Goal: Information Seeking & Learning: Find specific fact

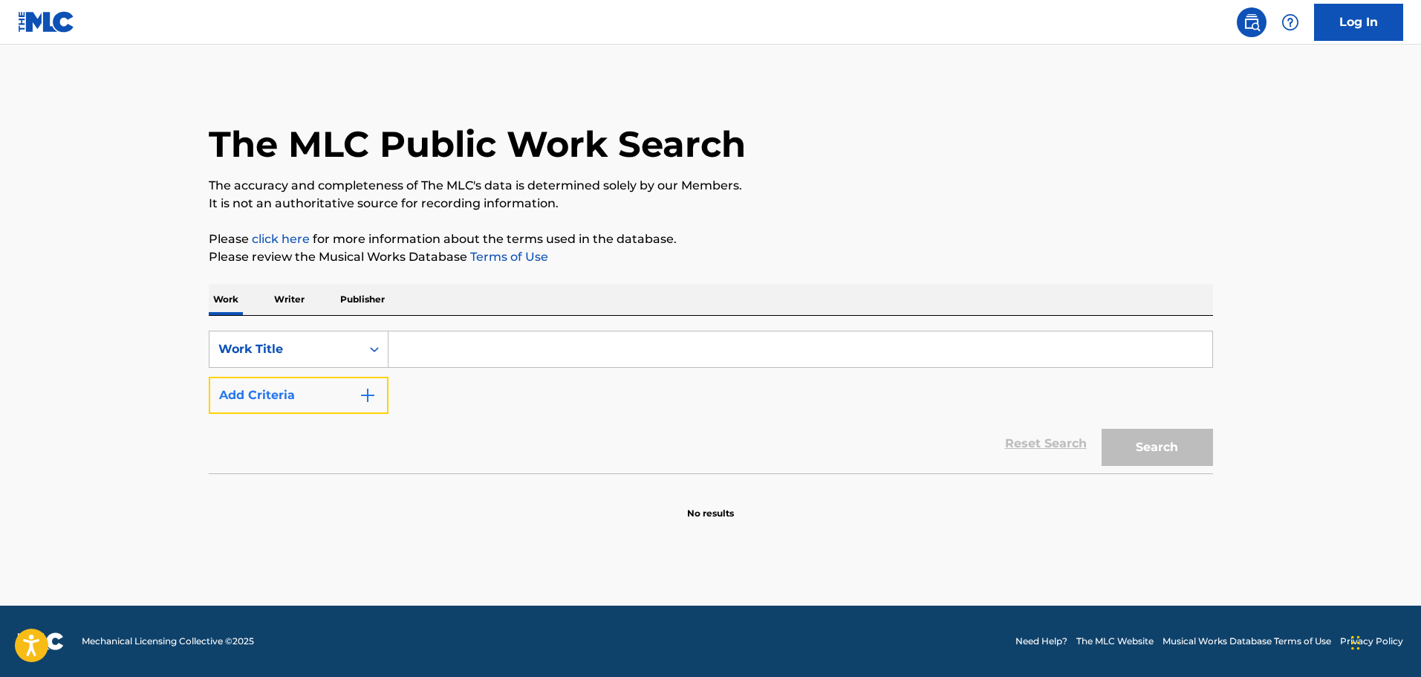
click at [366, 397] on img "Search Form" at bounding box center [368, 395] width 18 height 18
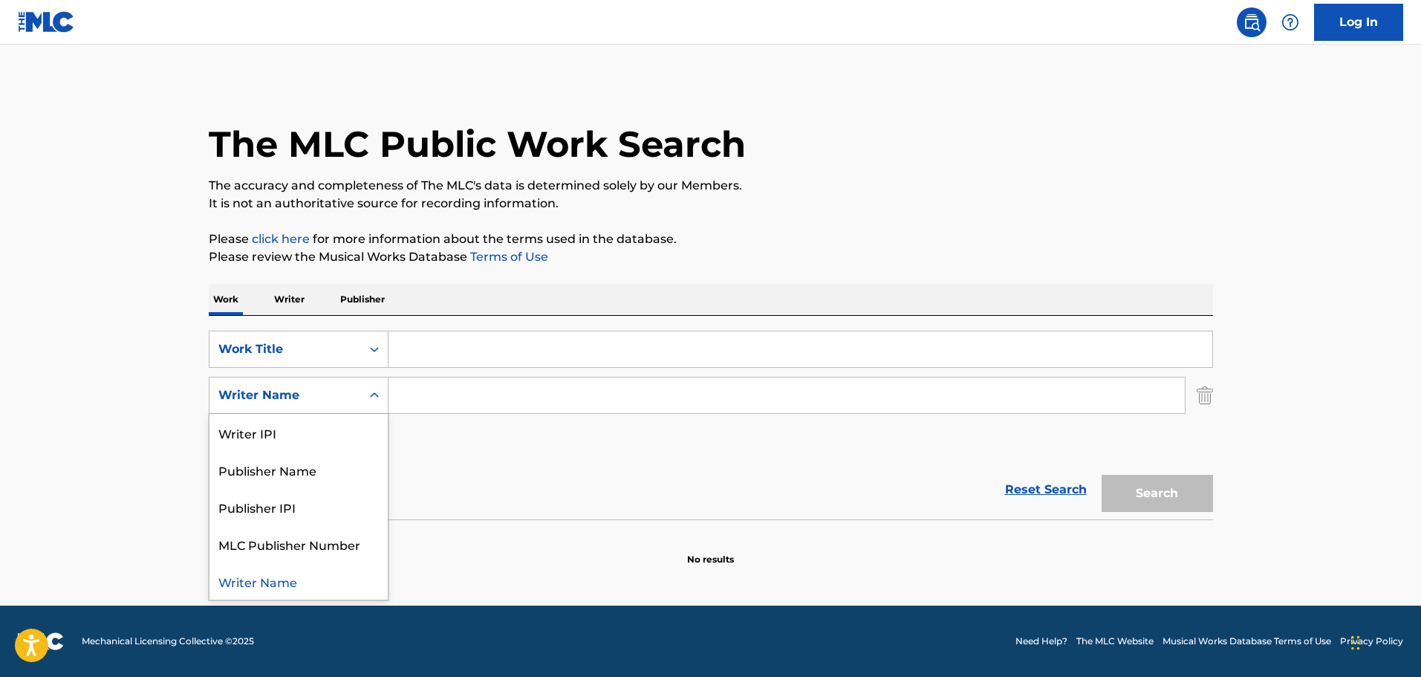
click at [361, 390] on div "Search Form" at bounding box center [374, 395] width 27 height 36
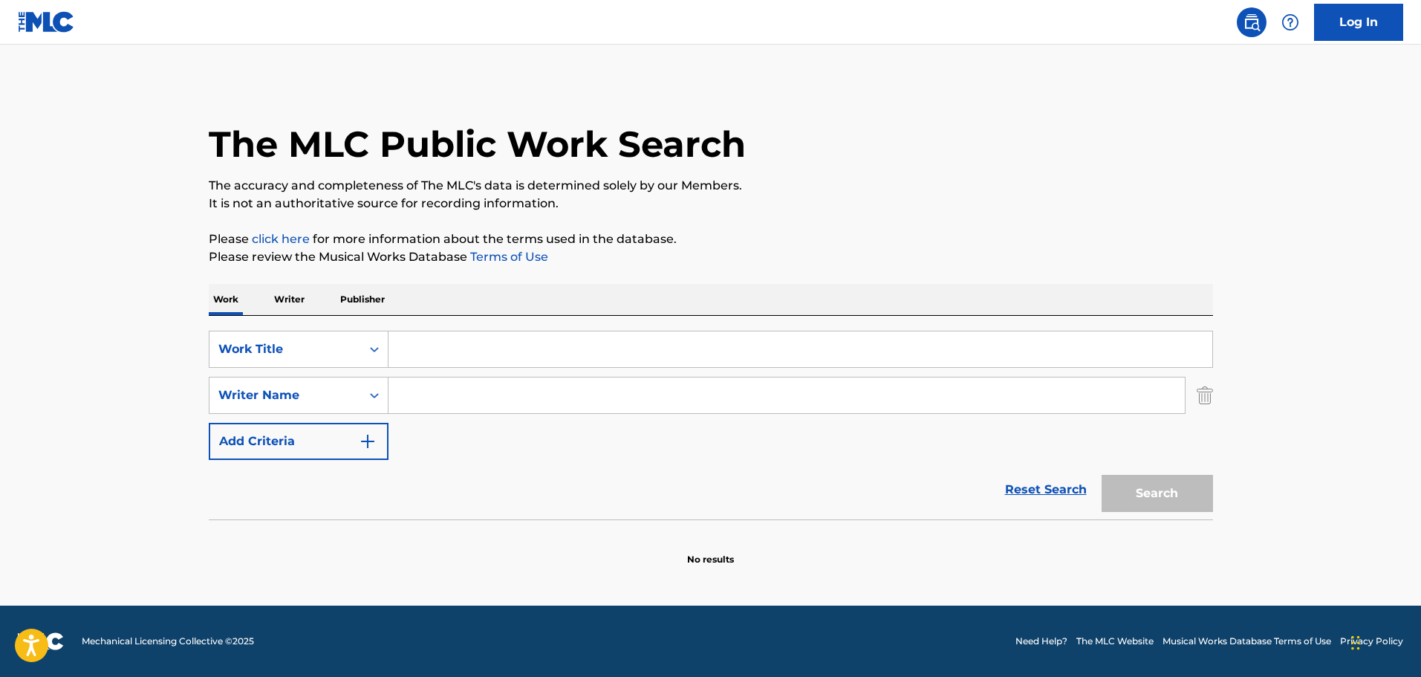
click at [406, 391] on input "Search Form" at bounding box center [787, 395] width 796 height 36
type input "[PERSON_NAME]"
click at [406, 354] on input "Search Form" at bounding box center [801, 349] width 824 height 36
click at [424, 351] on input "Search Form" at bounding box center [801, 349] width 824 height 36
type input "NIght Time"
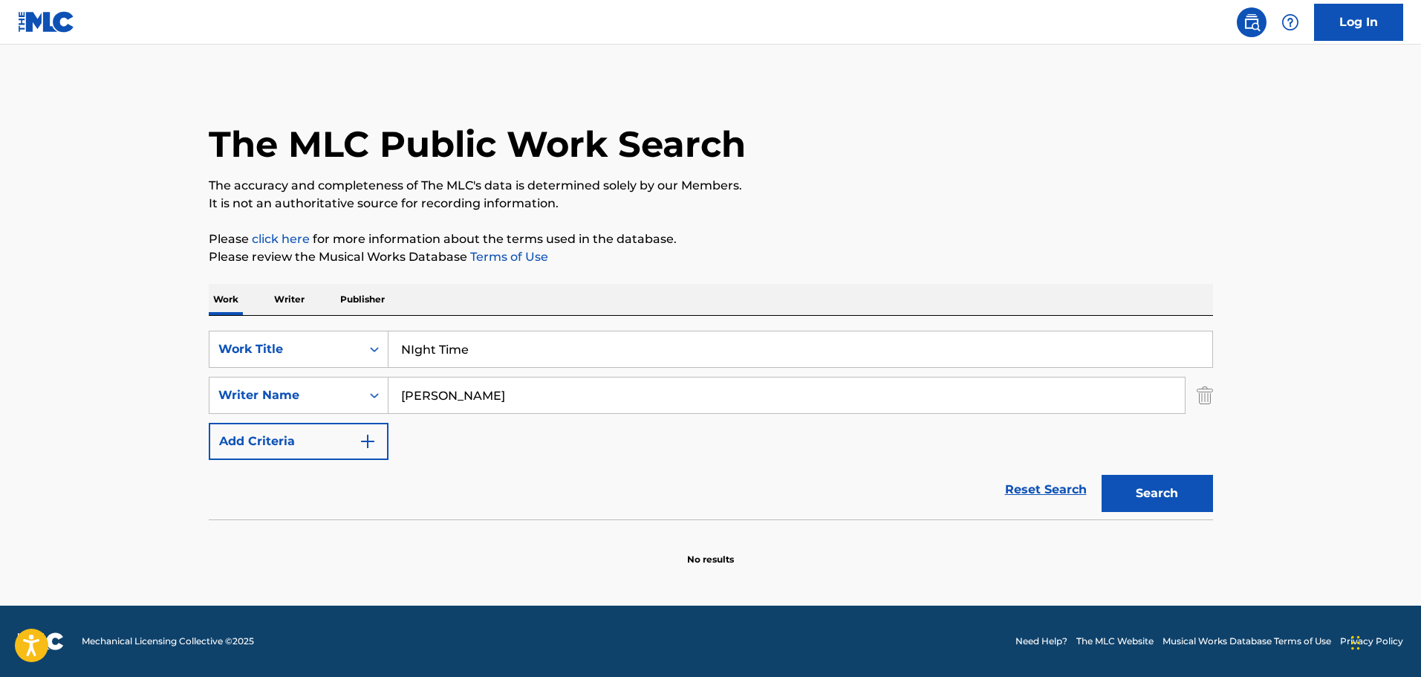
click at [932, 403] on button "Search" at bounding box center [1157, 493] width 111 height 37
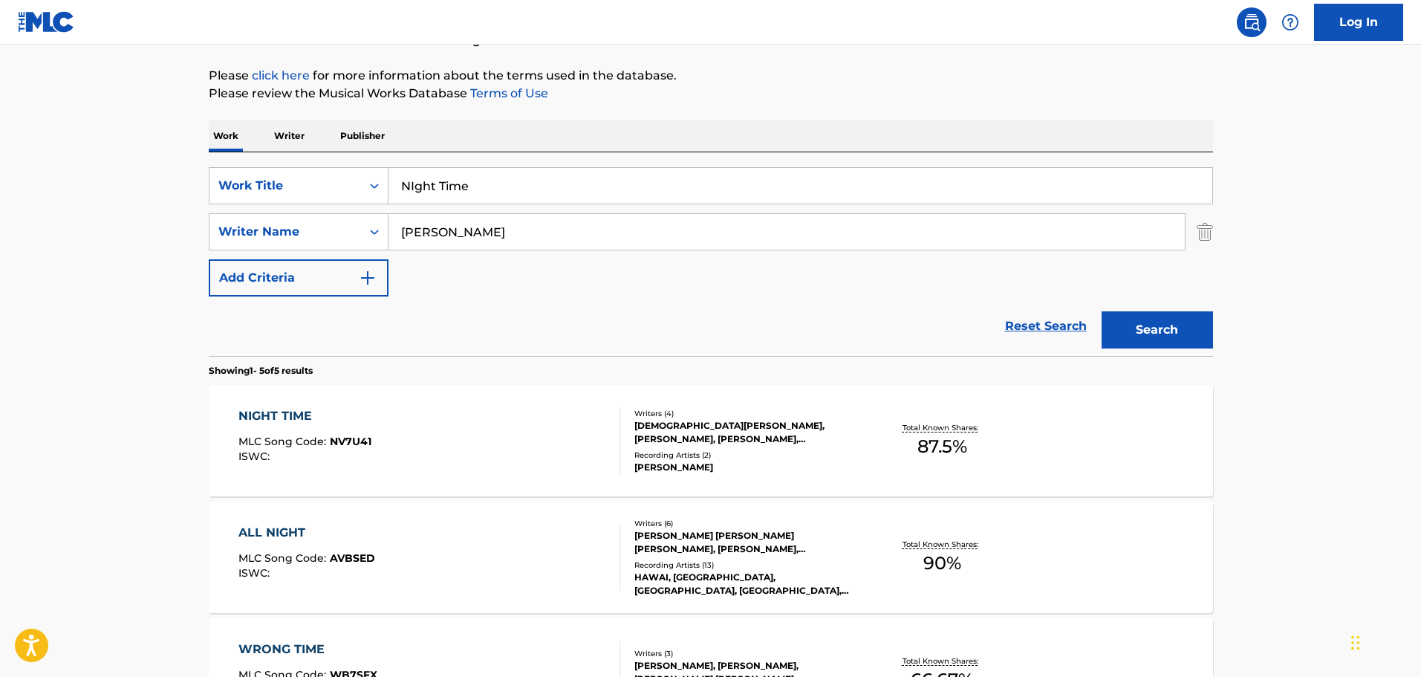
scroll to position [223, 0]
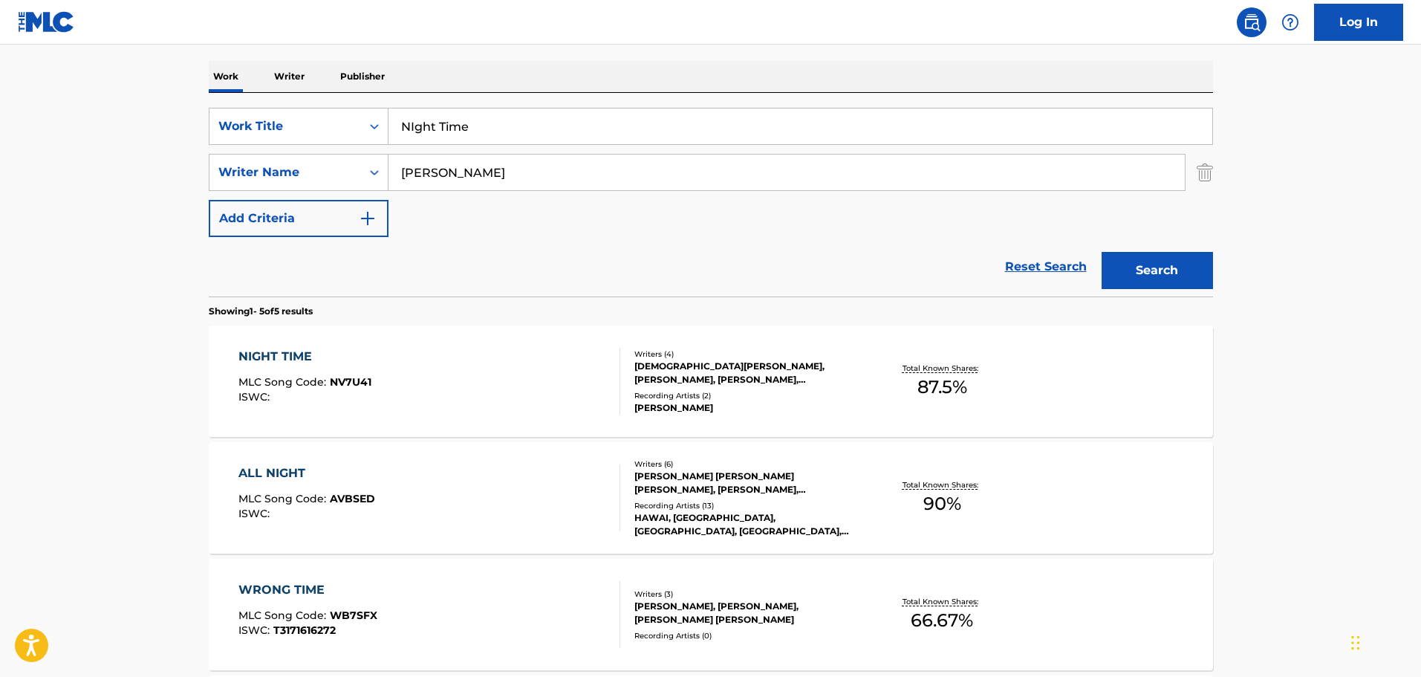
click at [681, 370] on div "[DEMOGRAPHIC_DATA][PERSON_NAME], [PERSON_NAME], [PERSON_NAME], [PERSON_NAME]" at bounding box center [746, 373] width 224 height 27
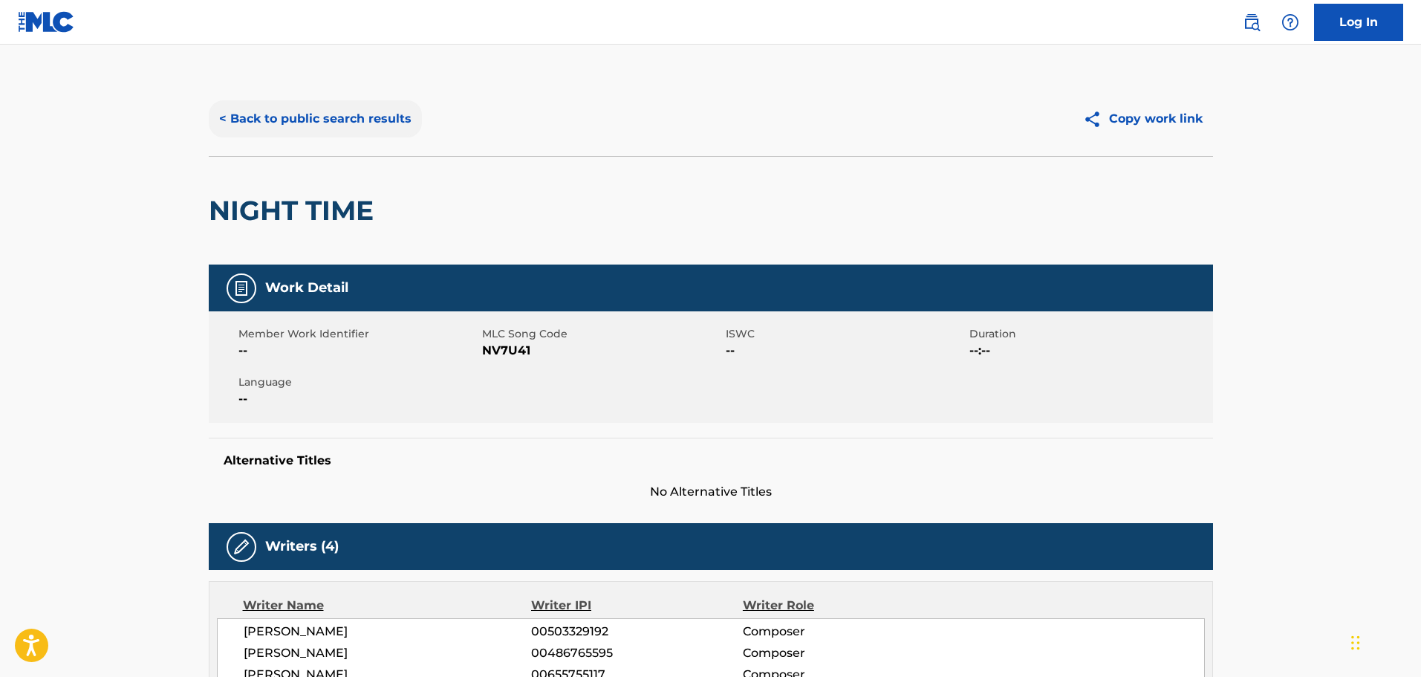
click at [233, 112] on button "< Back to public search results" at bounding box center [315, 118] width 213 height 37
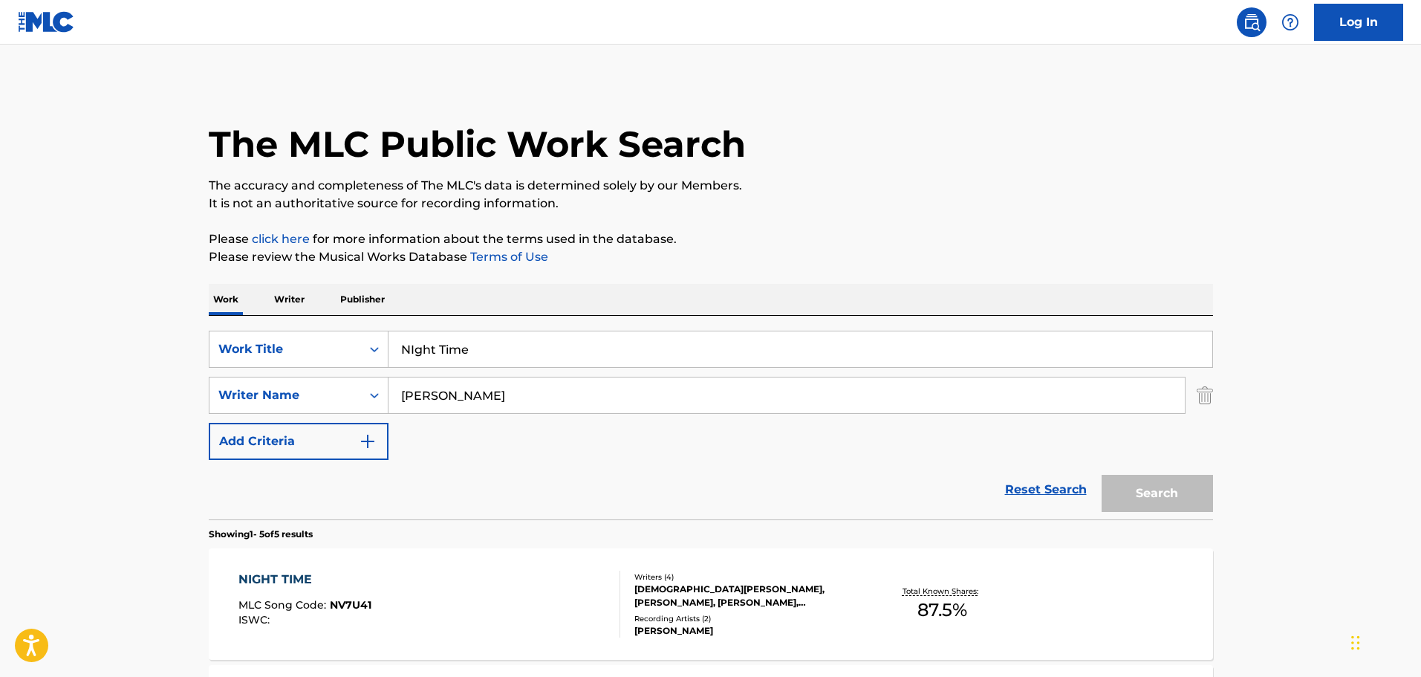
scroll to position [223, 0]
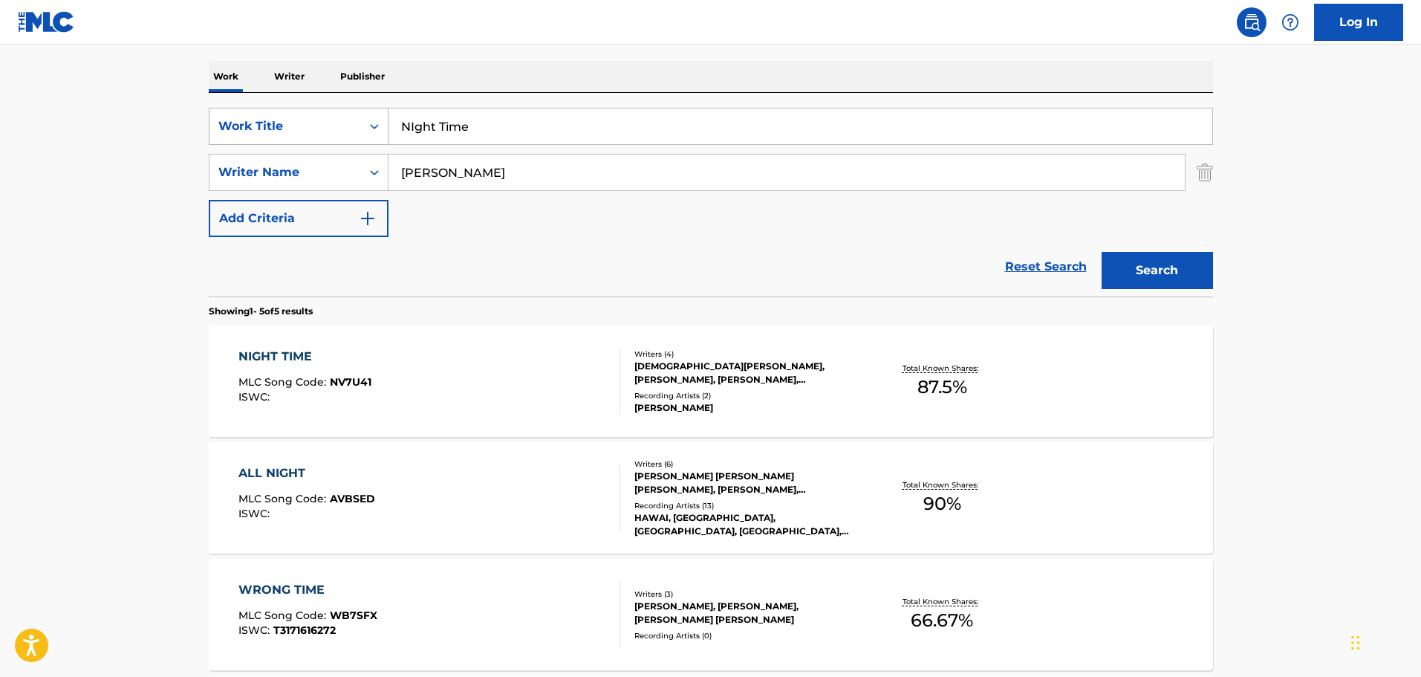
drag, startPoint x: 483, startPoint y: 124, endPoint x: 277, endPoint y: 124, distance: 205.8
click at [277, 124] on div "SearchWithCriteria9f620a7e-91f4-4736-82a7-731756b63203 Work Title NIght Time" at bounding box center [711, 126] width 1004 height 37
type input "No Reason To run"
click at [932, 264] on button "Search" at bounding box center [1157, 270] width 111 height 37
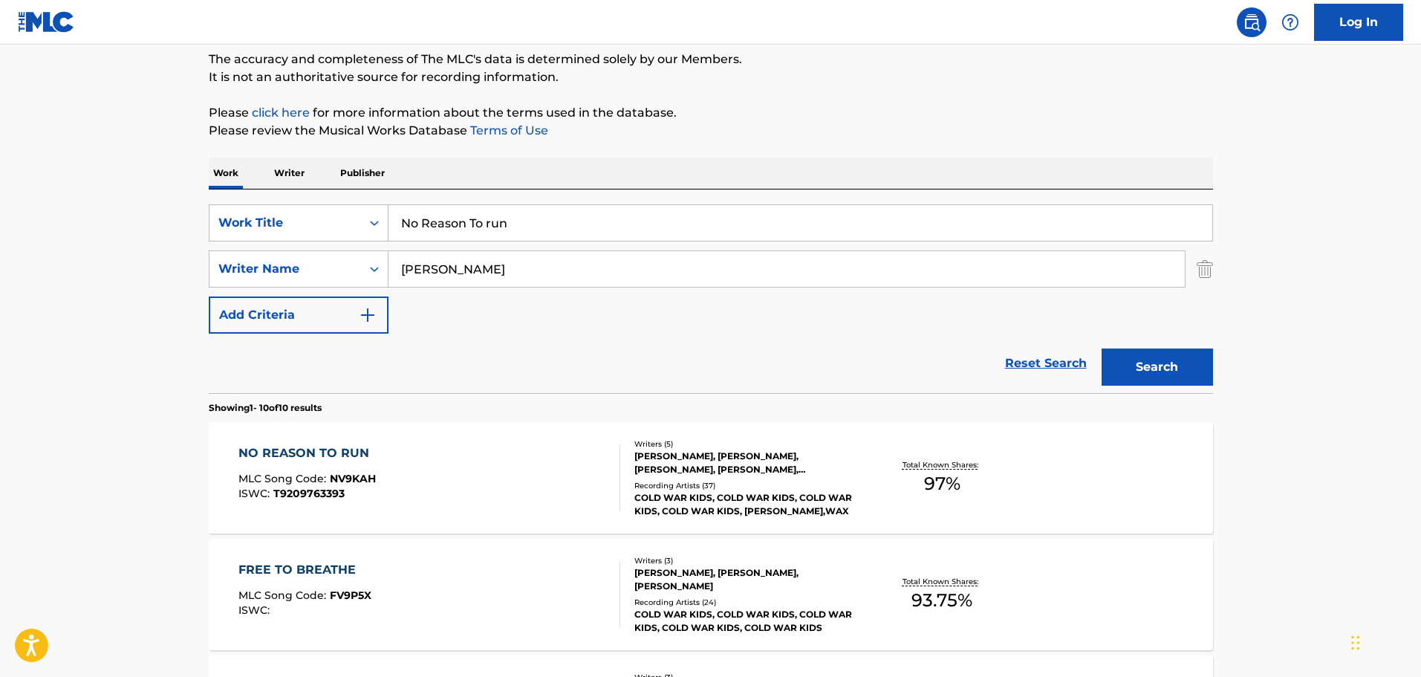
scroll to position [149, 0]
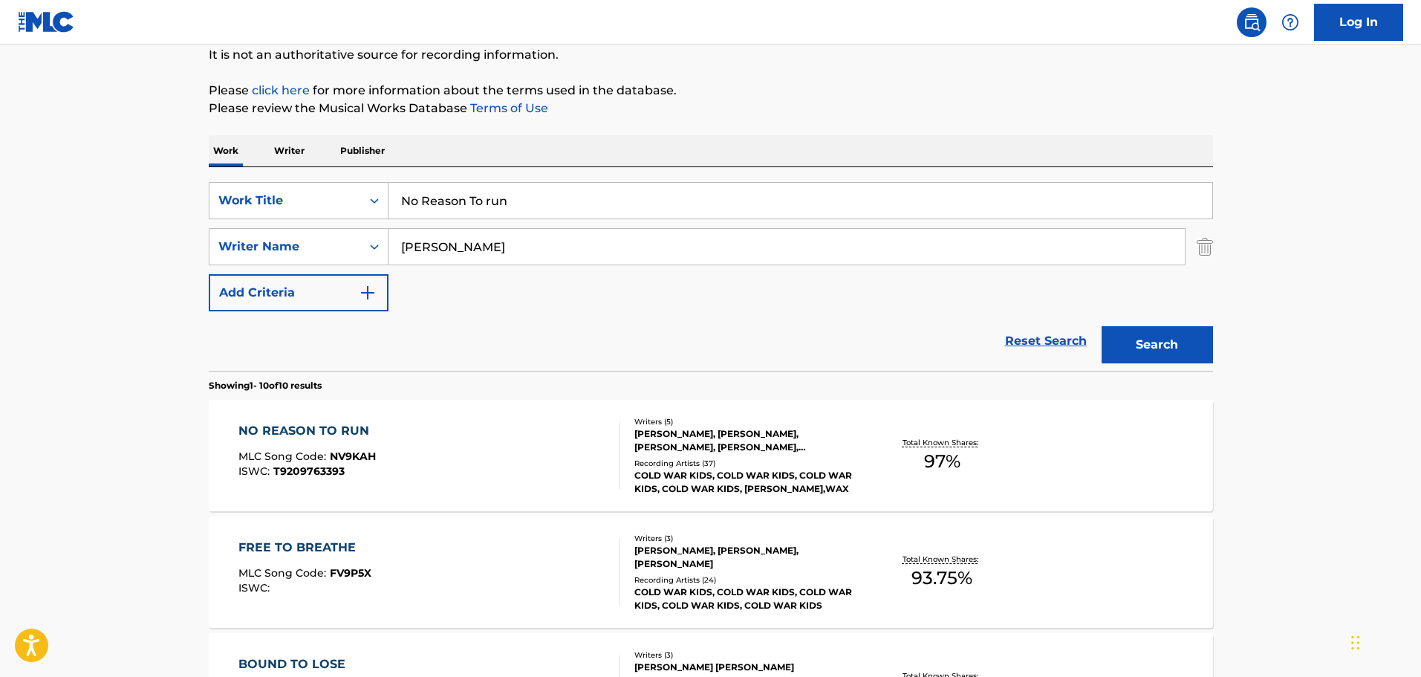
click at [733, 403] on div "[PERSON_NAME], [PERSON_NAME], [PERSON_NAME], [PERSON_NAME], [PERSON_NAME]" at bounding box center [746, 440] width 224 height 27
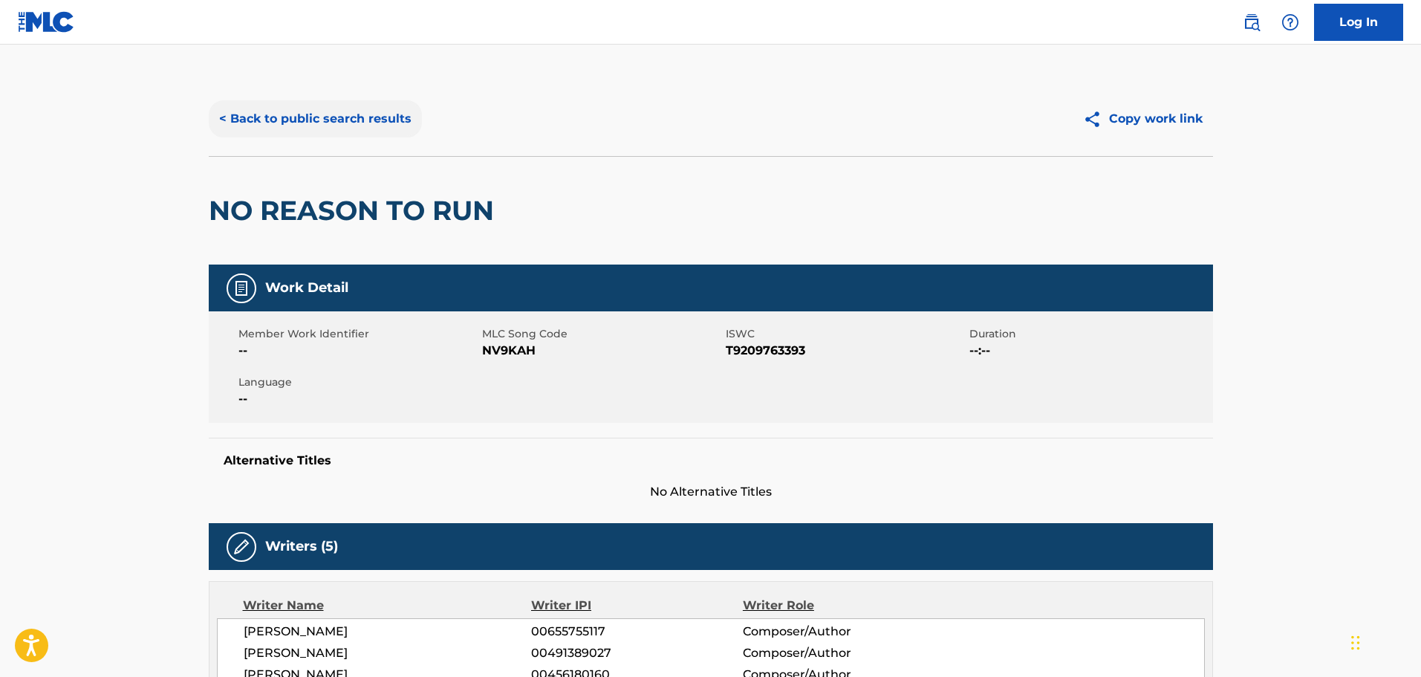
click at [232, 114] on button "< Back to public search results" at bounding box center [315, 118] width 213 height 37
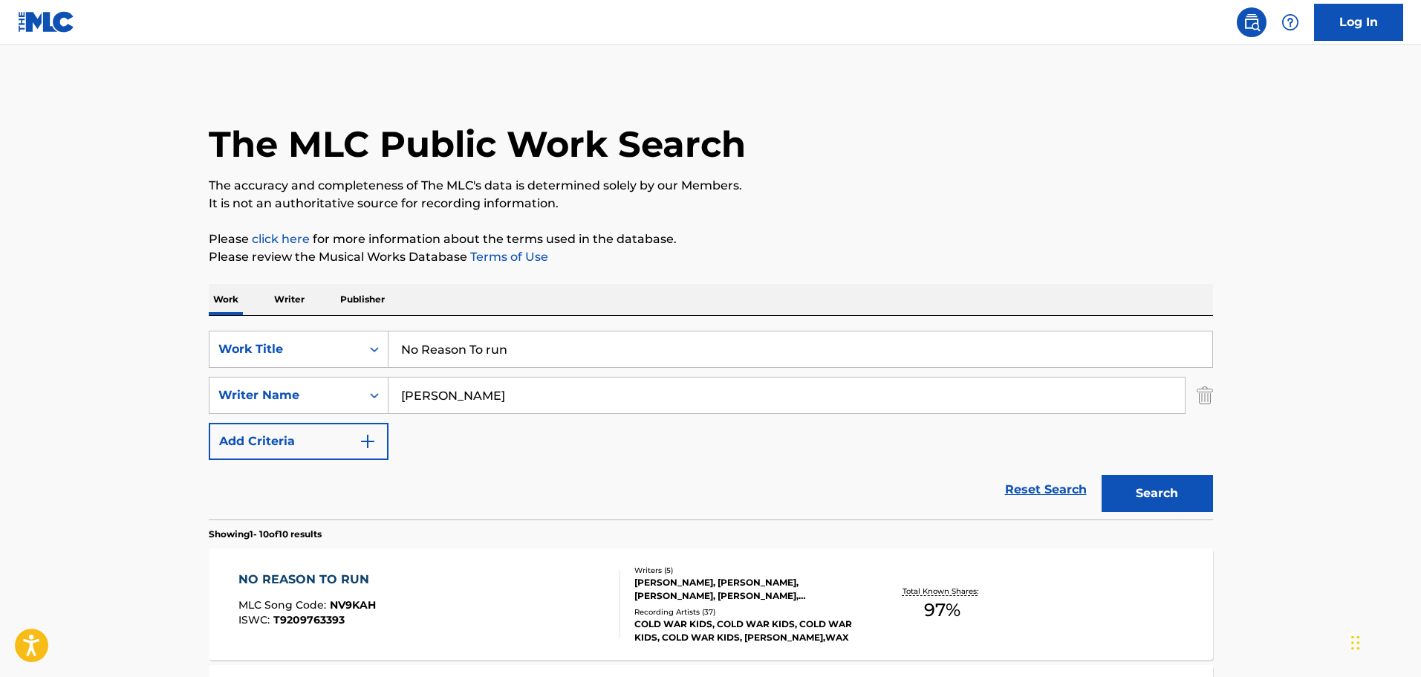
scroll to position [149, 0]
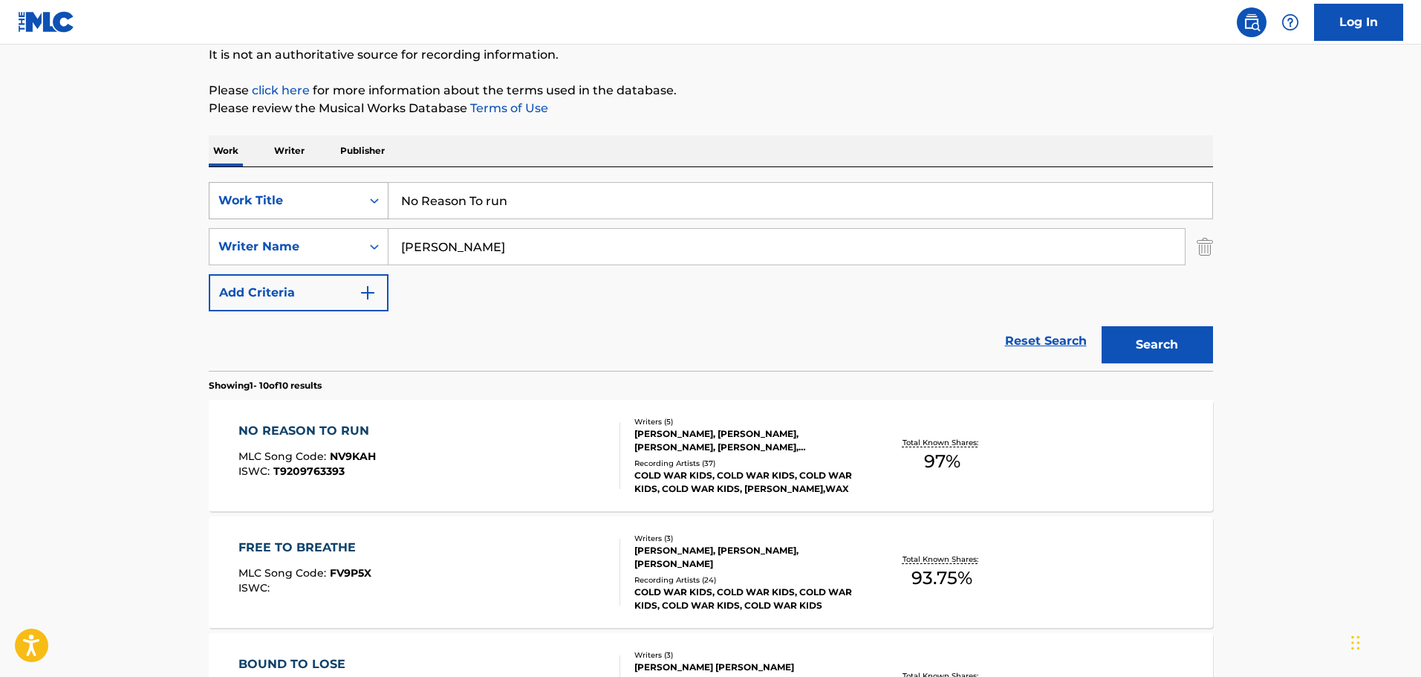
drag, startPoint x: 510, startPoint y: 198, endPoint x: 345, endPoint y: 185, distance: 164.7
click at [345, 185] on div "SearchWithCriteria9f620a7e-91f4-4736-82a7-731756b63203 Work Title No Reason To …" at bounding box center [711, 200] width 1004 height 37
type input "Nobody But Me"
click at [932, 326] on button "Search" at bounding box center [1157, 344] width 111 height 37
click at [756, 403] on div "[PERSON_NAME], [PERSON_NAME], [PERSON_NAME], [PERSON_NAME], [PERSON_NAME], [PER…" at bounding box center [746, 440] width 224 height 27
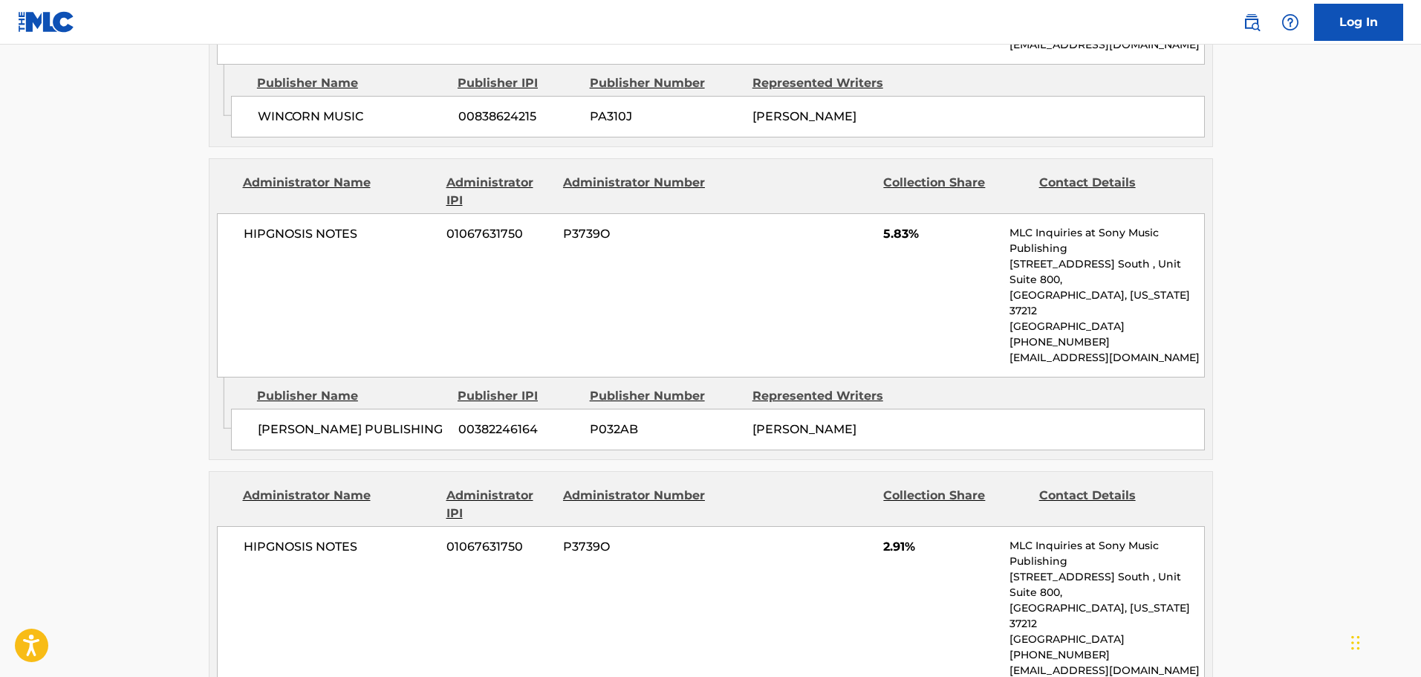
scroll to position [1709, 0]
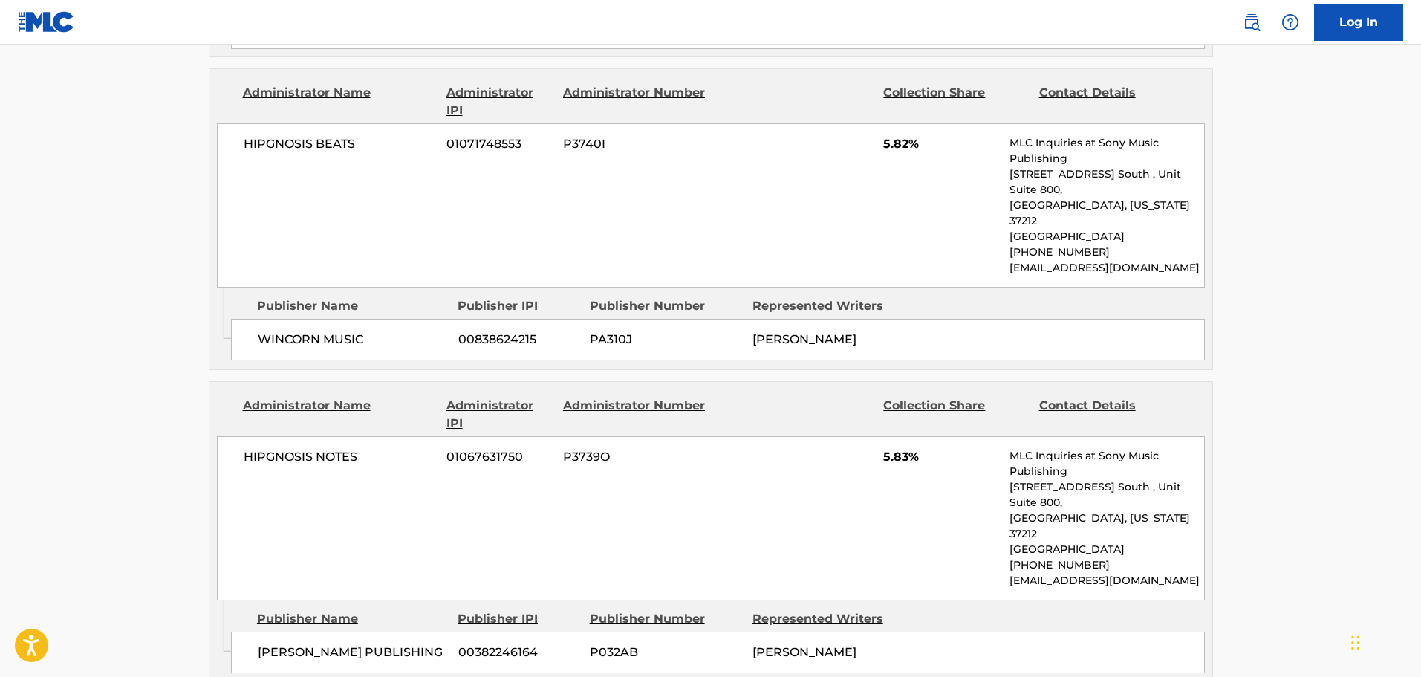
click at [425, 403] on div "HIPGNOSIS NOTES 01067631750 P3739O 5.83% MLC Inquiries at Sony Music Publishing…" at bounding box center [711, 518] width 988 height 164
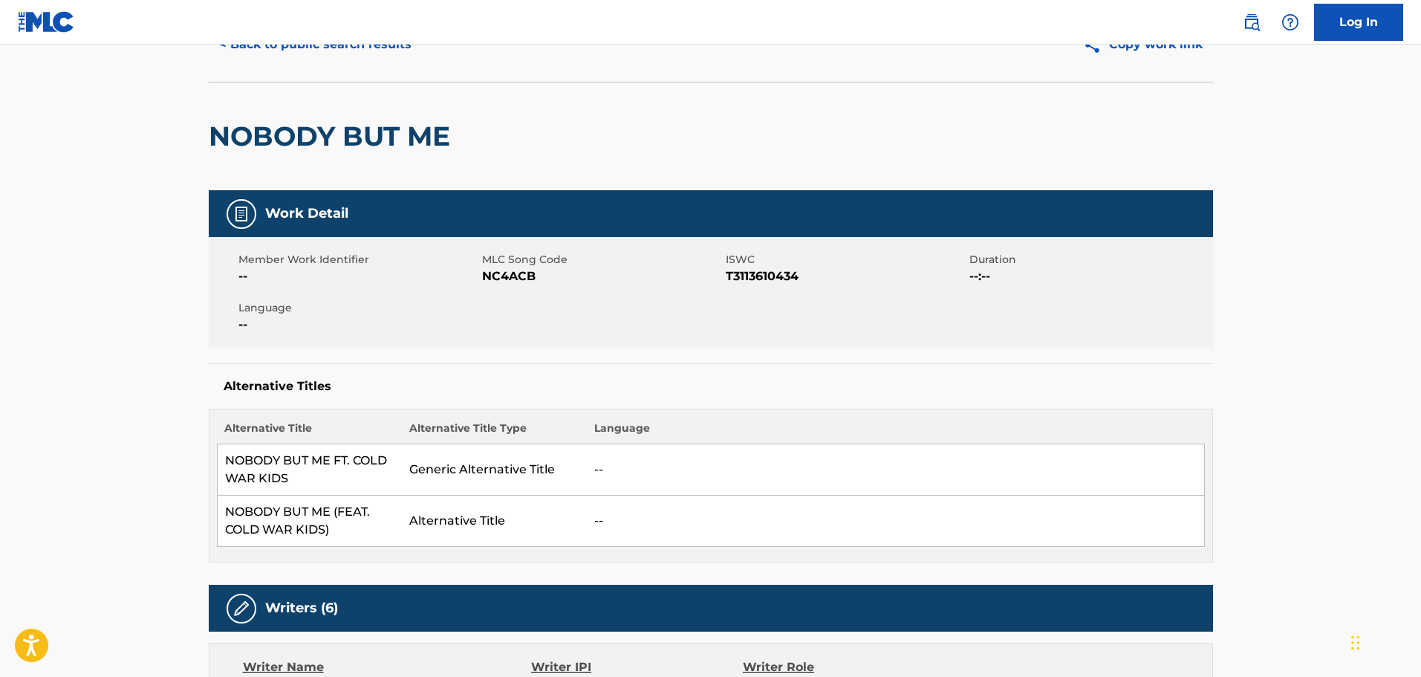
scroll to position [0, 0]
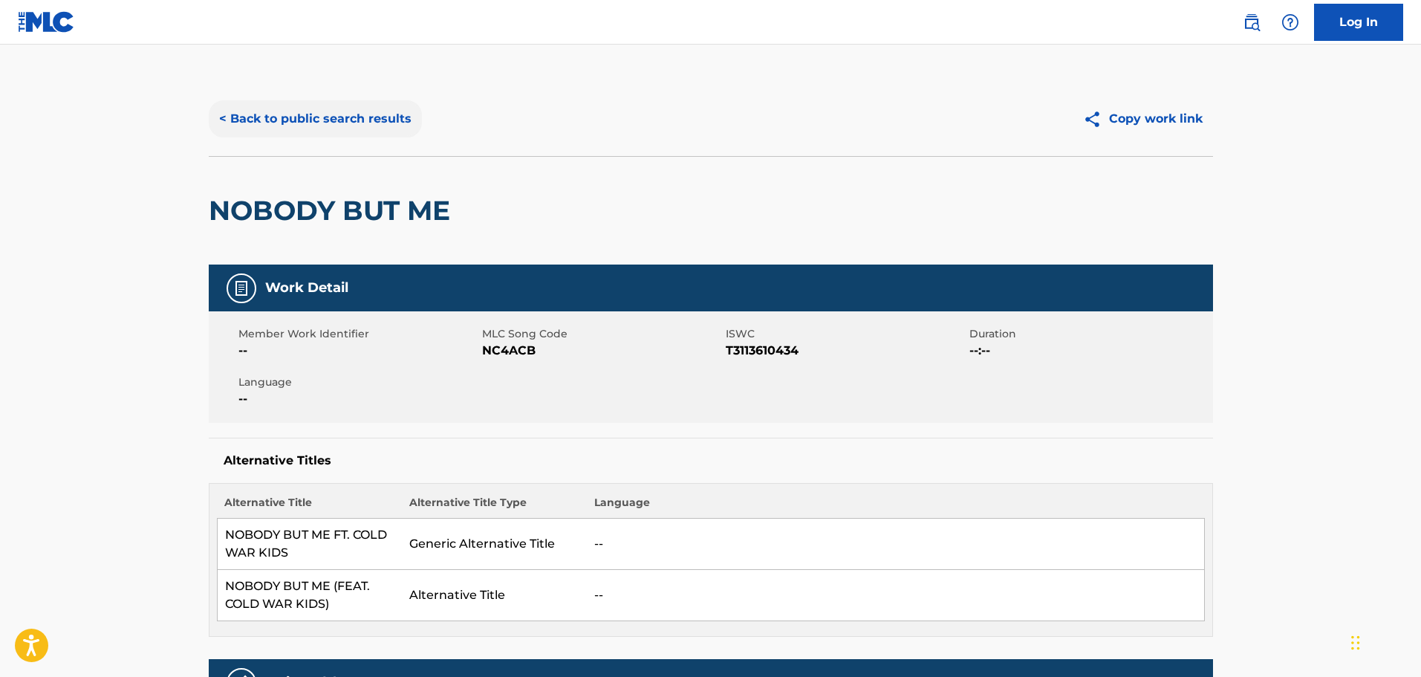
click at [237, 114] on button "< Back to public search results" at bounding box center [315, 118] width 213 height 37
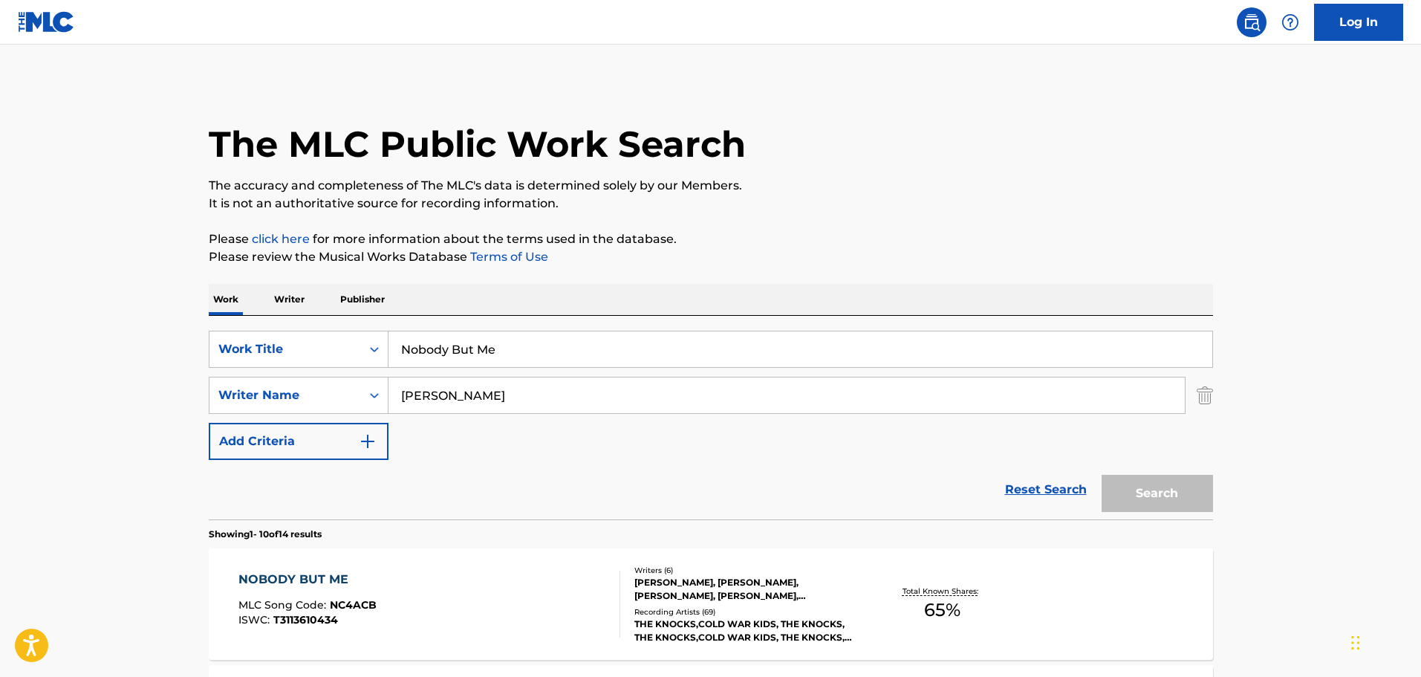
scroll to position [149, 0]
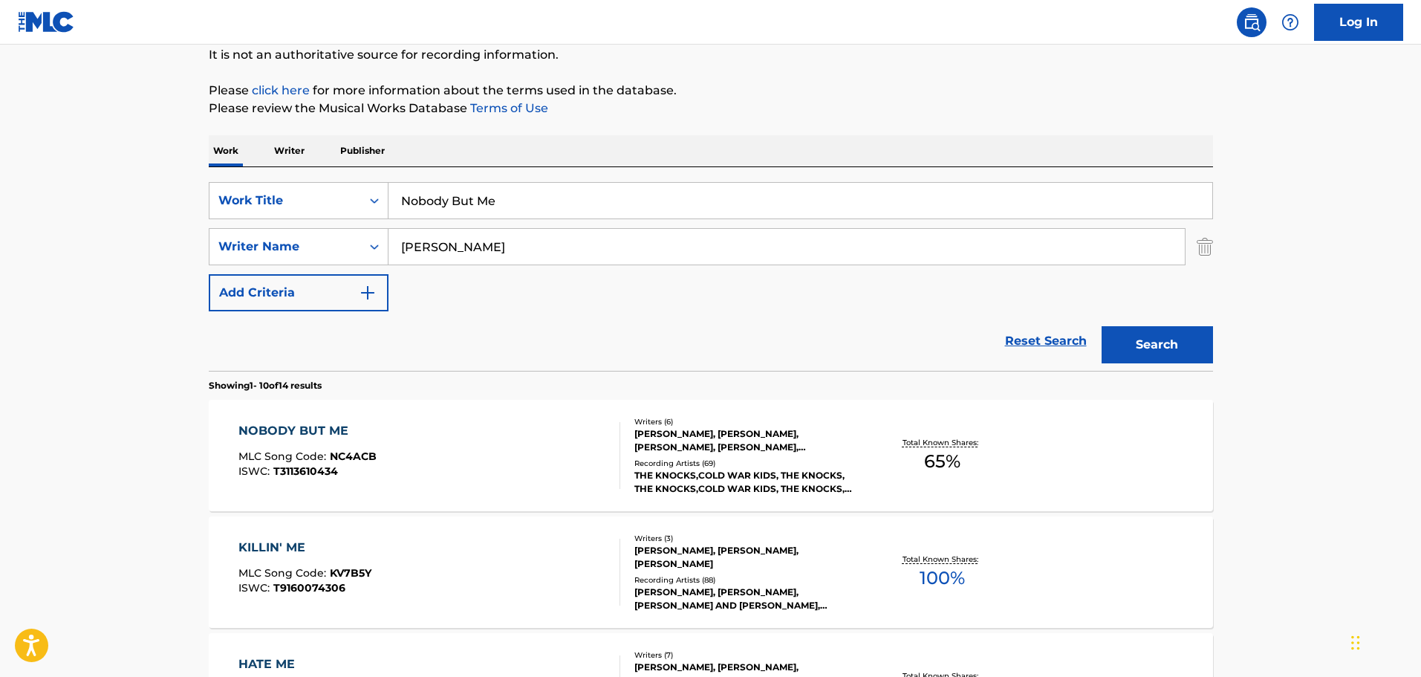
click at [506, 209] on input "Nobody But Me" at bounding box center [801, 201] width 824 height 36
drag, startPoint x: 507, startPoint y: 201, endPoint x: 284, endPoint y: 175, distance: 224.3
click at [285, 175] on div "SearchWithCriteria9f620a7e-91f4-4736-82a7-731756b63203 Work Title Nobody But Me…" at bounding box center [711, 269] width 1004 height 204
type input "Noise"
click at [932, 326] on button "Search" at bounding box center [1157, 344] width 111 height 37
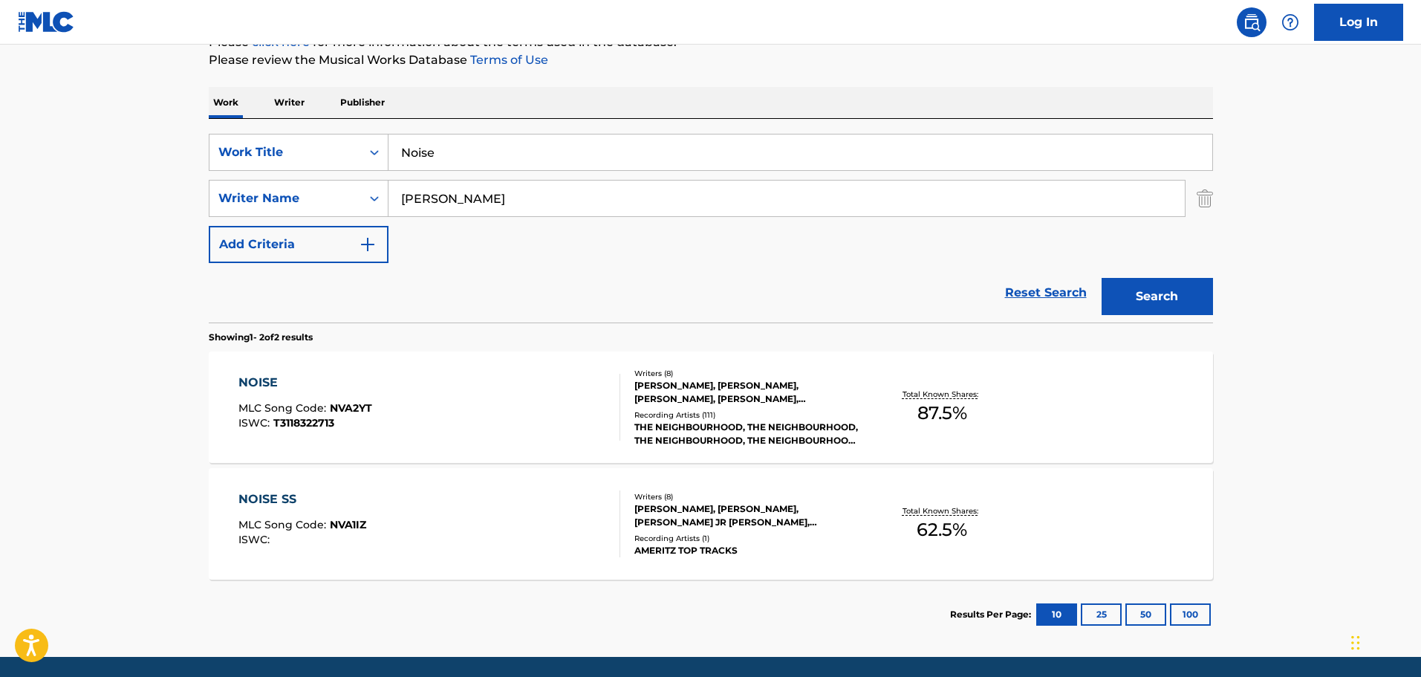
scroll to position [223, 0]
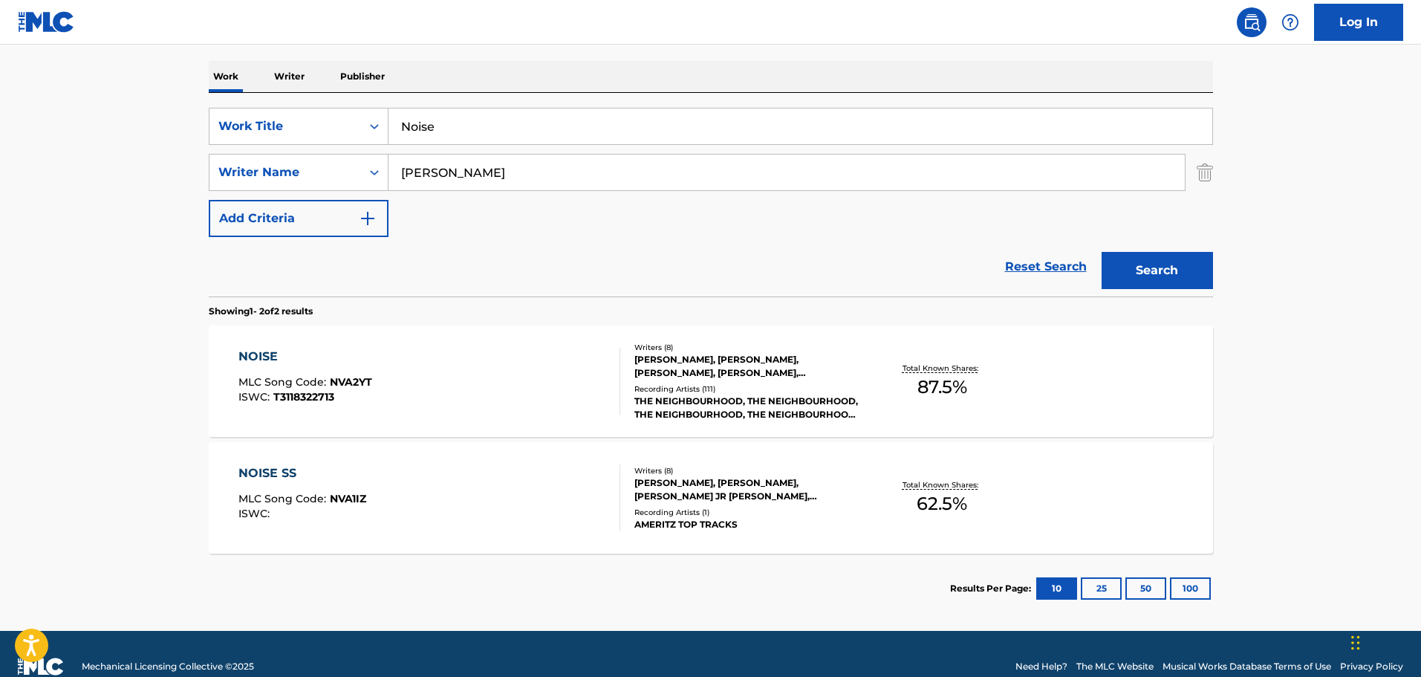
click at [718, 360] on div "[PERSON_NAME], [PERSON_NAME], [PERSON_NAME], [PERSON_NAME], [PERSON_NAME], [PER…" at bounding box center [746, 366] width 224 height 27
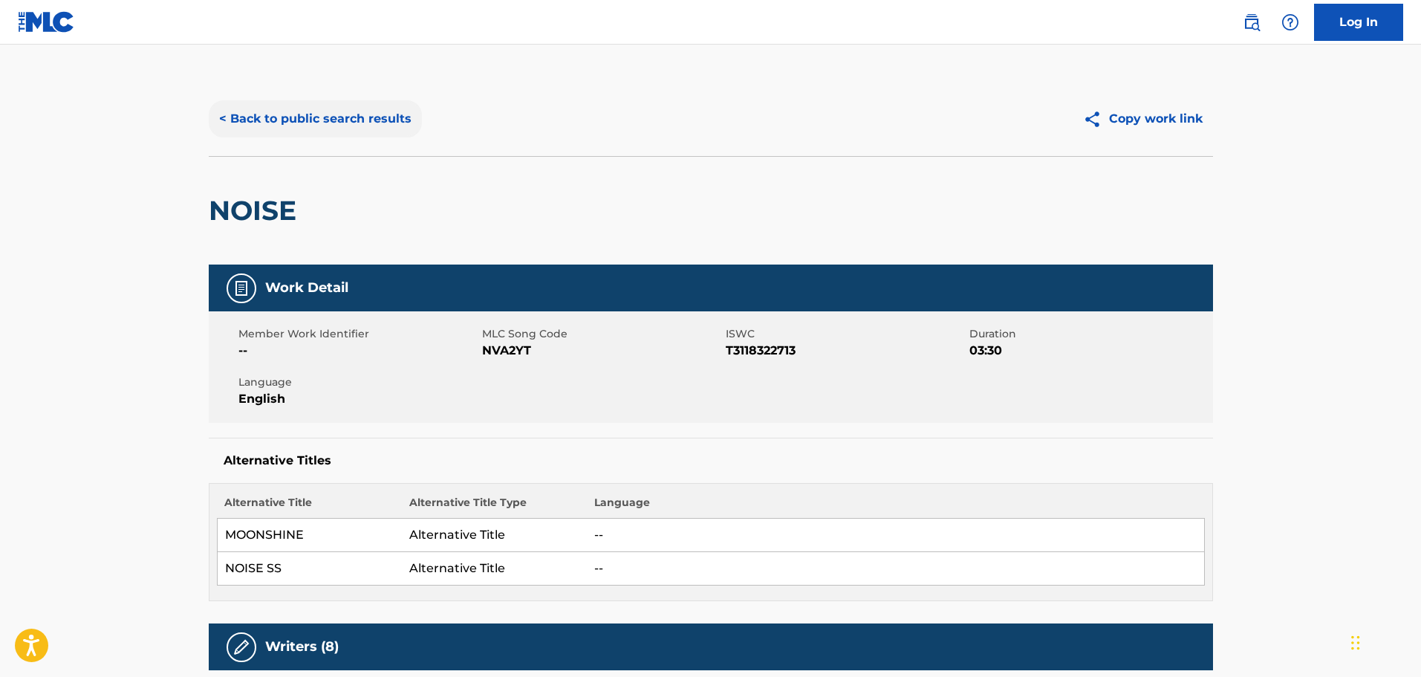
click at [229, 122] on button "< Back to public search results" at bounding box center [315, 118] width 213 height 37
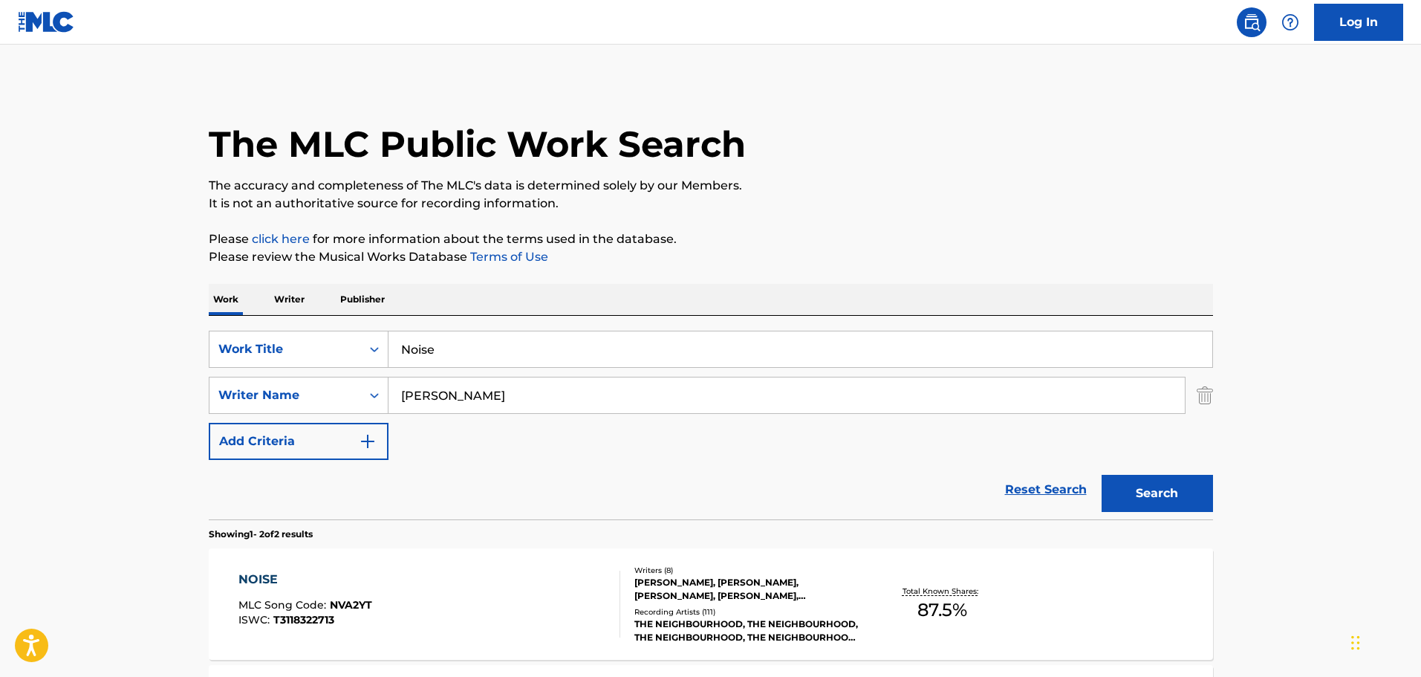
scroll to position [163, 0]
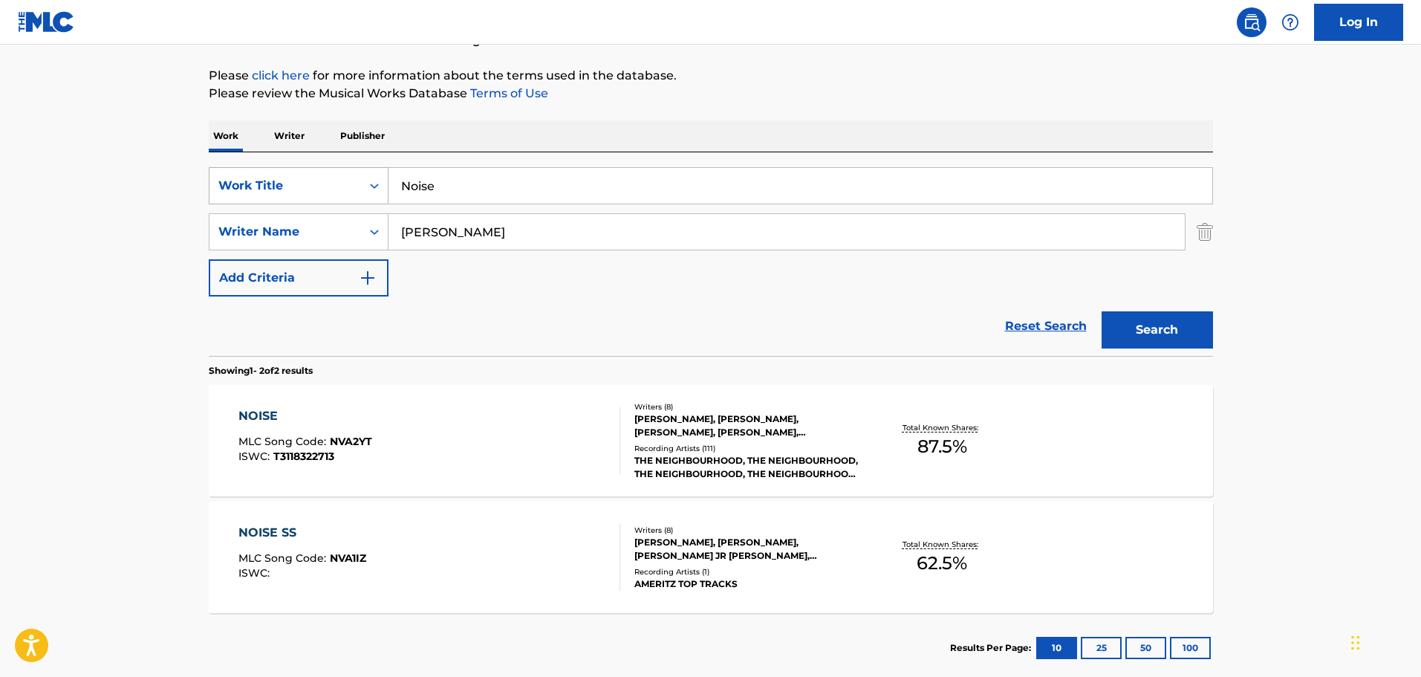
drag, startPoint x: 474, startPoint y: 189, endPoint x: 262, endPoint y: 178, distance: 212.8
click at [262, 178] on div "SearchWithCriteria9f620a7e-91f4-4736-82a7-731756b63203 Work Title Noise" at bounding box center [711, 185] width 1004 height 37
type input "Nothing Happened Here"
click at [932, 328] on button "Search" at bounding box center [1157, 329] width 111 height 37
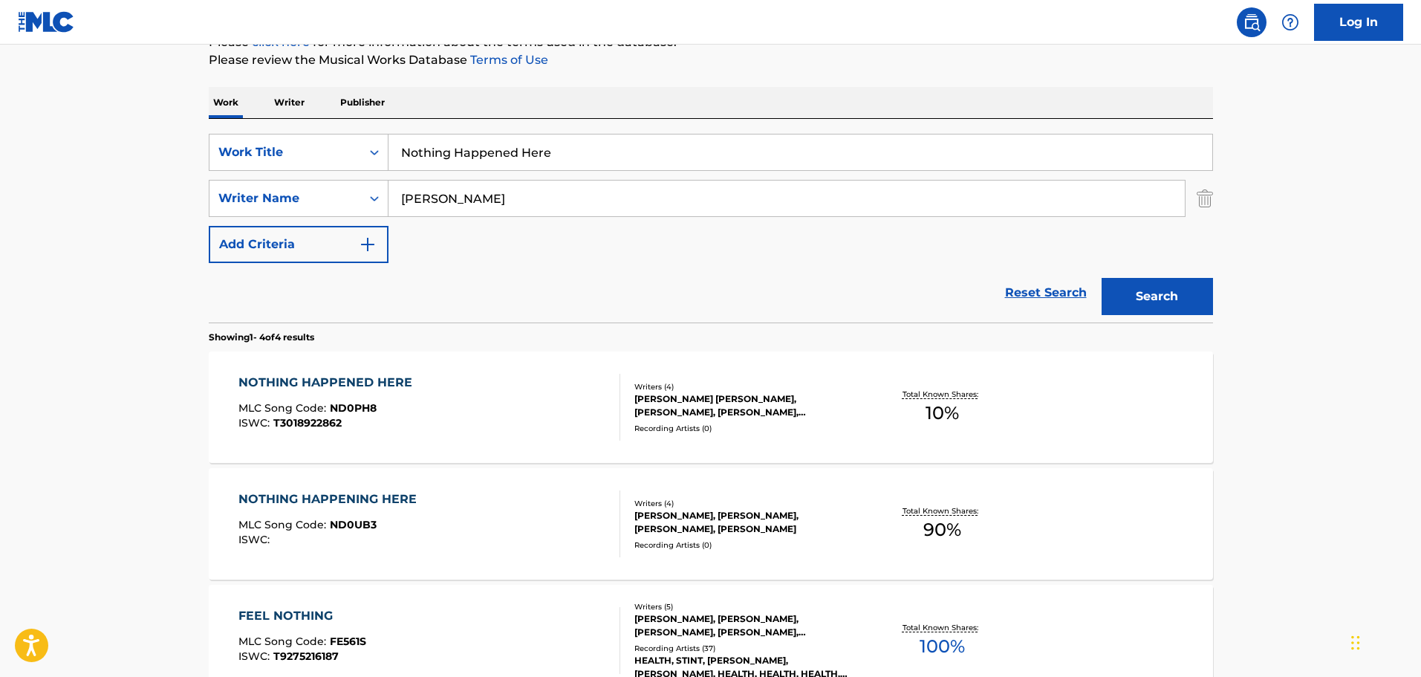
scroll to position [223, 0]
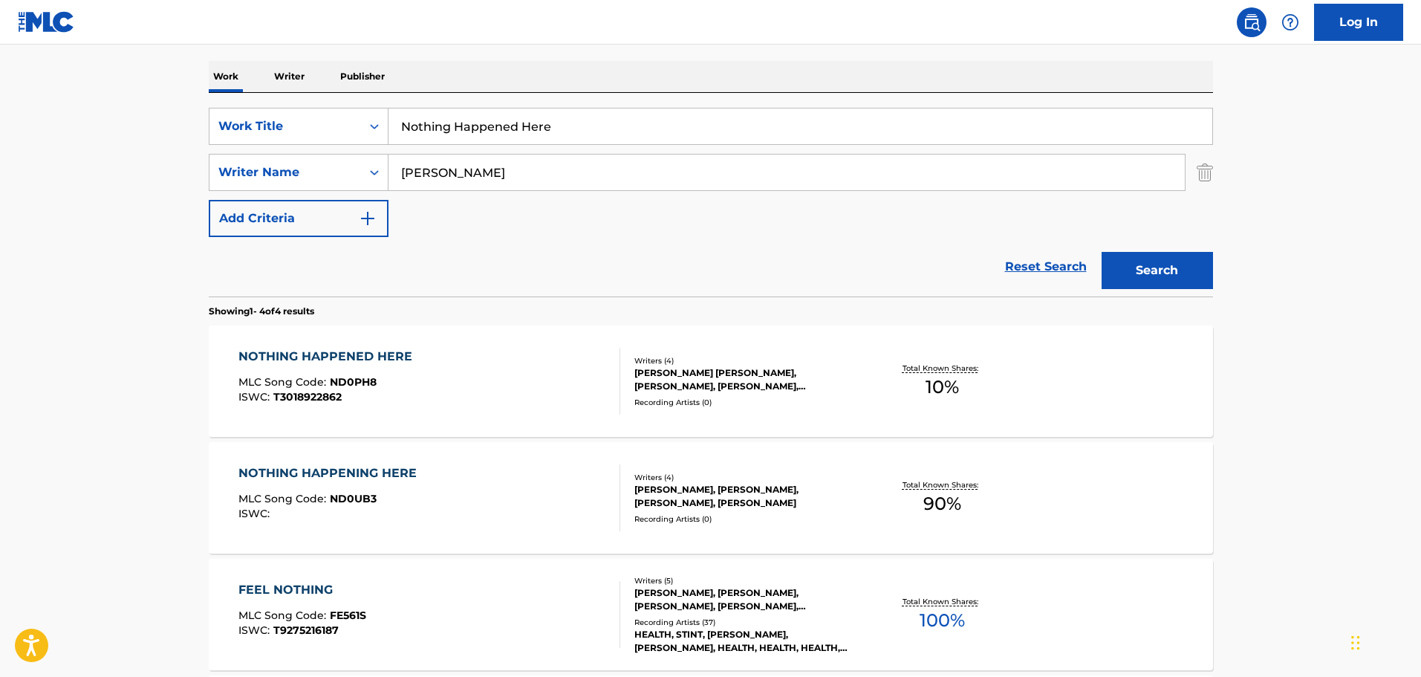
click at [337, 356] on div "NOTHING HAPPENED HERE" at bounding box center [328, 357] width 181 height 18
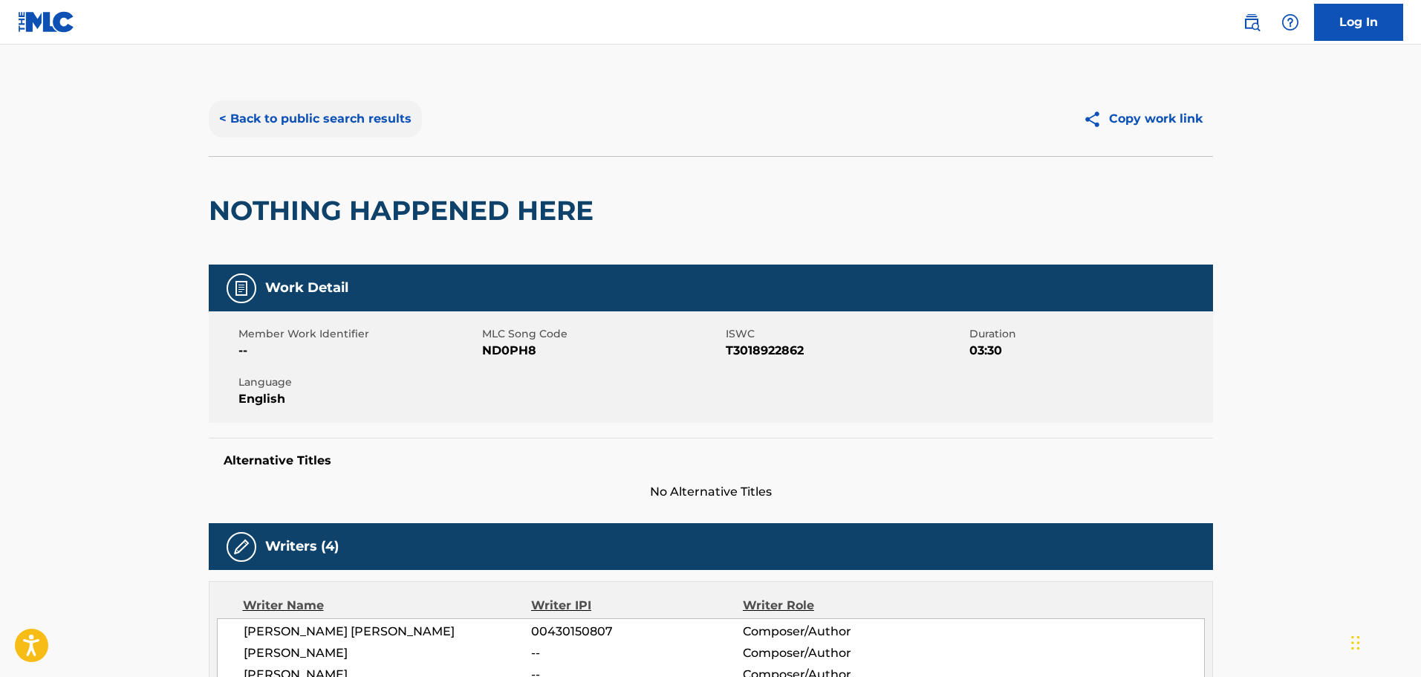
click at [230, 115] on button "< Back to public search results" at bounding box center [315, 118] width 213 height 37
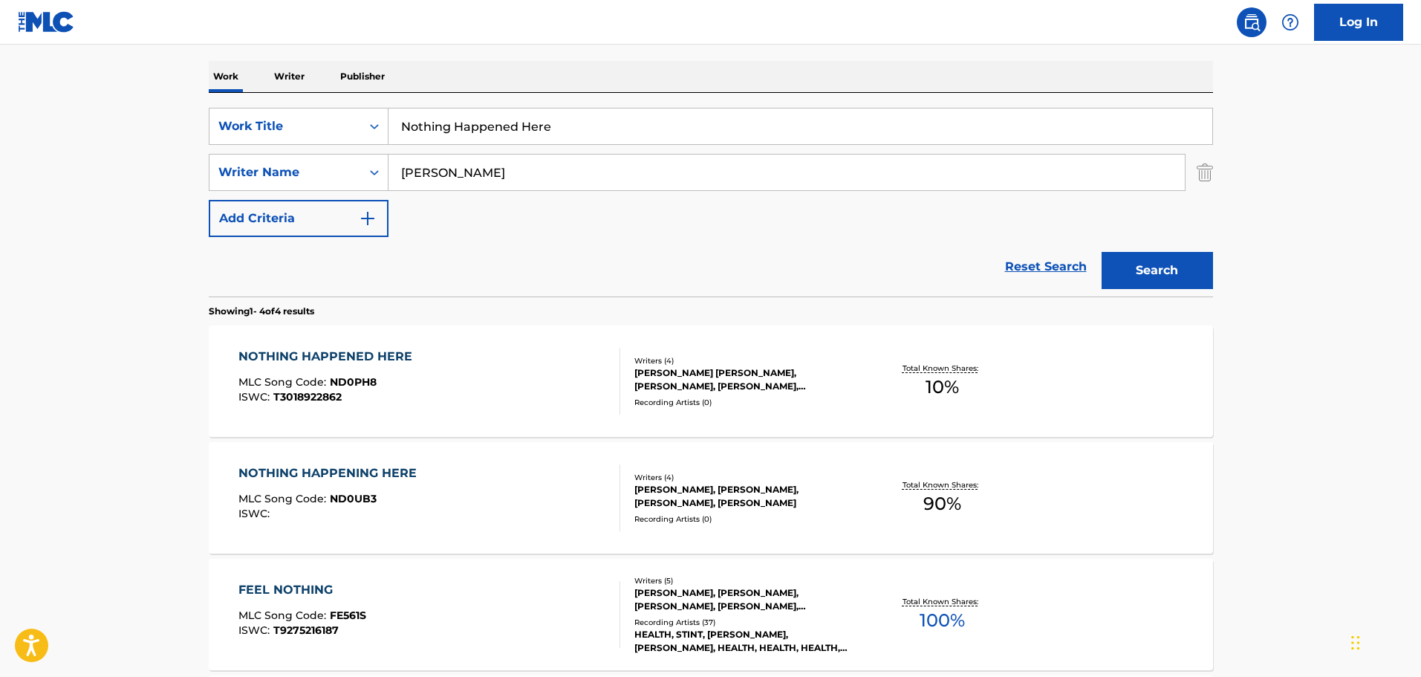
click at [521, 123] on input "Nothing Happened Here" at bounding box center [801, 126] width 824 height 36
type input "Nothing Happening Here"
click at [932, 256] on button "Search" at bounding box center [1157, 270] width 111 height 37
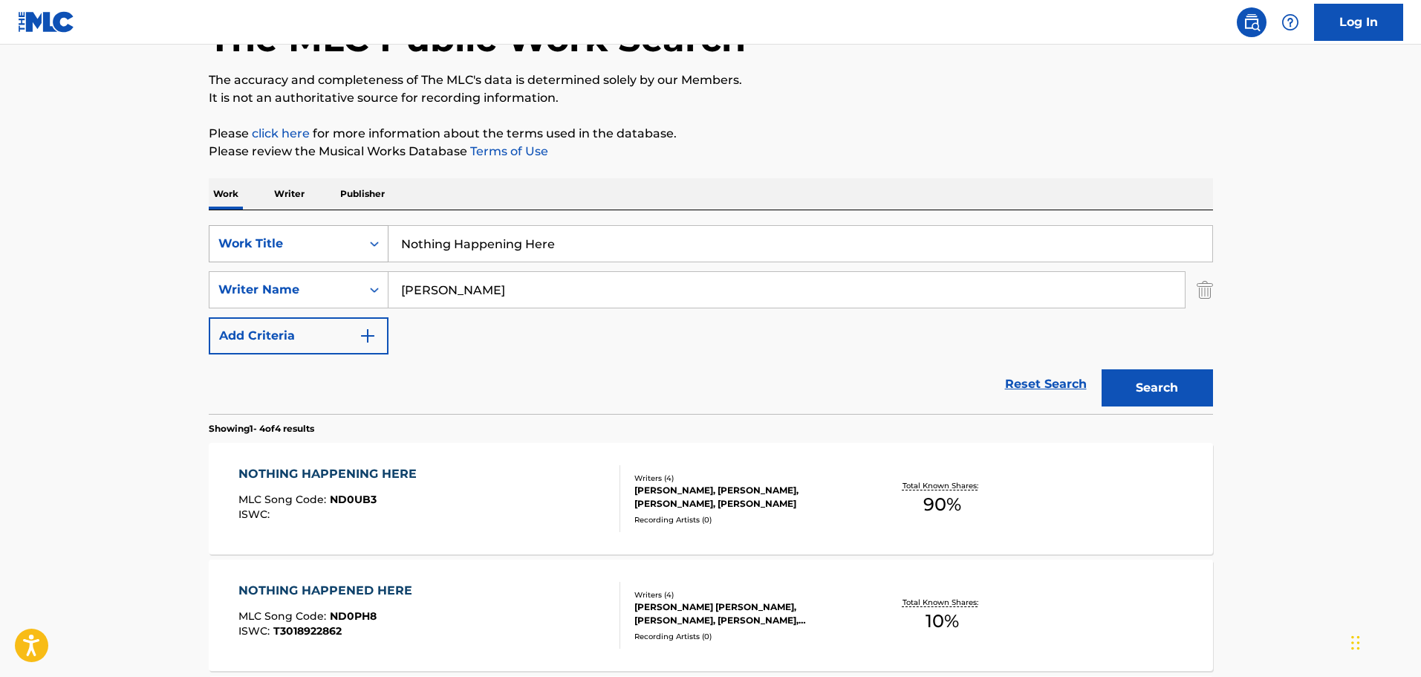
scroll to position [149, 0]
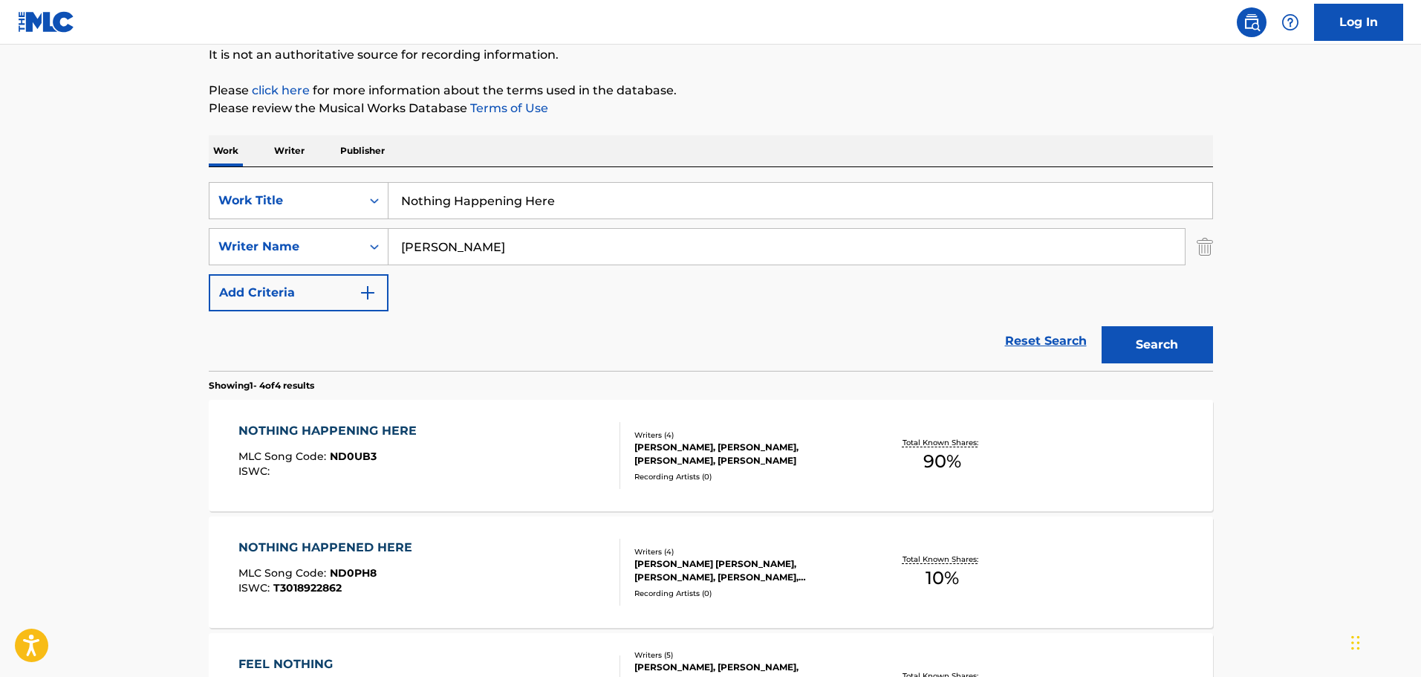
click at [397, 403] on div "NOTHING HAPPENING HERE" at bounding box center [331, 431] width 186 height 18
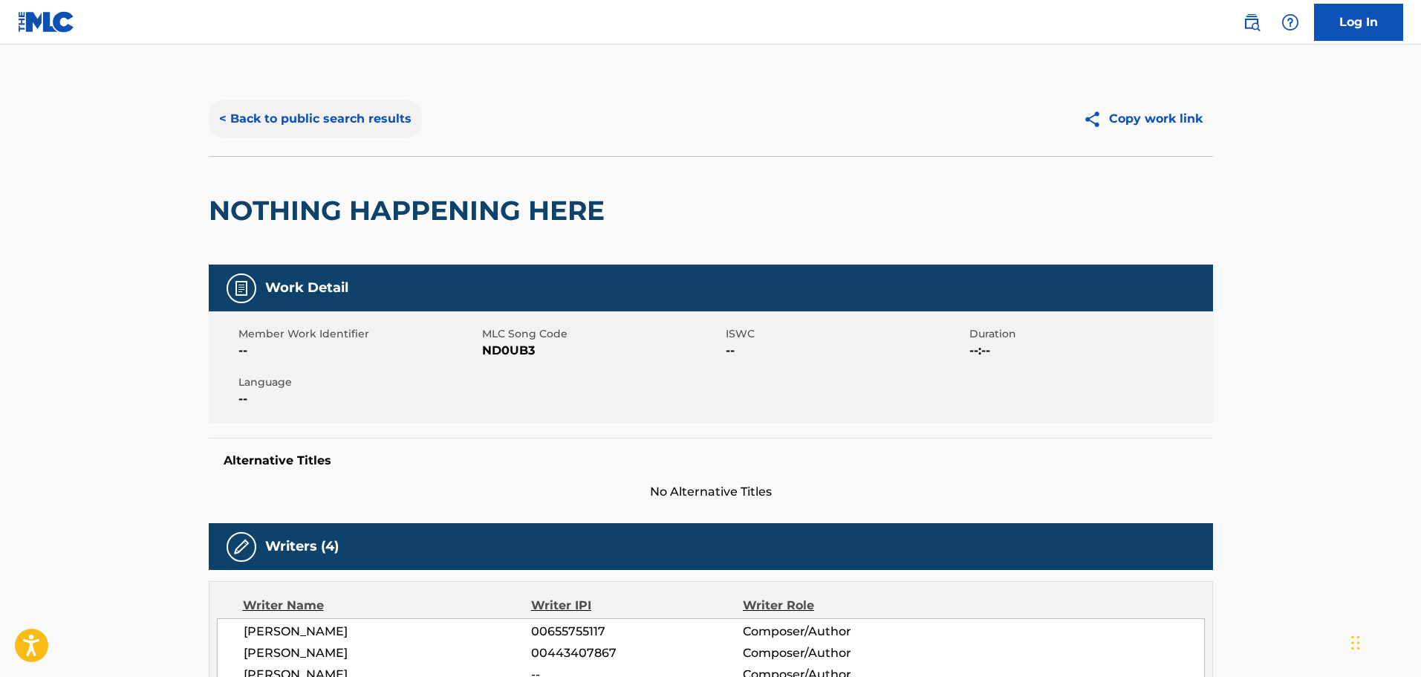
click at [226, 117] on button "< Back to public search results" at bounding box center [315, 118] width 213 height 37
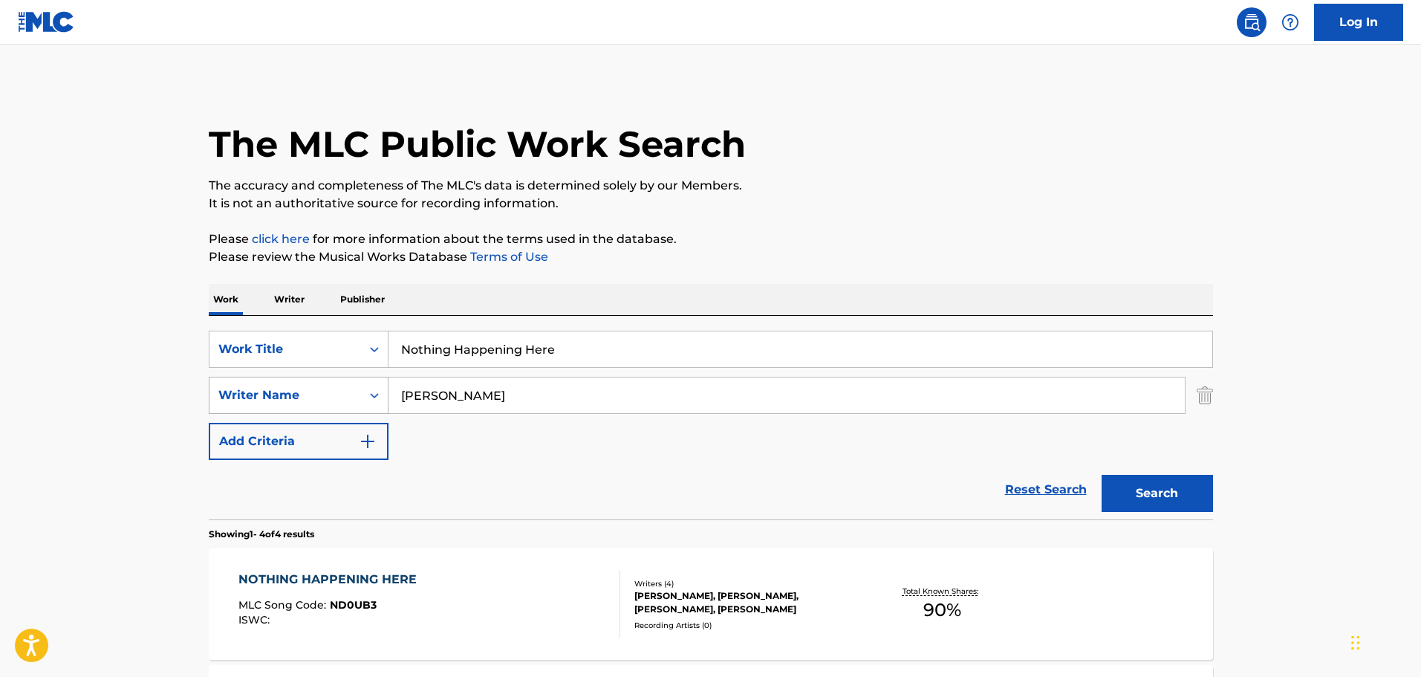
scroll to position [149, 0]
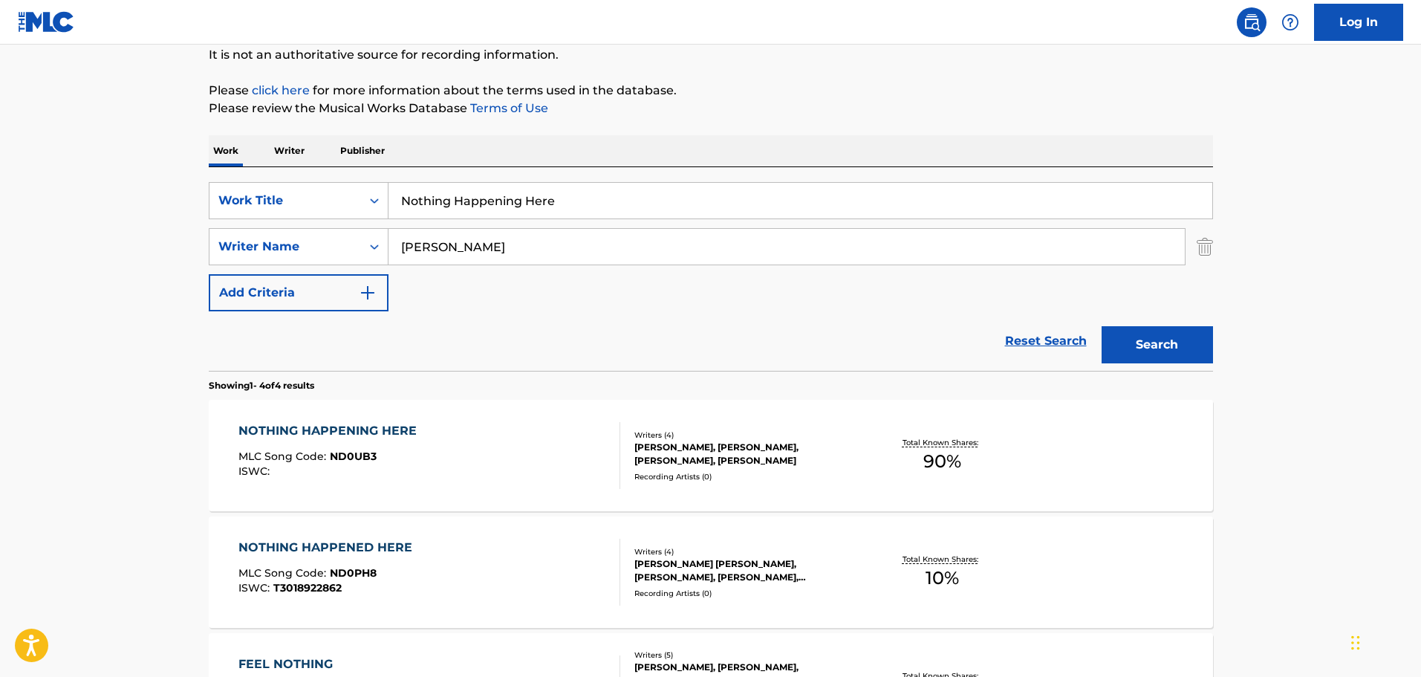
click at [568, 197] on input "Nothing Happening Here" at bounding box center [801, 201] width 824 height 36
type input "Nothing eft to Lose"
click at [932, 326] on button "Search" at bounding box center [1157, 344] width 111 height 37
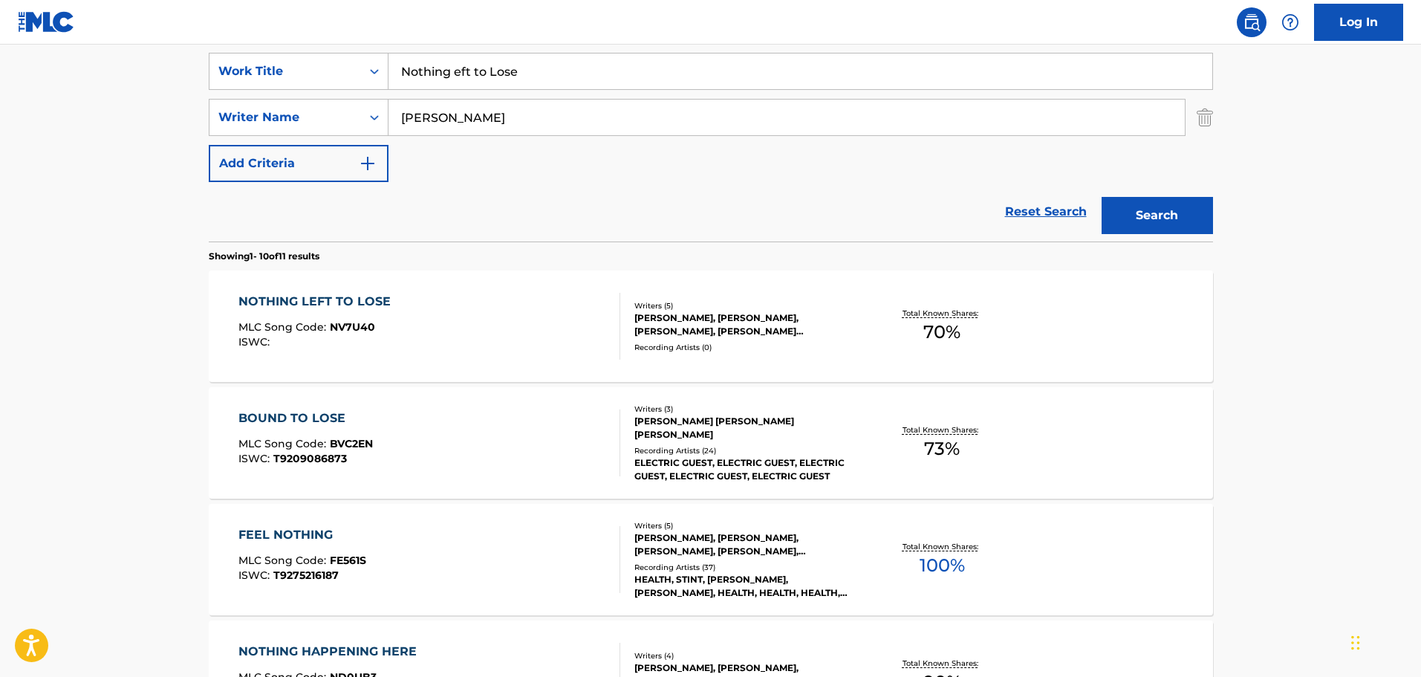
scroll to position [297, 0]
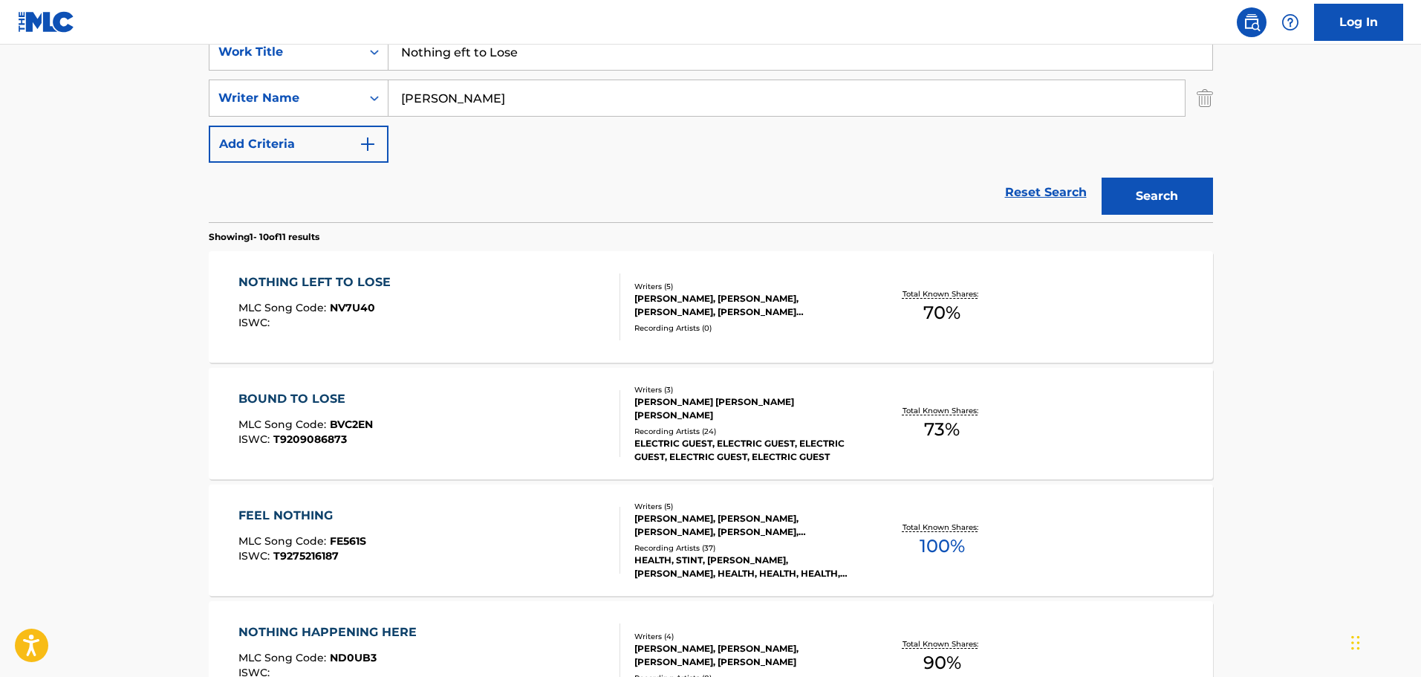
click at [695, 290] on div "Writers ( 5 )" at bounding box center [746, 286] width 224 height 11
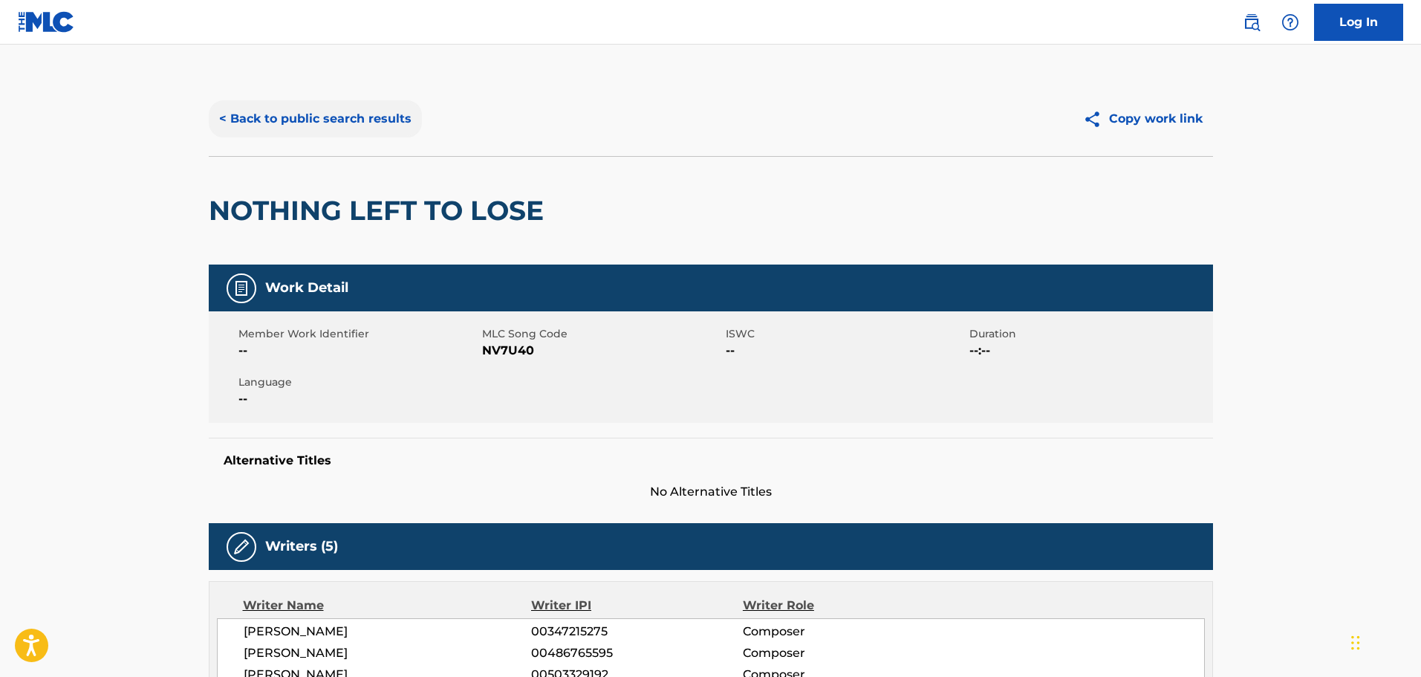
click at [224, 118] on button "< Back to public search results" at bounding box center [315, 118] width 213 height 37
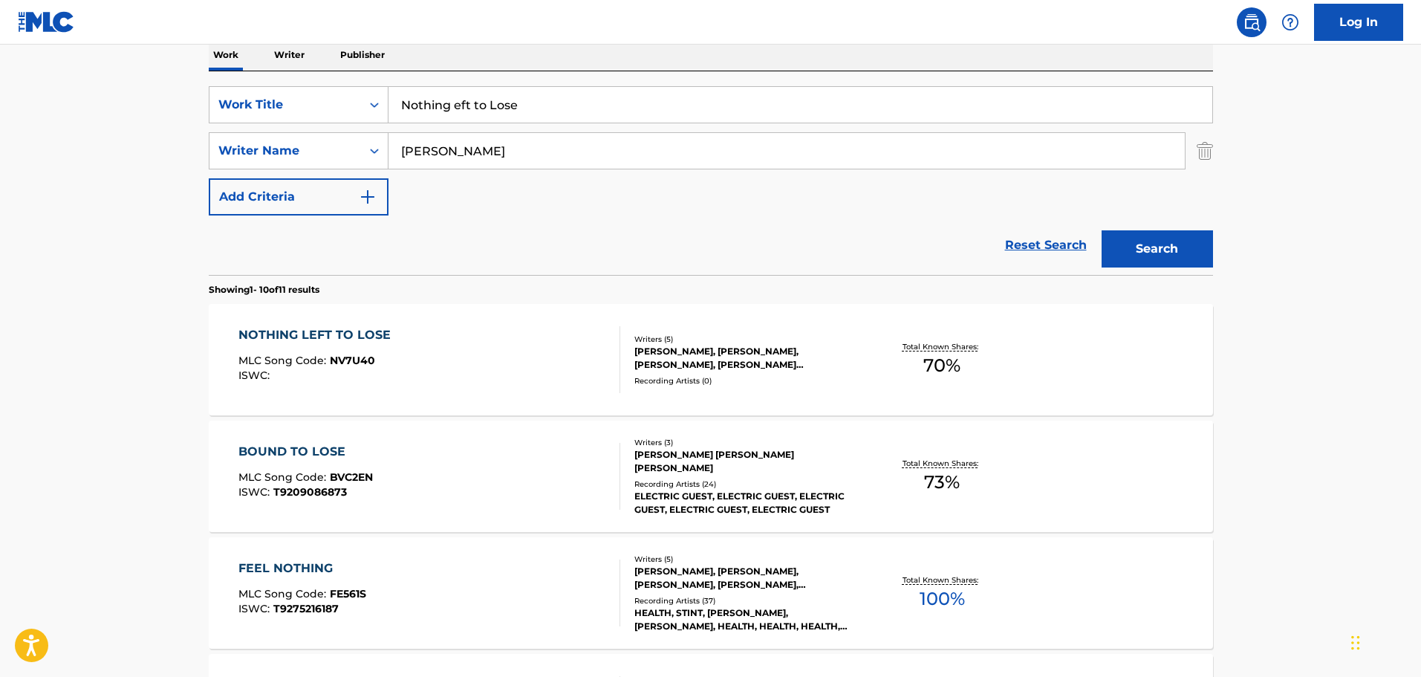
scroll to position [74, 0]
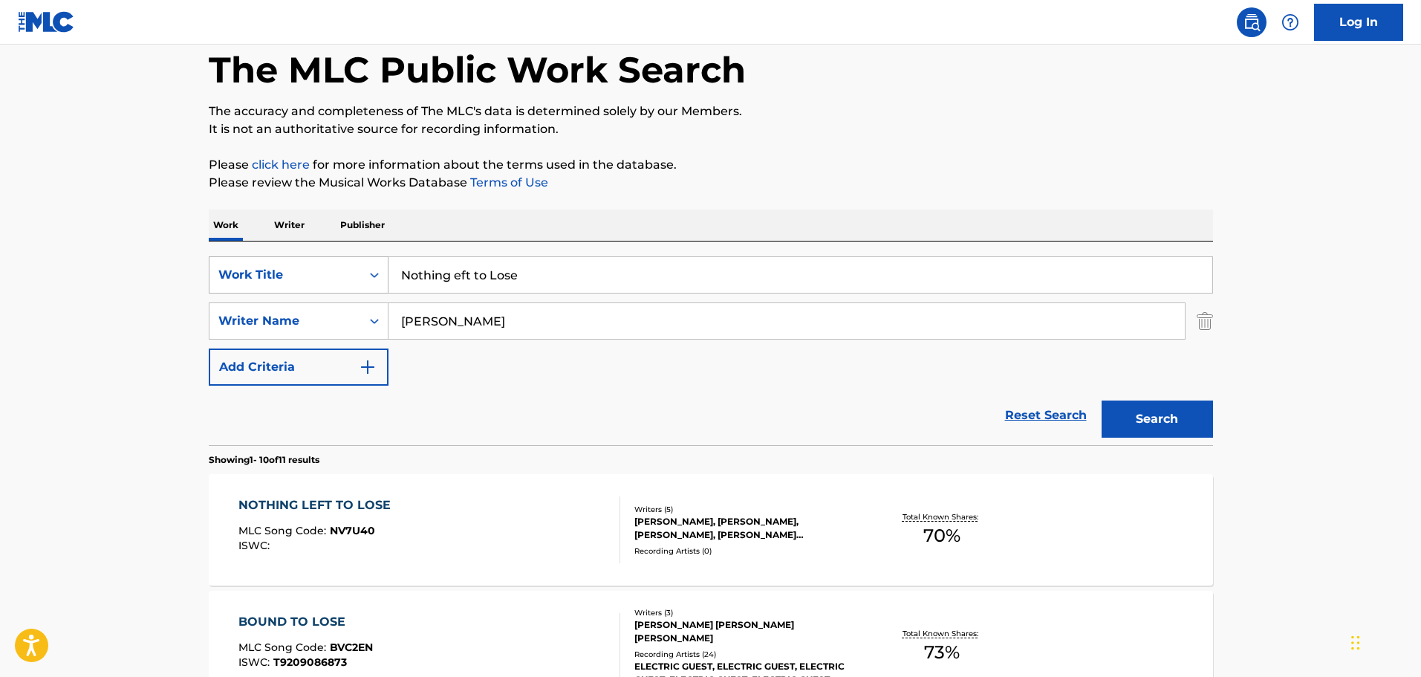
drag, startPoint x: 532, startPoint y: 272, endPoint x: 304, endPoint y: 259, distance: 228.5
click at [304, 259] on div "SearchWithCriteria9f620a7e-91f4-4736-82a7-731756b63203 Work Title Nothing eft t…" at bounding box center [711, 274] width 1004 height 37
type input "Now I Know"
click at [932, 400] on button "Search" at bounding box center [1157, 418] width 111 height 37
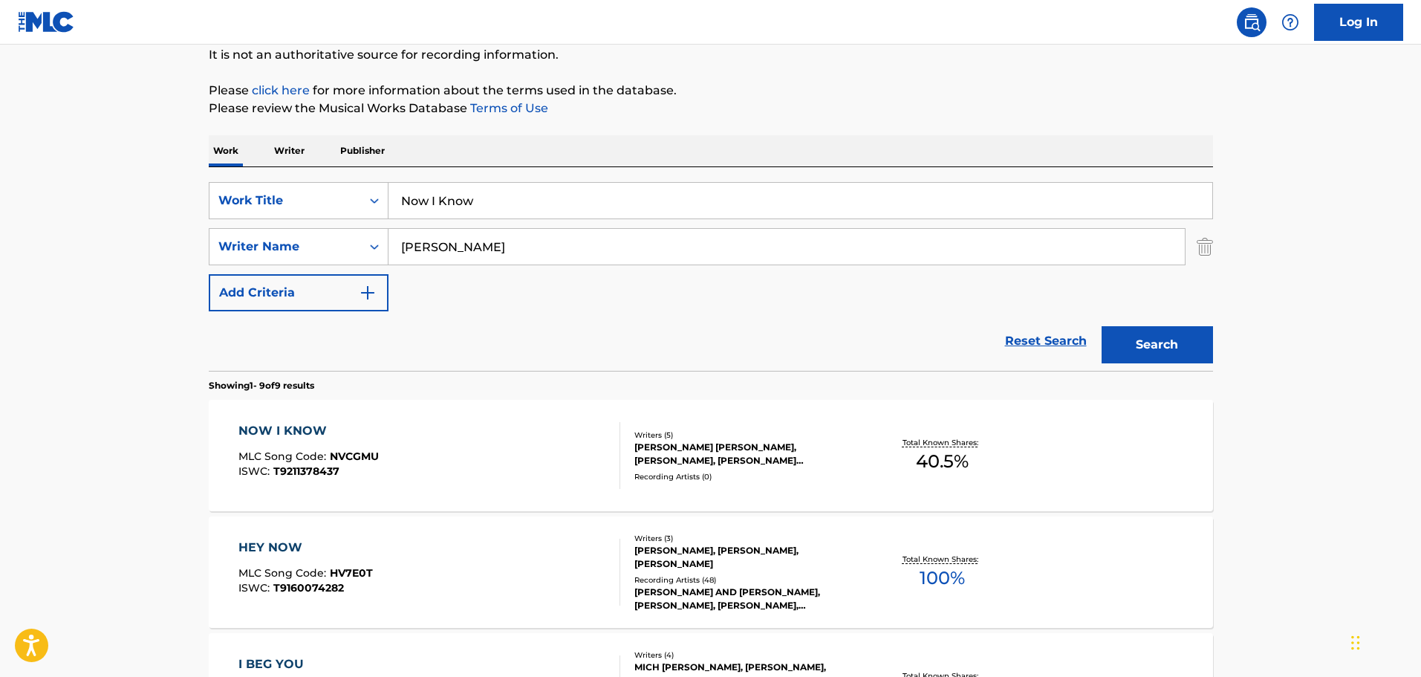
click at [709, 403] on div "[PERSON_NAME] [PERSON_NAME], [PERSON_NAME], [PERSON_NAME] [PERSON_NAME] [PERSON…" at bounding box center [746, 454] width 224 height 27
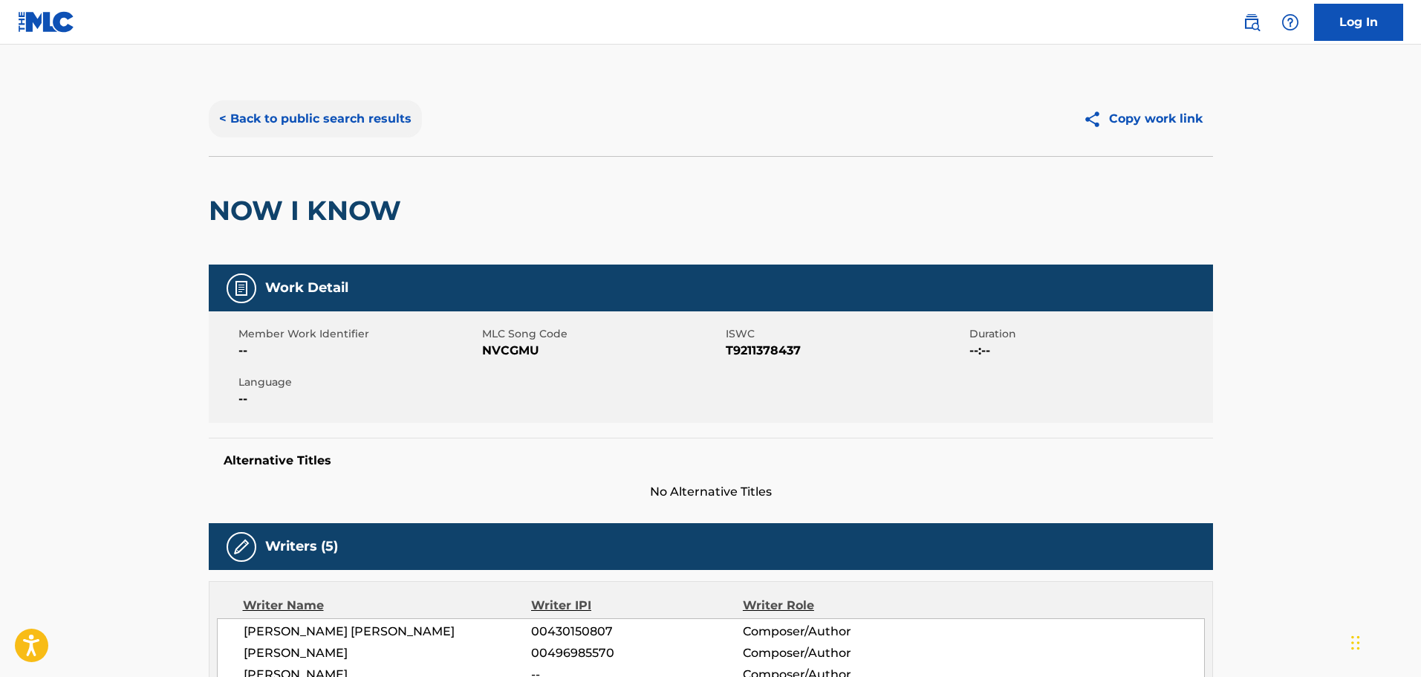
click at [228, 114] on button "< Back to public search results" at bounding box center [315, 118] width 213 height 37
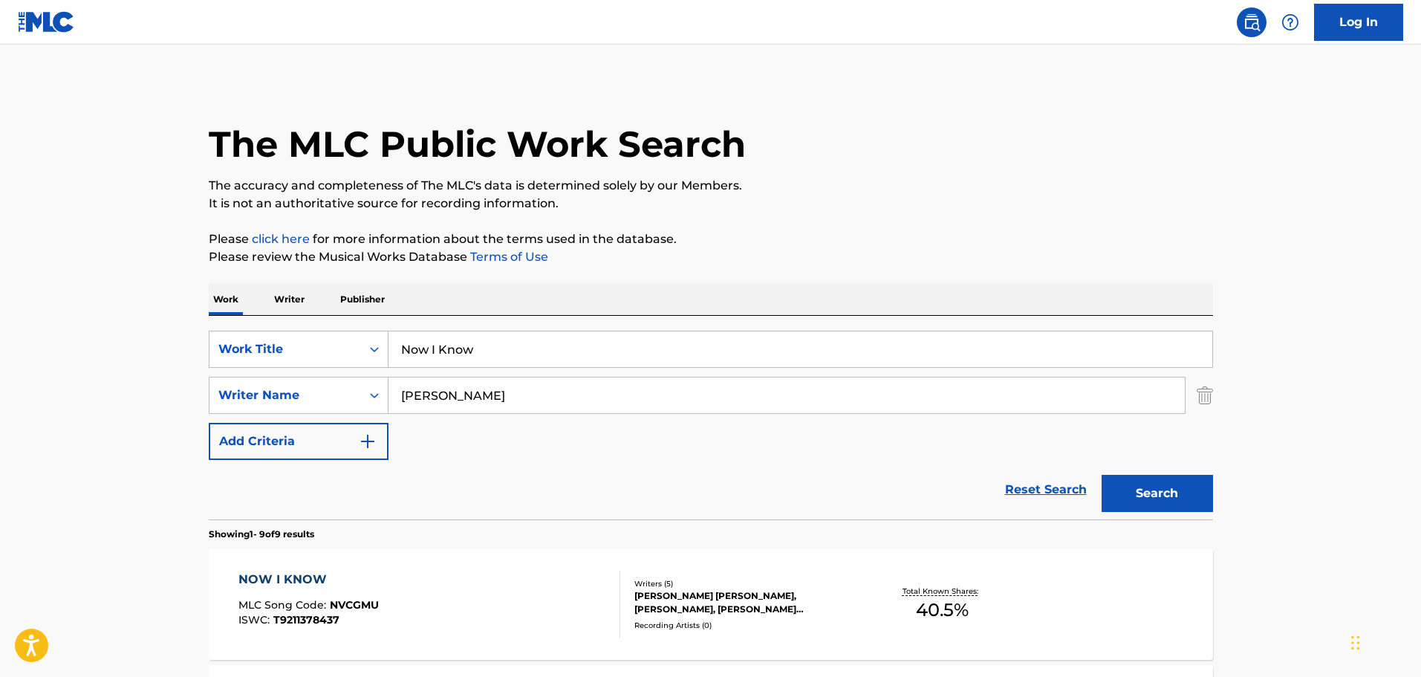
scroll to position [149, 0]
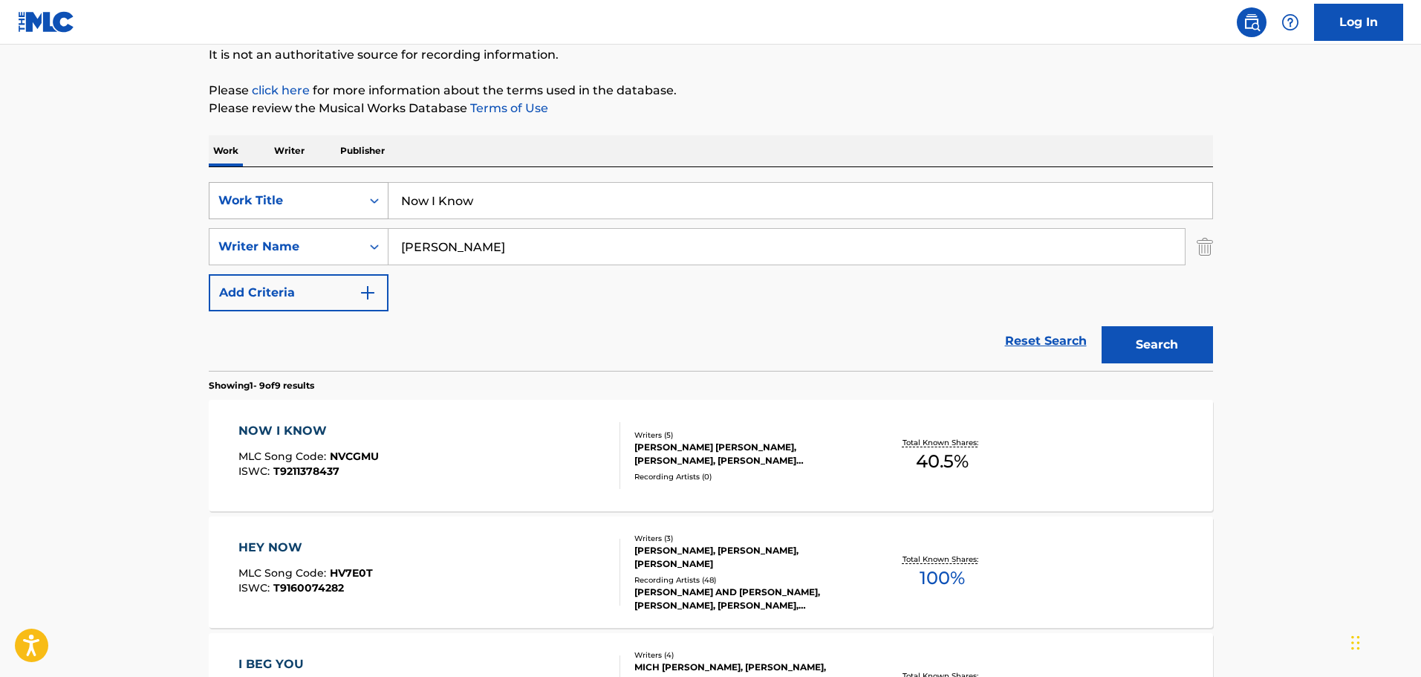
drag, startPoint x: 484, startPoint y: 195, endPoint x: 288, endPoint y: 211, distance: 196.7
click at [288, 211] on div "SearchWithCriteria9f620a7e-91f4-4736-82a7-731756b63203 Work Title Now I Know" at bounding box center [711, 200] width 1004 height 37
type input "NoWhere to Be"
click at [932, 326] on button "Search" at bounding box center [1157, 344] width 111 height 37
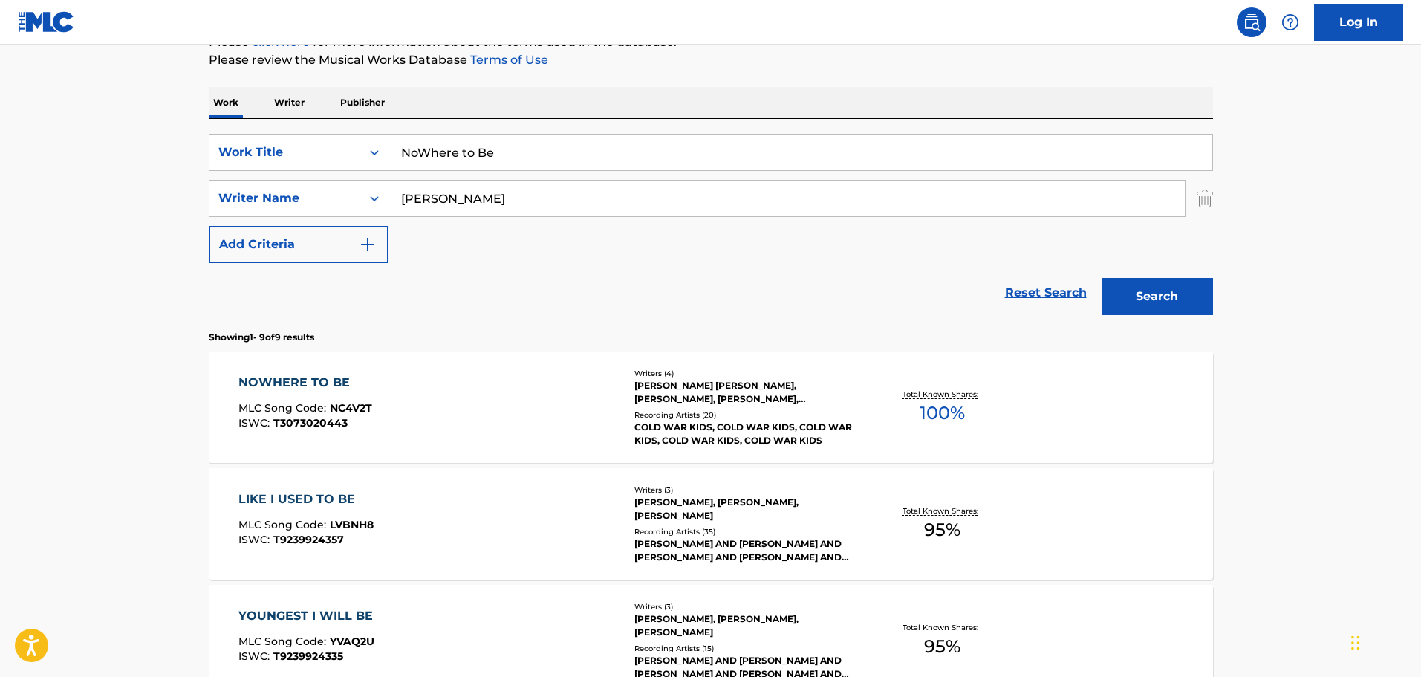
scroll to position [223, 0]
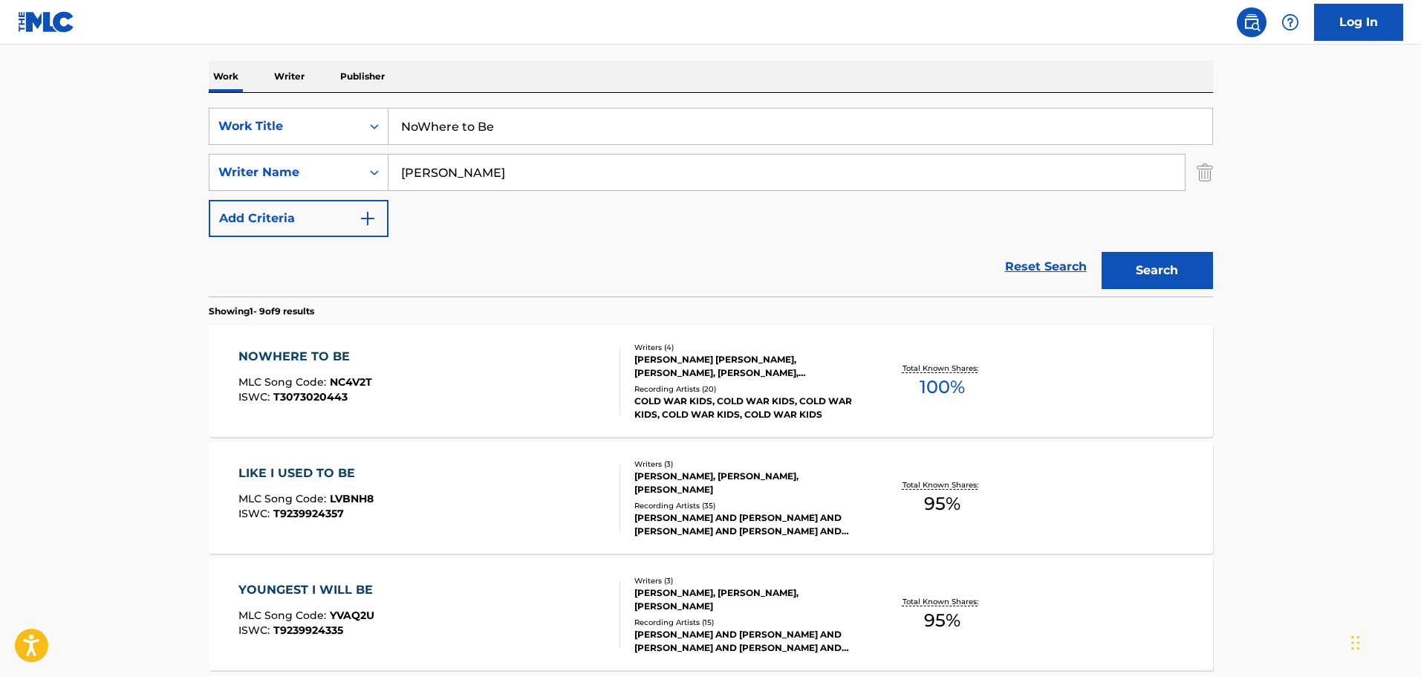
click at [713, 363] on div "[PERSON_NAME] [PERSON_NAME], [PERSON_NAME], [PERSON_NAME], [PERSON_NAME]" at bounding box center [746, 366] width 224 height 27
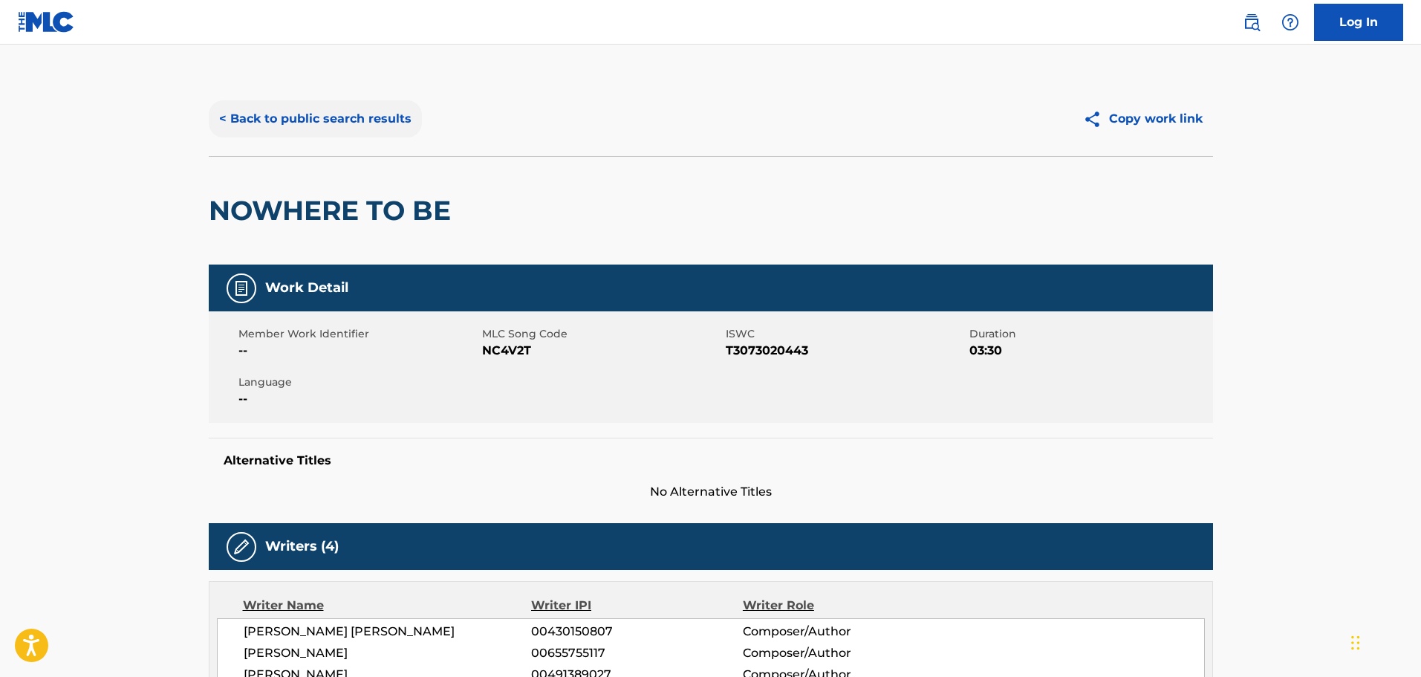
click at [227, 113] on button "< Back to public search results" at bounding box center [315, 118] width 213 height 37
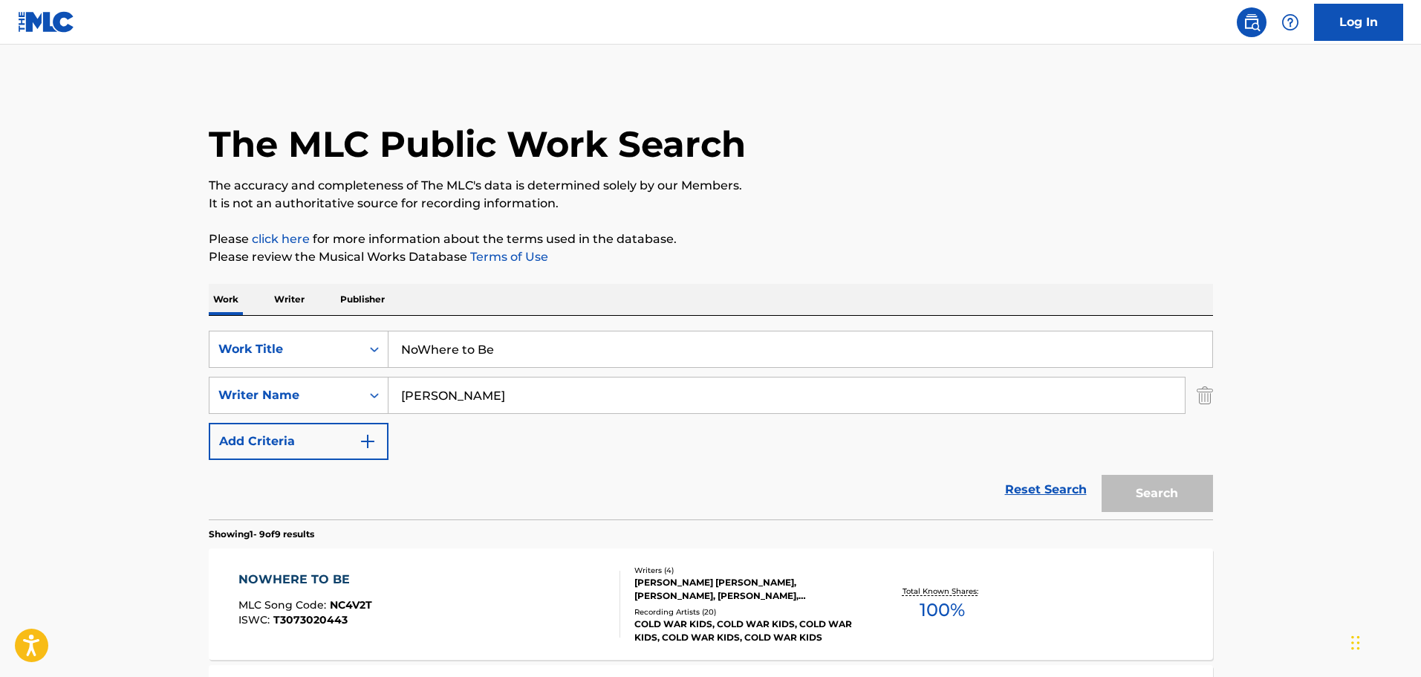
scroll to position [223, 0]
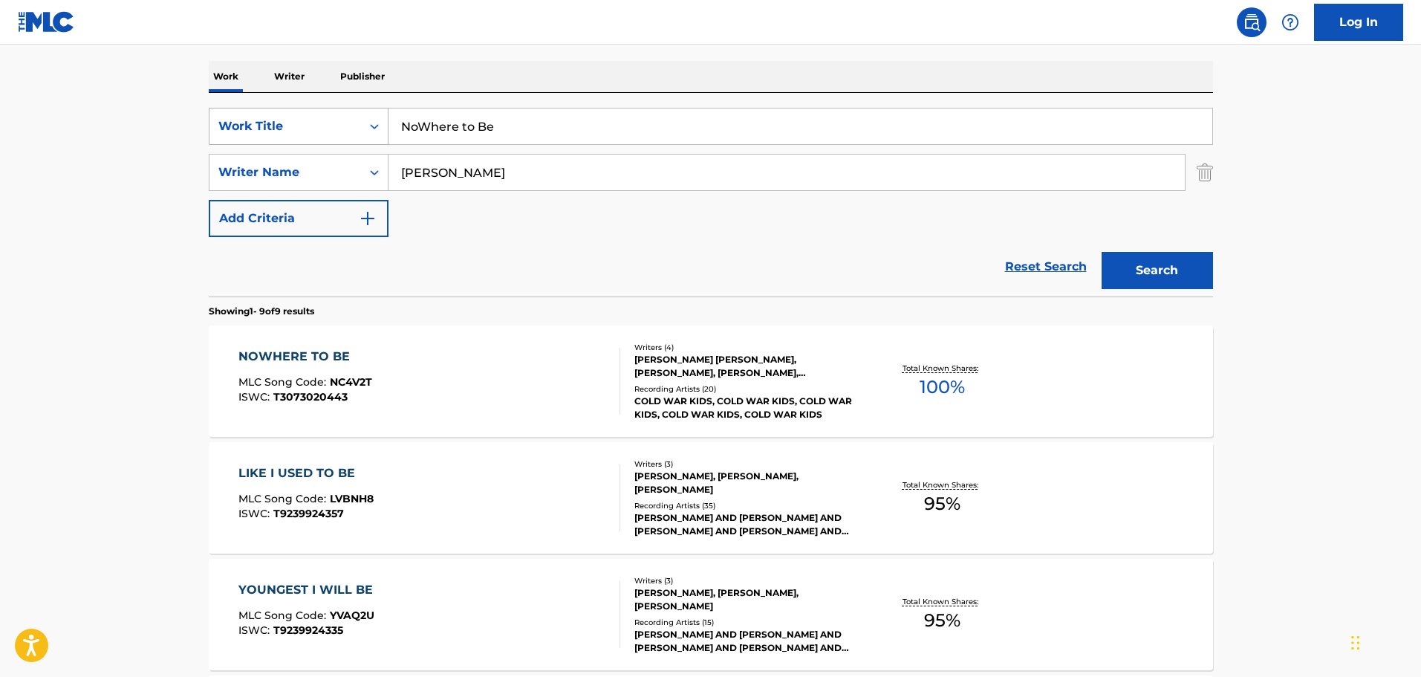
drag, startPoint x: 483, startPoint y: 126, endPoint x: 319, endPoint y: 120, distance: 164.3
click at [320, 119] on div "SearchWithCriteria9f620a7e-91f4-4736-82a7-731756b63203 Work Title NoWhere to Be" at bounding box center [711, 126] width 1004 height 37
type input "Oh Devil"
click at [932, 252] on button "Search" at bounding box center [1157, 270] width 111 height 37
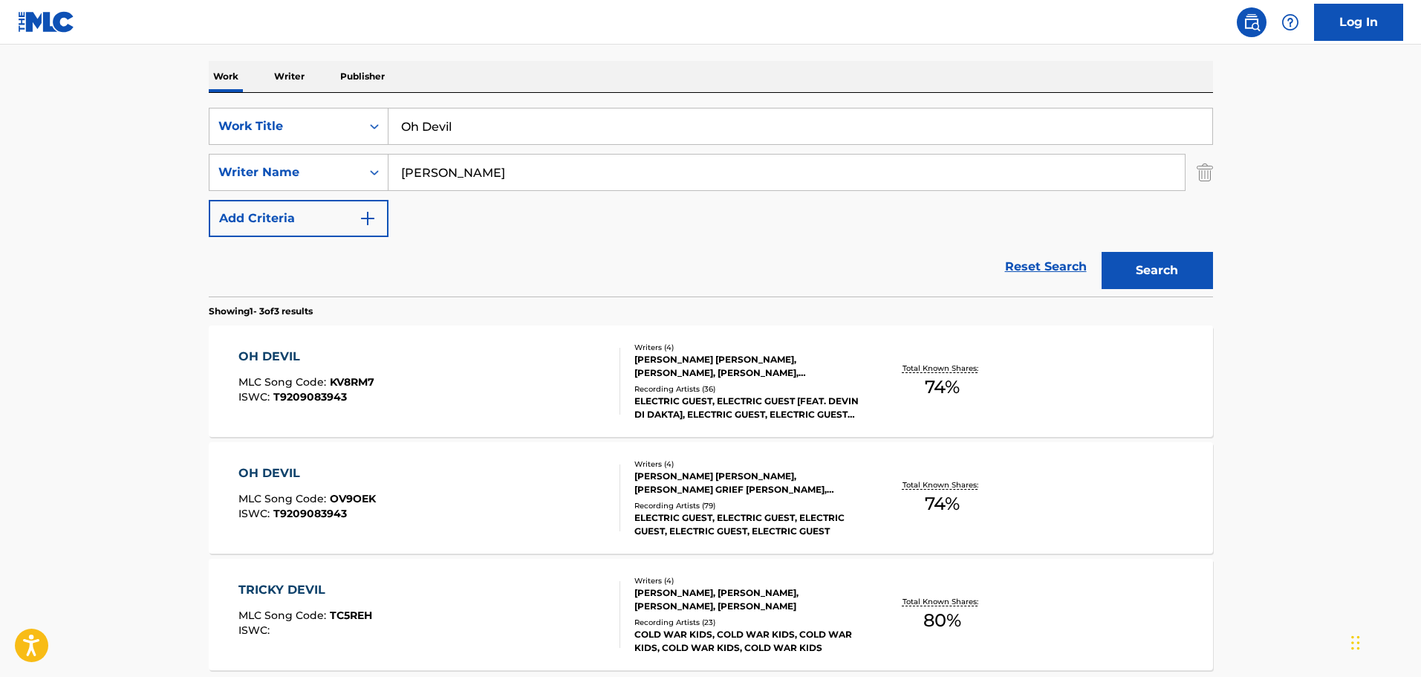
click at [724, 363] on div "[PERSON_NAME] [PERSON_NAME], [PERSON_NAME], [PERSON_NAME], [PERSON_NAME] GRIEF …" at bounding box center [746, 366] width 224 height 27
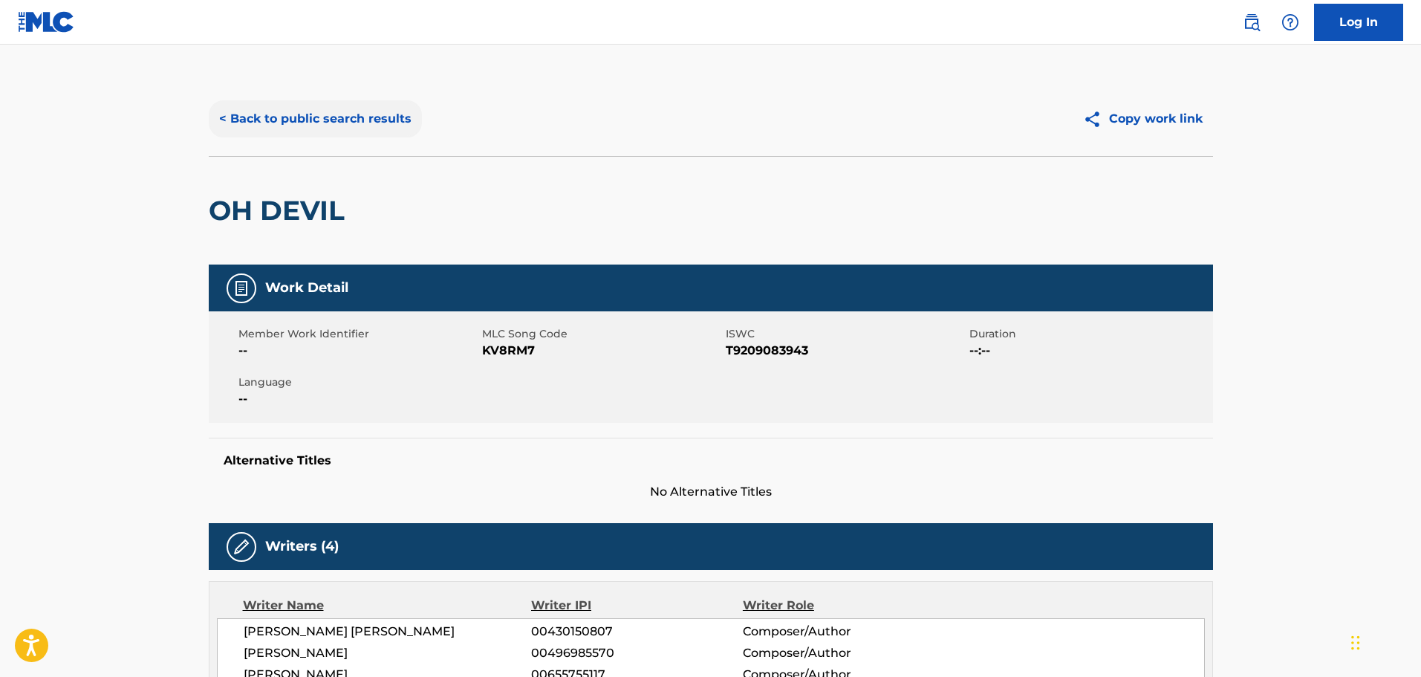
click at [222, 120] on button "< Back to public search results" at bounding box center [315, 118] width 213 height 37
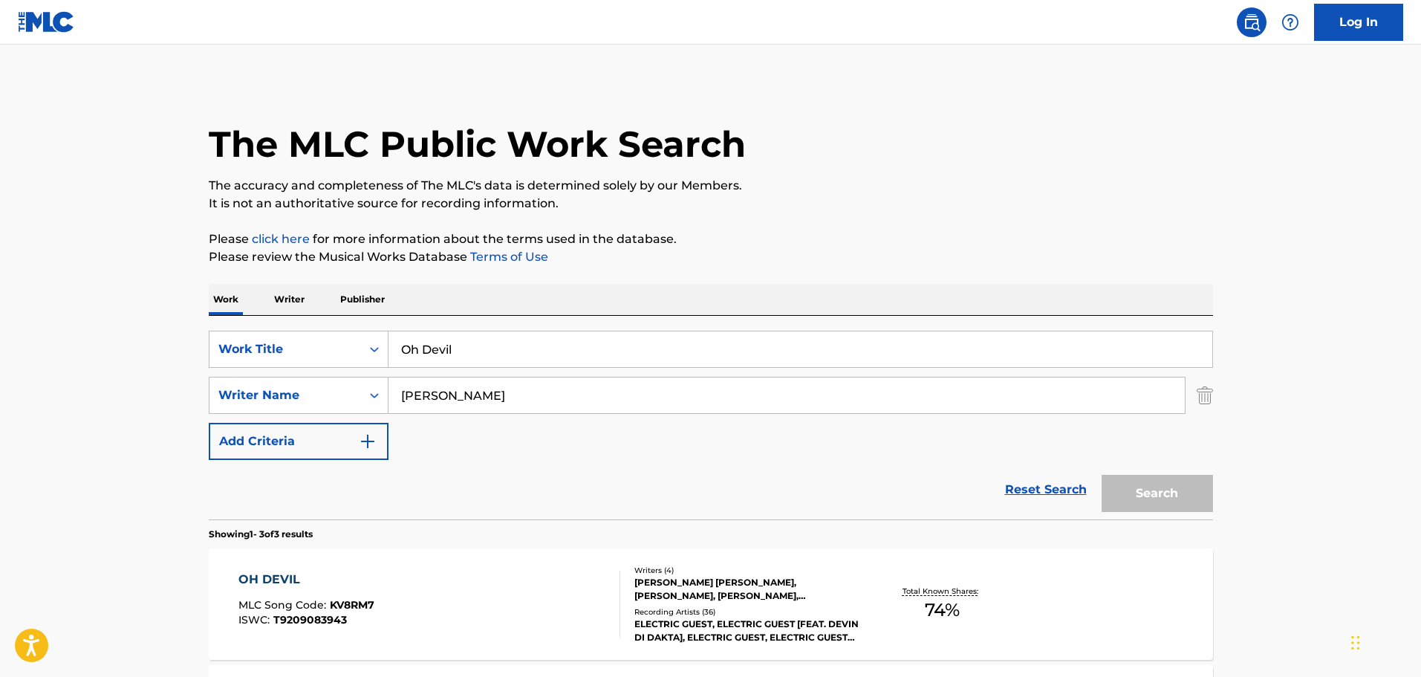
scroll to position [223, 0]
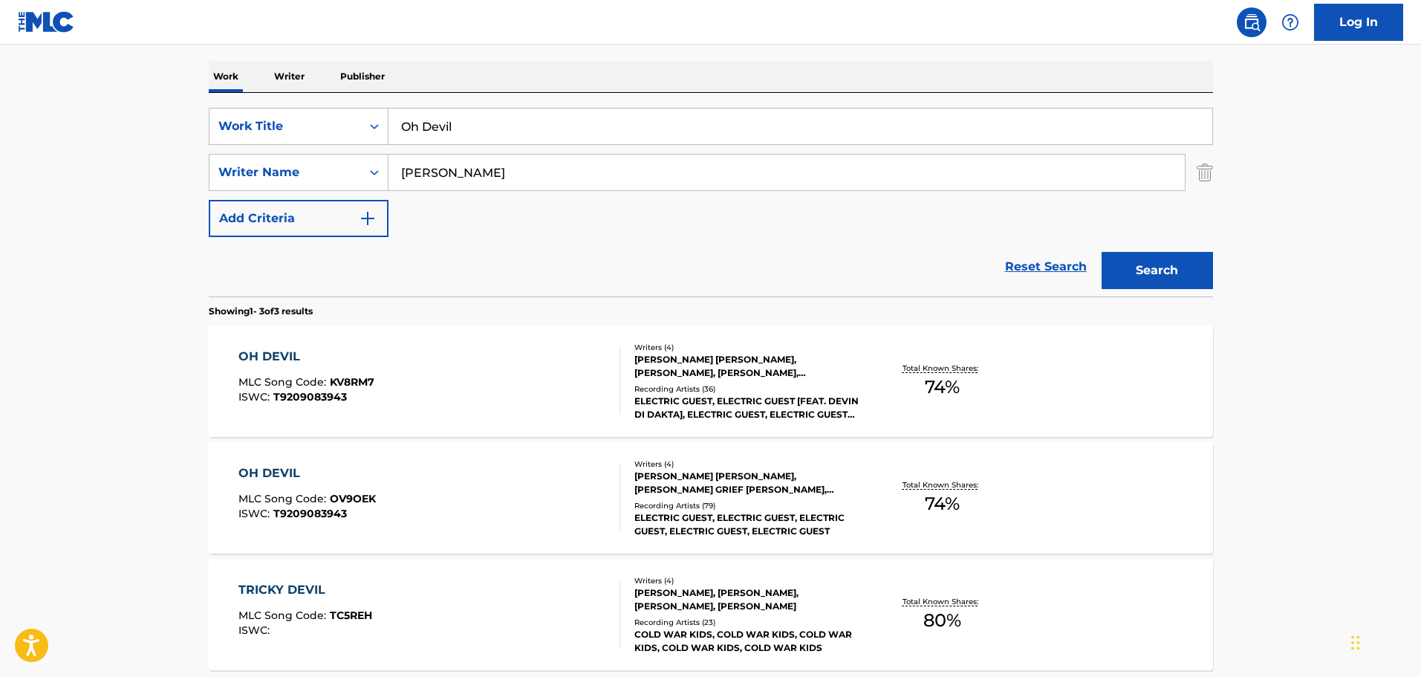
click at [739, 403] on div "[PERSON_NAME] [PERSON_NAME], [PERSON_NAME] GRIEF [PERSON_NAME], [PERSON_NAME]" at bounding box center [746, 483] width 224 height 27
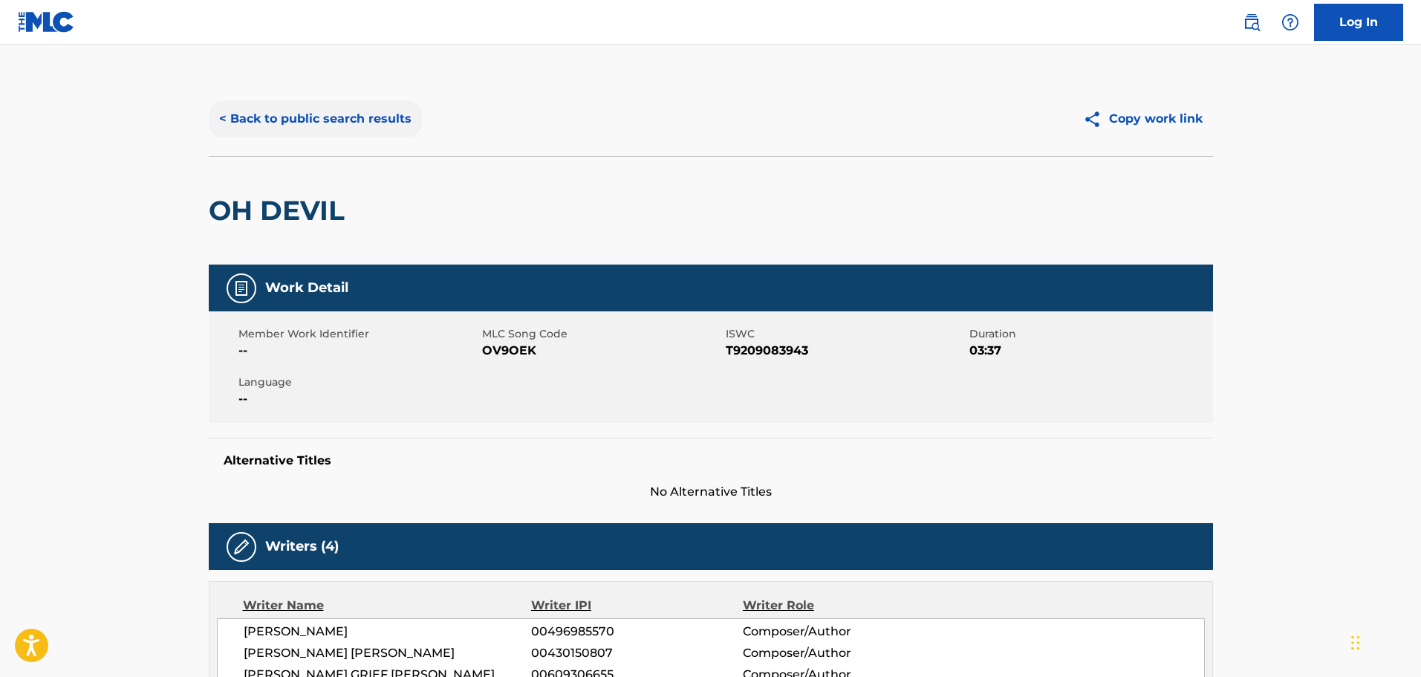
click at [227, 117] on button "< Back to public search results" at bounding box center [315, 118] width 213 height 37
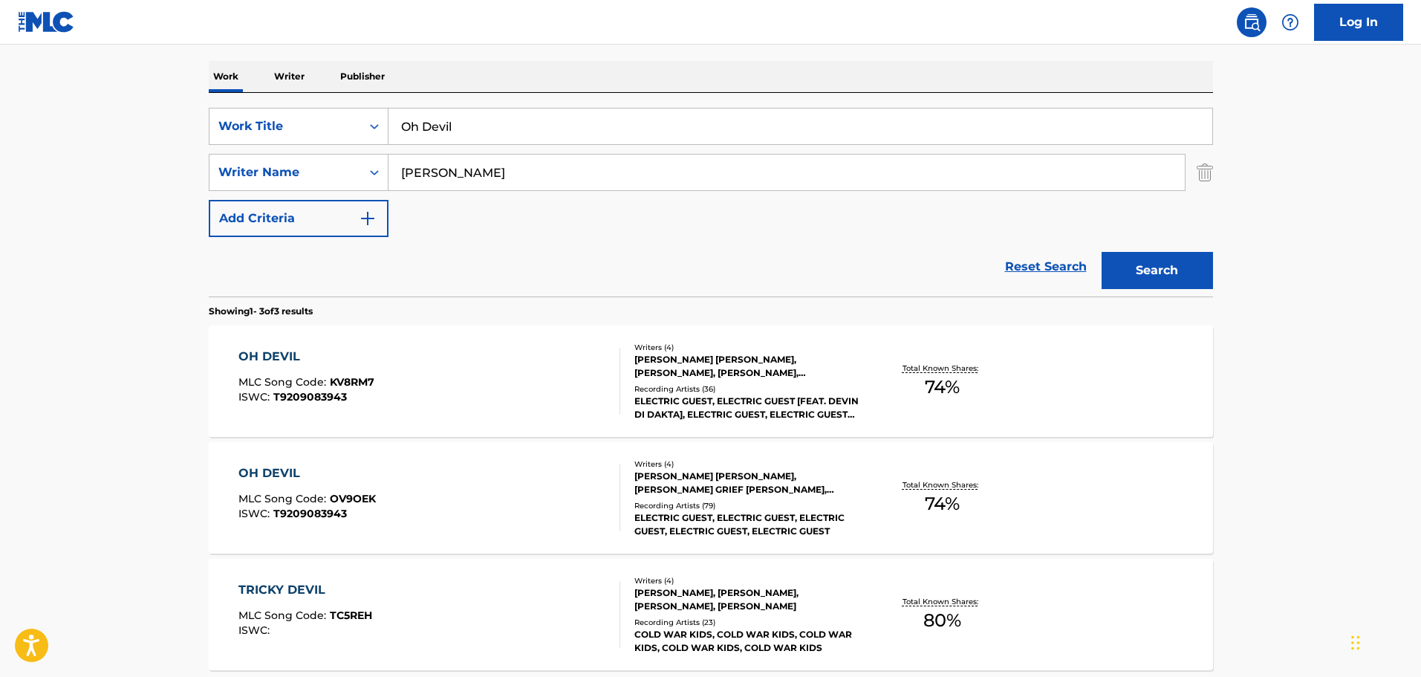
click at [470, 120] on input "Oh Devil" at bounding box center [801, 126] width 824 height 36
drag, startPoint x: 462, startPoint y: 120, endPoint x: 360, endPoint y: 120, distance: 102.5
click at [360, 120] on div "SearchWithCriteria9f620a7e-91f4-4736-82a7-731756b63203 Work Title Oh Devil" at bounding box center [711, 126] width 1004 height 37
type input "On My Own"
click at [932, 252] on button "Search" at bounding box center [1157, 270] width 111 height 37
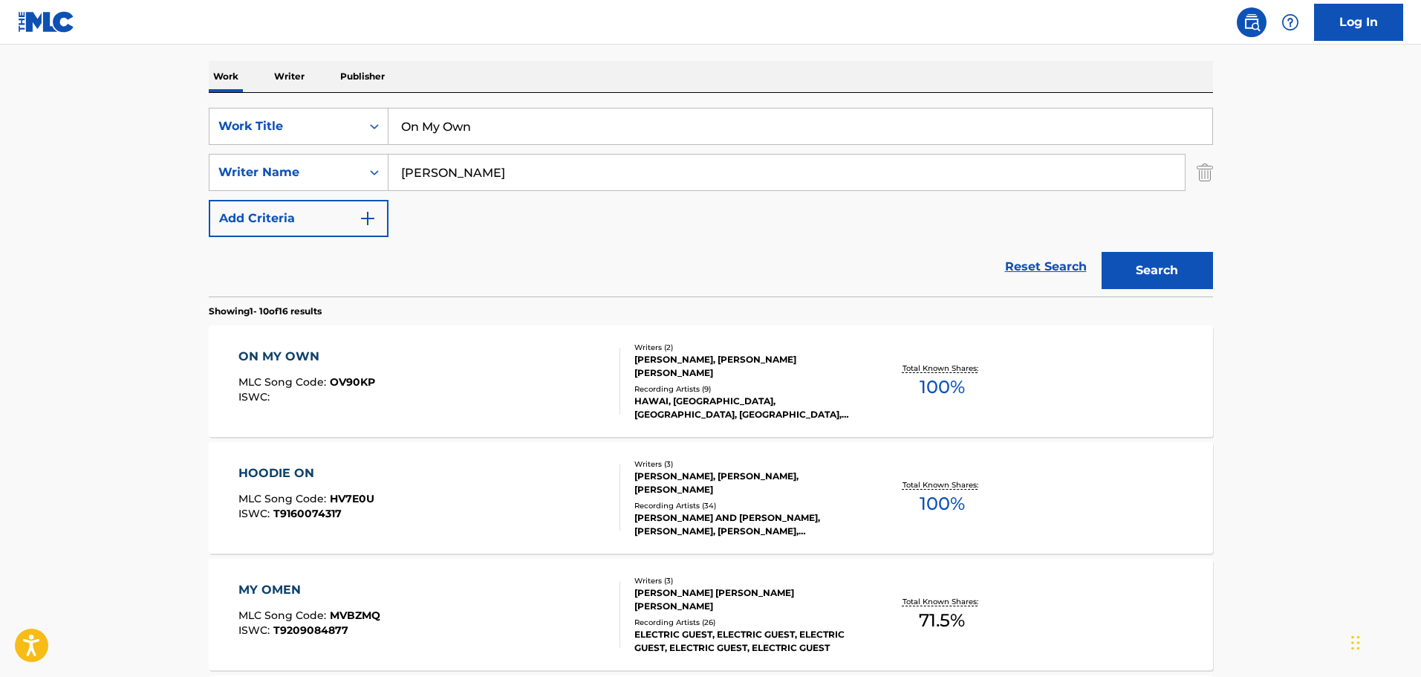
click at [744, 368] on div "[PERSON_NAME], [PERSON_NAME] [PERSON_NAME]" at bounding box center [746, 366] width 224 height 27
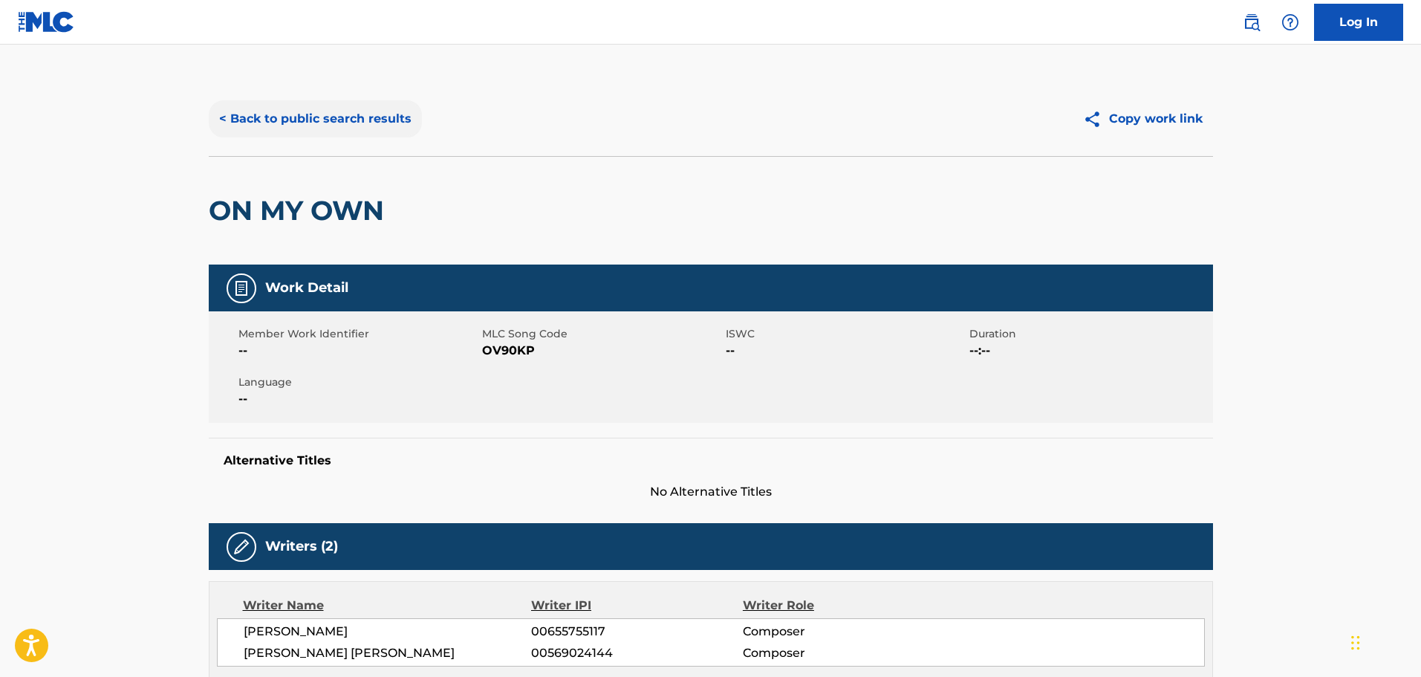
click at [235, 119] on button "< Back to public search results" at bounding box center [315, 118] width 213 height 37
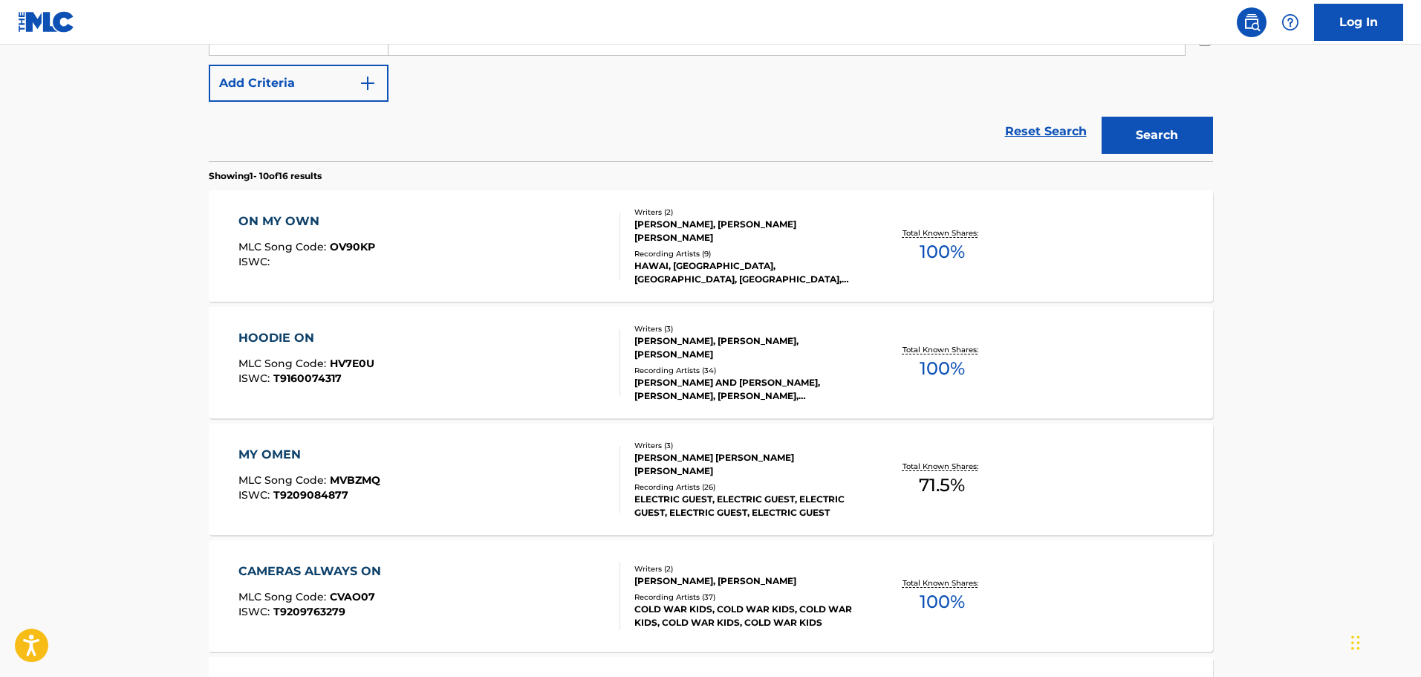
scroll to position [371, 0]
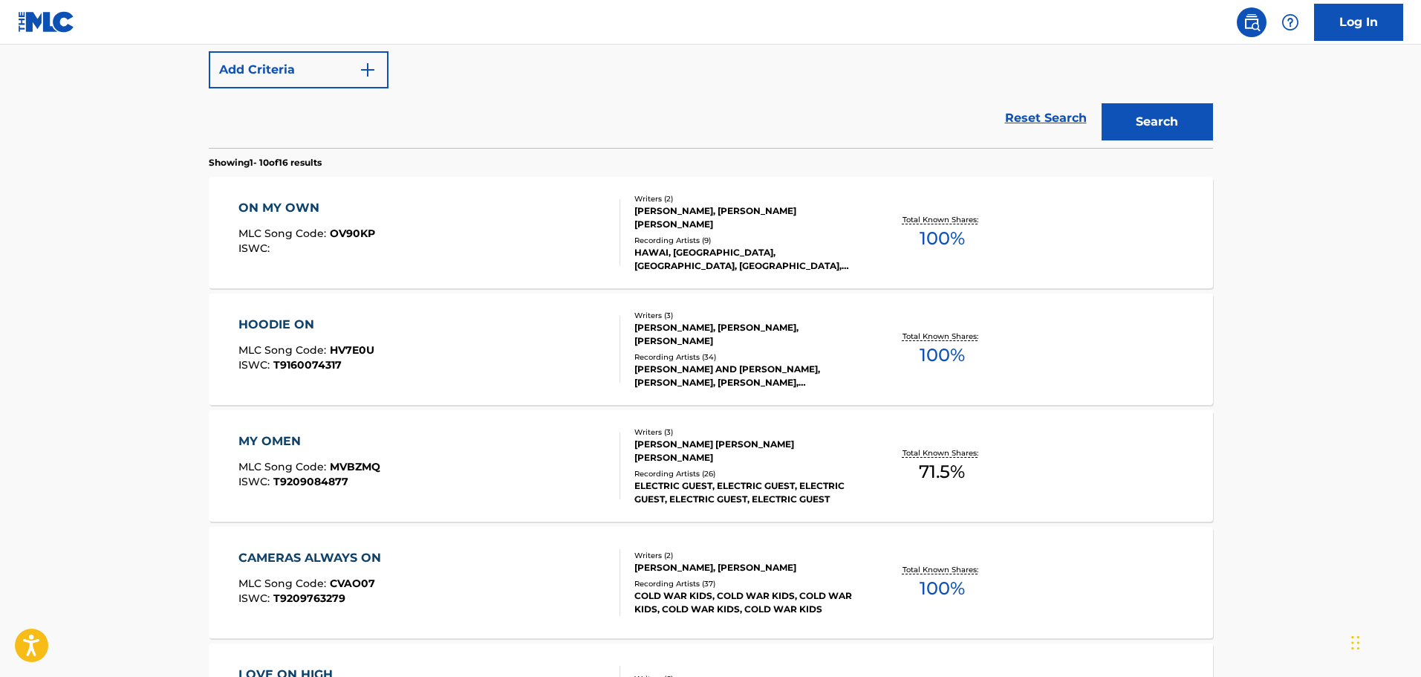
click at [661, 331] on div "[PERSON_NAME], [PERSON_NAME], [PERSON_NAME]" at bounding box center [746, 334] width 224 height 27
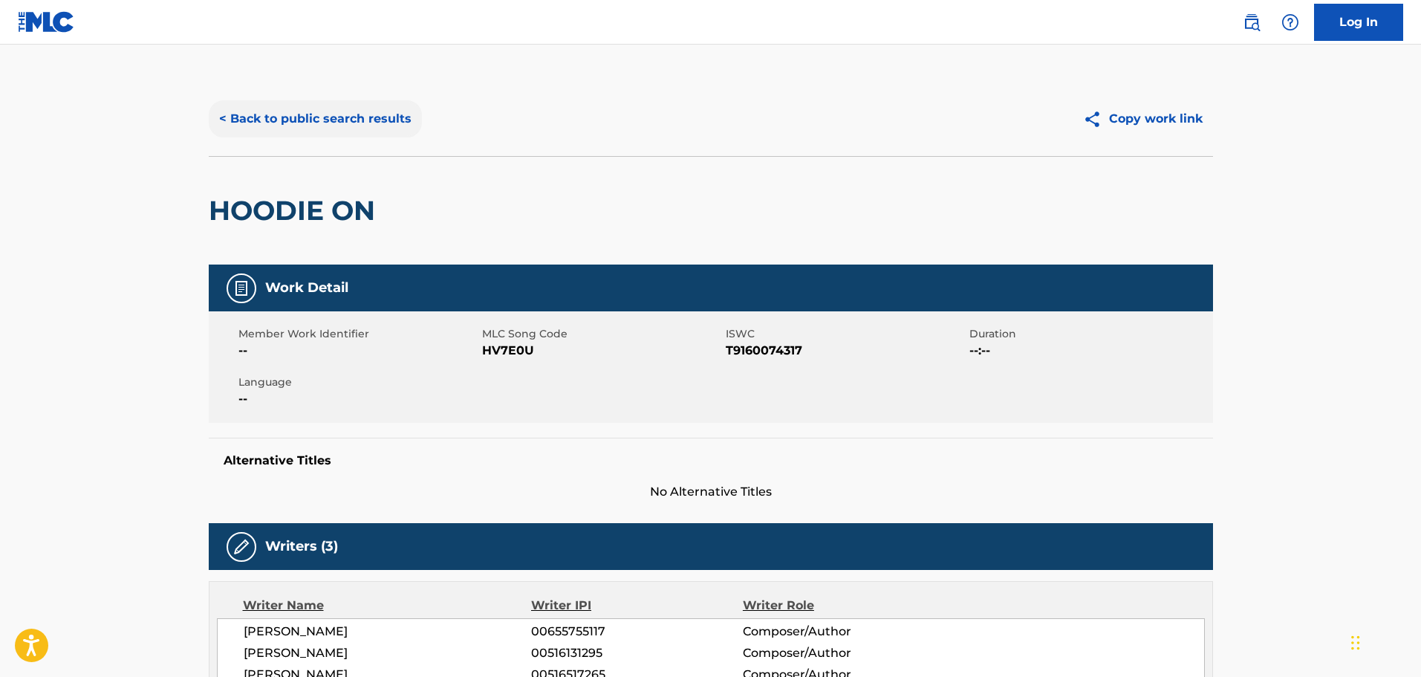
click at [227, 119] on button "< Back to public search results" at bounding box center [315, 118] width 213 height 37
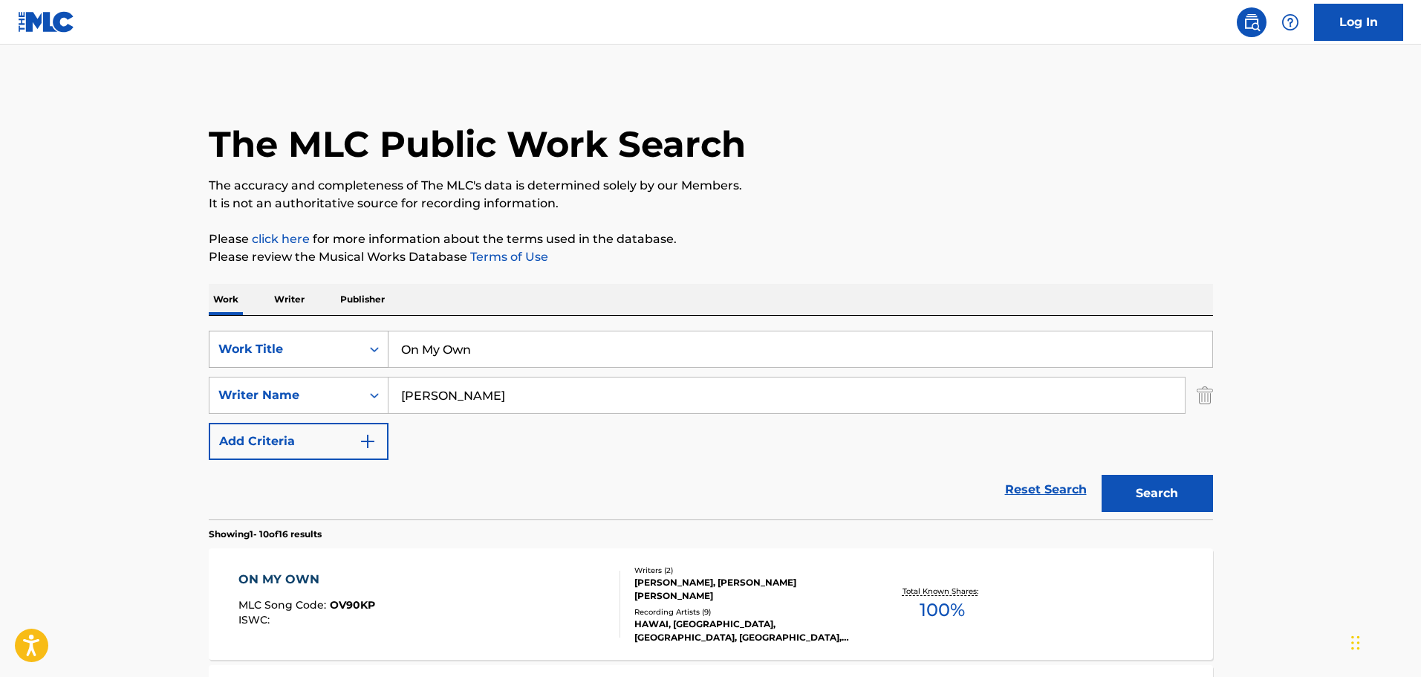
drag, startPoint x: 505, startPoint y: 345, endPoint x: 226, endPoint y: 344, distance: 279.3
click at [226, 344] on div "SearchWithCriteria9f620a7e-91f4-4736-82a7-731756b63203 Work Title On My Own" at bounding box center [711, 349] width 1004 height 37
type input "I"
type input "One by One"
click at [932, 403] on button "Search" at bounding box center [1157, 493] width 111 height 37
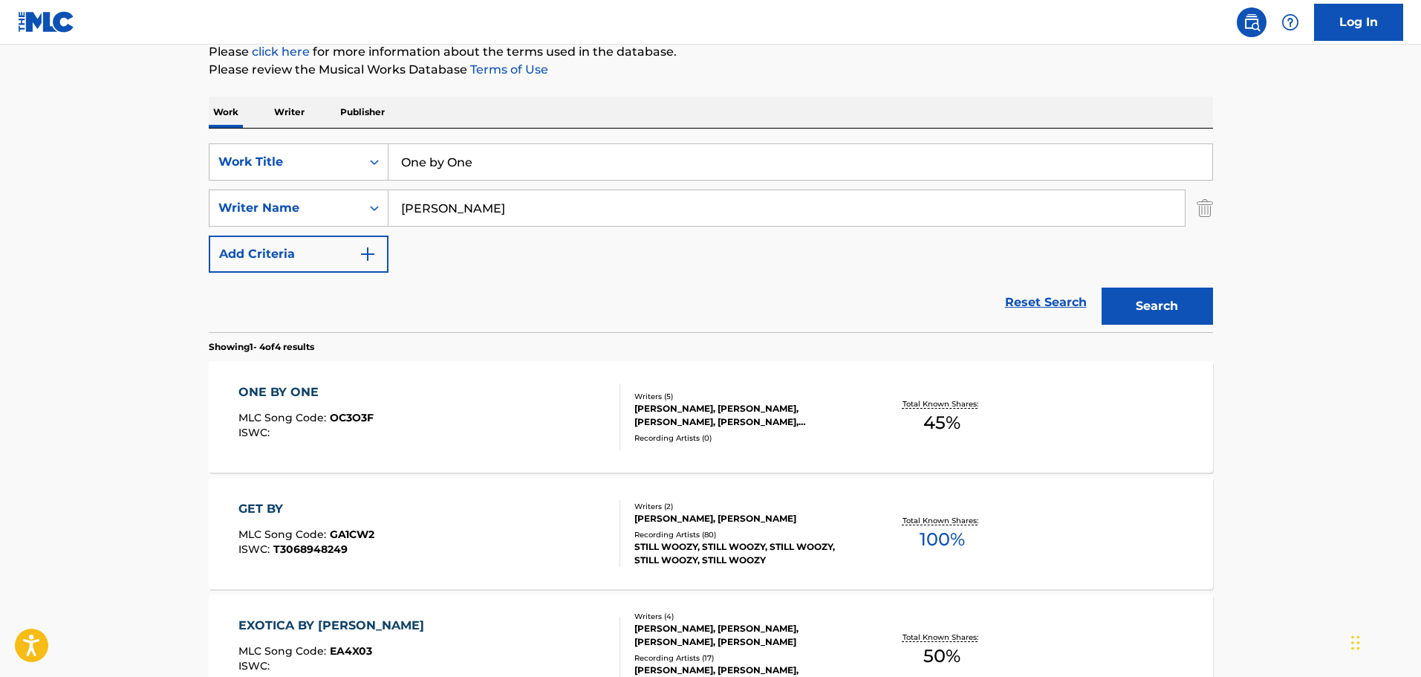
scroll to position [223, 0]
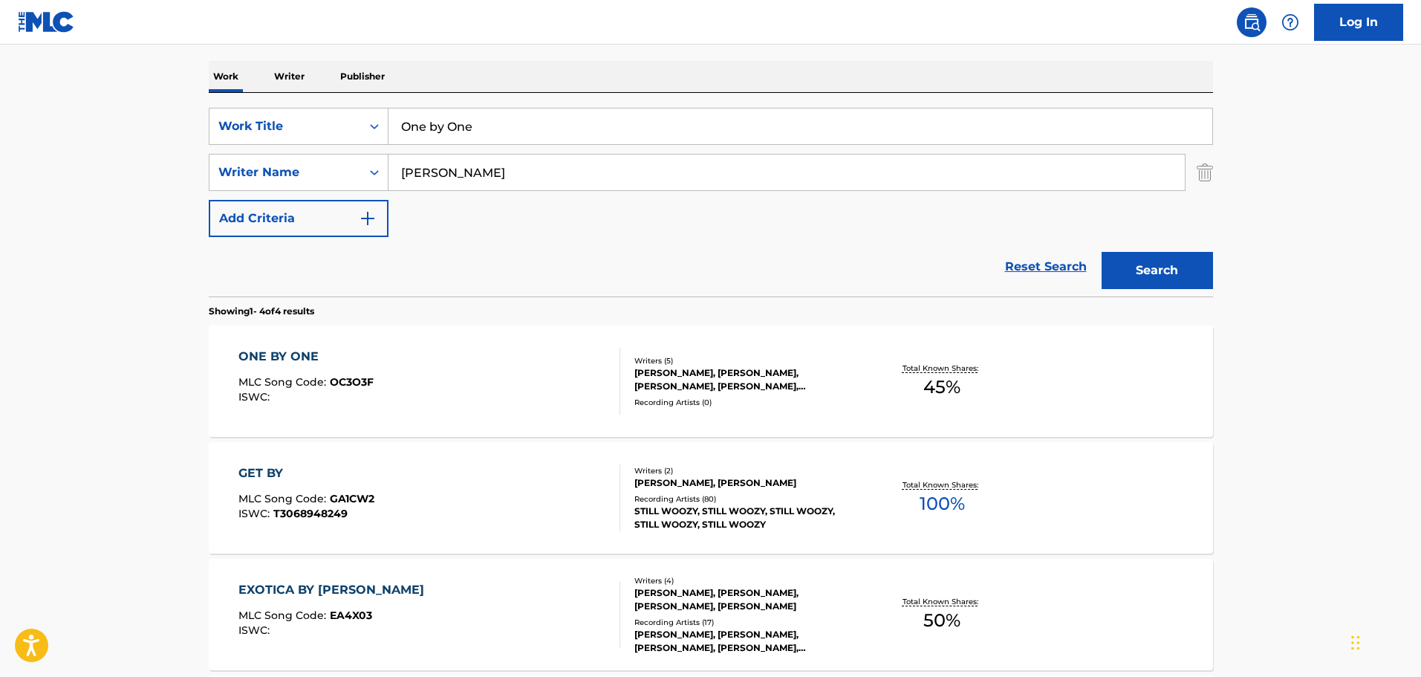
click at [694, 377] on div "[PERSON_NAME], [PERSON_NAME], [PERSON_NAME], [PERSON_NAME], [PERSON_NAME]" at bounding box center [746, 379] width 224 height 27
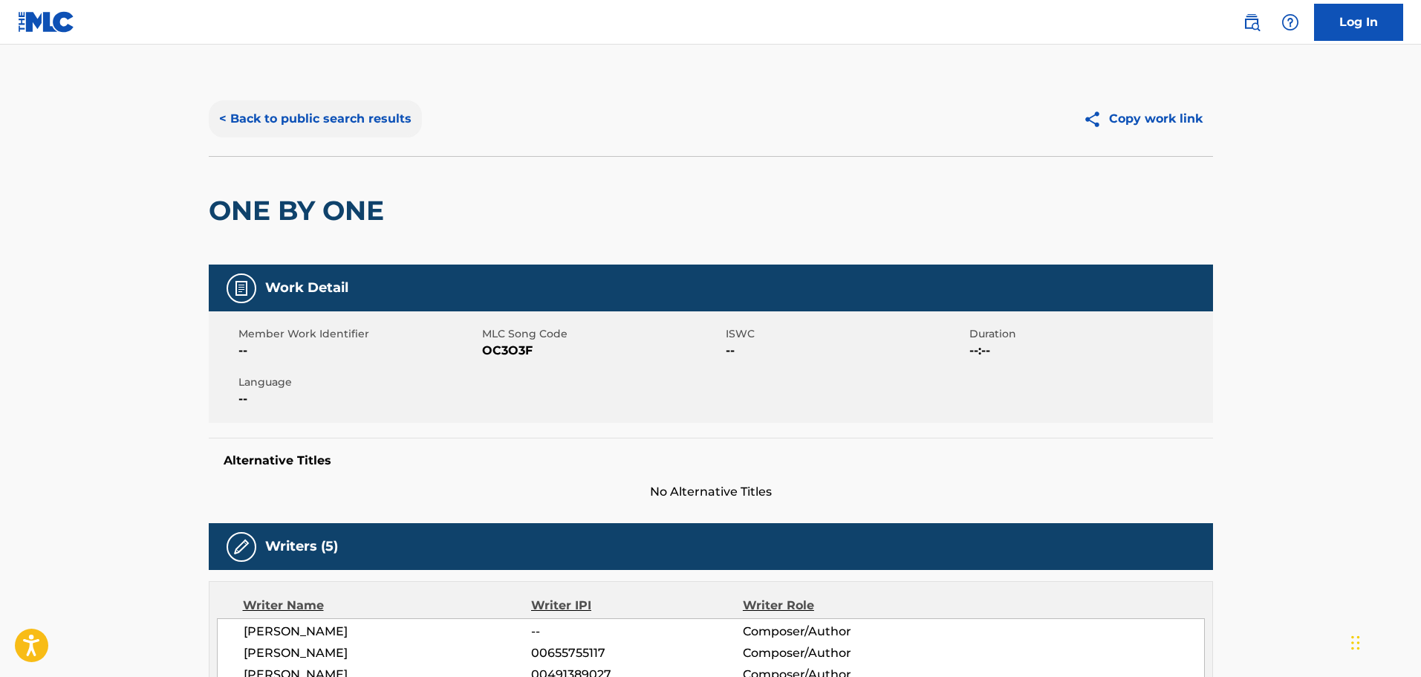
click at [234, 111] on button "< Back to public search results" at bounding box center [315, 118] width 213 height 37
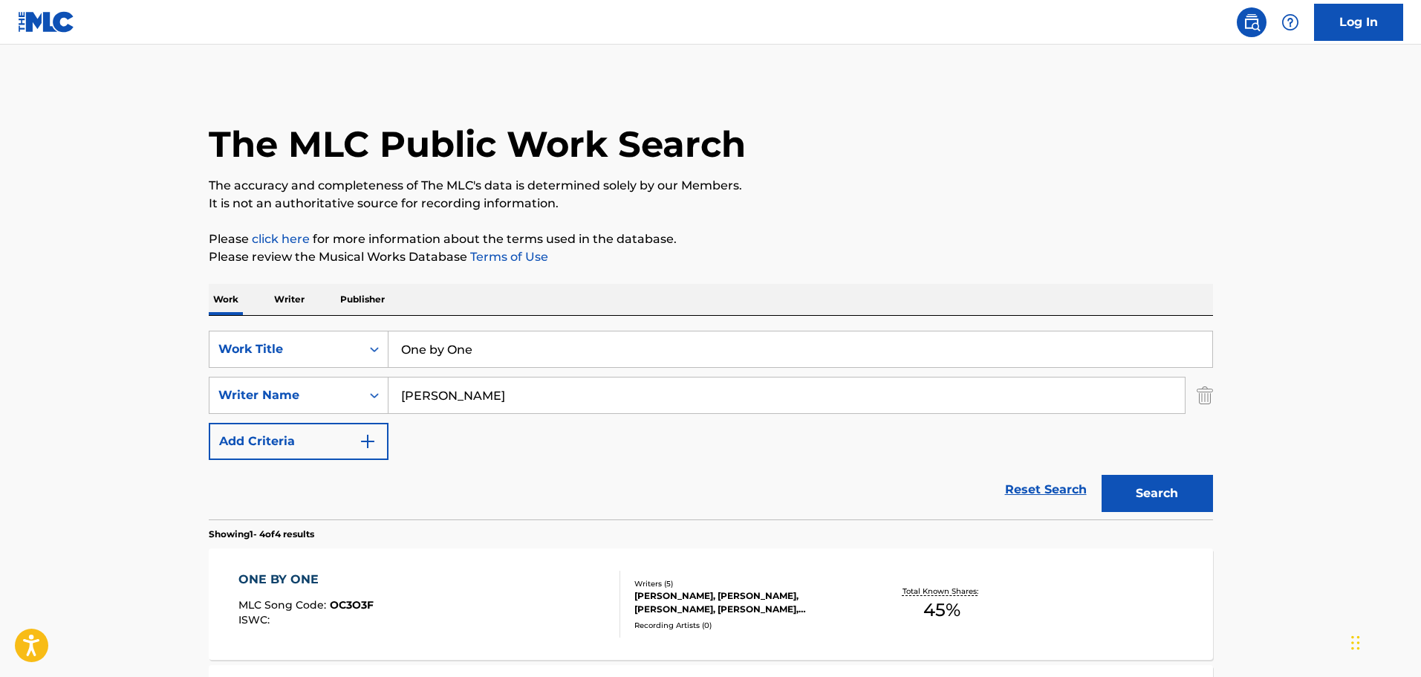
scroll to position [223, 0]
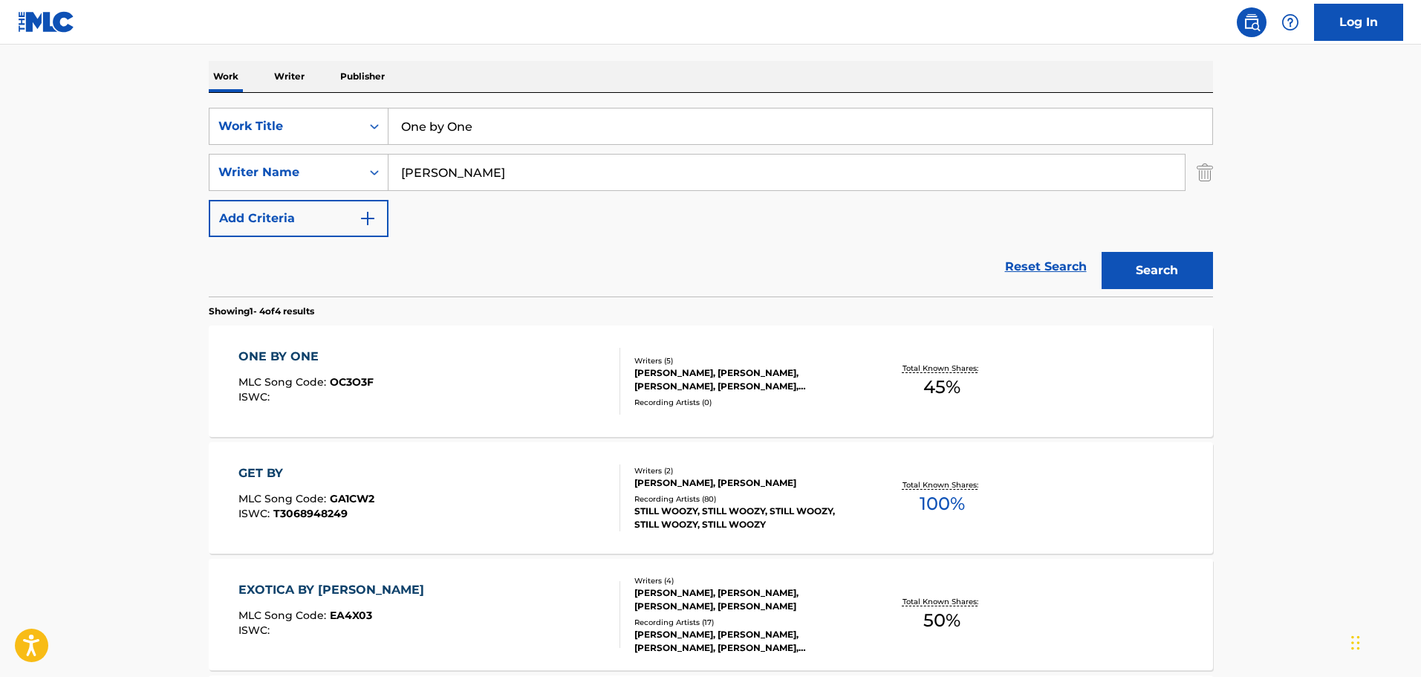
drag, startPoint x: 501, startPoint y: 128, endPoint x: 299, endPoint y: 151, distance: 202.6
click at [299, 151] on div "SearchWithCriteria9f620a7e-91f4-4736-82a7-731756b63203 Work Title One by One Se…" at bounding box center [711, 172] width 1004 height 129
type input "Open Up The Heavens"
click at [932, 267] on button "Search" at bounding box center [1157, 270] width 111 height 37
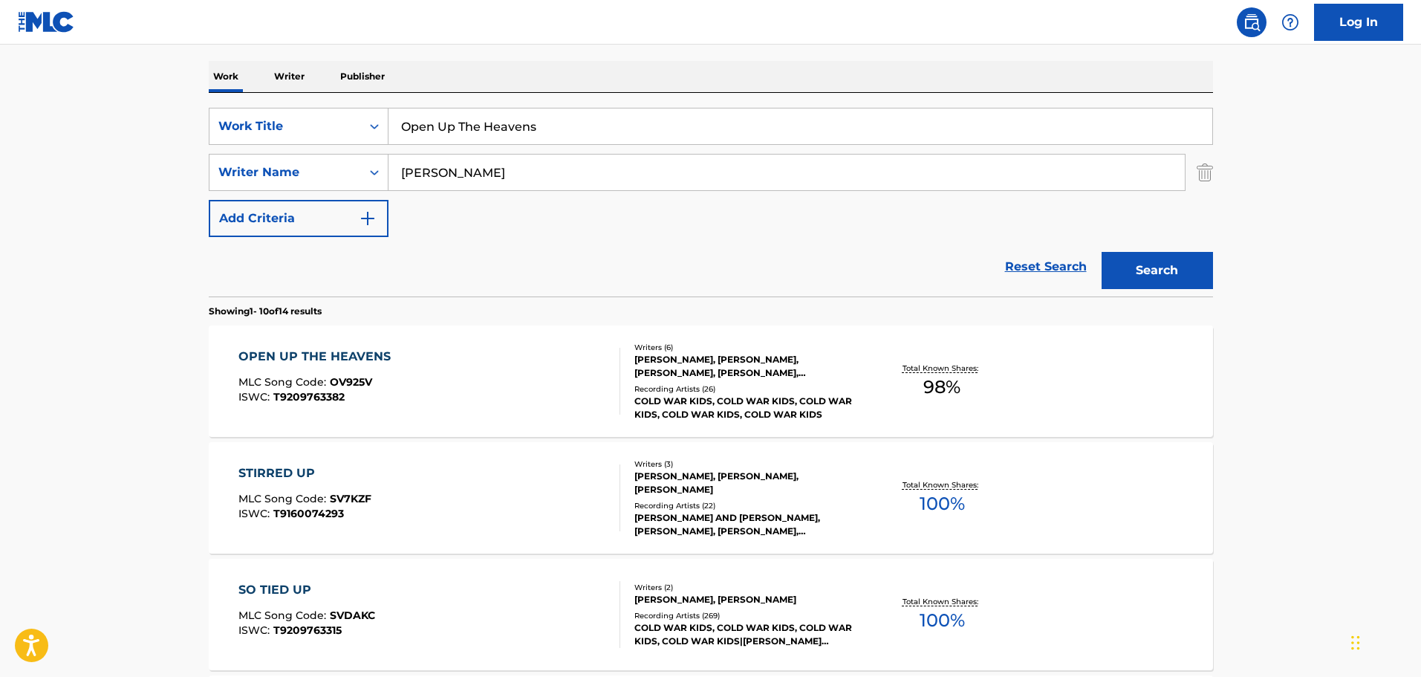
click at [708, 366] on div "[PERSON_NAME], [PERSON_NAME], [PERSON_NAME], [PERSON_NAME], [PERSON_NAME], [PER…" at bounding box center [746, 366] width 224 height 27
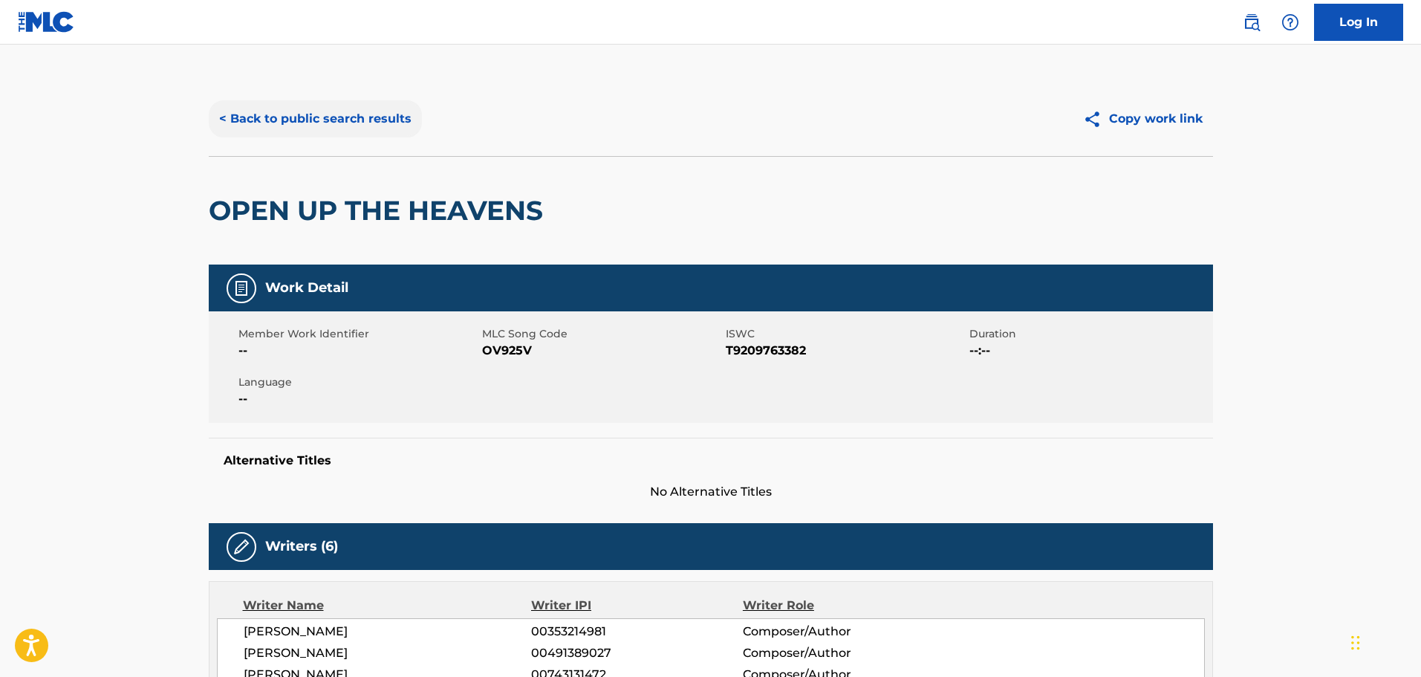
click at [224, 114] on button "< Back to public search results" at bounding box center [315, 118] width 213 height 37
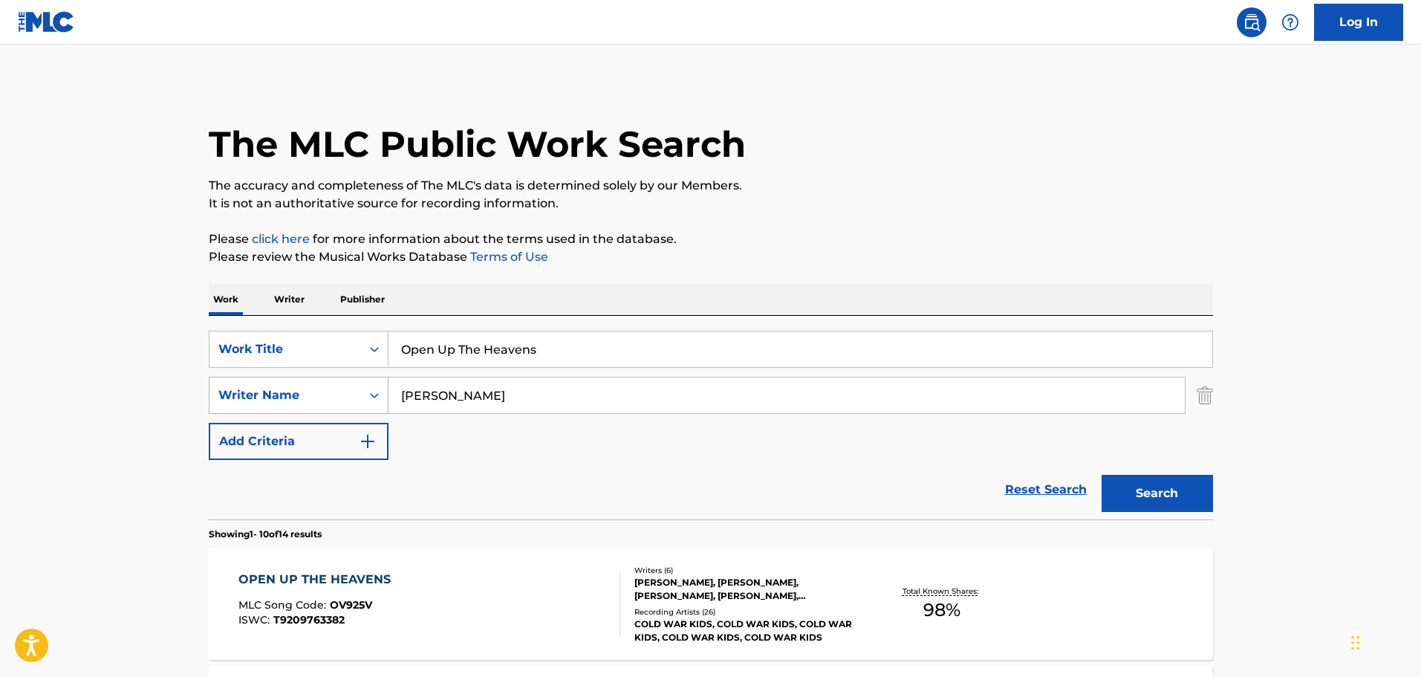
scroll to position [223, 0]
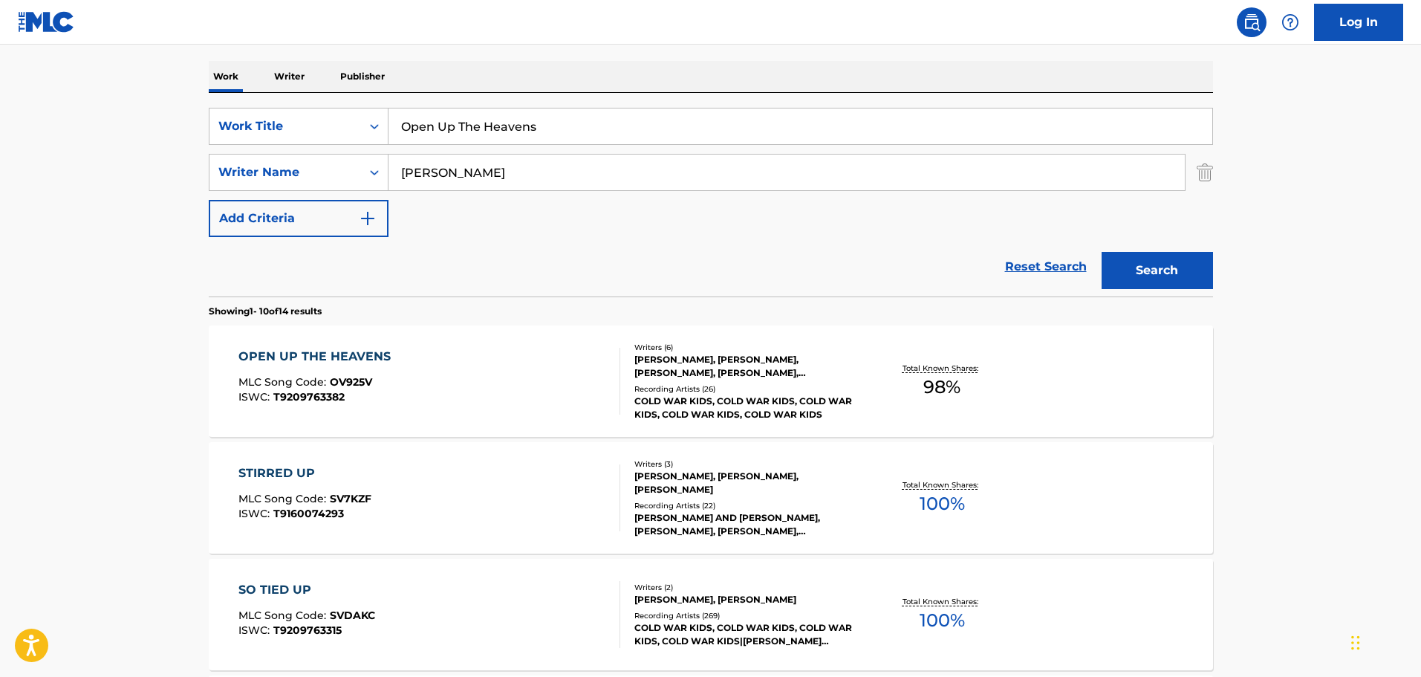
drag, startPoint x: 554, startPoint y: 121, endPoint x: 275, endPoint y: 149, distance: 280.8
click at [275, 149] on div "SearchWithCriteria9f620a7e-91f4-4736-82a7-731756b63203 Work Title Open Up The H…" at bounding box center [711, 172] width 1004 height 129
type input "Ordinary Tools"
click at [932, 252] on button "Search" at bounding box center [1157, 270] width 111 height 37
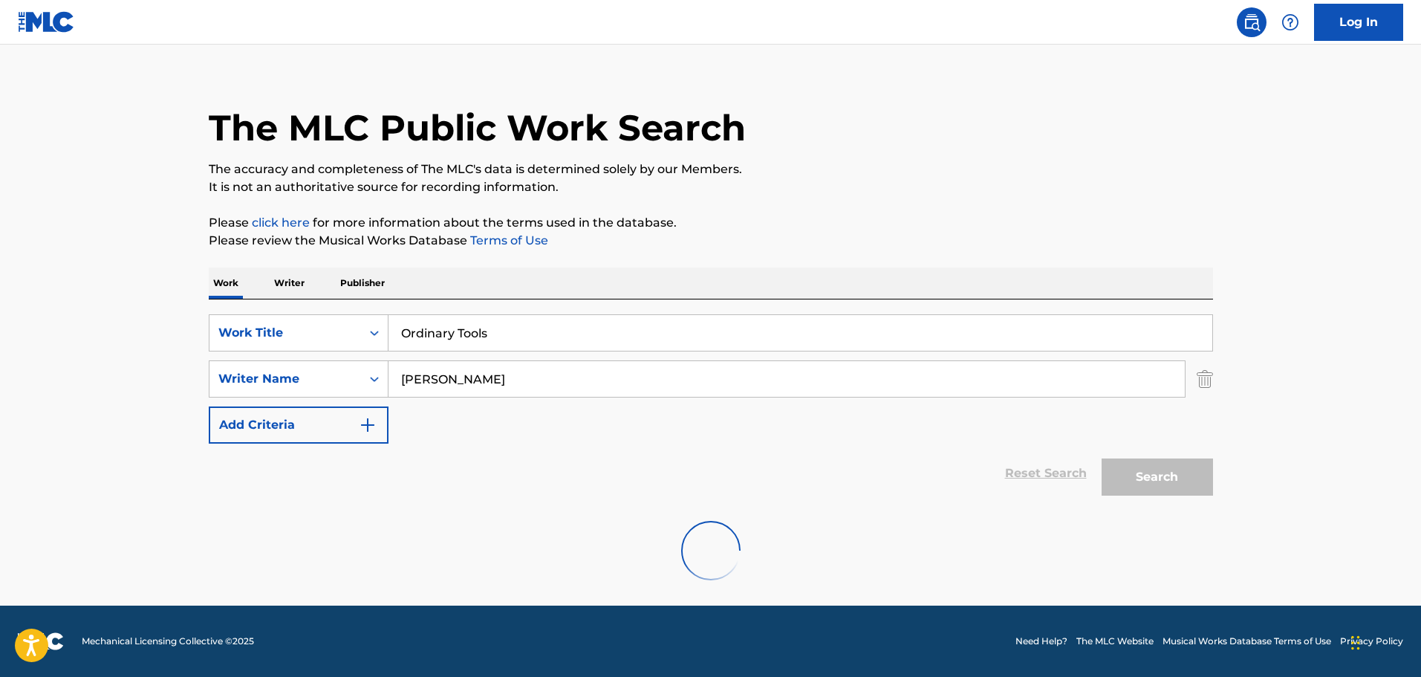
scroll to position [131, 0]
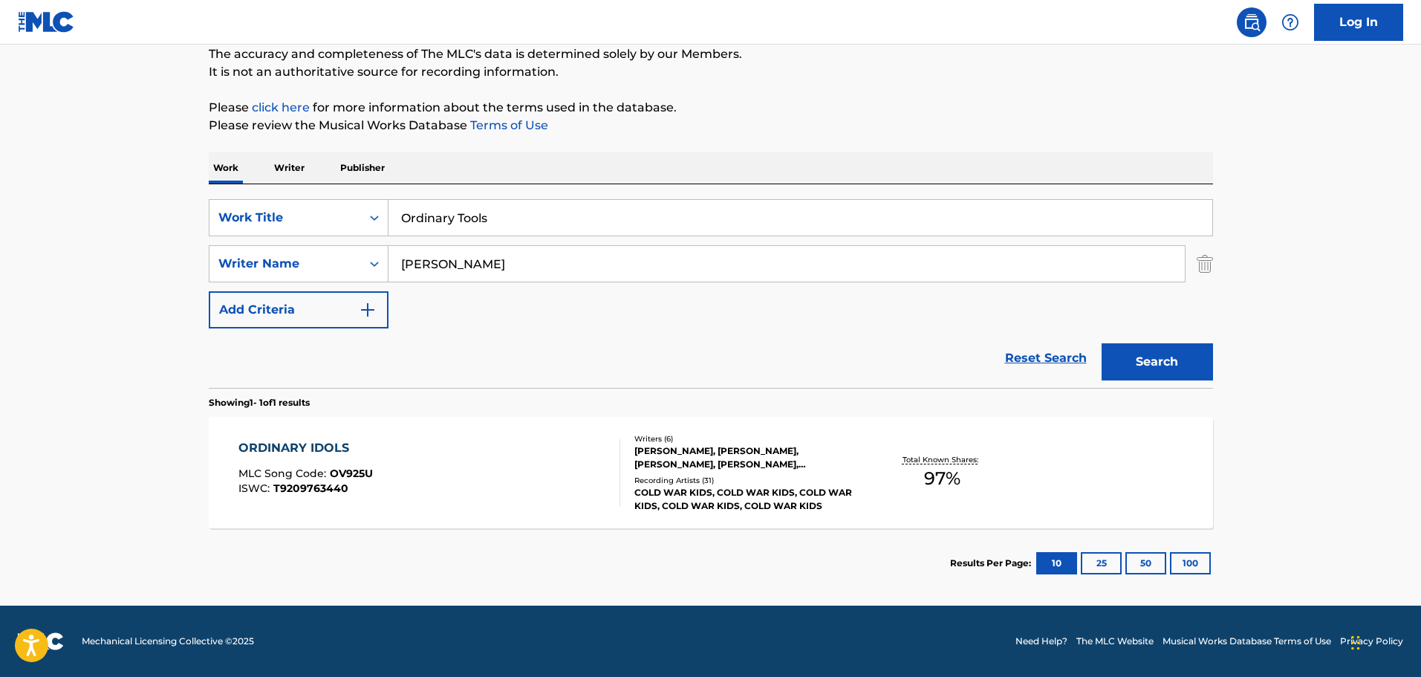
click at [308, 403] on div "ORDINARY IDOLS" at bounding box center [305, 448] width 134 height 18
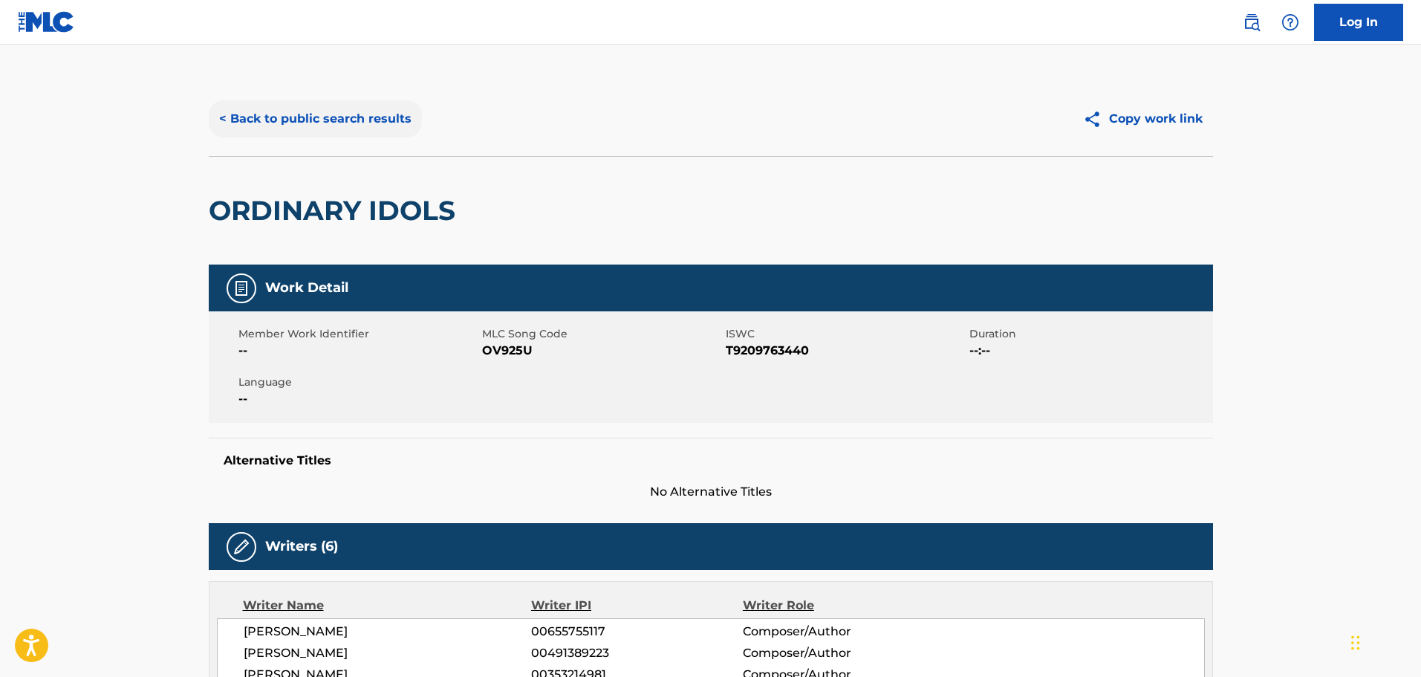
click at [226, 114] on button "< Back to public search results" at bounding box center [315, 118] width 213 height 37
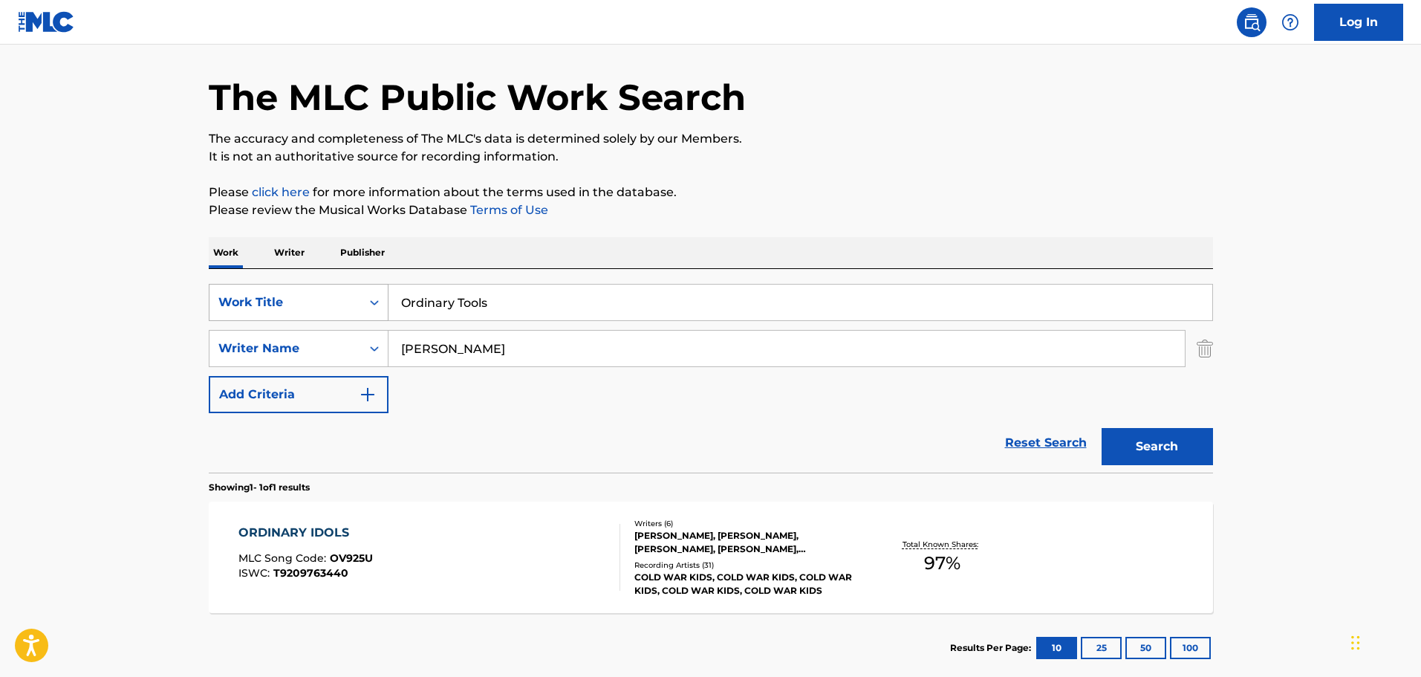
drag, startPoint x: 549, startPoint y: 301, endPoint x: 380, endPoint y: 305, distance: 168.7
click at [380, 305] on div "SearchWithCriteria9f620a7e-91f4-4736-82a7-731756b63203 Work Title Ordinary Tools" at bounding box center [711, 302] width 1004 height 37
type input "Over"
click at [932, 403] on button "Search" at bounding box center [1157, 446] width 111 height 37
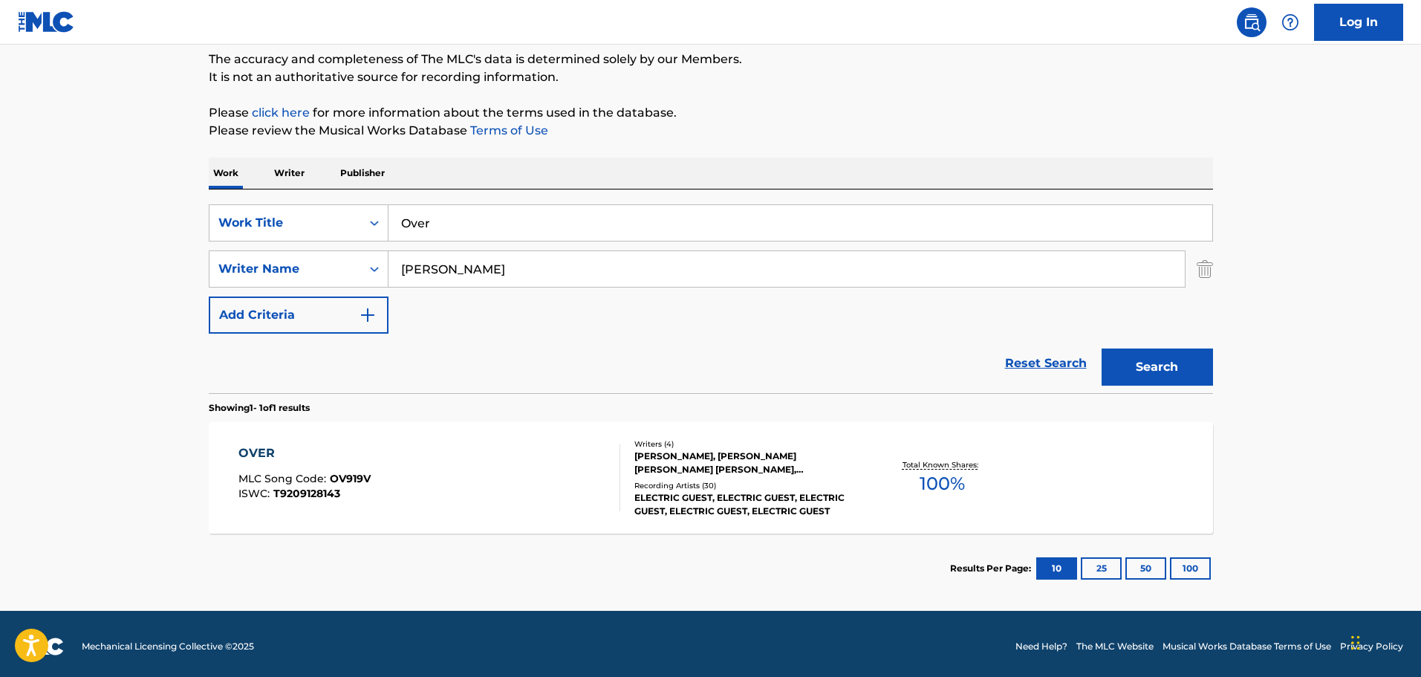
scroll to position [131, 0]
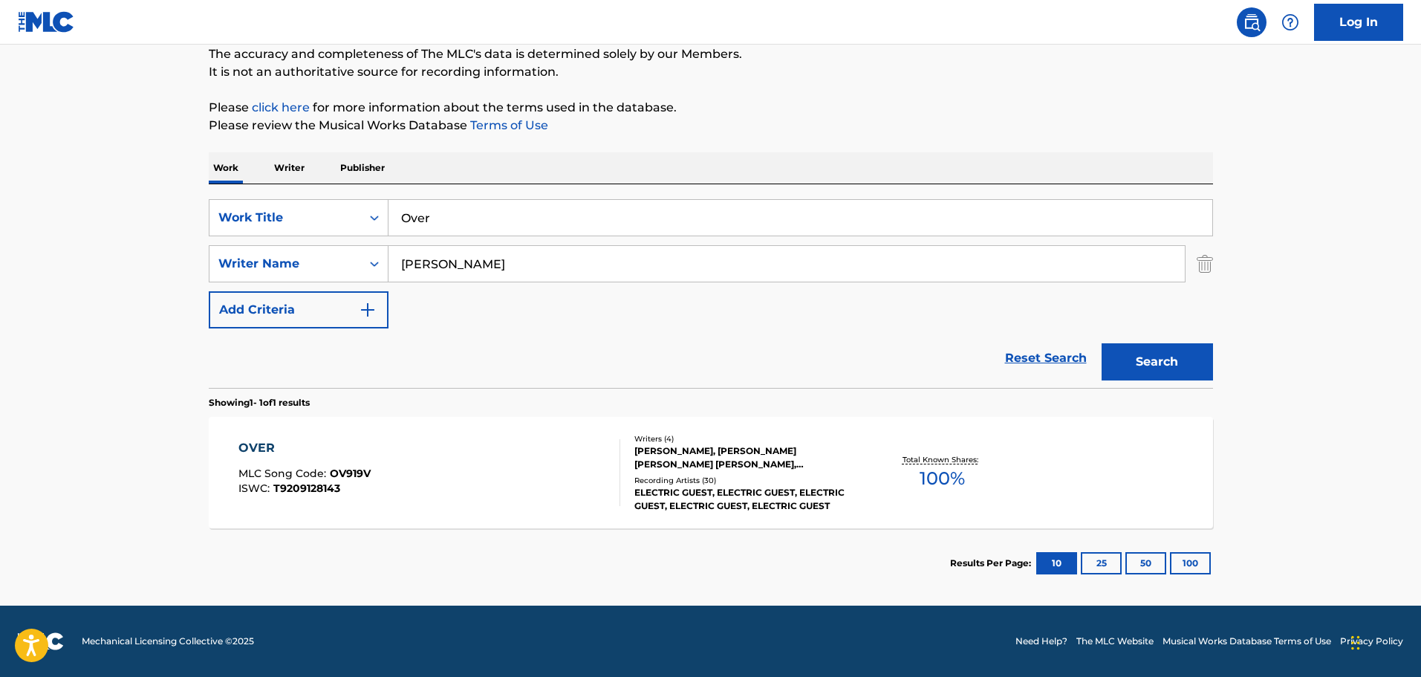
click at [651, 403] on div "[PERSON_NAME], [PERSON_NAME] [PERSON_NAME] [PERSON_NAME], [PERSON_NAME]" at bounding box center [746, 457] width 224 height 27
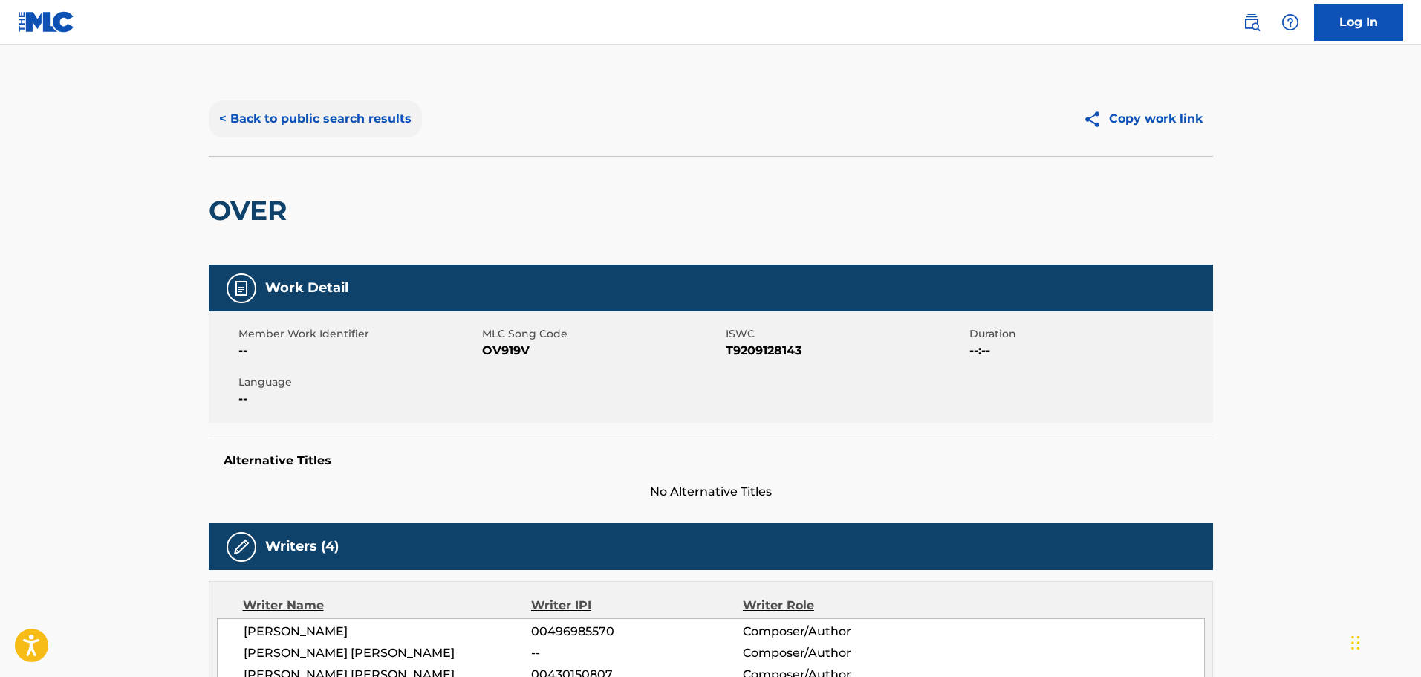
click at [237, 116] on button "< Back to public search results" at bounding box center [315, 118] width 213 height 37
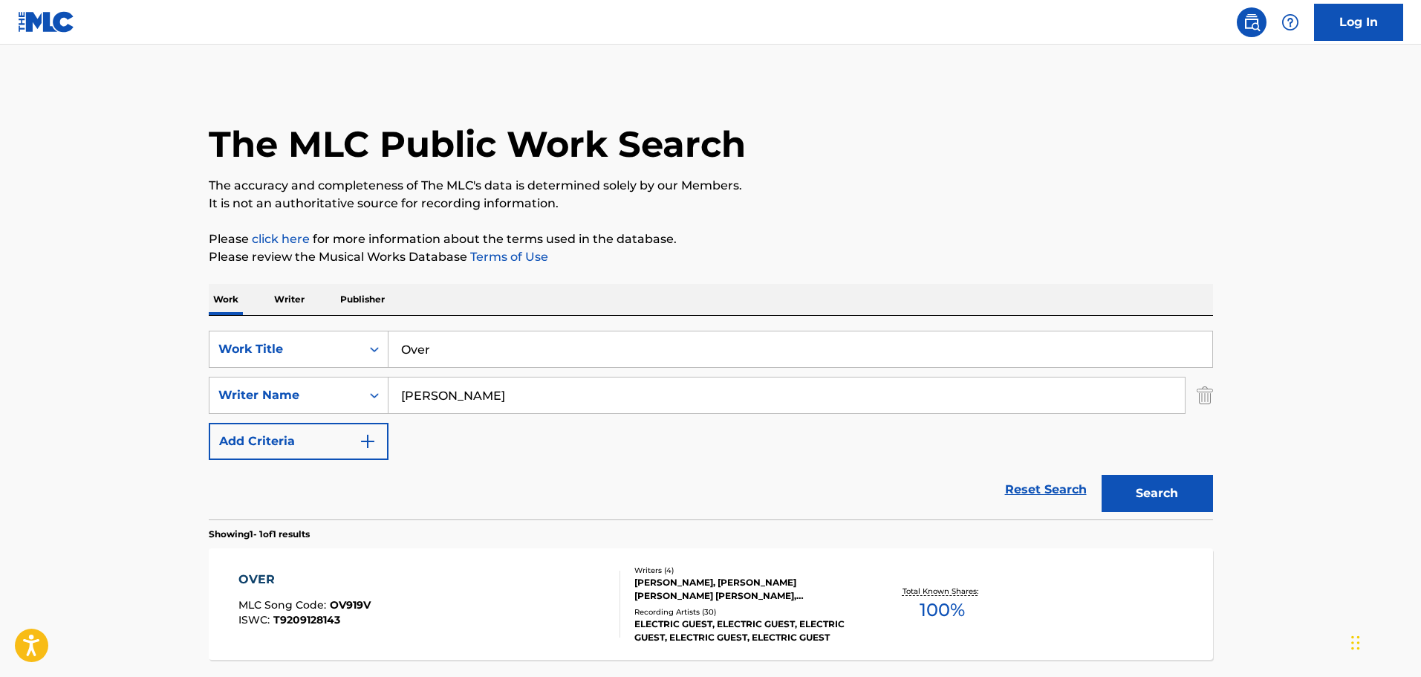
scroll to position [47, 0]
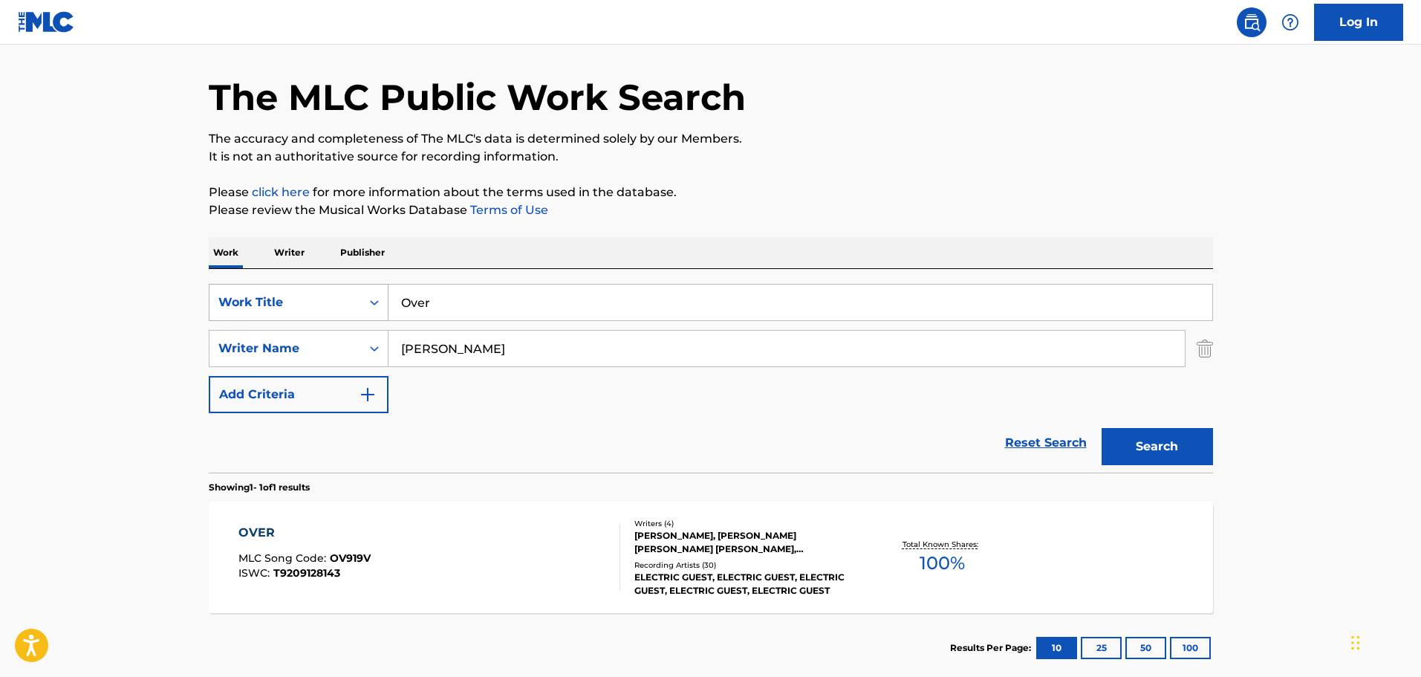
drag, startPoint x: 437, startPoint y: 302, endPoint x: 315, endPoint y: 308, distance: 121.9
click at [316, 308] on div "SearchWithCriteria9f620a7e-91f4-4736-82a7-731756b63203 Work Title Over" at bounding box center [711, 302] width 1004 height 37
type input "Paradise"
click at [932, 403] on button "Search" at bounding box center [1157, 446] width 111 height 37
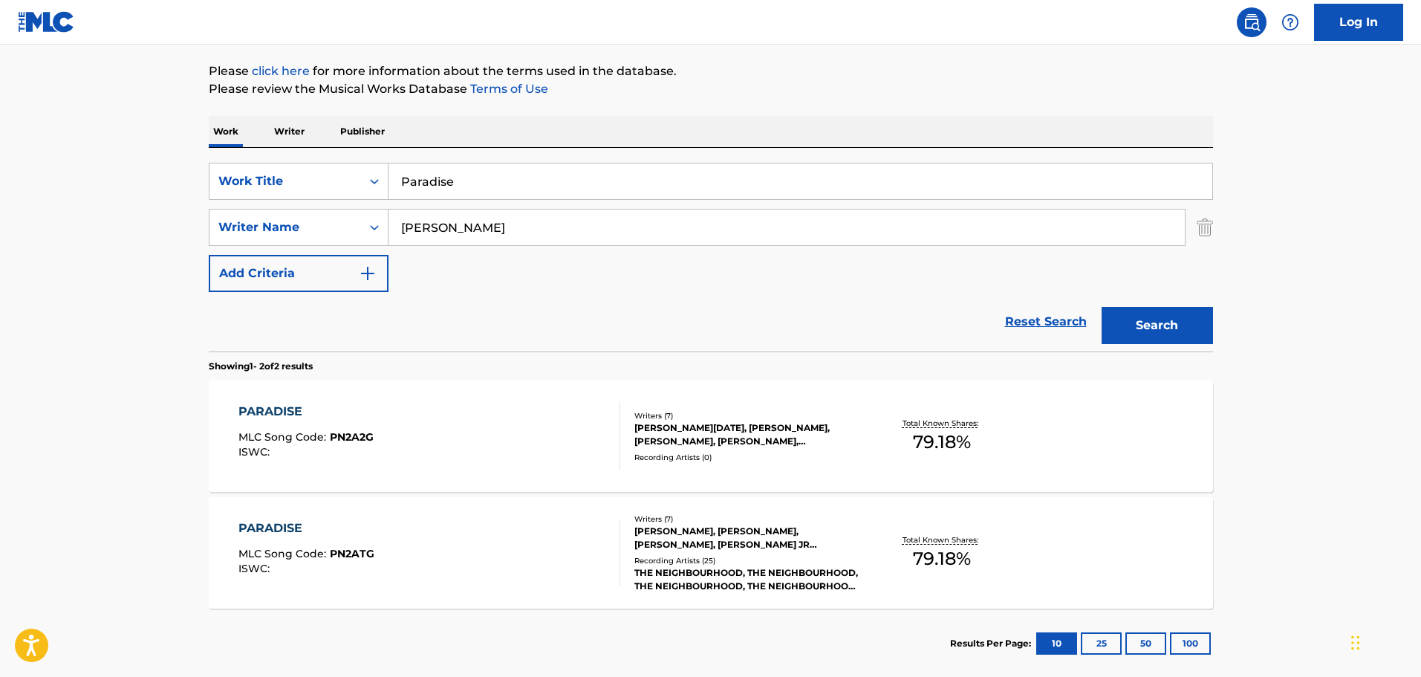
scroll to position [195, 0]
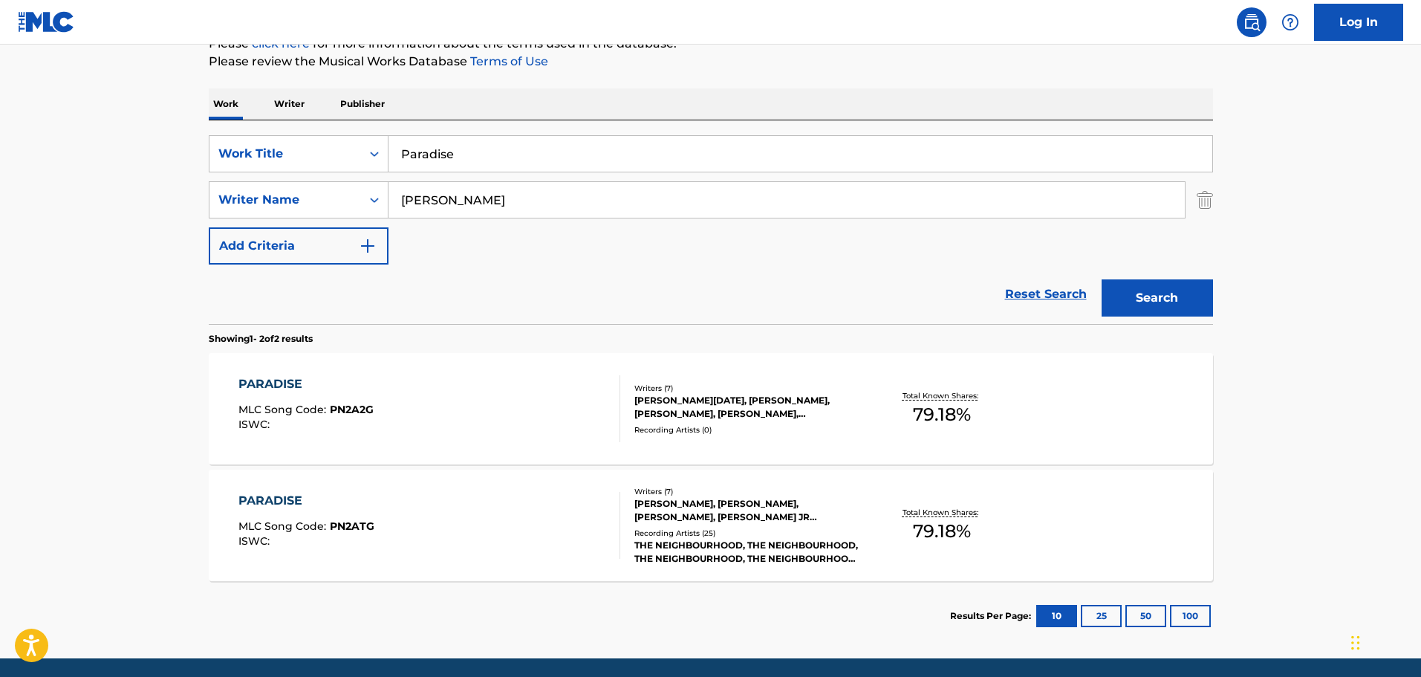
click at [665, 400] on div "[PERSON_NAME][DATE], [PERSON_NAME], [PERSON_NAME], [PERSON_NAME], [PERSON_NAME]…" at bounding box center [746, 407] width 224 height 27
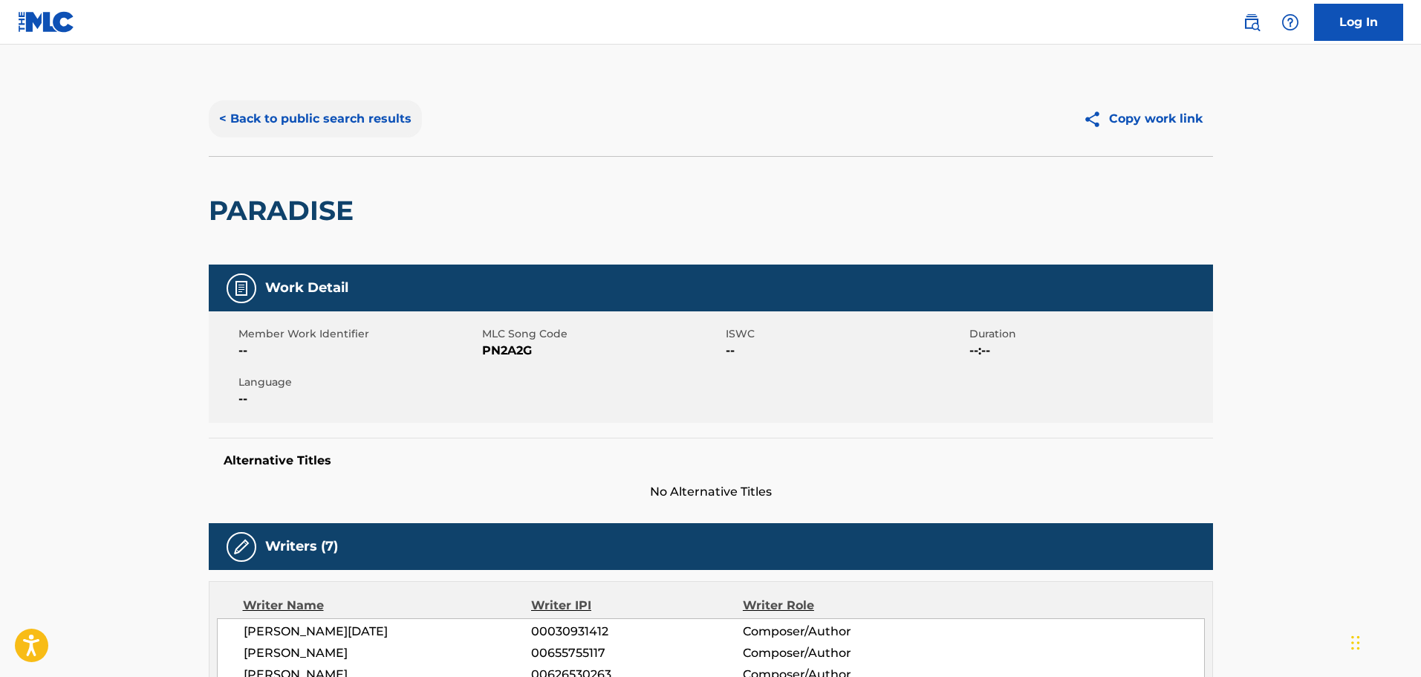
click at [226, 114] on button "< Back to public search results" at bounding box center [315, 118] width 213 height 37
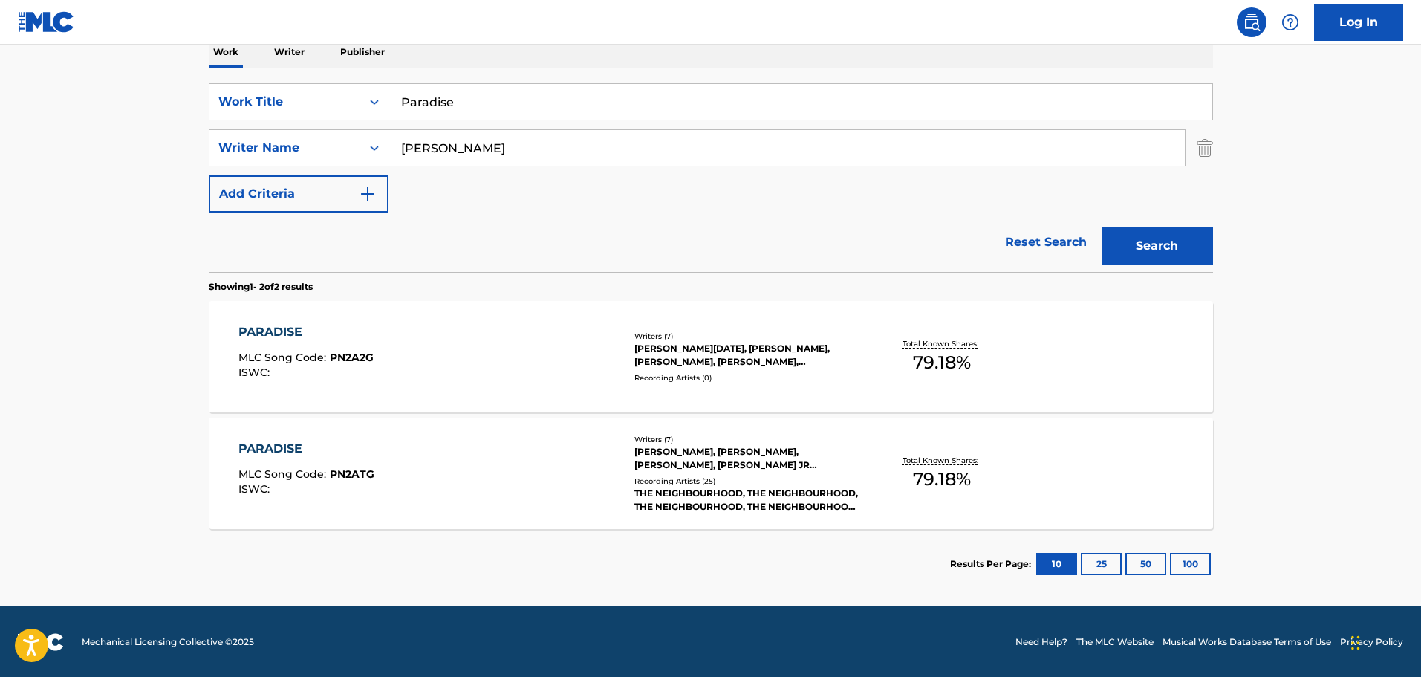
scroll to position [248, 0]
click at [672, 403] on div "[PERSON_NAME], [PERSON_NAME], [PERSON_NAME], [PERSON_NAME] JR [PERSON_NAME] [PE…" at bounding box center [746, 457] width 224 height 27
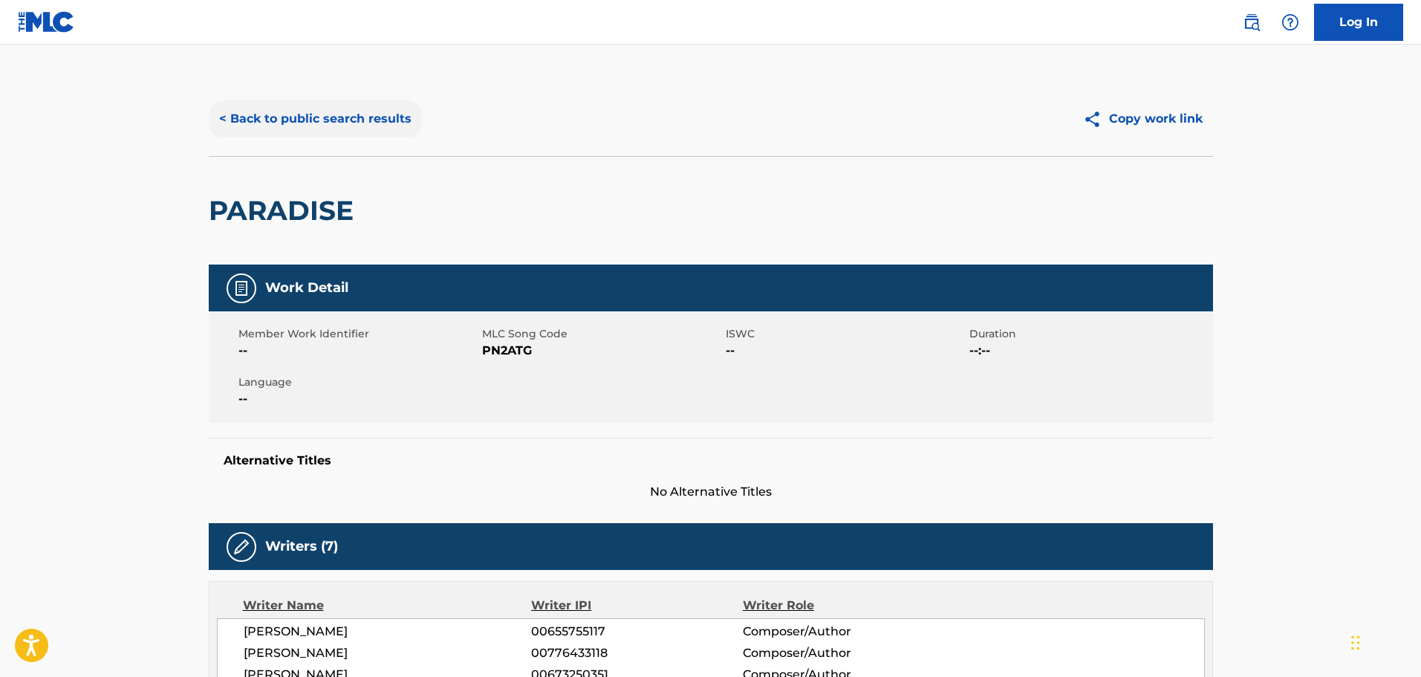
click at [224, 112] on button "< Back to public search results" at bounding box center [315, 118] width 213 height 37
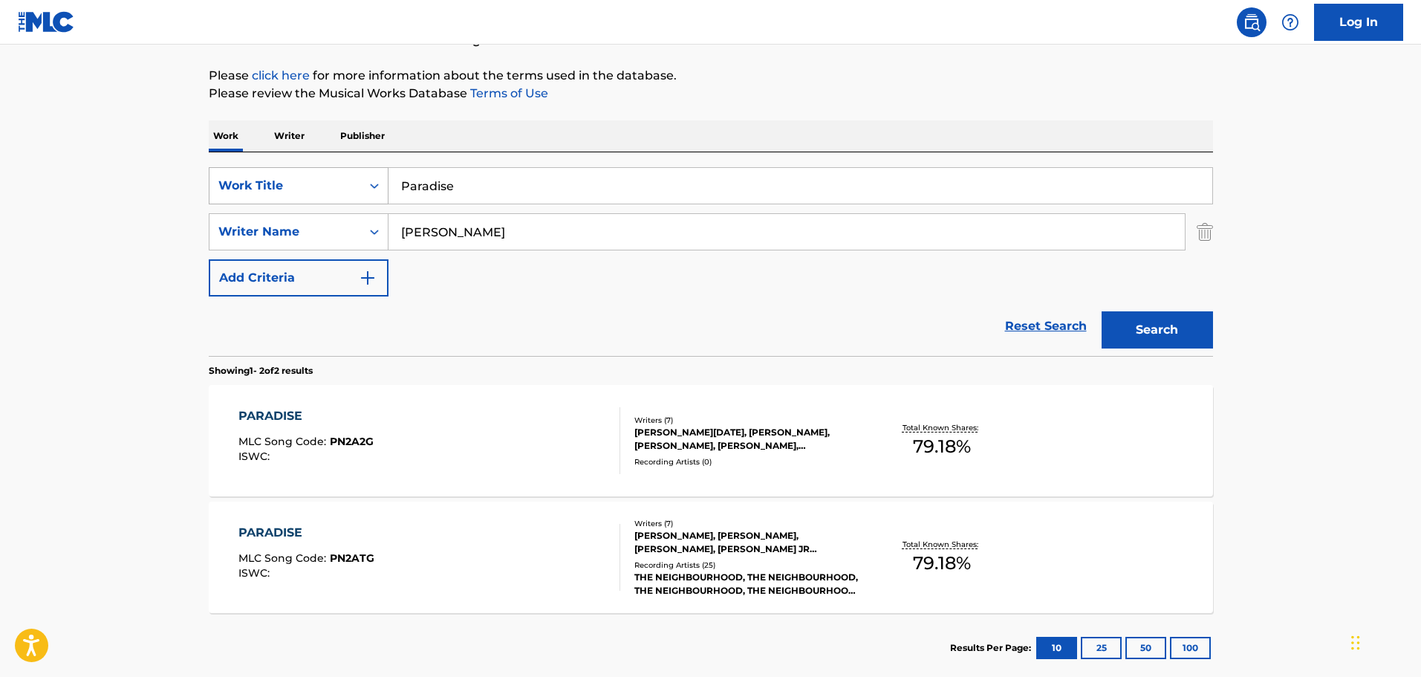
drag, startPoint x: 475, startPoint y: 187, endPoint x: 308, endPoint y: 181, distance: 166.5
click at [309, 181] on div "SearchWithCriteria9f620a7e-91f4-4736-82a7-731756b63203 Work Title Paradise" at bounding box center [711, 185] width 1004 height 37
type input "Part of the Night"
click at [932, 325] on button "Search" at bounding box center [1157, 329] width 111 height 37
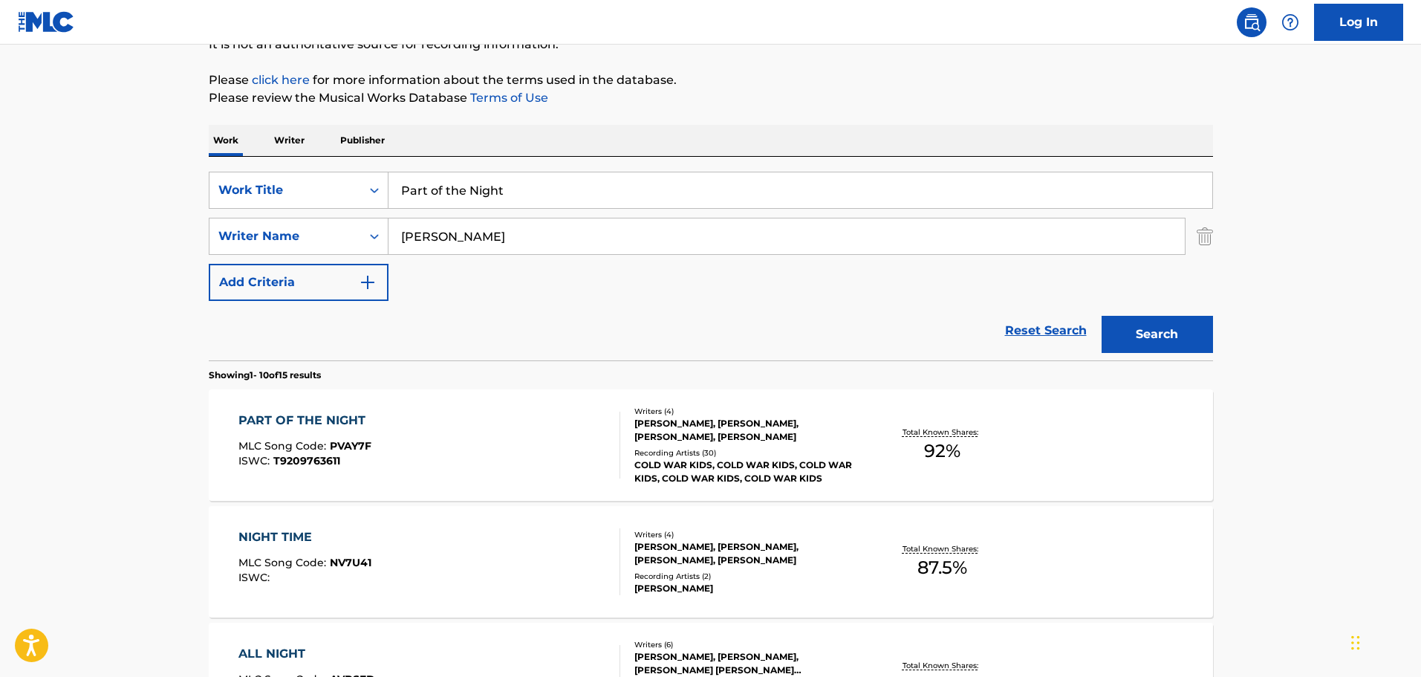
scroll to position [223, 0]
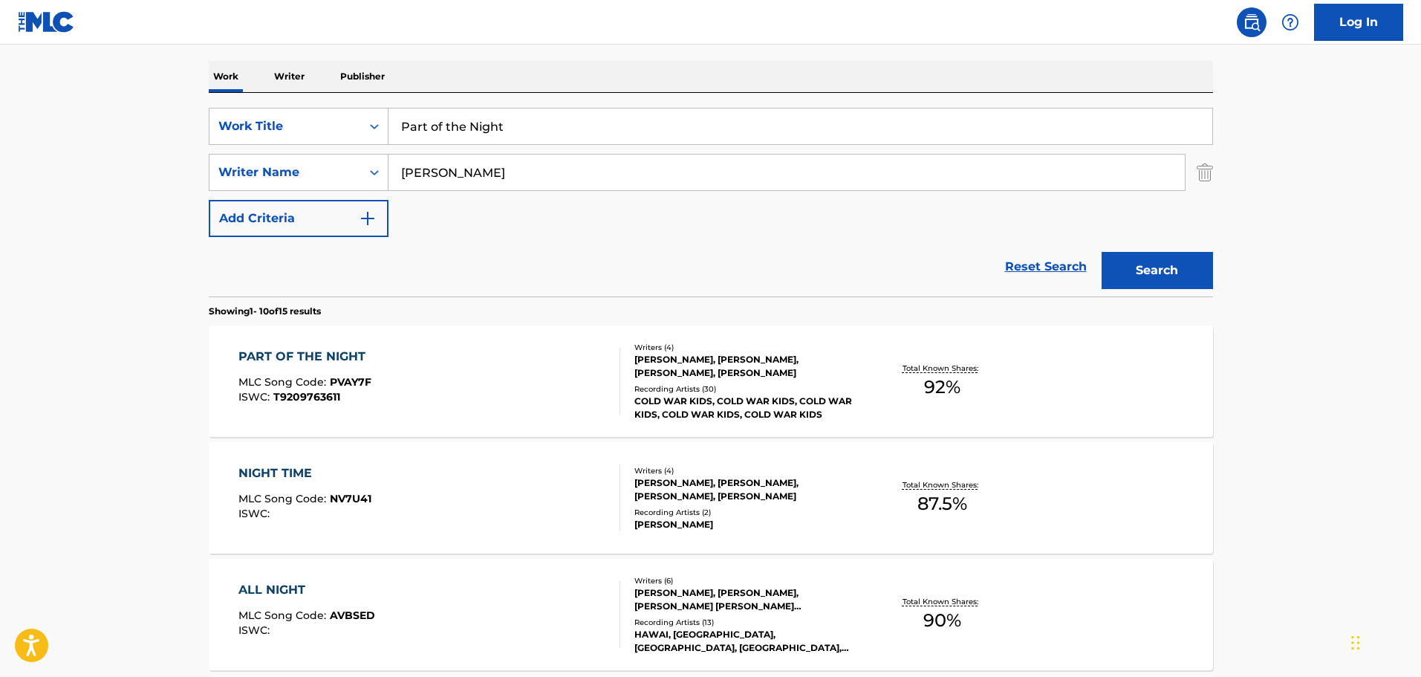
click at [322, 368] on div "PART OF THE NIGHT MLC Song Code : PVAY7F ISWC : T9209763611" at bounding box center [305, 381] width 134 height 67
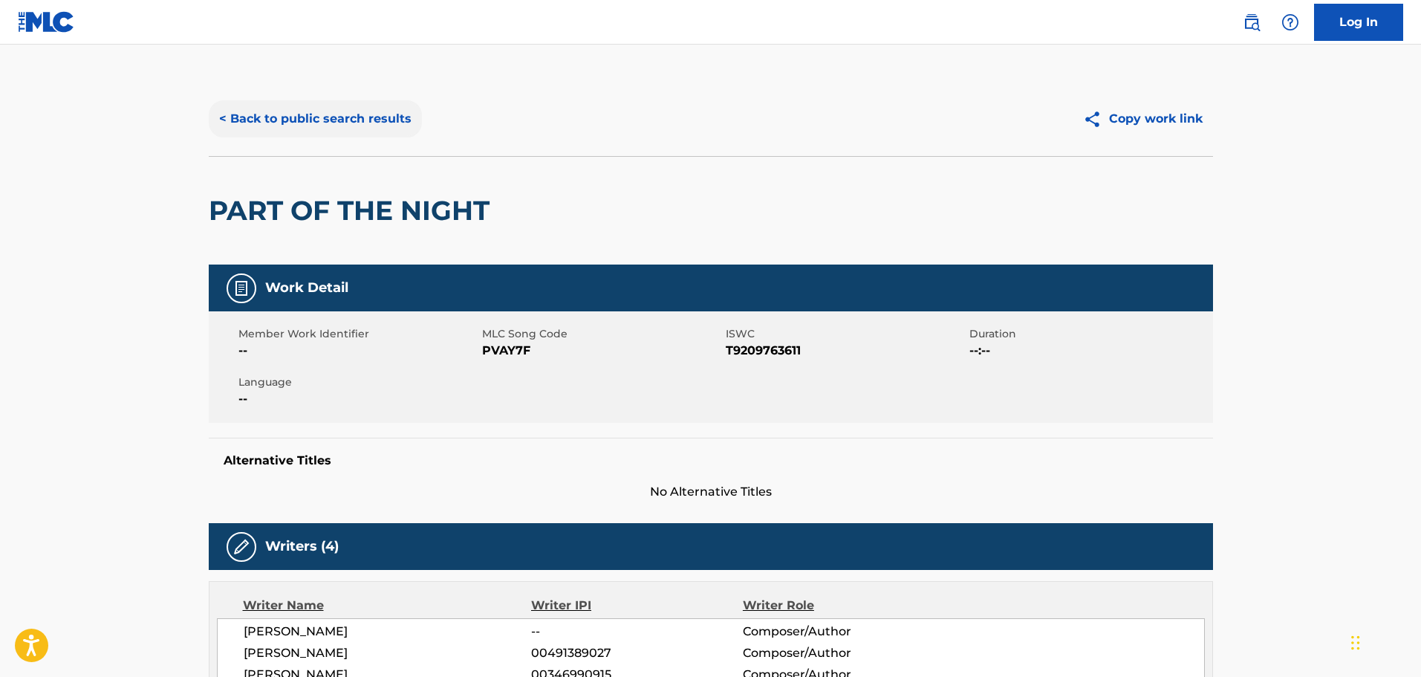
click at [229, 116] on button "< Back to public search results" at bounding box center [315, 118] width 213 height 37
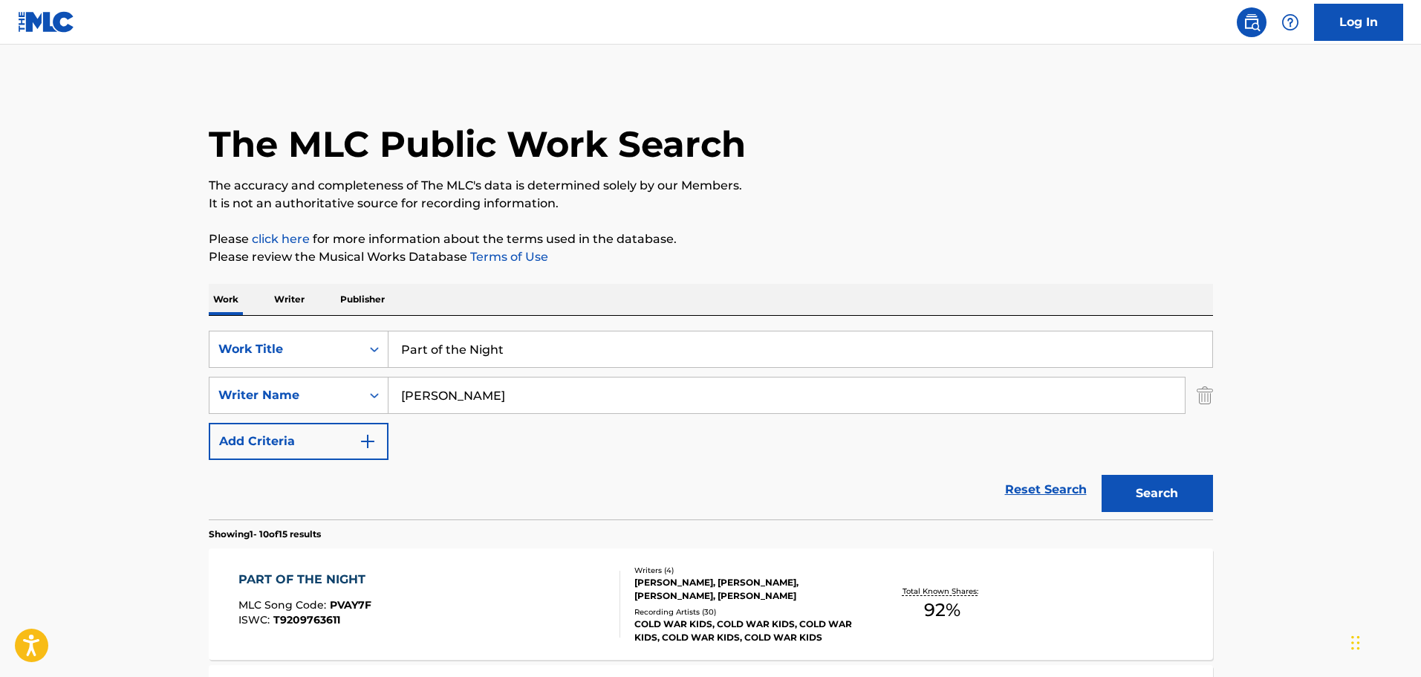
scroll to position [223, 0]
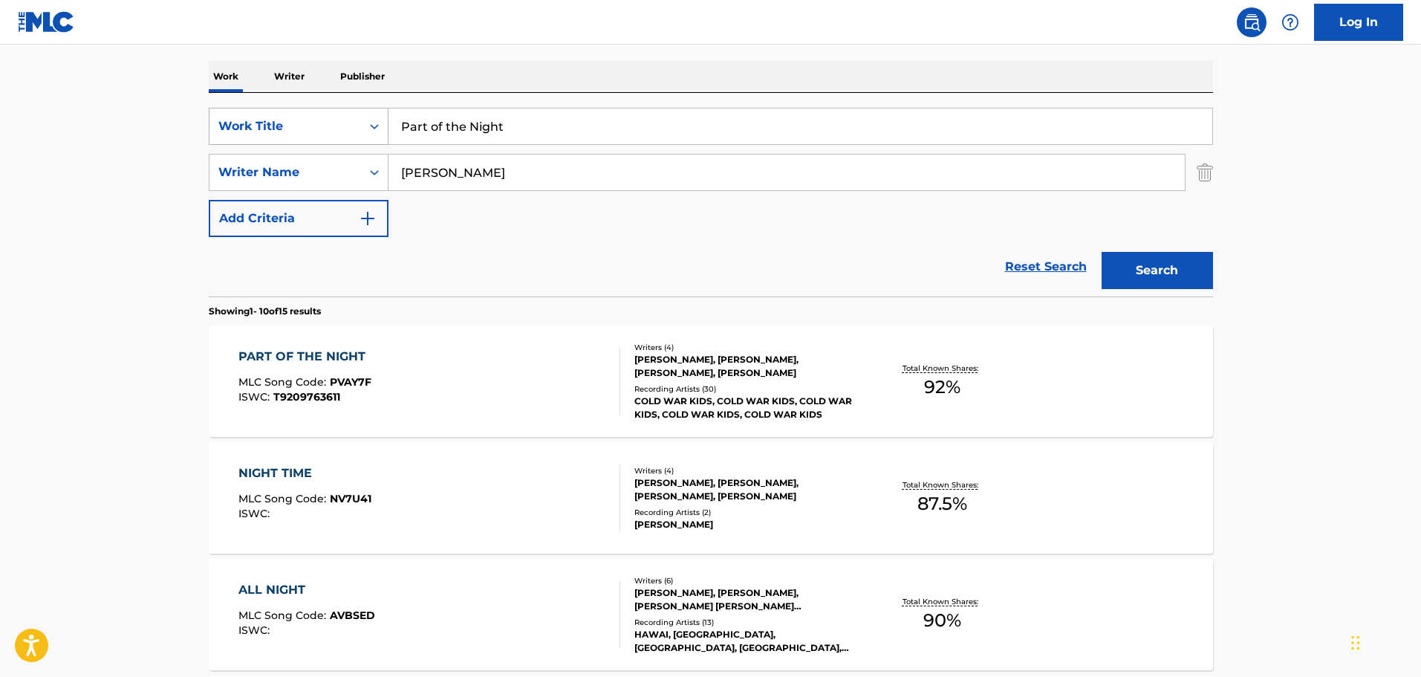
drag, startPoint x: 559, startPoint y: 126, endPoint x: 334, endPoint y: 115, distance: 224.6
click at [335, 114] on div "SearchWithCriteria9f620a7e-91f4-4736-82a7-731756b63203 Work Title Part of the N…" at bounding box center [711, 126] width 1004 height 37
type input "Play With Me"
click at [932, 252] on button "Search" at bounding box center [1157, 270] width 111 height 37
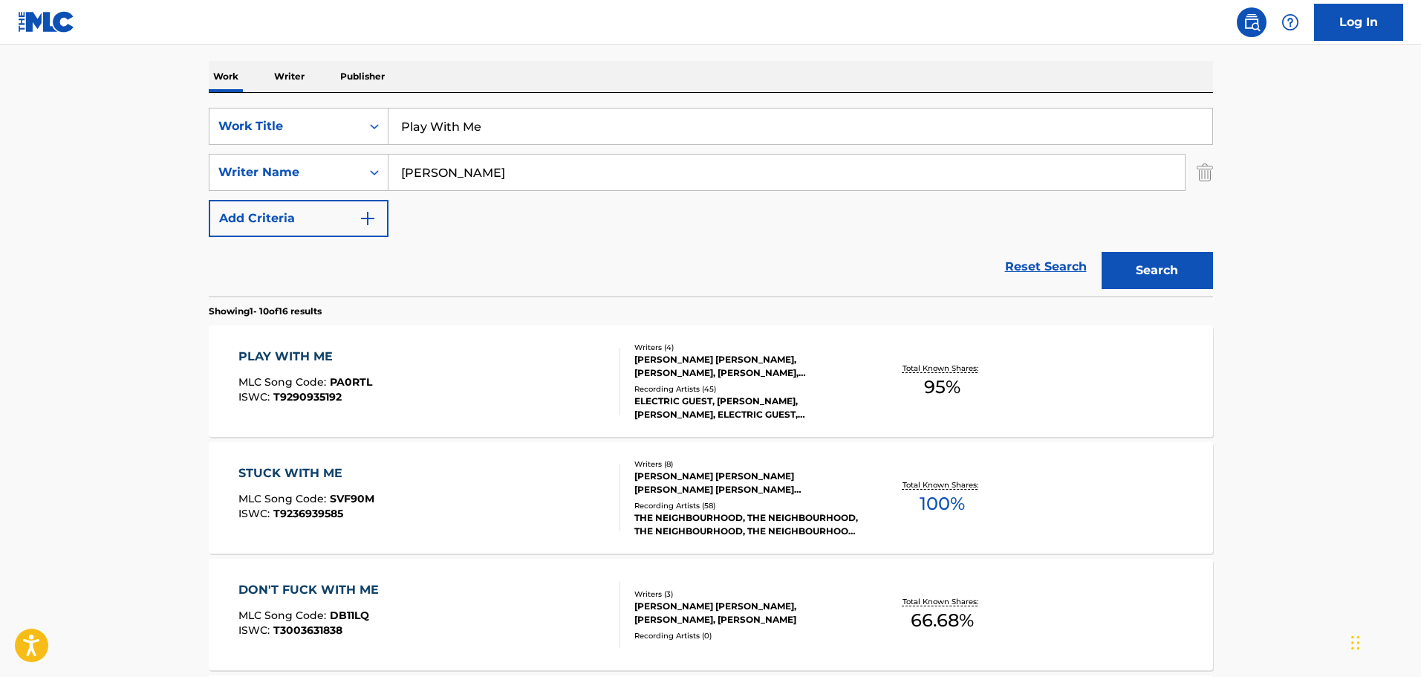
click at [716, 361] on div "[PERSON_NAME] [PERSON_NAME], [PERSON_NAME], [PERSON_NAME], [PERSON_NAME]" at bounding box center [746, 366] width 224 height 27
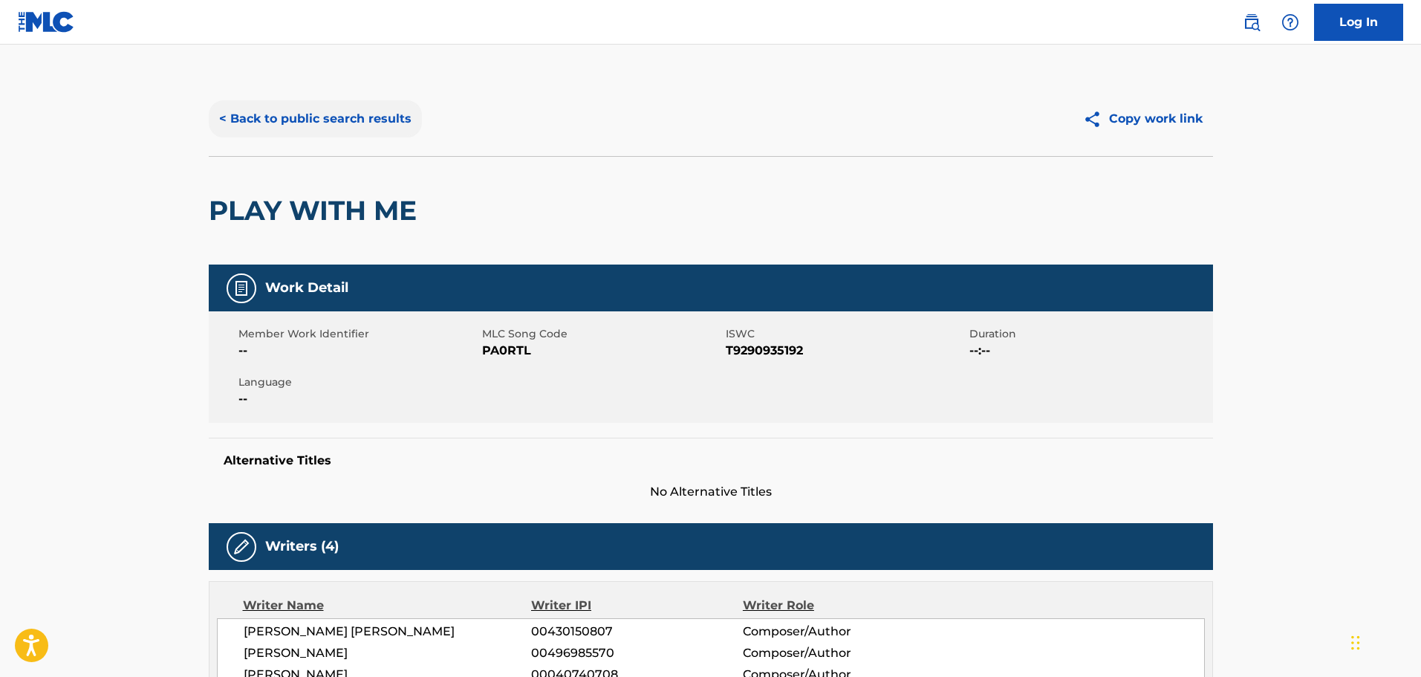
click at [225, 116] on button "< Back to public search results" at bounding box center [315, 118] width 213 height 37
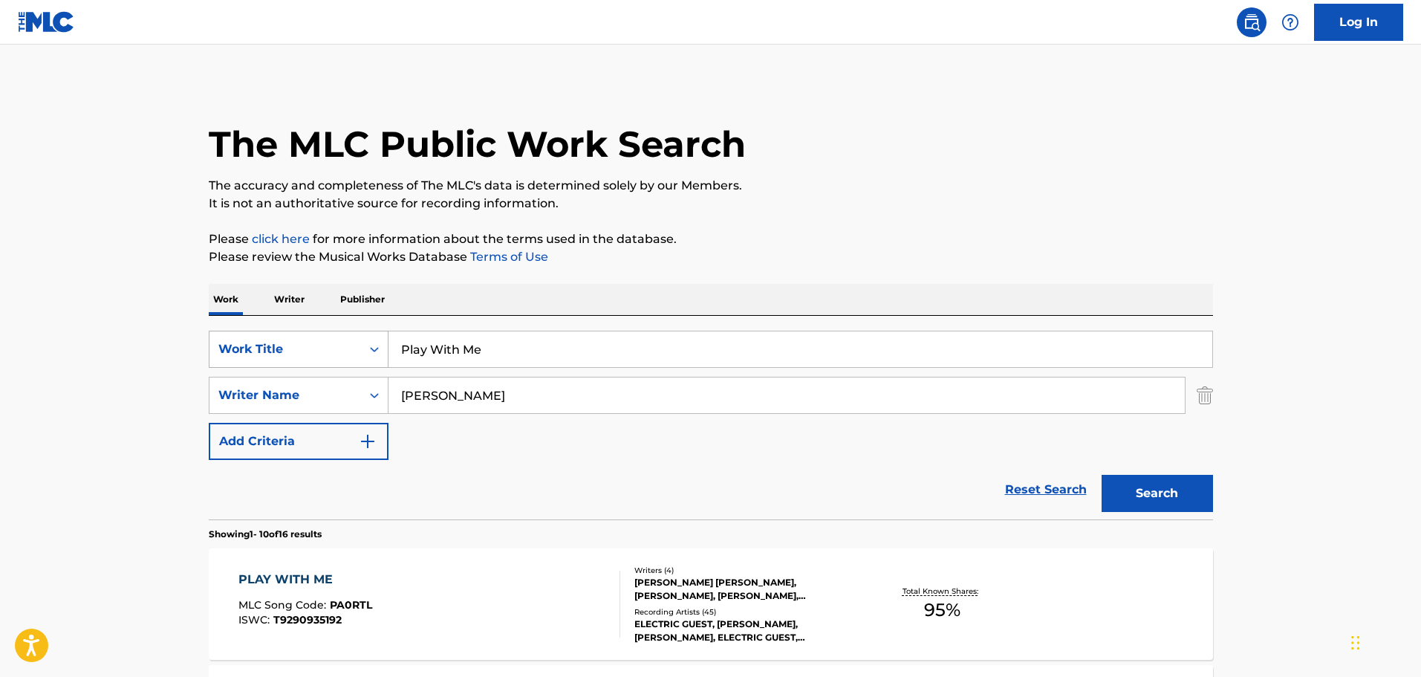
drag, startPoint x: 465, startPoint y: 344, endPoint x: 322, endPoint y: 351, distance: 142.8
click at [322, 351] on div "SearchWithCriteria9f620a7e-91f4-4736-82a7-731756b63203 Work Title Play With Me" at bounding box center [711, 349] width 1004 height 37
type input "Psychonaut"
click at [932, 403] on button "Search" at bounding box center [1157, 493] width 111 height 37
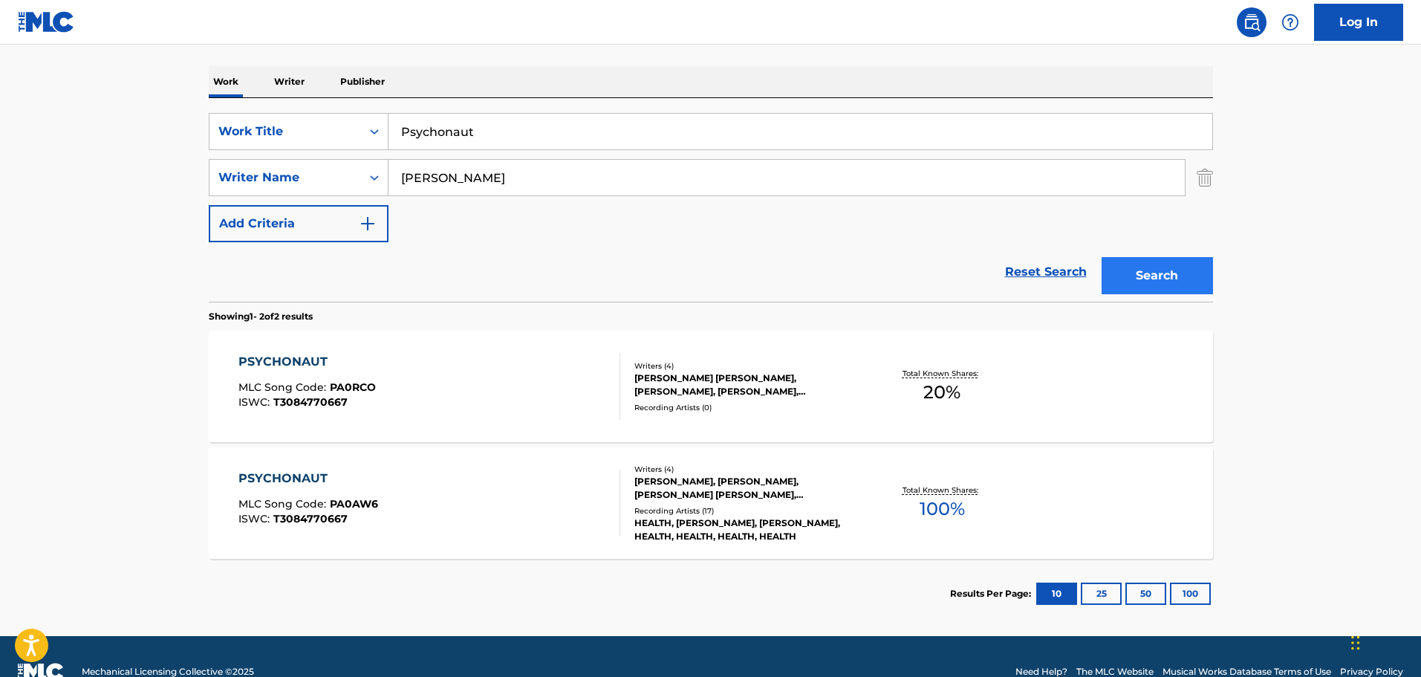
scroll to position [223, 0]
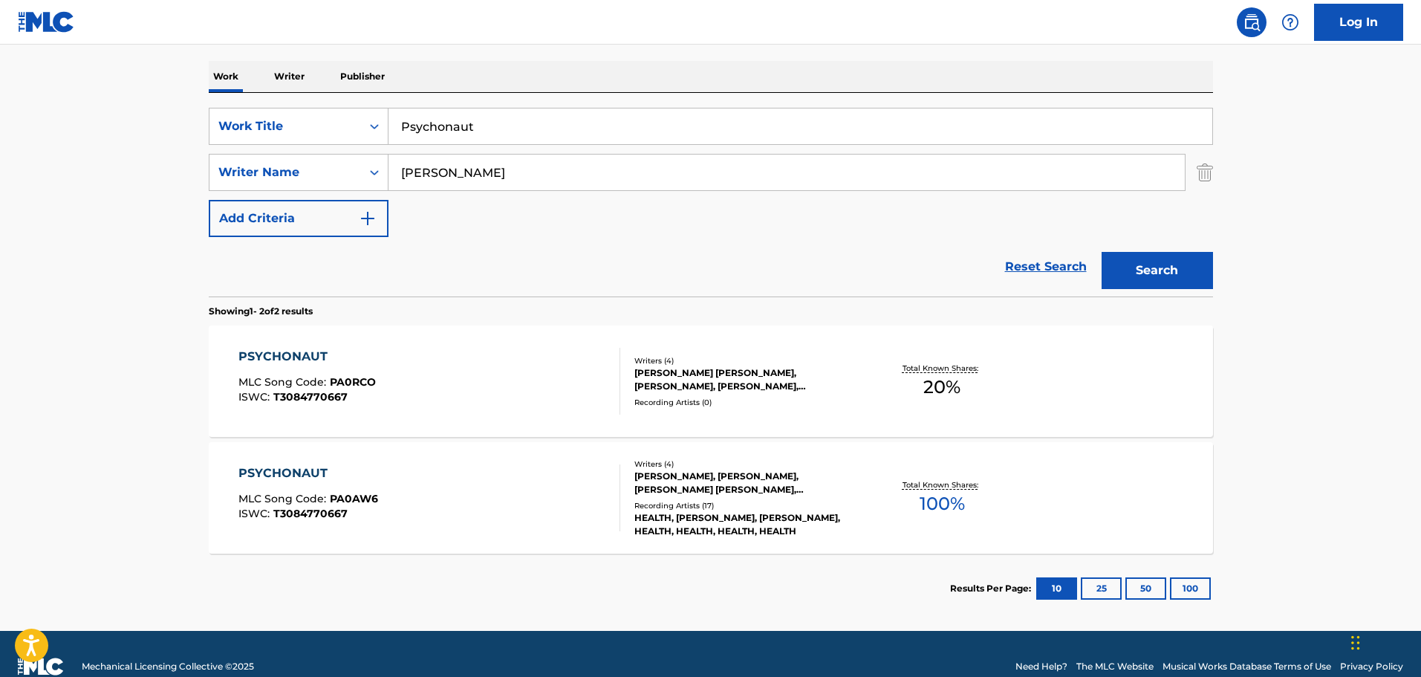
click at [669, 403] on div "[PERSON_NAME], [PERSON_NAME], [PERSON_NAME] [PERSON_NAME], [PERSON_NAME]" at bounding box center [746, 483] width 224 height 27
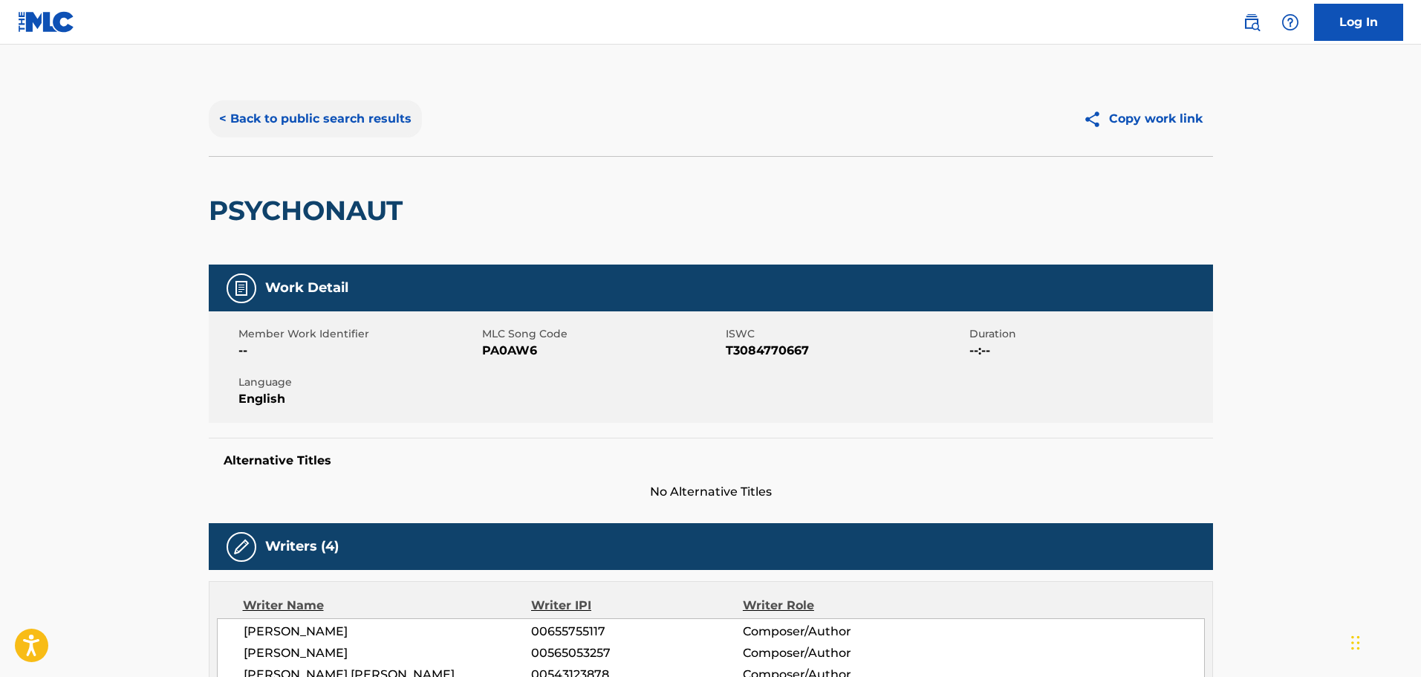
click at [245, 116] on button "< Back to public search results" at bounding box center [315, 118] width 213 height 37
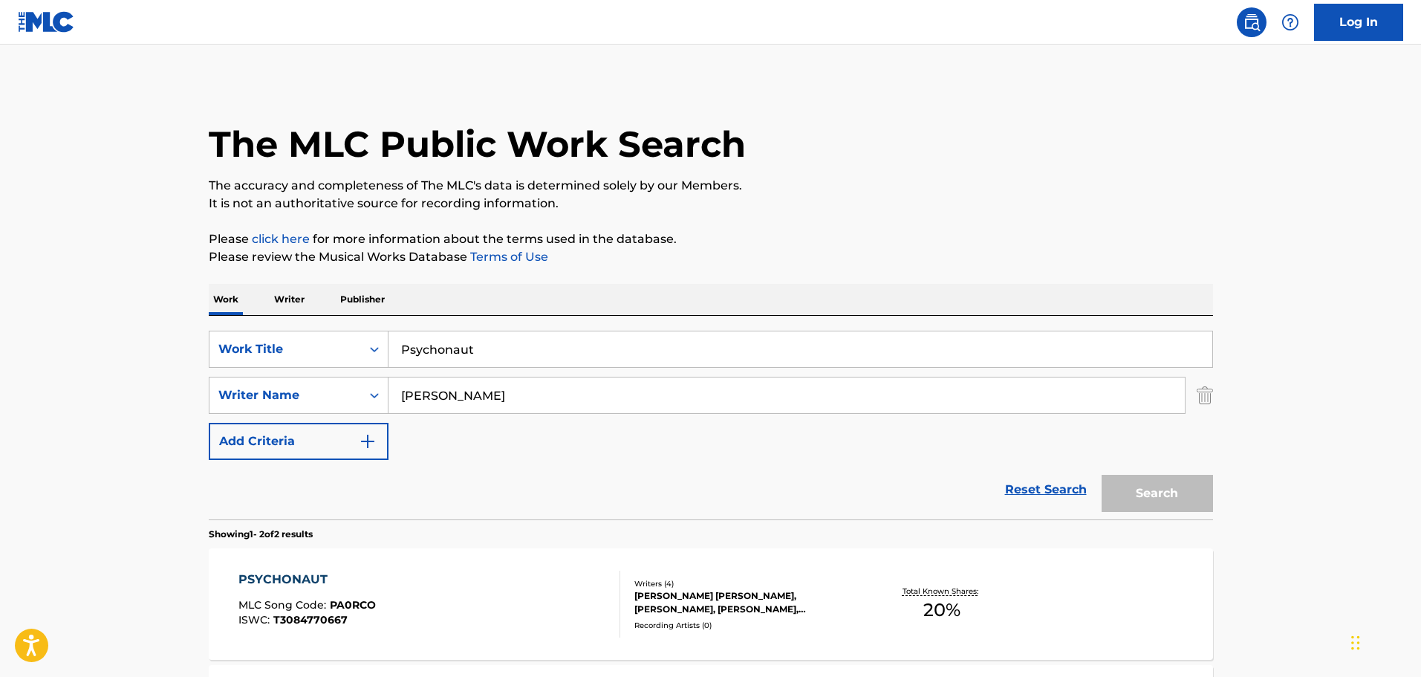
scroll to position [163, 0]
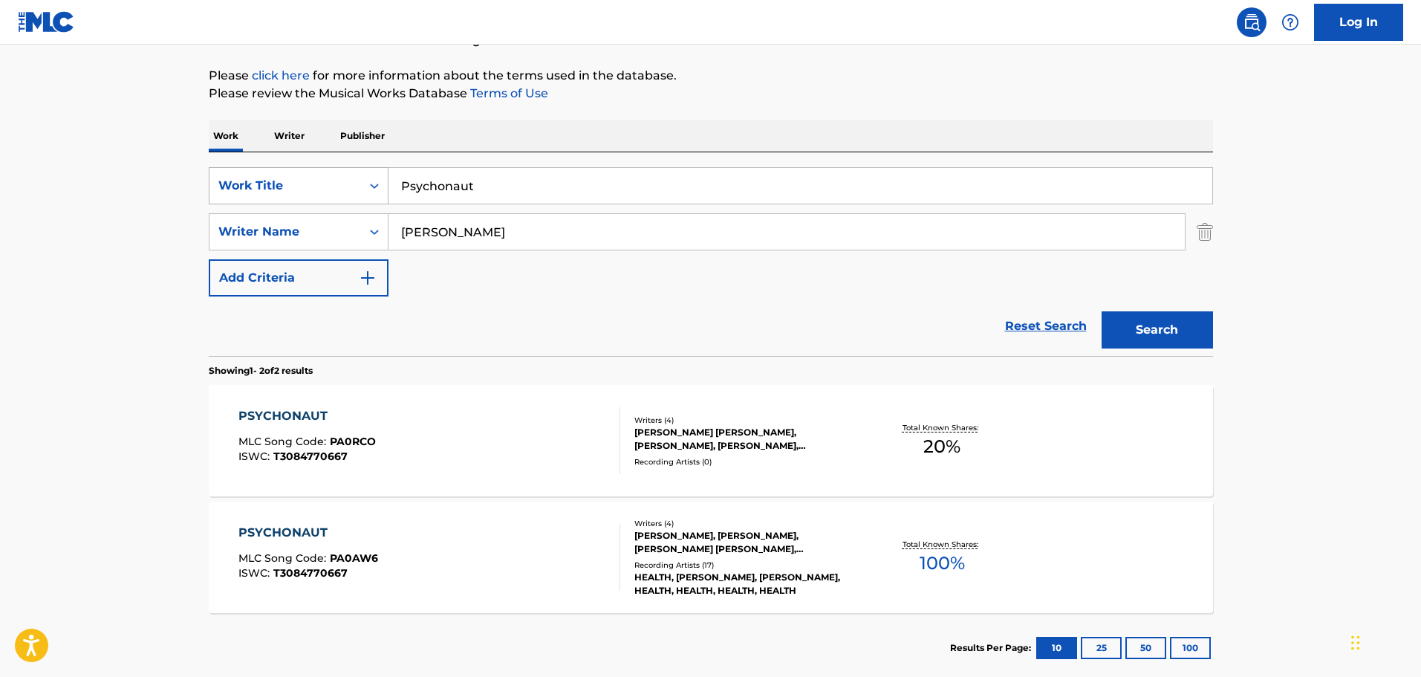
drag, startPoint x: 481, startPoint y: 185, endPoint x: 322, endPoint y: 185, distance: 159.7
click at [322, 185] on div "SearchWithCriteria9f620a7e-91f4-4736-82a7-731756b63203 Work Title Psychonaut" at bounding box center [711, 185] width 1004 height 37
type input "Rat Wars"
click at [932, 311] on button "Search" at bounding box center [1157, 329] width 111 height 37
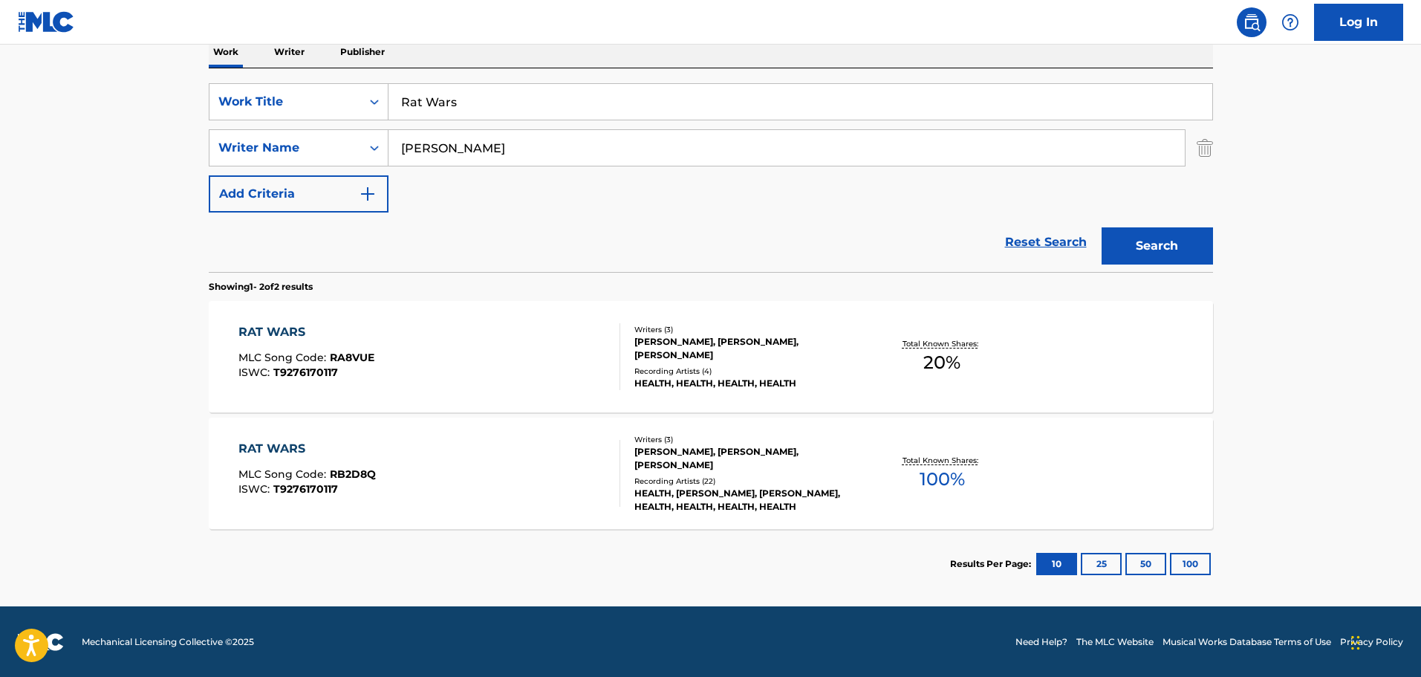
scroll to position [248, 0]
click at [672, 403] on div "[PERSON_NAME], [PERSON_NAME], [PERSON_NAME]" at bounding box center [746, 457] width 224 height 27
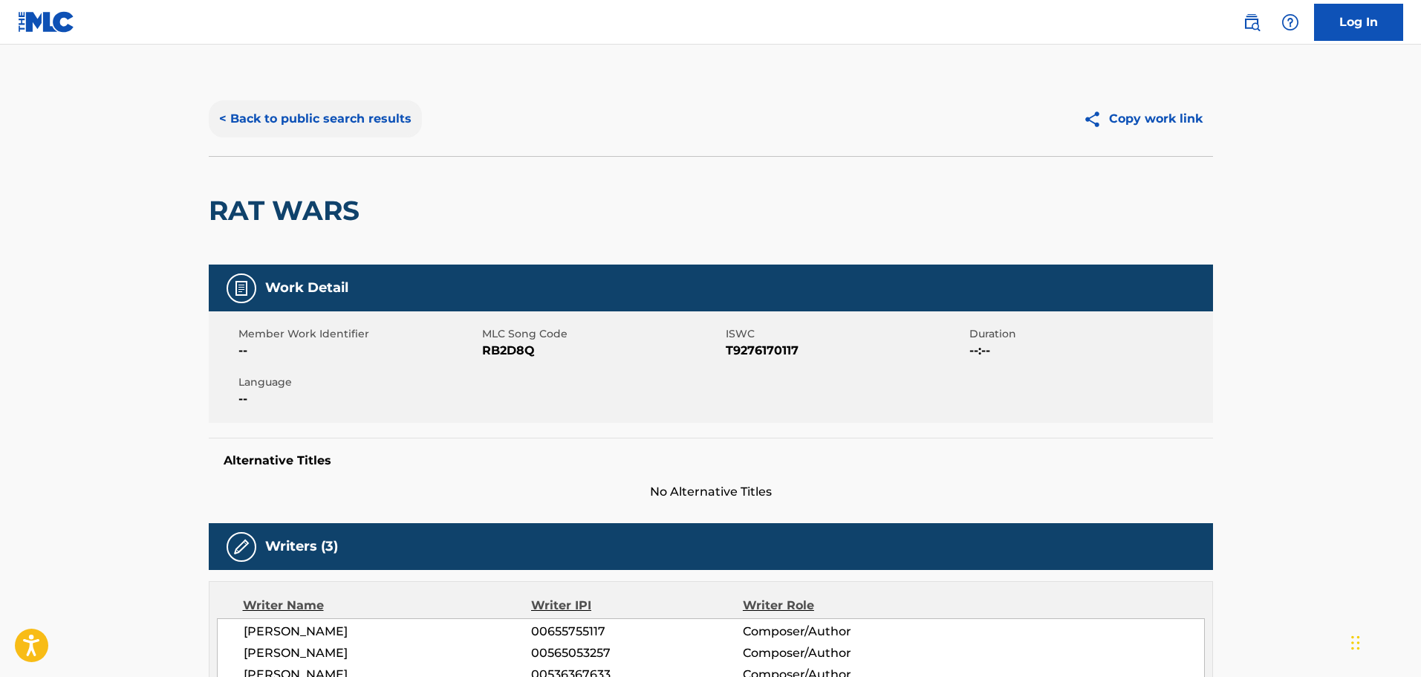
click at [224, 119] on button "< Back to public search results" at bounding box center [315, 118] width 213 height 37
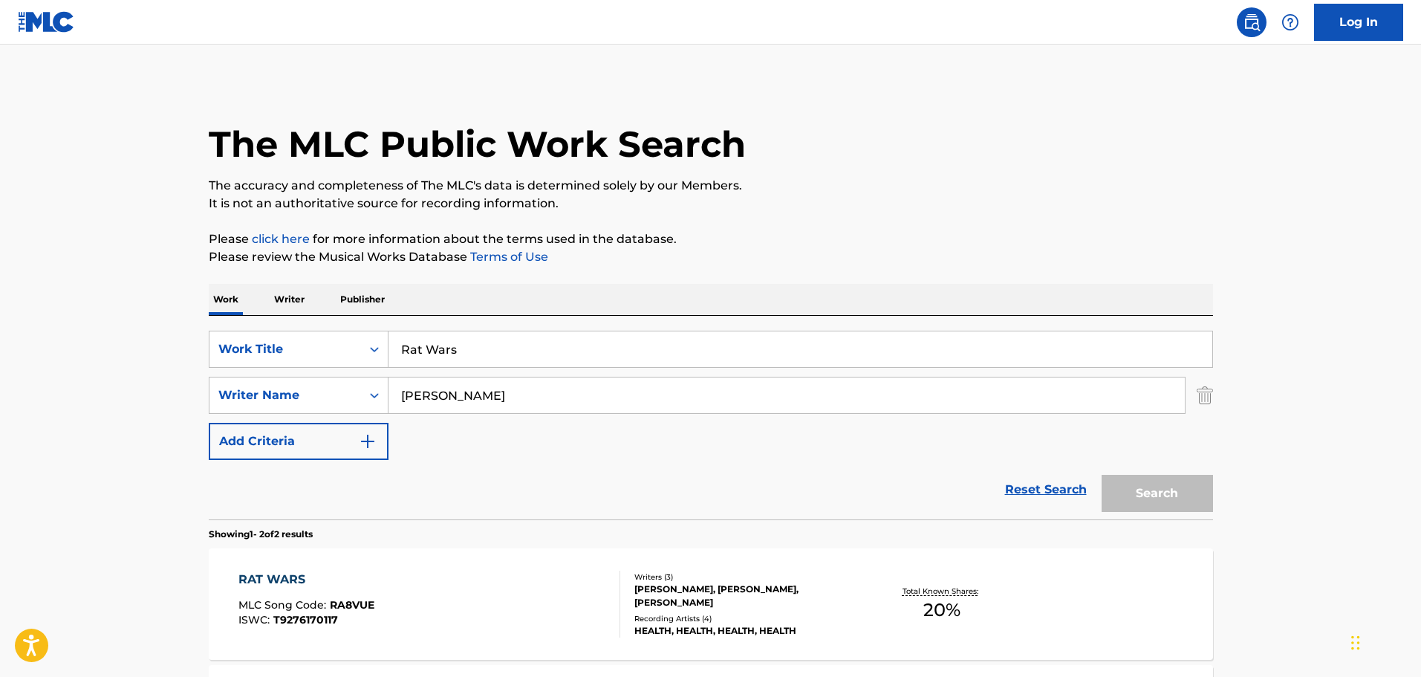
scroll to position [163, 0]
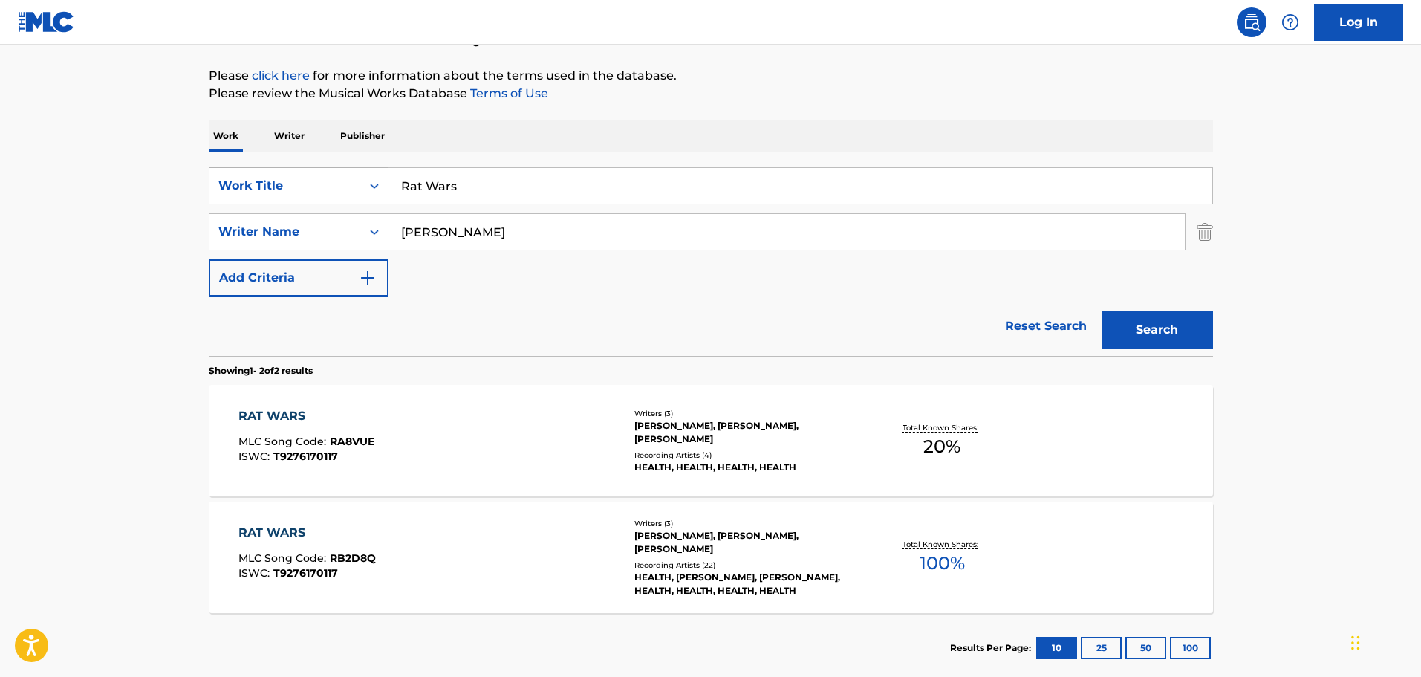
drag, startPoint x: 478, startPoint y: 184, endPoint x: 323, endPoint y: 187, distance: 155.3
click at [323, 187] on div "SearchWithCriteria9f620a7e-91f4-4736-82a7-731756b63203 Work Title Rat Wars" at bounding box center [711, 185] width 1004 height 37
type input "Reflections"
click at [932, 311] on button "Search" at bounding box center [1157, 329] width 111 height 37
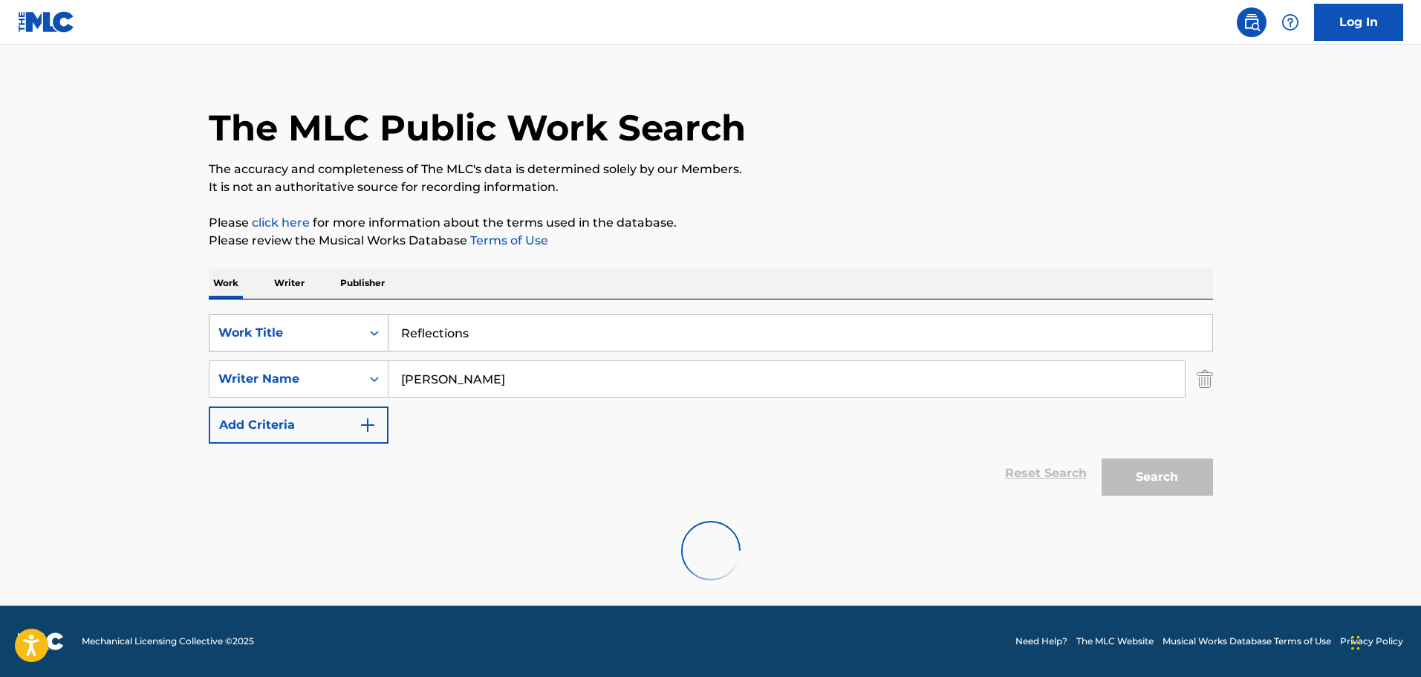
scroll to position [131, 0]
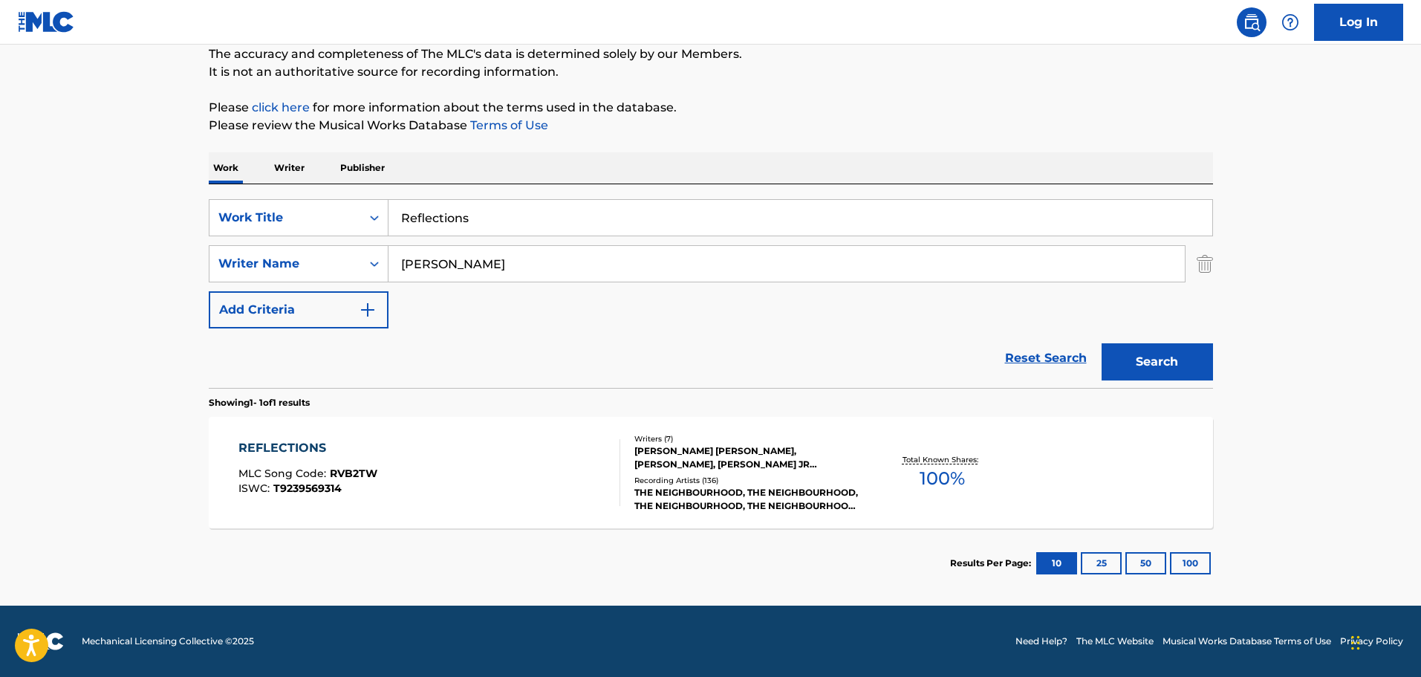
click at [330, 403] on div "REFLECTIONS" at bounding box center [307, 448] width 139 height 18
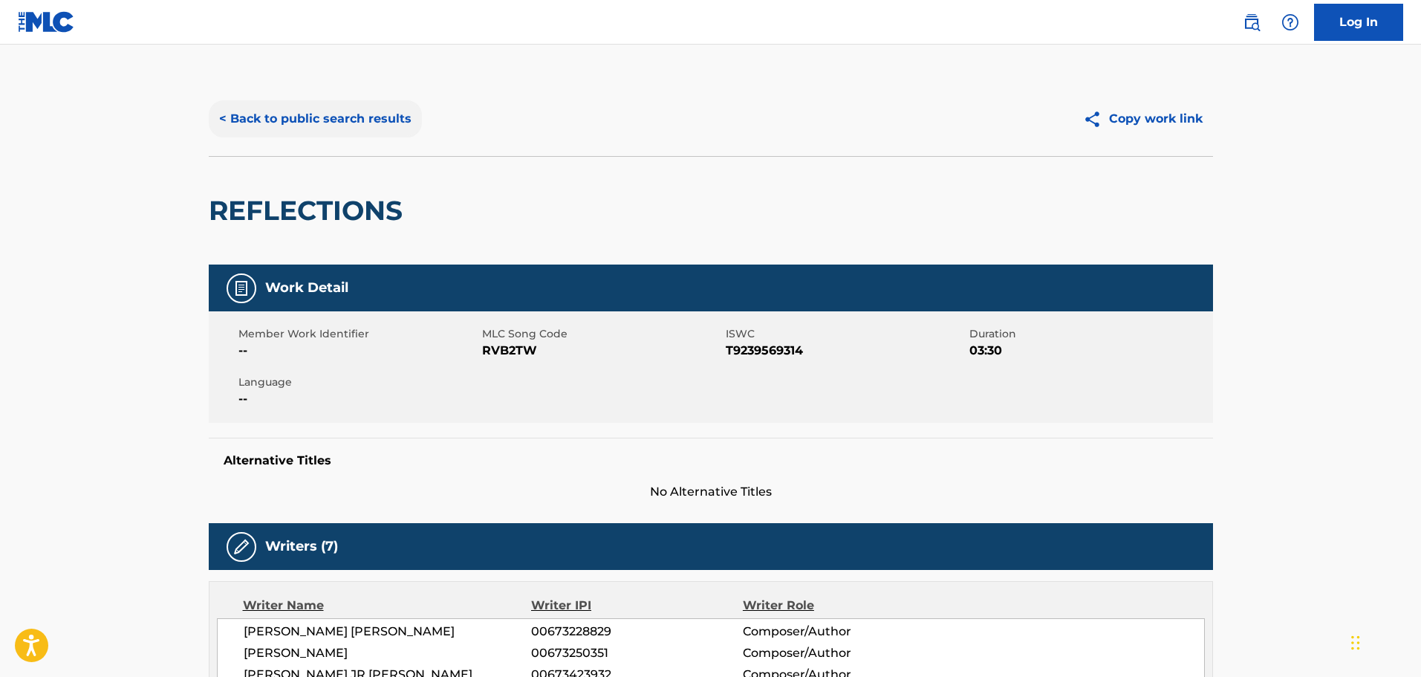
click at [226, 112] on button "< Back to public search results" at bounding box center [315, 118] width 213 height 37
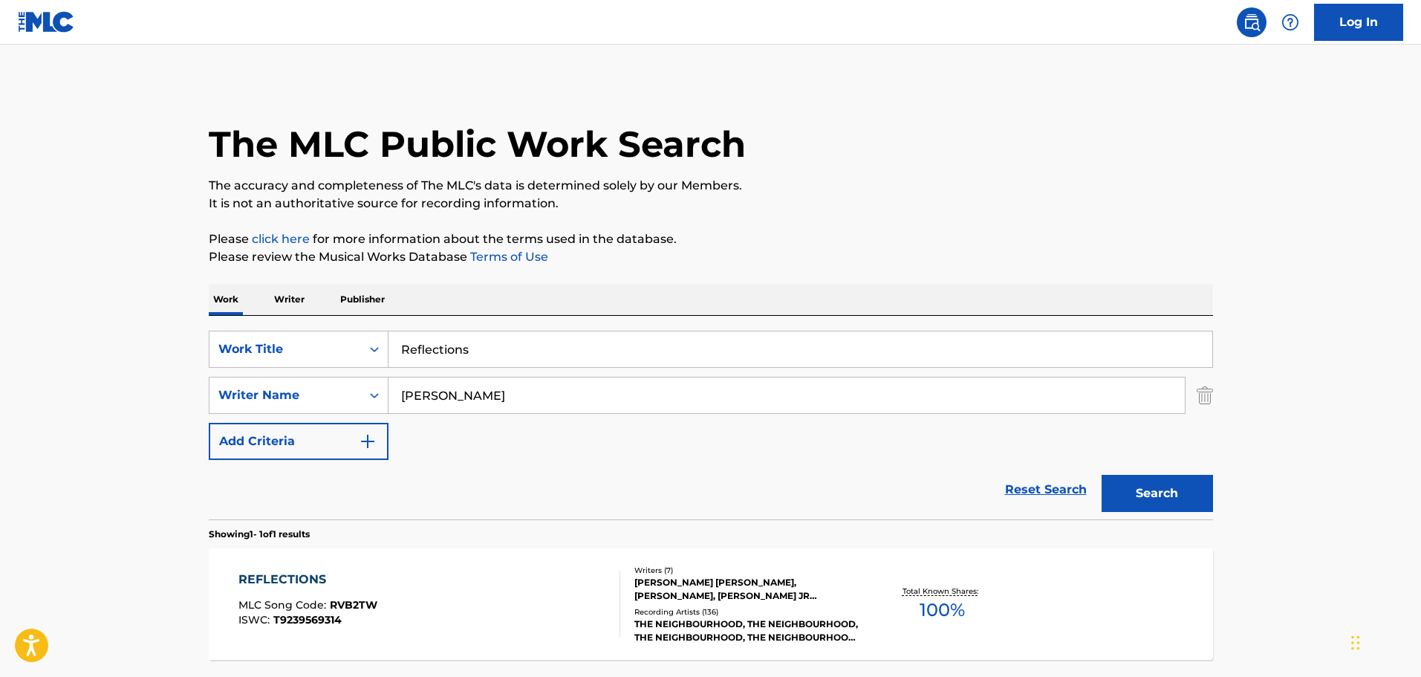
scroll to position [47, 0]
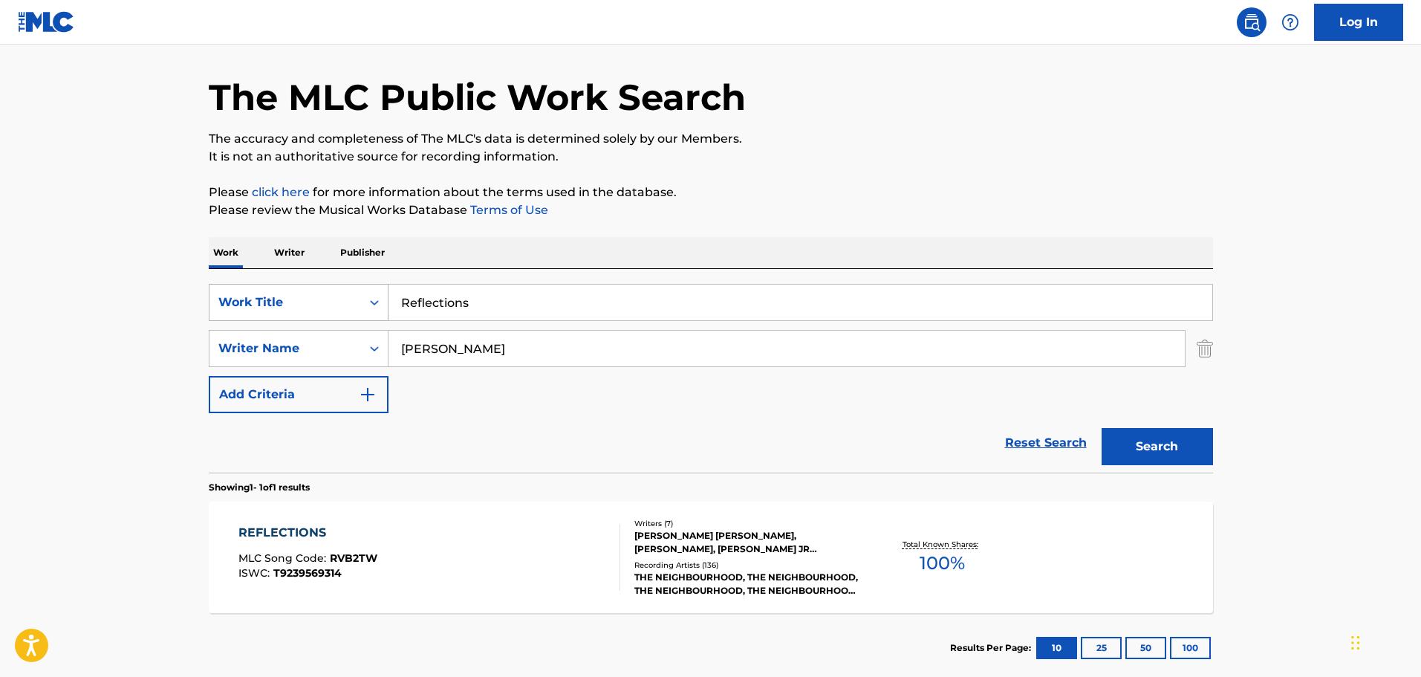
drag, startPoint x: 481, startPoint y: 299, endPoint x: 332, endPoint y: 311, distance: 149.9
click at [332, 311] on div "SearchWithCriteria9f620a7e-91f4-4736-82a7-731756b63203 Work Title Reflections" at bounding box center [711, 302] width 1004 height 37
type input "Restless"
click at [932, 403] on button "Search" at bounding box center [1157, 446] width 111 height 37
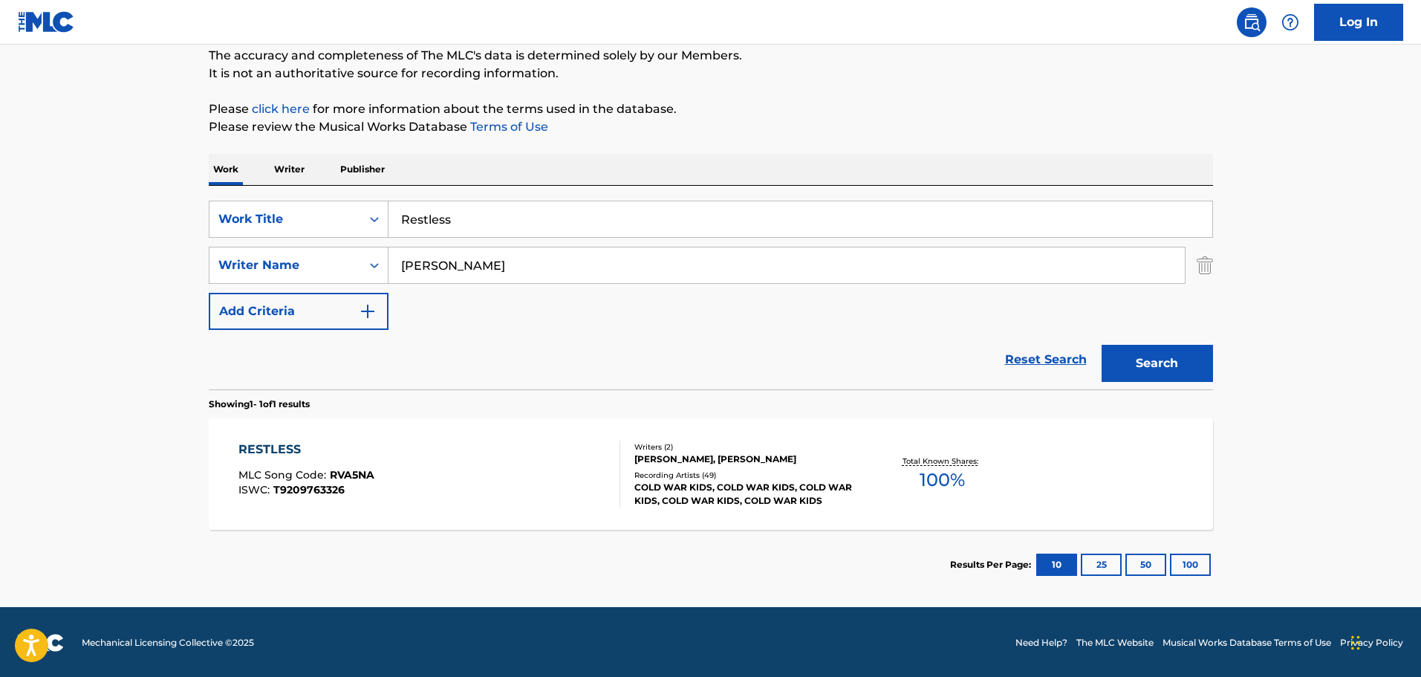
scroll to position [131, 0]
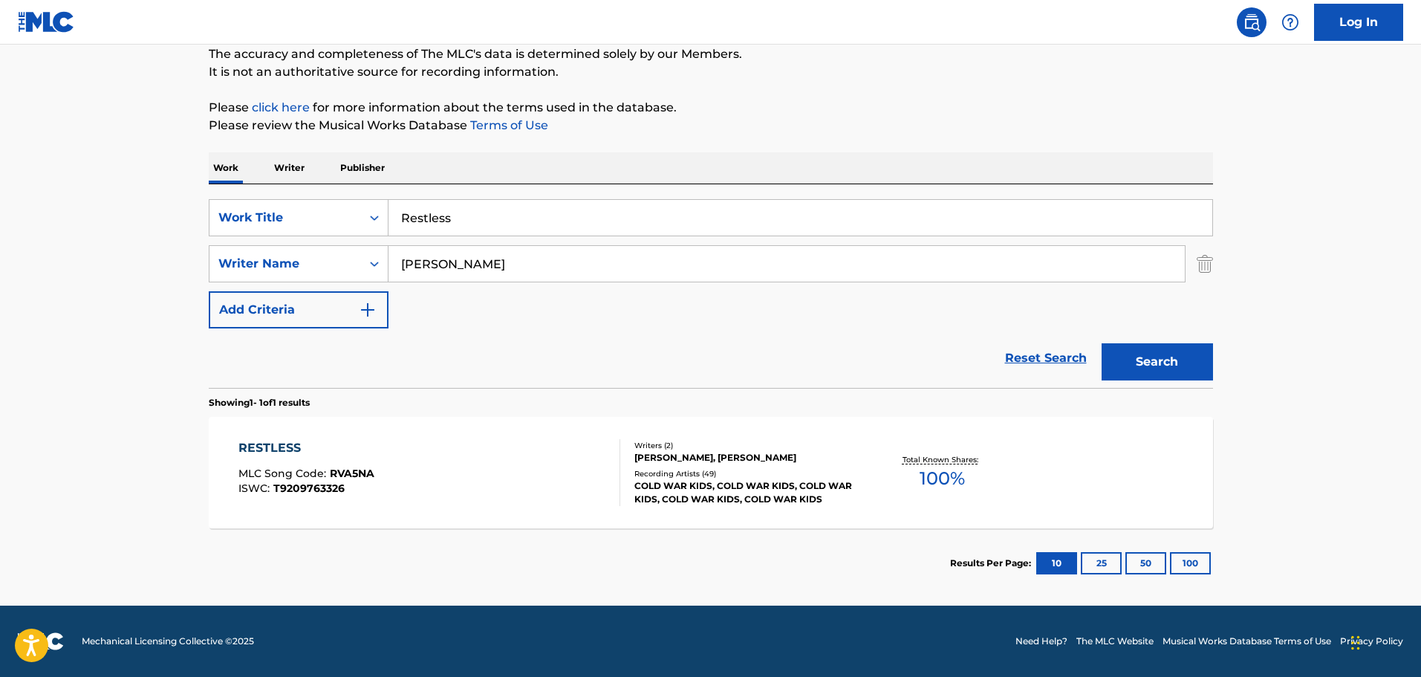
click at [658, 403] on div "[PERSON_NAME], [PERSON_NAME]" at bounding box center [746, 457] width 224 height 13
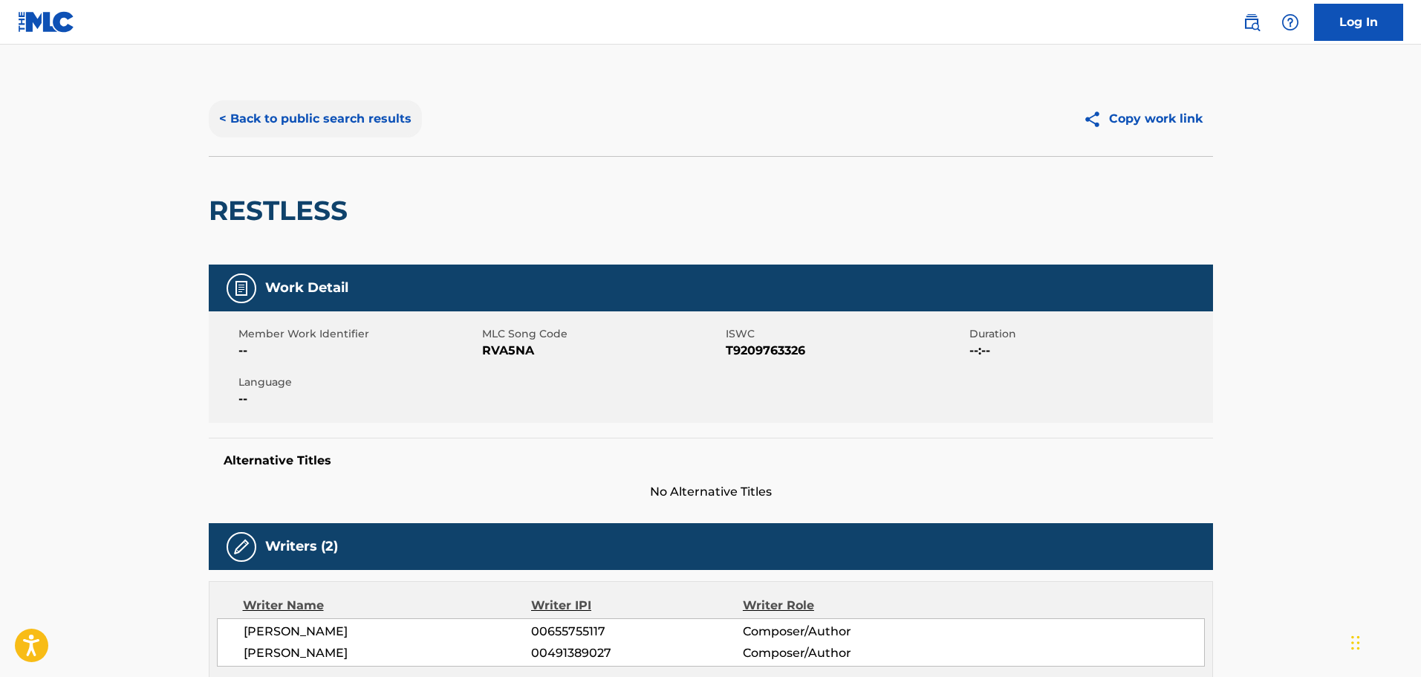
click at [233, 120] on button "< Back to public search results" at bounding box center [315, 118] width 213 height 37
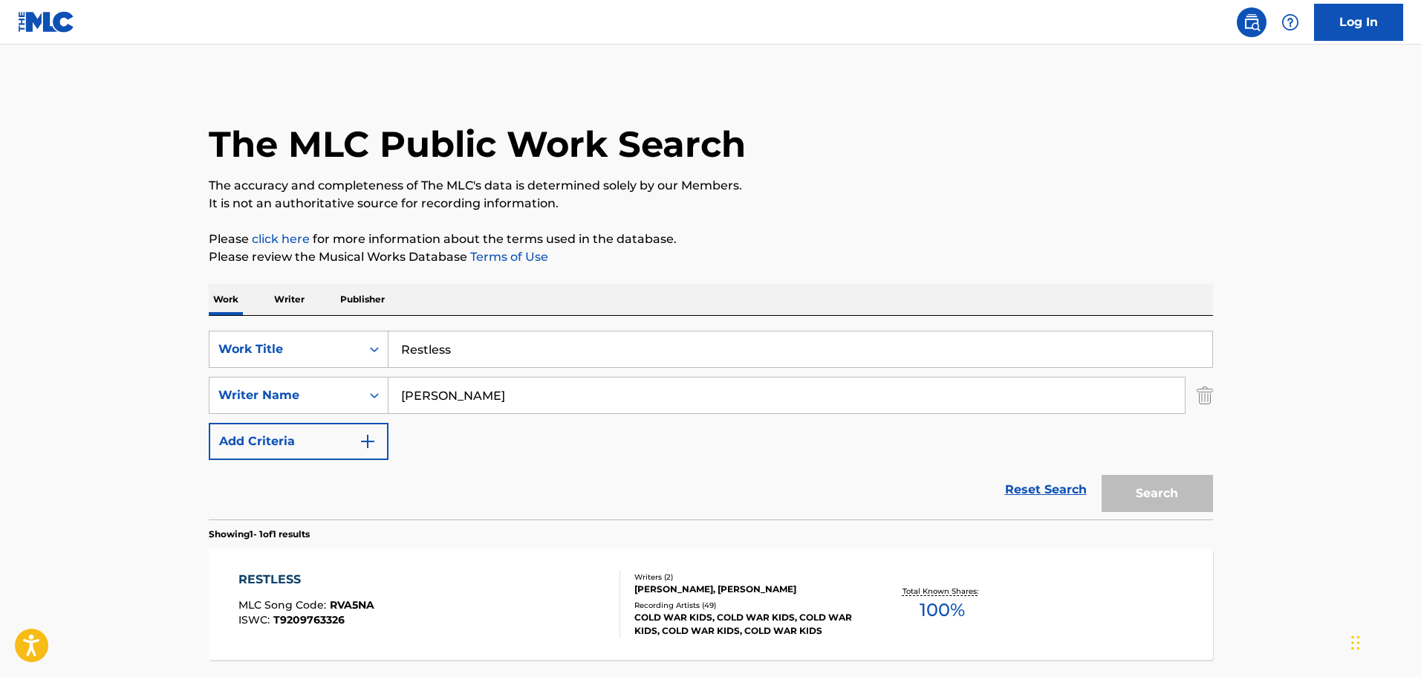
scroll to position [47, 0]
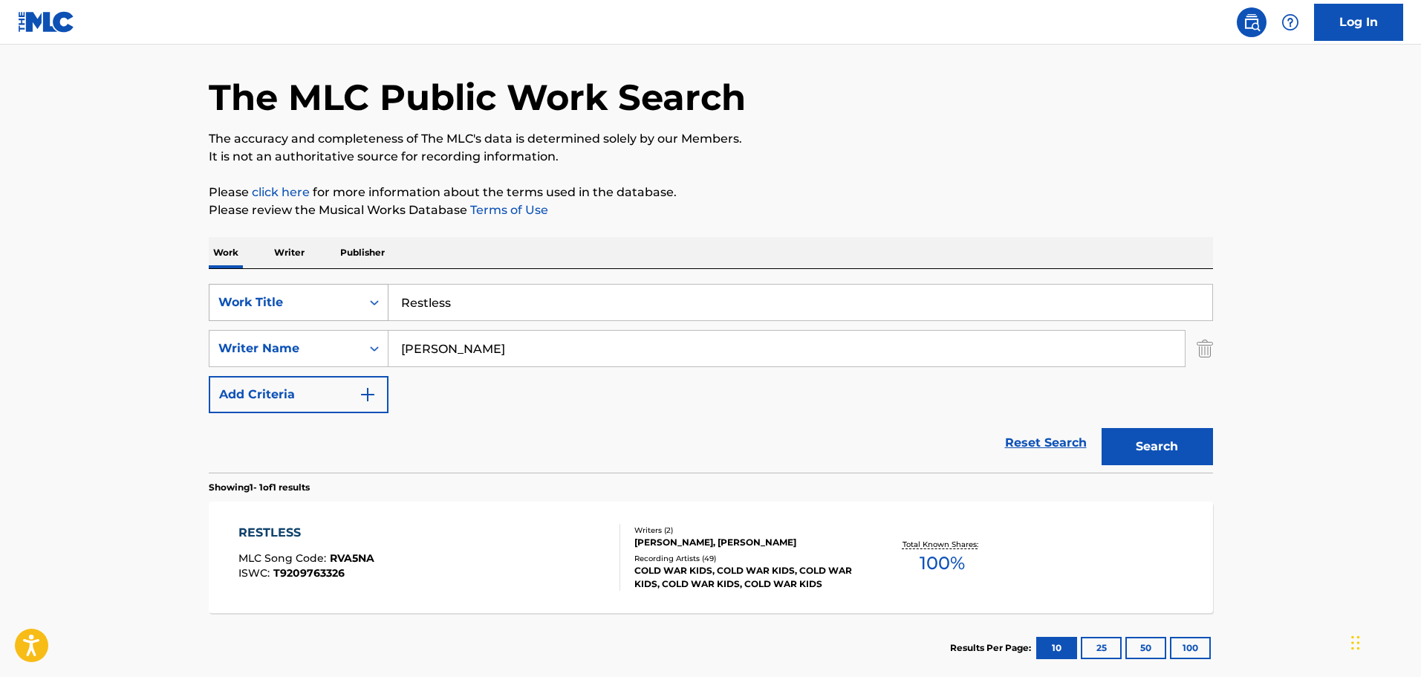
drag, startPoint x: 457, startPoint y: 302, endPoint x: 289, endPoint y: 308, distance: 168.0
click at [289, 308] on div "SearchWithCriteria9f620a7e-91f4-4736-82a7-731756b63203 Work Title Restless" at bounding box center [711, 302] width 1004 height 37
type input "Revenge"
click at [932, 403] on button "Search" at bounding box center [1157, 446] width 111 height 37
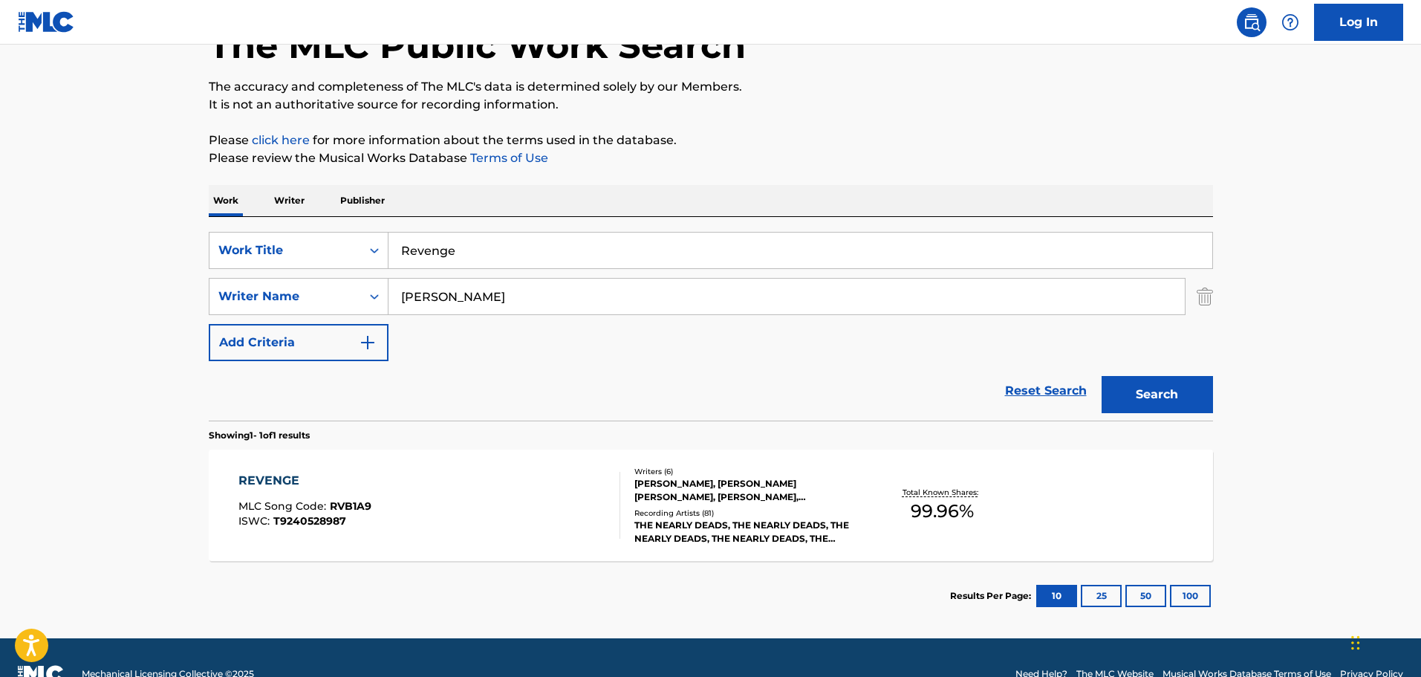
scroll to position [131, 0]
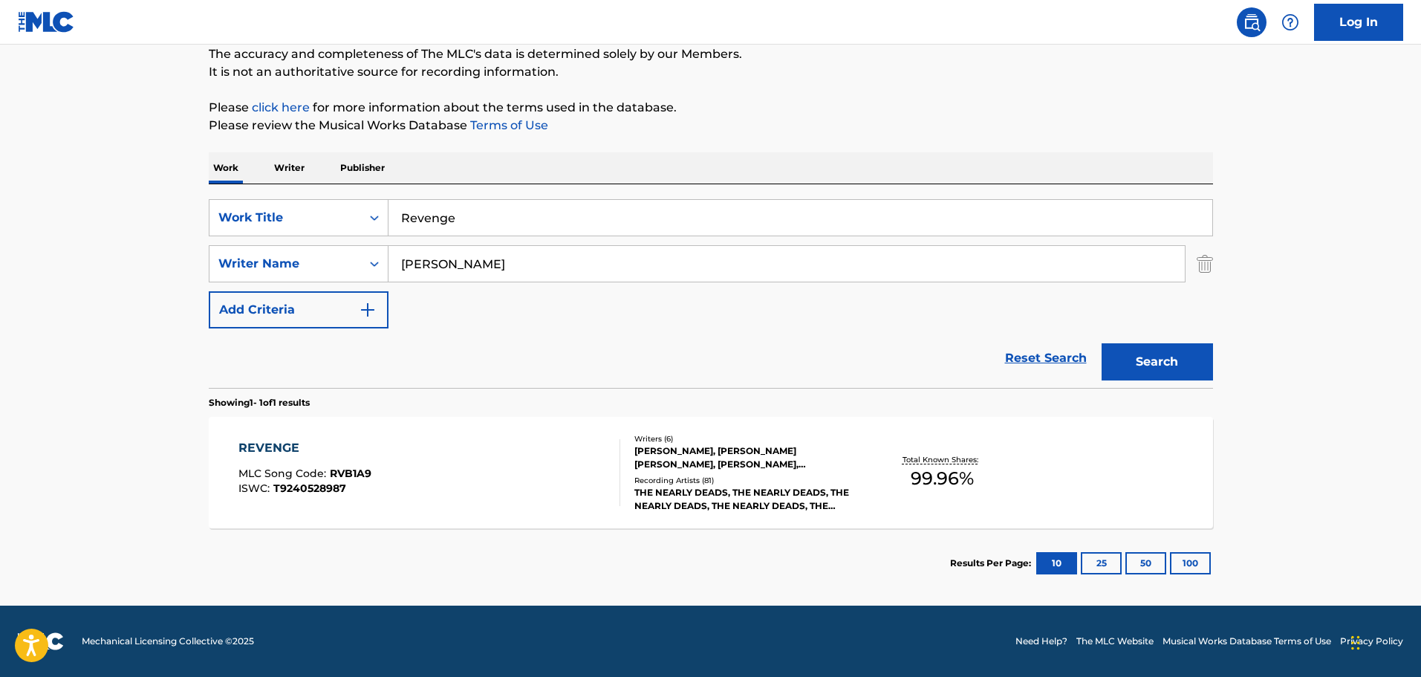
click at [760, 403] on div "[PERSON_NAME], [PERSON_NAME] [PERSON_NAME], [PERSON_NAME], [PERSON_NAME] JR [PE…" at bounding box center [746, 457] width 224 height 27
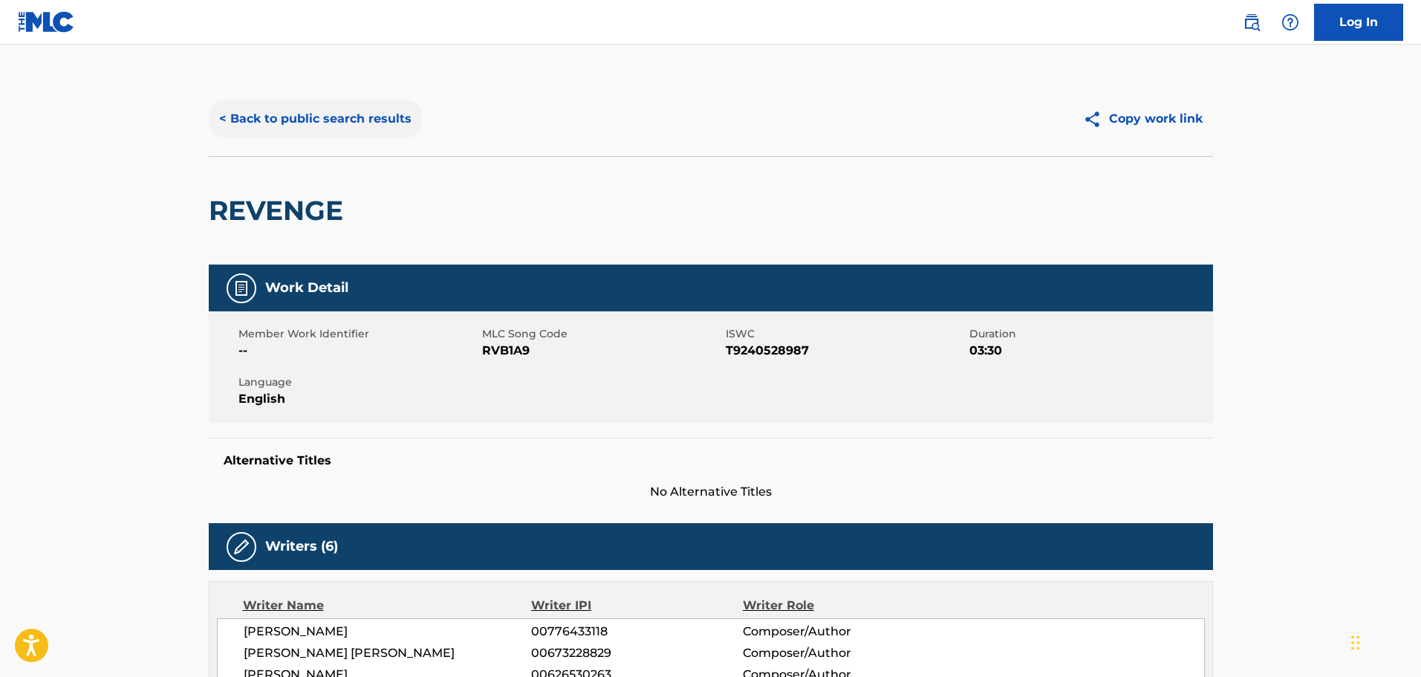
click at [227, 111] on button "< Back to public search results" at bounding box center [315, 118] width 213 height 37
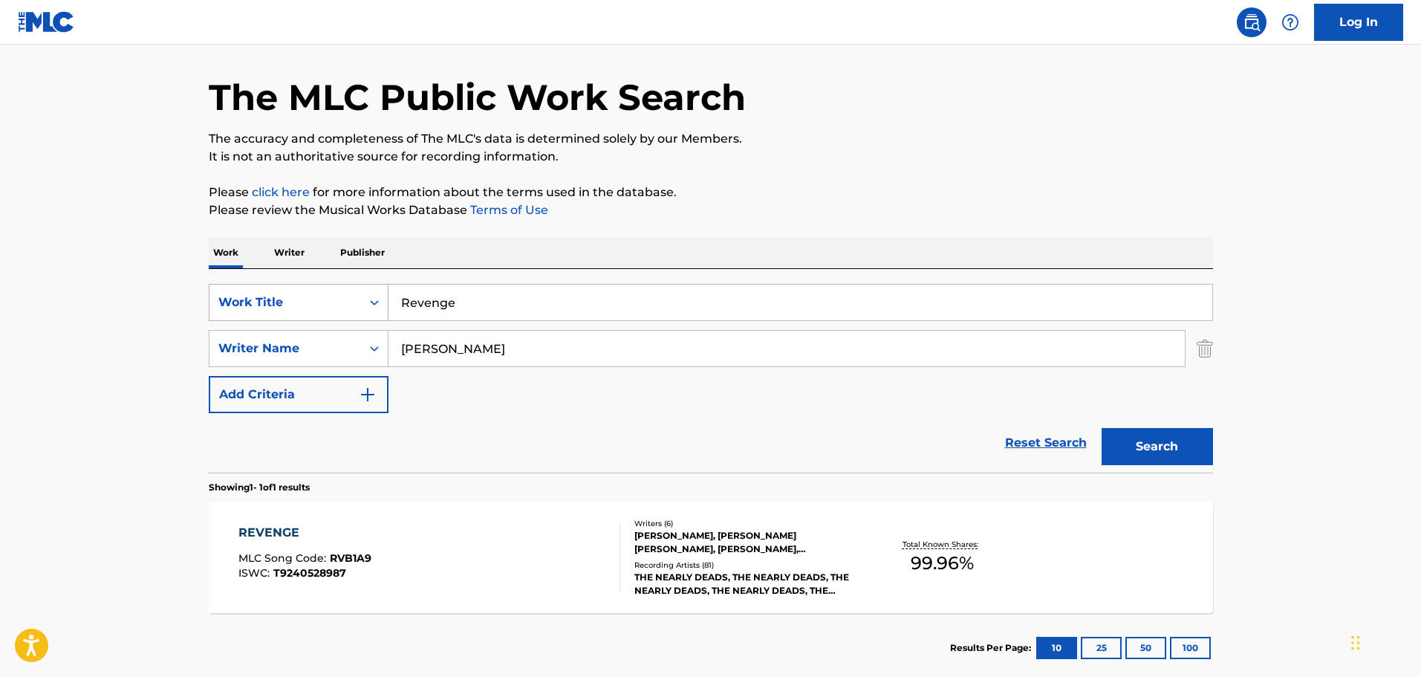
drag, startPoint x: 470, startPoint y: 305, endPoint x: 357, endPoint y: 302, distance: 112.9
click at [357, 302] on div "SearchWithCriteria9f620a7e-91f4-4736-82a7-731756b63203 Work Title Revenge" at bounding box center [711, 302] width 1004 height 37
type input "Rocky"
click at [932, 403] on button "Search" at bounding box center [1157, 446] width 111 height 37
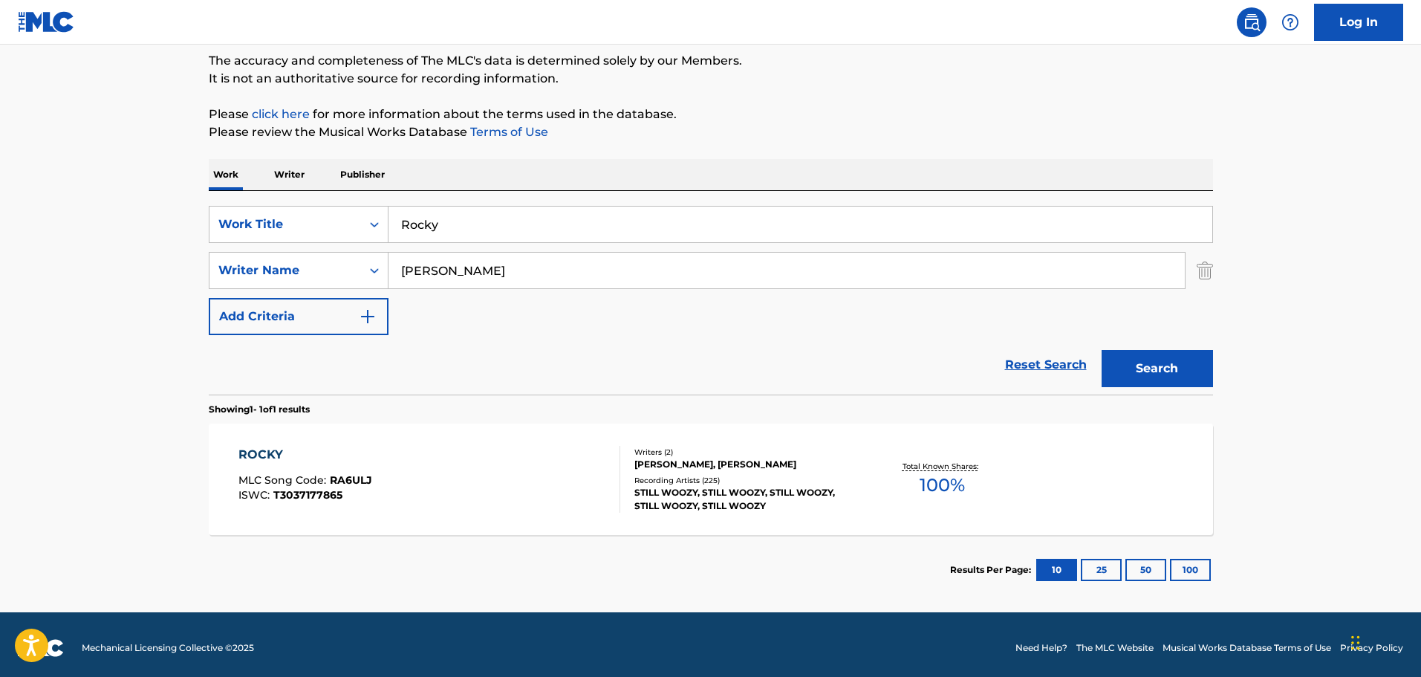
scroll to position [131, 0]
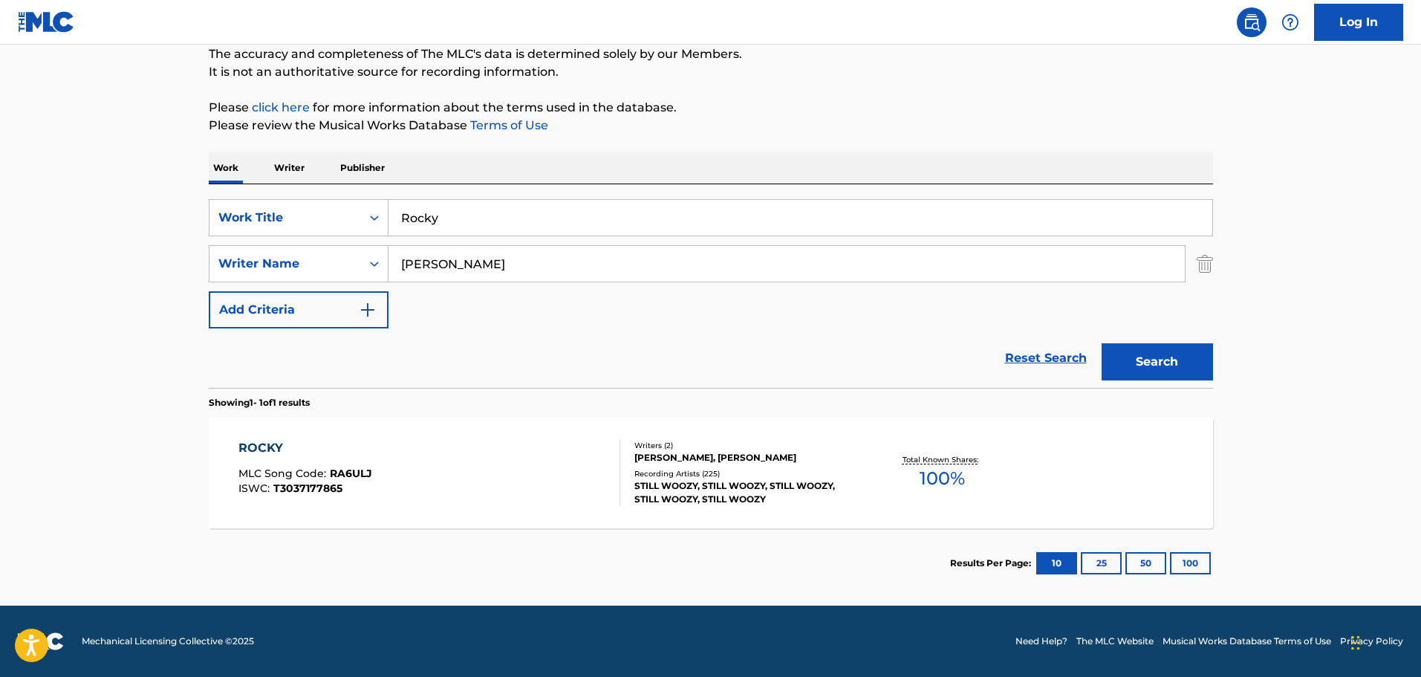
click at [682, 403] on div "STILL WOOZY, STILL WOOZY, STILL WOOZY, STILL WOOZY, STILL WOOZY" at bounding box center [746, 492] width 224 height 27
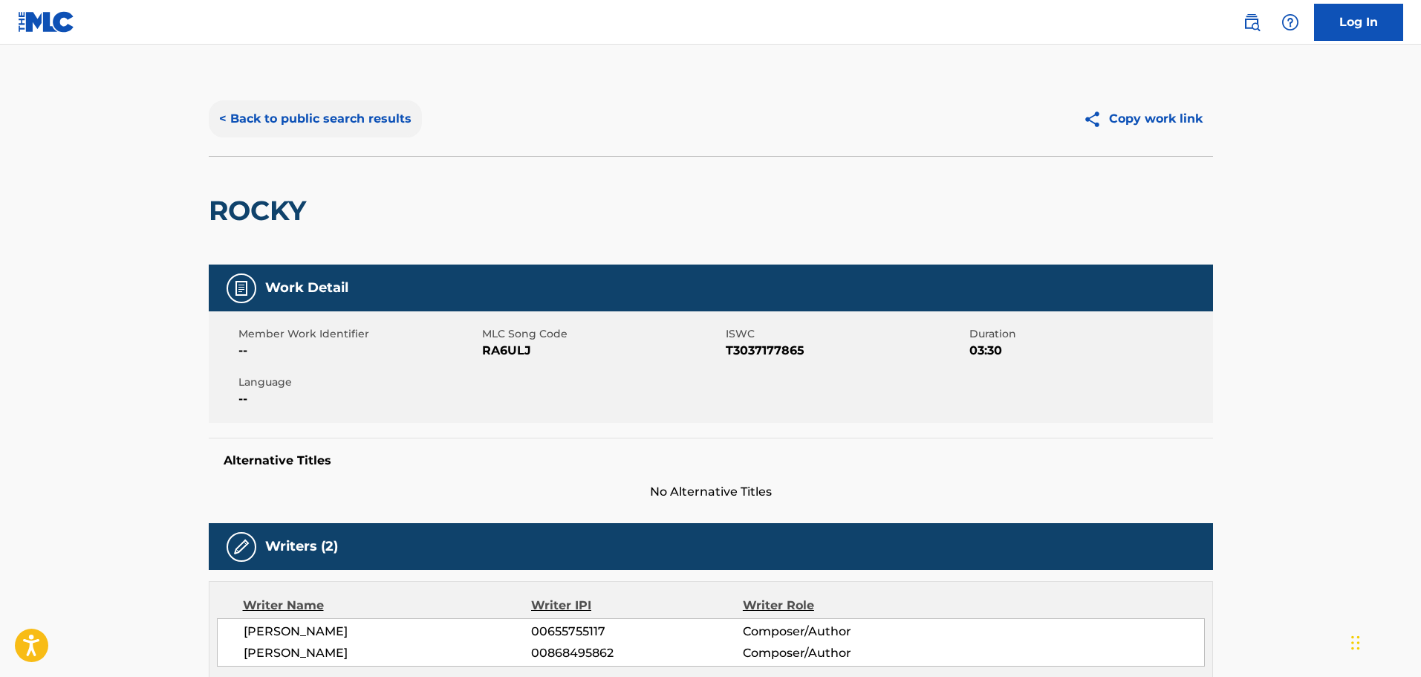
click at [233, 114] on button "< Back to public search results" at bounding box center [315, 118] width 213 height 37
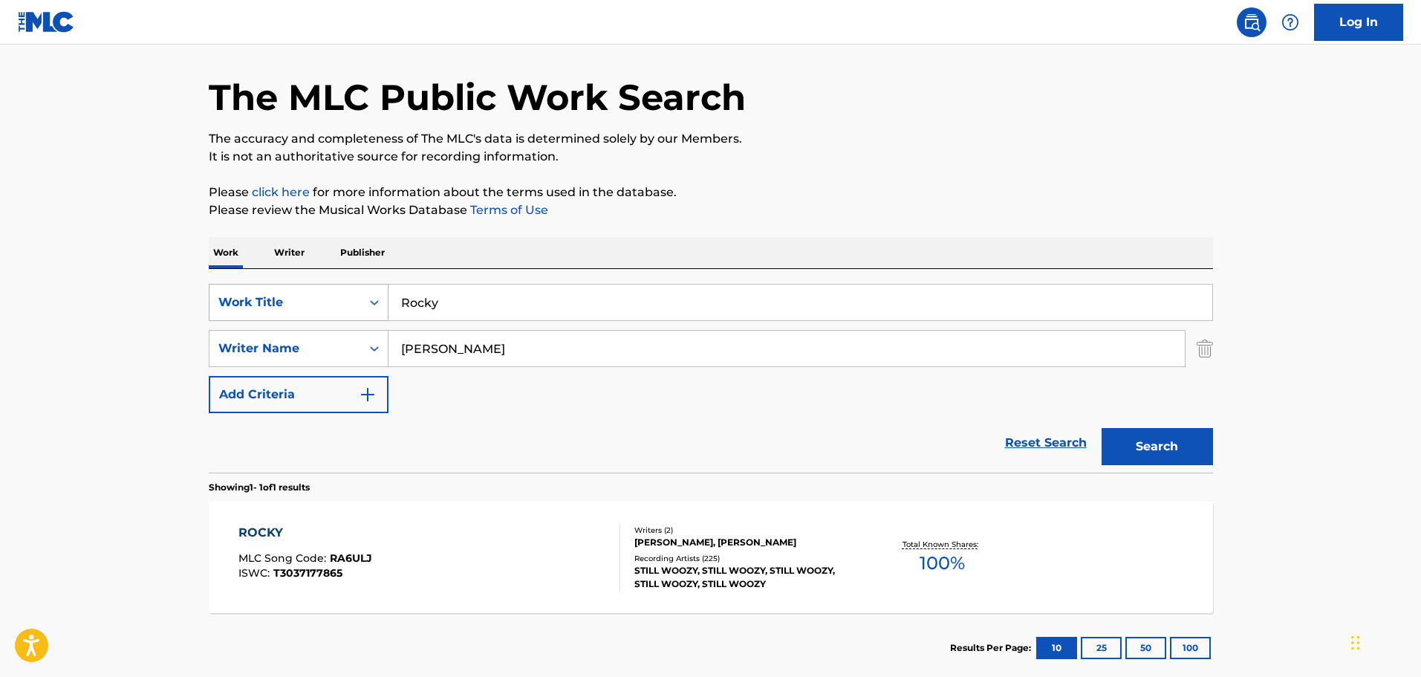
drag, startPoint x: 444, startPoint y: 308, endPoint x: 380, endPoint y: 301, distance: 63.6
click at [380, 301] on div "SearchWithCriteria9f620a7e-91f4-4736-82a7-731756b63203 Work Title Rocky" at bounding box center [711, 302] width 1004 height 37
type input "Roll Call"
click at [932, 403] on button "Search" at bounding box center [1157, 446] width 111 height 37
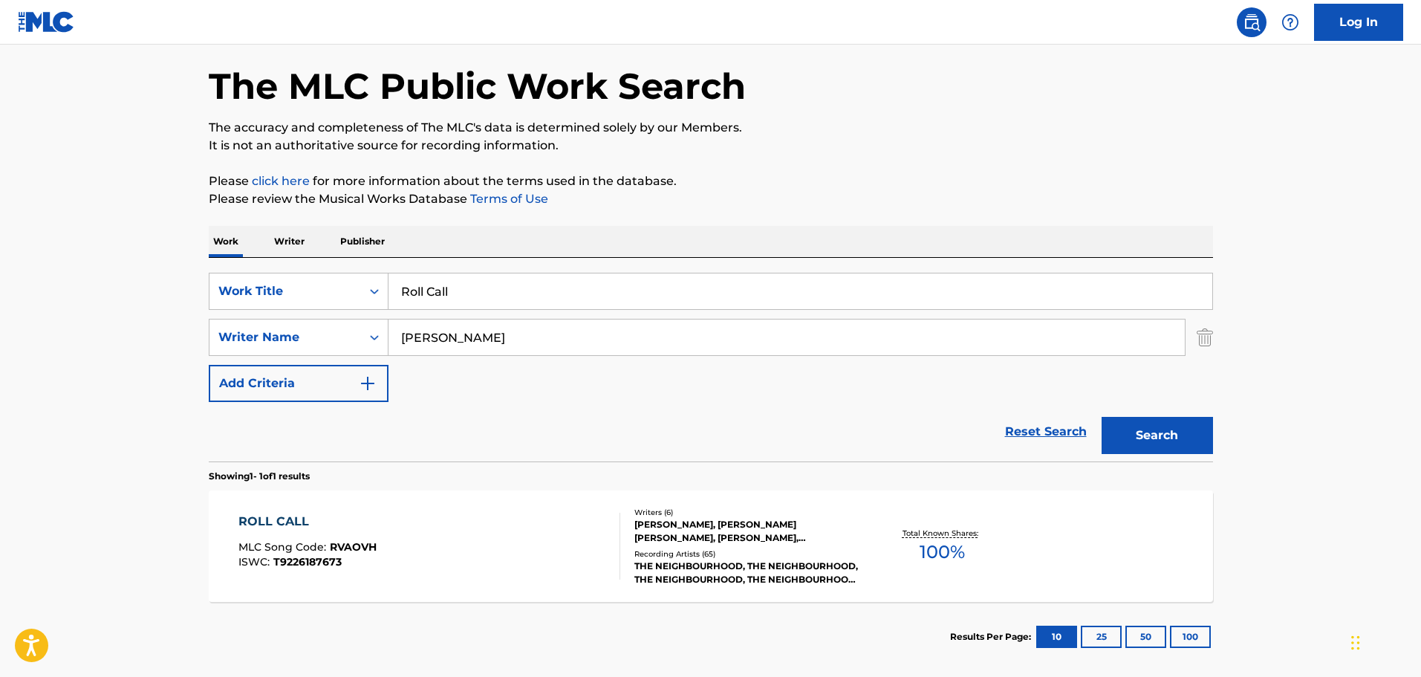
scroll to position [131, 0]
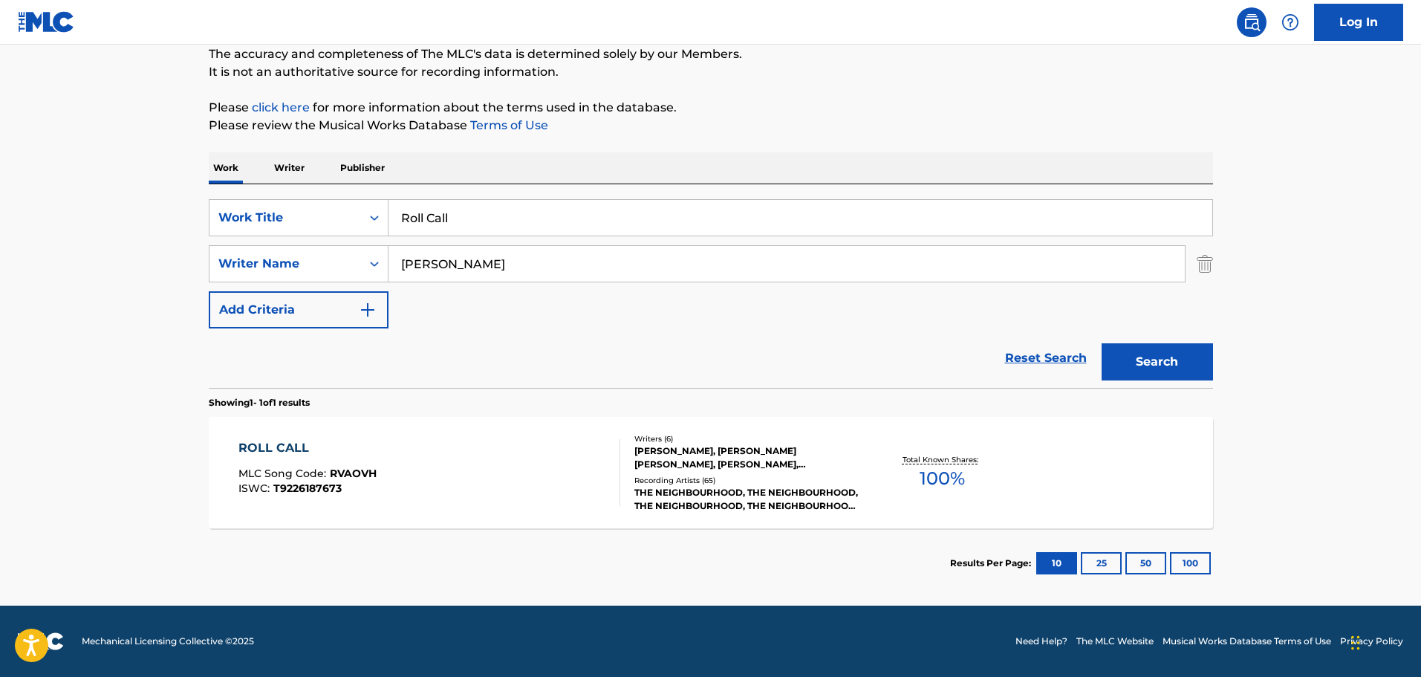
click at [711, 403] on div "[PERSON_NAME], [PERSON_NAME] [PERSON_NAME], [PERSON_NAME], [PERSON_NAME] JR [PE…" at bounding box center [746, 457] width 224 height 27
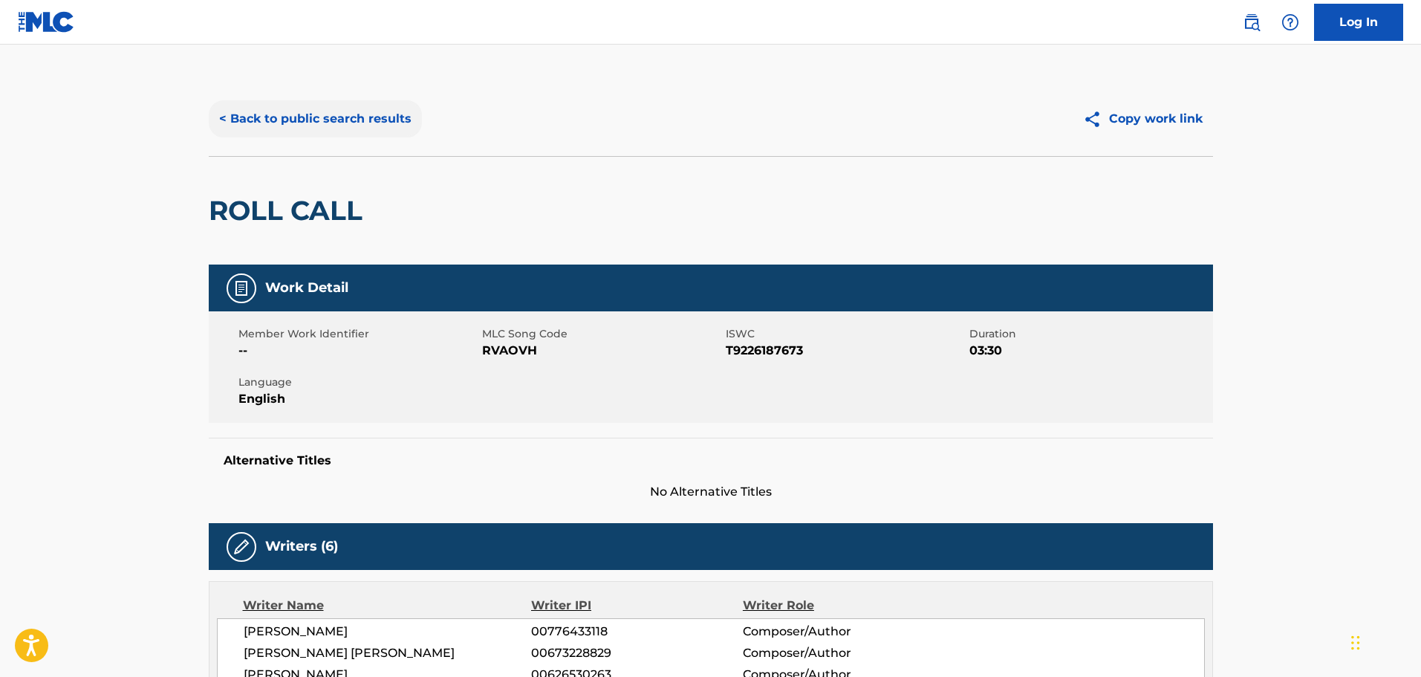
click at [224, 113] on button "< Back to public search results" at bounding box center [315, 118] width 213 height 37
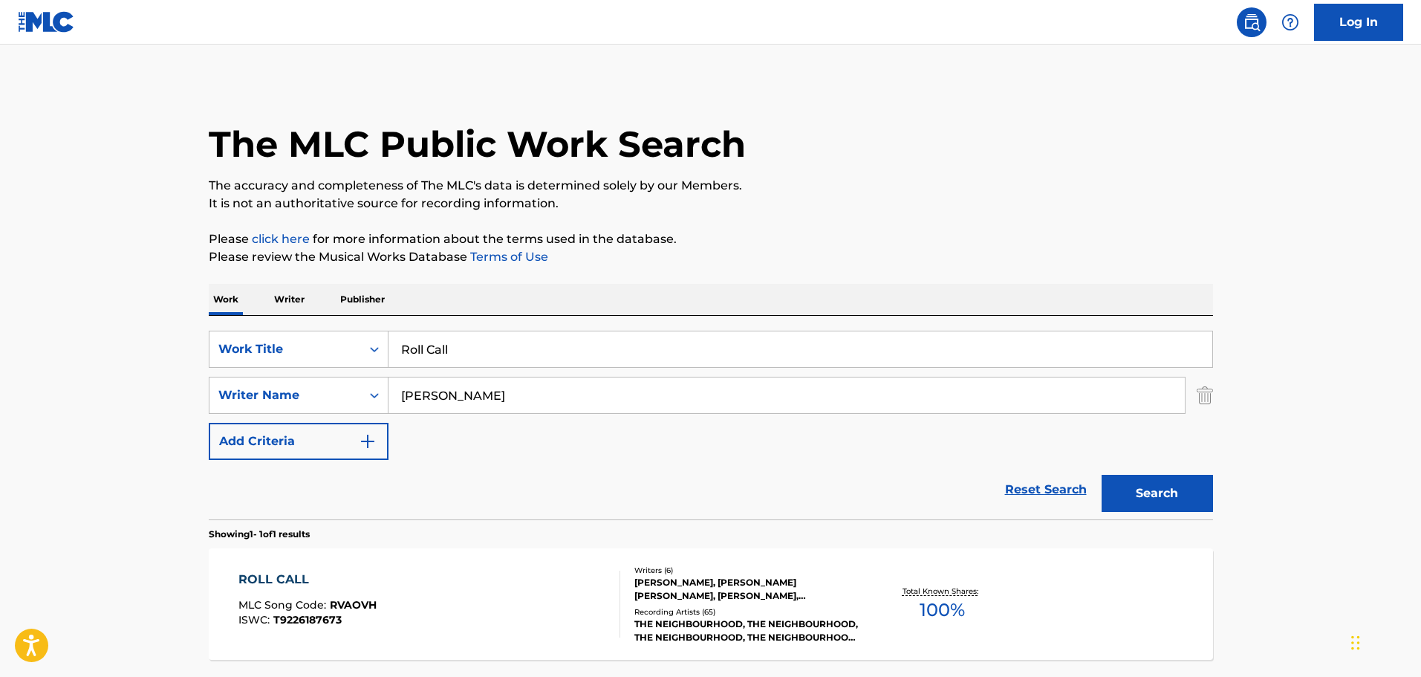
scroll to position [47, 0]
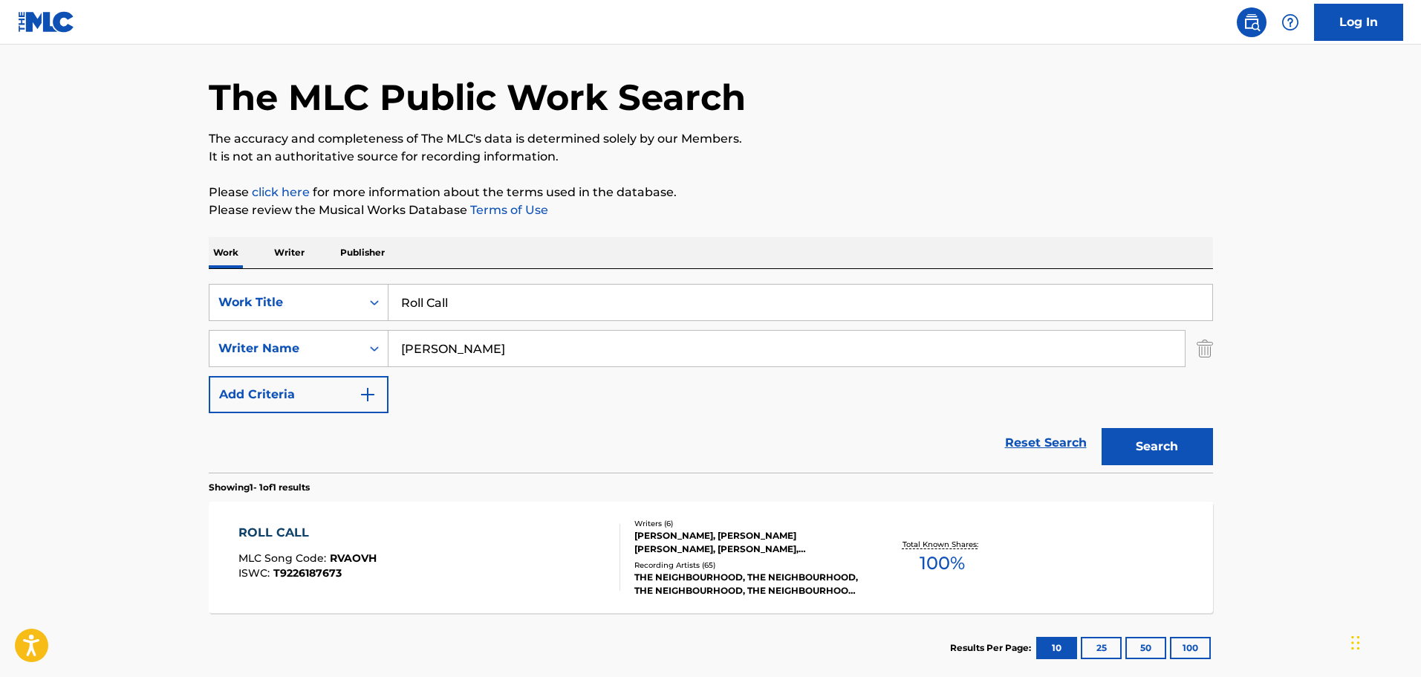
drag, startPoint x: 488, startPoint y: 308, endPoint x: 185, endPoint y: 309, distance: 303.1
click at [186, 309] on main "The MLC Public Work Search The accuracy and completeness of The MLC's data is d…" at bounding box center [710, 344] width 1421 height 692
type input "Runaround"
click at [932, 403] on button "Search" at bounding box center [1157, 446] width 111 height 37
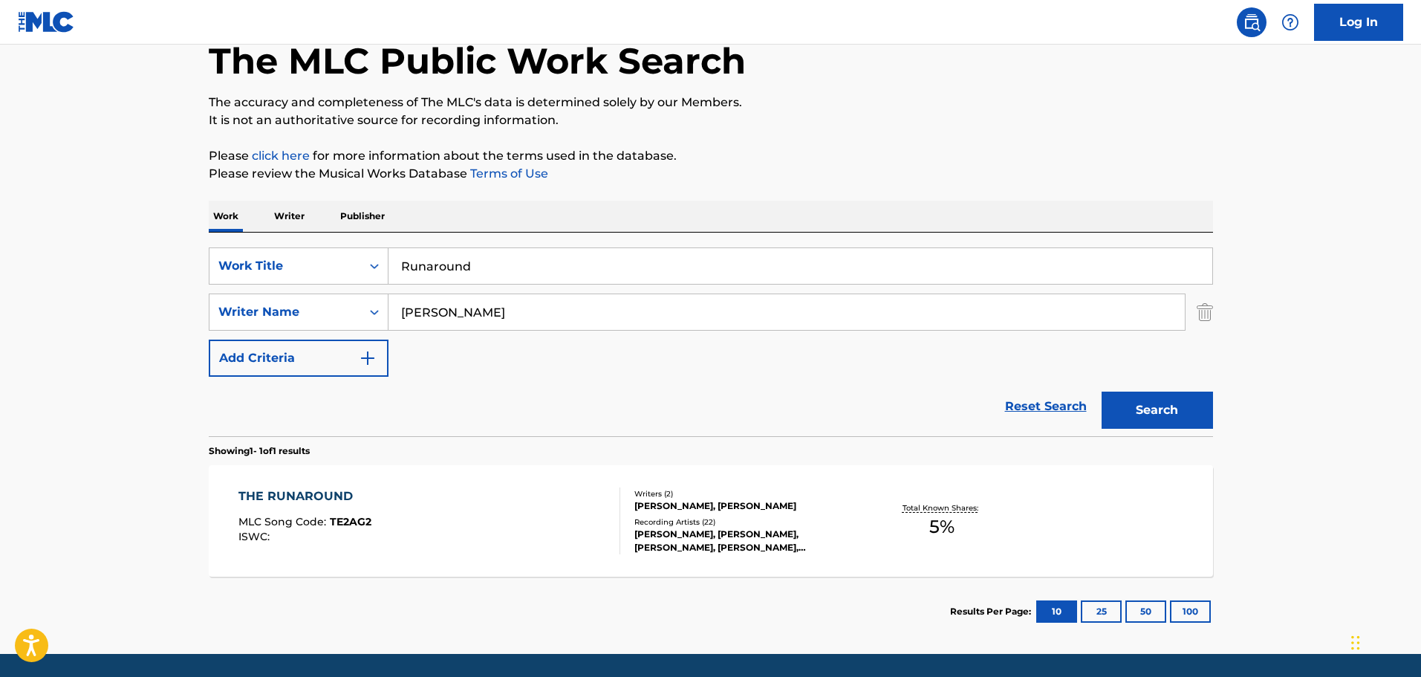
scroll to position [57, 0]
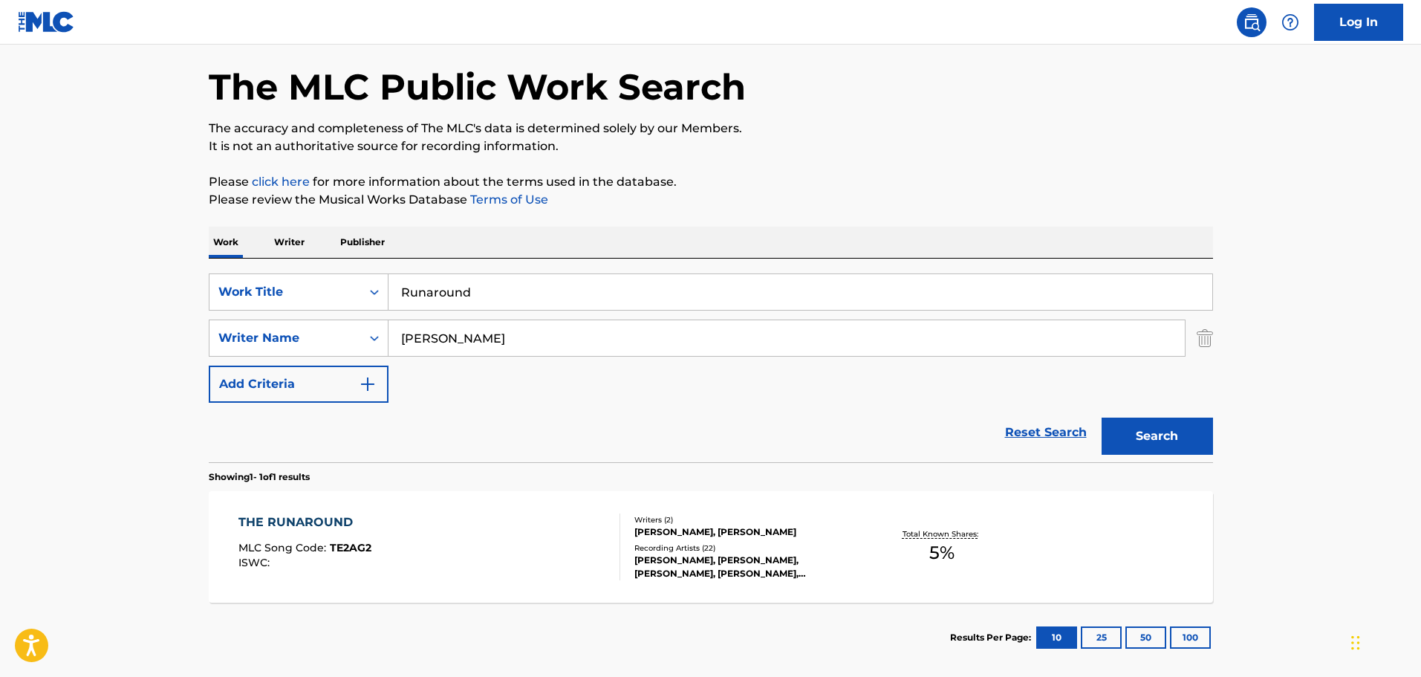
click at [651, 403] on div "[PERSON_NAME], [PERSON_NAME]" at bounding box center [746, 531] width 224 height 13
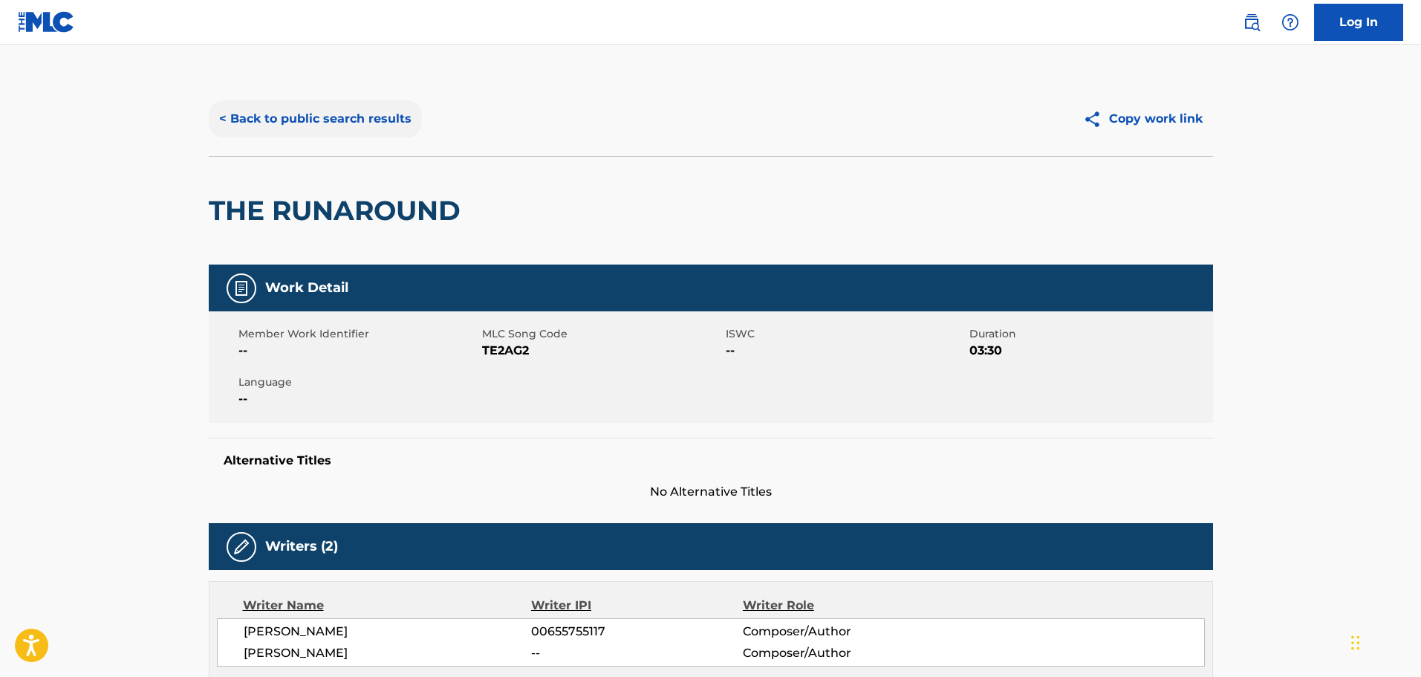
click at [225, 120] on button "< Back to public search results" at bounding box center [315, 118] width 213 height 37
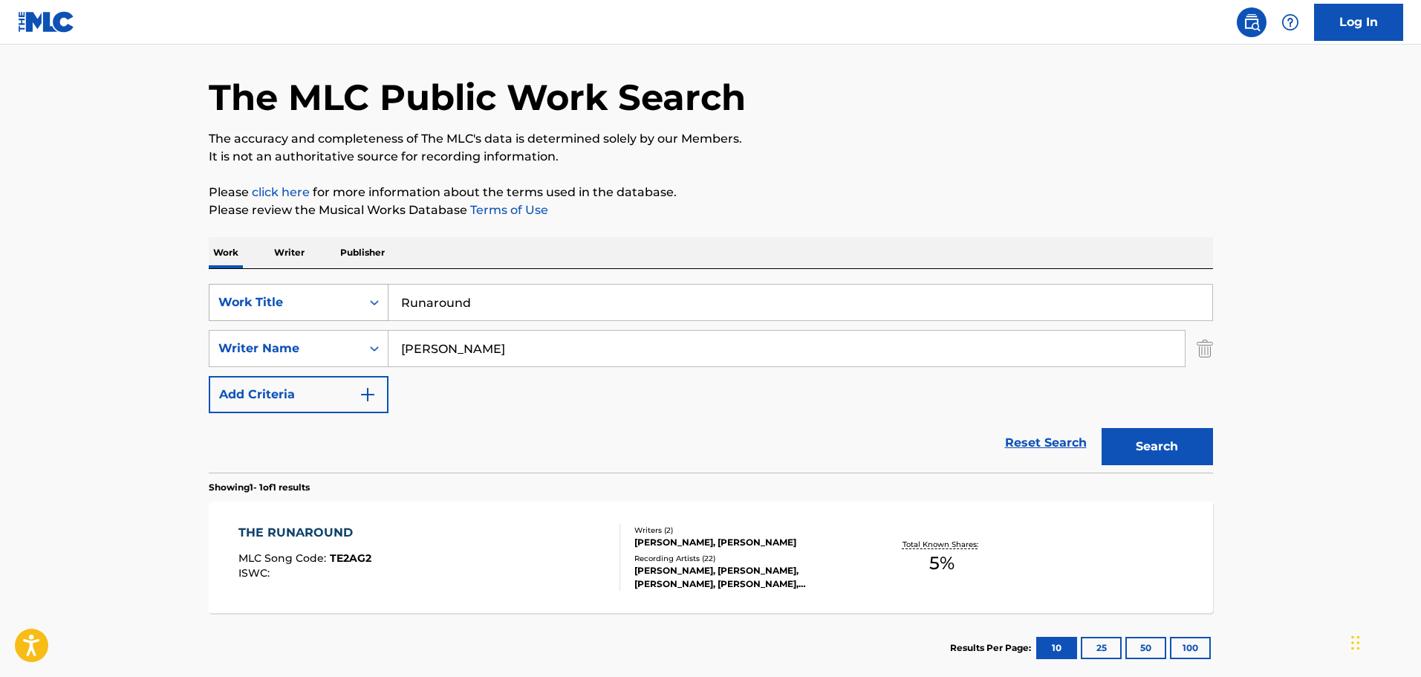
drag, startPoint x: 442, startPoint y: 302, endPoint x: 314, endPoint y: 315, distance: 128.4
click at [315, 315] on div "SearchWithCriteria9f620a7e-91f4-4736-82a7-731756b63203 Work Title Runaround" at bounding box center [711, 302] width 1004 height 37
type input "Running"
click at [932, 403] on button "Search" at bounding box center [1157, 446] width 111 height 37
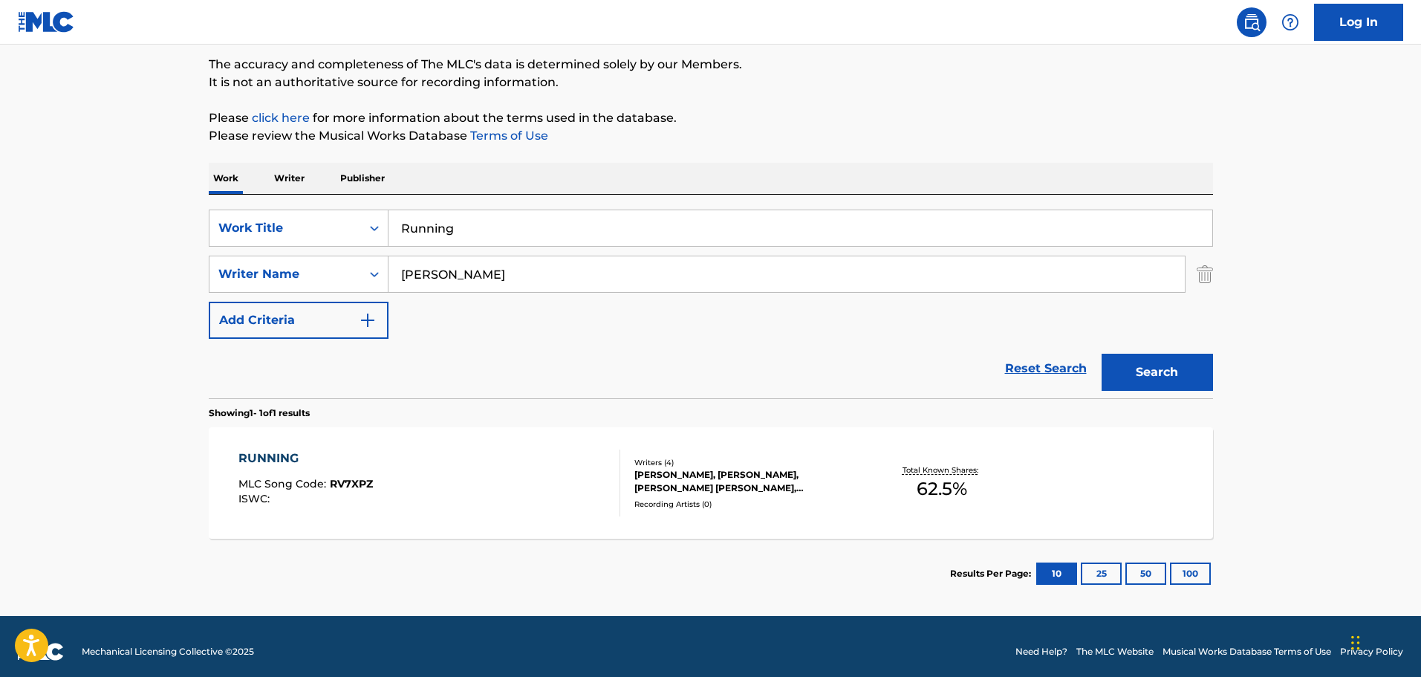
scroll to position [131, 0]
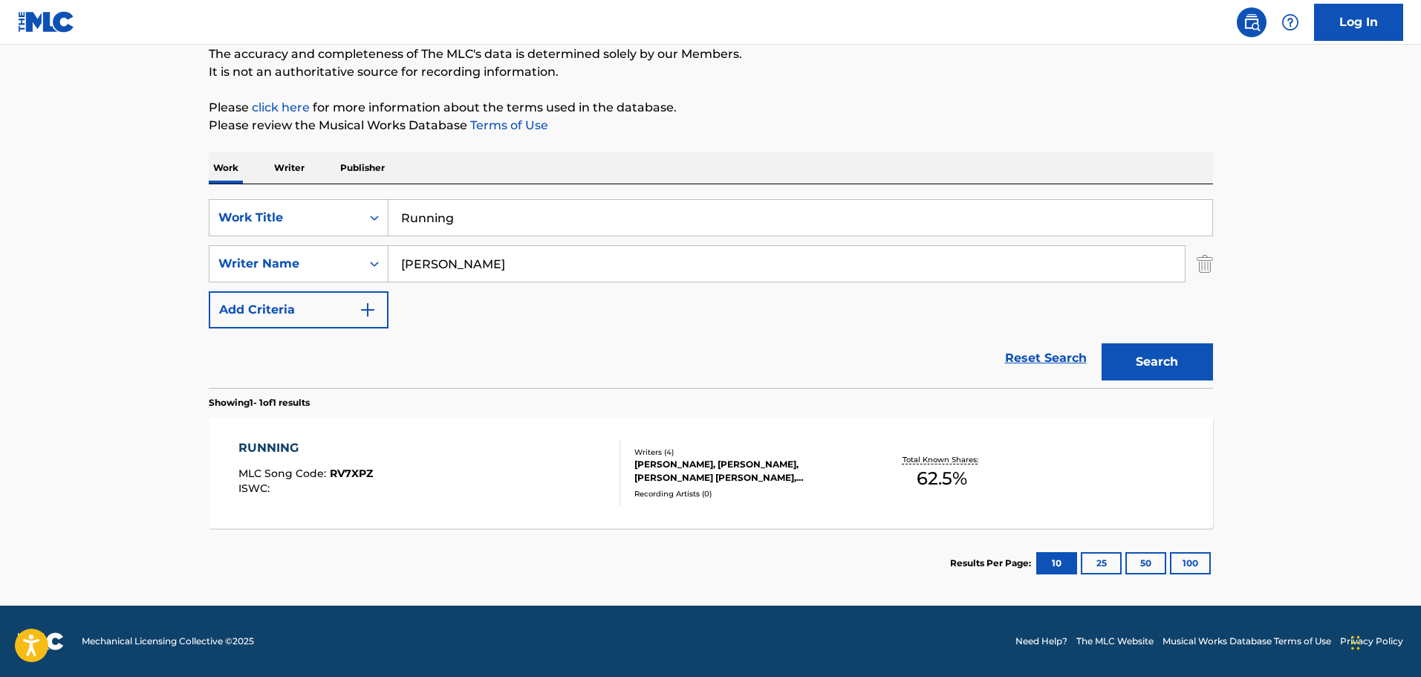
click at [688, 403] on div "[PERSON_NAME], [PERSON_NAME], [PERSON_NAME] [PERSON_NAME], [PERSON_NAME]" at bounding box center [746, 471] width 224 height 27
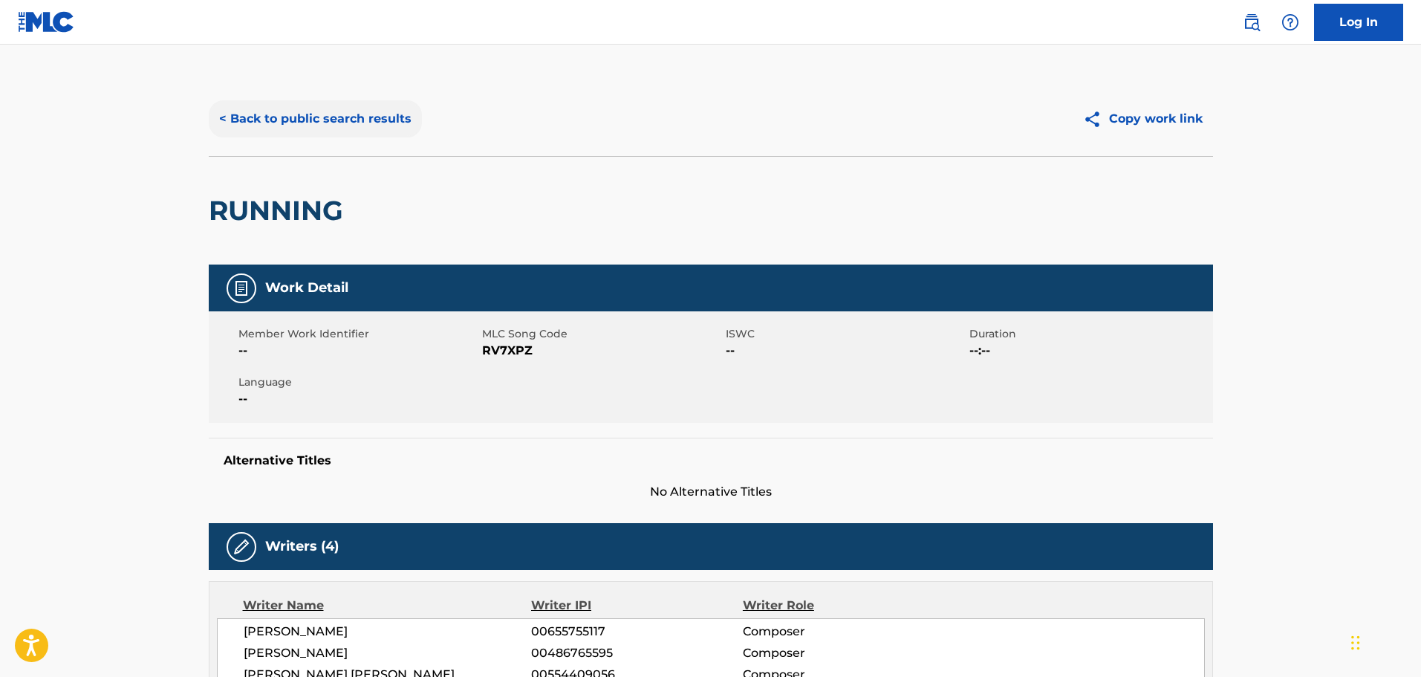
click at [245, 112] on button "< Back to public search results" at bounding box center [315, 118] width 213 height 37
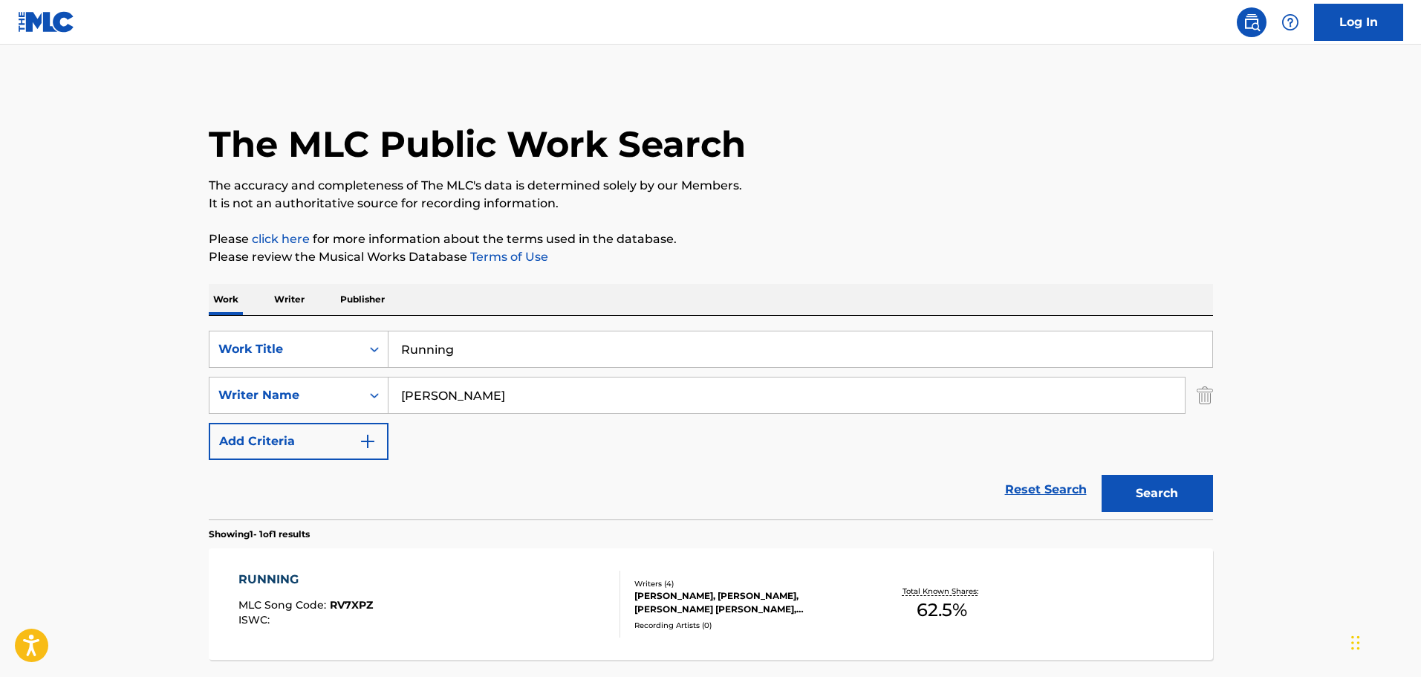
scroll to position [47, 0]
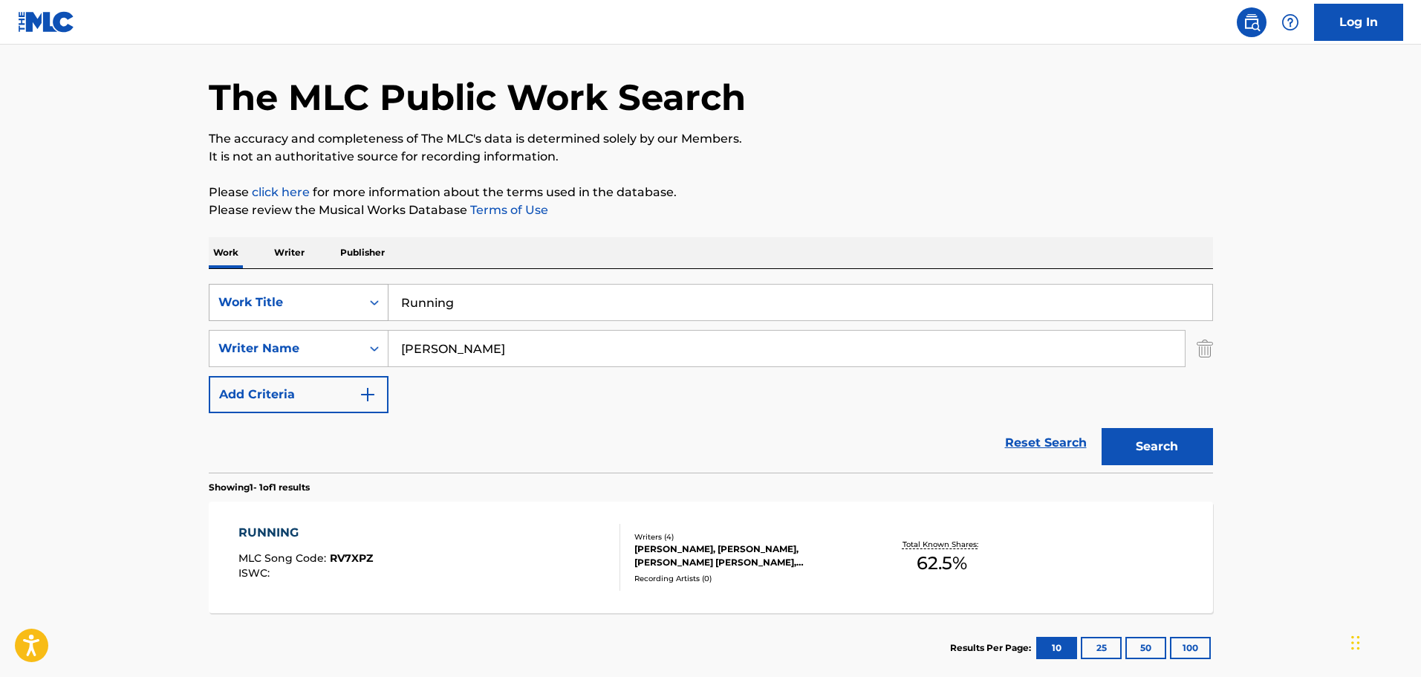
drag, startPoint x: 478, startPoint y: 306, endPoint x: 327, endPoint y: 314, distance: 151.0
click at [328, 314] on div "SearchWithCriteria9f620a7e-91f4-4736-82a7-731756b63203 Work Title Running" at bounding box center [711, 302] width 1004 height 37
type input "Sadderdaze"
click at [932, 403] on button "Search" at bounding box center [1157, 446] width 111 height 37
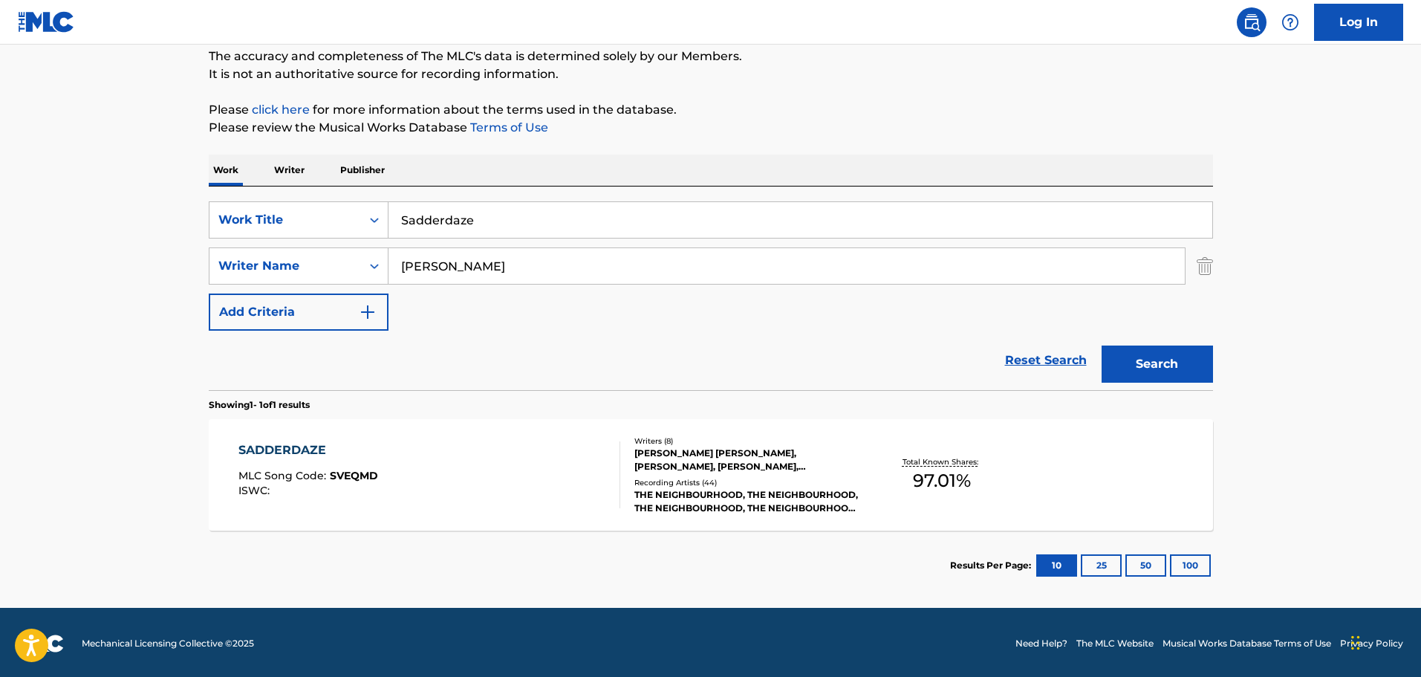
scroll to position [131, 0]
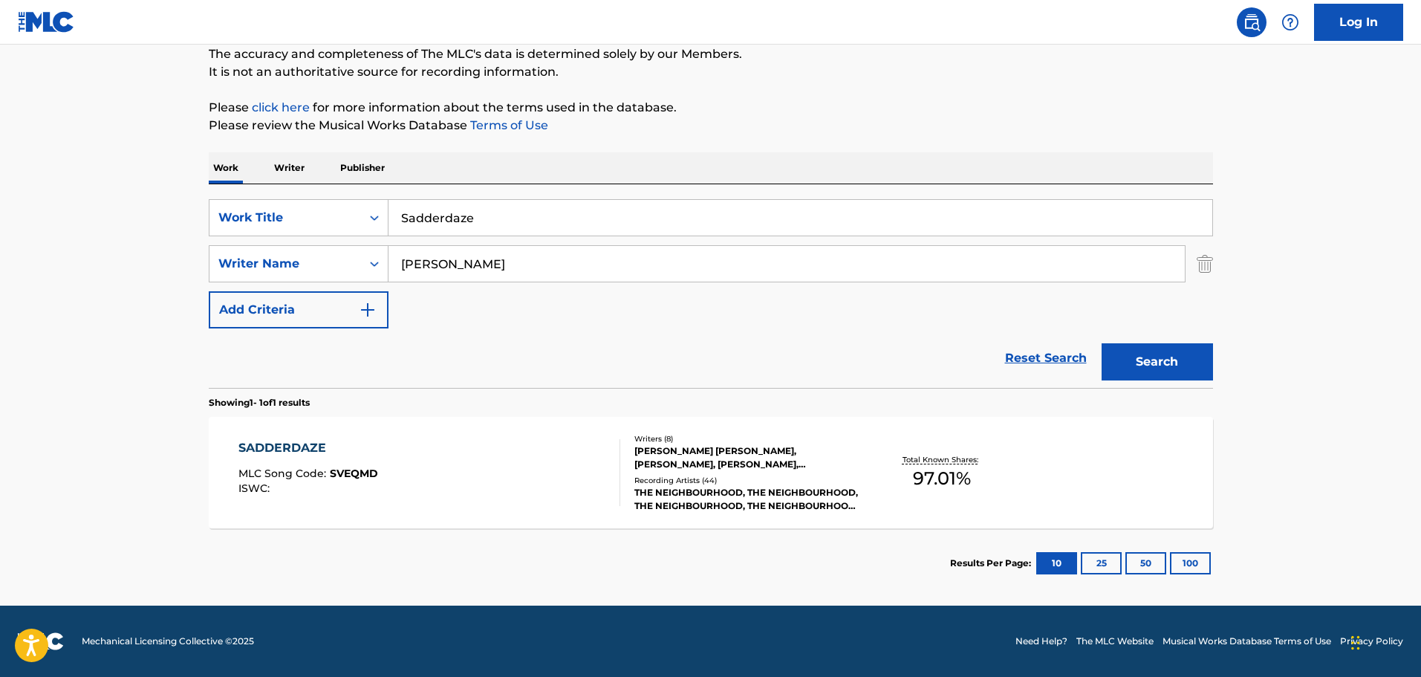
click at [733, 403] on div "[PERSON_NAME] [PERSON_NAME], [PERSON_NAME], [PERSON_NAME], [PERSON_NAME] JR [PE…" at bounding box center [746, 457] width 224 height 27
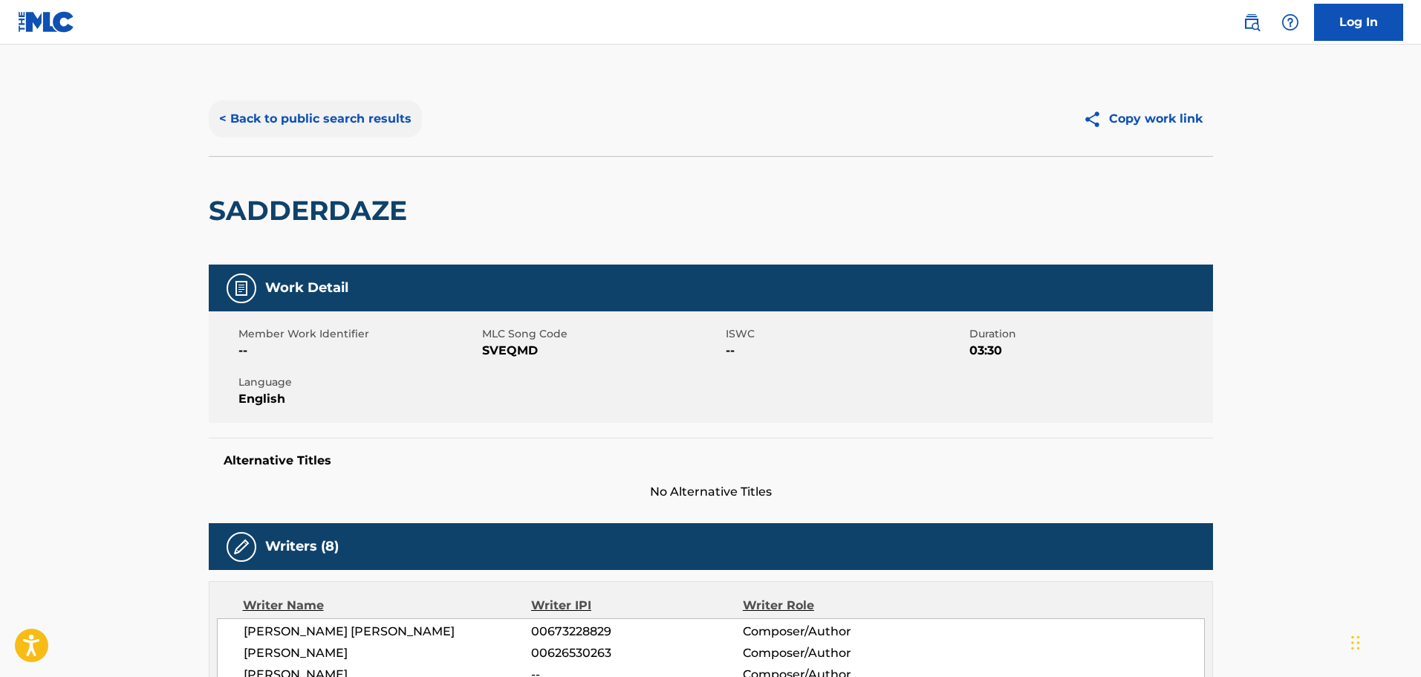
click at [239, 118] on button "< Back to public search results" at bounding box center [315, 118] width 213 height 37
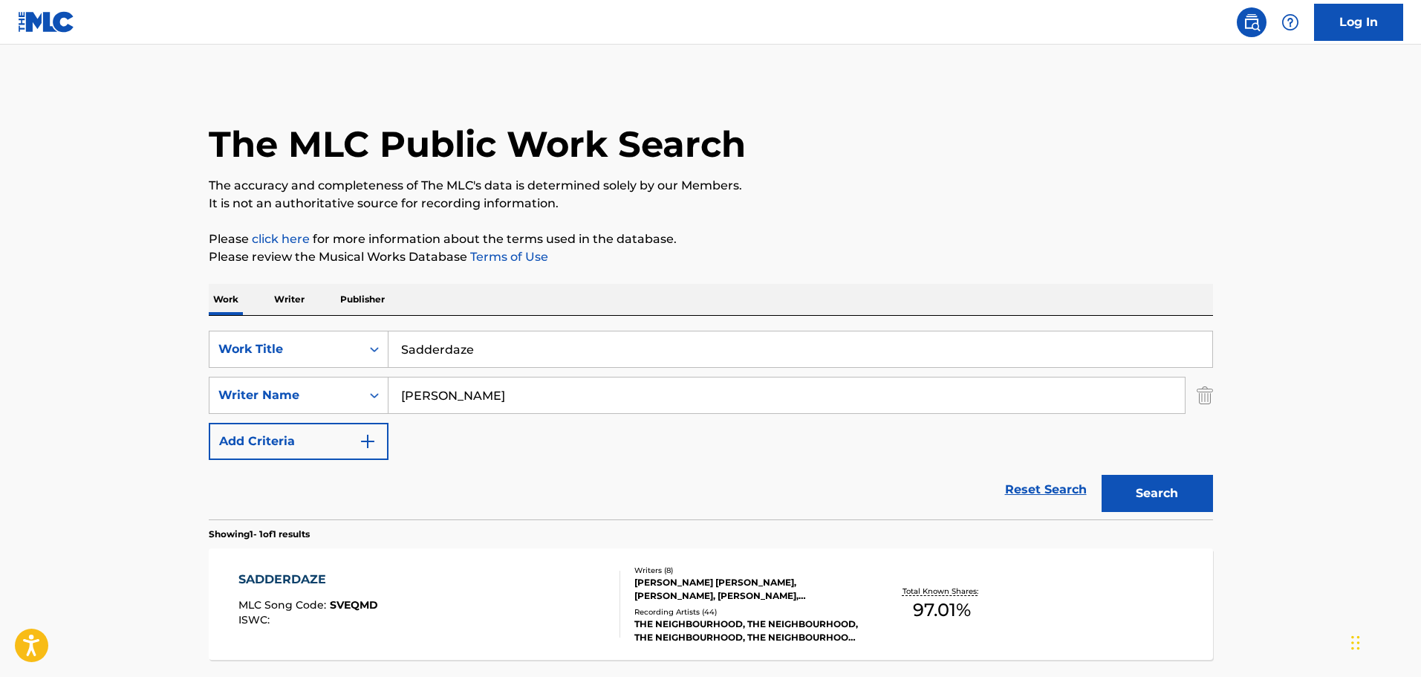
scroll to position [47, 0]
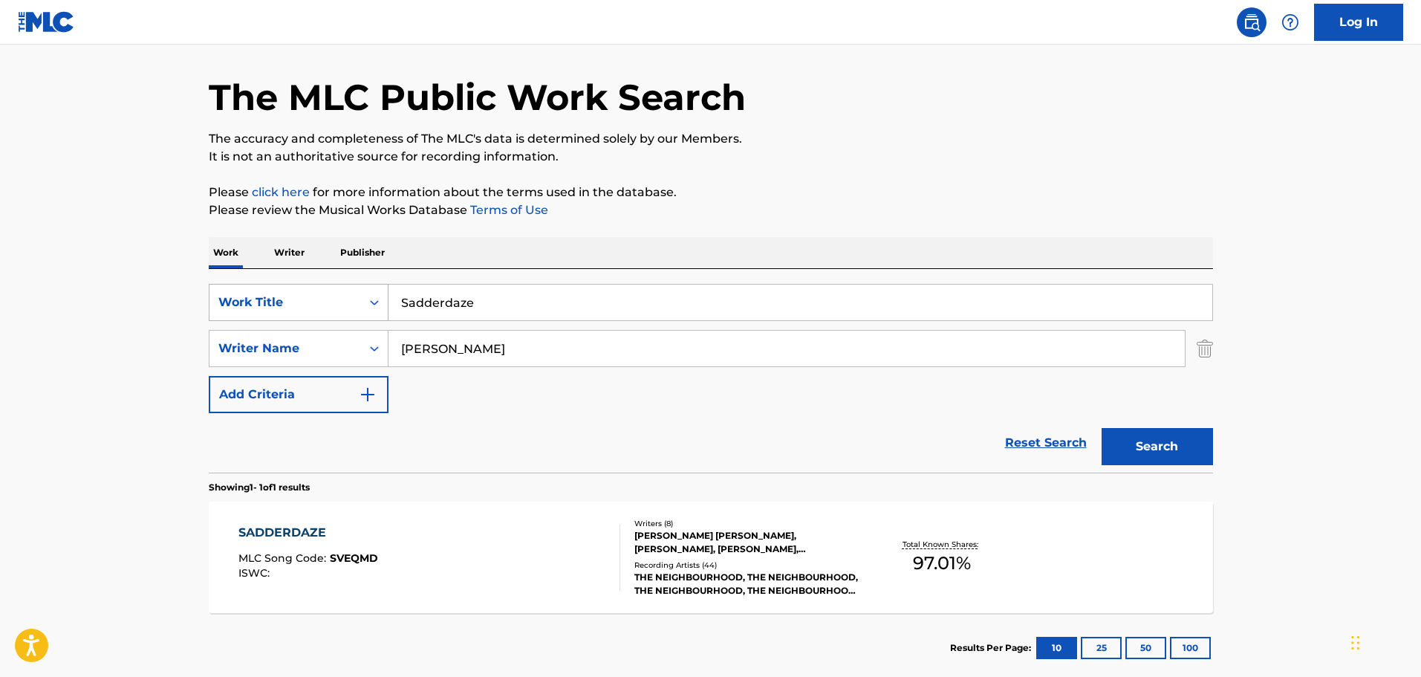
drag, startPoint x: 473, startPoint y: 307, endPoint x: 305, endPoint y: 308, distance: 167.9
click at [305, 308] on div "SearchWithCriteria9f620a7e-91f4-4736-82a7-731756b63203 Work Title Sadderdaze" at bounding box center [711, 302] width 1004 height 37
type input "Salvia"
click at [932, 403] on button "Search" at bounding box center [1157, 446] width 111 height 37
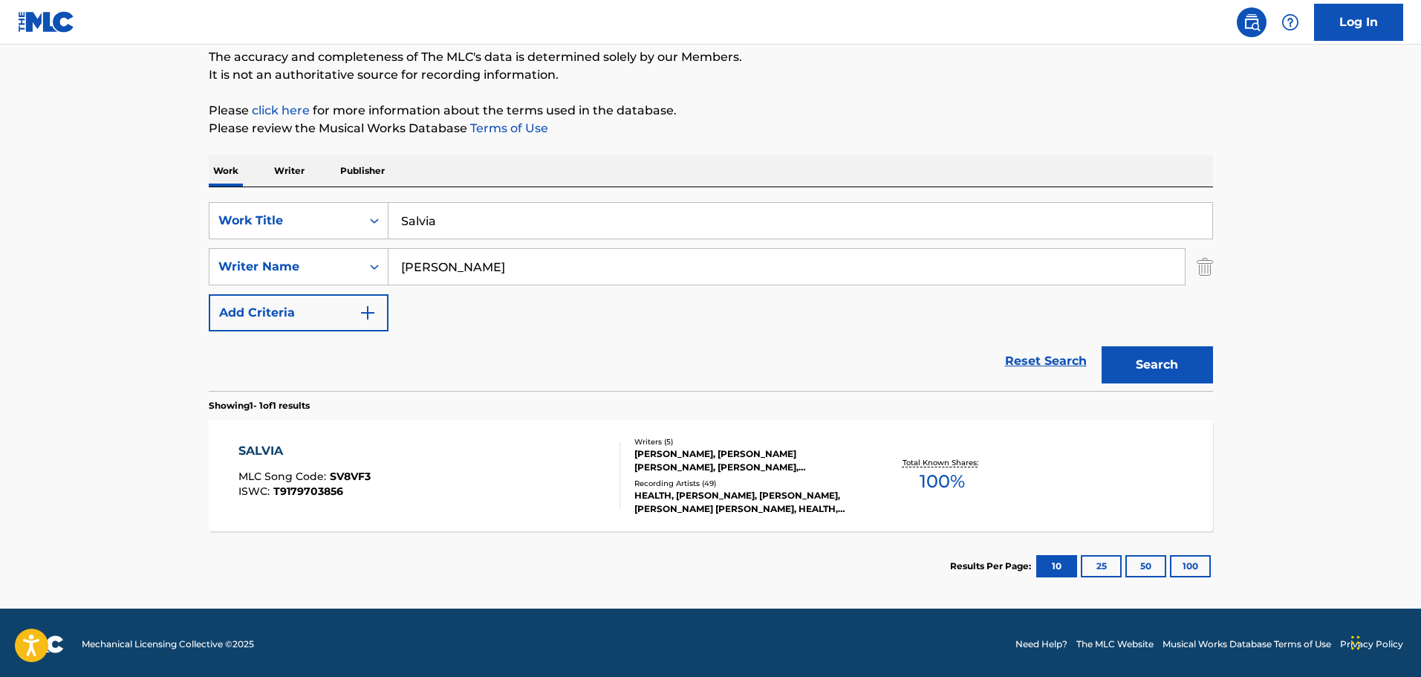
scroll to position [131, 0]
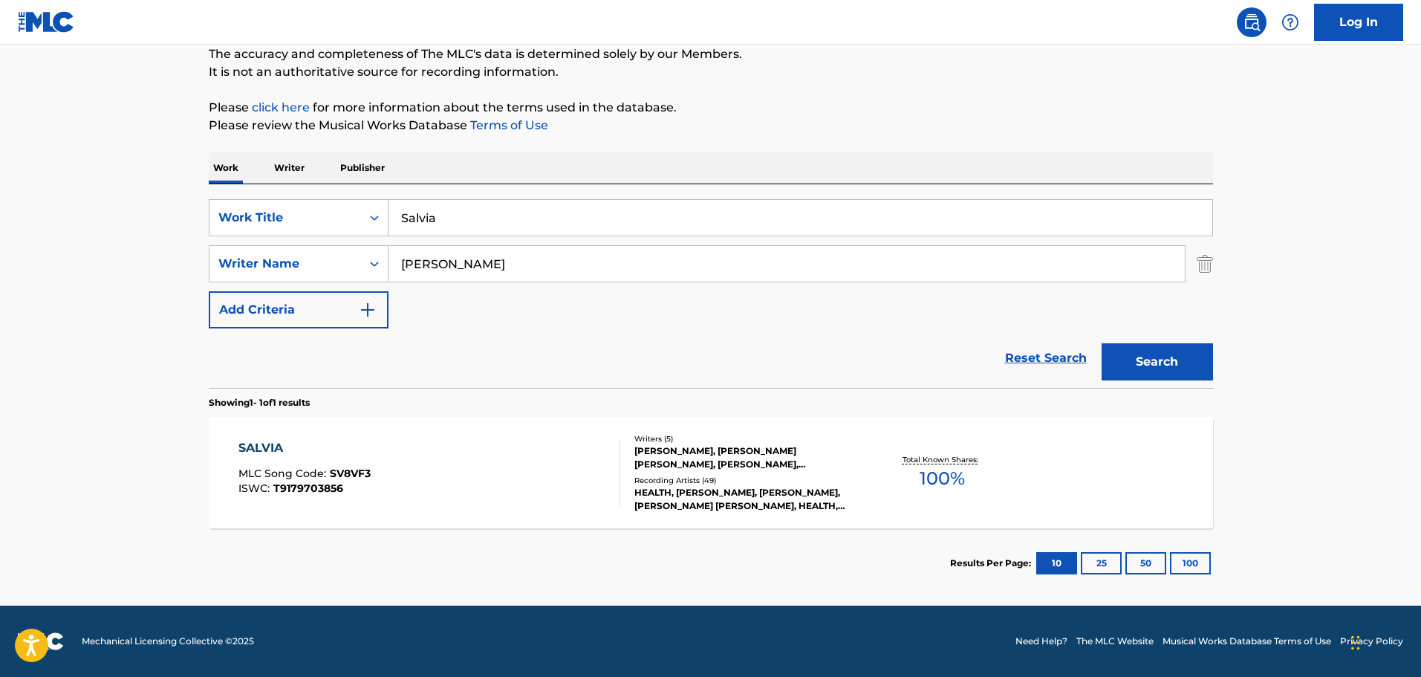
click at [774, 403] on div "[PERSON_NAME], [PERSON_NAME] [PERSON_NAME], [PERSON_NAME], [PERSON_NAME]" at bounding box center [746, 457] width 224 height 27
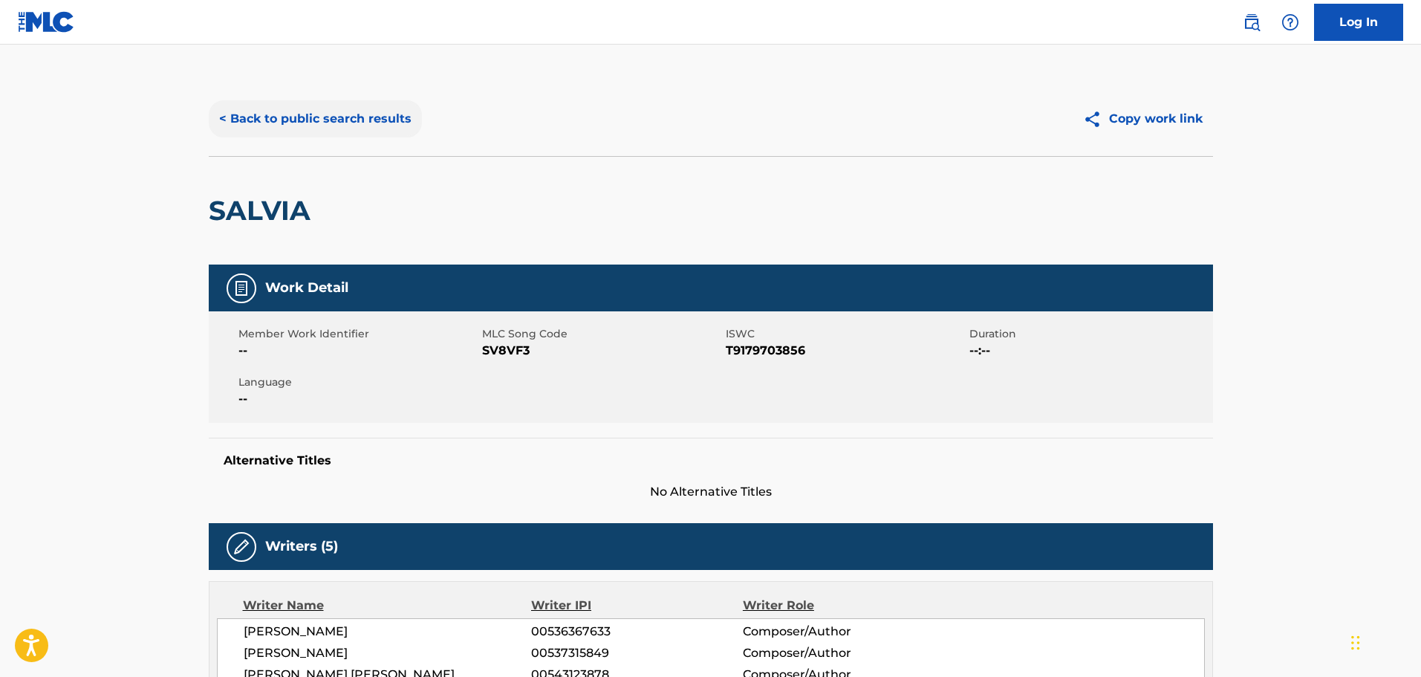
click at [225, 112] on button "< Back to public search results" at bounding box center [315, 118] width 213 height 37
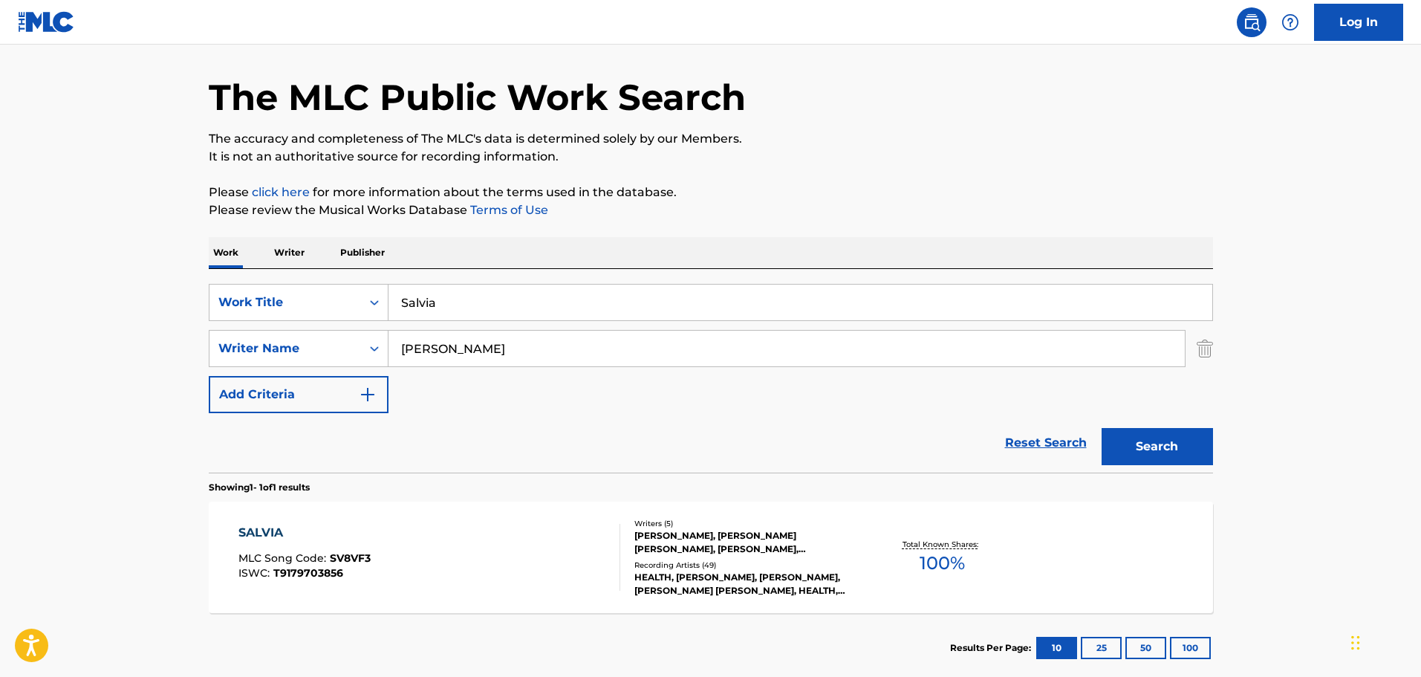
click at [440, 311] on input "Salvia" at bounding box center [801, 303] width 824 height 36
drag, startPoint x: 444, startPoint y: 307, endPoint x: 333, endPoint y: 306, distance: 111.4
click at [333, 306] on div "SearchWithCriteria9f620a7e-91f4-4736-82a7-731756b63203 Work Title Salvia" at bounding box center [711, 302] width 1004 height 37
type input "Same Way"
click at [932, 403] on button "Search" at bounding box center [1157, 446] width 111 height 37
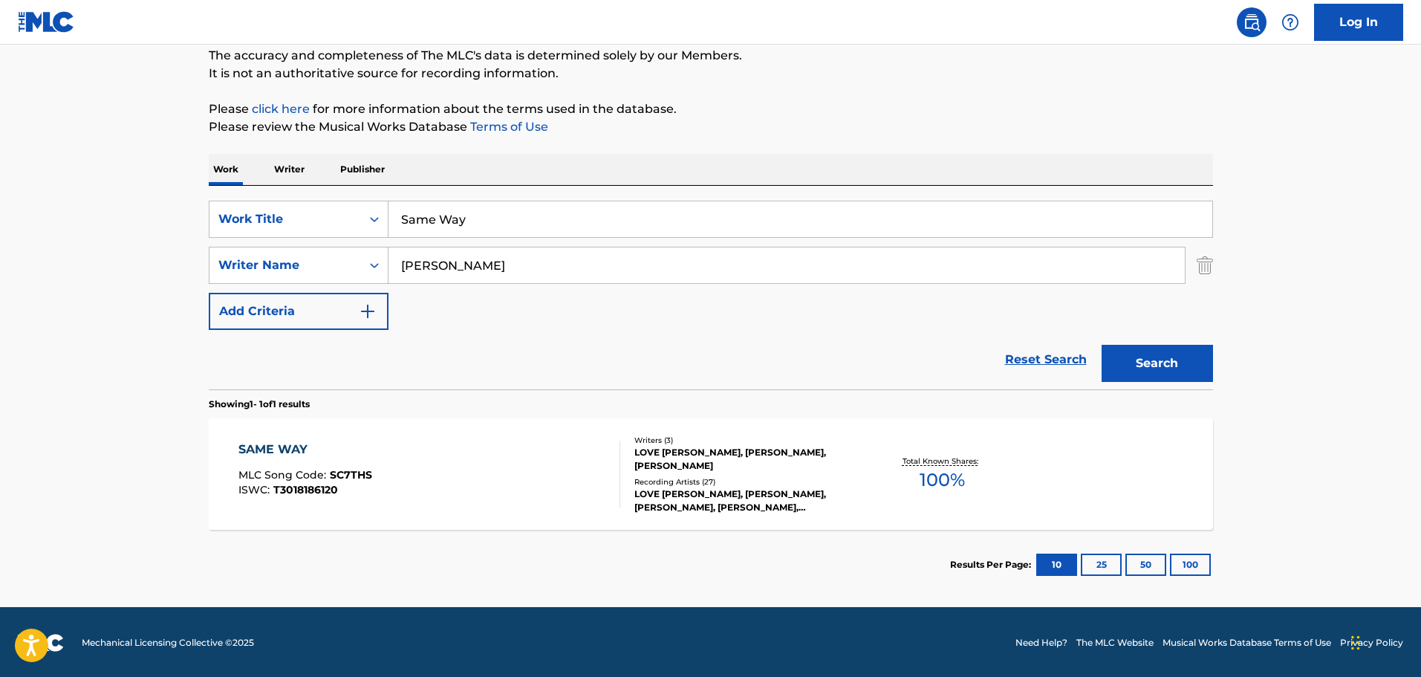
scroll to position [131, 0]
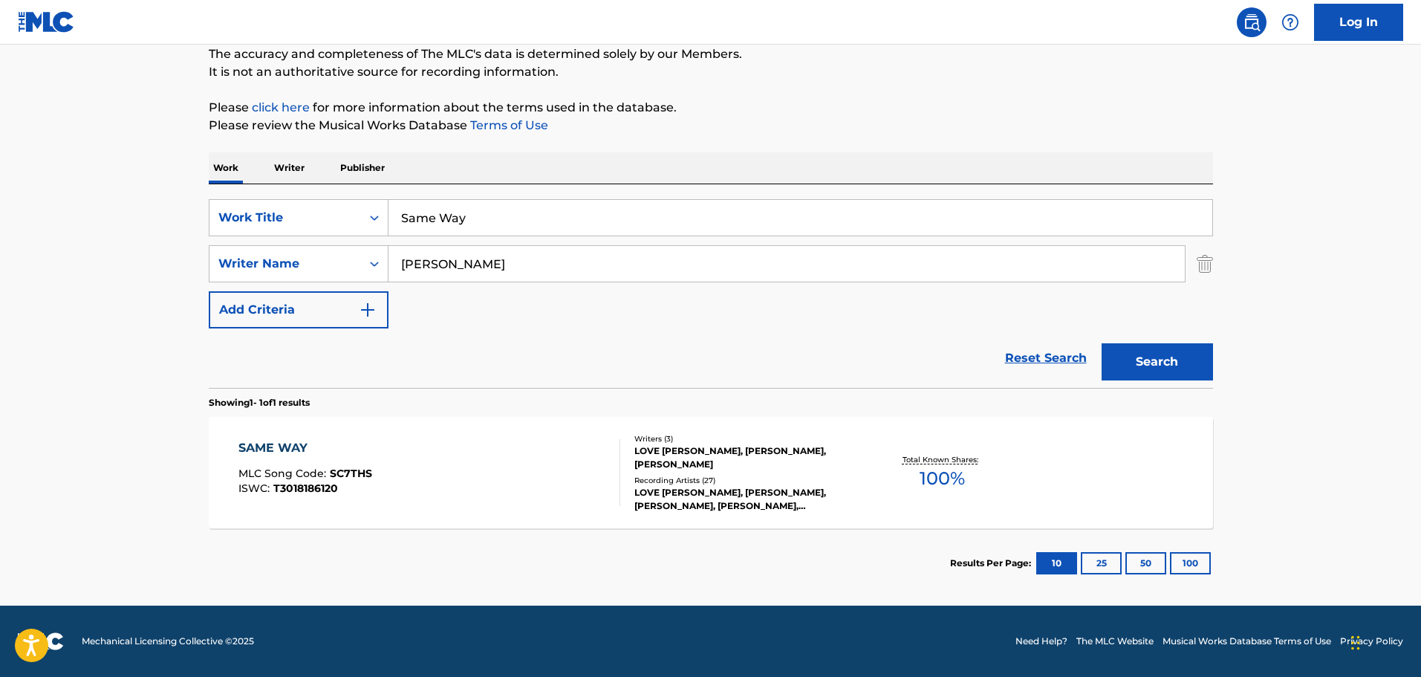
click at [654, 403] on div "LOVE [PERSON_NAME], [PERSON_NAME], [PERSON_NAME]" at bounding box center [746, 457] width 224 height 27
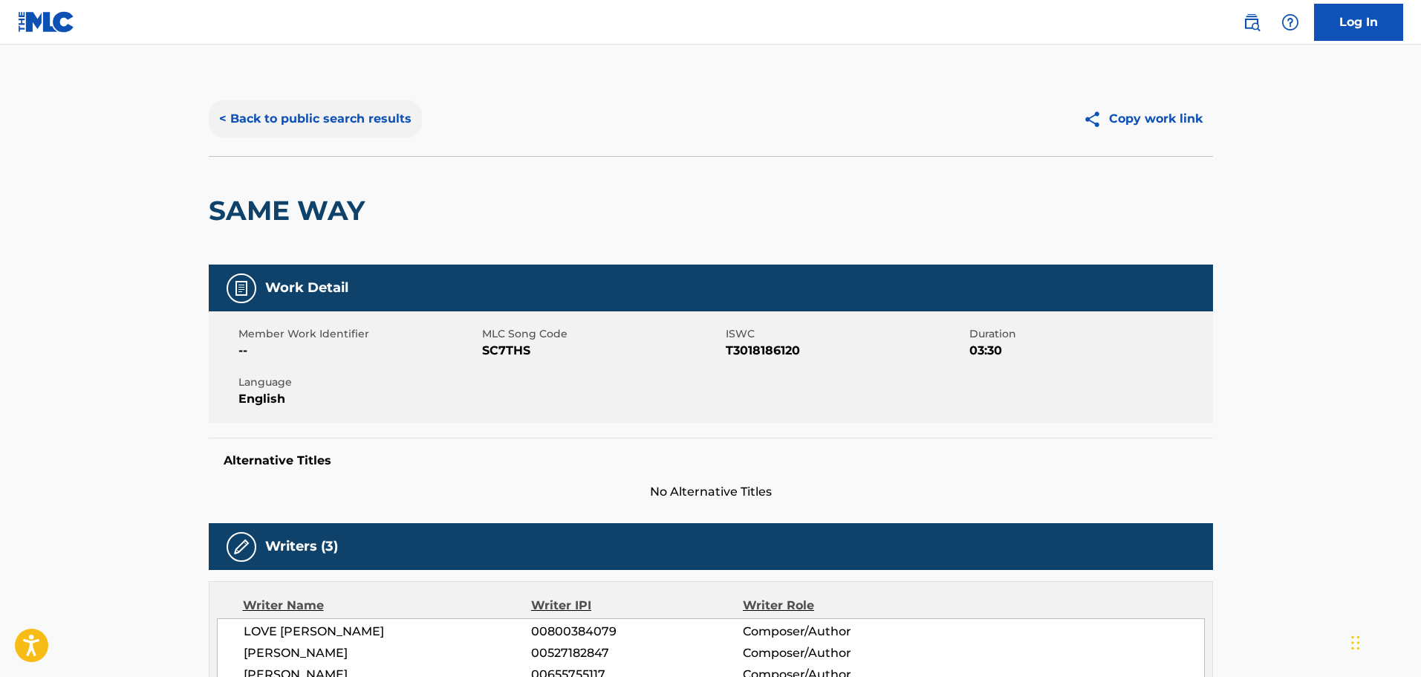
click at [266, 117] on button "< Back to public search results" at bounding box center [315, 118] width 213 height 37
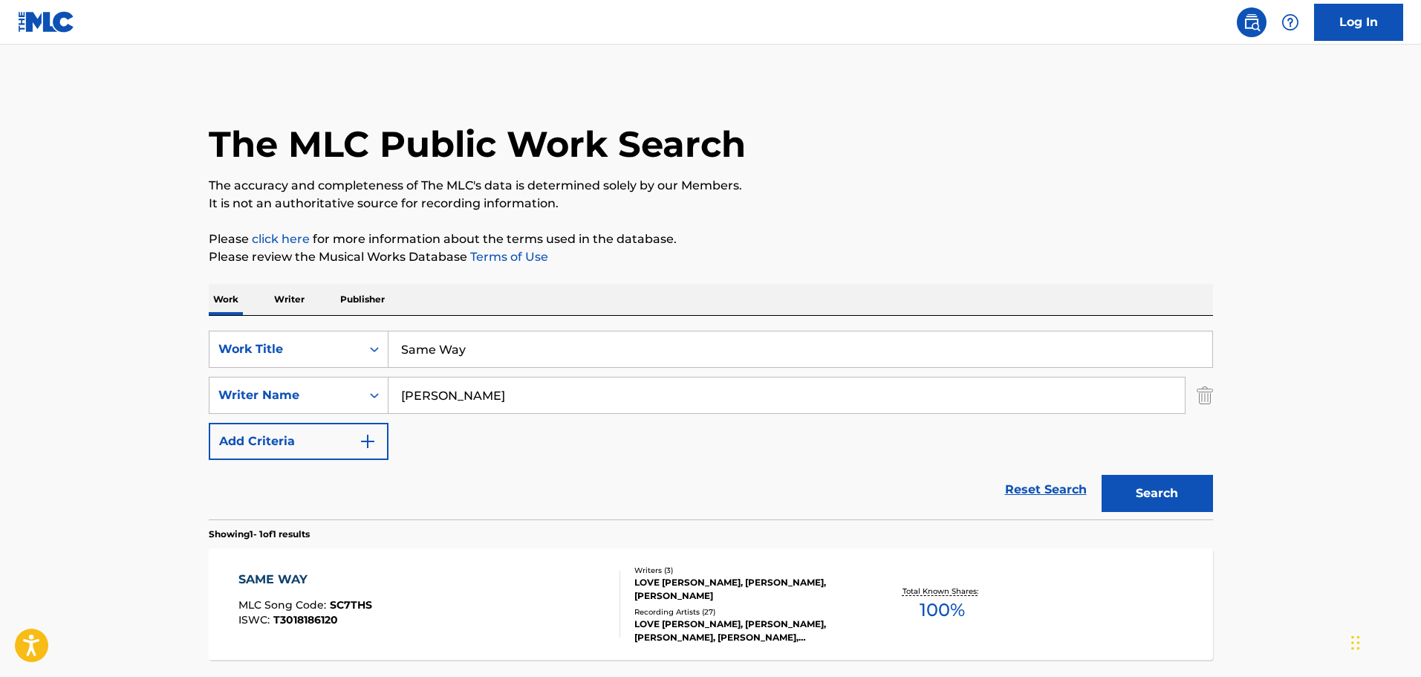
scroll to position [47, 0]
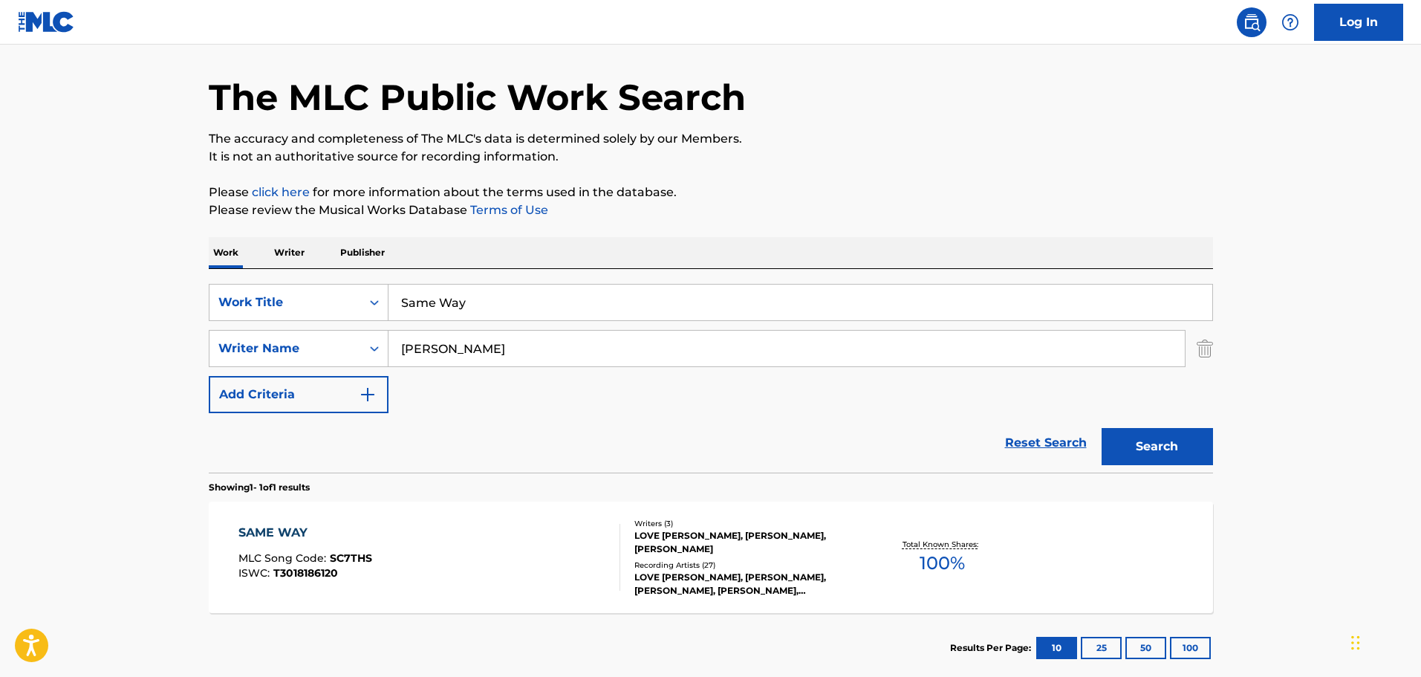
click at [476, 296] on input "Same Way" at bounding box center [801, 303] width 824 height 36
drag, startPoint x: 470, startPoint y: 304, endPoint x: 374, endPoint y: 330, distance: 100.0
click at [374, 330] on div "SearchWithCriteria9f620a7e-91f4-4736-82a7-731756b63203 Work Title Same Way Sear…" at bounding box center [711, 348] width 1004 height 129
type input "[PERSON_NAME]"
click at [932, 403] on button "Search" at bounding box center [1157, 446] width 111 height 37
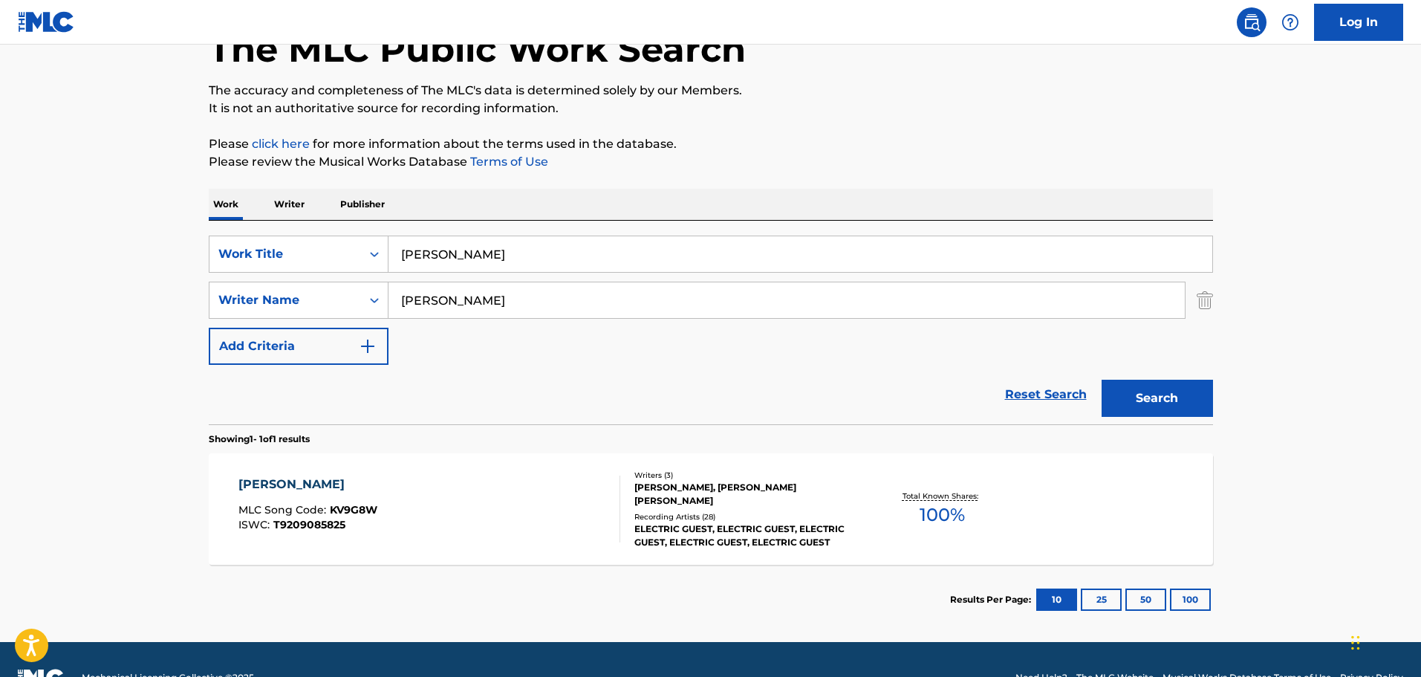
scroll to position [131, 0]
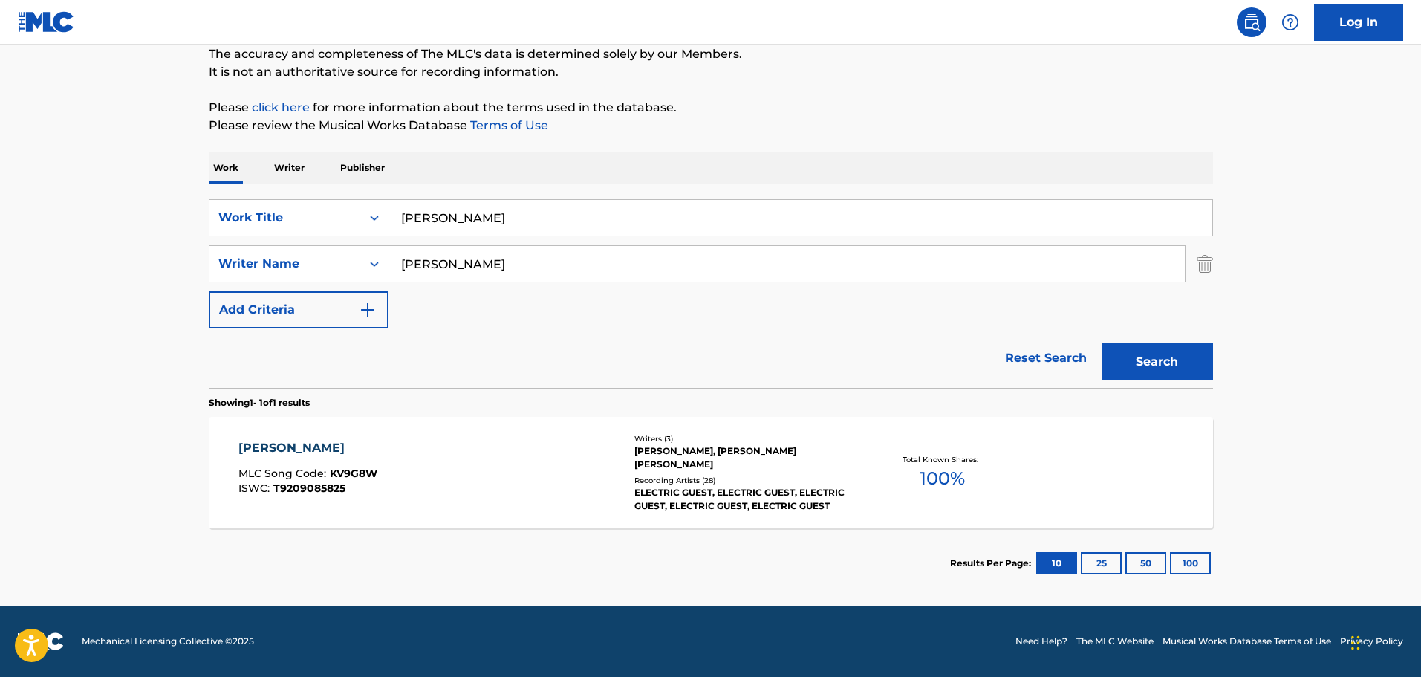
click at [659, 403] on div "[PERSON_NAME], [PERSON_NAME] [PERSON_NAME]" at bounding box center [746, 457] width 224 height 27
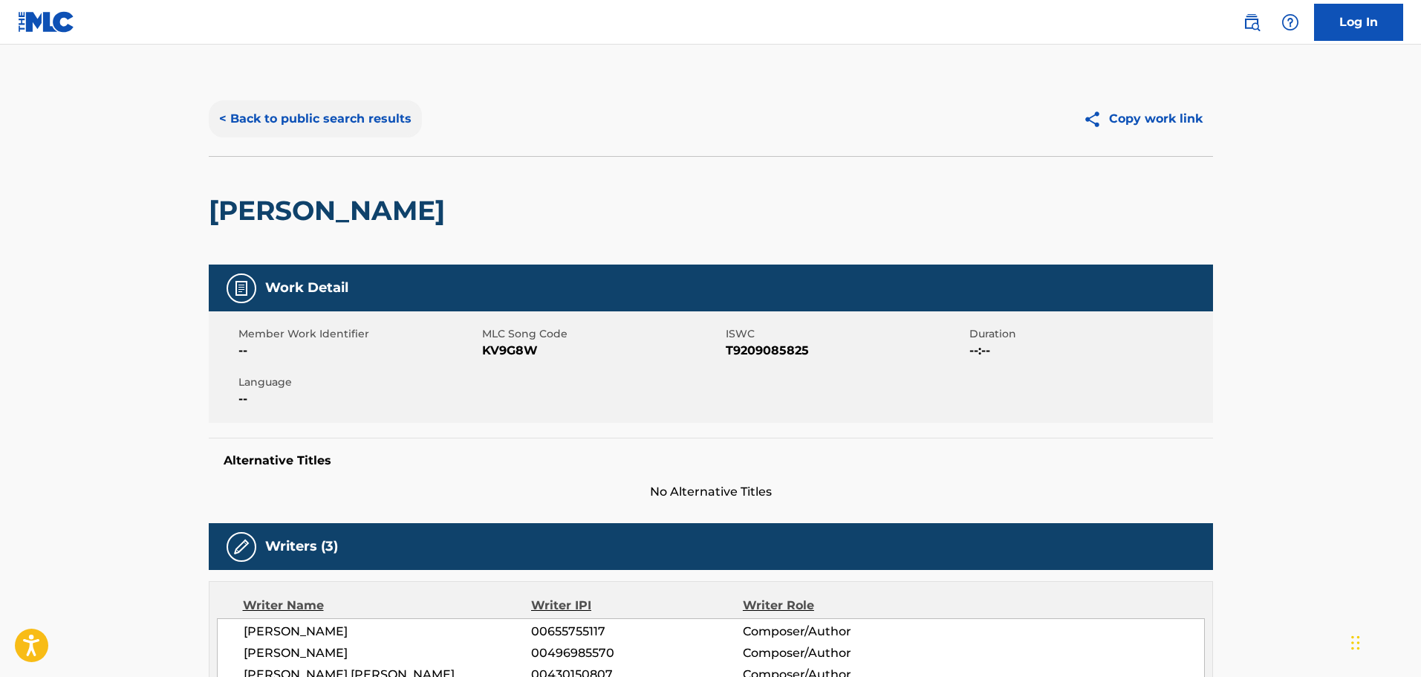
click at [223, 118] on button "< Back to public search results" at bounding box center [315, 118] width 213 height 37
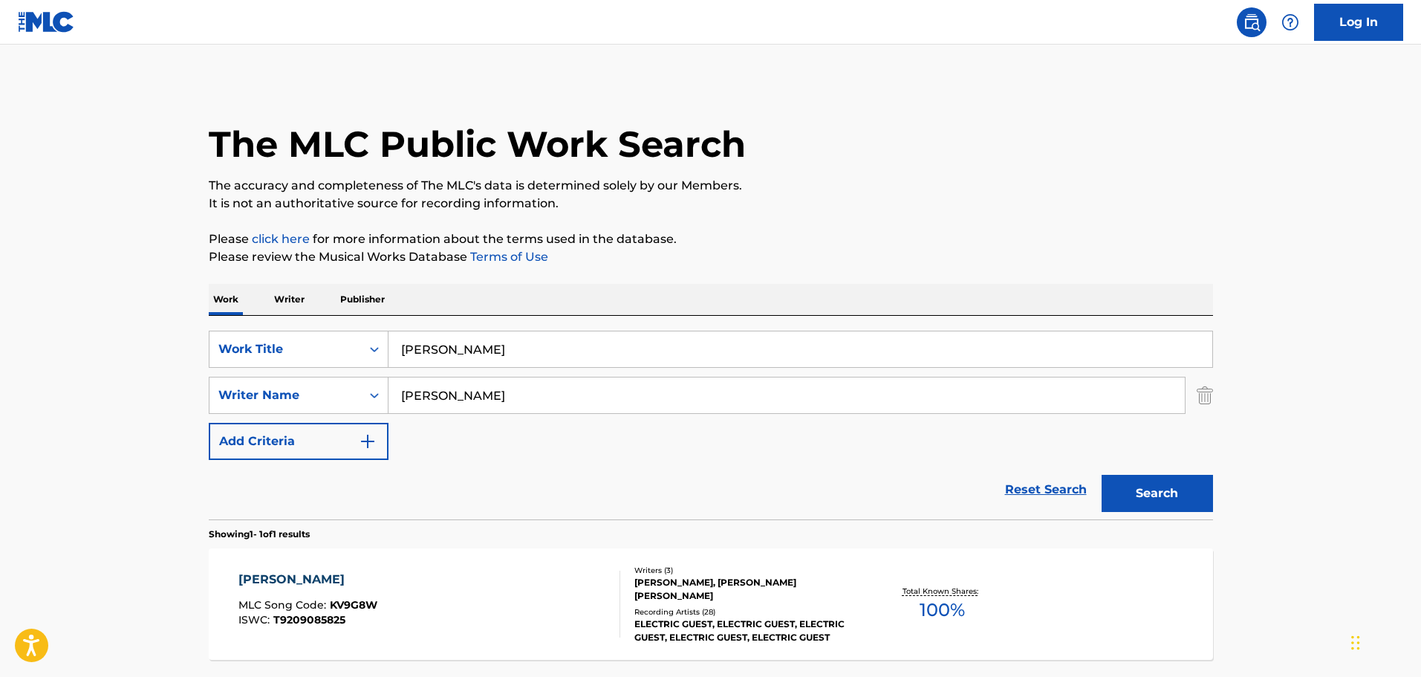
scroll to position [47, 0]
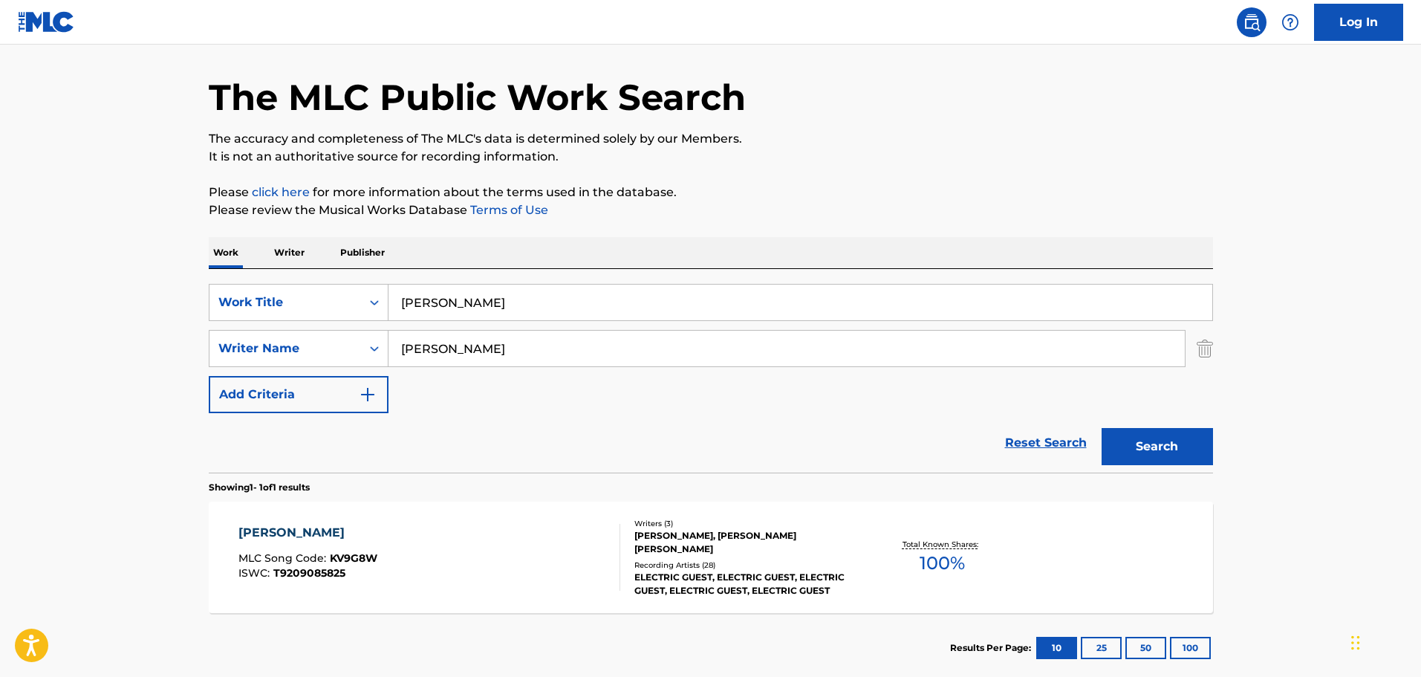
drag, startPoint x: 475, startPoint y: 298, endPoint x: 308, endPoint y: 321, distance: 169.5
click at [308, 321] on div "SearchWithCriteria9f620a7e-91f4-4736-82a7-731756b63203 Work Title [PERSON_NAME]…" at bounding box center [711, 348] width 1004 height 129
type input "Scary Love"
click at [932, 403] on button "Search" at bounding box center [1157, 446] width 111 height 37
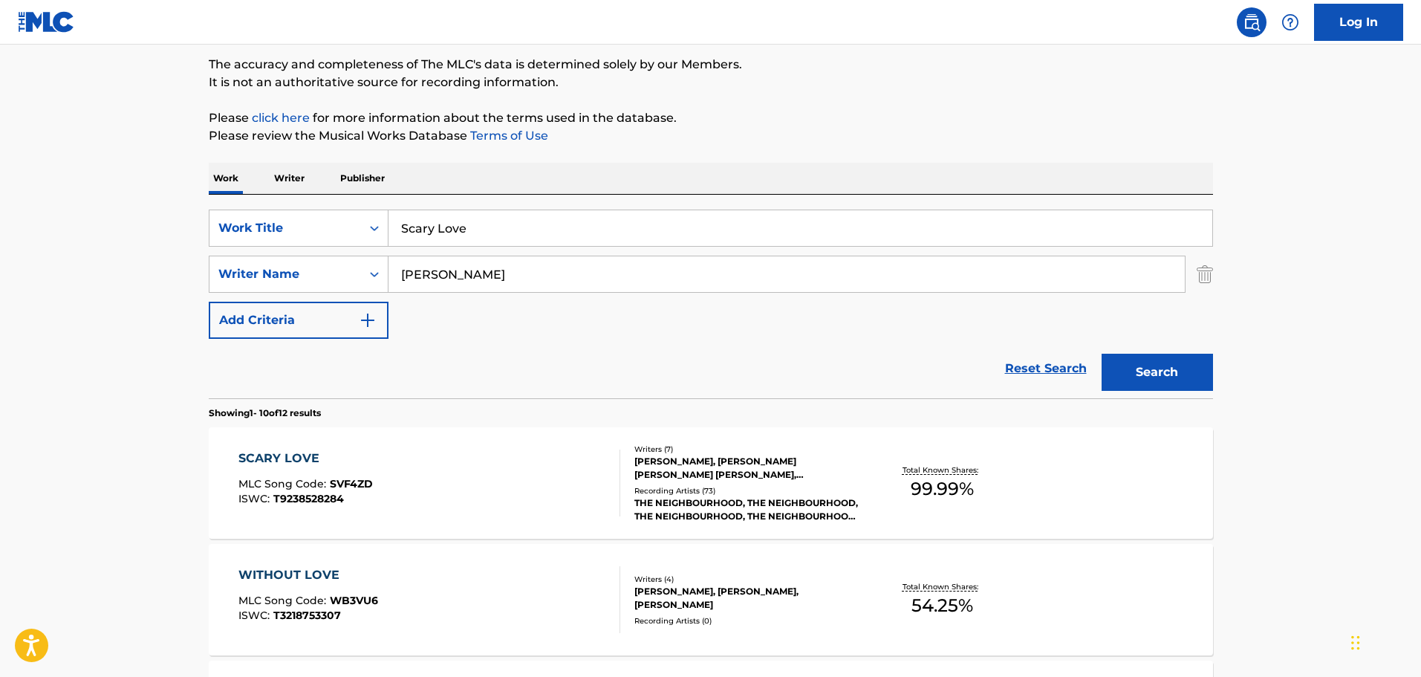
scroll to position [195, 0]
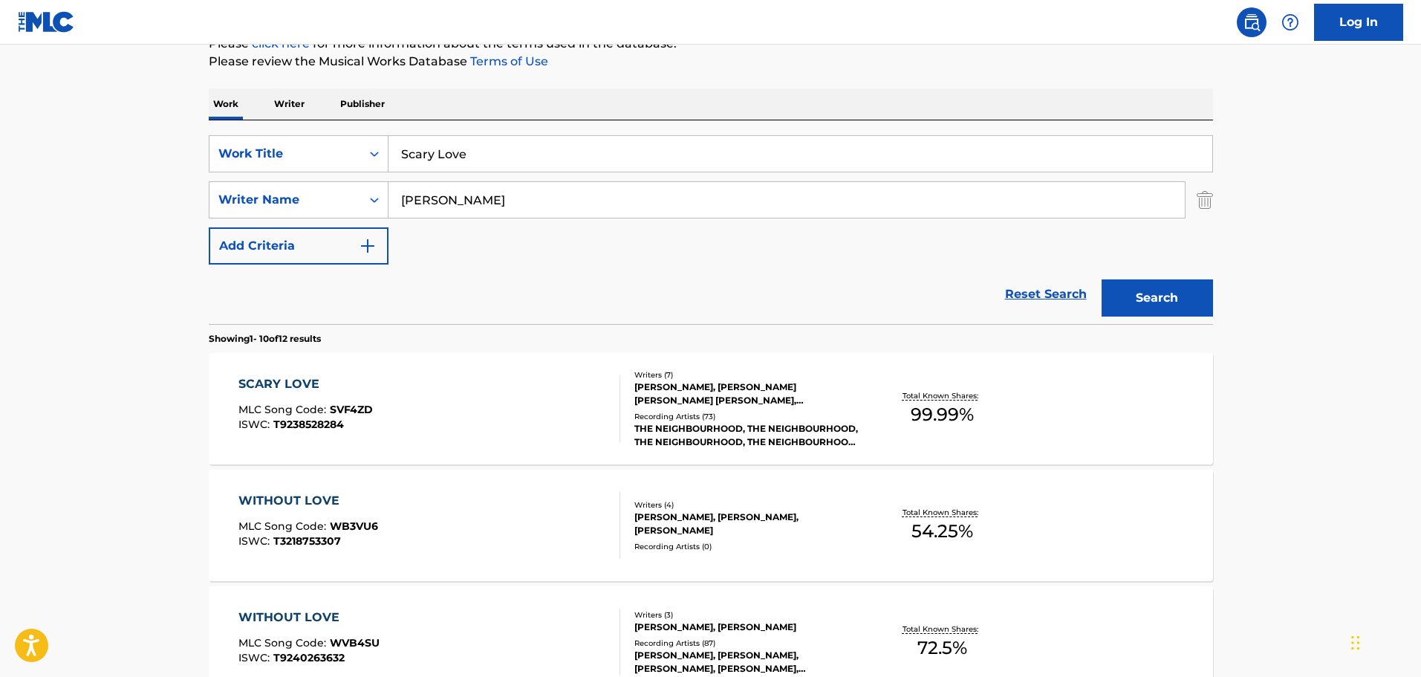
click at [696, 382] on div "[PERSON_NAME], [PERSON_NAME] [PERSON_NAME] [PERSON_NAME], [PERSON_NAME] JR [PER…" at bounding box center [746, 393] width 224 height 27
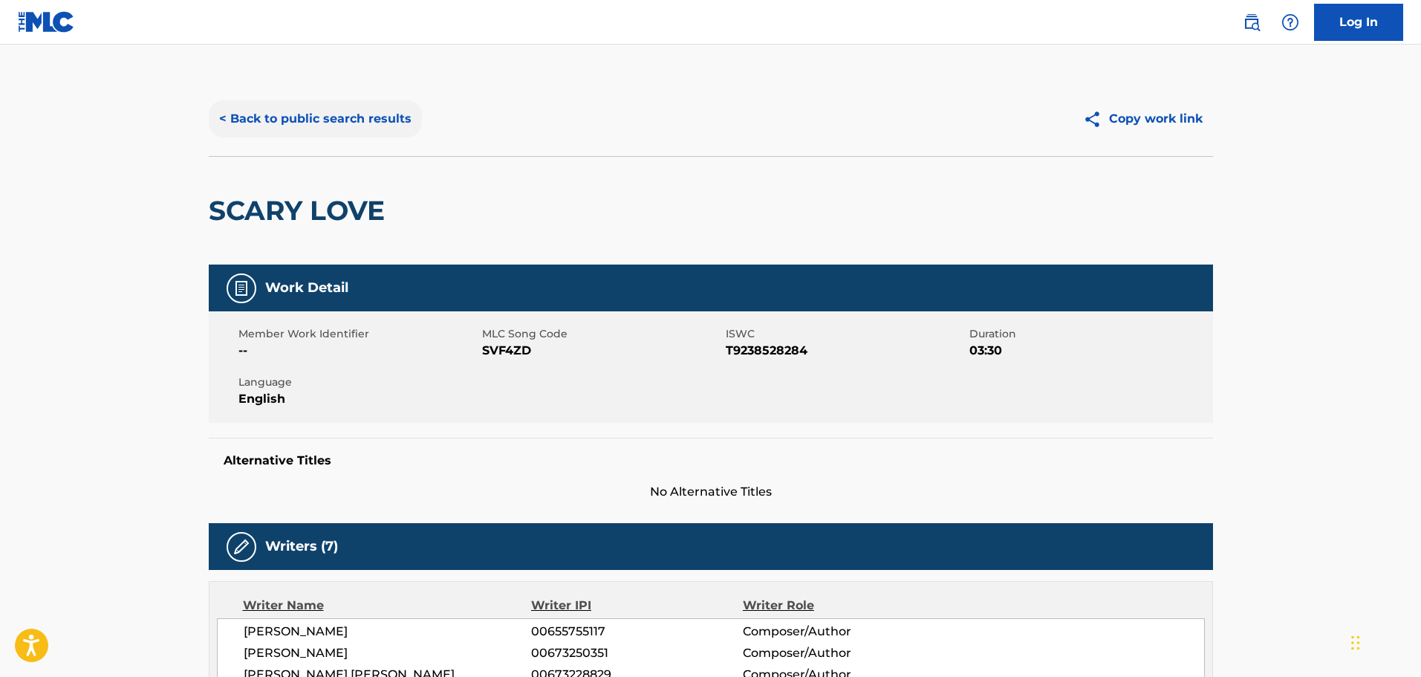
click at [225, 114] on button "< Back to public search results" at bounding box center [315, 118] width 213 height 37
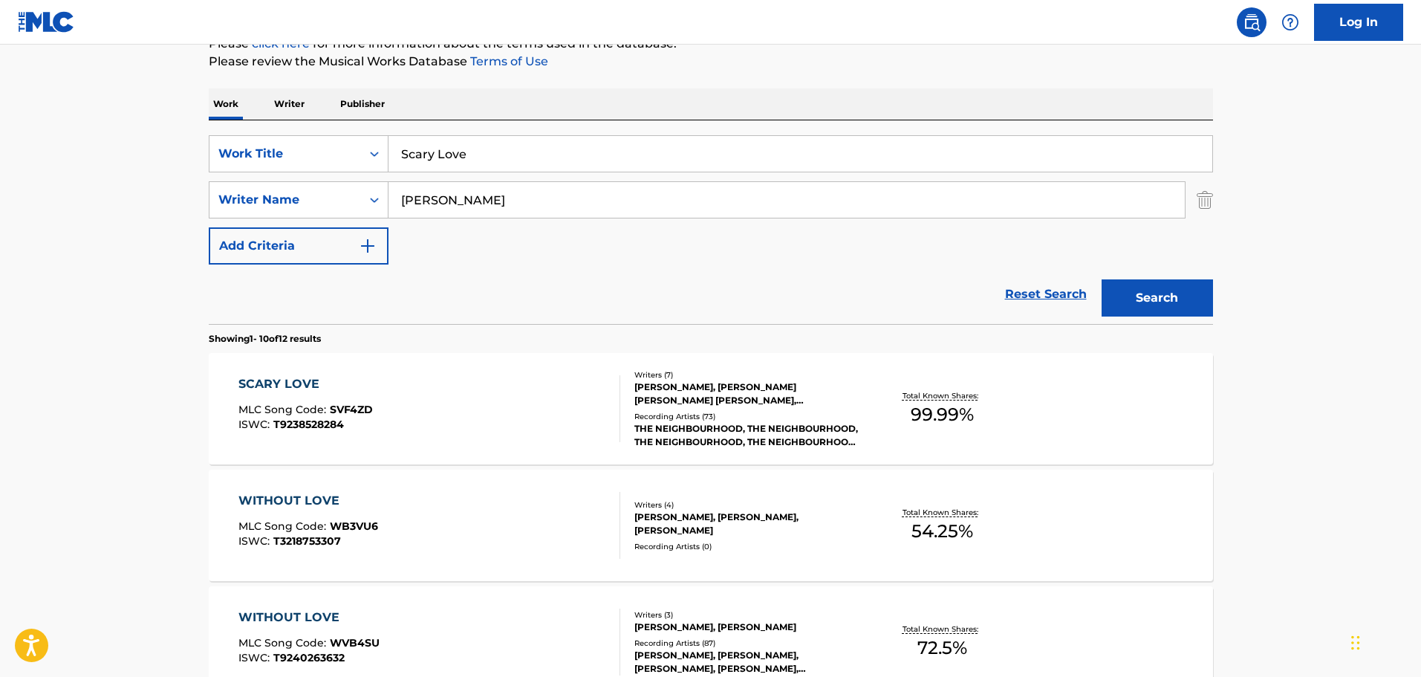
click at [483, 149] on input "Scary Love" at bounding box center [801, 154] width 824 height 36
drag, startPoint x: 482, startPoint y: 149, endPoint x: 351, endPoint y: 158, distance: 131.1
click at [351, 158] on div "SearchWithCriteria9f620a7e-91f4-4736-82a7-731756b63203 Work Title Scary Love" at bounding box center [711, 153] width 1004 height 37
type input "Shawty Wanna"
click at [932, 279] on button "Search" at bounding box center [1157, 297] width 111 height 37
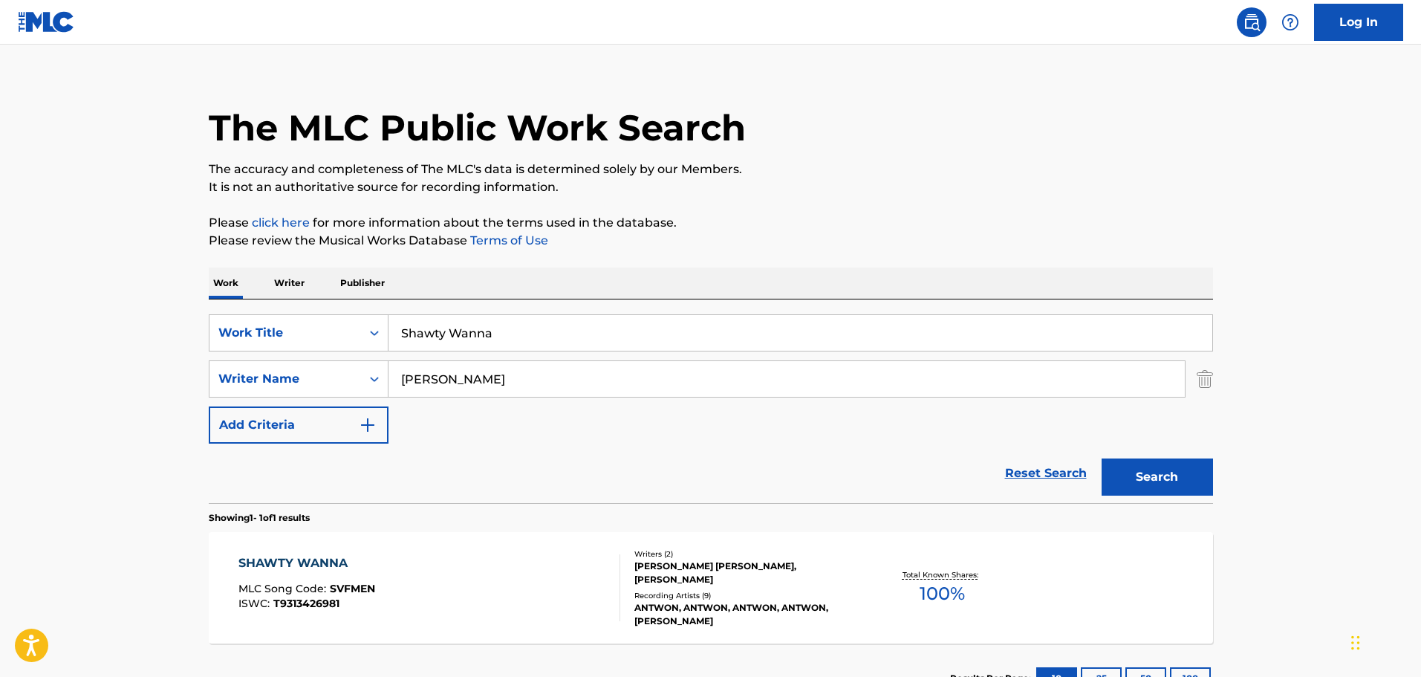
scroll to position [131, 0]
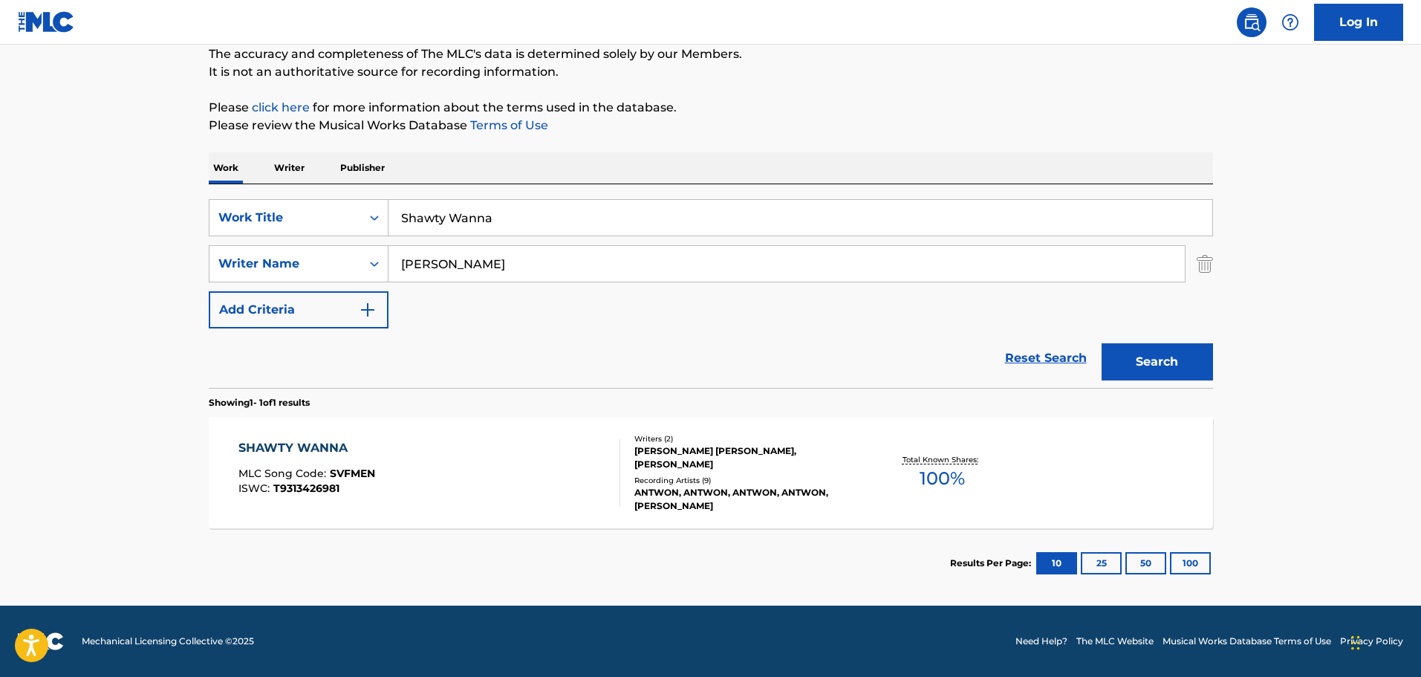
click at [344, 403] on div "SHAWTY WANNA" at bounding box center [306, 448] width 137 height 18
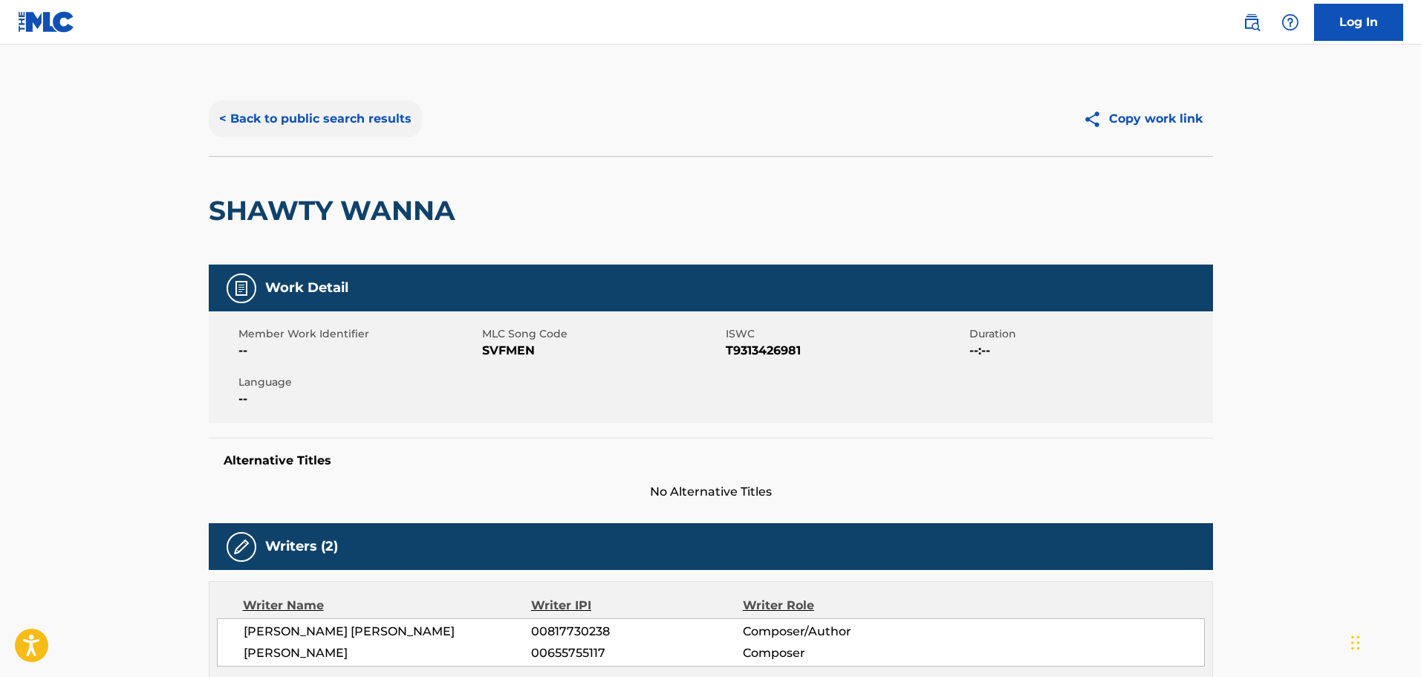
click at [227, 111] on button "< Back to public search results" at bounding box center [315, 118] width 213 height 37
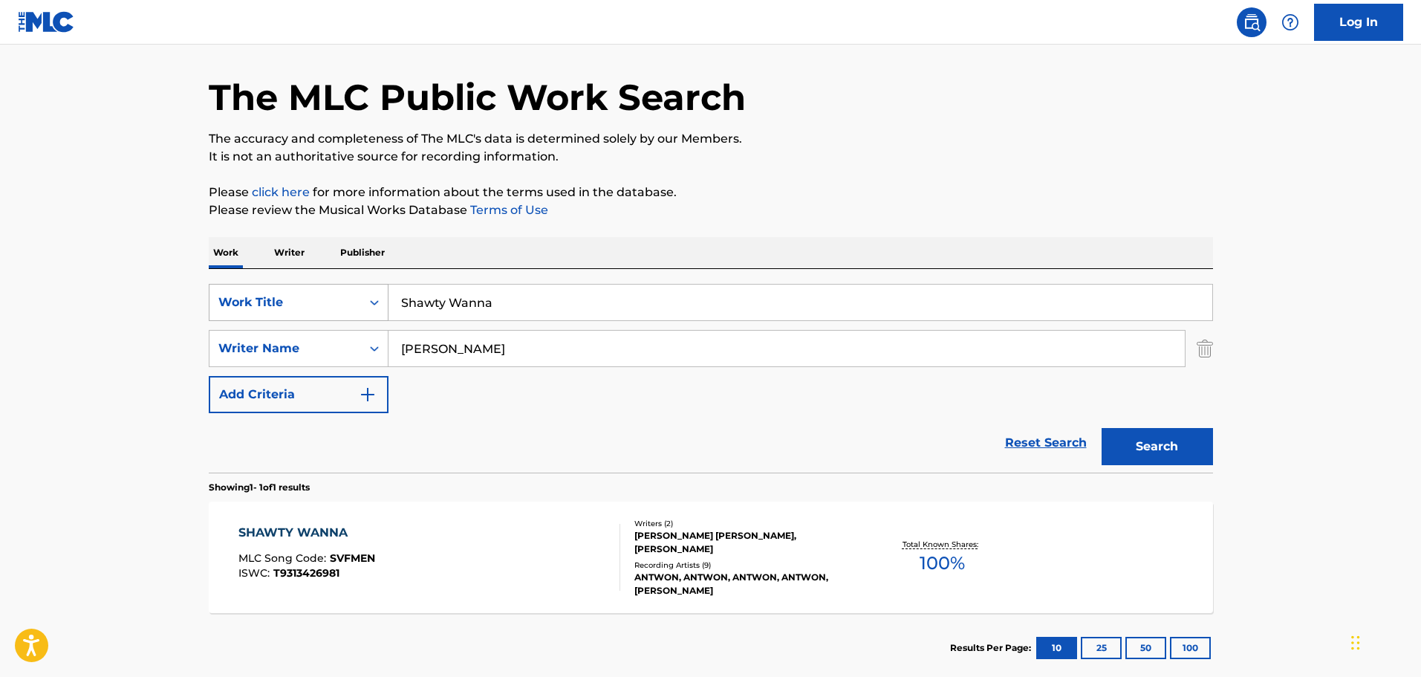
drag, startPoint x: 438, startPoint y: 302, endPoint x: 314, endPoint y: 302, distance: 124.1
click at [314, 302] on div "SearchWithCriteria9f620a7e-91f4-4736-82a7-731756b63203 Work Title Shawty Wanna" at bounding box center [711, 302] width 1004 height 37
type input "Sister"
click at [932, 403] on button "Search" at bounding box center [1157, 446] width 111 height 37
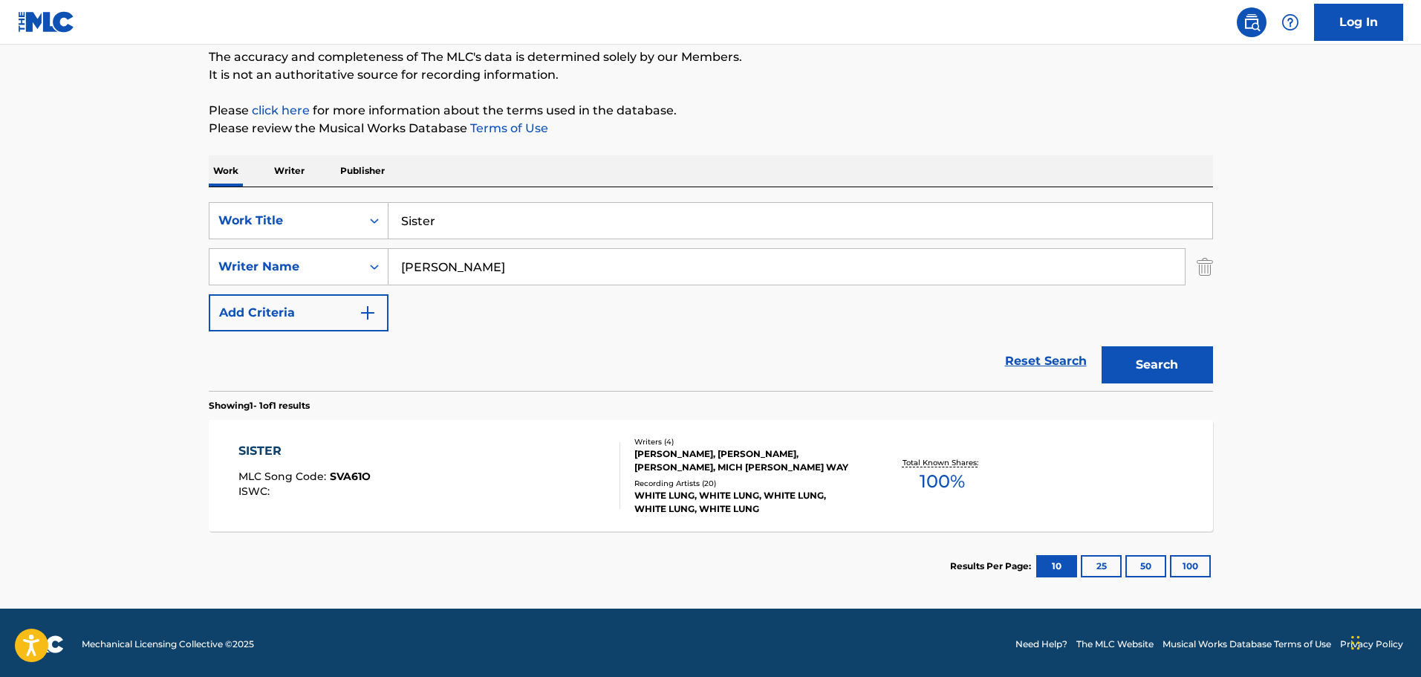
scroll to position [131, 0]
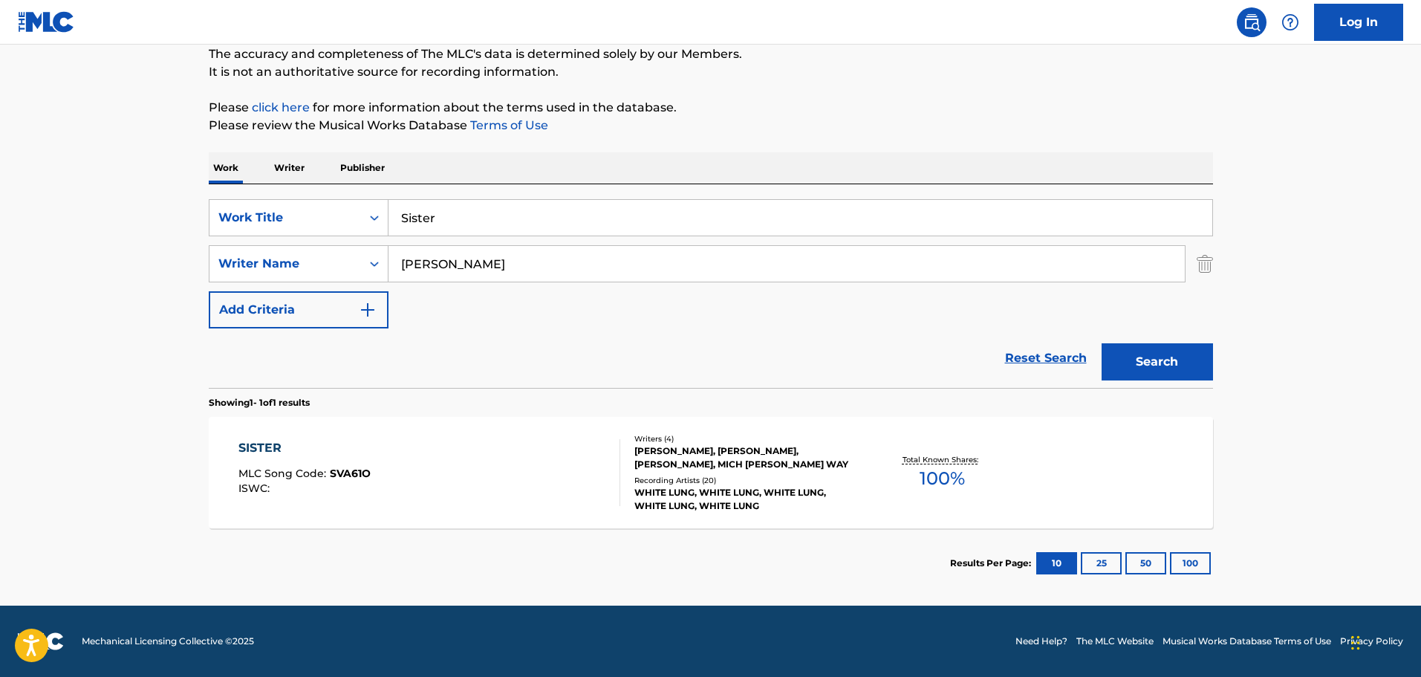
click at [698, 403] on div "[PERSON_NAME], [PERSON_NAME], [PERSON_NAME], MICH [PERSON_NAME] WAY" at bounding box center [746, 457] width 224 height 27
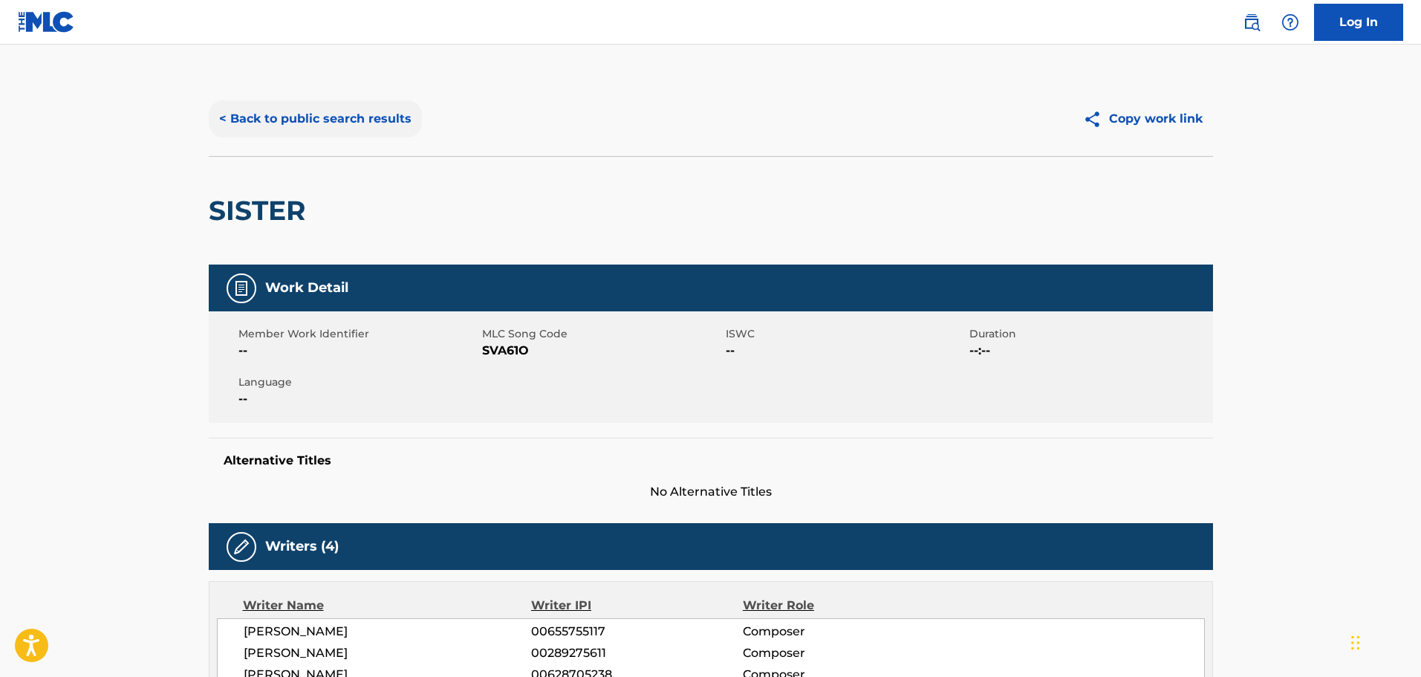
click at [233, 120] on button "< Back to public search results" at bounding box center [315, 118] width 213 height 37
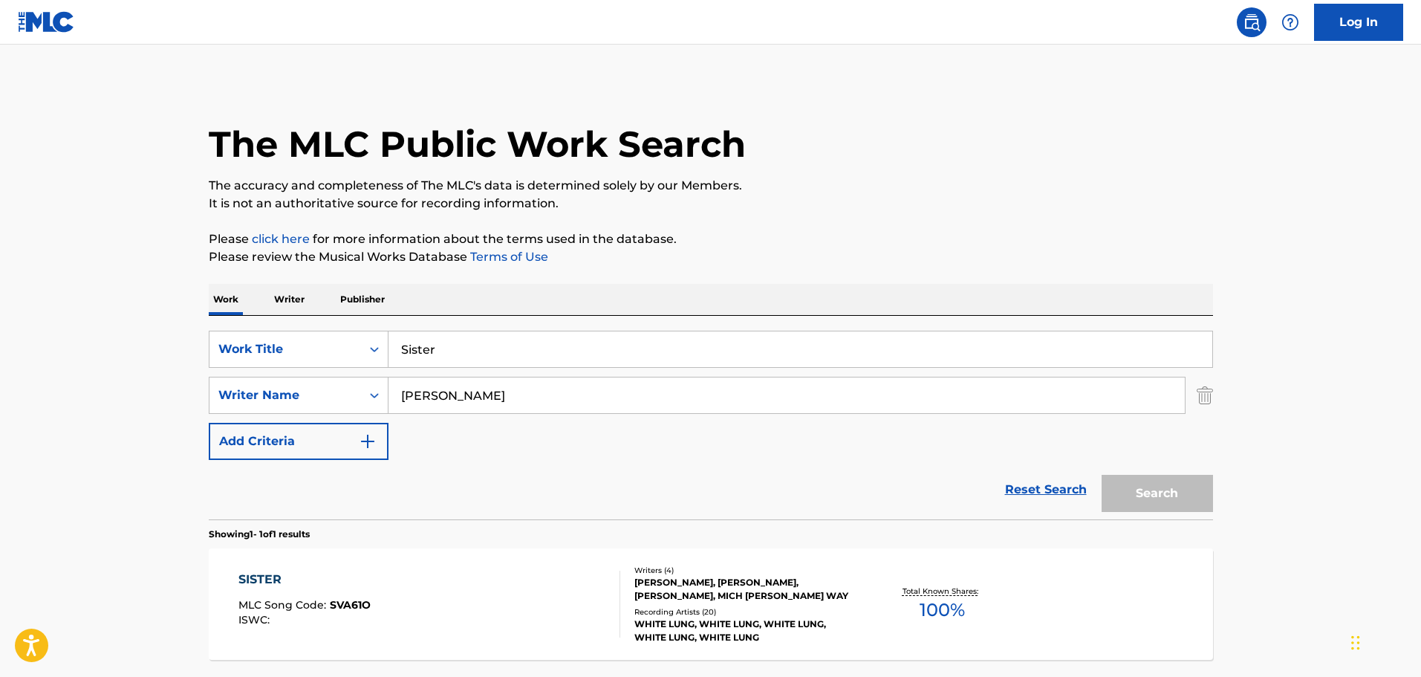
scroll to position [47, 0]
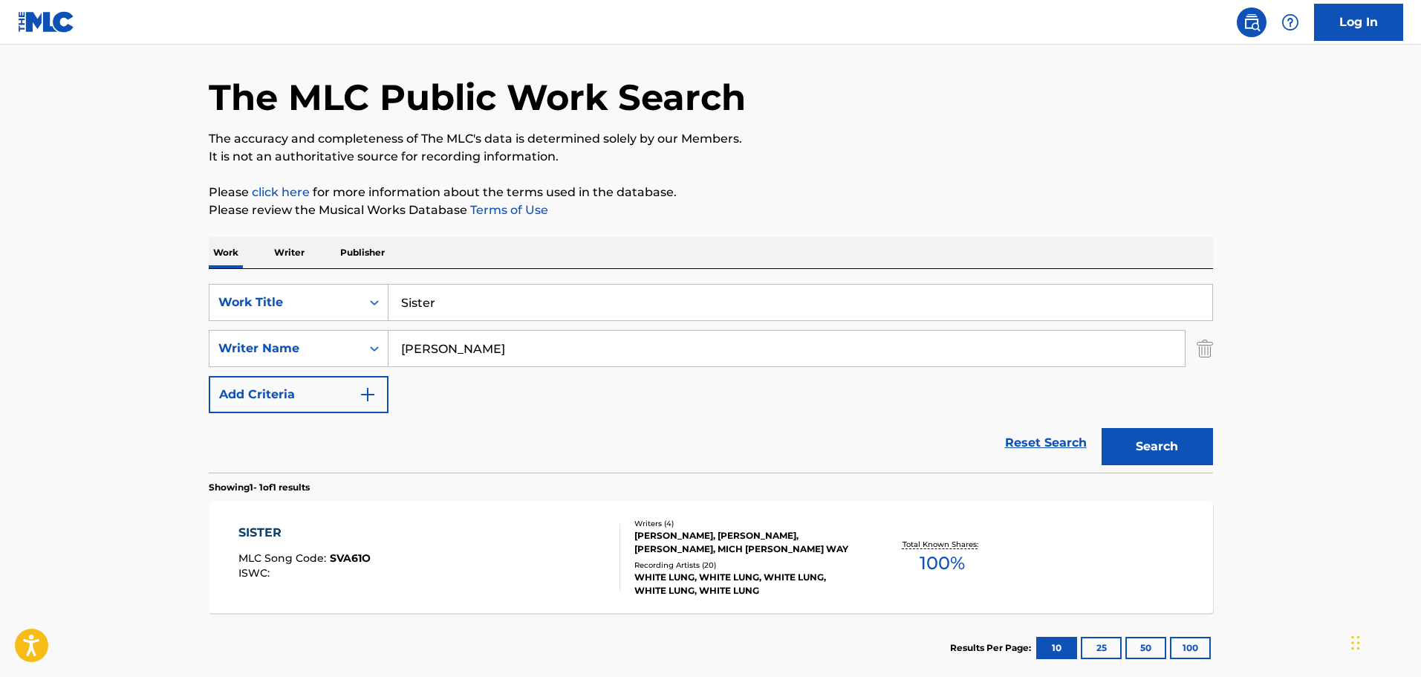
click at [447, 304] on input "Sister" at bounding box center [801, 303] width 824 height 36
drag, startPoint x: 355, startPoint y: 305, endPoint x: 328, endPoint y: 305, distance: 26.8
click at [328, 305] on div "SearchWithCriteria9f620a7e-91f4-4736-82a7-731756b63203 Work Title Sister" at bounding box center [711, 302] width 1004 height 37
type input "Sit Next to Me"
click at [932, 403] on button "Search" at bounding box center [1157, 446] width 111 height 37
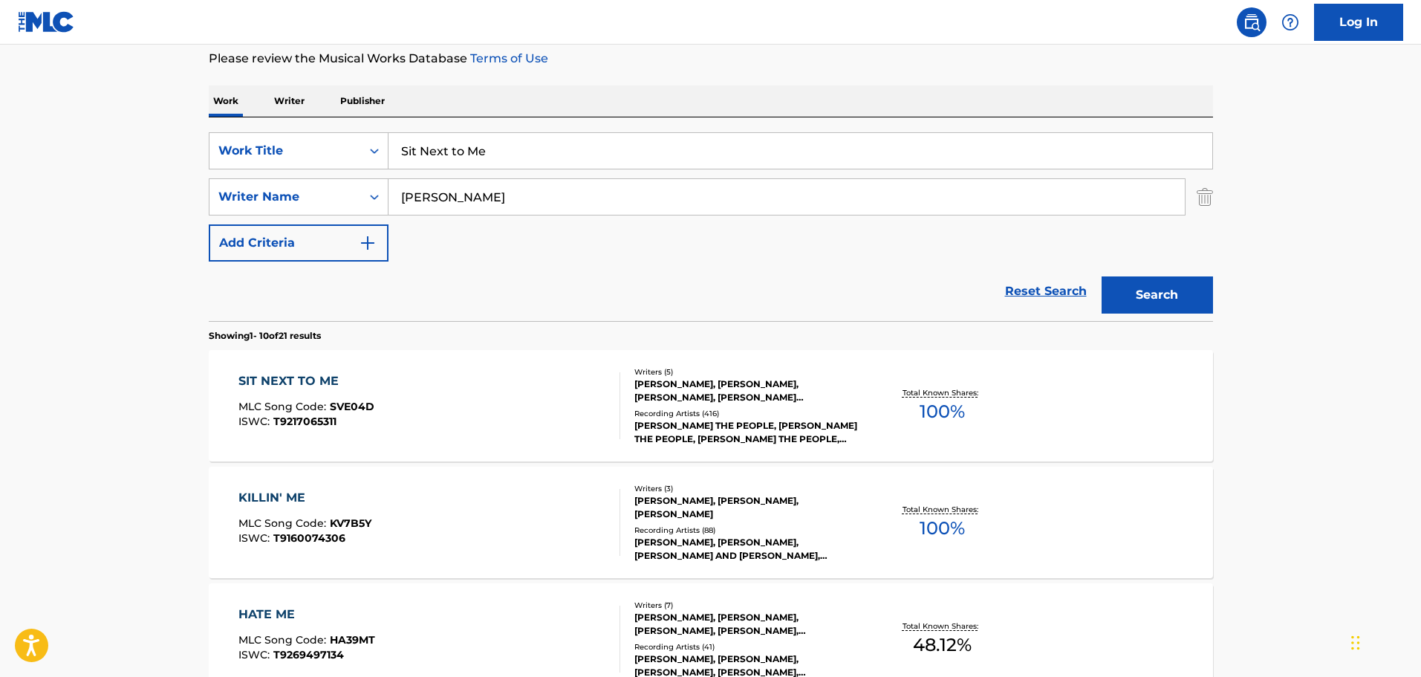
scroll to position [223, 0]
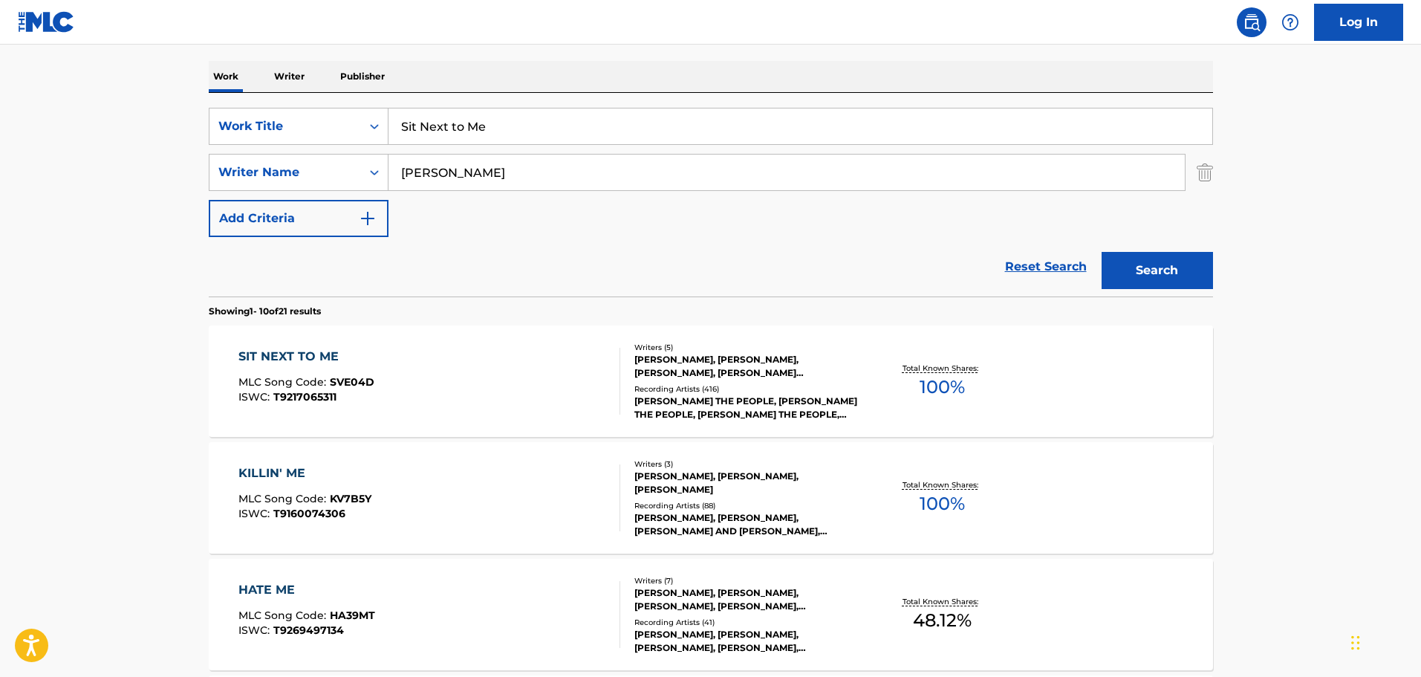
click at [694, 363] on div "[PERSON_NAME], [PERSON_NAME], [PERSON_NAME], [PERSON_NAME] [PERSON_NAME], [PERS…" at bounding box center [746, 366] width 224 height 27
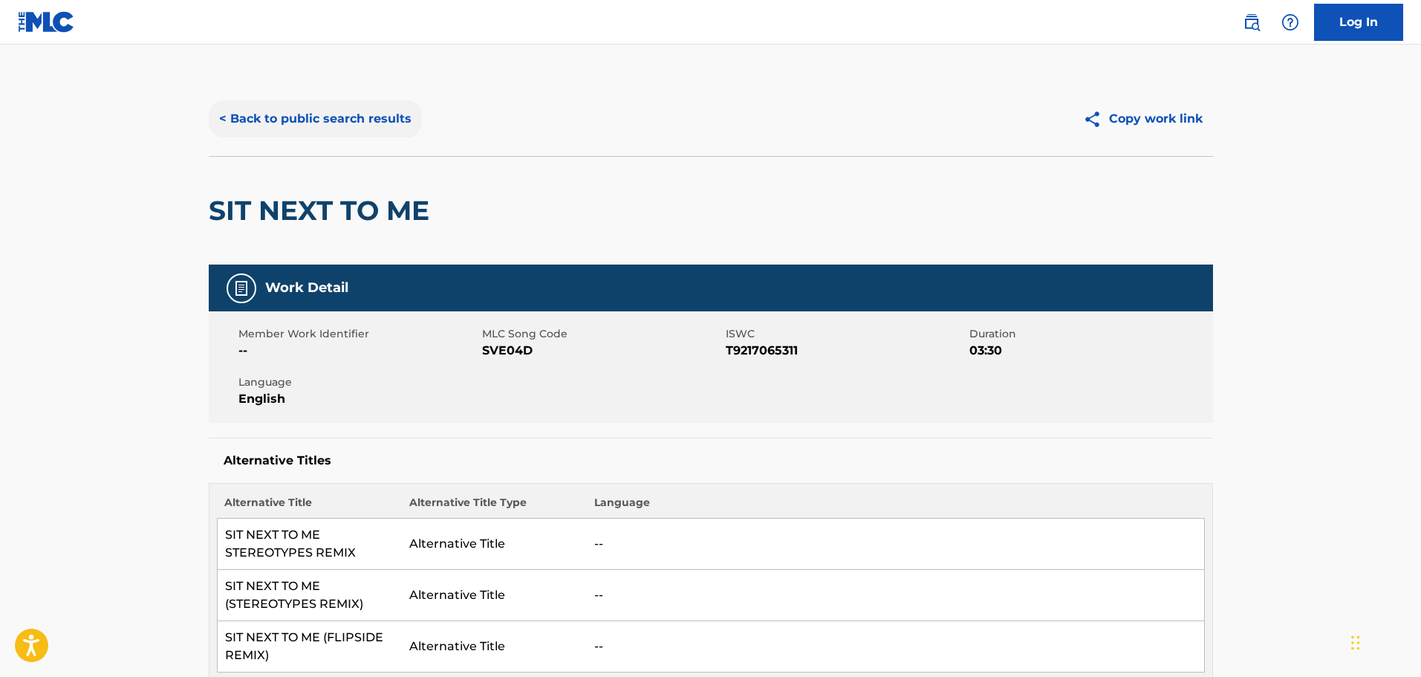
click at [223, 112] on button "< Back to public search results" at bounding box center [315, 118] width 213 height 37
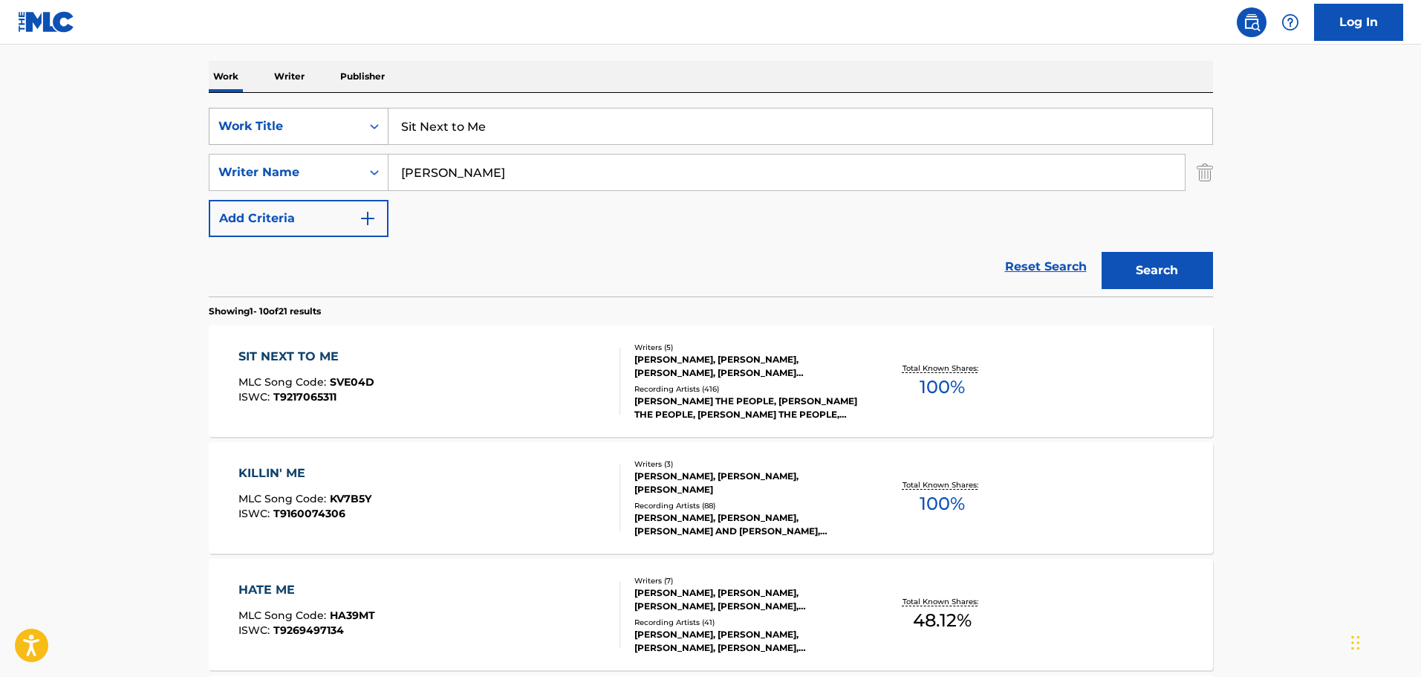
drag, startPoint x: 498, startPoint y: 122, endPoint x: 345, endPoint y: 120, distance: 153.8
click at [345, 120] on div "SearchWithCriteria9f620a7e-91f4-4736-82a7-731756b63203 Work Title Sit Next to Me" at bounding box center [711, 126] width 1004 height 37
type input "Slaves of Fear"
click at [932, 276] on button "Search" at bounding box center [1157, 270] width 111 height 37
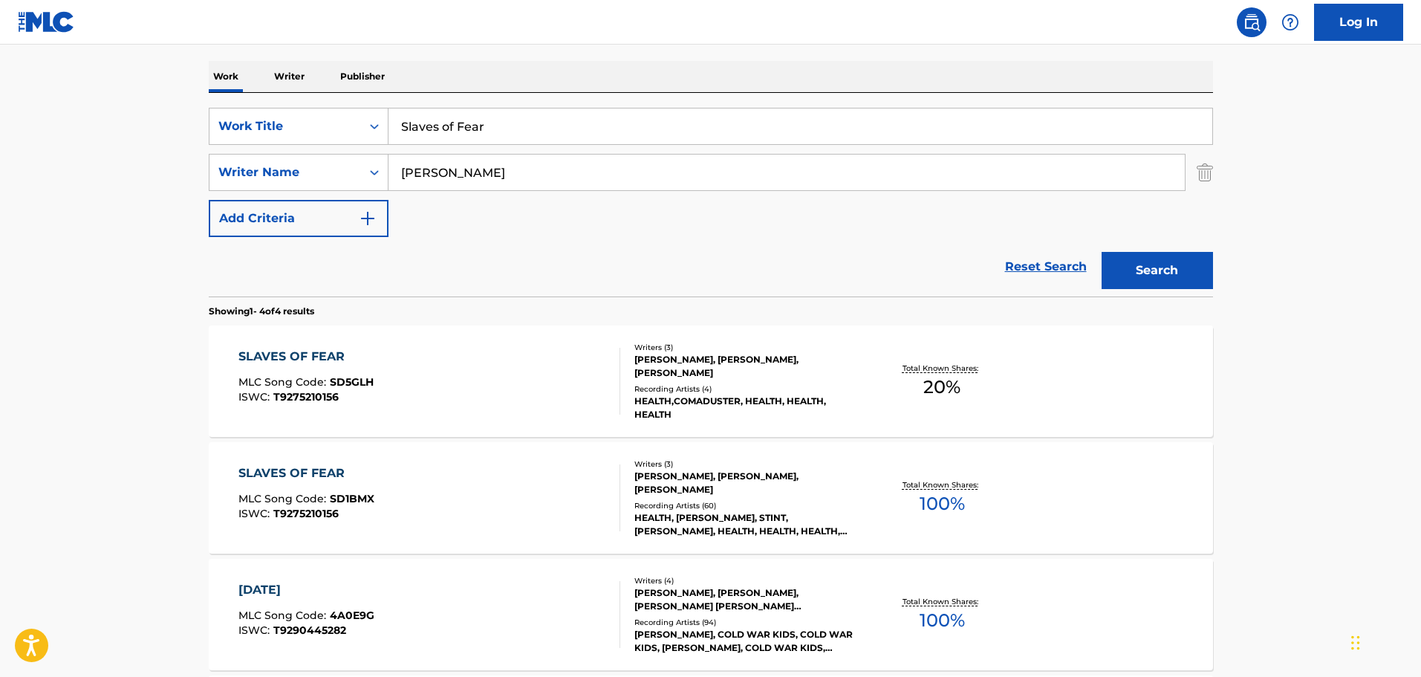
click at [692, 403] on div "[PERSON_NAME], [PERSON_NAME], [PERSON_NAME]" at bounding box center [746, 483] width 224 height 27
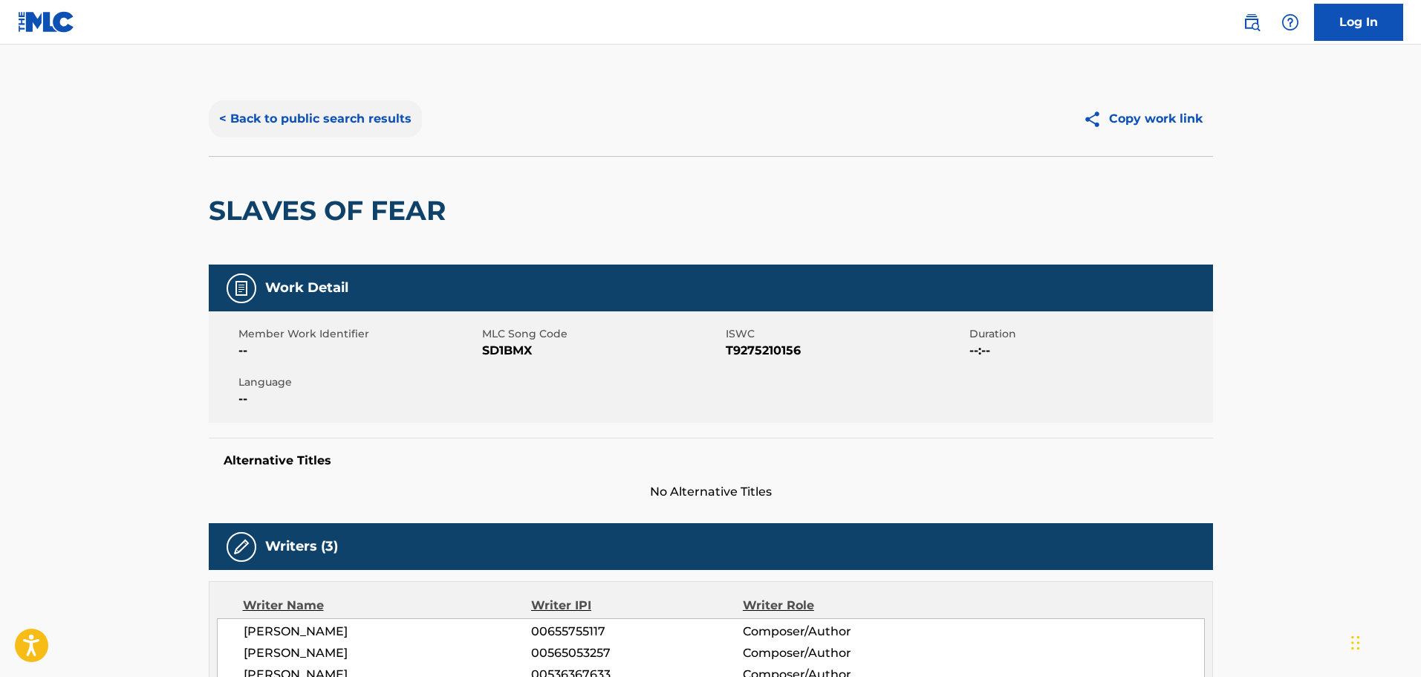
click at [257, 114] on button "< Back to public search results" at bounding box center [315, 118] width 213 height 37
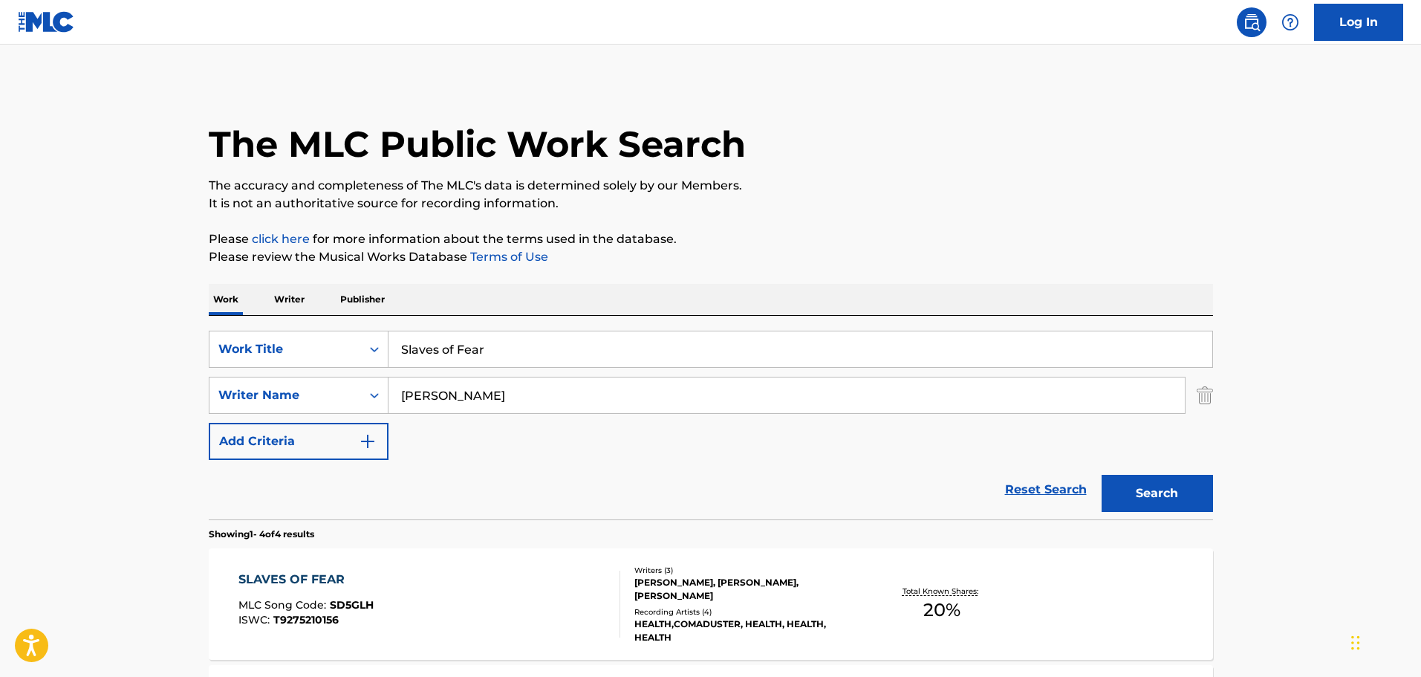
scroll to position [223, 0]
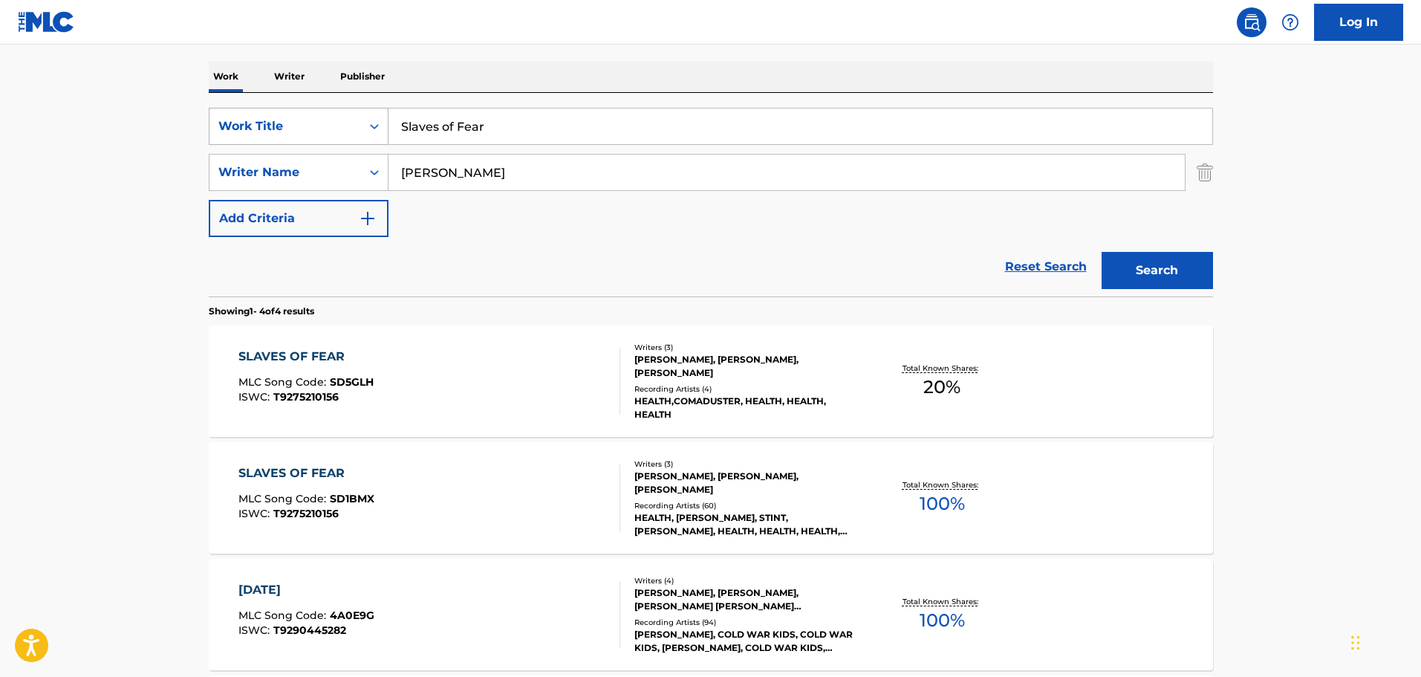
drag, startPoint x: 513, startPoint y: 127, endPoint x: 296, endPoint y: 131, distance: 216.2
click at [296, 131] on div "SearchWithCriteria9f620a7e-91f4-4736-82a7-731756b63203 Work Title Slaves of Fear" at bounding box center [711, 126] width 1004 height 37
type input "Slow"
click at [932, 252] on button "Search" at bounding box center [1157, 270] width 111 height 37
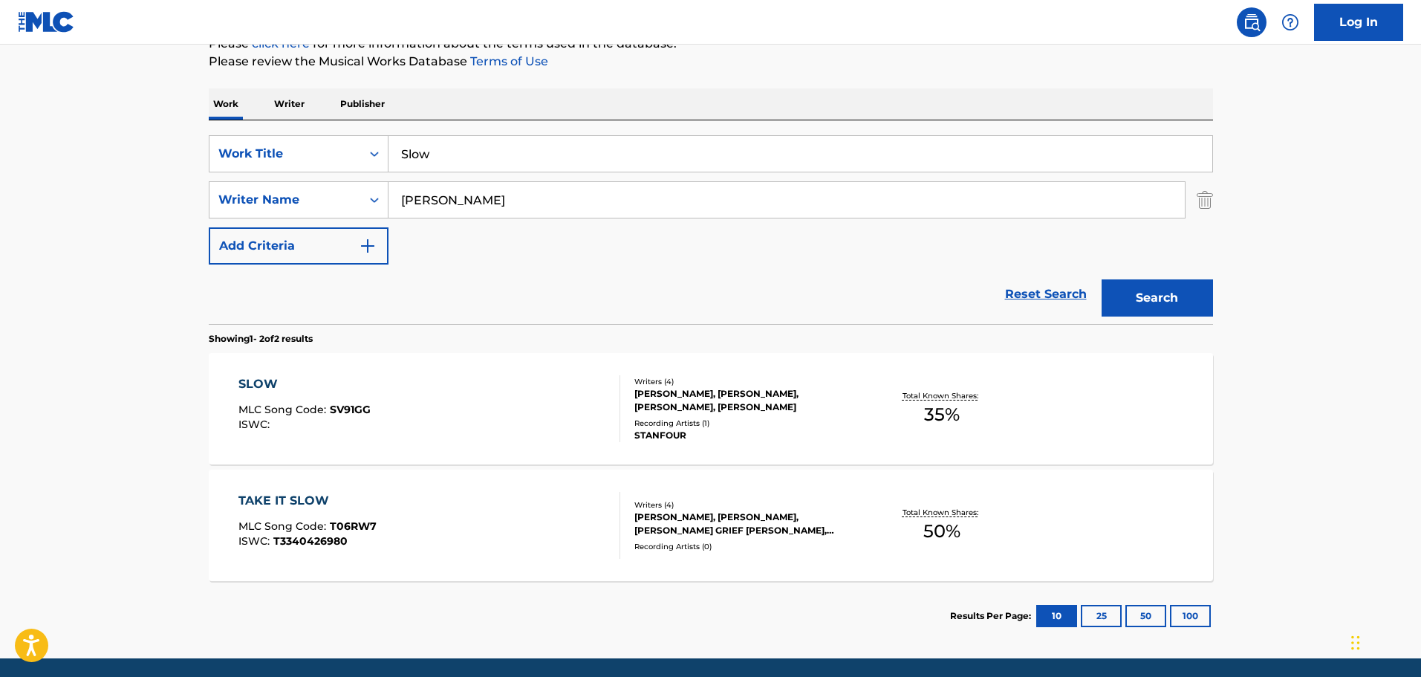
scroll to position [149, 0]
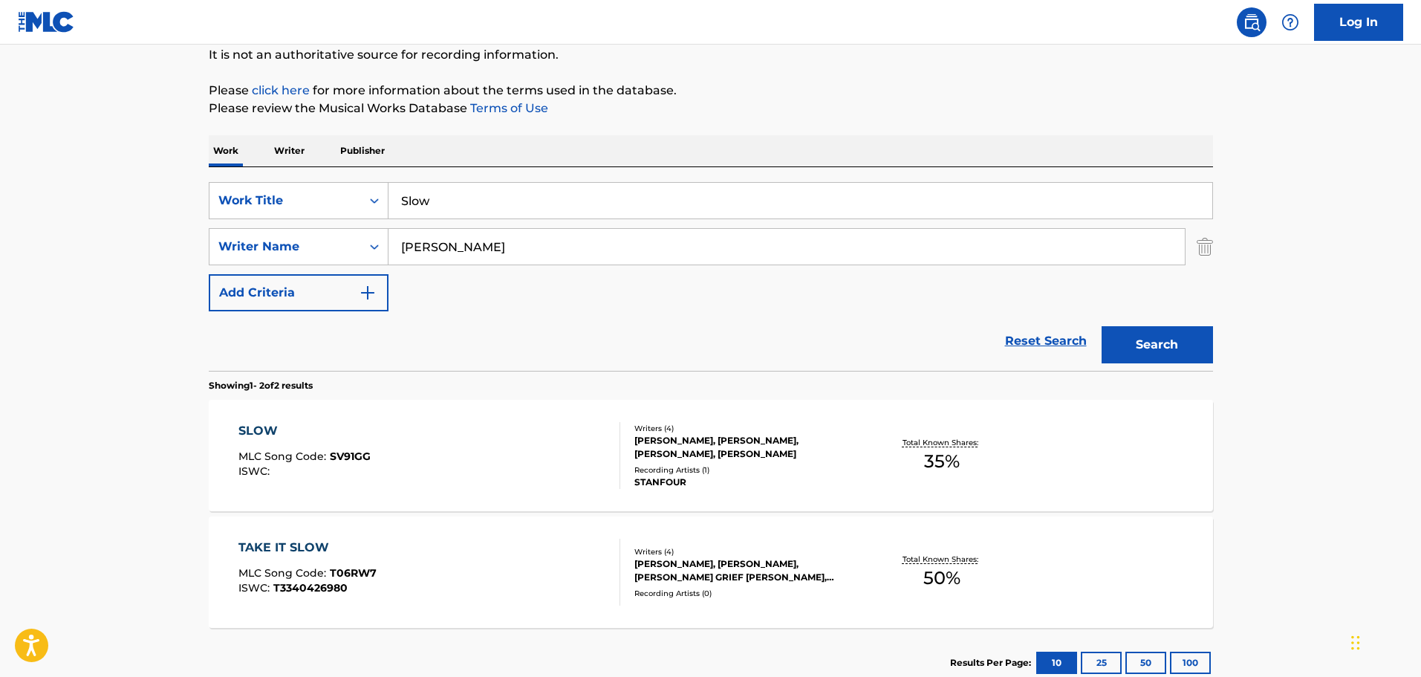
click at [753, 403] on div "[PERSON_NAME], [PERSON_NAME], [PERSON_NAME], [PERSON_NAME]" at bounding box center [746, 447] width 224 height 27
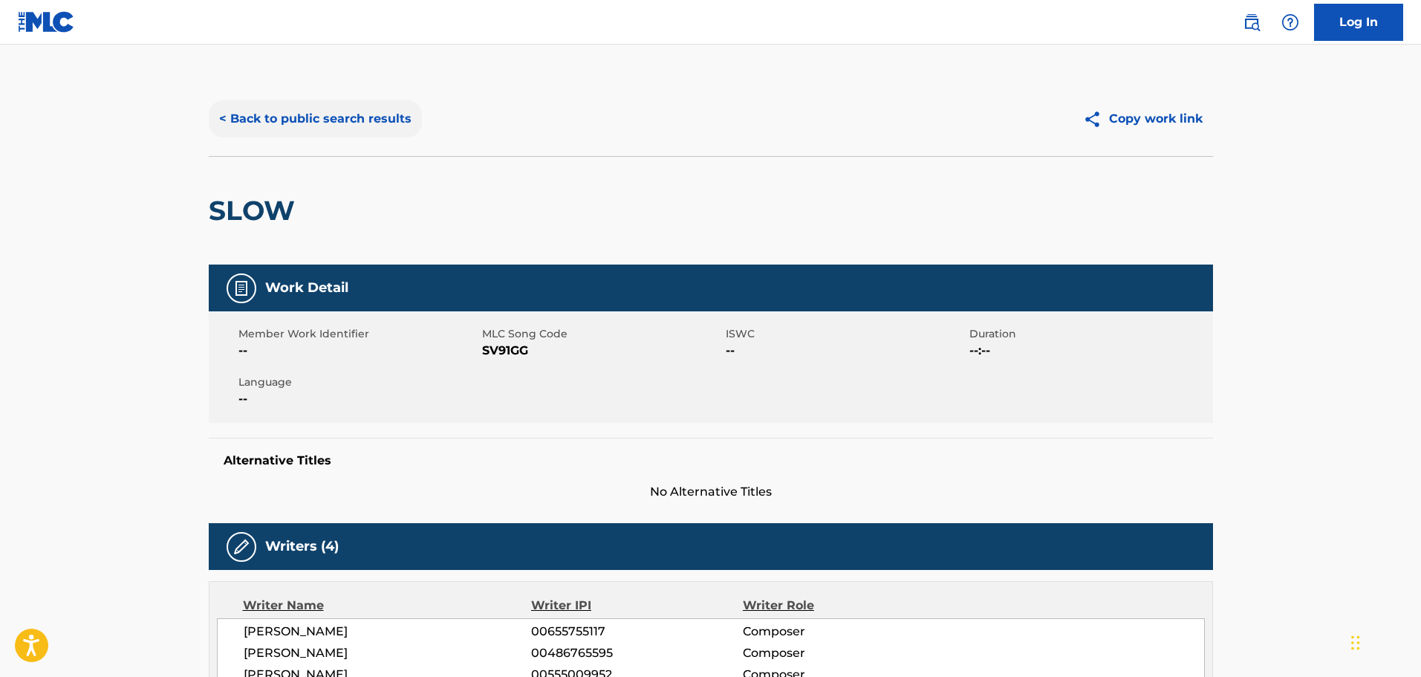
click at [285, 120] on button "< Back to public search results" at bounding box center [315, 118] width 213 height 37
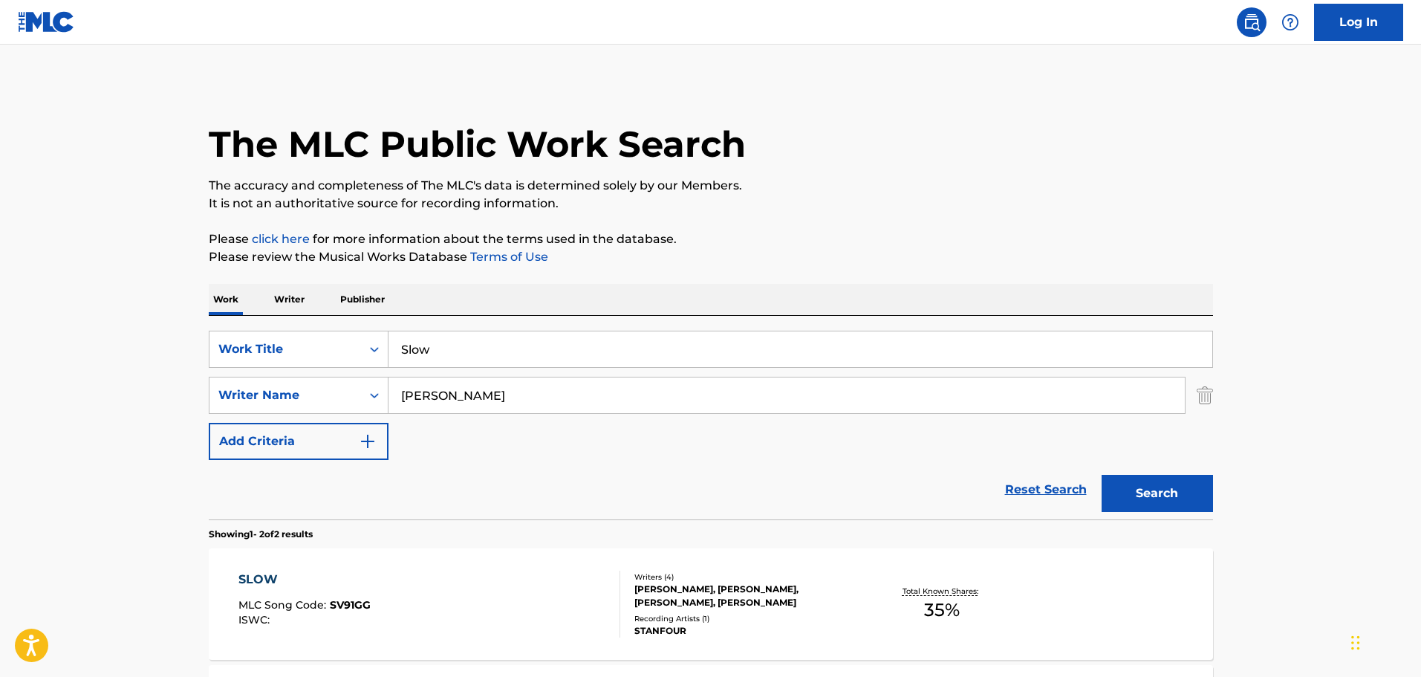
click at [435, 345] on input "Slow" at bounding box center [801, 349] width 824 height 36
type input "Slum Lord"
click at [932, 403] on button "Search" at bounding box center [1157, 493] width 111 height 37
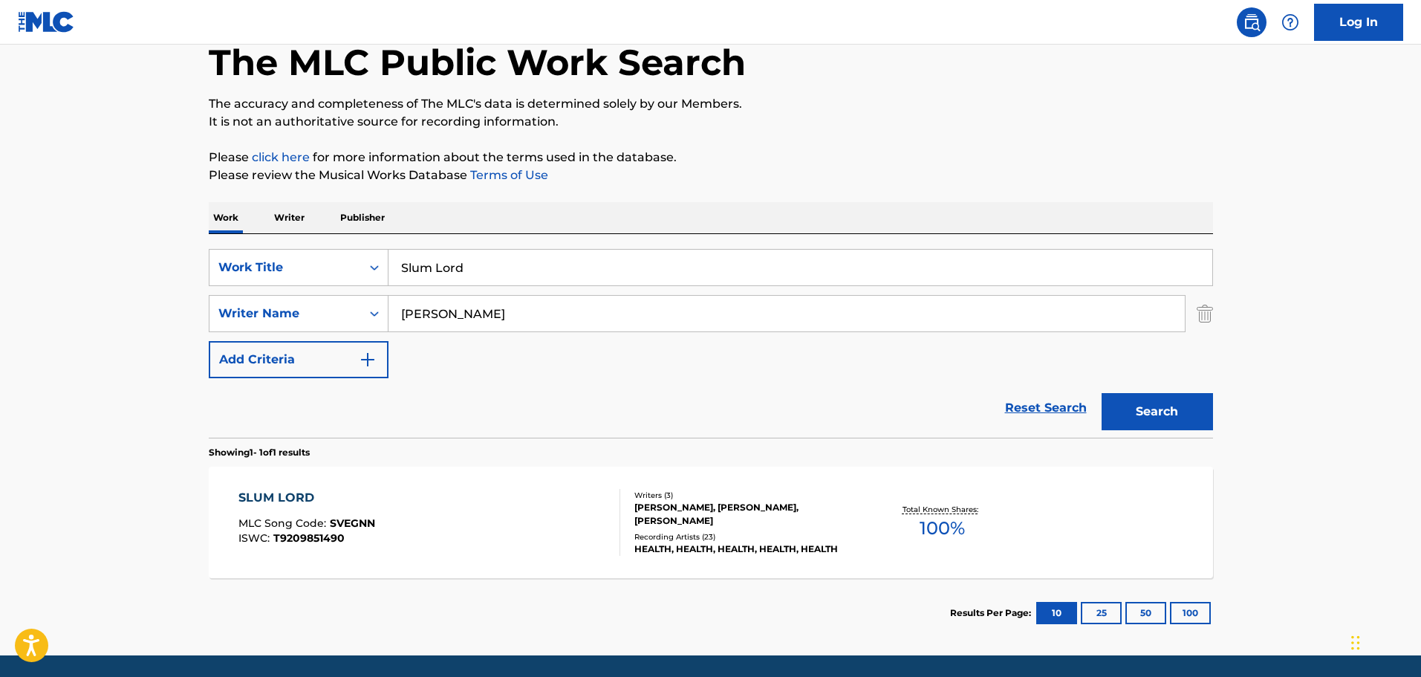
scroll to position [131, 0]
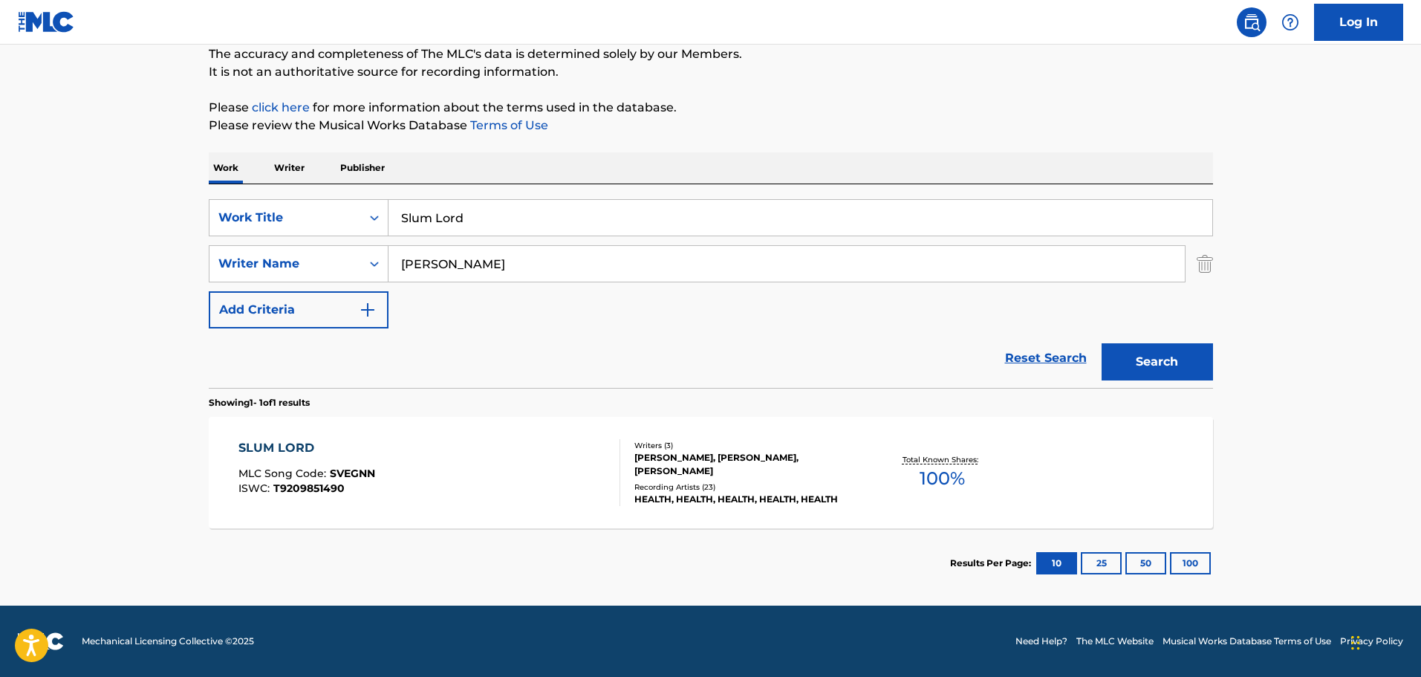
click at [697, 403] on div "[PERSON_NAME], [PERSON_NAME], [PERSON_NAME]" at bounding box center [746, 464] width 224 height 27
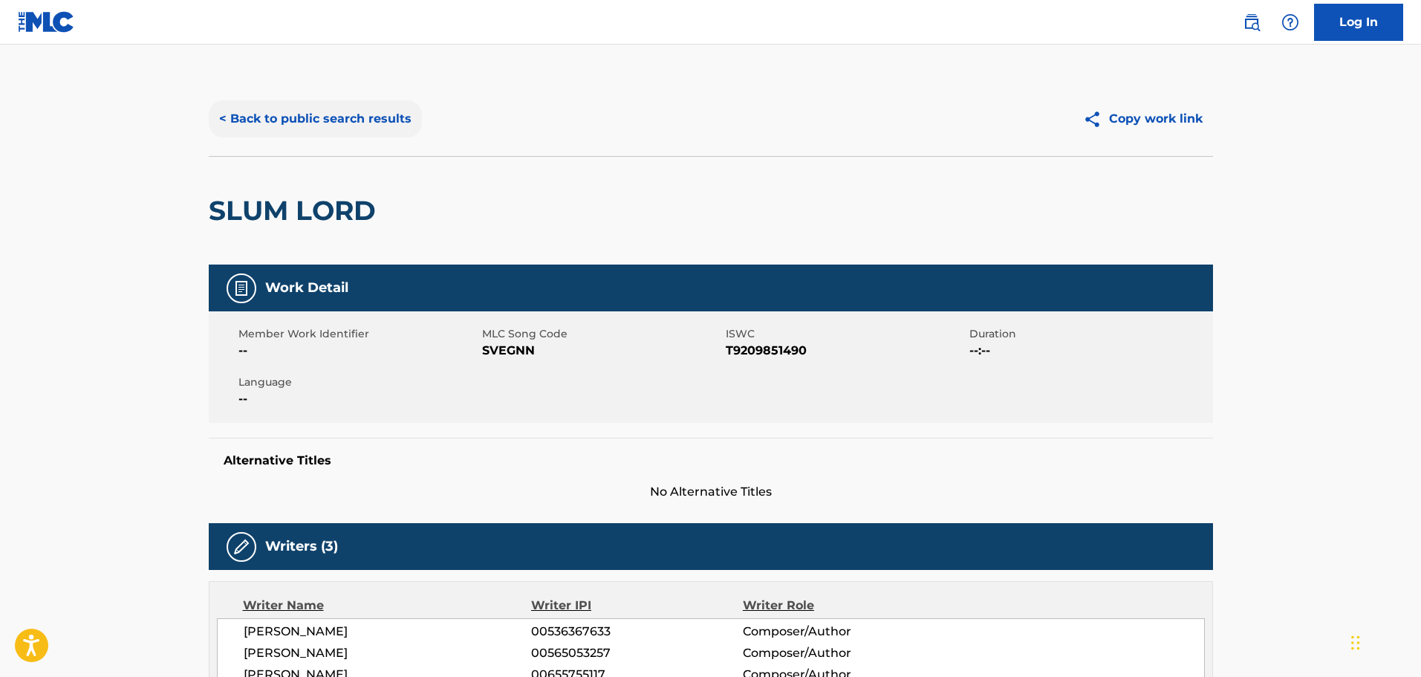
click at [225, 121] on button "< Back to public search results" at bounding box center [315, 118] width 213 height 37
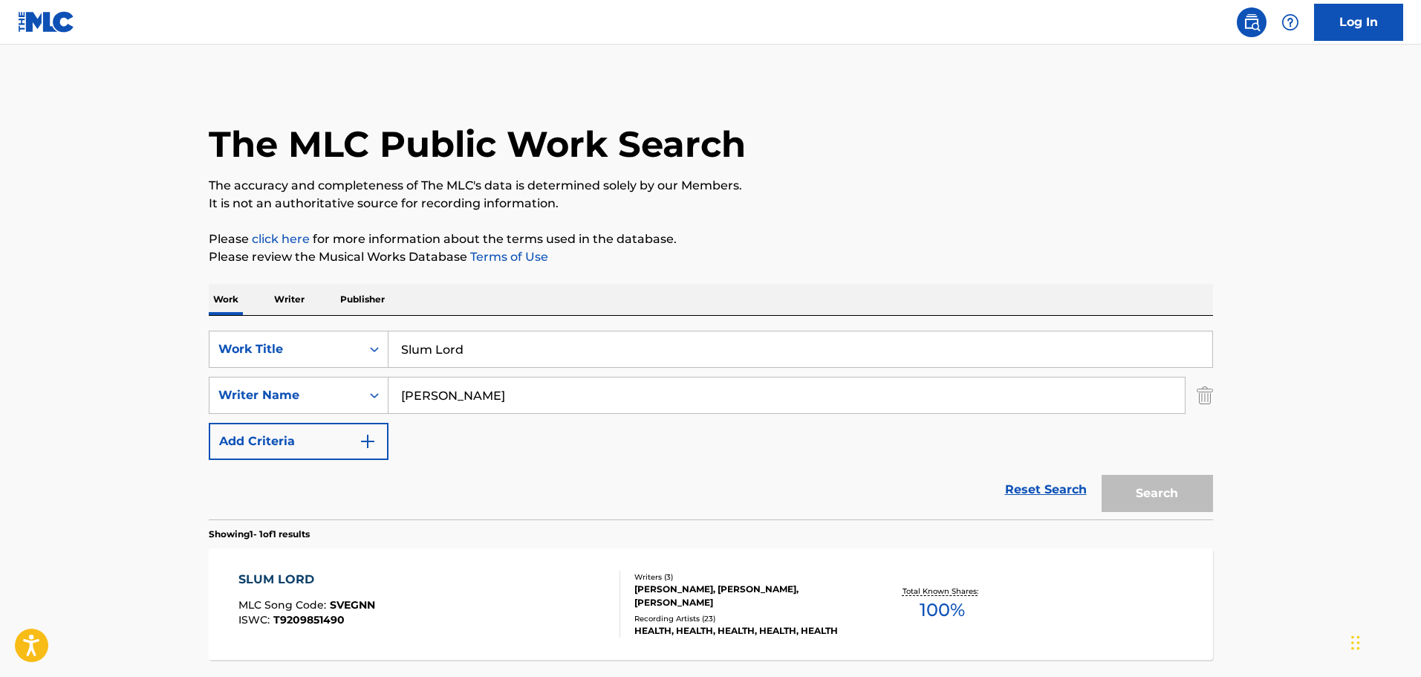
scroll to position [47, 0]
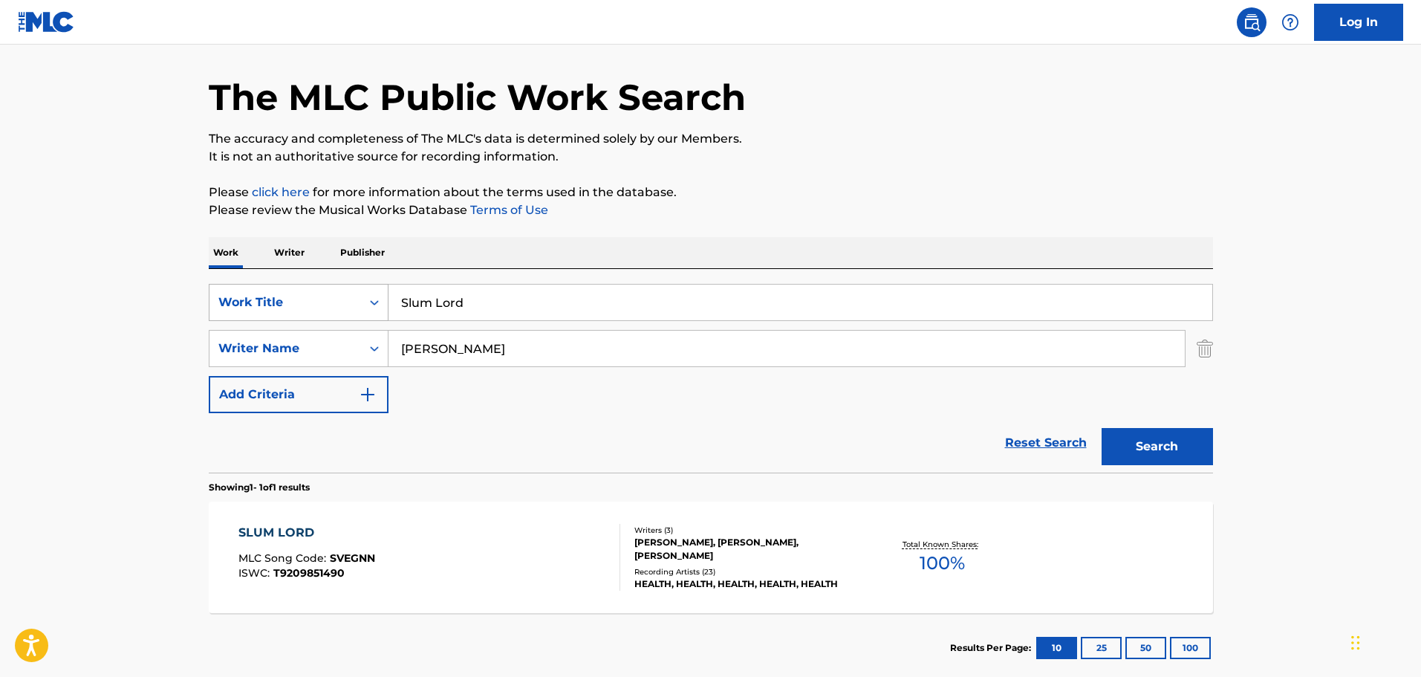
drag, startPoint x: 513, startPoint y: 290, endPoint x: 306, endPoint y: 318, distance: 209.1
click at [307, 318] on div "SearchWithCriteria9f620a7e-91f4-4736-82a7-731756b63203 Work Title Slum Lord" at bounding box center [711, 302] width 1004 height 37
type input "So Tied Up"
click at [932, 403] on button "Search" at bounding box center [1157, 446] width 111 height 37
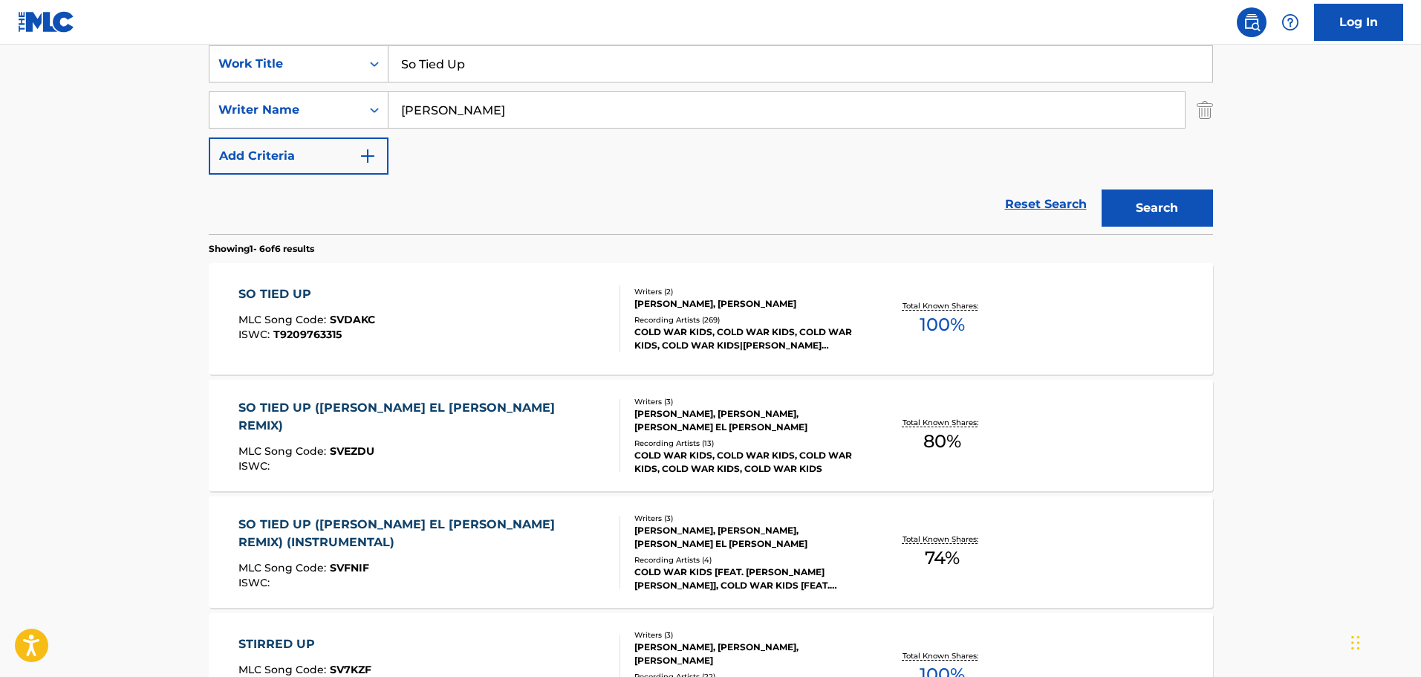
scroll to position [297, 0]
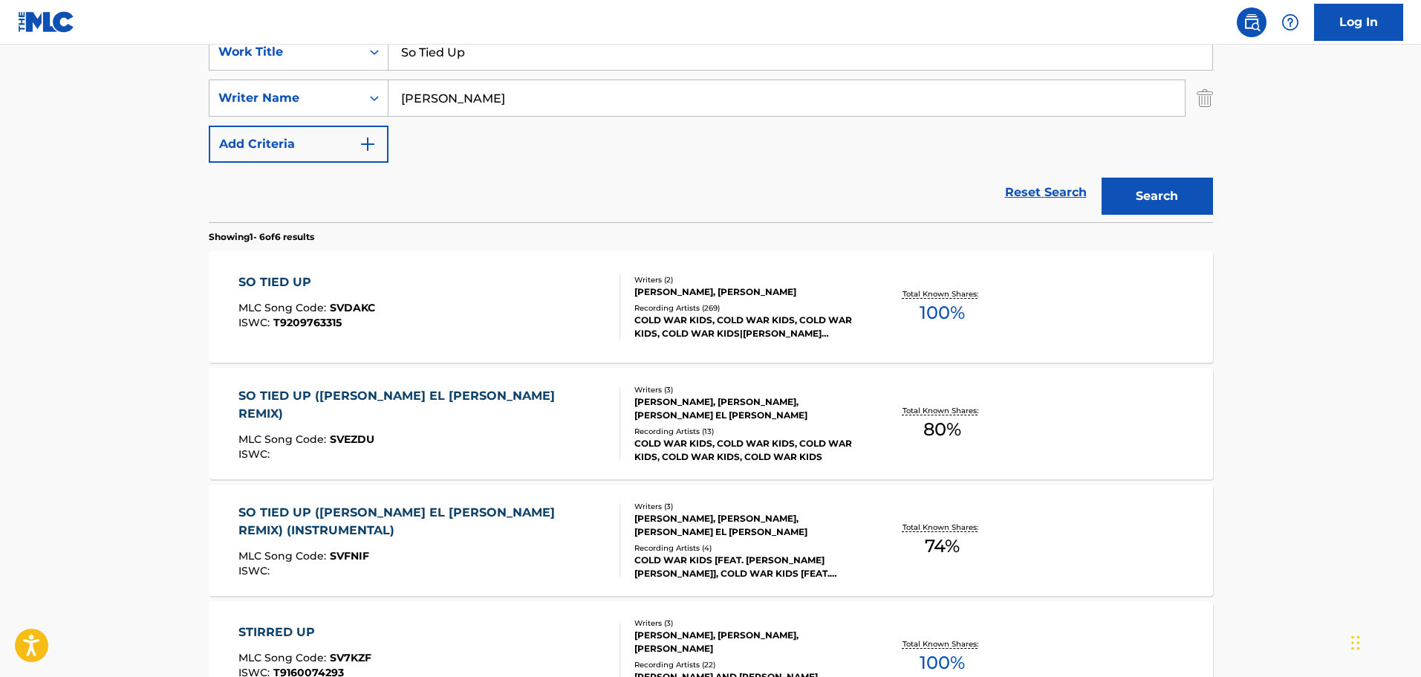
click at [667, 315] on div "COLD WAR KIDS, COLD WAR KIDS, COLD WAR KIDS, COLD WAR KIDS|[PERSON_NAME] [PERSO…" at bounding box center [746, 327] width 224 height 27
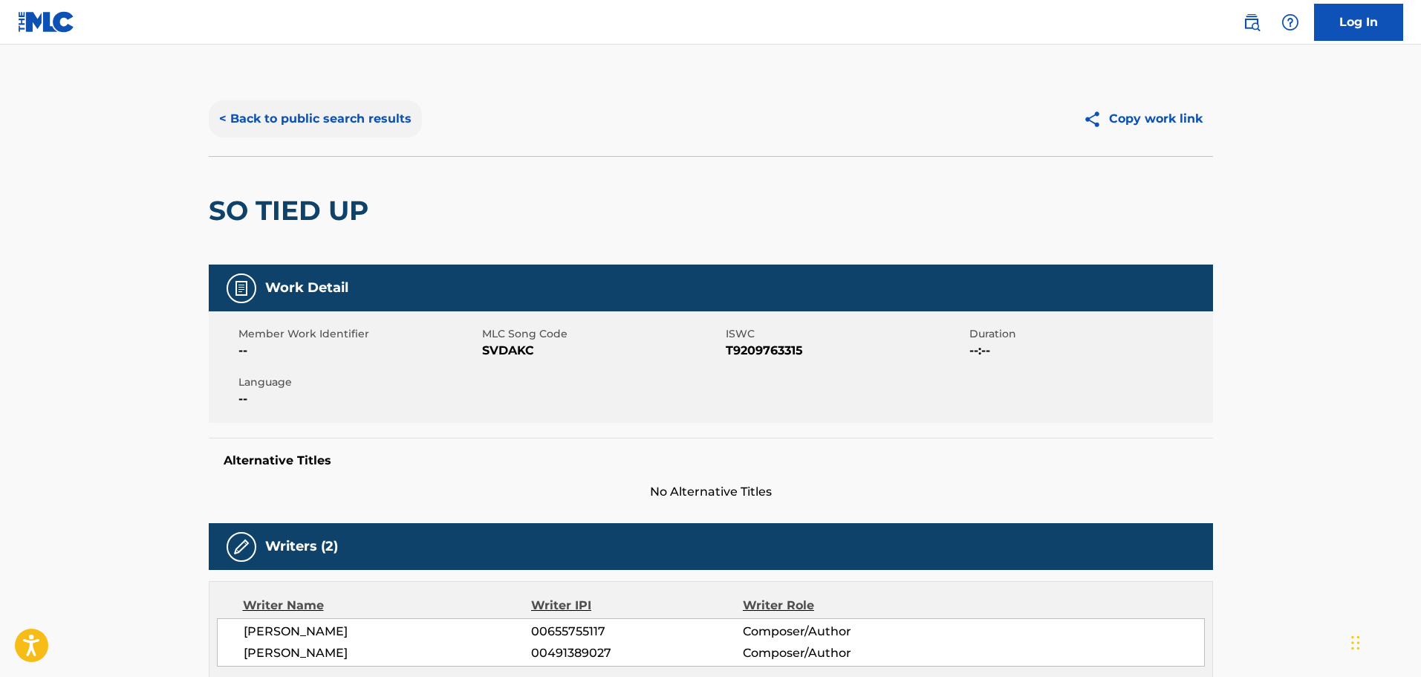
click at [226, 115] on button "< Back to public search results" at bounding box center [315, 118] width 213 height 37
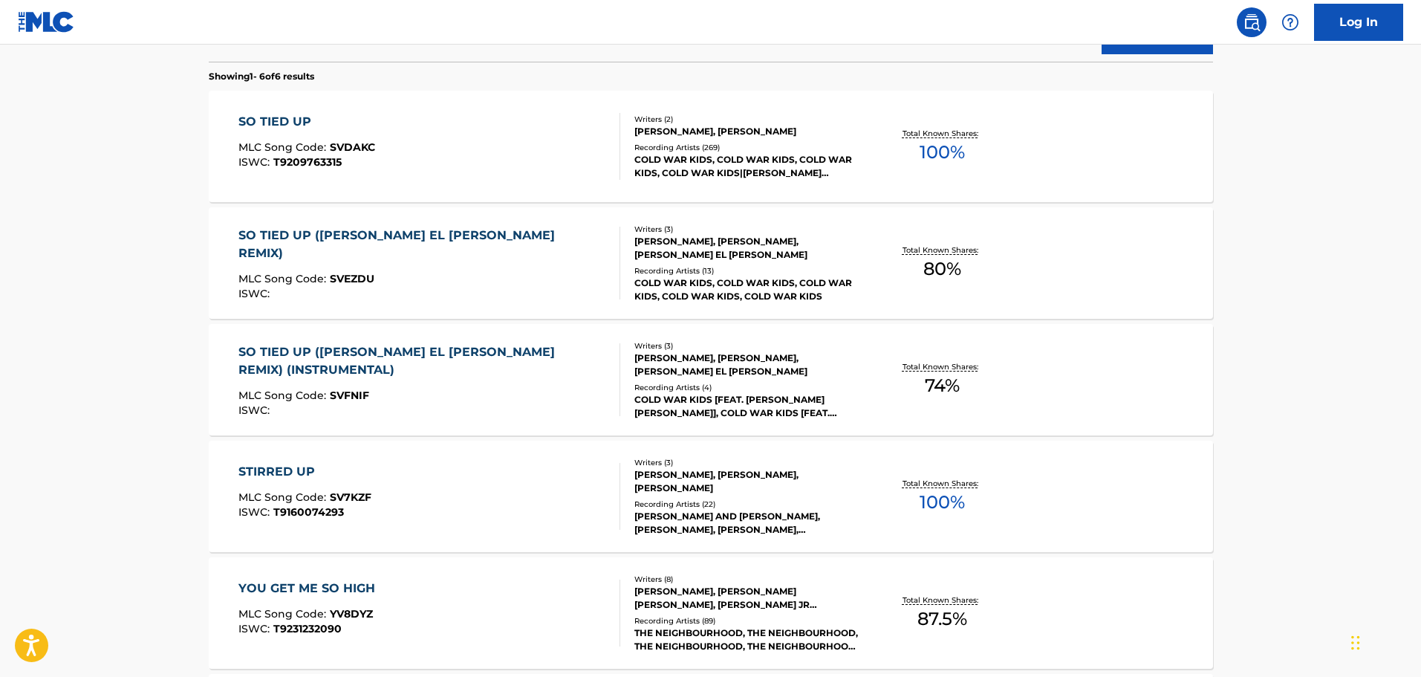
scroll to position [520, 0]
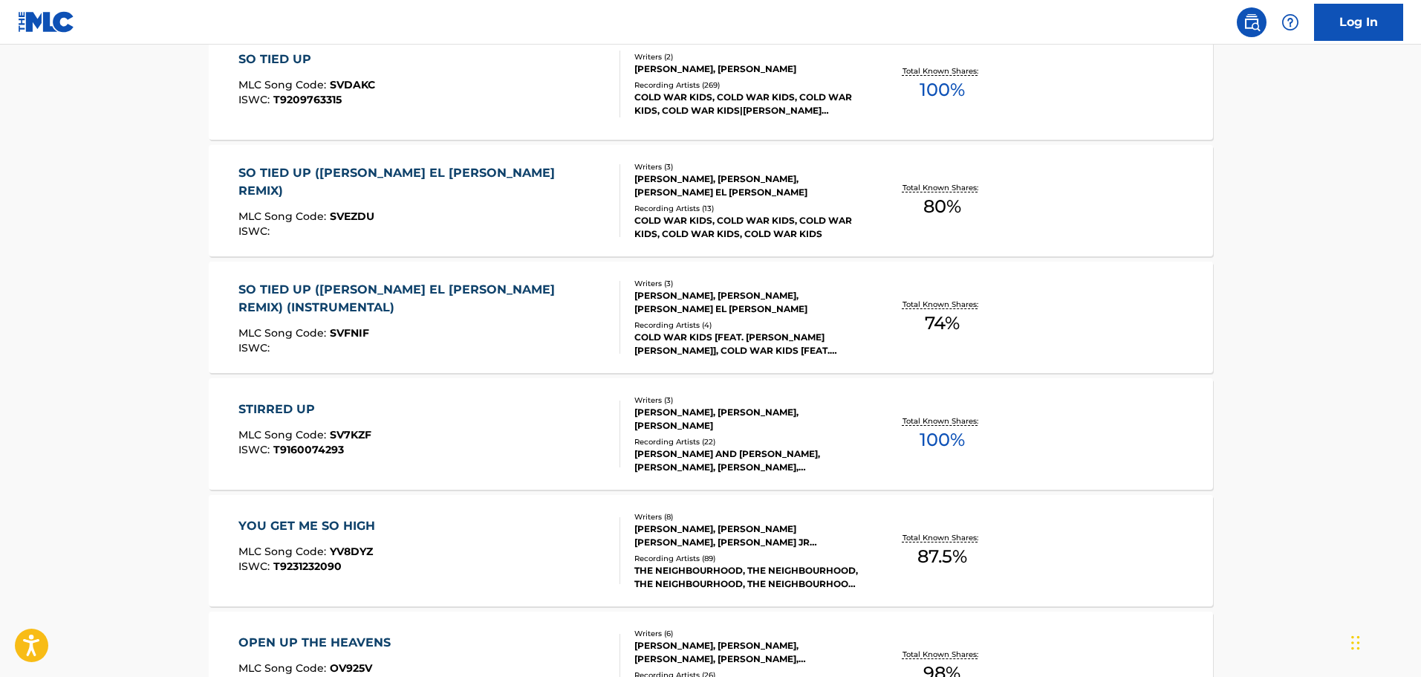
click at [545, 285] on div "SO TIED UP ([PERSON_NAME] EL [PERSON_NAME] REMIX) (INSTRUMENTAL)" at bounding box center [422, 299] width 369 height 36
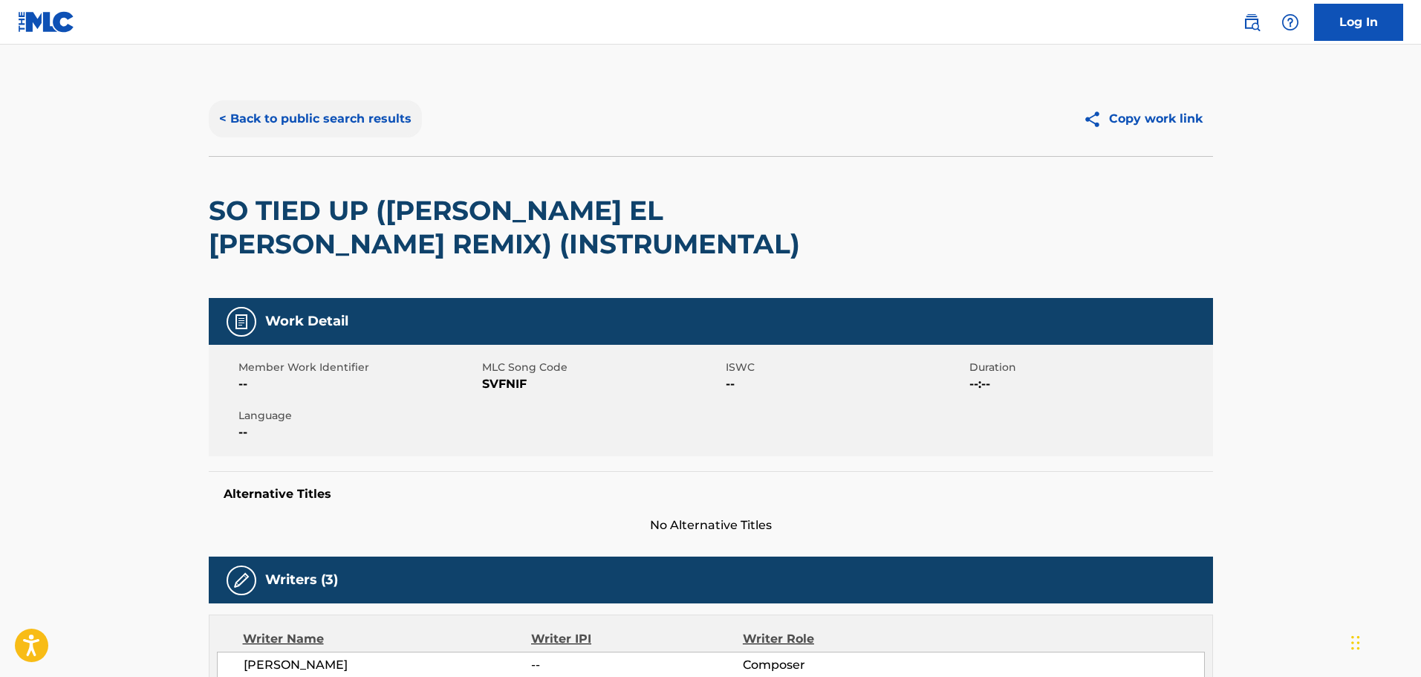
click at [226, 111] on button "< Back to public search results" at bounding box center [315, 118] width 213 height 37
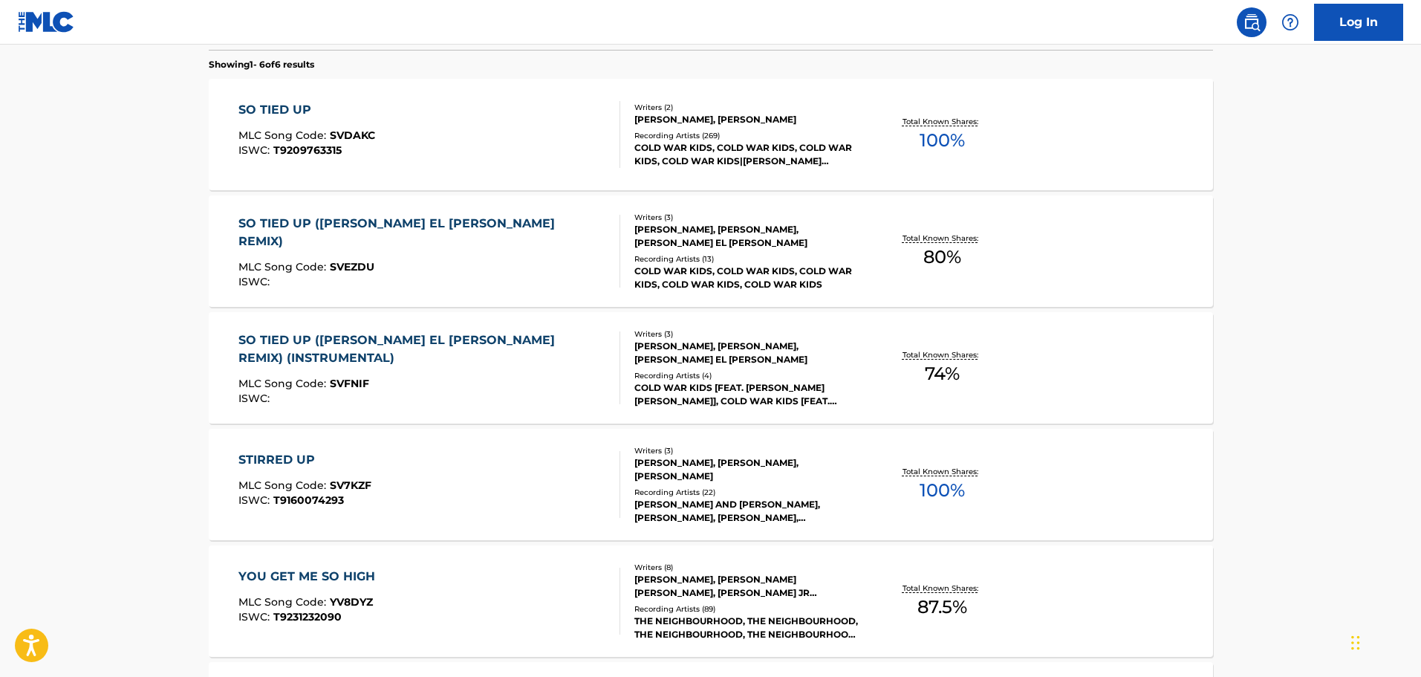
scroll to position [456, 0]
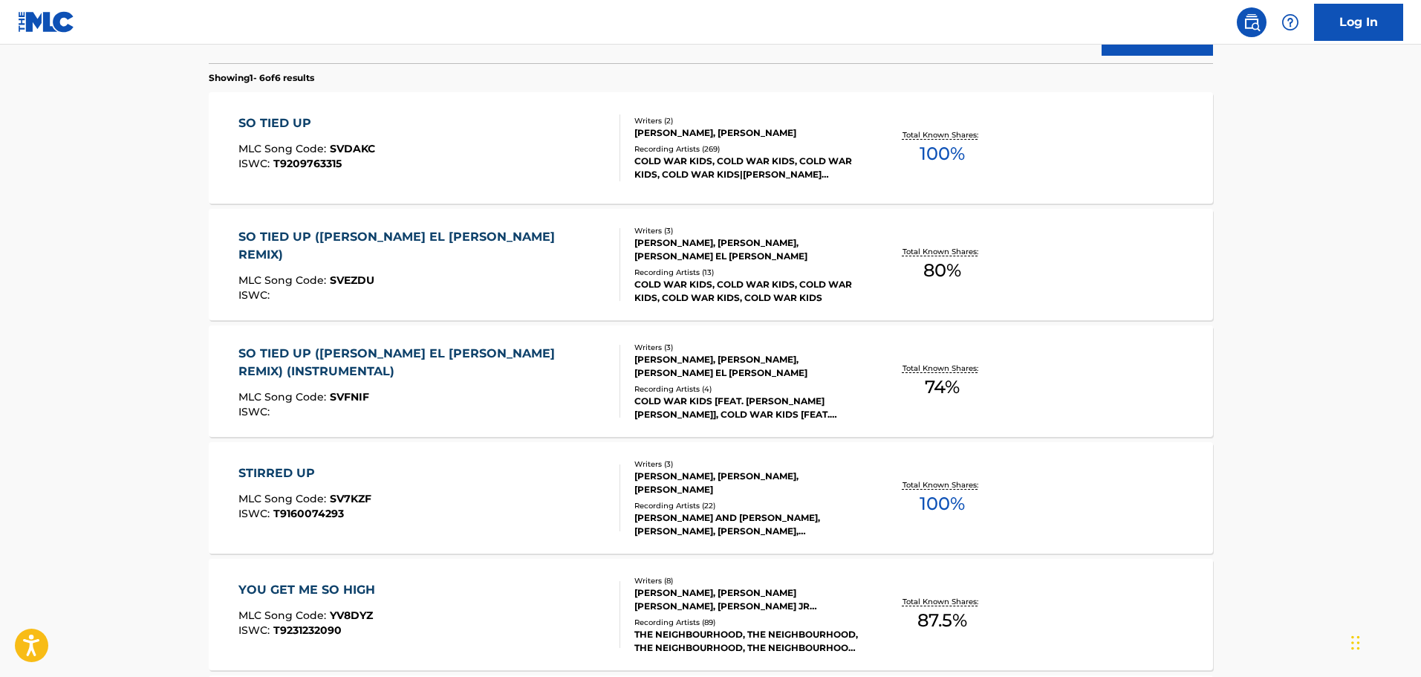
click at [410, 236] on div "SO TIED UP ([PERSON_NAME] EL [PERSON_NAME] REMIX)" at bounding box center [422, 246] width 369 height 36
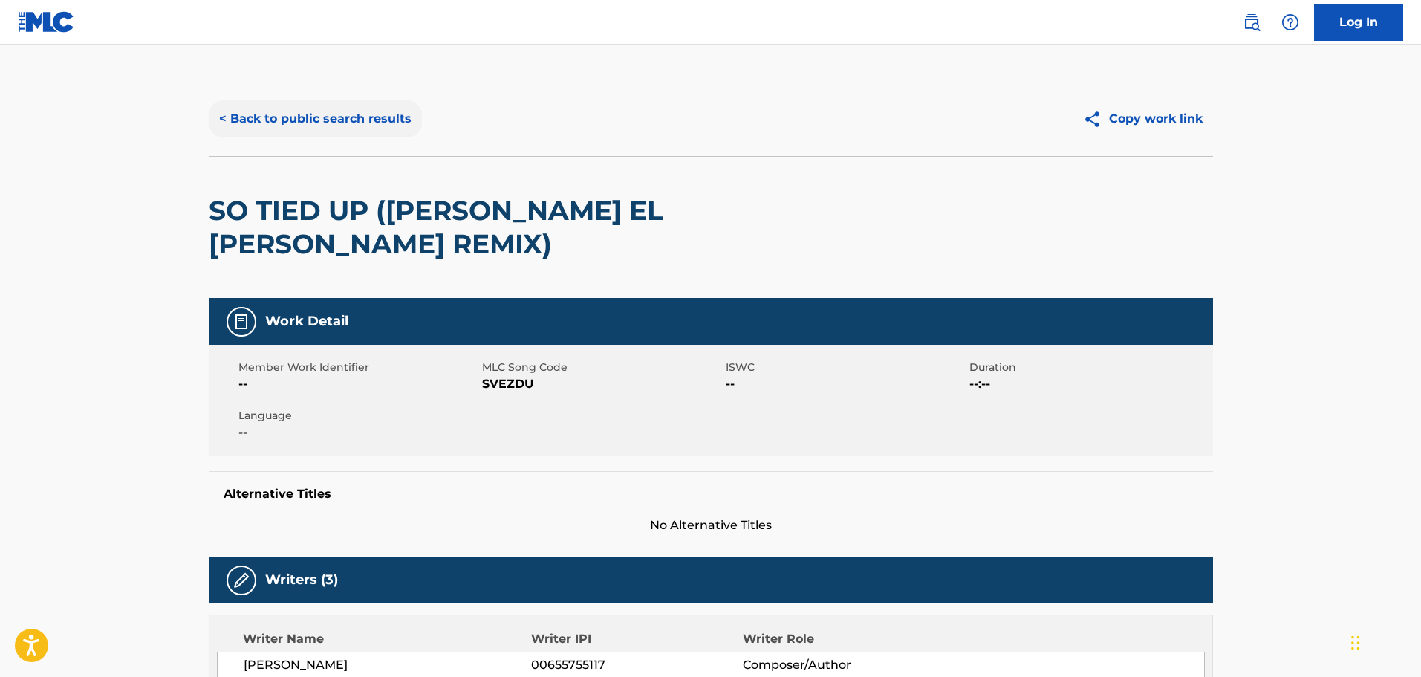
click at [233, 112] on button "< Back to public search results" at bounding box center [315, 118] width 213 height 37
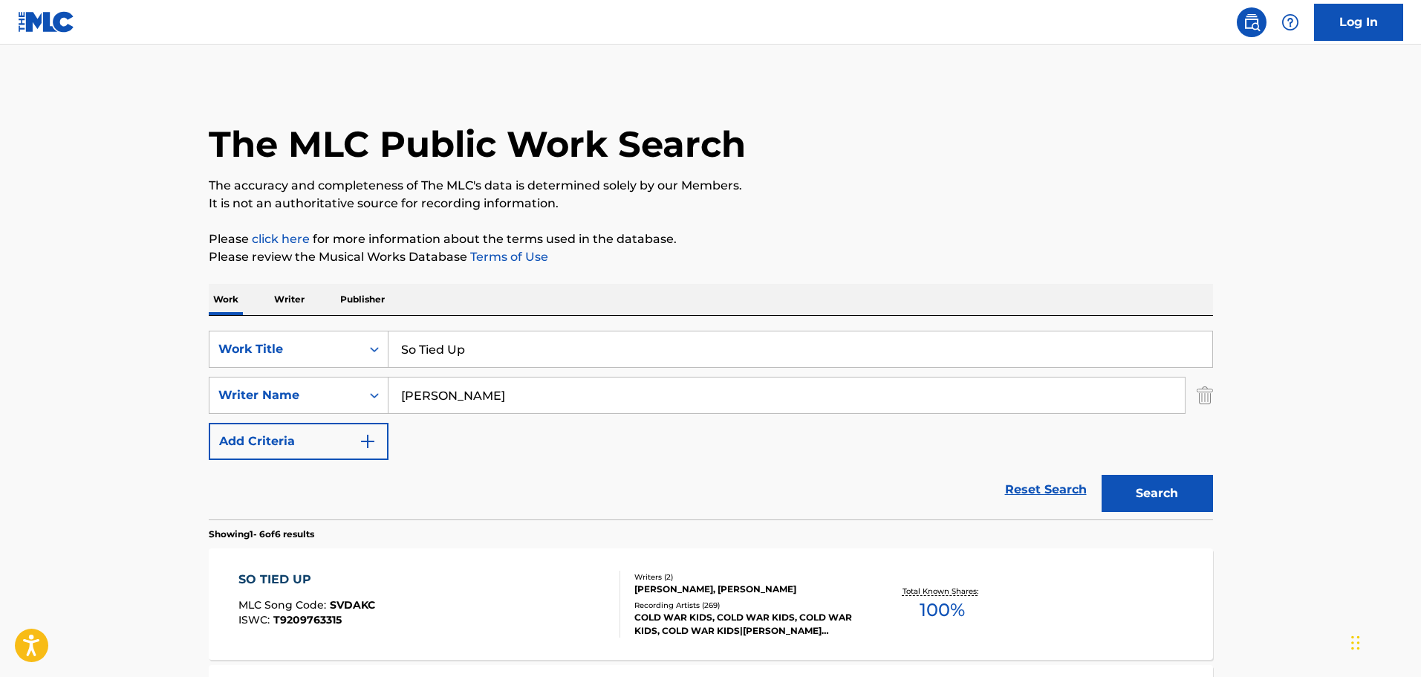
drag, startPoint x: 481, startPoint y: 347, endPoint x: 302, endPoint y: 369, distance: 180.4
click at [302, 369] on div "SearchWithCriteria9f620a7e-91f4-4736-82a7-731756b63203 Work Title So Tied Up Se…" at bounding box center [711, 395] width 1004 height 129
type input "Softcore"
click at [932, 403] on button "Search" at bounding box center [1157, 493] width 111 height 37
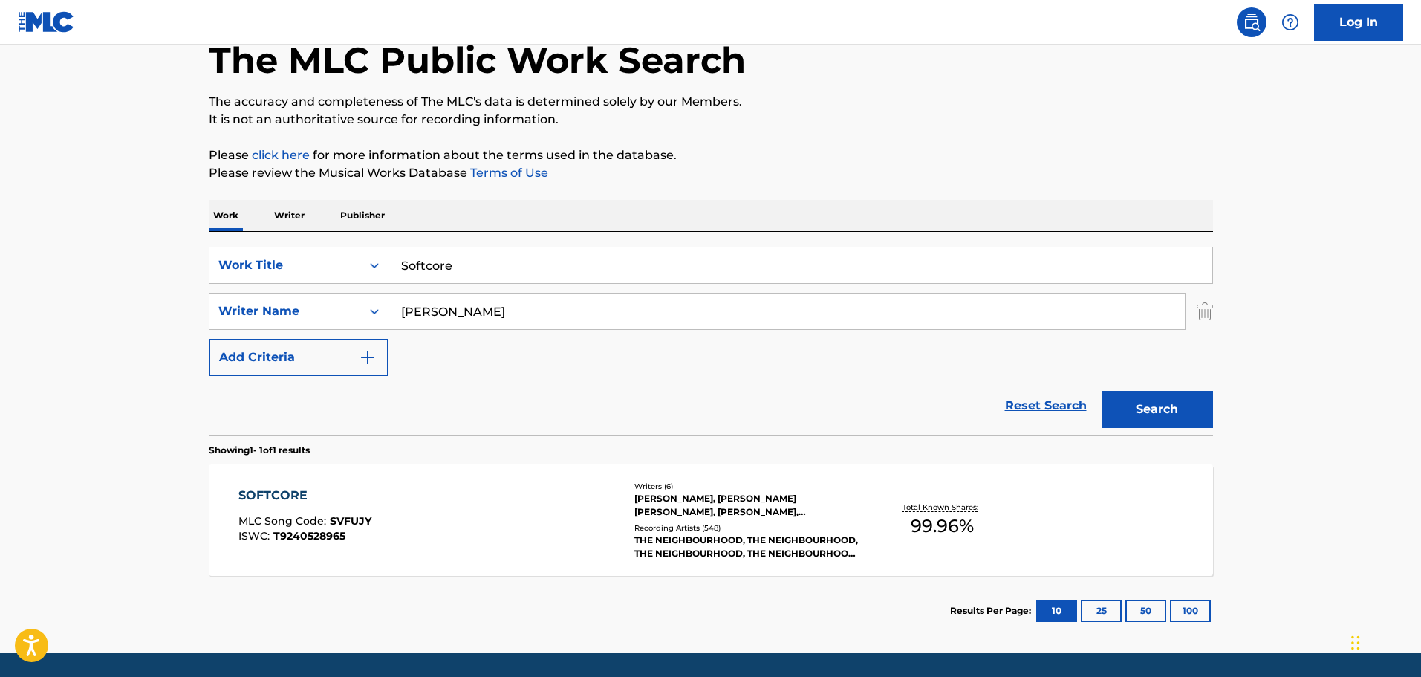
scroll to position [131, 0]
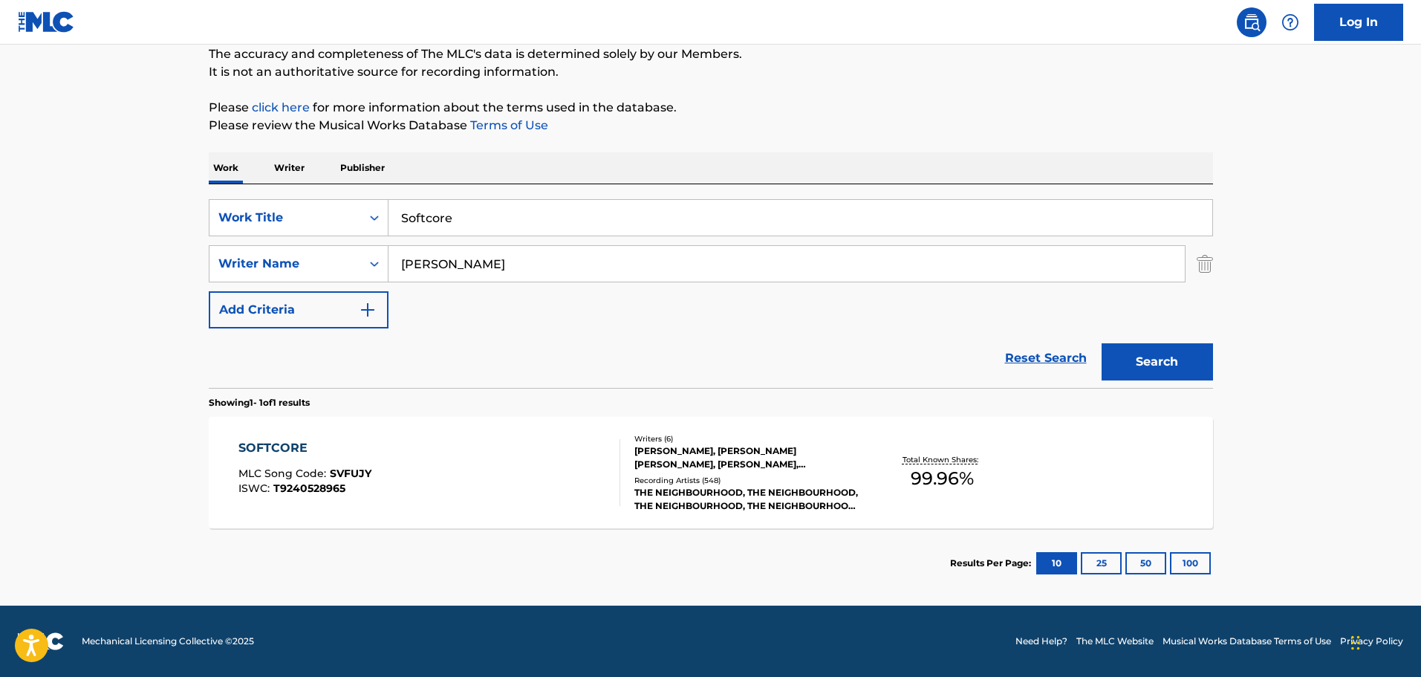
click at [670, 403] on div "[PERSON_NAME], [PERSON_NAME] [PERSON_NAME], [PERSON_NAME], [PERSON_NAME] JR [PE…" at bounding box center [746, 457] width 224 height 27
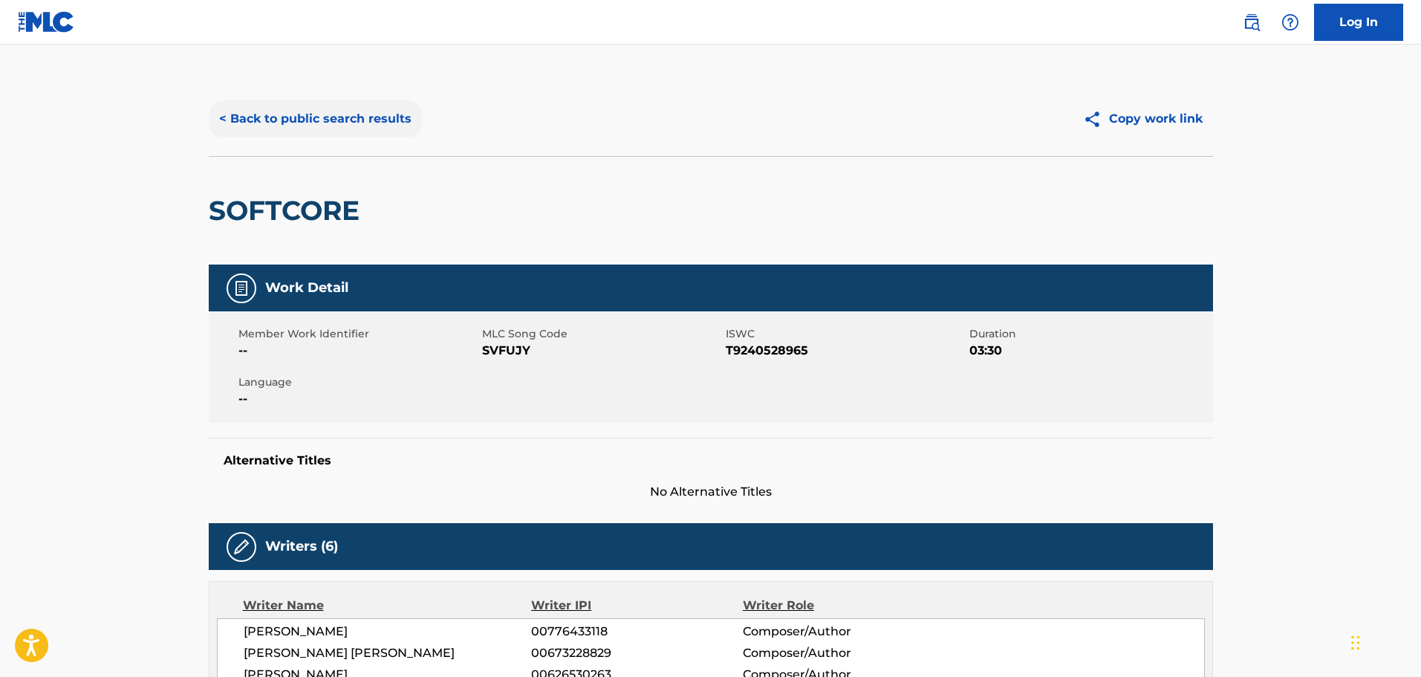
click at [221, 115] on button "< Back to public search results" at bounding box center [315, 118] width 213 height 37
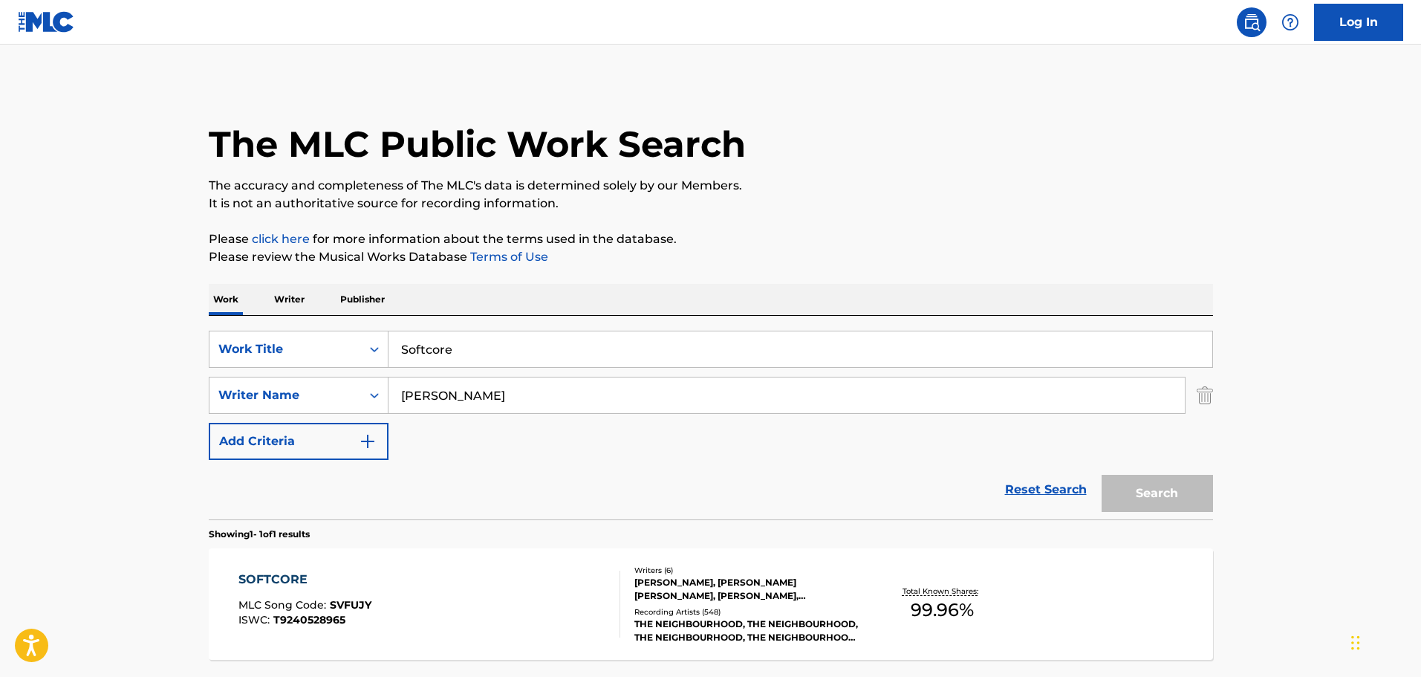
scroll to position [47, 0]
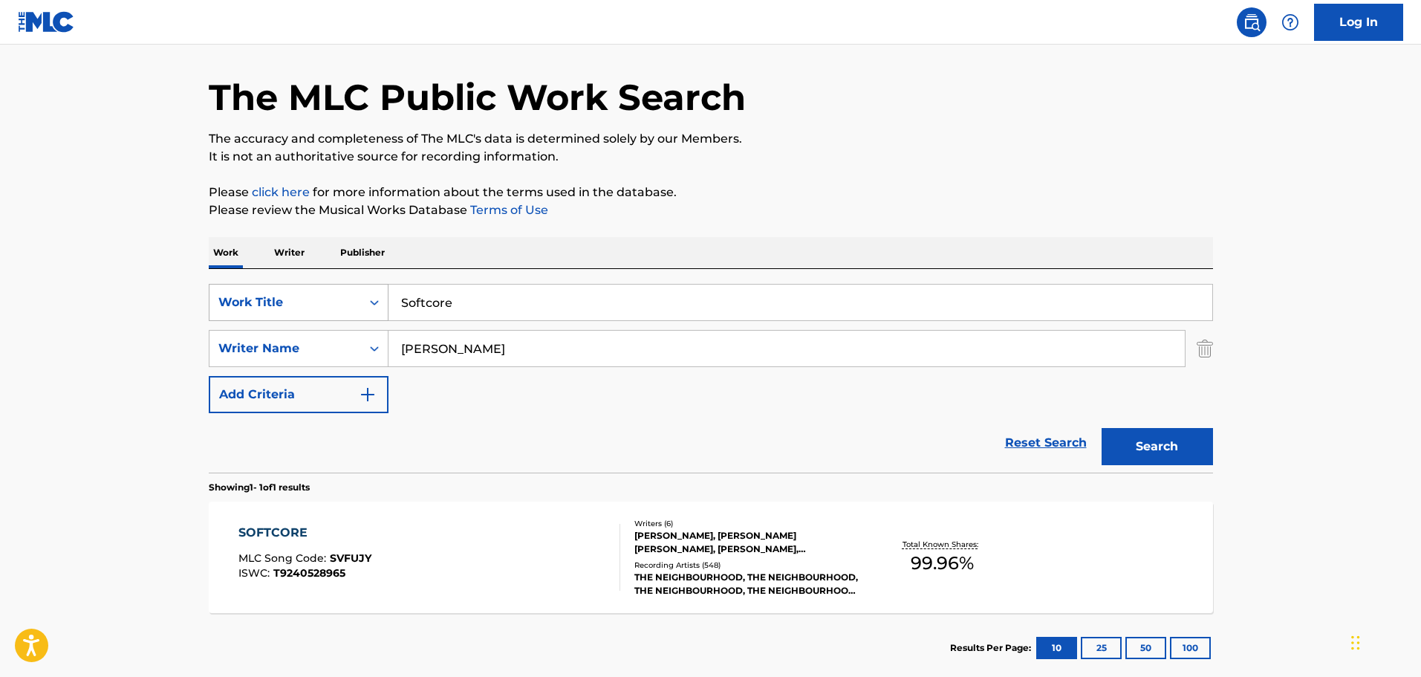
drag, startPoint x: 519, startPoint y: 301, endPoint x: 297, endPoint y: 301, distance: 222.1
click at [297, 301] on div "SearchWithCriteria9f620a7e-91f4-4736-82a7-731756b63203 Work Title Softcore" at bounding box center [711, 302] width 1004 height 37
type input "Spotlight"
click at [932, 403] on button "Search" at bounding box center [1157, 446] width 111 height 37
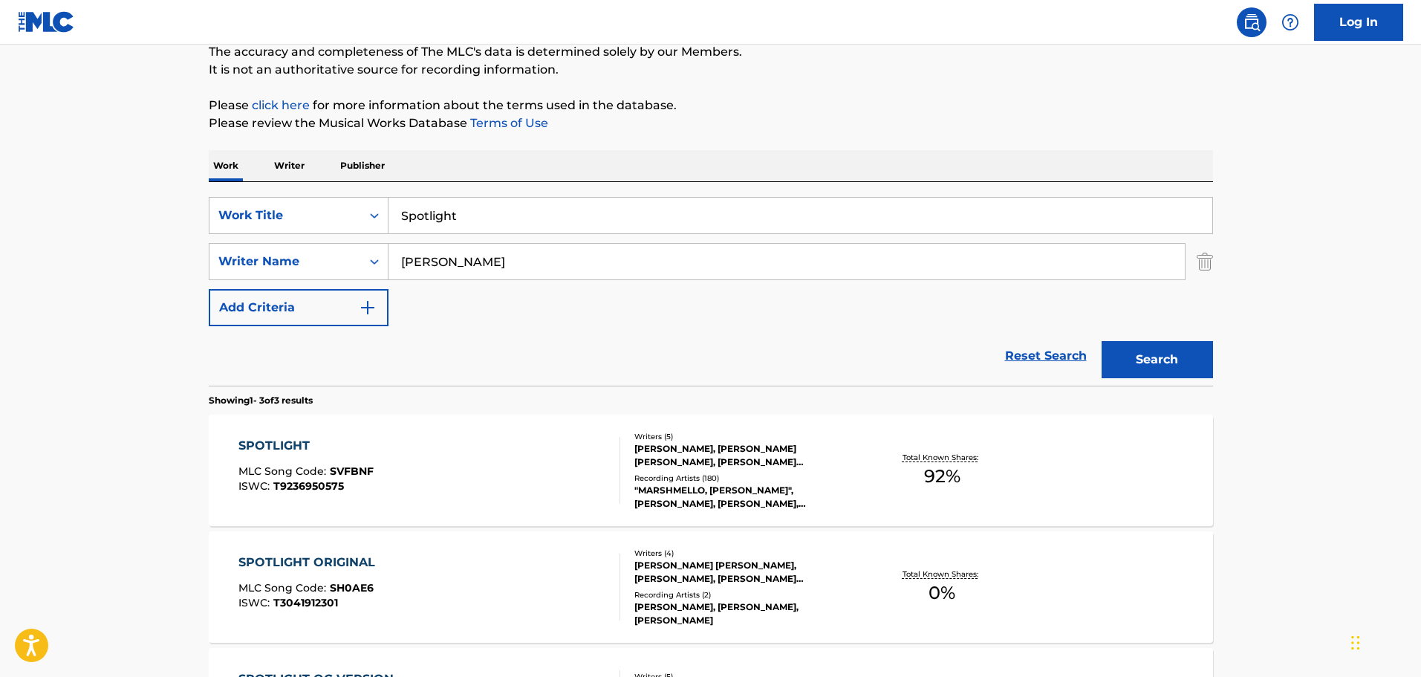
scroll to position [270, 0]
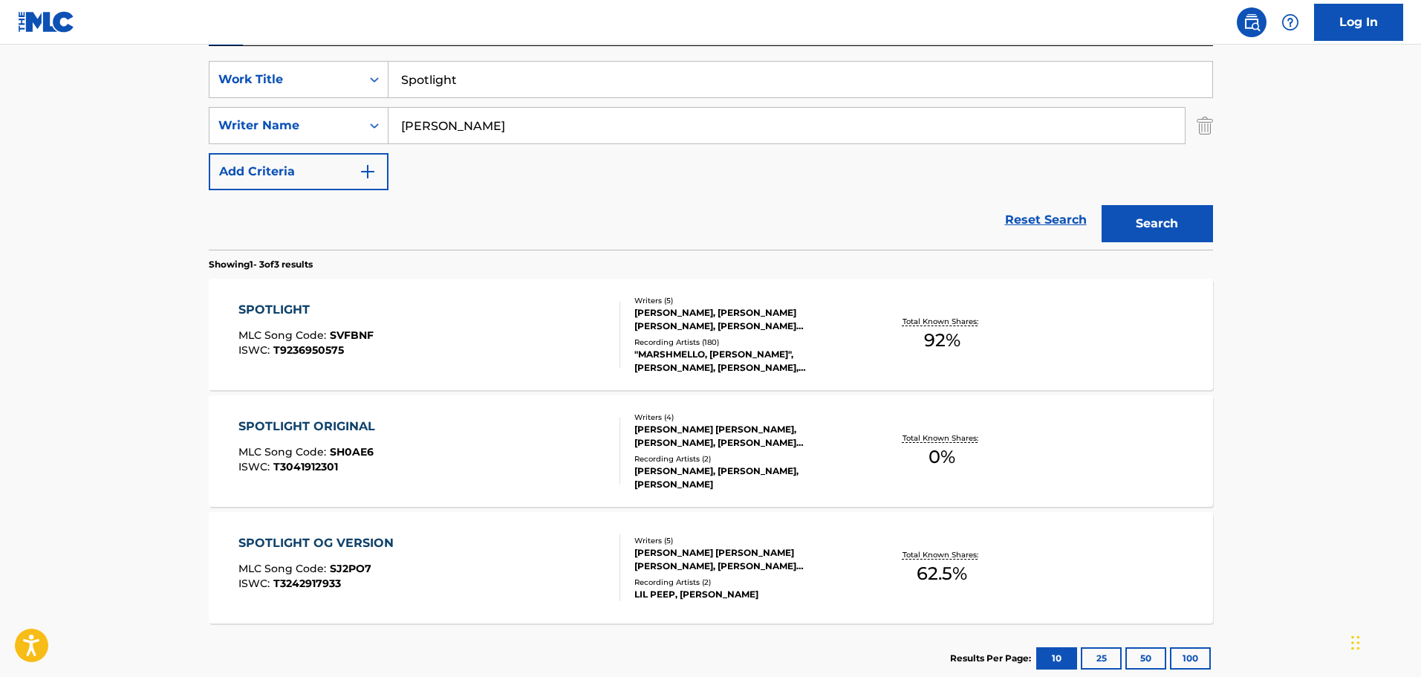
click at [744, 316] on div "[PERSON_NAME], [PERSON_NAME] [PERSON_NAME], [PERSON_NAME] [PERSON_NAME], [PERSO…" at bounding box center [746, 319] width 224 height 27
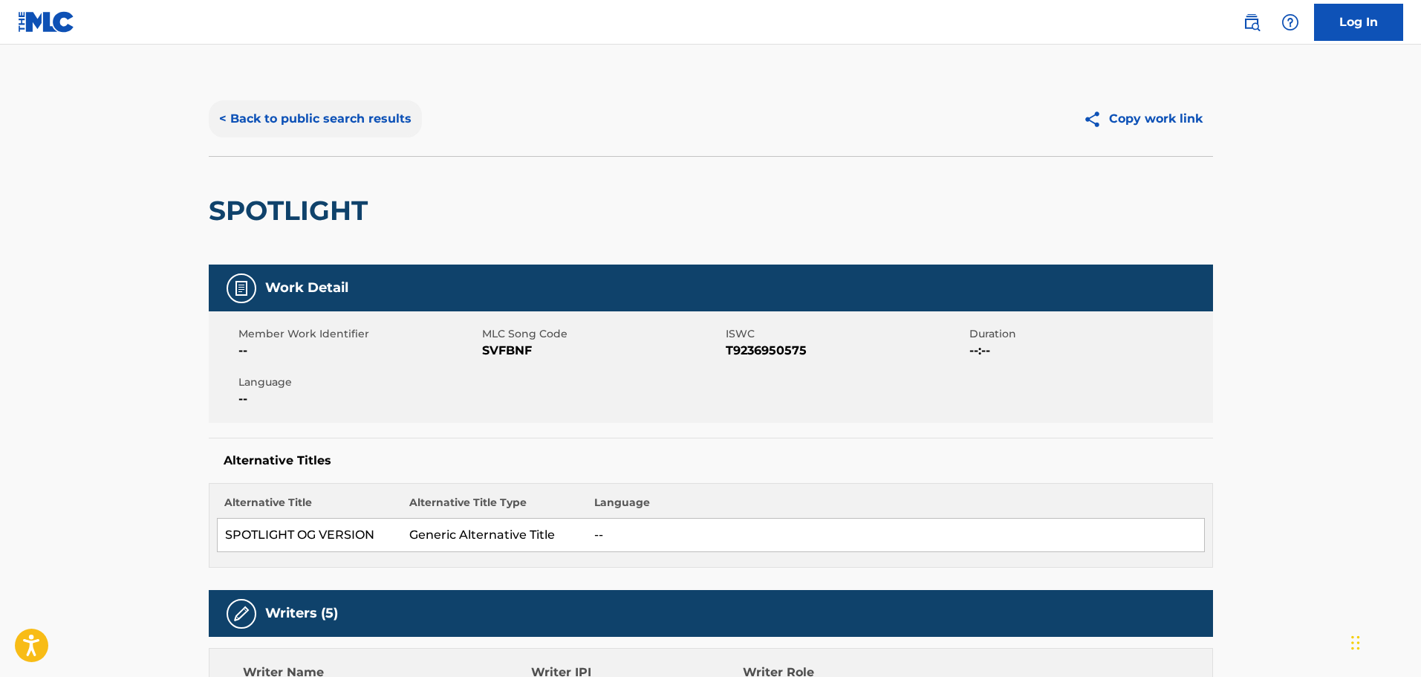
click at [233, 112] on button "< Back to public search results" at bounding box center [315, 118] width 213 height 37
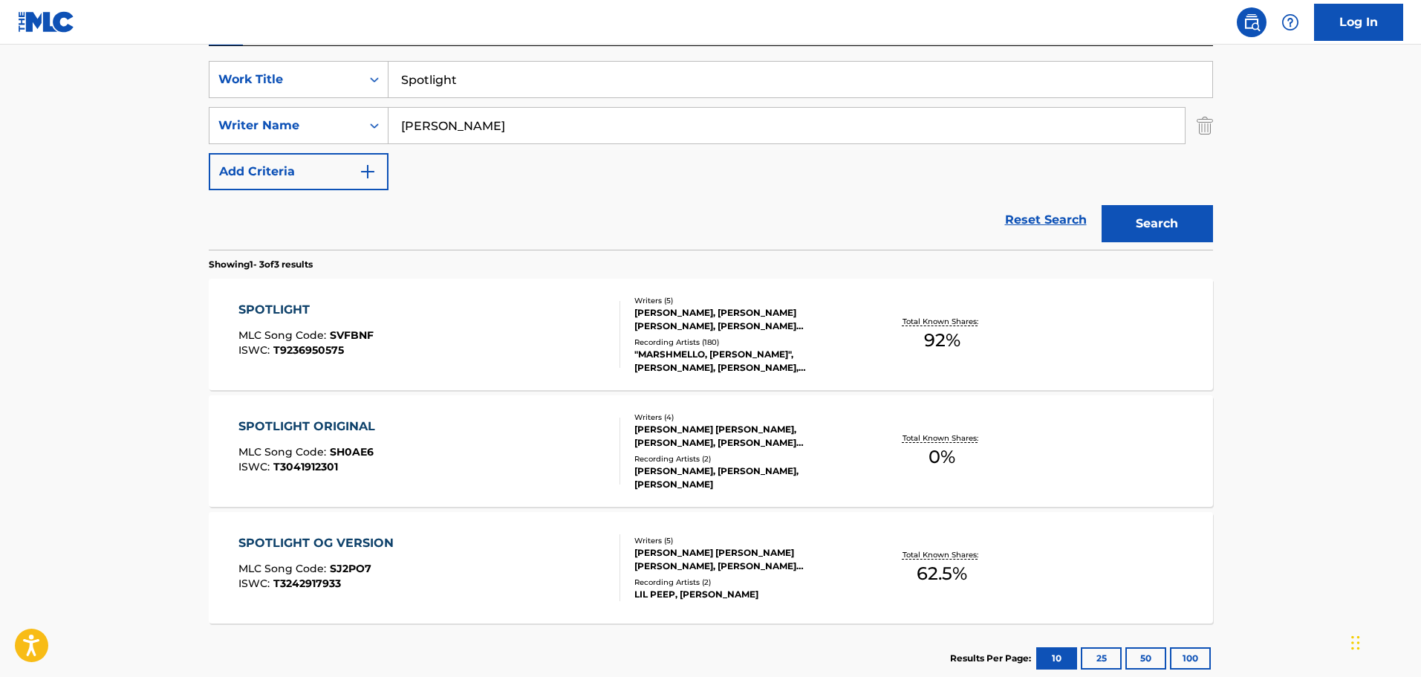
click at [715, 403] on div "[PERSON_NAME] [PERSON_NAME] [PERSON_NAME], [PERSON_NAME] [PERSON_NAME], [PERSON…" at bounding box center [746, 559] width 224 height 27
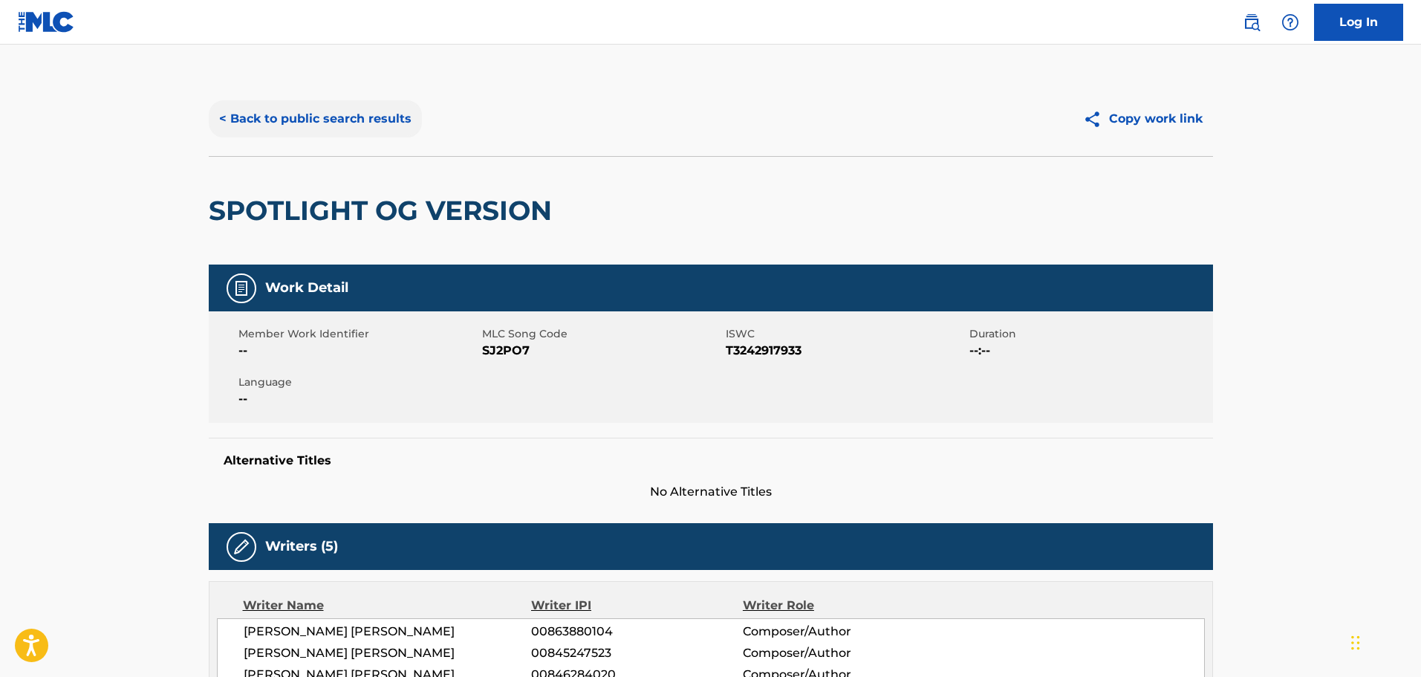
click at [231, 118] on button "< Back to public search results" at bounding box center [315, 118] width 213 height 37
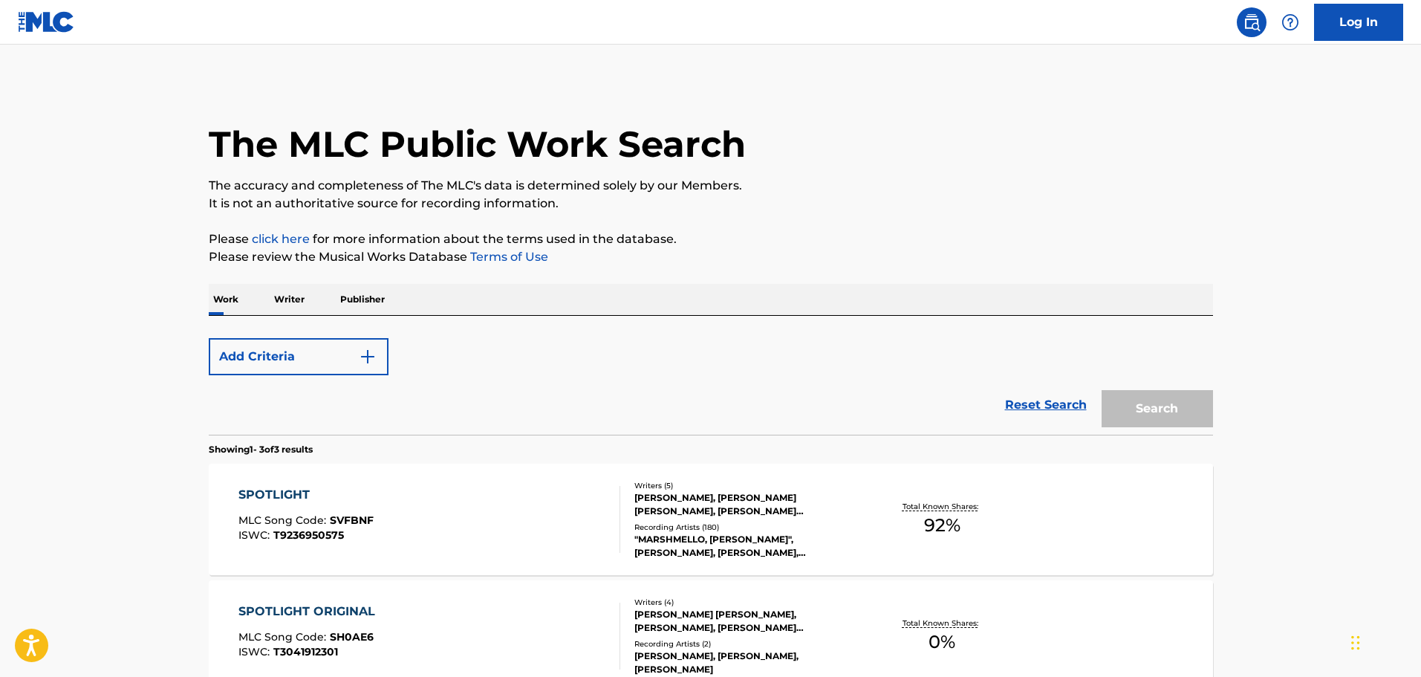
scroll to position [270, 0]
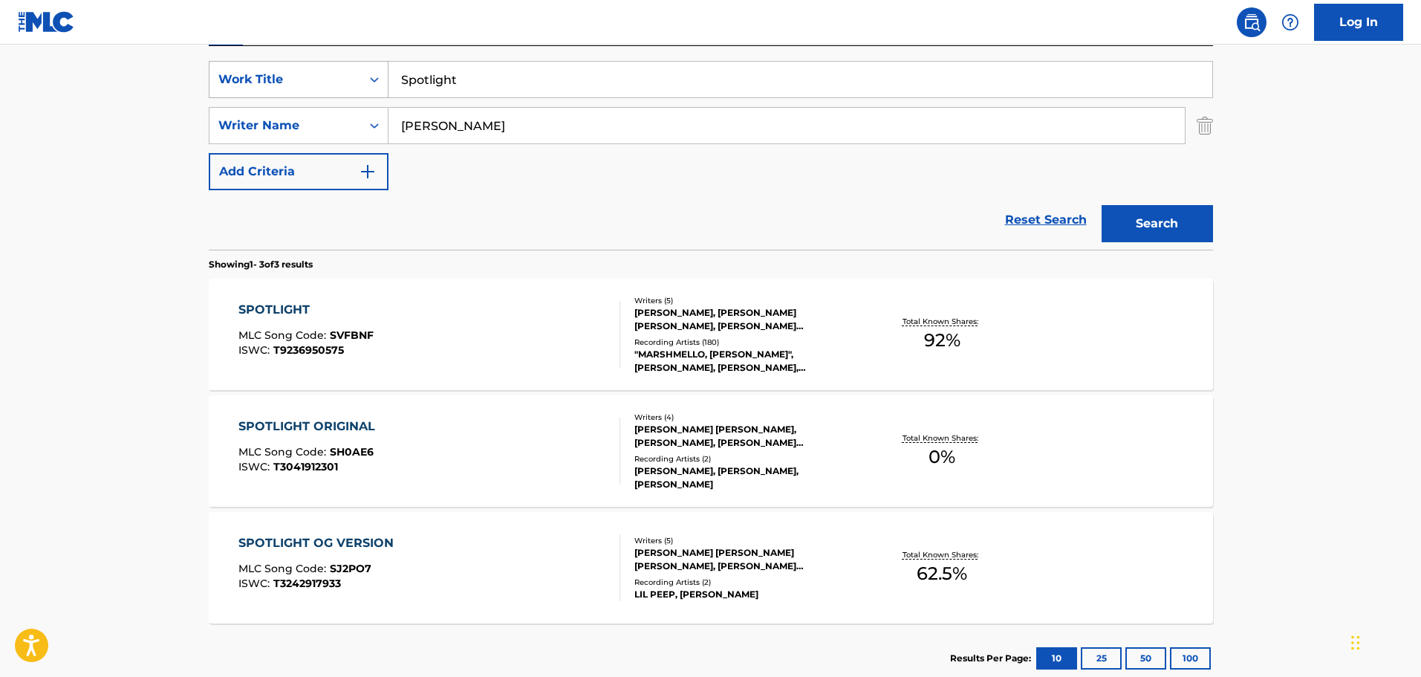
drag, startPoint x: 482, startPoint y: 77, endPoint x: 368, endPoint y: 95, distance: 115.8
click at [368, 94] on div "SearchWithCriteria9f620a7e-91f4-4736-82a7-731756b63203 Work Title Spotlight" at bounding box center [711, 79] width 1004 height 37
type input "[MEDICAL_DATA]"
click at [932, 205] on button "Search" at bounding box center [1157, 223] width 111 height 37
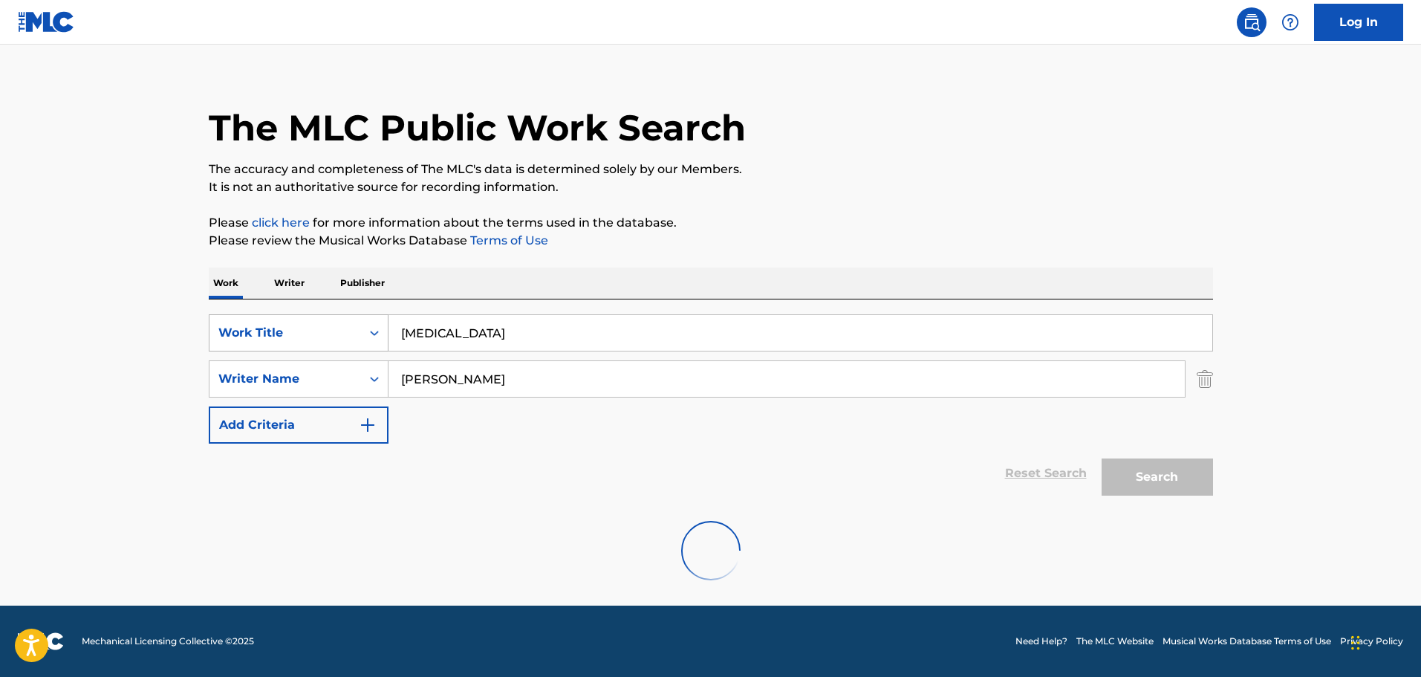
scroll to position [248, 0]
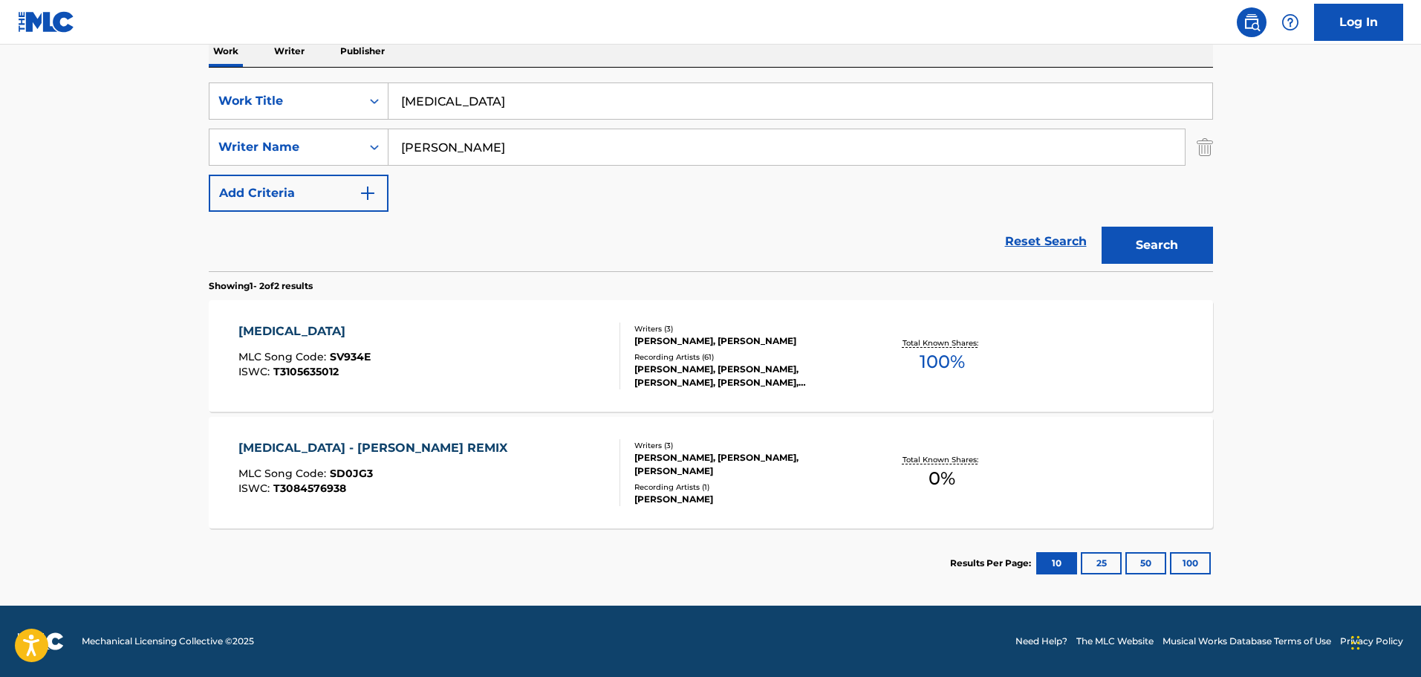
click at [704, 337] on div "[PERSON_NAME], [PERSON_NAME]" at bounding box center [746, 340] width 224 height 13
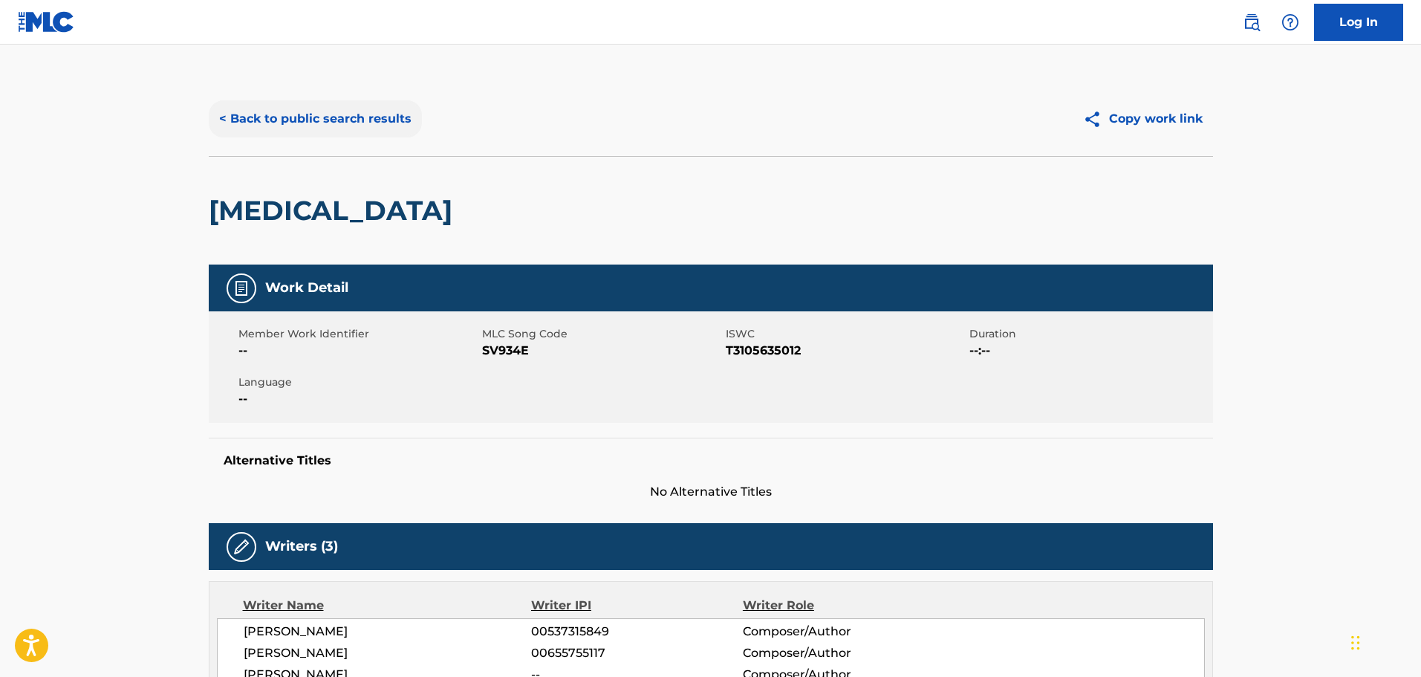
click at [245, 116] on button "< Back to public search results" at bounding box center [315, 118] width 213 height 37
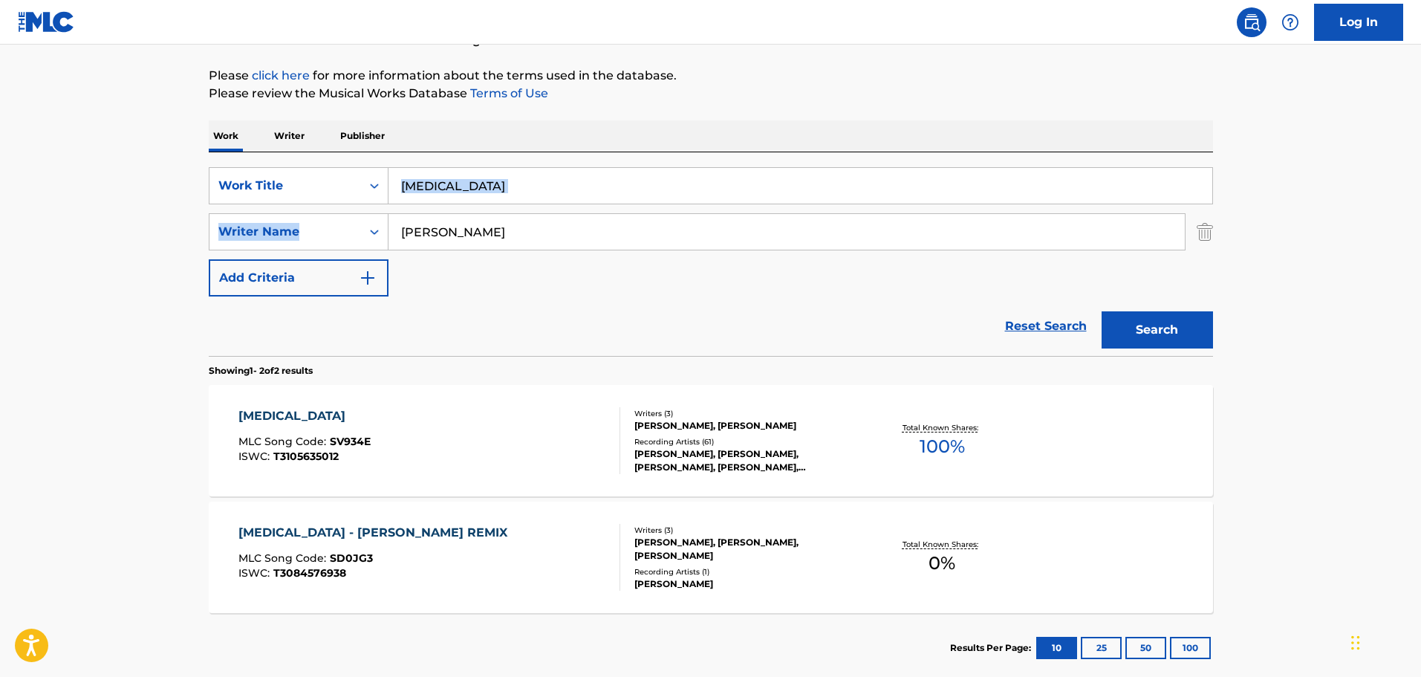
drag, startPoint x: 500, startPoint y: 204, endPoint x: 394, endPoint y: 183, distance: 108.4
click at [394, 183] on div "SearchWithCriteria9f620a7e-91f4-4736-82a7-731756b63203 Work Title [MEDICAL_DATA…" at bounding box center [711, 231] width 1004 height 129
click at [481, 188] on input "[MEDICAL_DATA]" at bounding box center [801, 186] width 824 height 36
drag, startPoint x: 466, startPoint y: 186, endPoint x: 352, endPoint y: 185, distance: 113.7
click at [352, 185] on div "SearchWithCriteria9f620a7e-91f4-4736-82a7-731756b63203 Work Title [MEDICAL_DATA]" at bounding box center [711, 185] width 1004 height 37
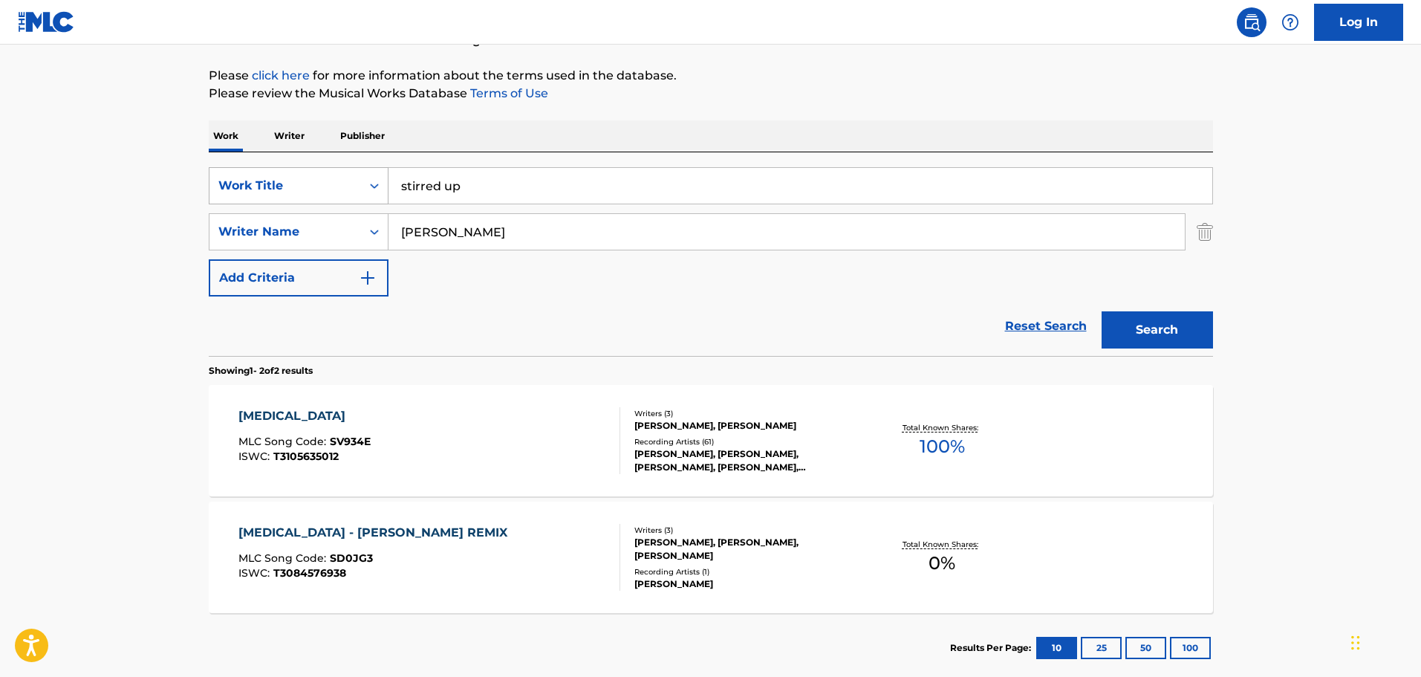
type input "stirred up"
click at [932, 311] on button "Search" at bounding box center [1157, 329] width 111 height 37
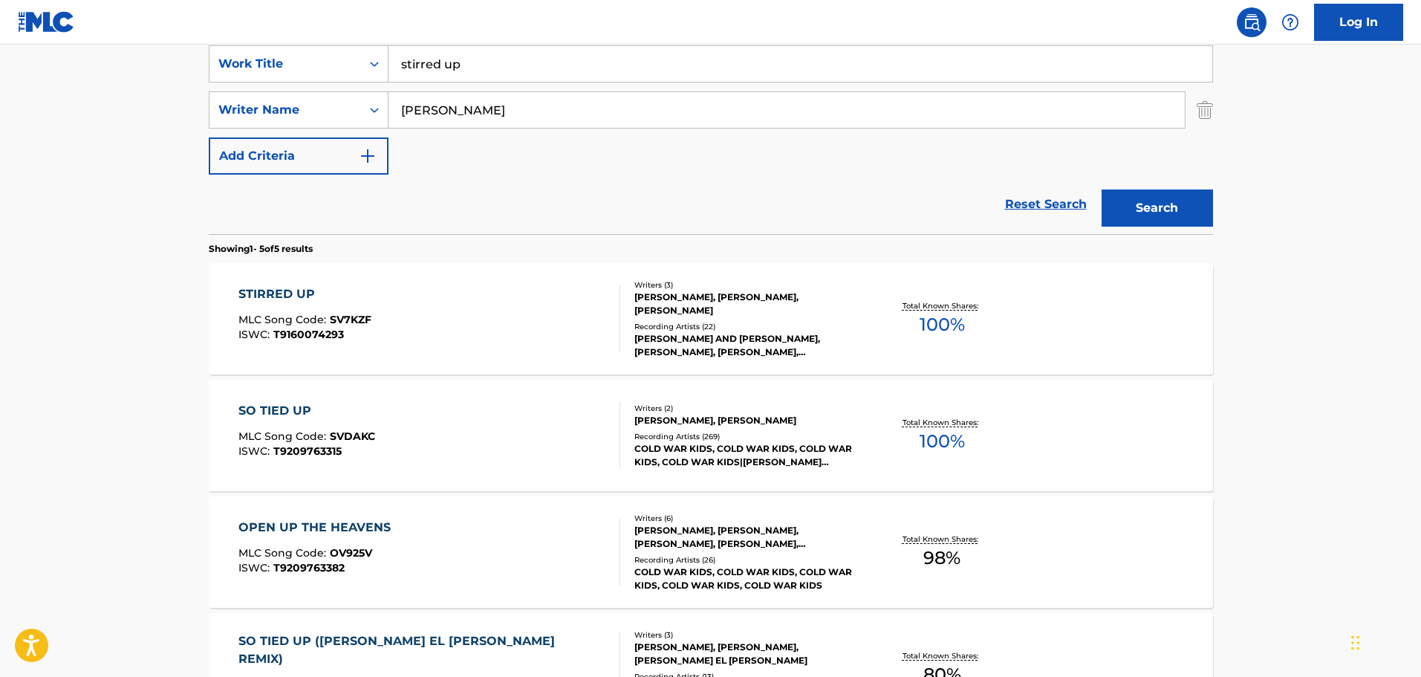
scroll to position [312, 0]
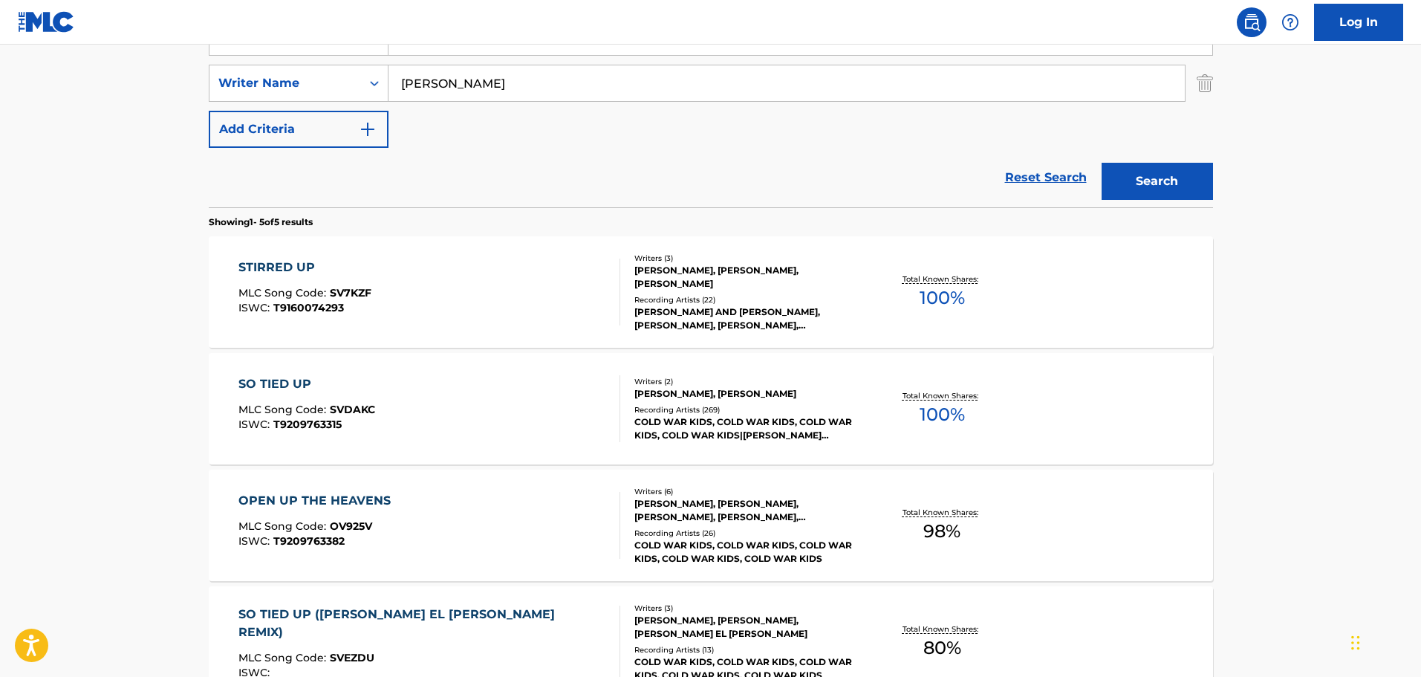
click at [665, 279] on div "[PERSON_NAME], [PERSON_NAME], [PERSON_NAME]" at bounding box center [746, 277] width 224 height 27
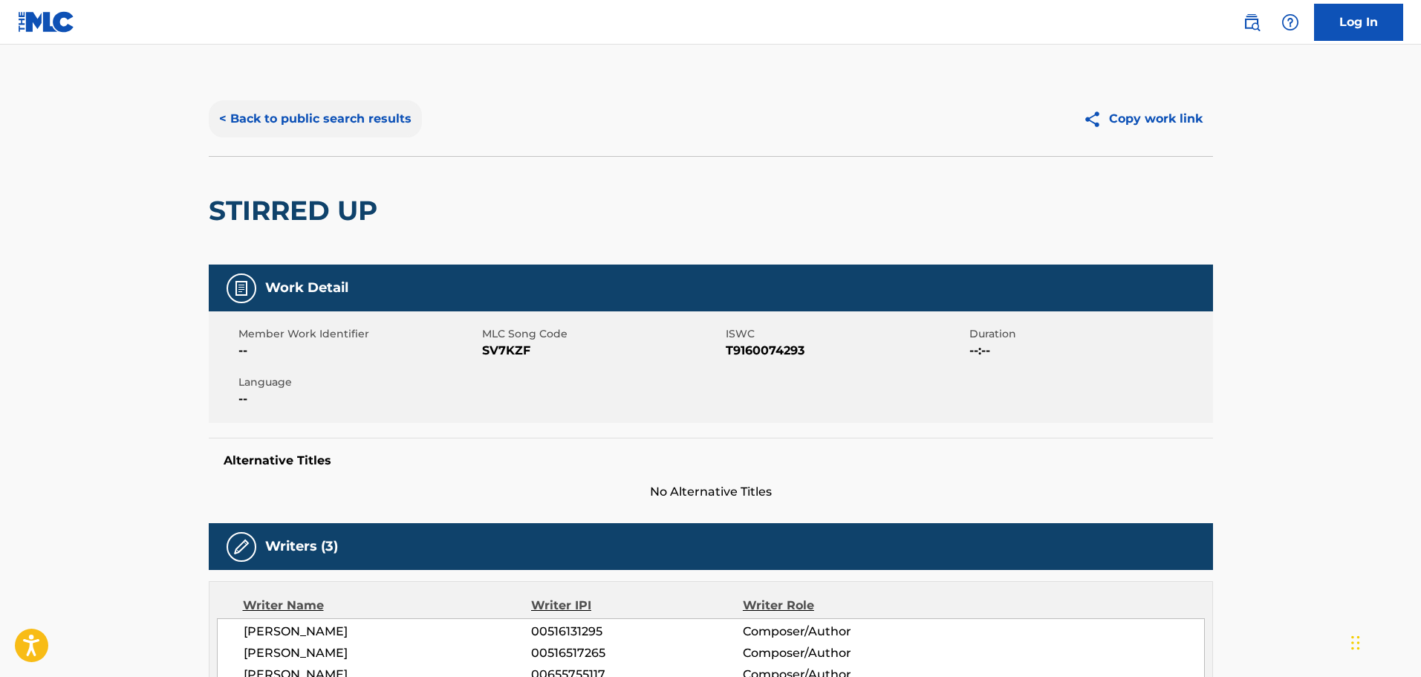
click at [228, 118] on button "< Back to public search results" at bounding box center [315, 118] width 213 height 37
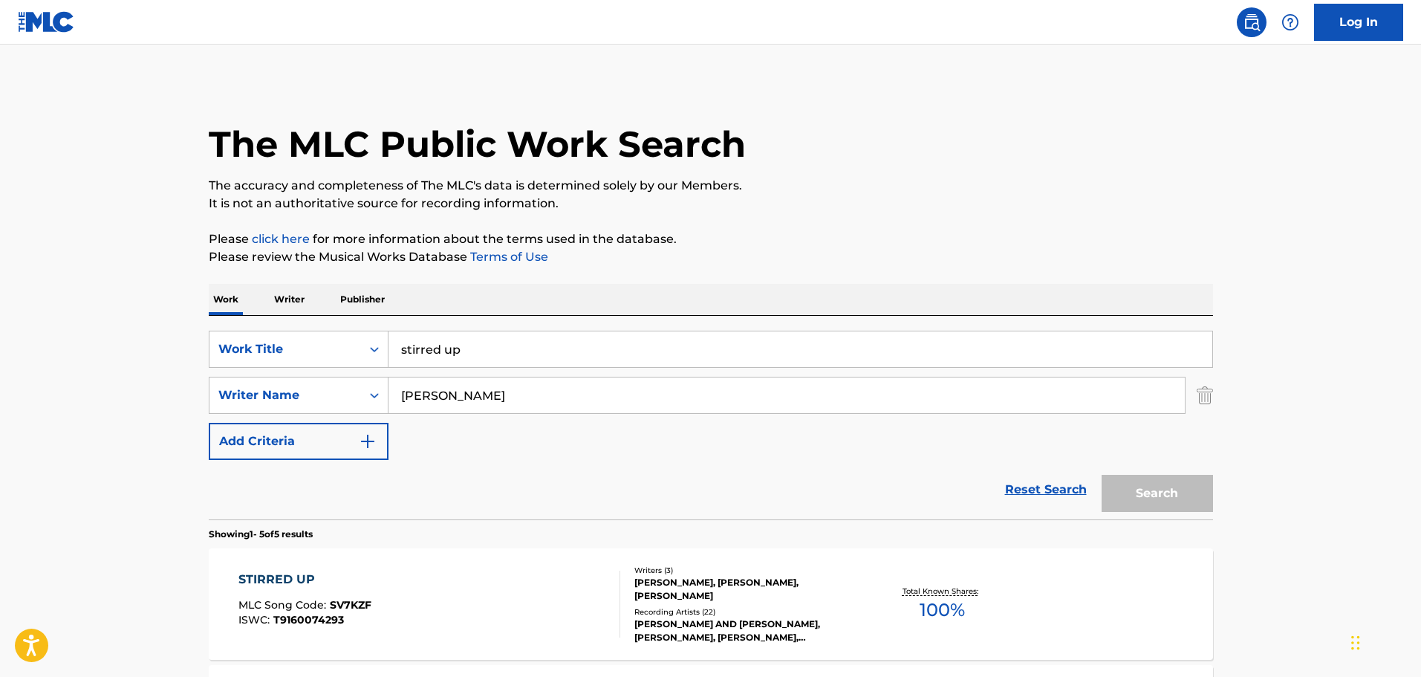
scroll to position [312, 0]
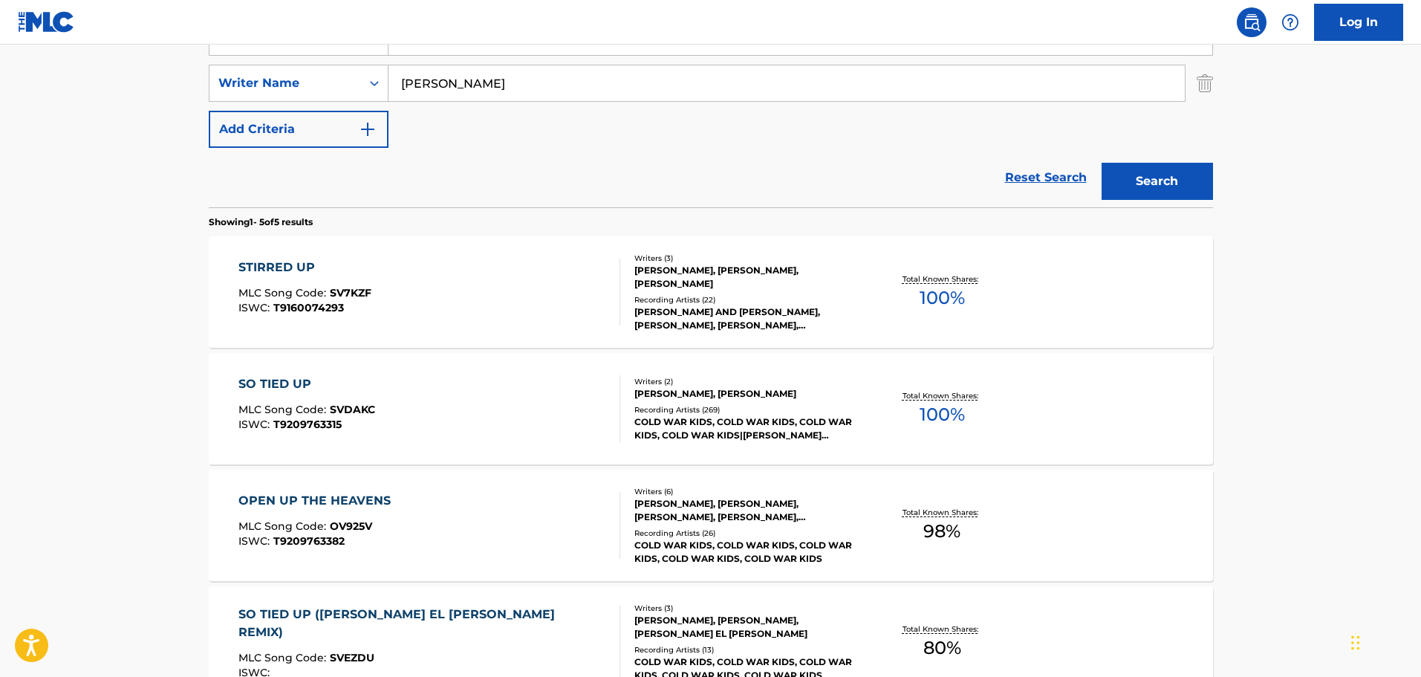
click at [499, 83] on input "[PERSON_NAME]" at bounding box center [787, 83] width 796 height 36
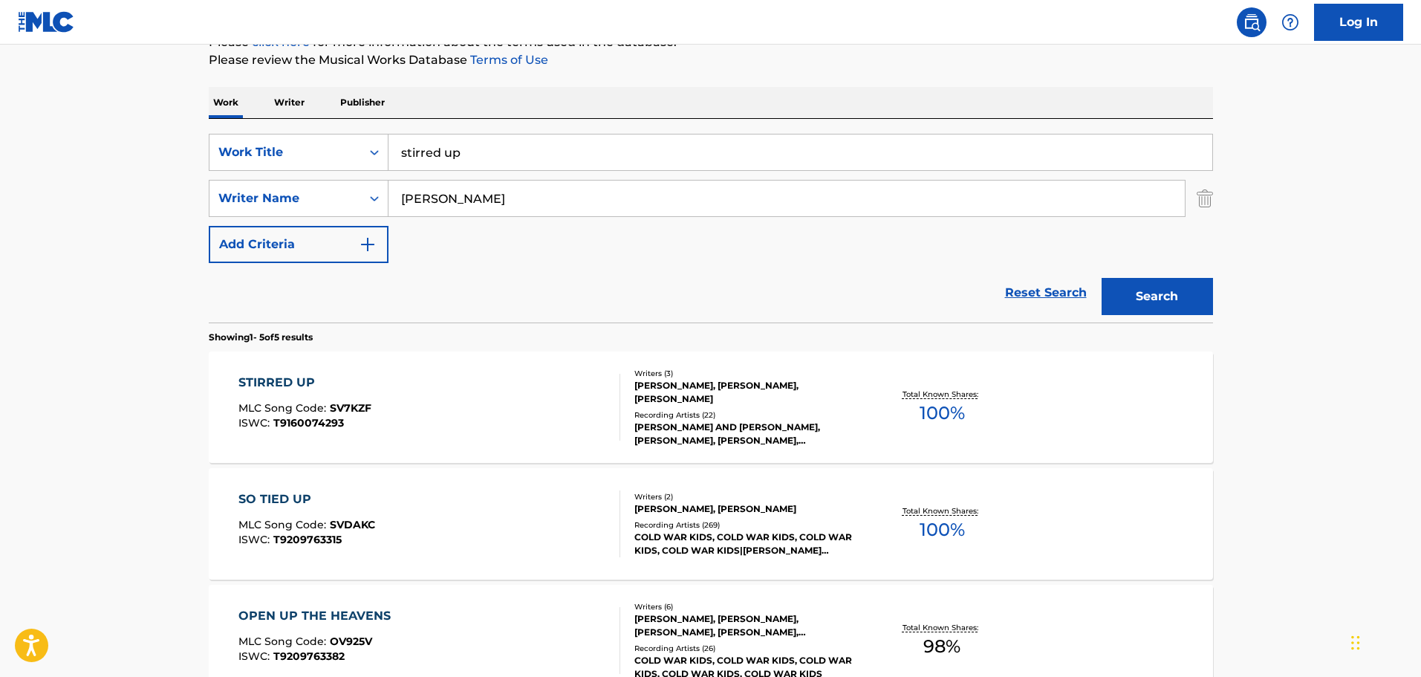
scroll to position [15, 0]
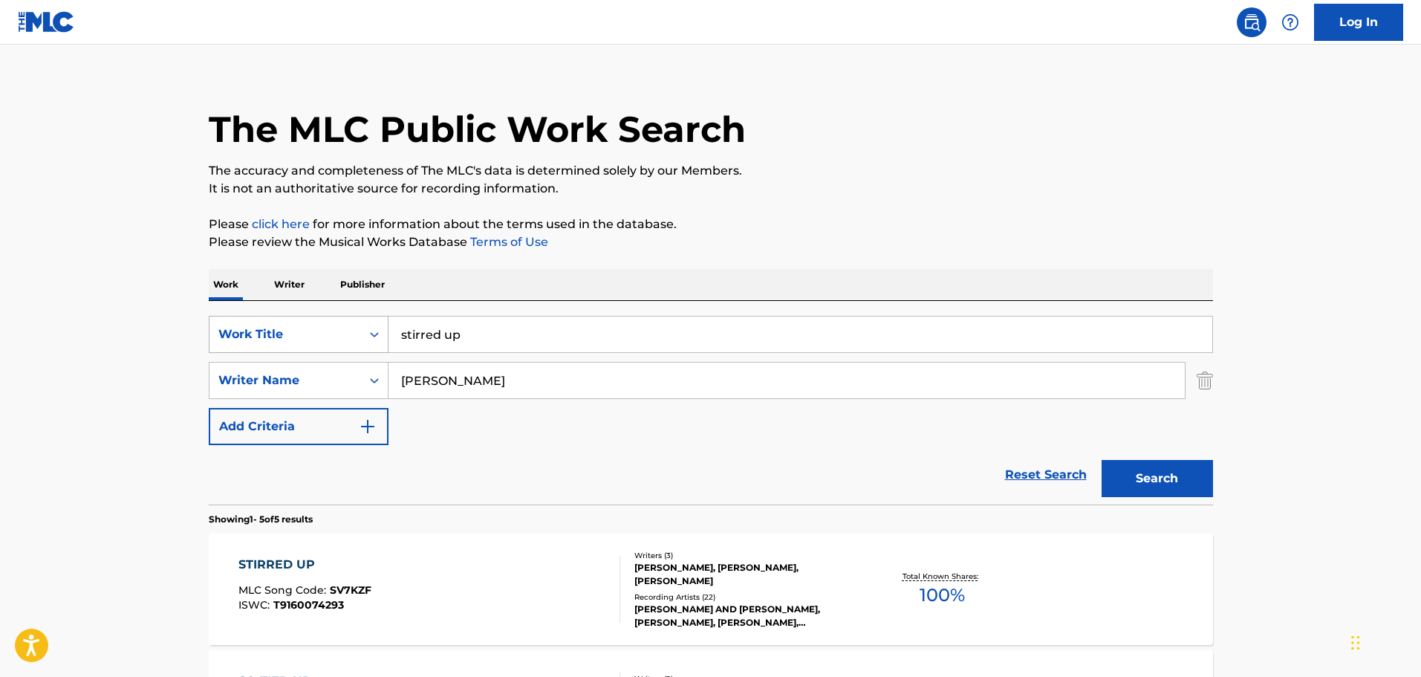
drag, startPoint x: 506, startPoint y: 343, endPoint x: 314, endPoint y: 348, distance: 191.7
click at [314, 348] on div "SearchWithCriteria9f620a7e-91f4-4736-82a7-731756b63203 Work Title stirred up" at bounding box center [711, 334] width 1004 height 37
type input "stonefist"
click at [932, 403] on button "Search" at bounding box center [1157, 478] width 111 height 37
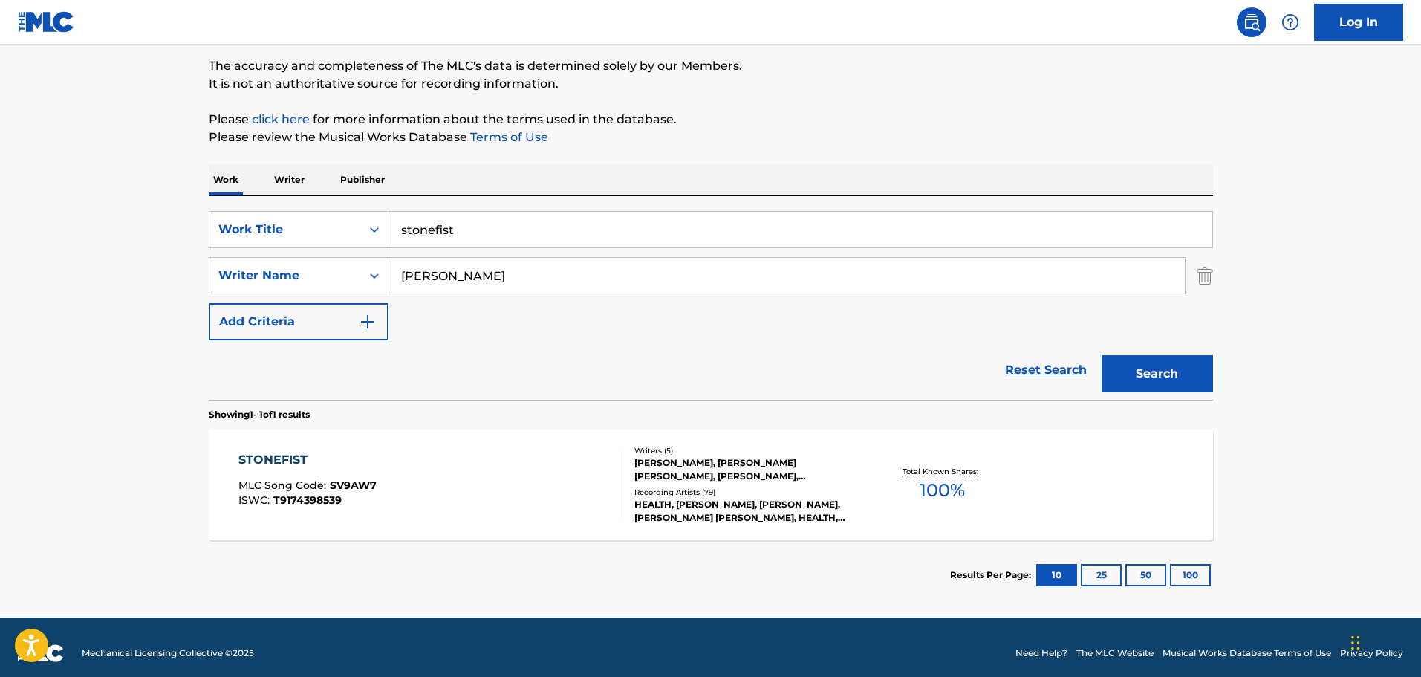
scroll to position [131, 0]
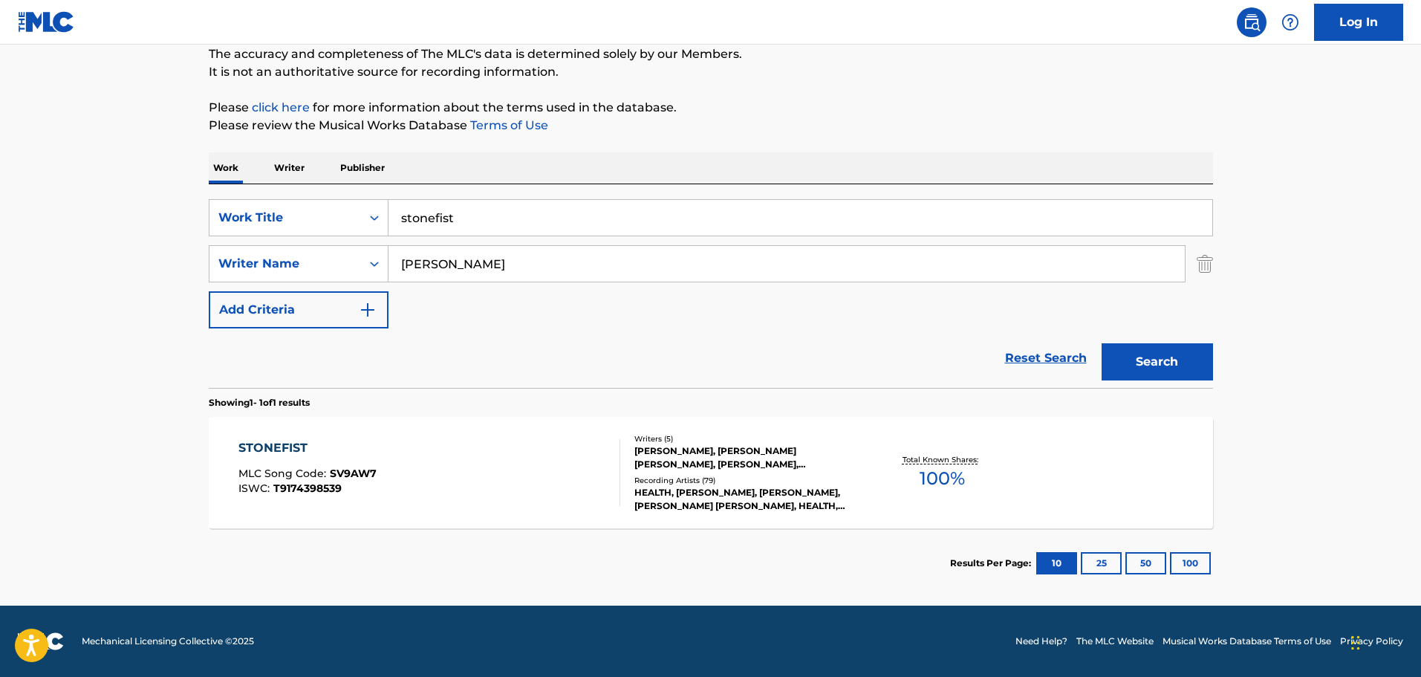
click at [293, 403] on div "STONEFIST" at bounding box center [307, 448] width 138 height 18
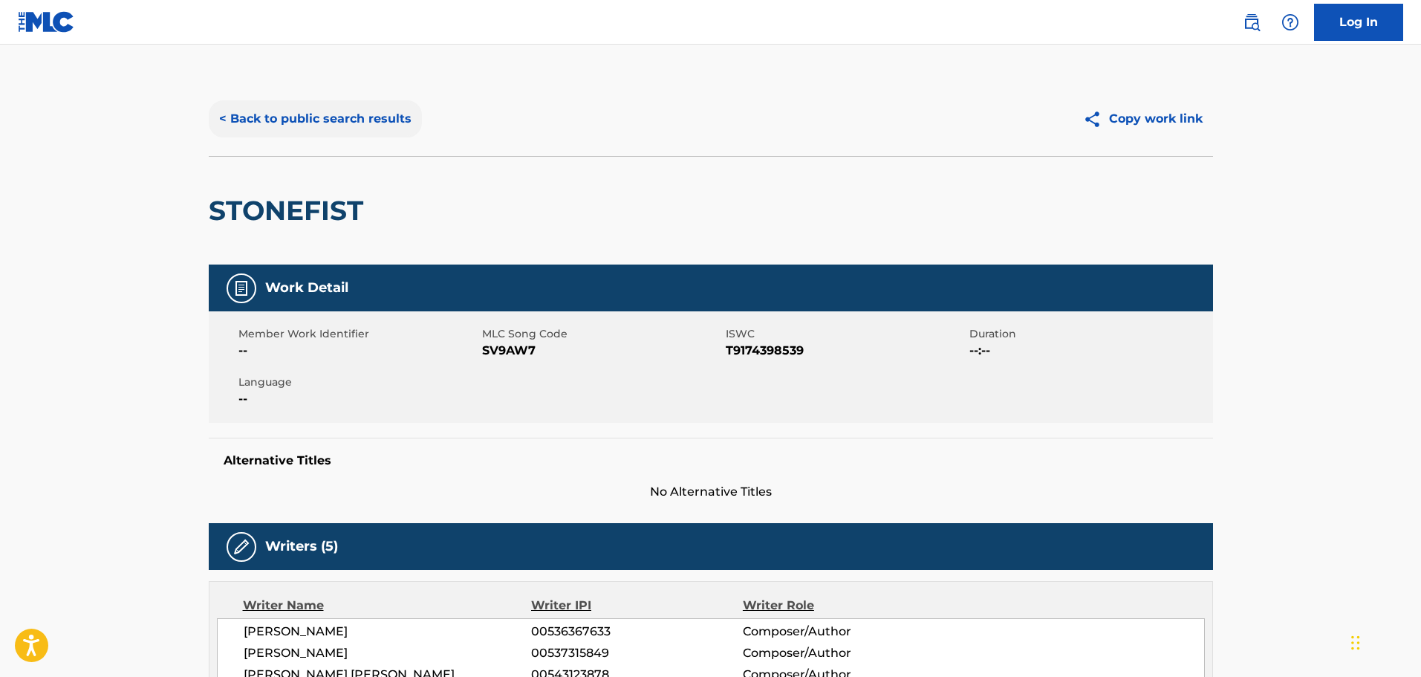
click at [221, 112] on button "< Back to public search results" at bounding box center [315, 118] width 213 height 37
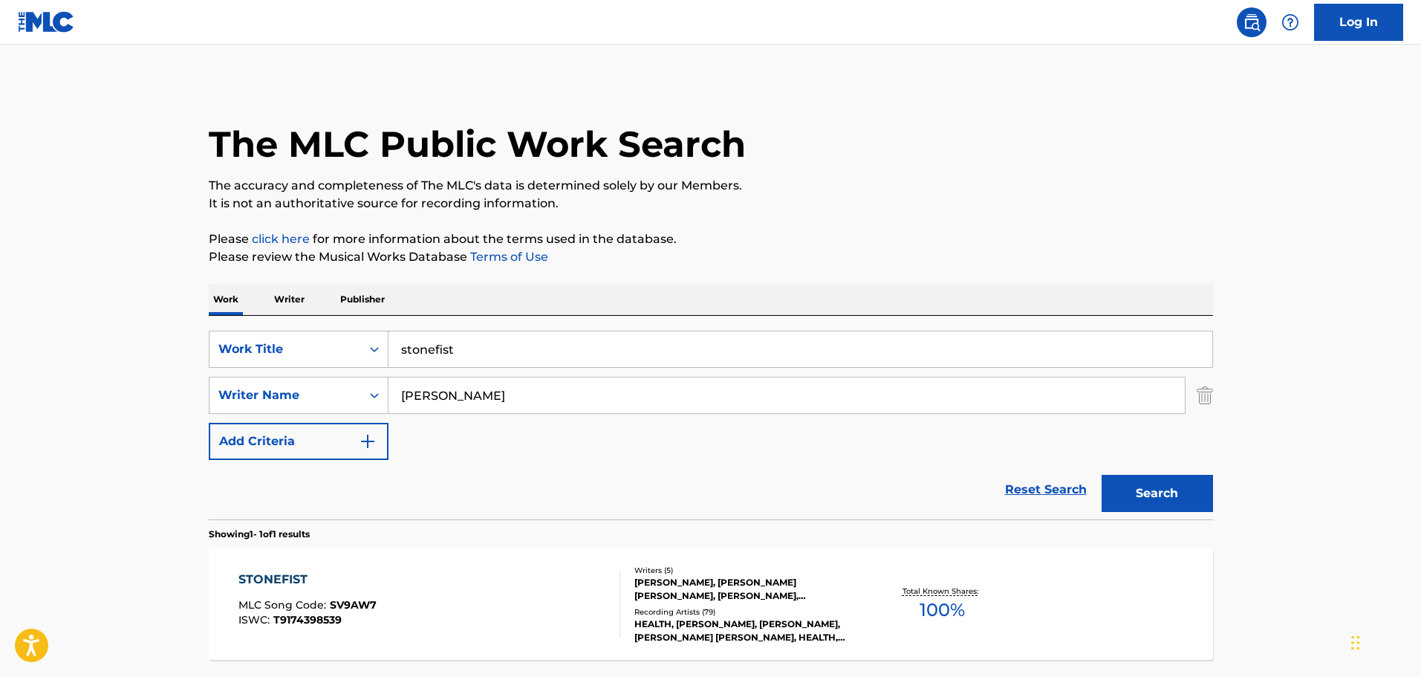
scroll to position [47, 0]
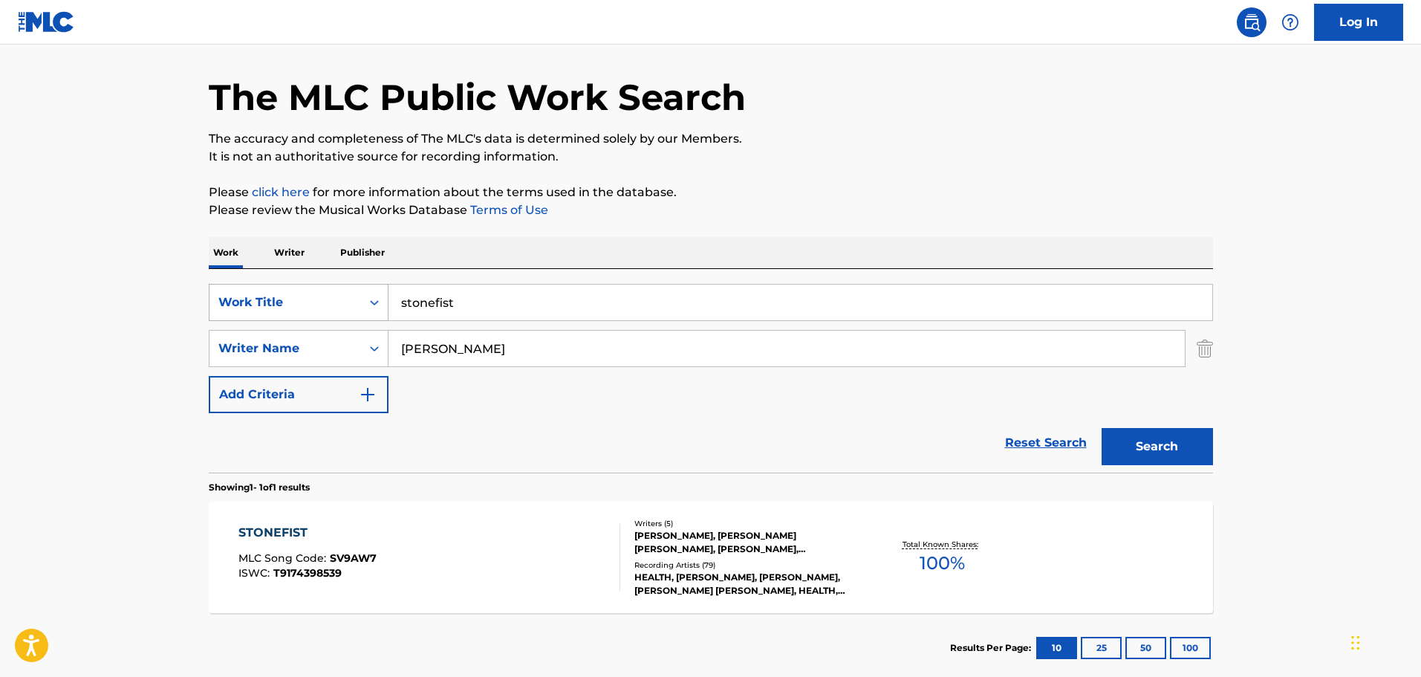
drag, startPoint x: 461, startPoint y: 300, endPoint x: 357, endPoint y: 307, distance: 103.5
click at [357, 307] on div "SearchWithCriteria9f620a7e-91f4-4736-82a7-731756b63203 Work Title stonefist" at bounding box center [711, 302] width 1004 height 37
type input "strange days"
click at [932, 403] on button "Search" at bounding box center [1157, 446] width 111 height 37
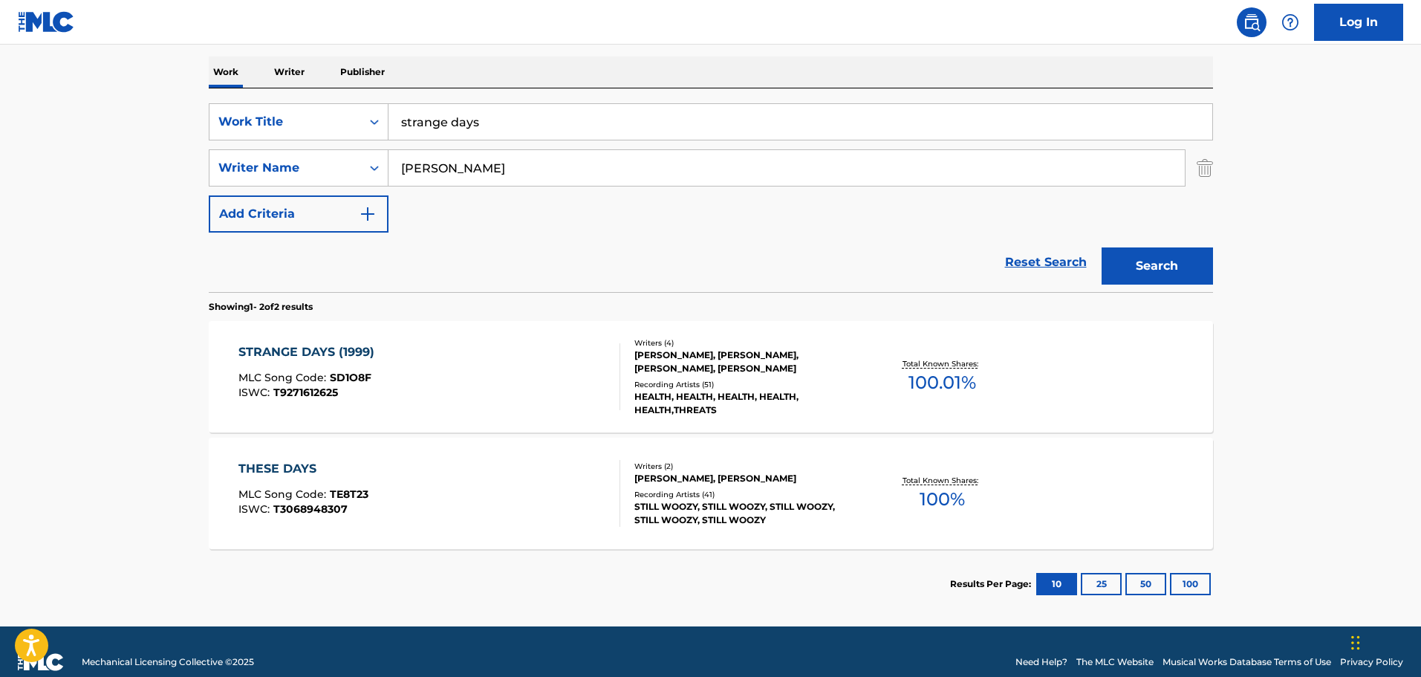
scroll to position [248, 0]
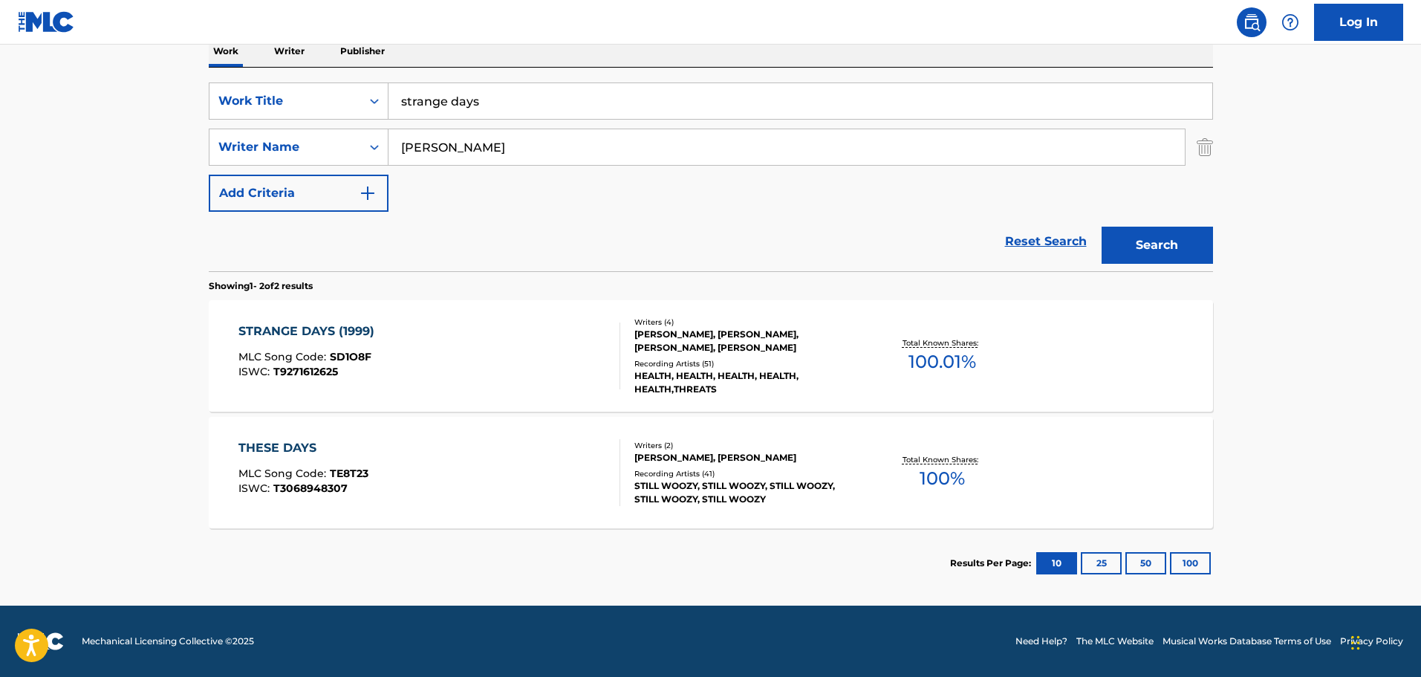
click at [694, 334] on div "[PERSON_NAME], [PERSON_NAME], [PERSON_NAME], [PERSON_NAME]" at bounding box center [746, 341] width 224 height 27
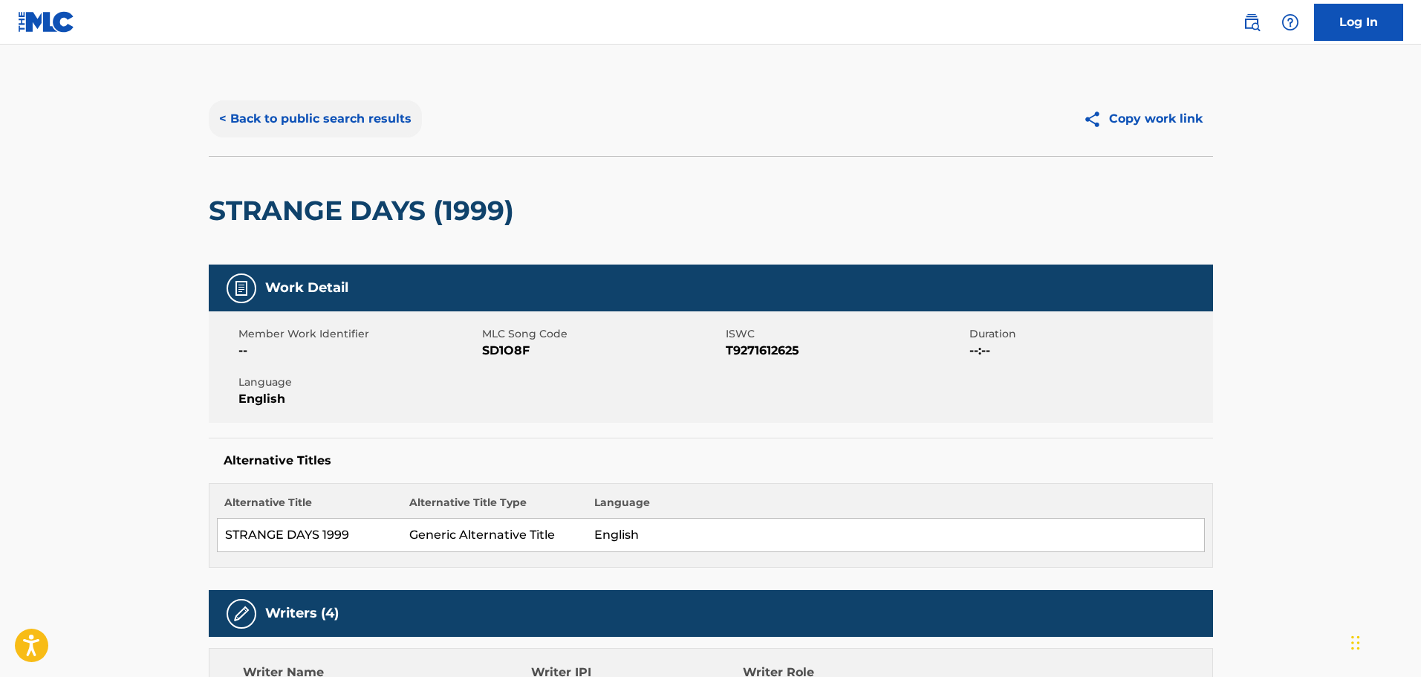
click at [229, 119] on button "< Back to public search results" at bounding box center [315, 118] width 213 height 37
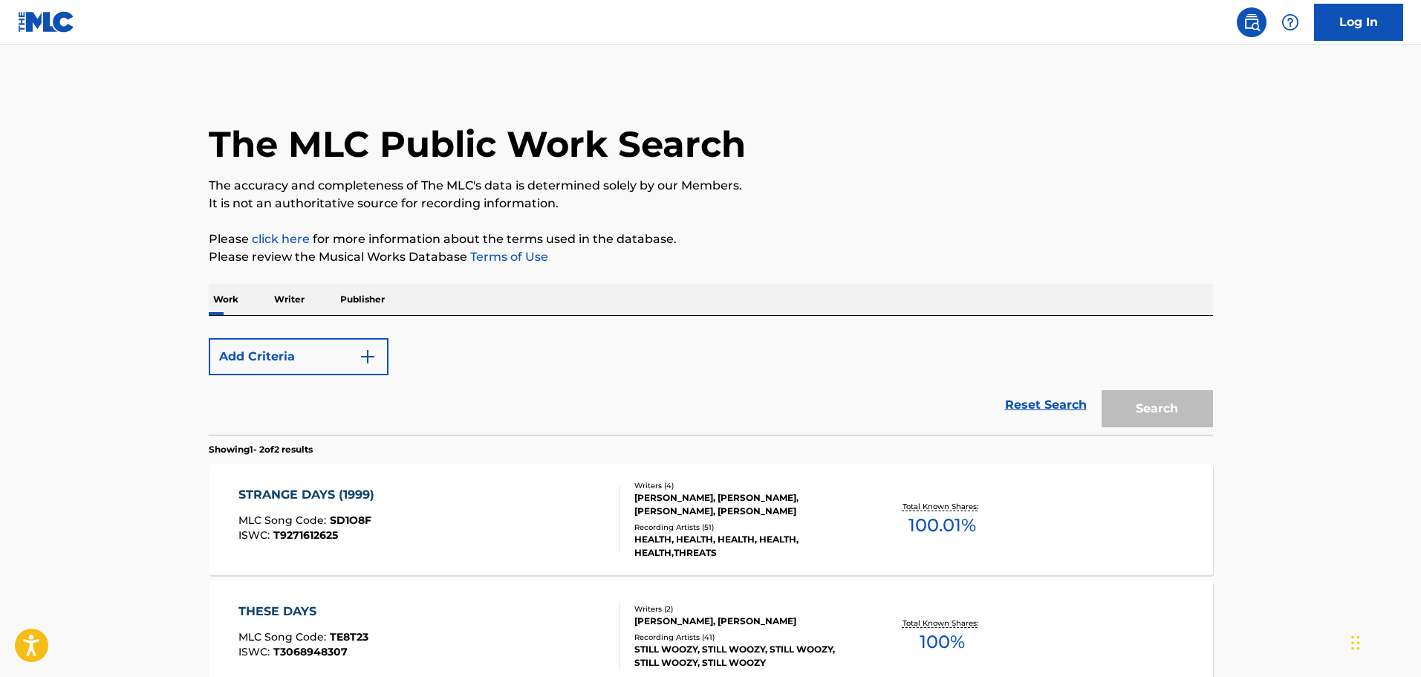
scroll to position [163, 0]
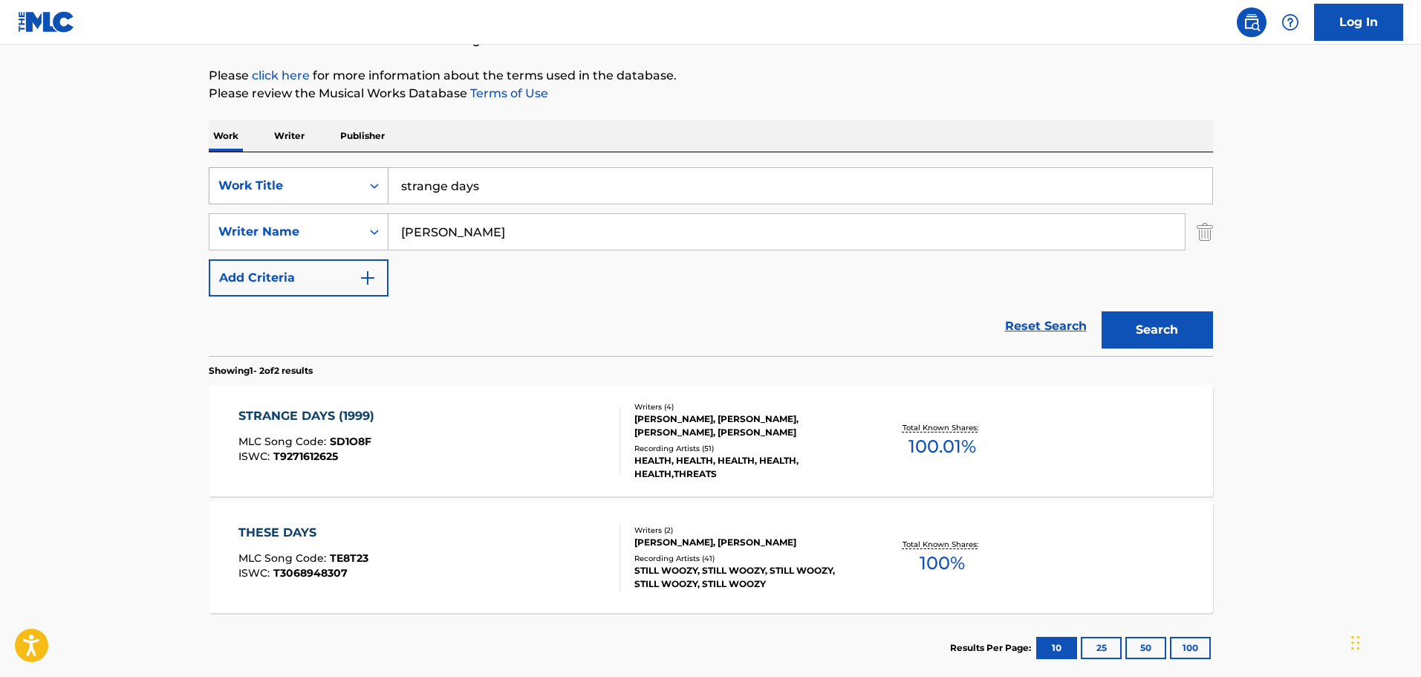
drag, startPoint x: 529, startPoint y: 185, endPoint x: 258, endPoint y: 181, distance: 271.2
click at [258, 181] on div "SearchWithCriteria9f620a7e-91f4-4736-82a7-731756b63203 Work Title strange days" at bounding box center [711, 185] width 1004 height 37
type input "Stuck with me"
click at [932, 311] on button "Search" at bounding box center [1157, 329] width 111 height 37
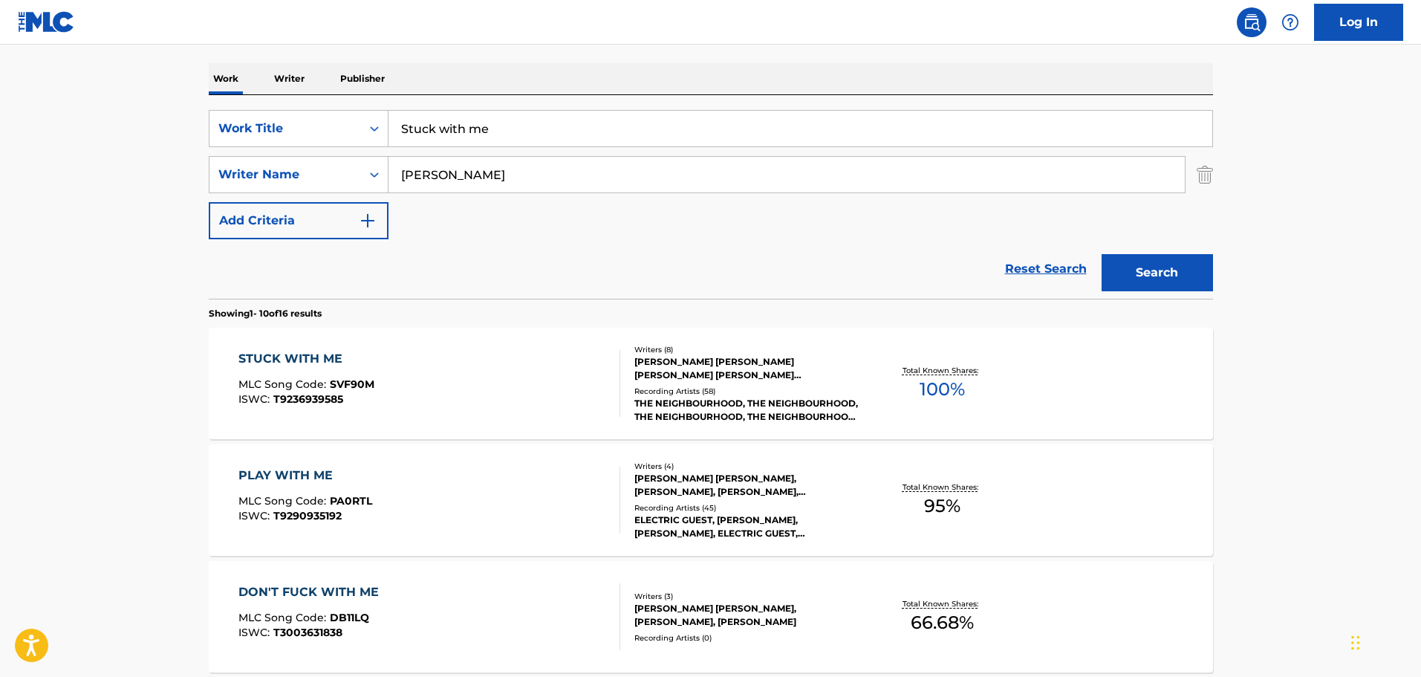
scroll to position [238, 0]
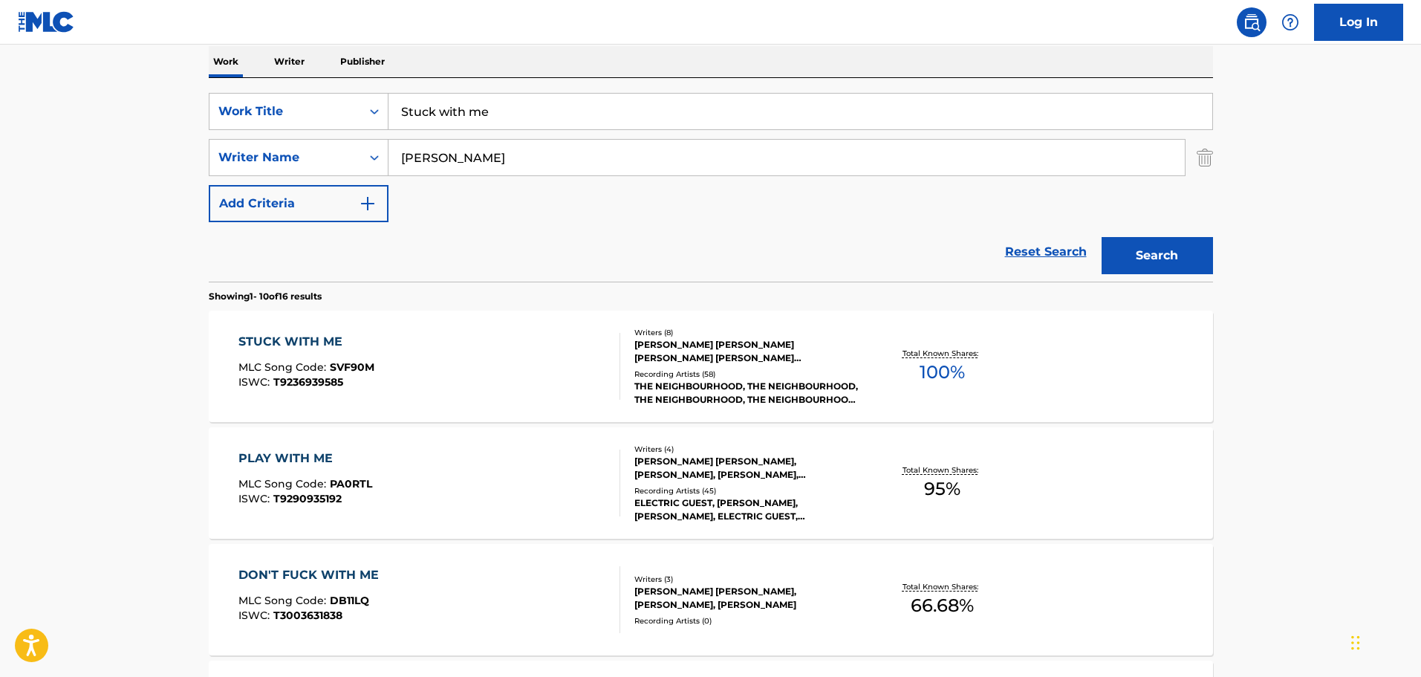
click at [721, 340] on div "[PERSON_NAME] [PERSON_NAME] [PERSON_NAME] [PERSON_NAME] [PERSON_NAME], [PERSON_…" at bounding box center [746, 351] width 224 height 27
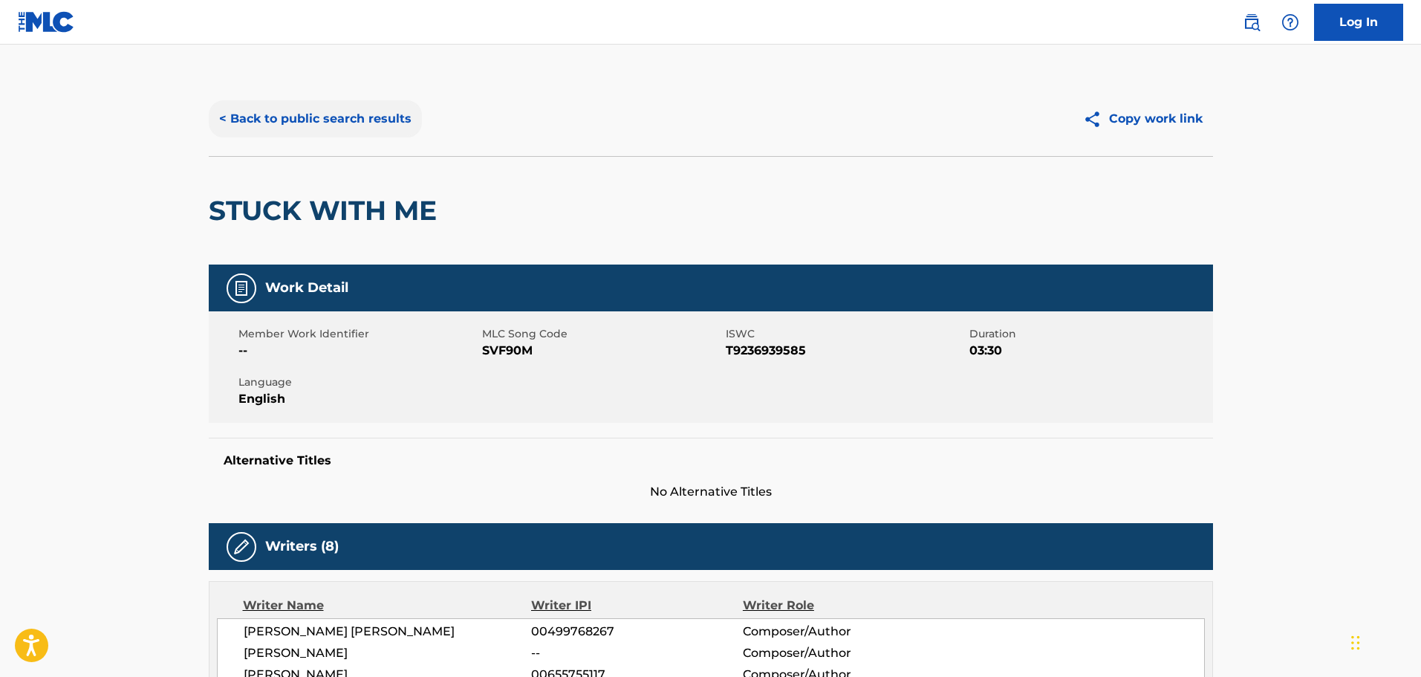
click at [227, 116] on button "< Back to public search results" at bounding box center [315, 118] width 213 height 37
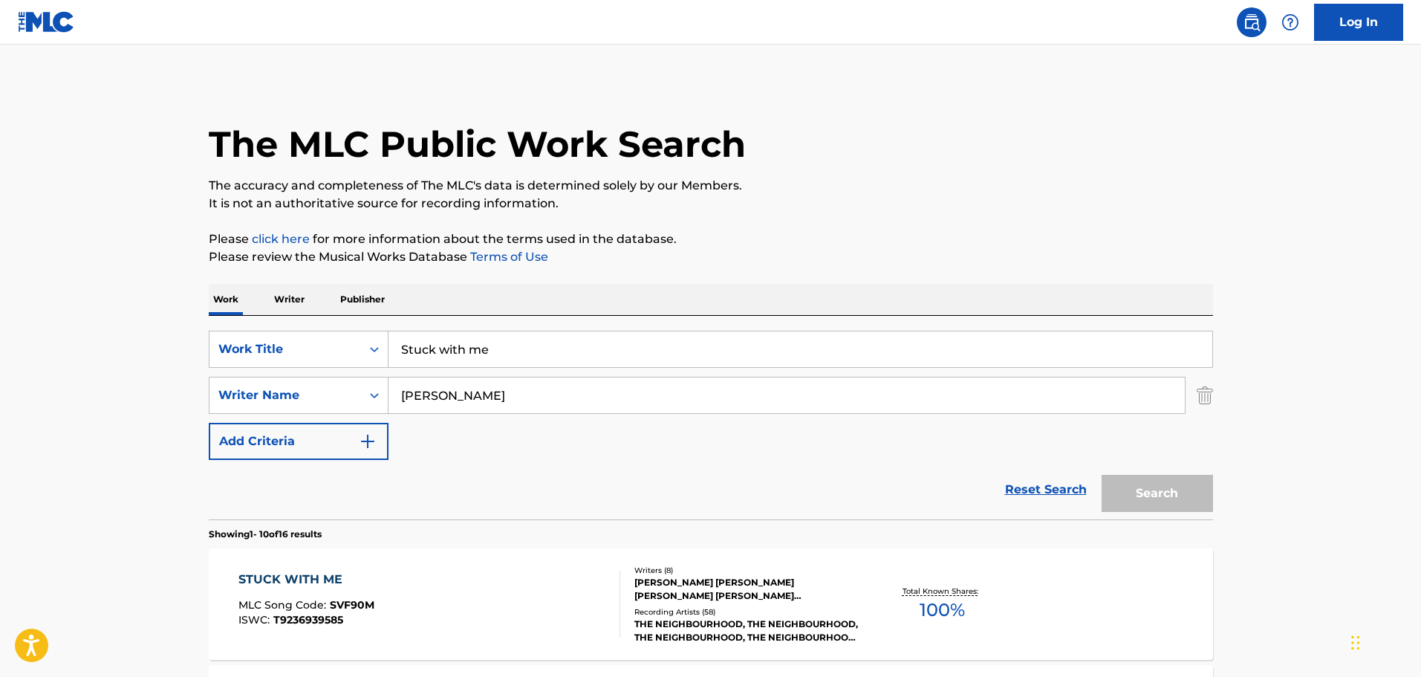
scroll to position [238, 0]
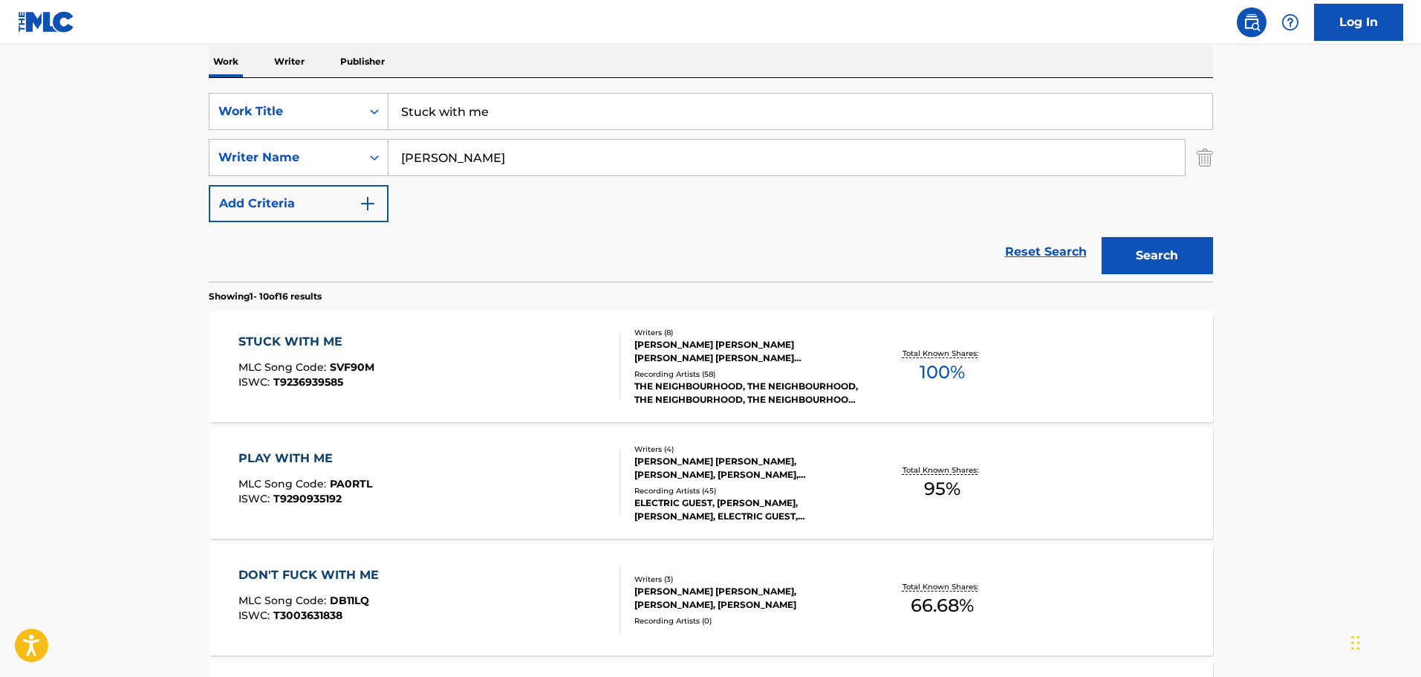
drag, startPoint x: 501, startPoint y: 98, endPoint x: 322, endPoint y: 135, distance: 182.9
click at [322, 135] on div "SearchWithCriteria9f620a7e-91f4-4736-82a7-731756b63203 Work Title Stuck with me…" at bounding box center [711, 157] width 1004 height 129
type input "themessage"
click at [932, 237] on button "Search" at bounding box center [1157, 255] width 111 height 37
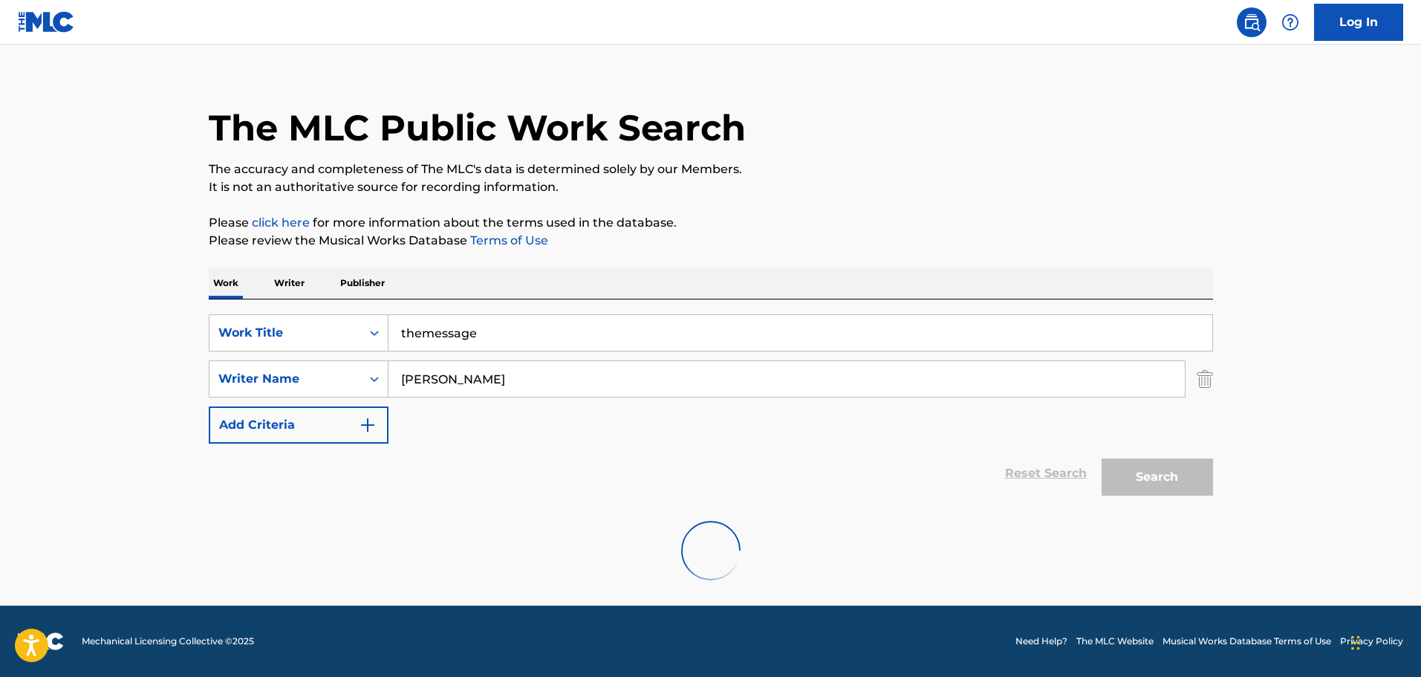
scroll to position [131, 0]
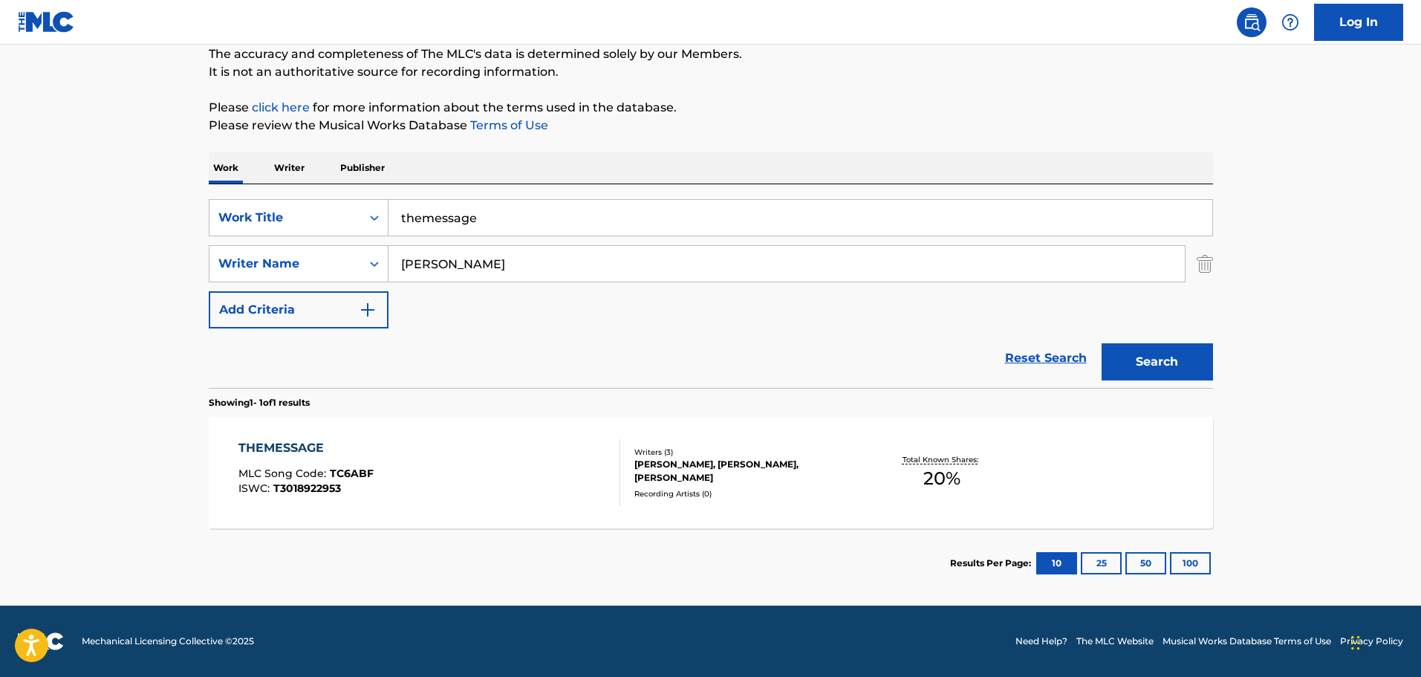
click at [692, 403] on div "[PERSON_NAME], [PERSON_NAME], [PERSON_NAME]" at bounding box center [746, 471] width 224 height 27
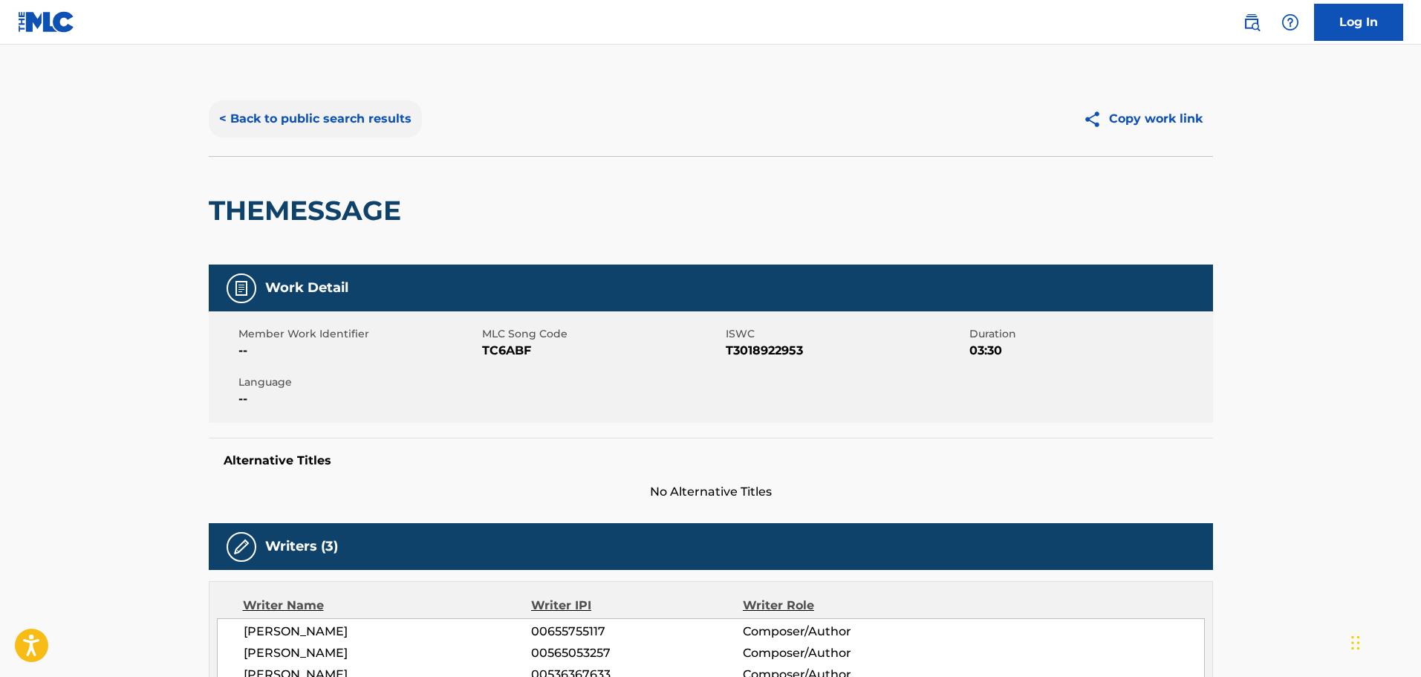
click at [228, 123] on button "< Back to public search results" at bounding box center [315, 118] width 213 height 37
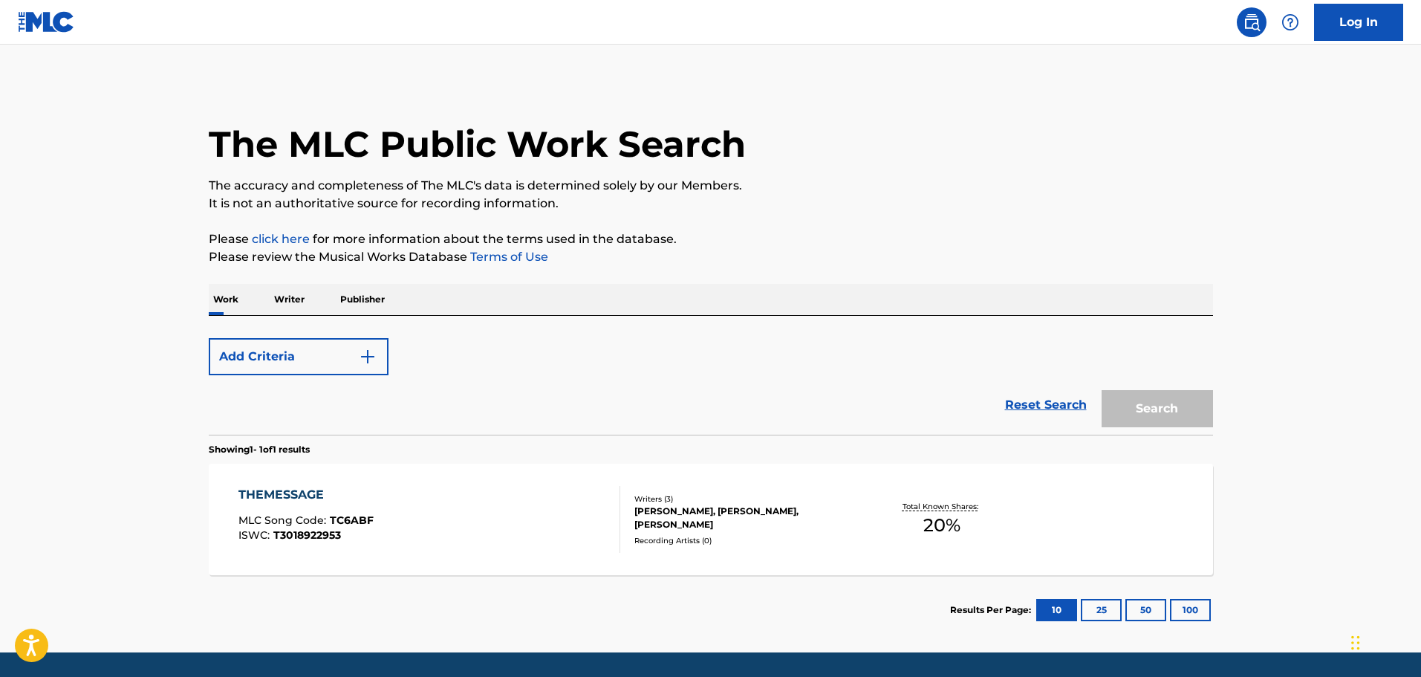
scroll to position [47, 0]
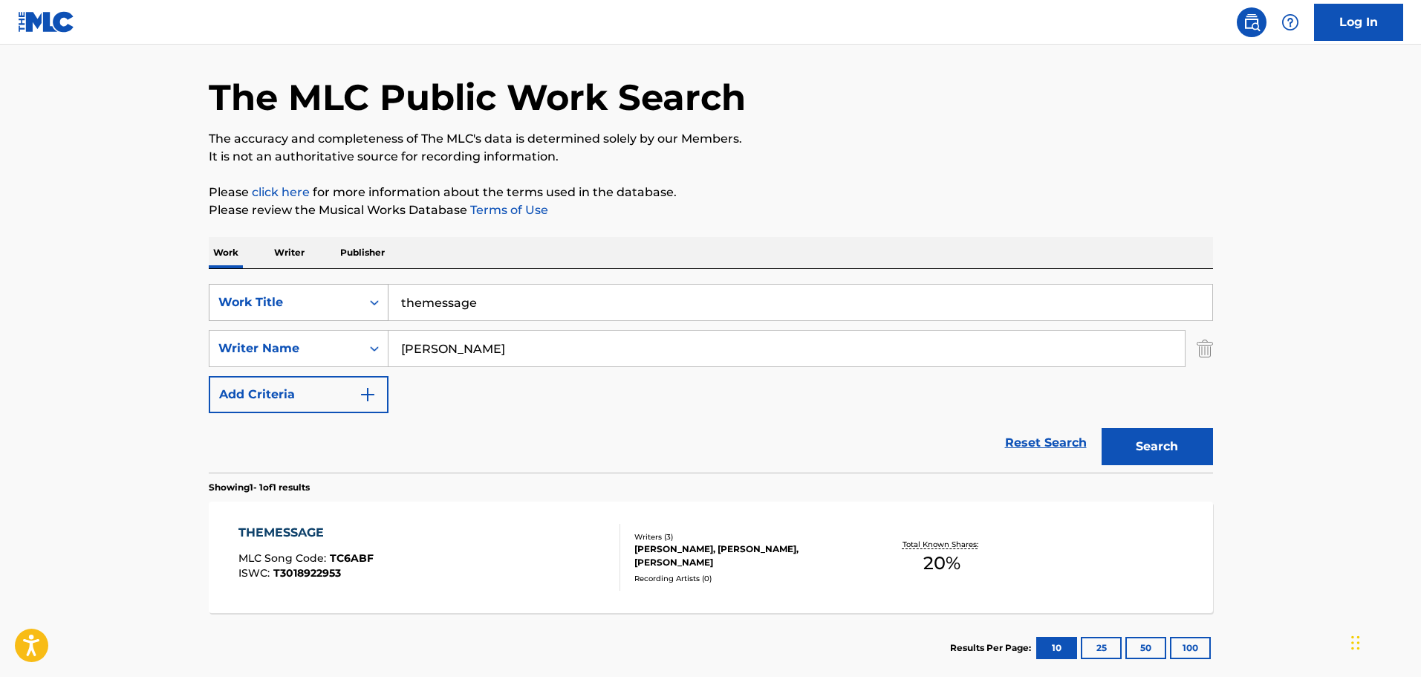
drag, startPoint x: 513, startPoint y: 296, endPoint x: 357, endPoint y: 318, distance: 156.9
click at [357, 318] on div "SearchWithCriteria9f620a7e-91f4-4736-82a7-731756b63203 Work Title themessage" at bounding box center [711, 302] width 1004 height 37
type input "these days"
click at [932, 403] on button "Search" at bounding box center [1157, 446] width 111 height 37
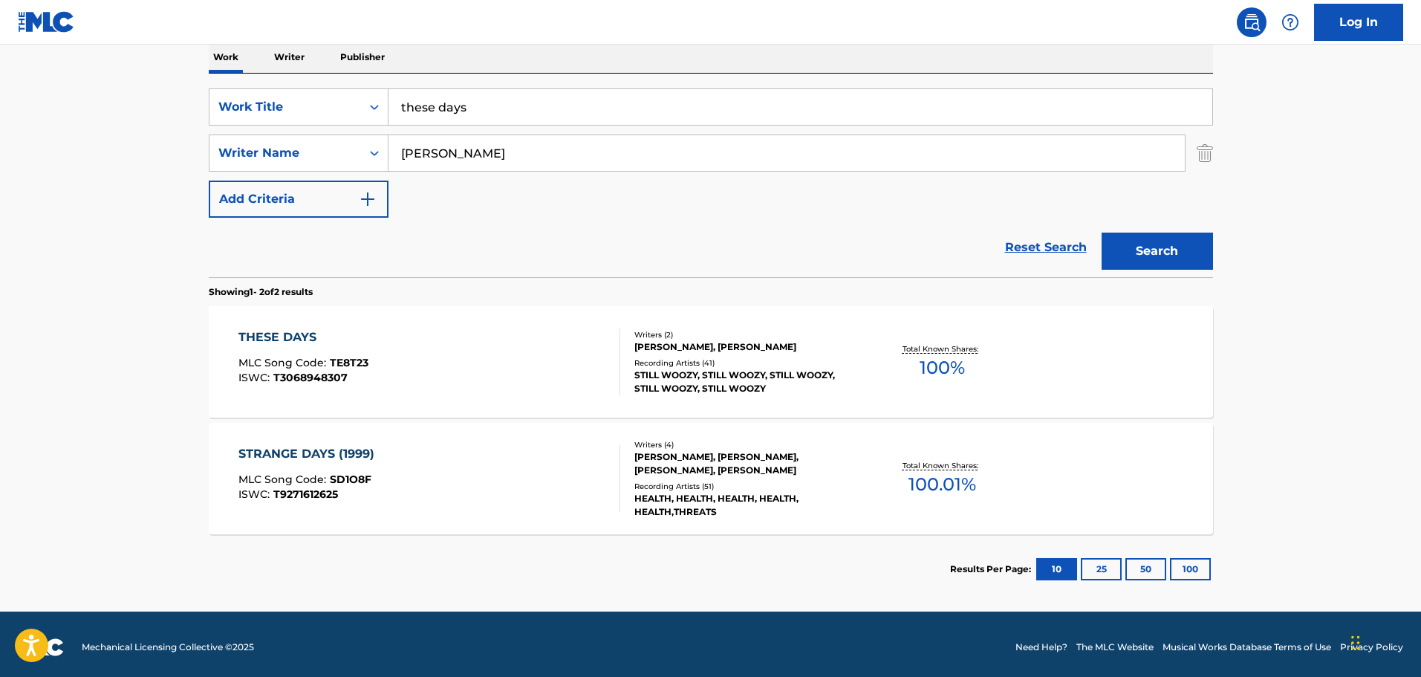
scroll to position [248, 0]
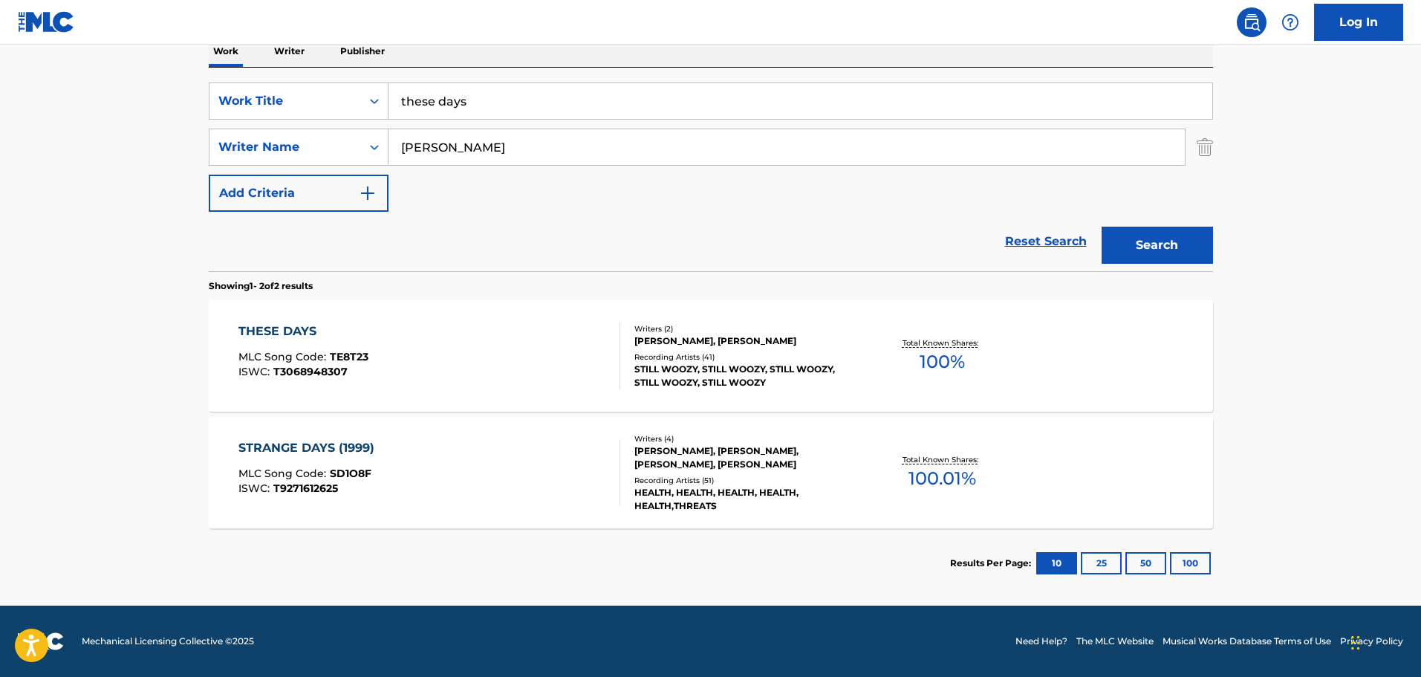
click at [669, 339] on div "[PERSON_NAME], [PERSON_NAME]" at bounding box center [746, 340] width 224 height 13
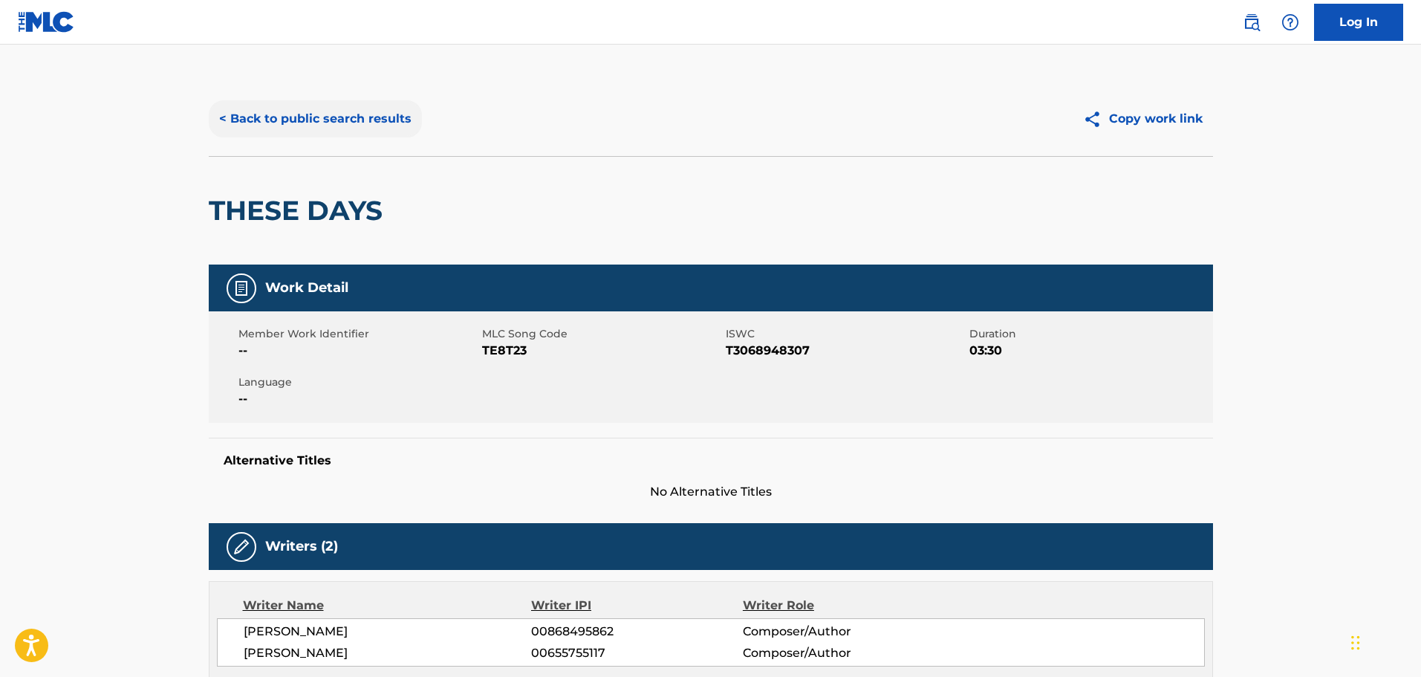
click at [238, 118] on button "< Back to public search results" at bounding box center [315, 118] width 213 height 37
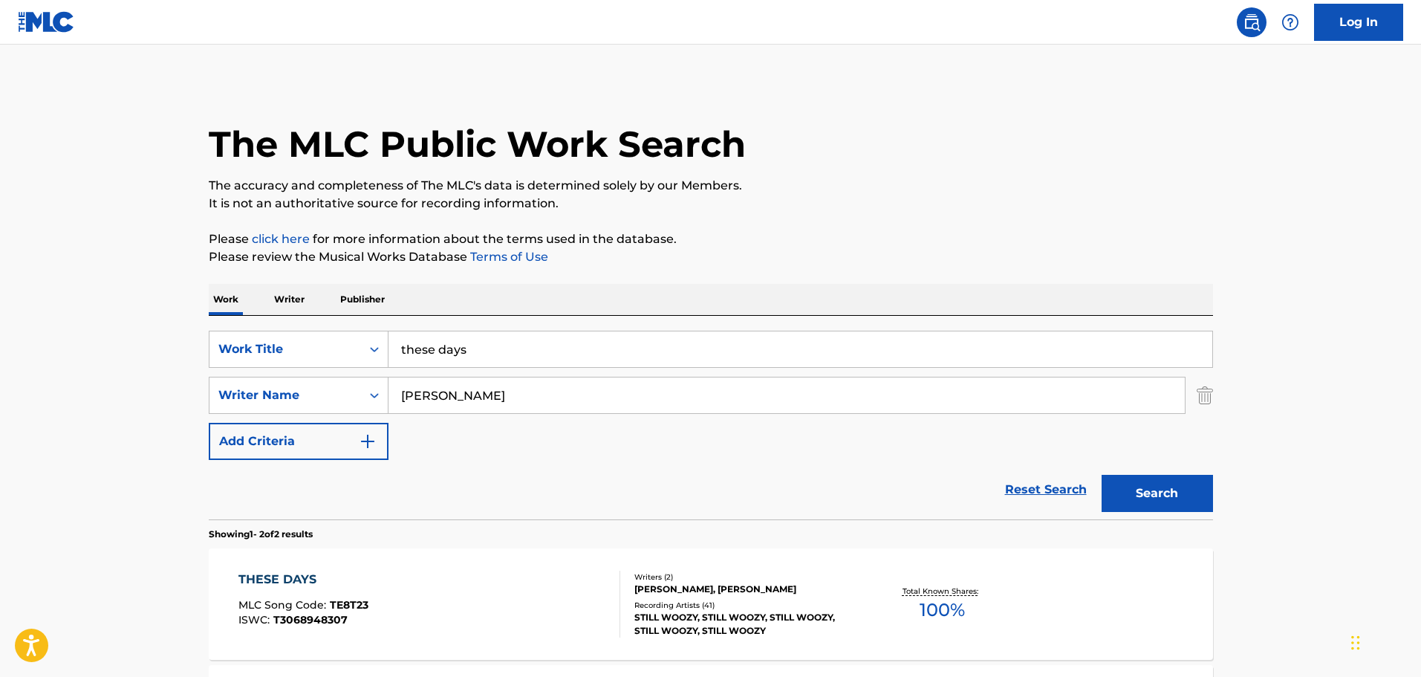
scroll to position [163, 0]
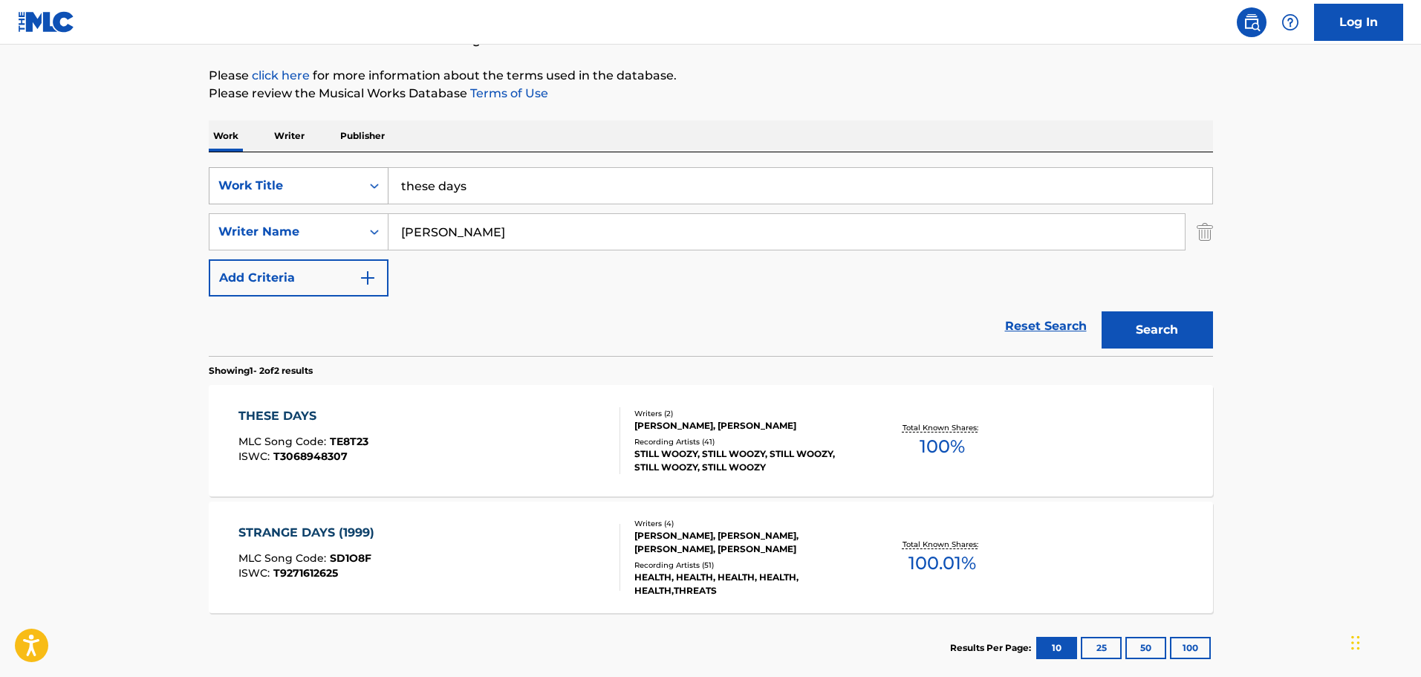
drag, startPoint x: 469, startPoint y: 187, endPoint x: 323, endPoint y: 198, distance: 146.0
click at [323, 198] on div "SearchWithCriteria9f620a7e-91f4-4736-82a7-731756b63203 Work Title these days" at bounding box center [711, 185] width 1004 height 37
type input "tonight"
click at [932, 311] on button "Search" at bounding box center [1157, 329] width 111 height 37
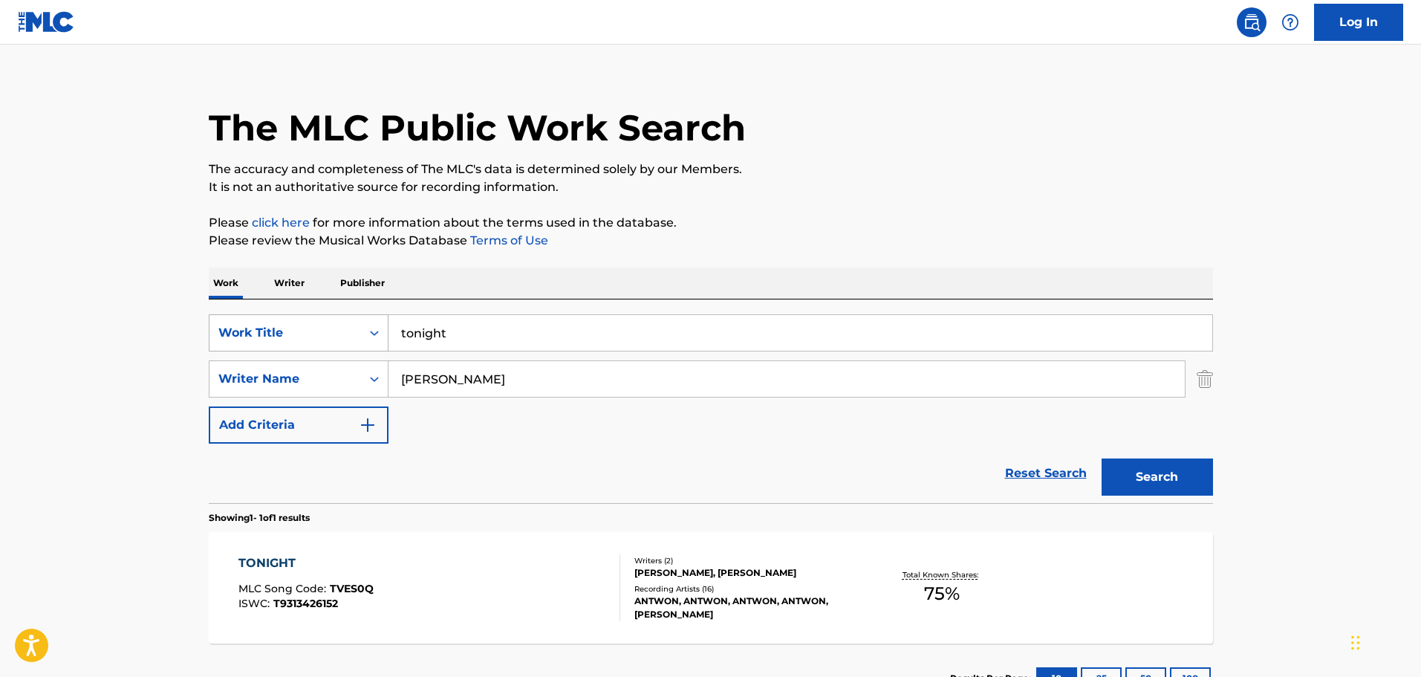
scroll to position [131, 0]
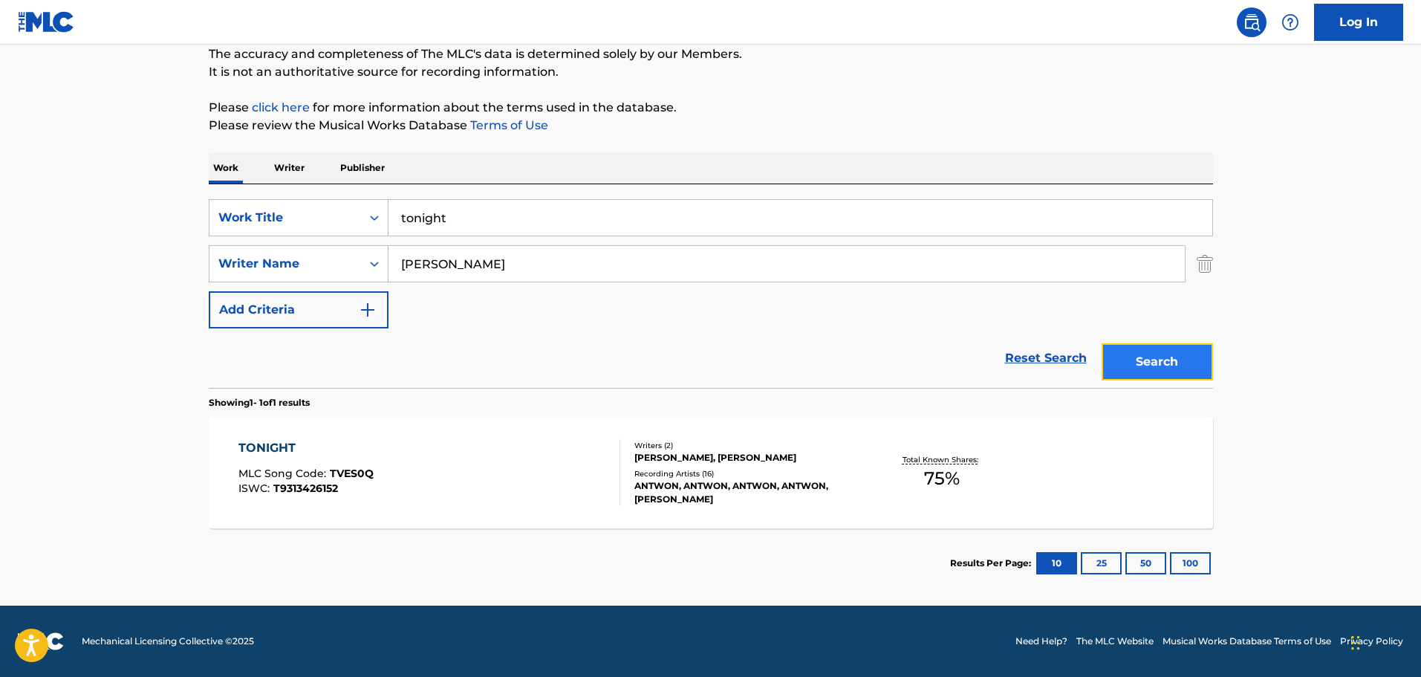
click at [932, 361] on button "Search" at bounding box center [1157, 361] width 111 height 37
click at [282, 403] on div "TONIGHT" at bounding box center [305, 448] width 135 height 18
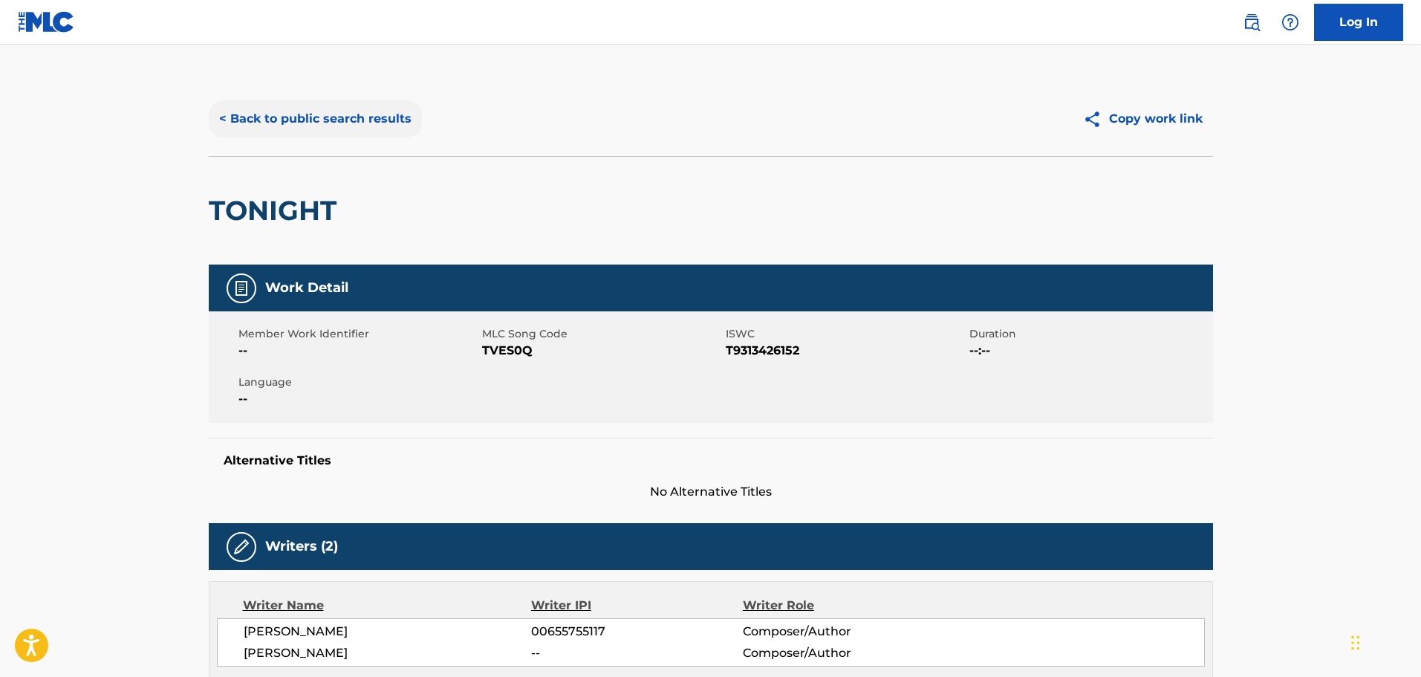
click at [226, 114] on button "< Back to public search results" at bounding box center [315, 118] width 213 height 37
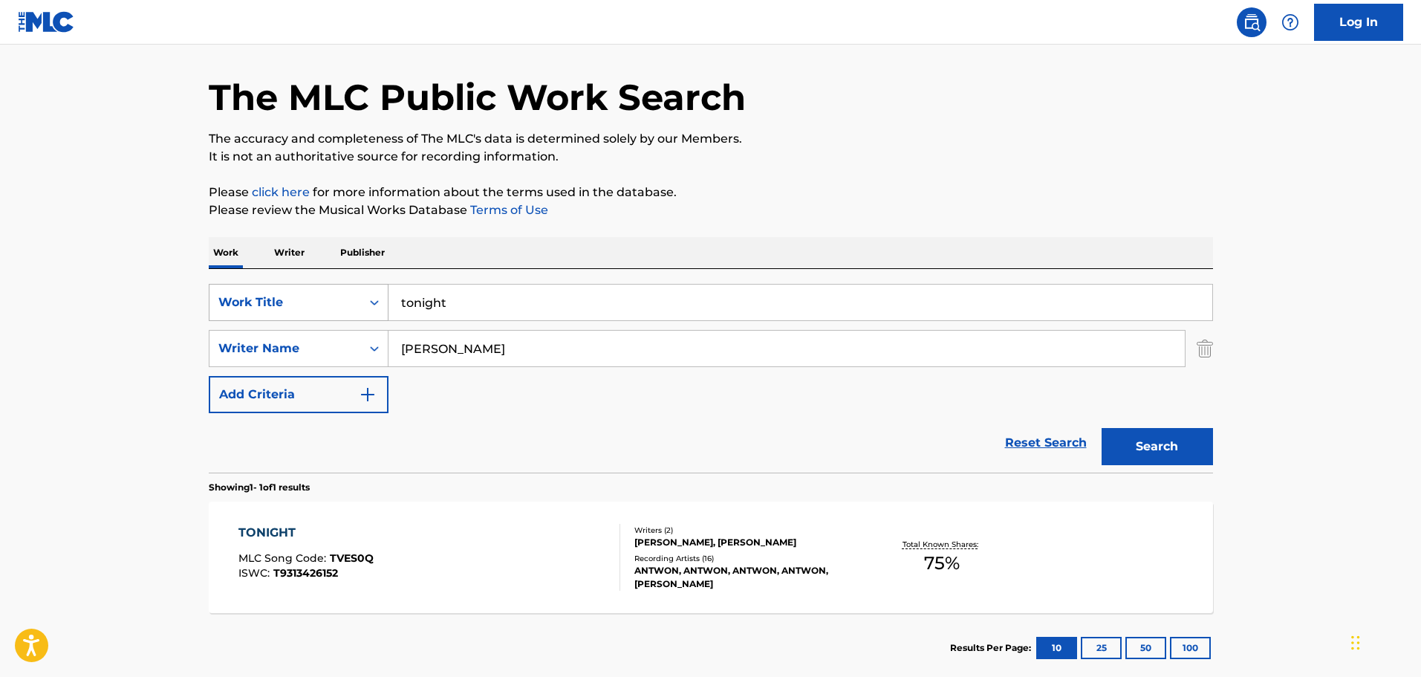
drag, startPoint x: 456, startPoint y: 311, endPoint x: 341, endPoint y: 314, distance: 115.2
click at [342, 314] on div "SearchWithCriteria9f620a7e-91f4-4736-82a7-731756b63203 Work Title tonight" at bounding box center [711, 302] width 1004 height 37
type input "Too Serious"
click at [932, 403] on button "Search" at bounding box center [1157, 446] width 111 height 37
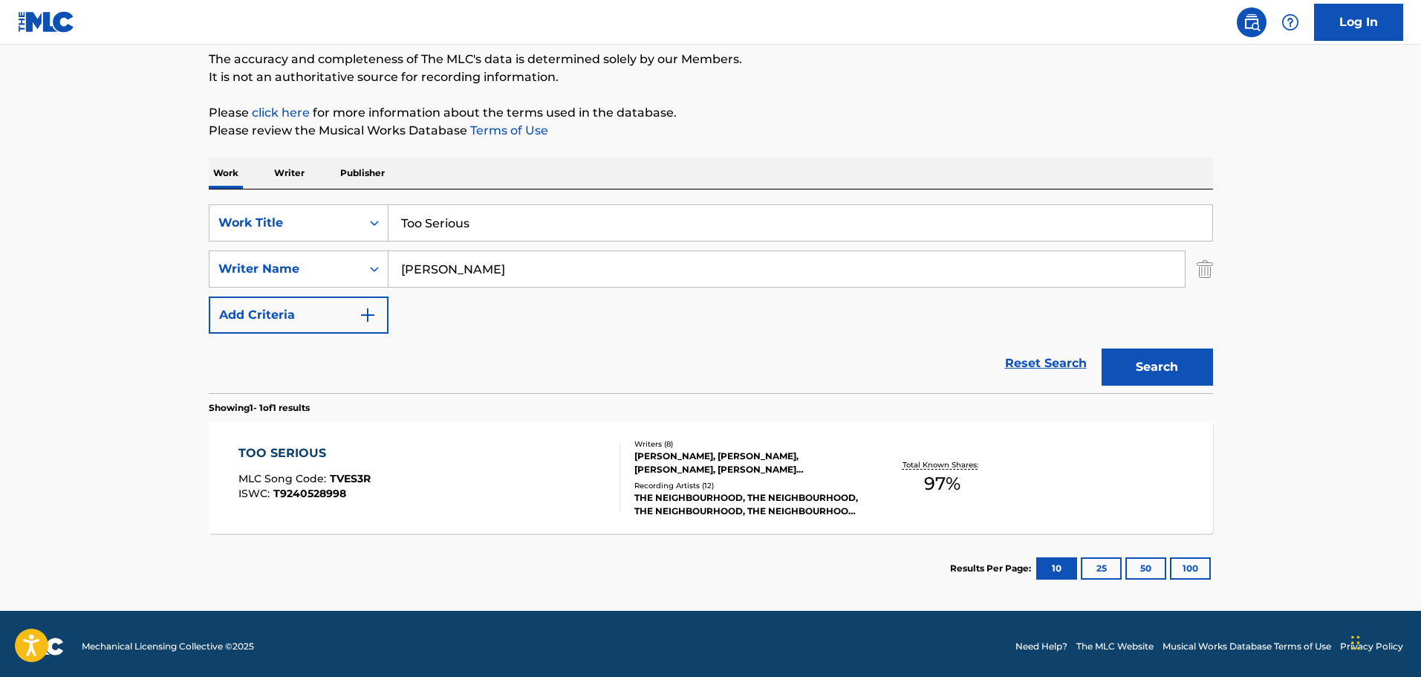
scroll to position [131, 0]
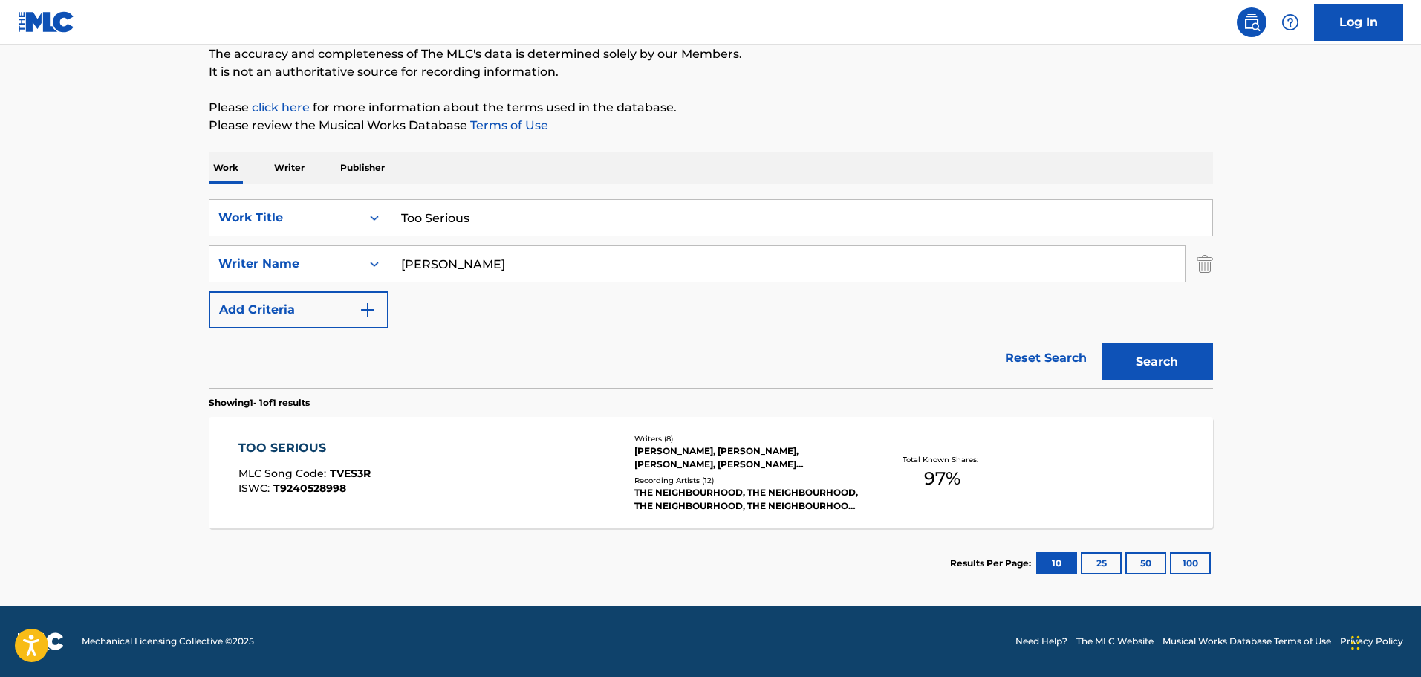
click at [707, 403] on div "[PERSON_NAME], [PERSON_NAME], [PERSON_NAME], [PERSON_NAME] [PERSON_NAME], [PERS…" at bounding box center [746, 457] width 224 height 27
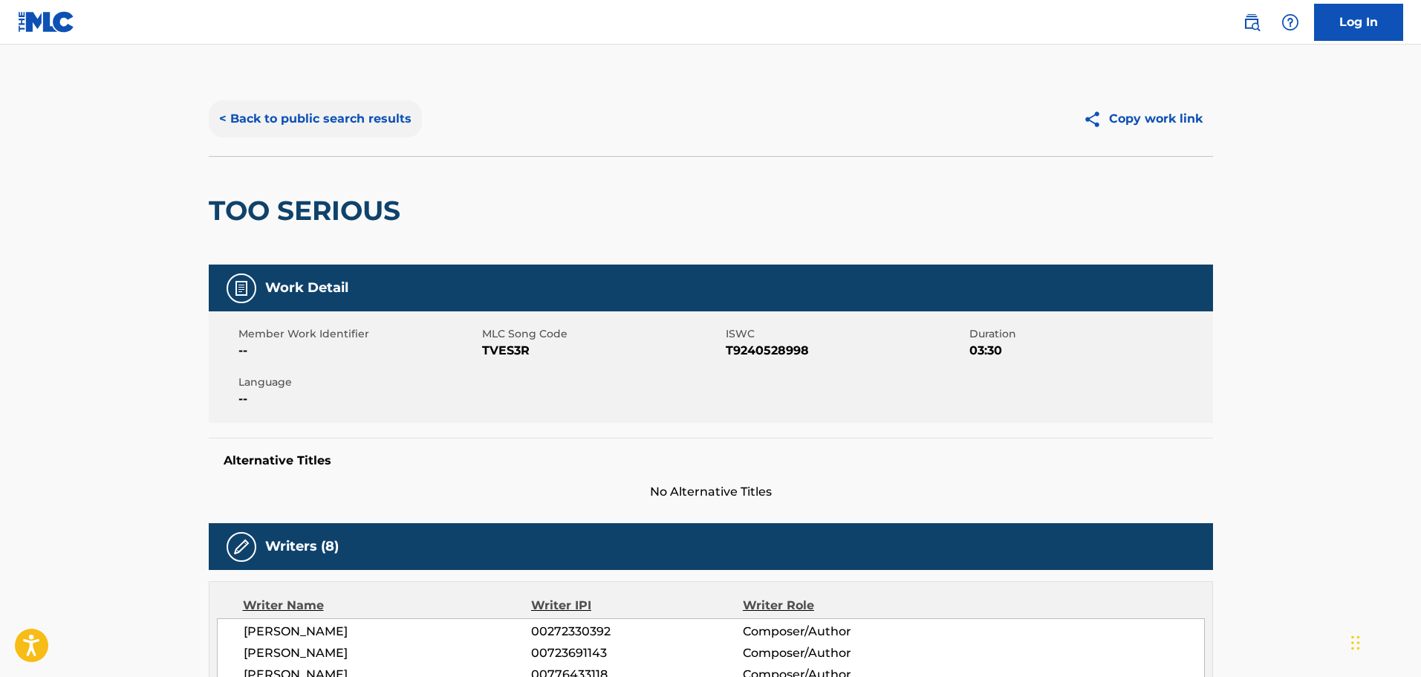
click at [227, 117] on button "< Back to public search results" at bounding box center [315, 118] width 213 height 37
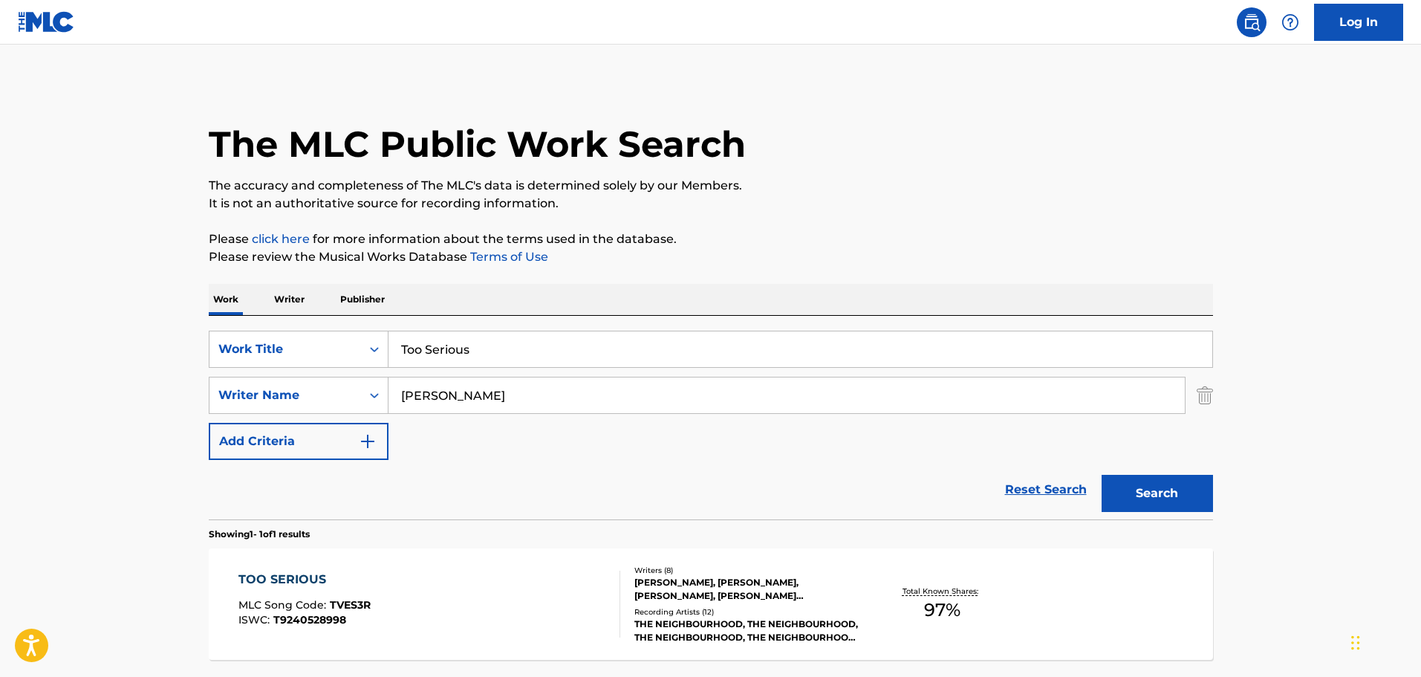
scroll to position [47, 0]
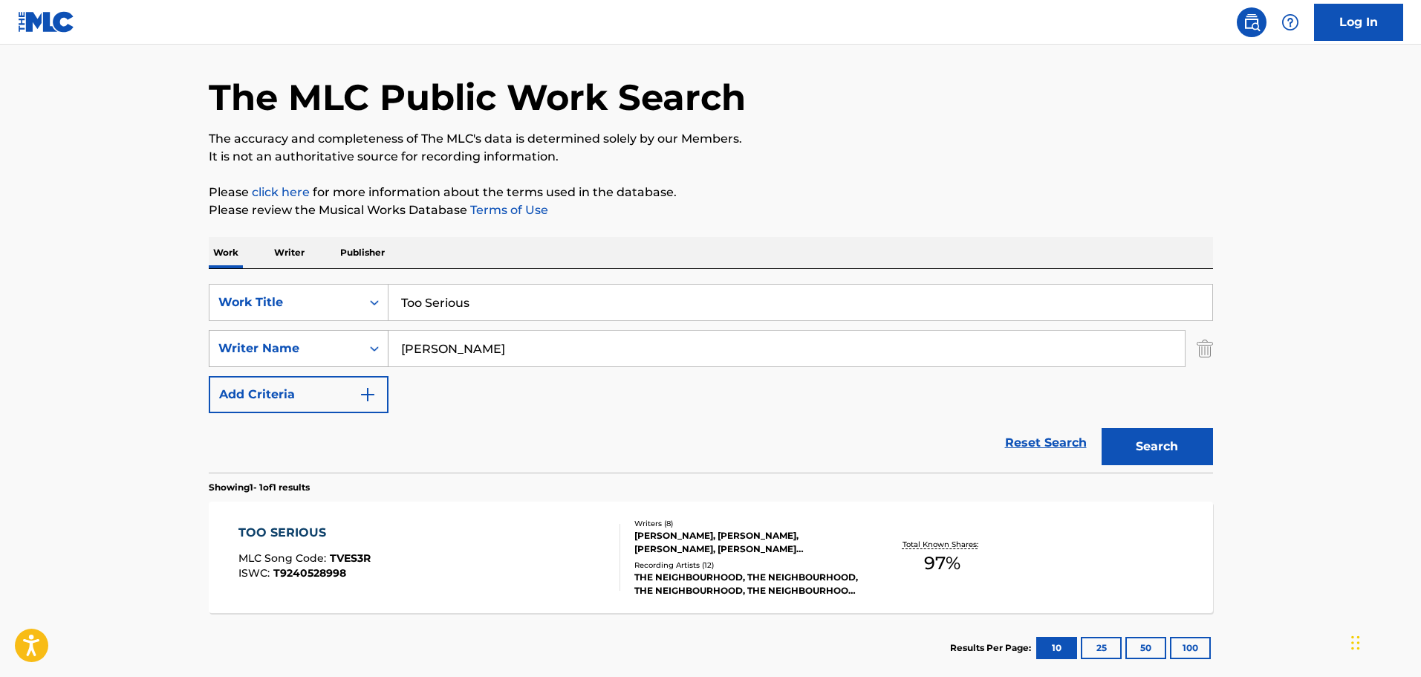
drag, startPoint x: 482, startPoint y: 300, endPoint x: 311, endPoint y: 331, distance: 173.7
click at [311, 331] on div "SearchWithCriteria9f620a7e-91f4-4736-82a7-731756b63203 Work Title Too Serious S…" at bounding box center [711, 348] width 1004 height 129
type input "Tricky Devil"
click at [932, 403] on button "Search" at bounding box center [1157, 446] width 111 height 37
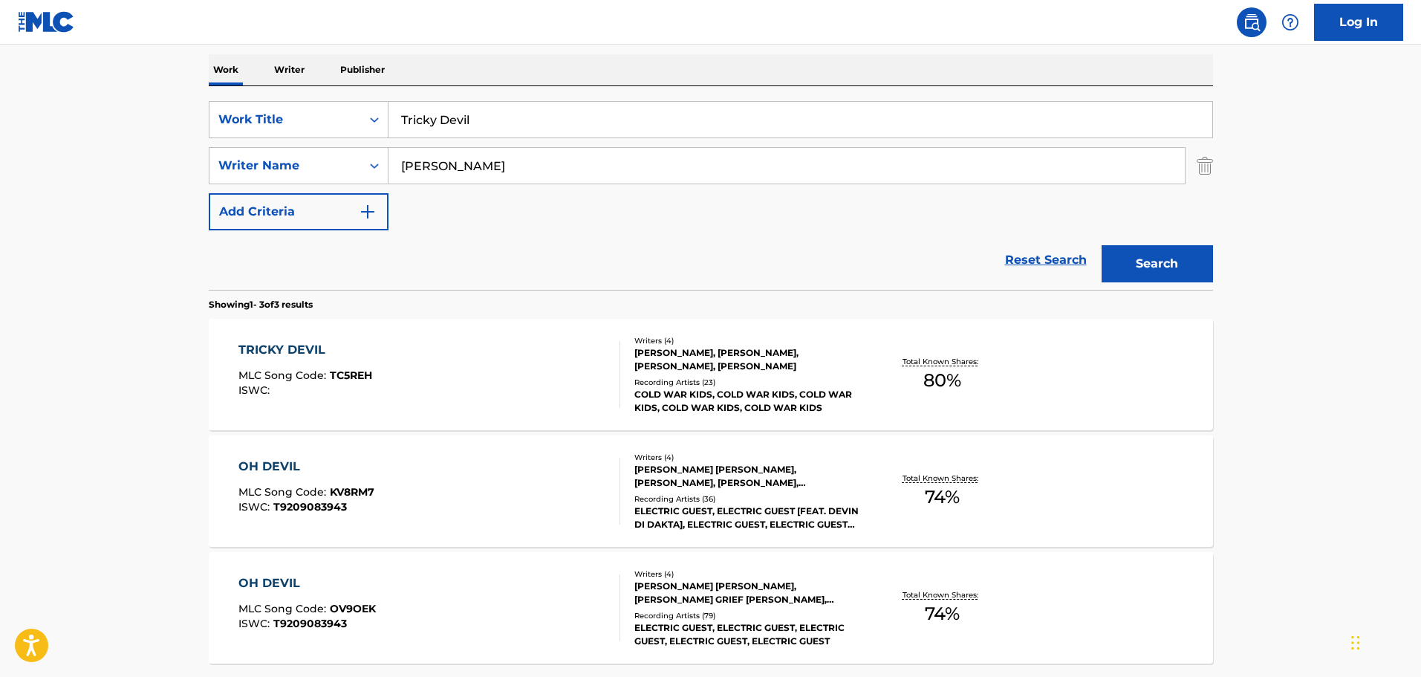
scroll to position [270, 0]
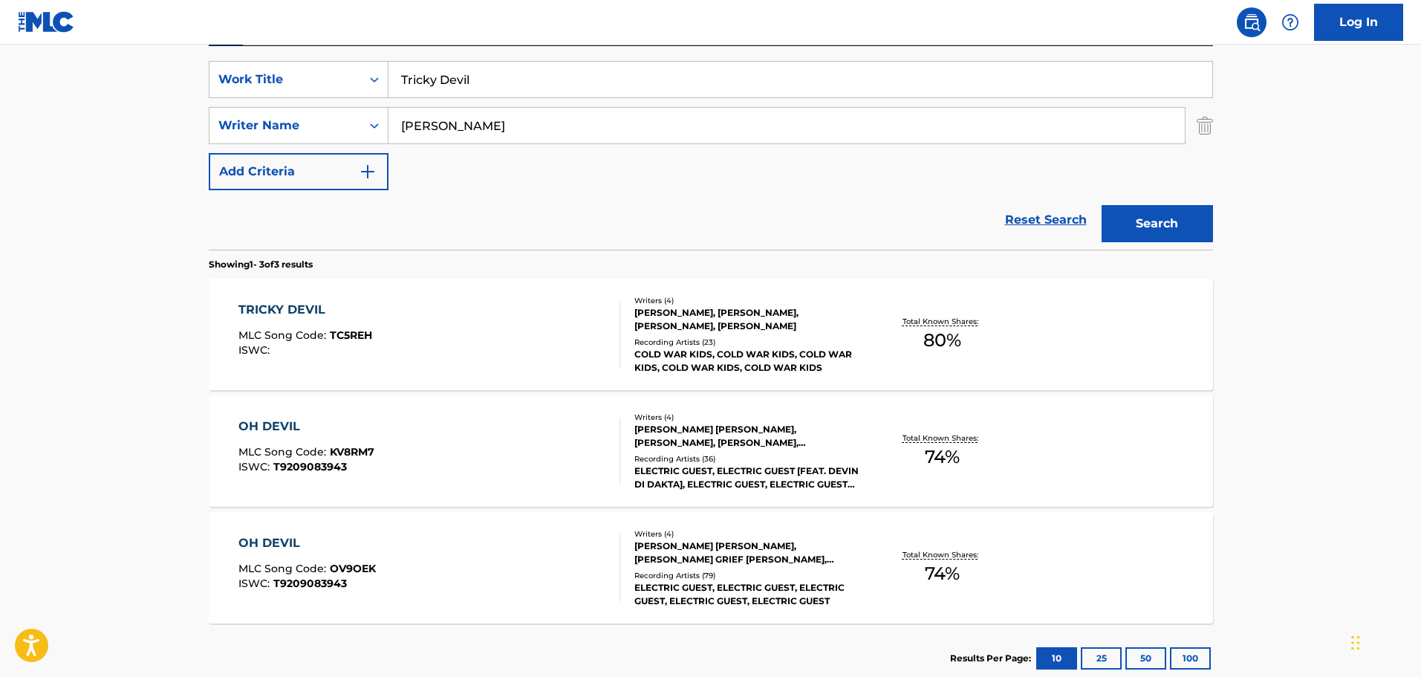
click at [712, 317] on div "[PERSON_NAME], [PERSON_NAME], [PERSON_NAME], [PERSON_NAME]" at bounding box center [746, 319] width 224 height 27
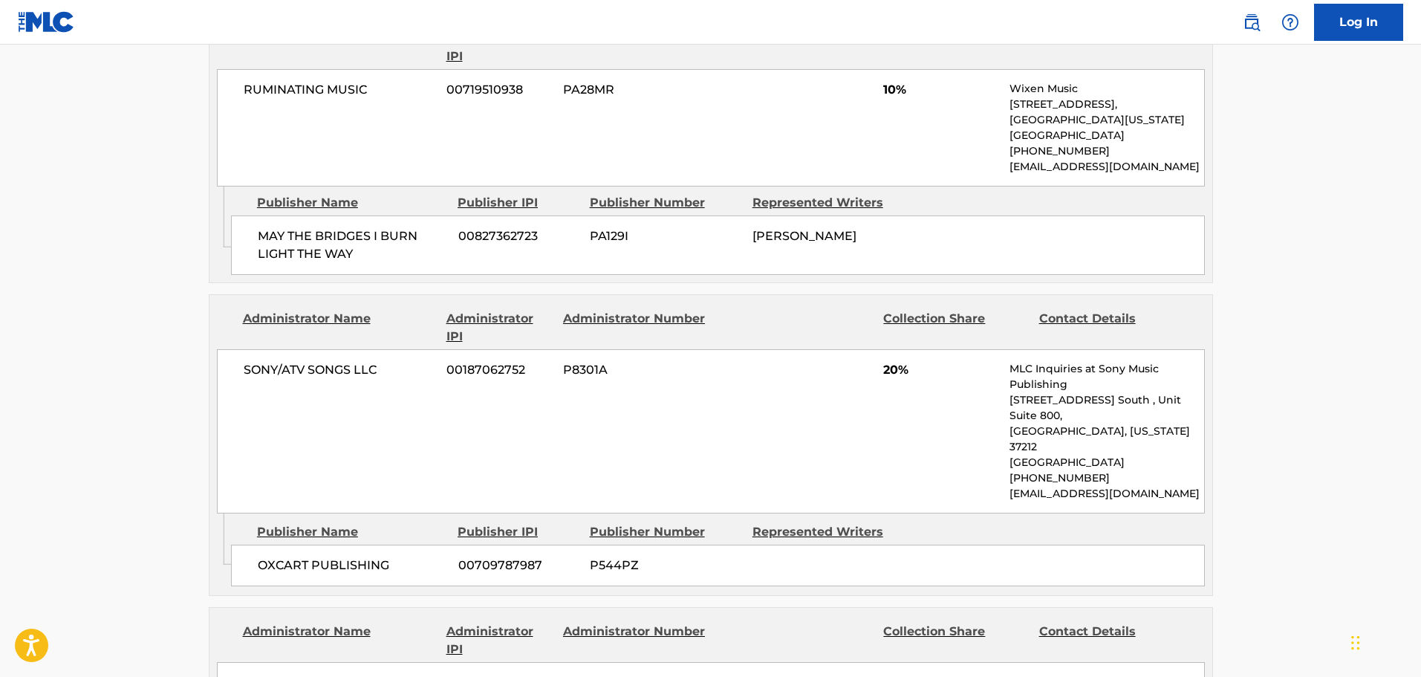
scroll to position [817, 0]
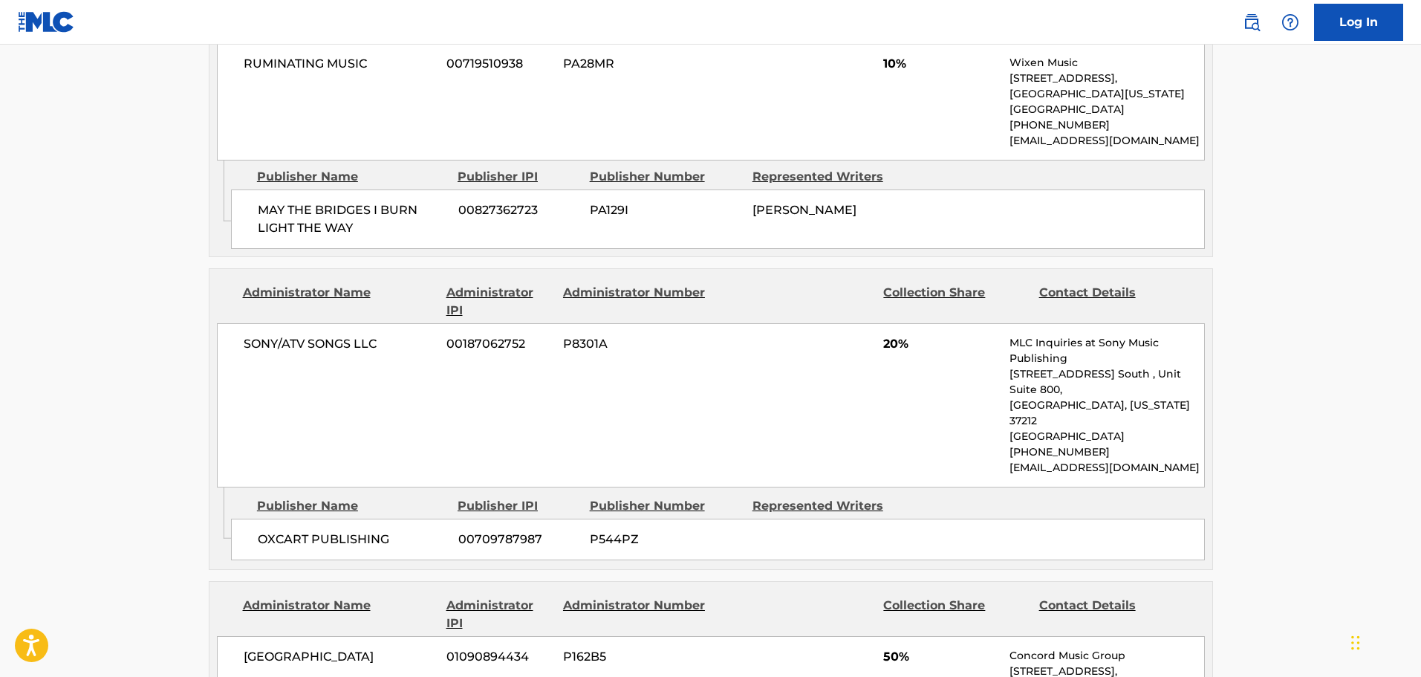
click at [751, 149] on div "RUMINATING MUSIC 00719510938 PA28MR 10% Wixen Music [STREET_ADDRESS][US_STATE] …" at bounding box center [711, 101] width 988 height 117
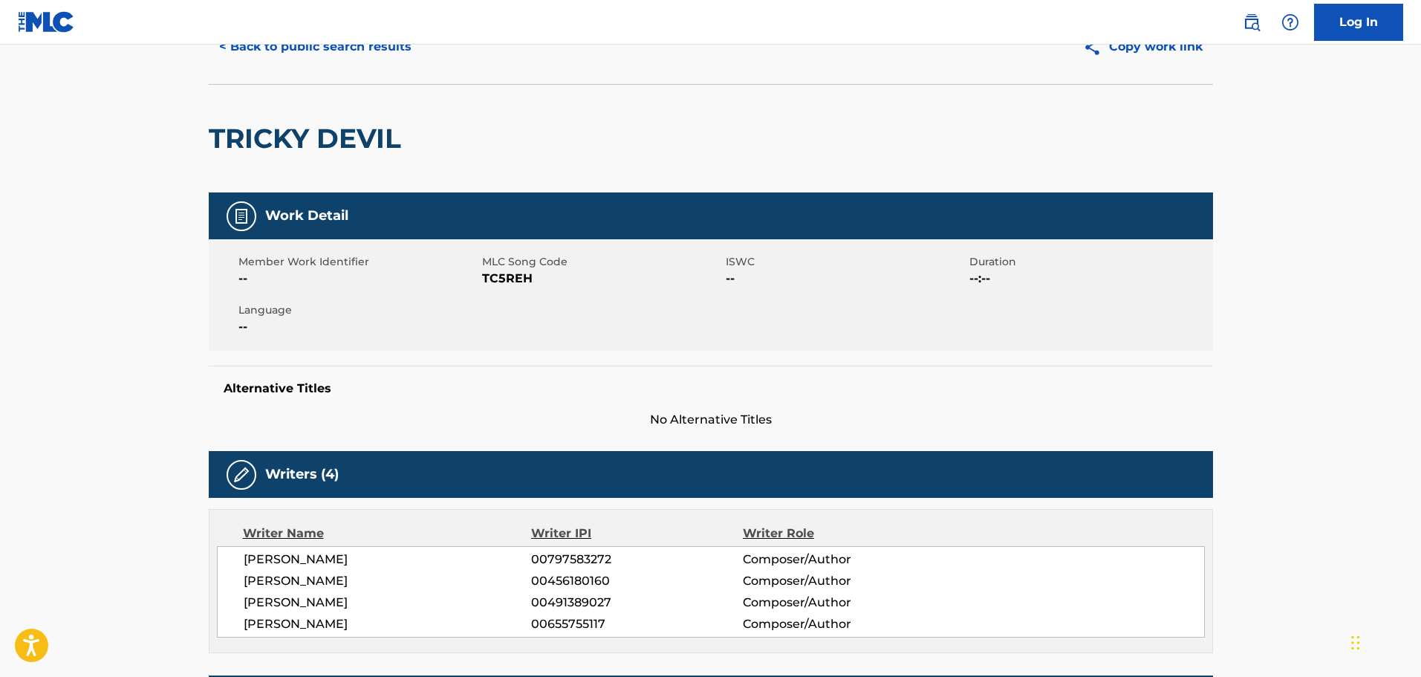
scroll to position [0, 0]
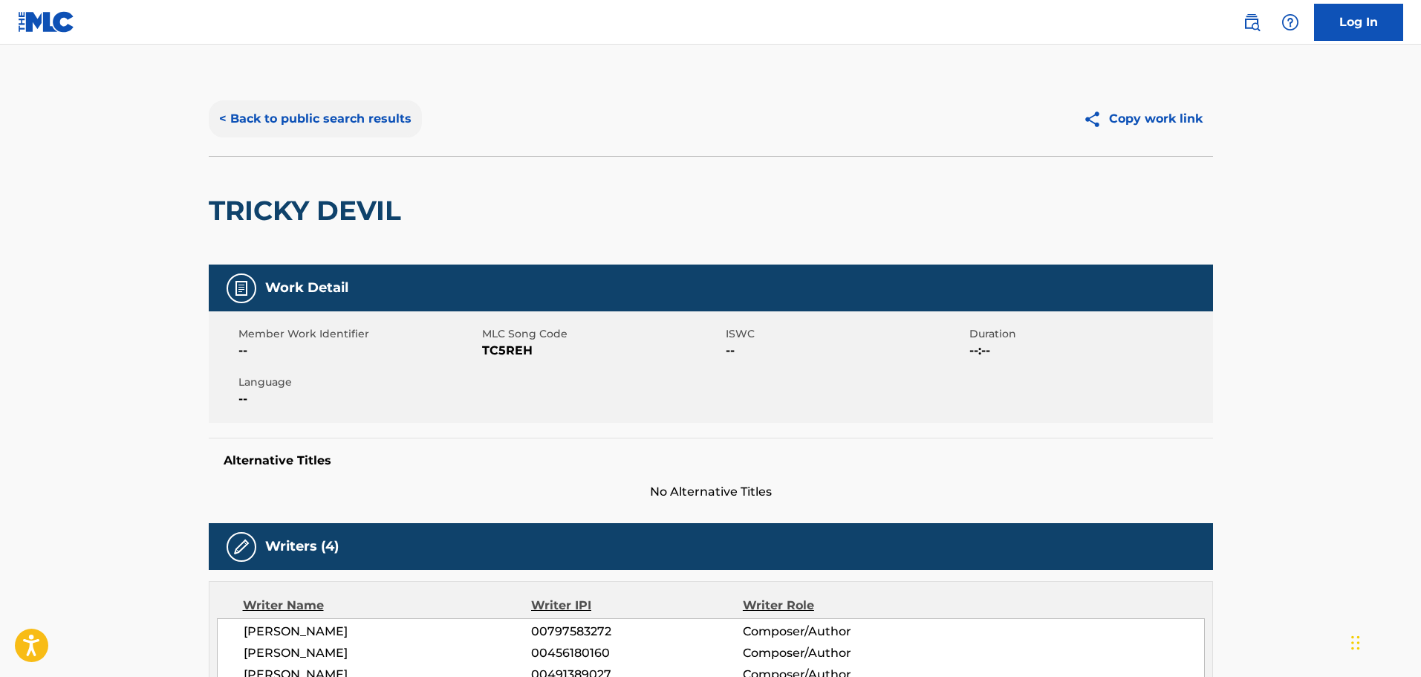
click at [259, 116] on button "< Back to public search results" at bounding box center [315, 118] width 213 height 37
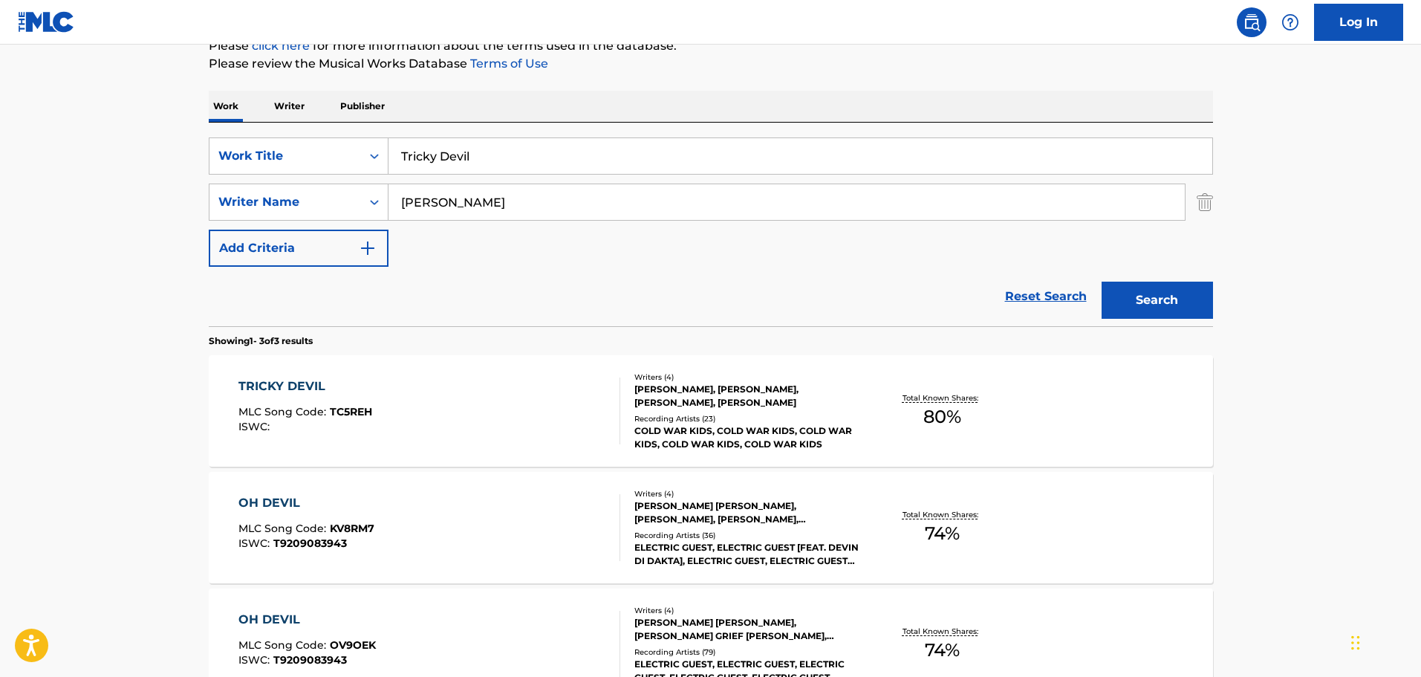
scroll to position [47, 0]
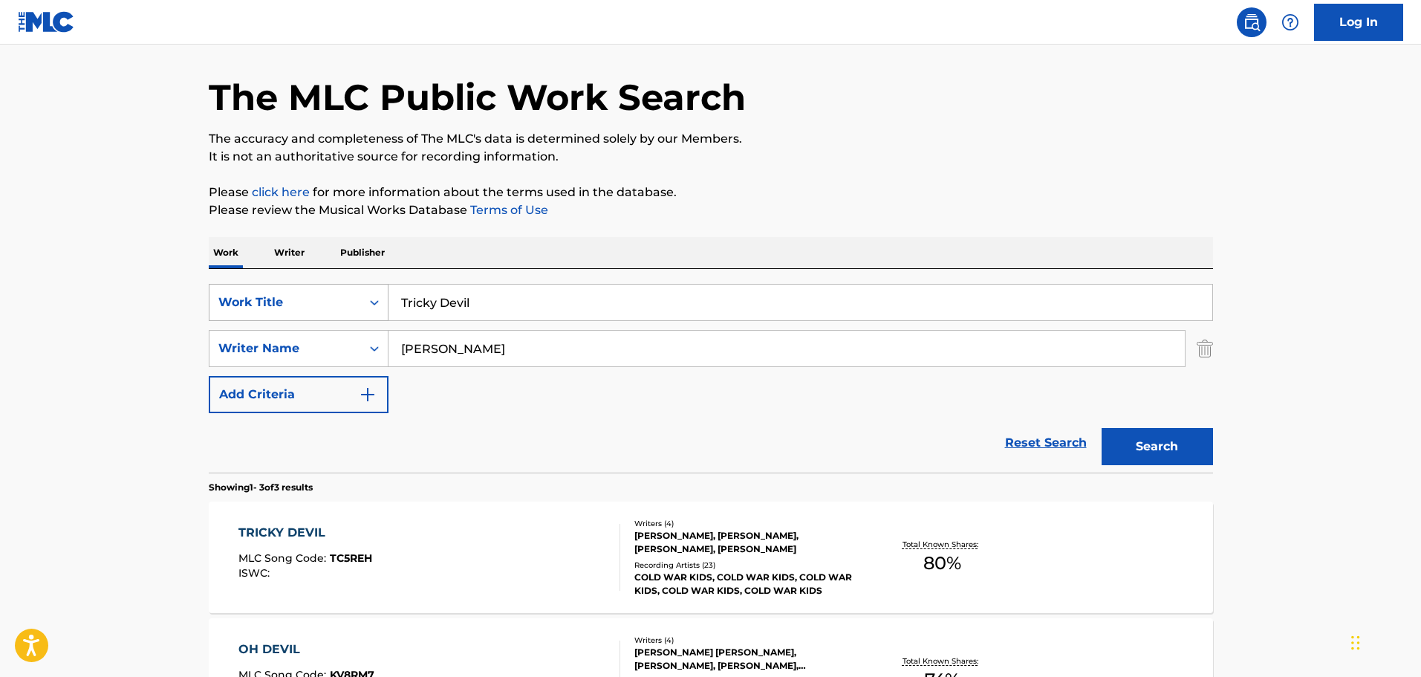
drag, startPoint x: 507, startPoint y: 307, endPoint x: 380, endPoint y: 312, distance: 127.1
click at [381, 312] on div "SearchWithCriteria9f620a7e-91f4-4736-82a7-731756b63203 Work Title Tricky Devil" at bounding box center [711, 302] width 1004 height 37
type input "F"
type input "Vegas"
click at [932, 403] on button "Search" at bounding box center [1157, 446] width 111 height 37
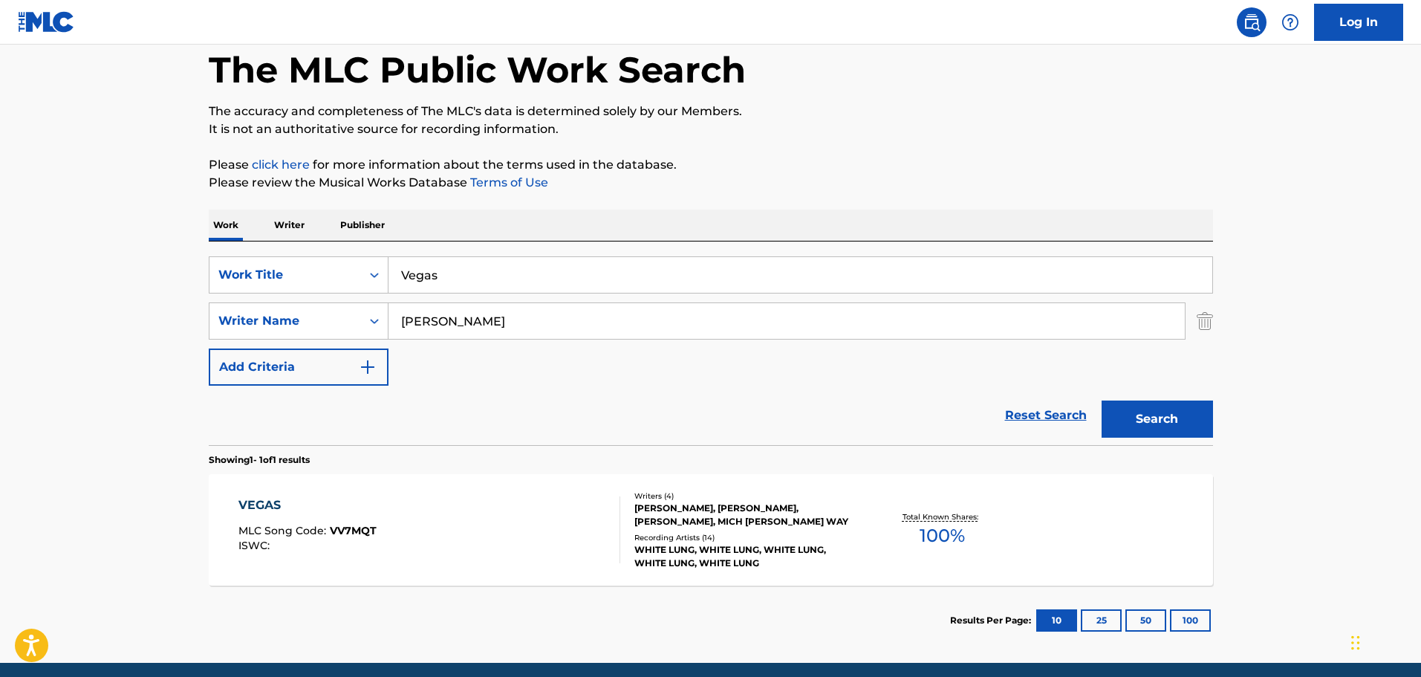
scroll to position [131, 0]
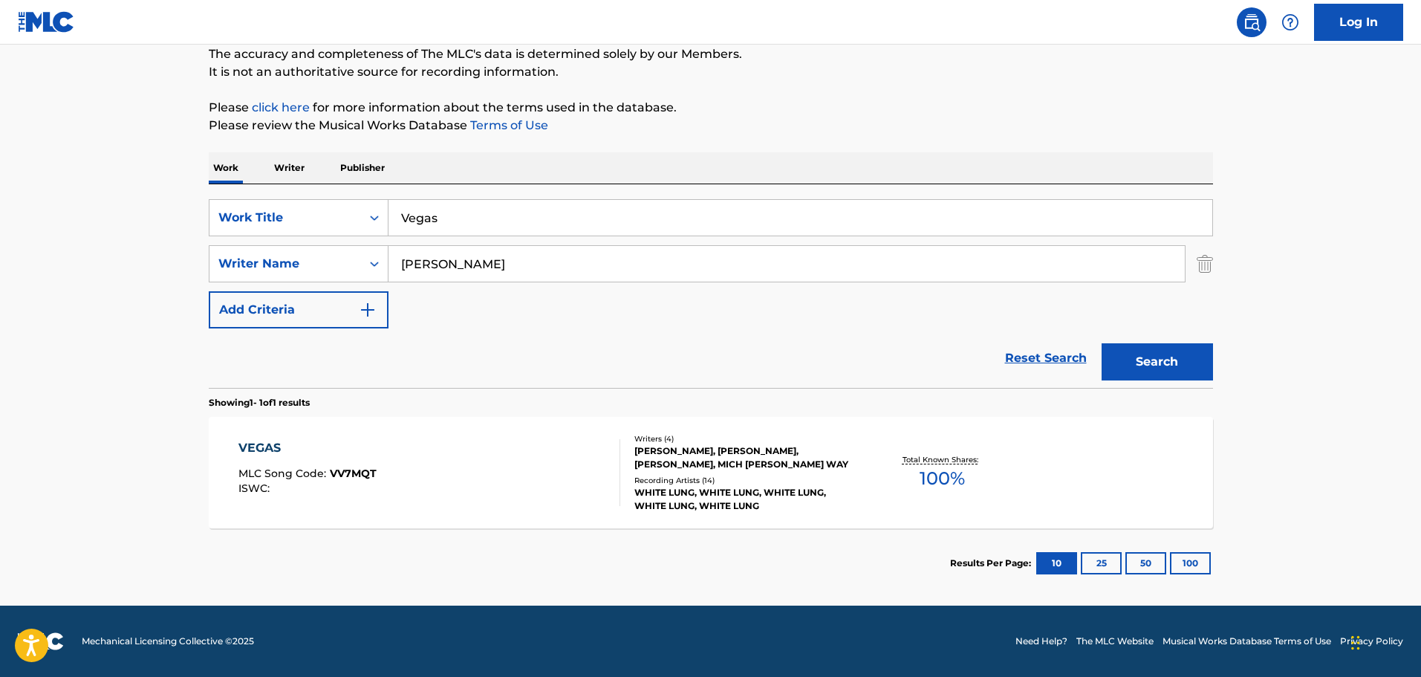
click at [706, 403] on div "[PERSON_NAME], [PERSON_NAME], [PERSON_NAME], MICH [PERSON_NAME] WAY" at bounding box center [746, 457] width 224 height 27
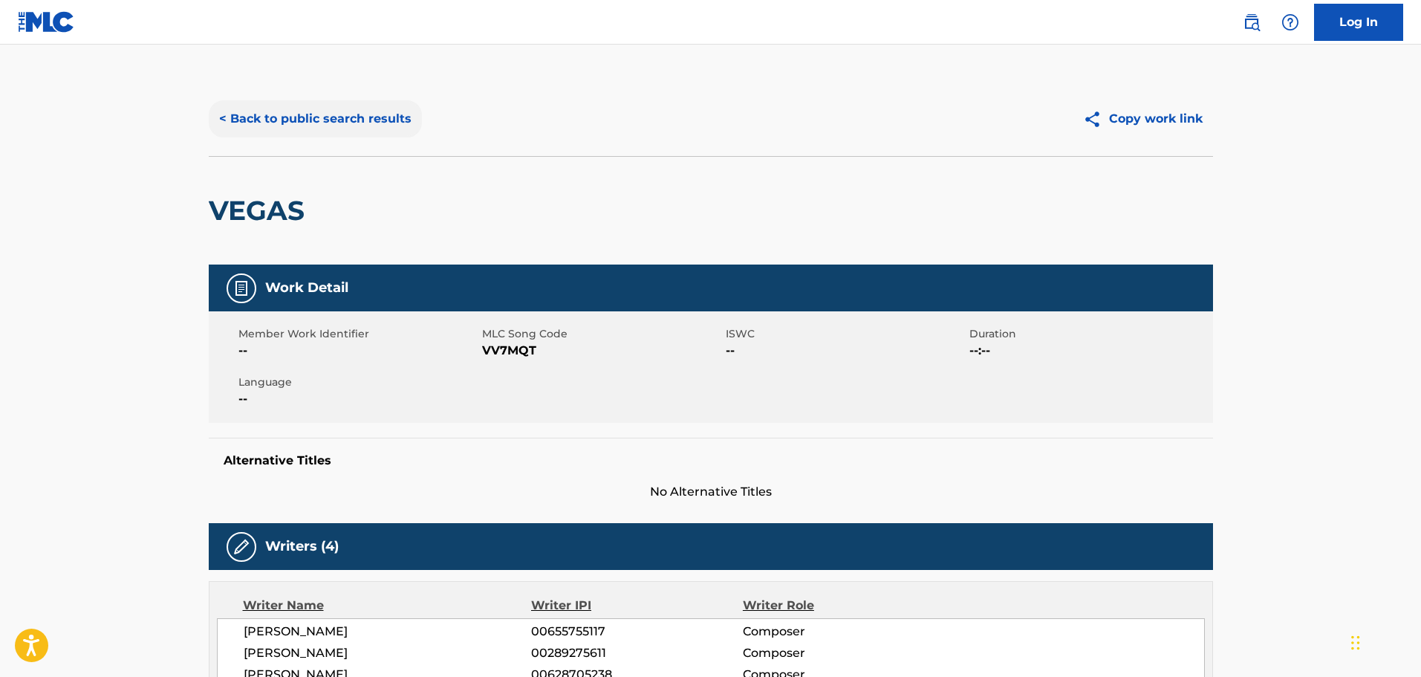
click at [244, 120] on button "< Back to public search results" at bounding box center [315, 118] width 213 height 37
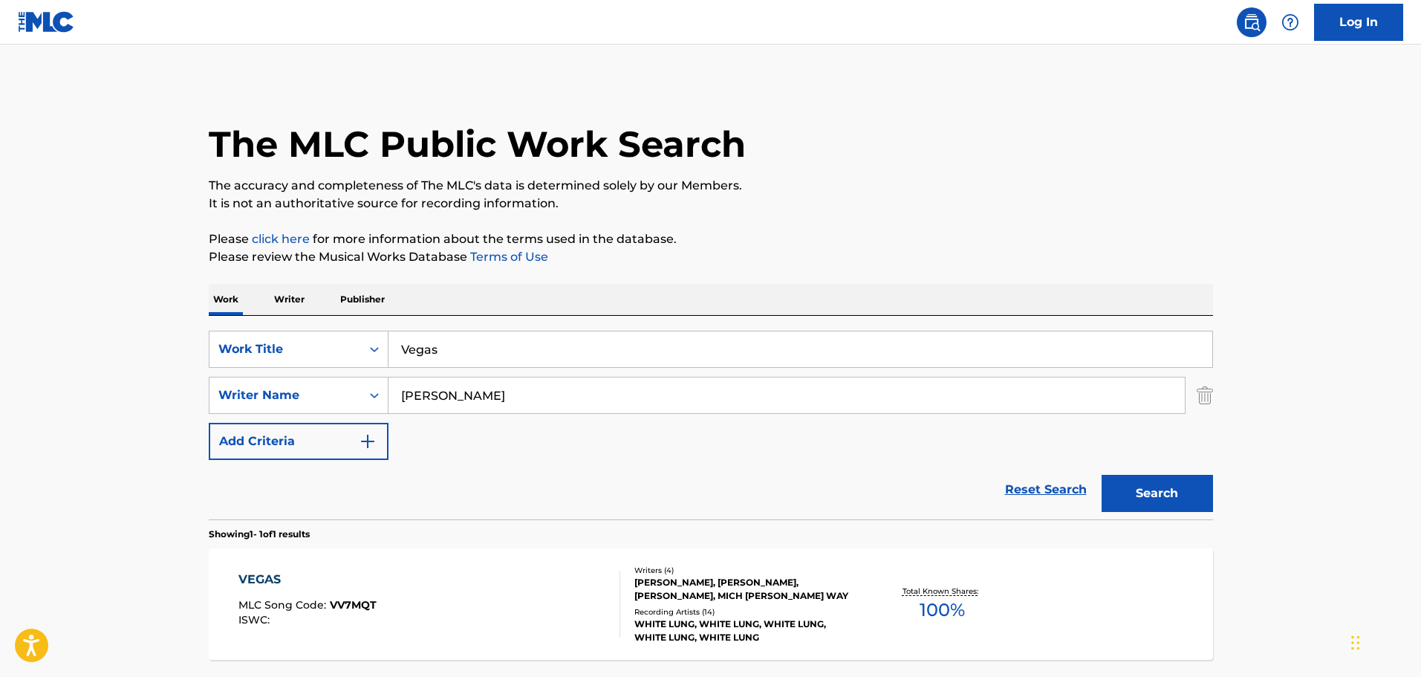
scroll to position [47, 0]
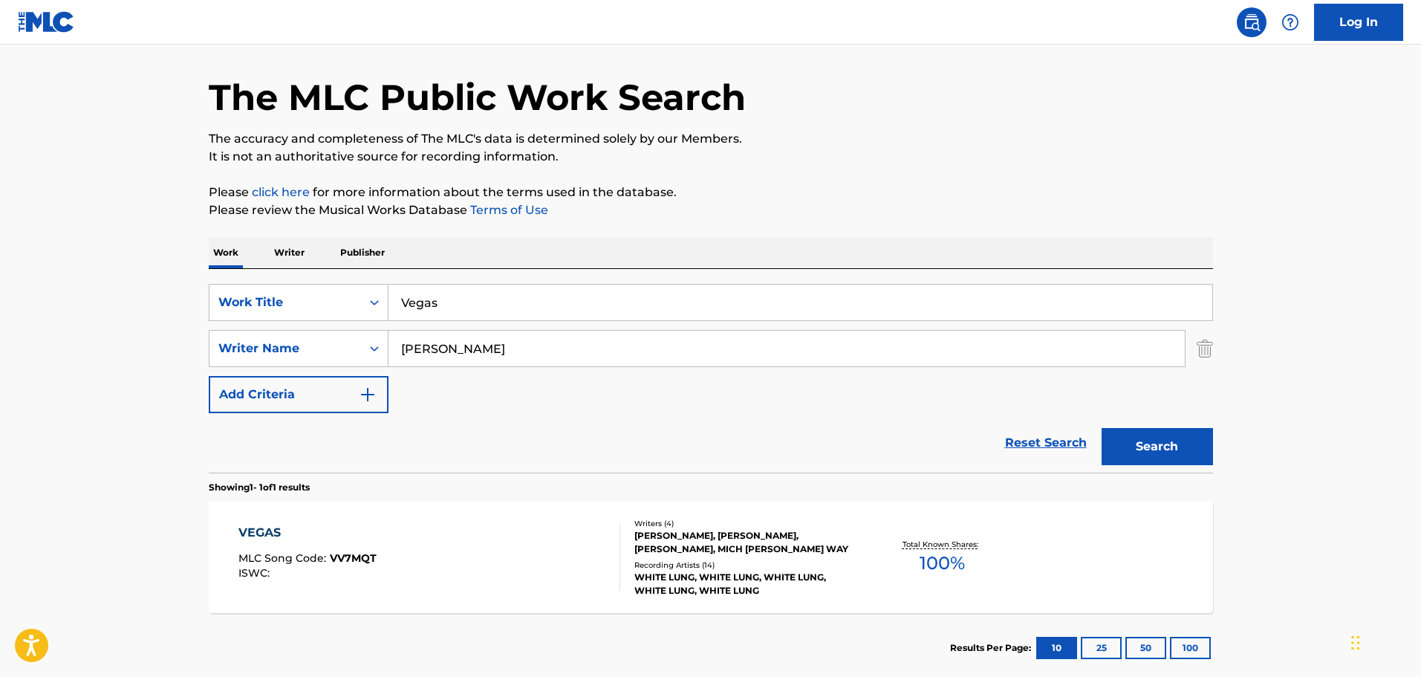
drag, startPoint x: 481, startPoint y: 302, endPoint x: 296, endPoint y: 322, distance: 185.3
click at [297, 322] on div "SearchWithCriteria9f620a7e-91f4-4736-82a7-731756b63203 Work Title Vegas SearchW…" at bounding box center [711, 348] width 1004 height 129
type input "Void"
click at [932, 403] on button "Search" at bounding box center [1157, 446] width 111 height 37
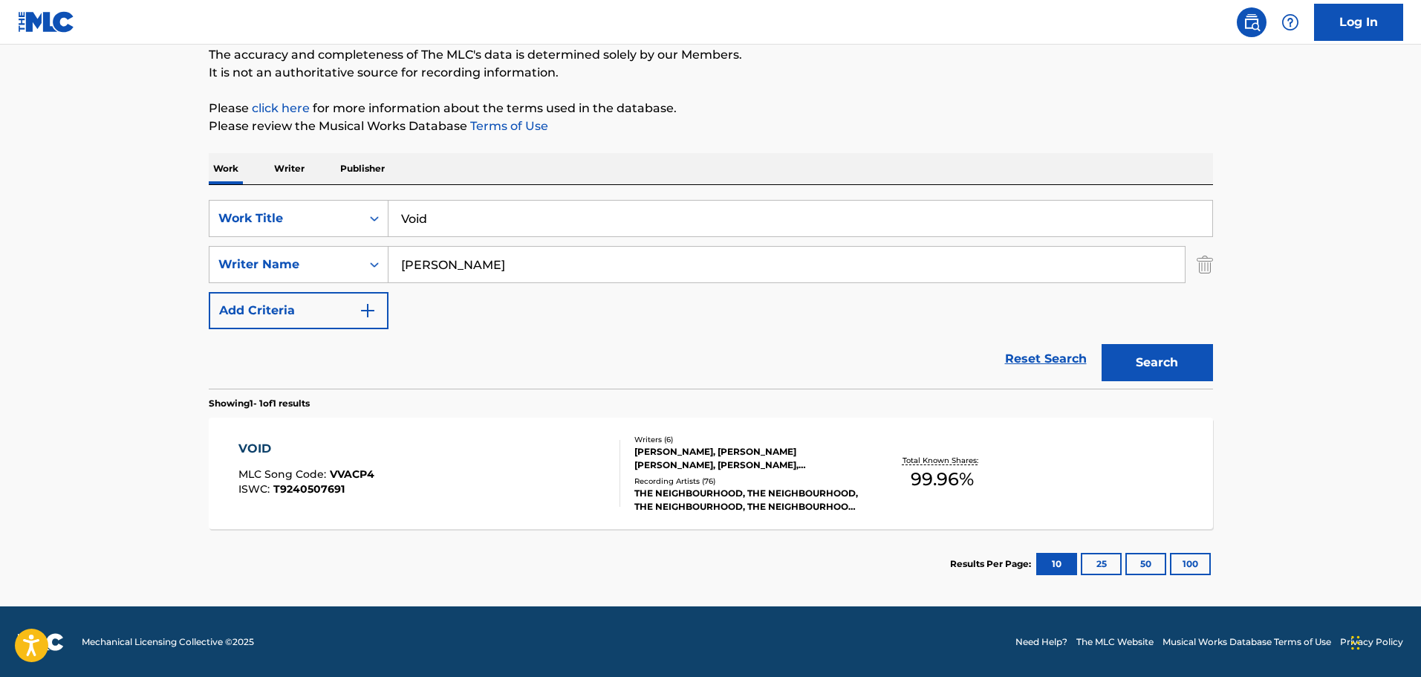
scroll to position [131, 0]
click at [723, 403] on div "VOID MLC Song Code : VVACP4 ISWC : T9240507691 Writers ( 6 ) [PERSON_NAME], [PE…" at bounding box center [711, 472] width 1004 height 111
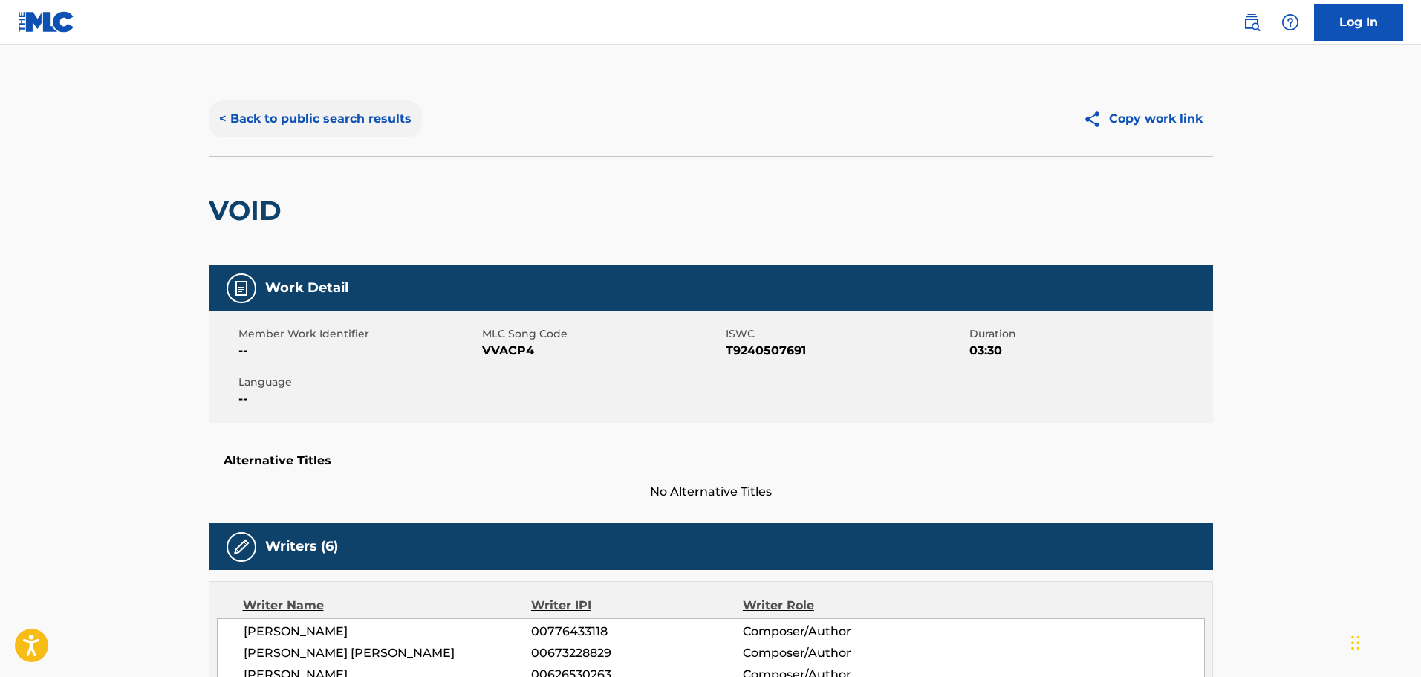
click at [268, 112] on button "< Back to public search results" at bounding box center [315, 118] width 213 height 37
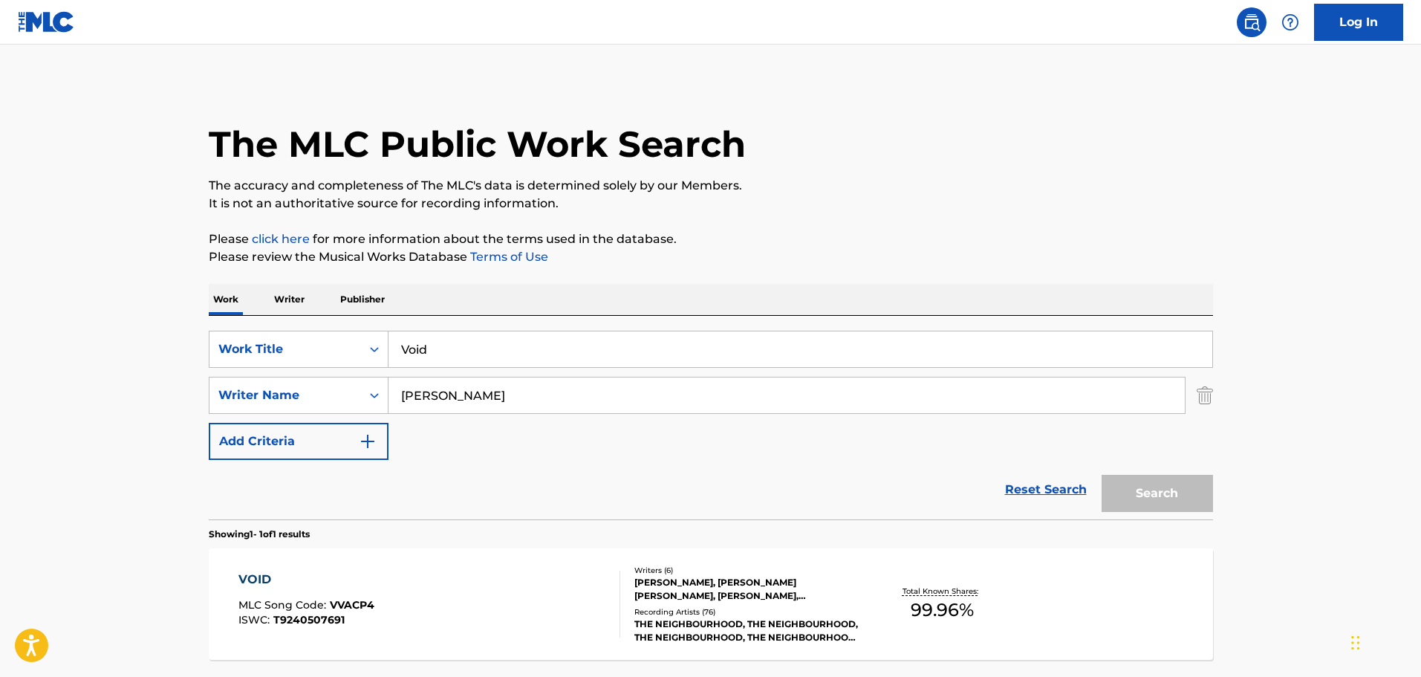
scroll to position [47, 0]
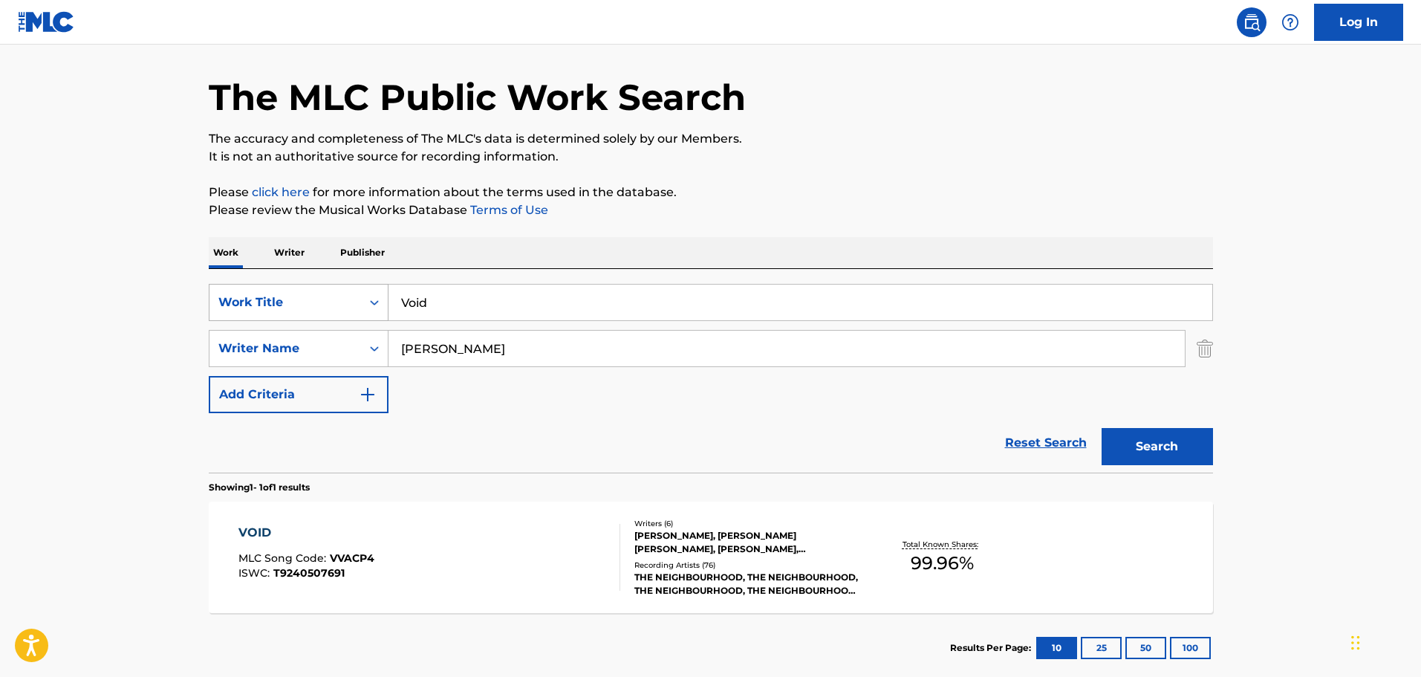
drag, startPoint x: 443, startPoint y: 299, endPoint x: 345, endPoint y: 314, distance: 98.6
click at [346, 314] on div "SearchWithCriteria9f620a7e-91f4-4736-82a7-731756b63203 Work Title Void" at bounding box center [711, 302] width 1004 height 37
type input "Waiting for Your Love"
click at [932, 403] on button "Search" at bounding box center [1157, 446] width 111 height 37
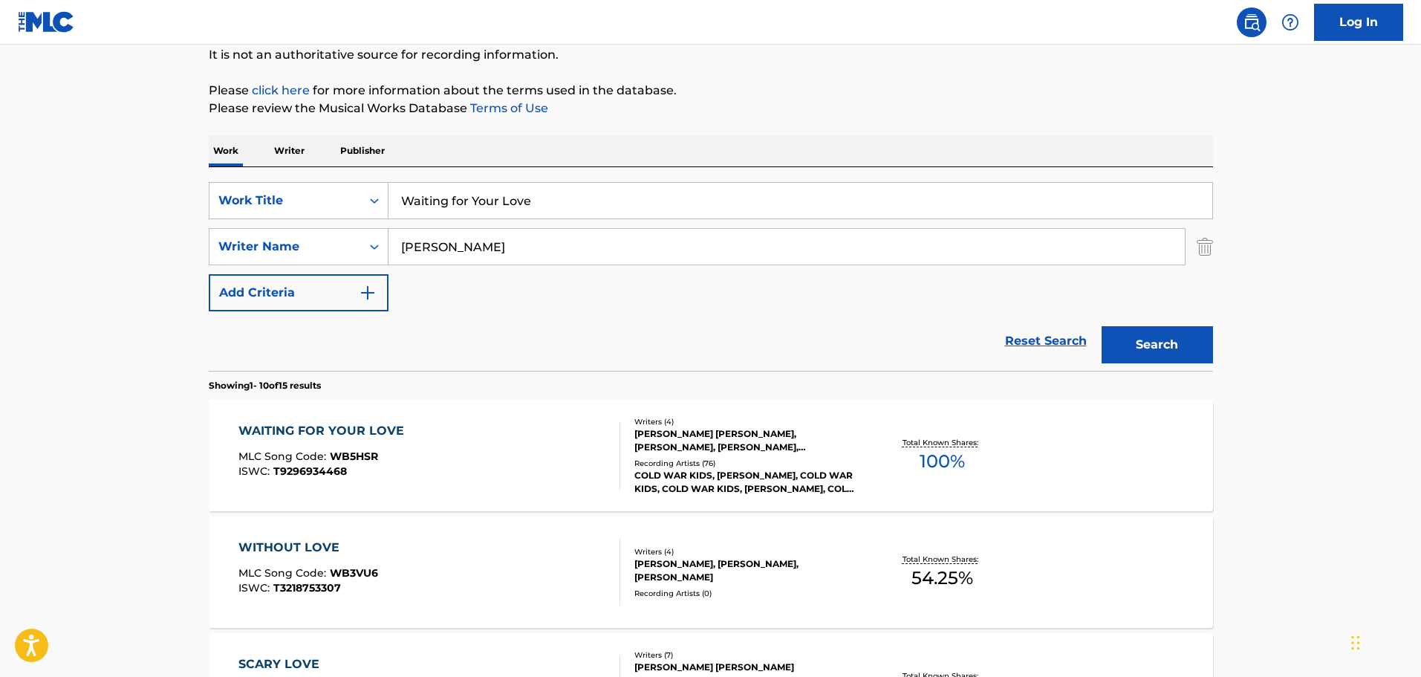
scroll to position [223, 0]
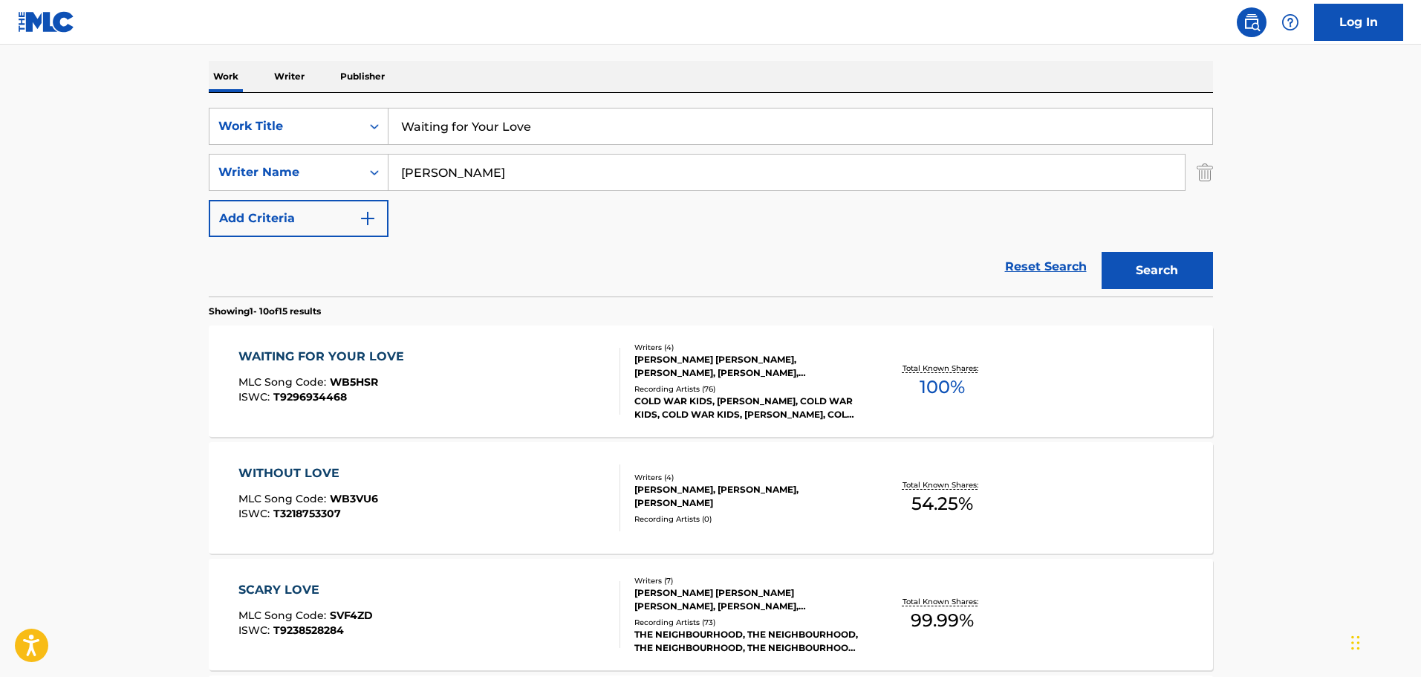
click at [672, 372] on div "[PERSON_NAME] [PERSON_NAME], [PERSON_NAME], [PERSON_NAME], [PERSON_NAME]" at bounding box center [746, 366] width 224 height 27
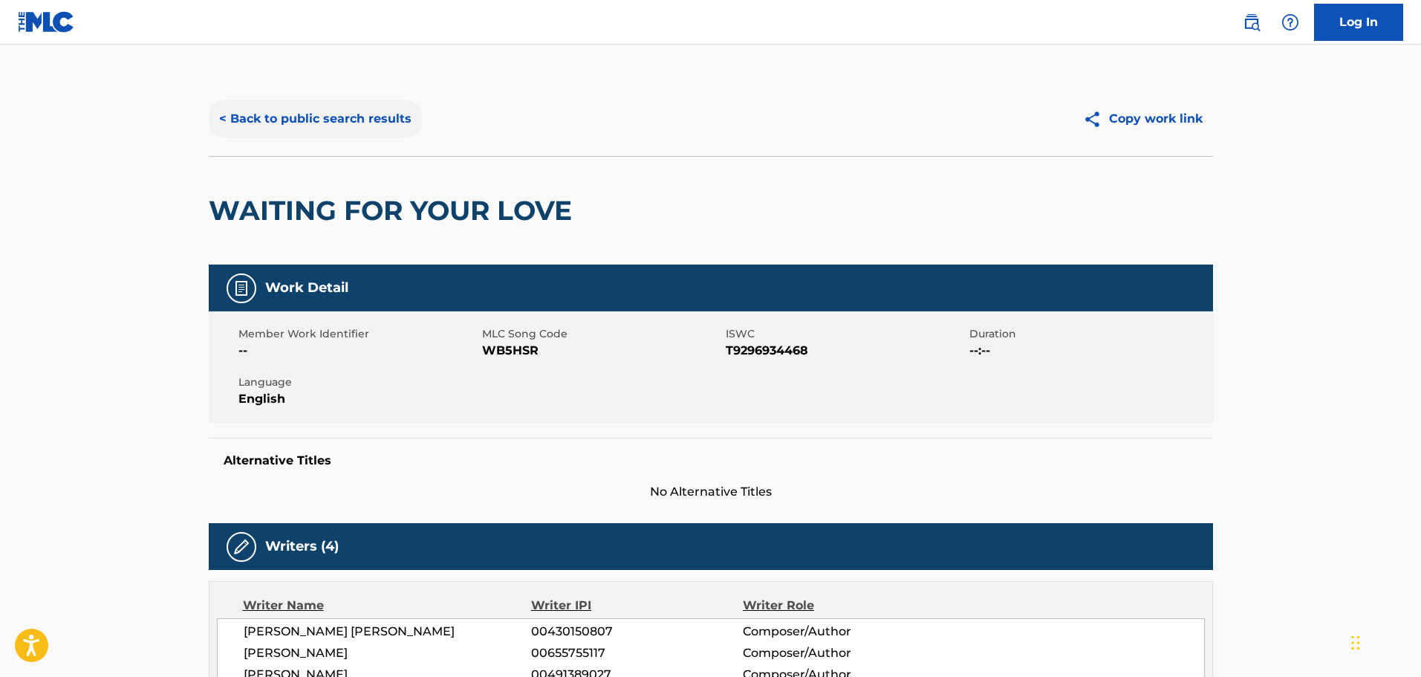
click at [231, 117] on button "< Back to public search results" at bounding box center [315, 118] width 213 height 37
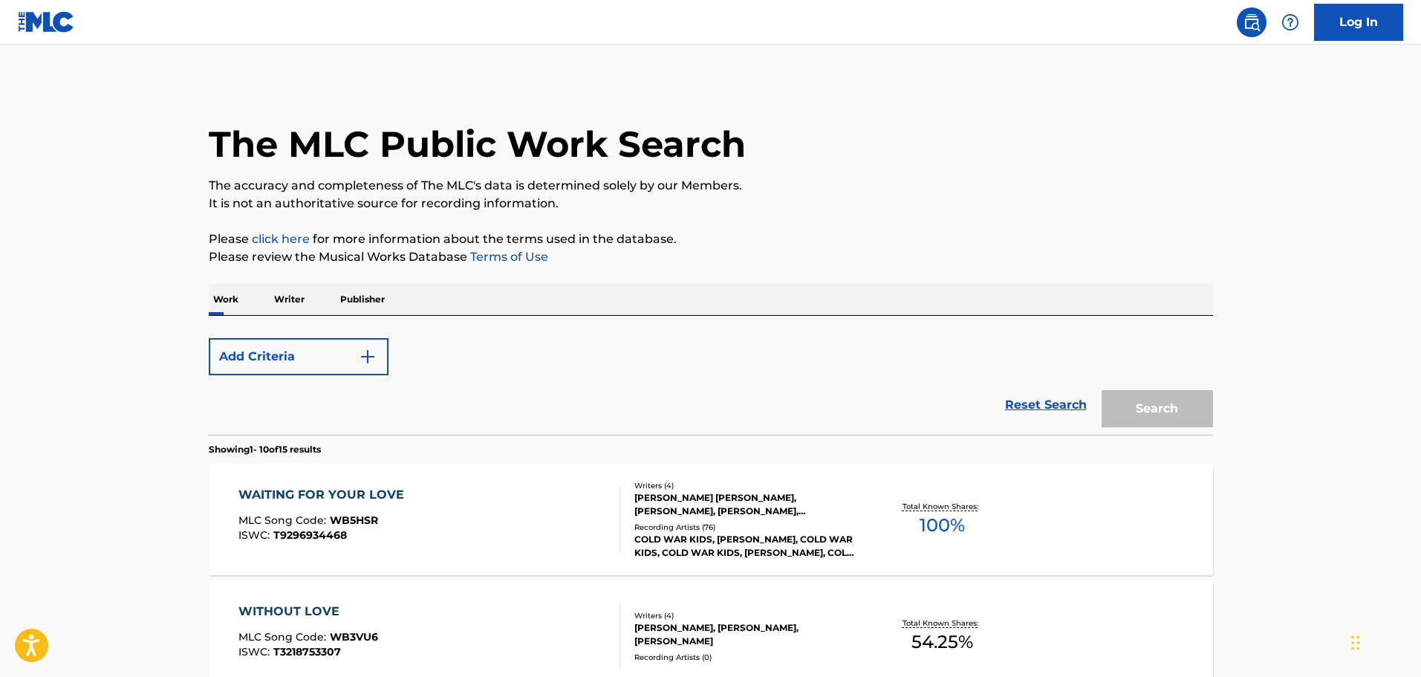
scroll to position [223, 0]
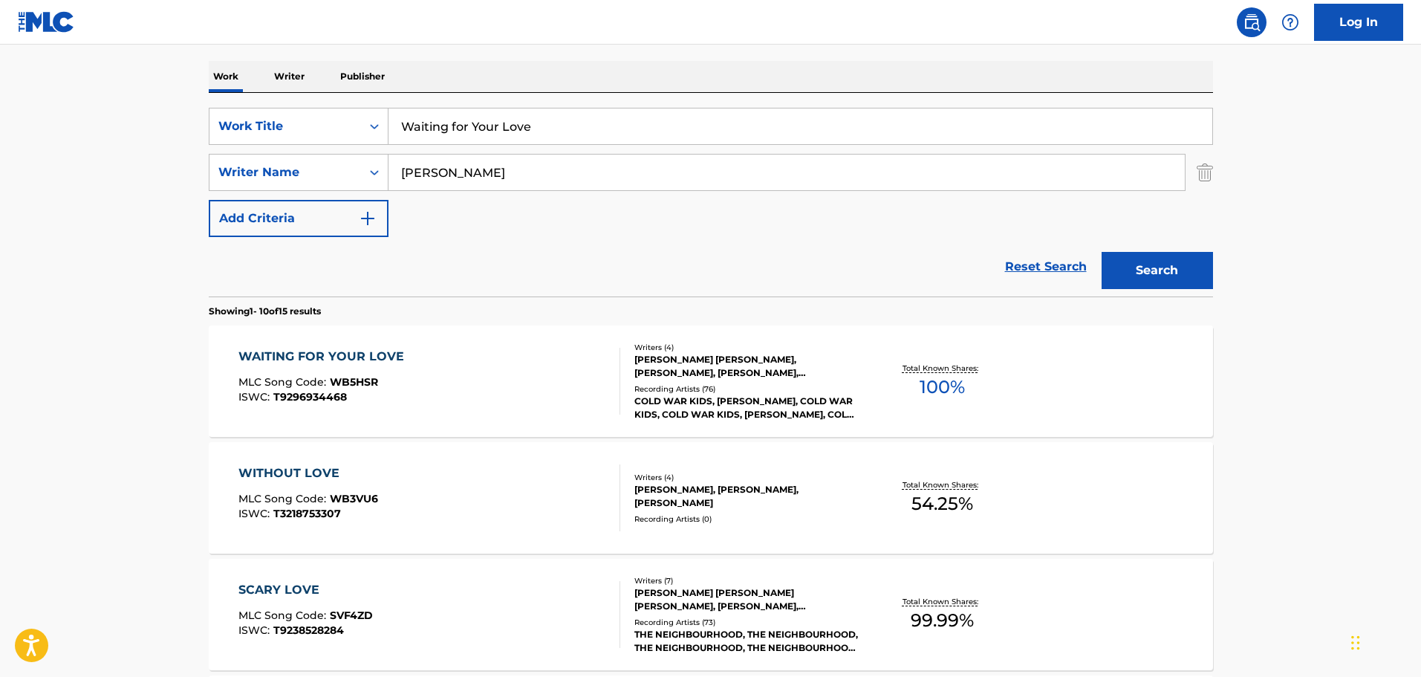
drag, startPoint x: 527, startPoint y: 126, endPoint x: 302, endPoint y: 151, distance: 227.2
click at [303, 151] on div "SearchWithCriteria9f620a7e-91f4-4736-82a7-731756b63203 Work Title Waiting for Y…" at bounding box center [711, 172] width 1004 height 129
type input "Warning"
click at [932, 252] on button "Search" at bounding box center [1157, 270] width 111 height 37
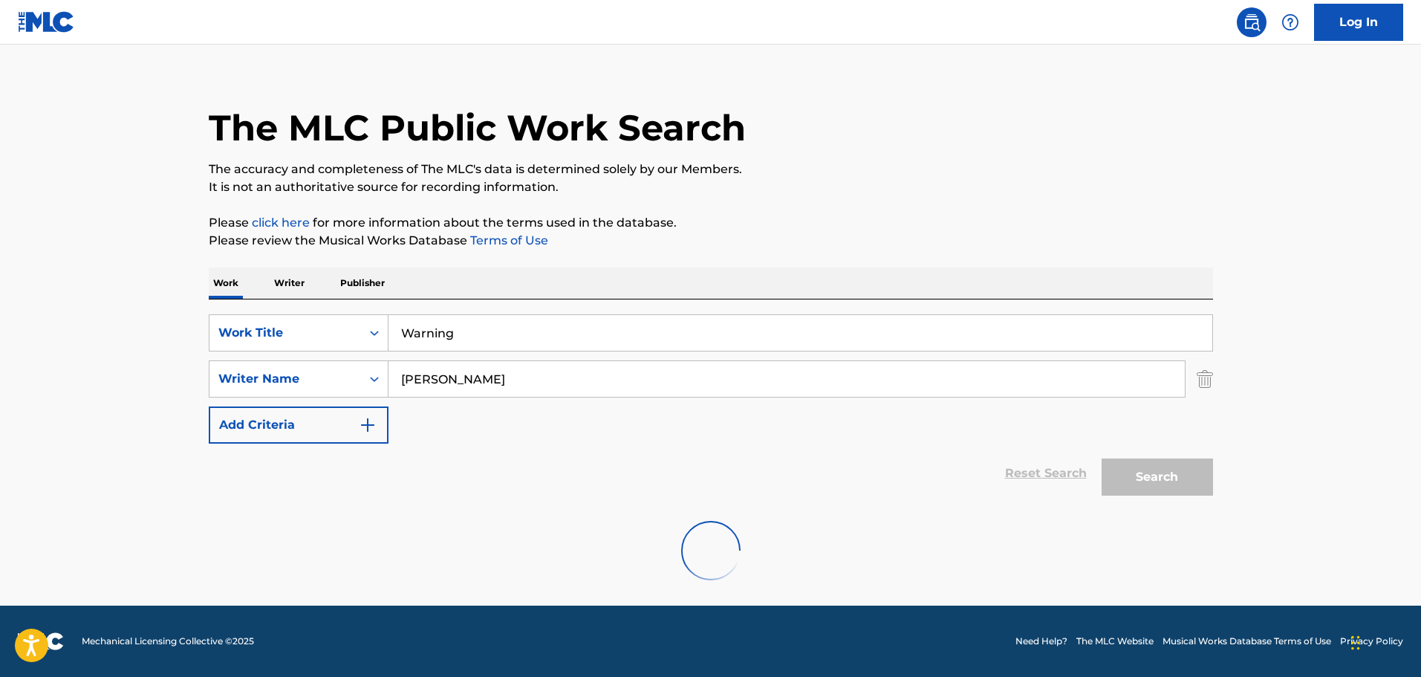
scroll to position [131, 0]
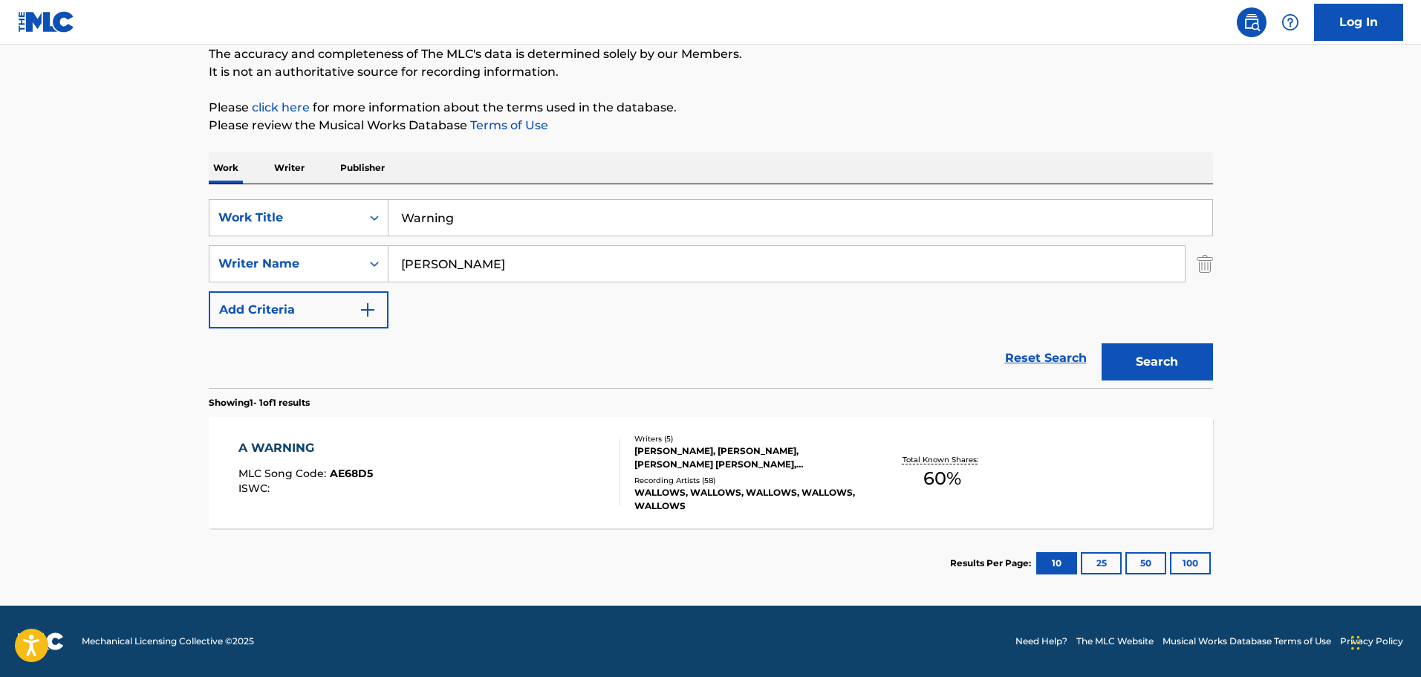
click at [749, 403] on div "[PERSON_NAME], [PERSON_NAME], [PERSON_NAME] [PERSON_NAME], [PERSON_NAME], BRAED…" at bounding box center [746, 457] width 224 height 27
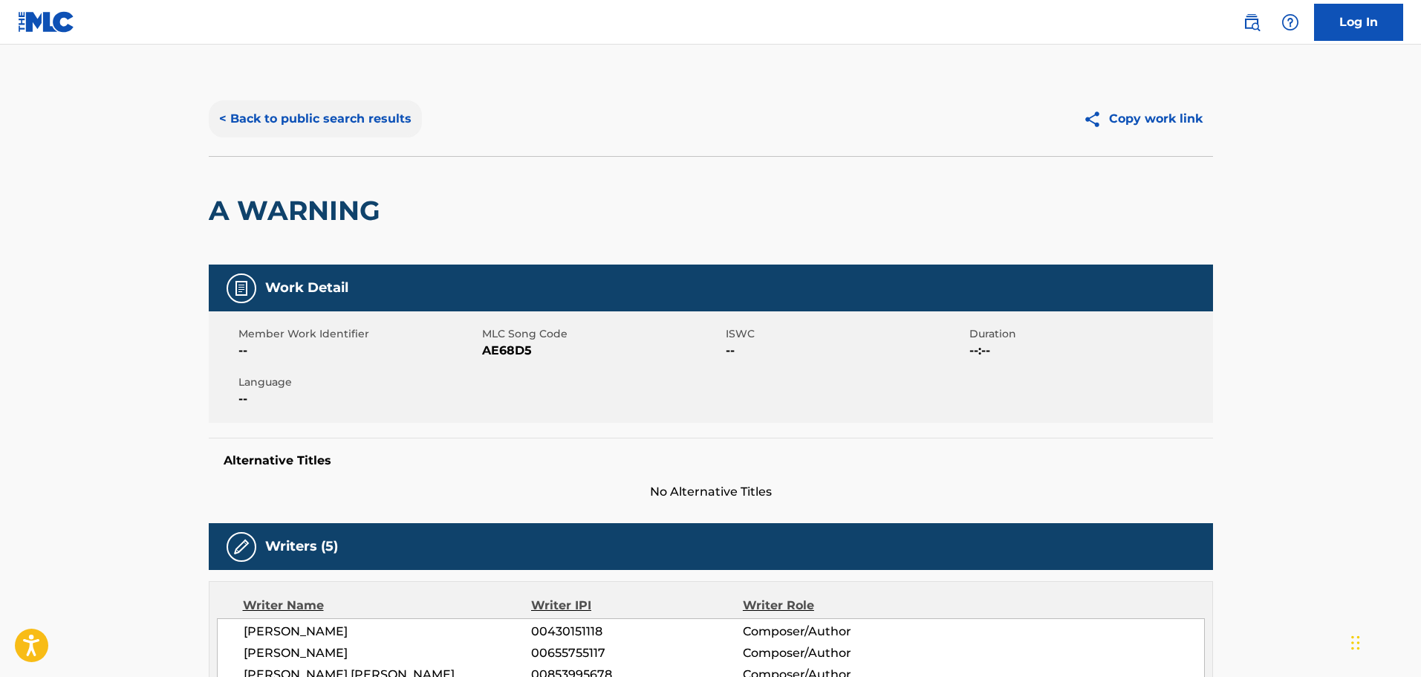
click at [222, 110] on button "< Back to public search results" at bounding box center [315, 118] width 213 height 37
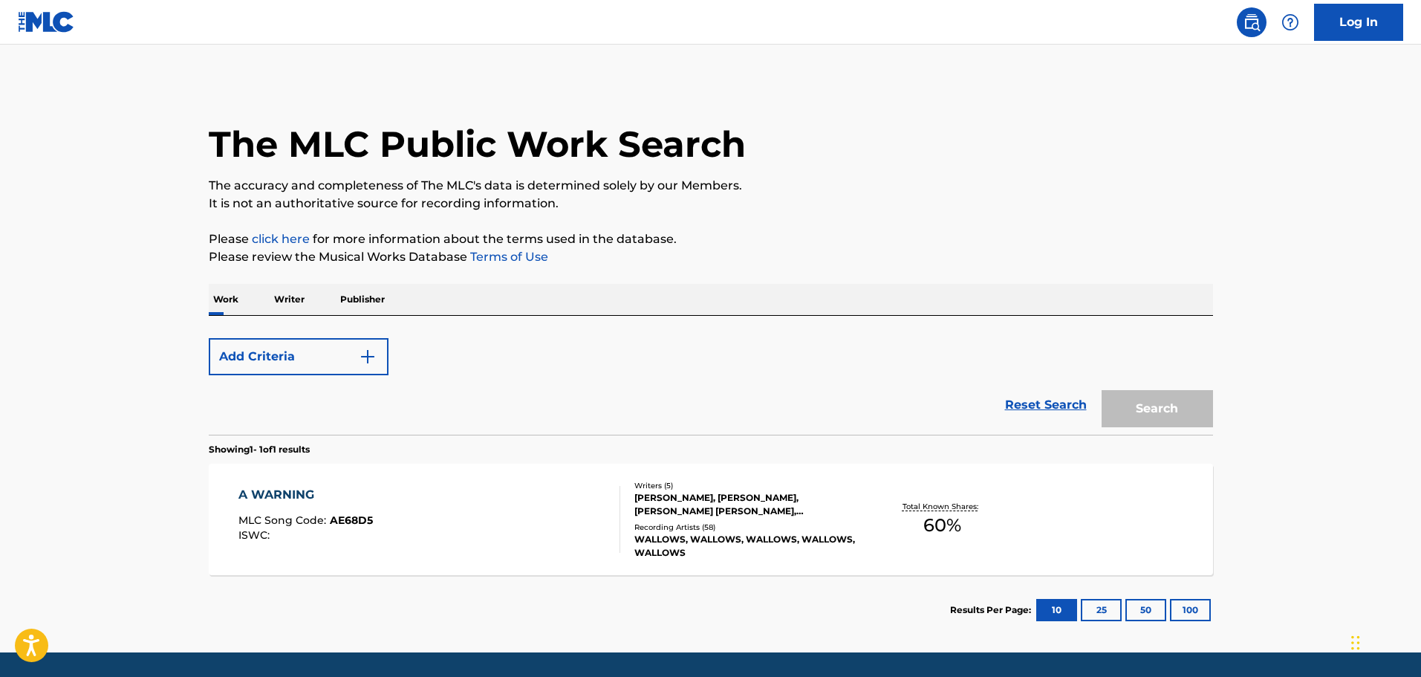
scroll to position [47, 0]
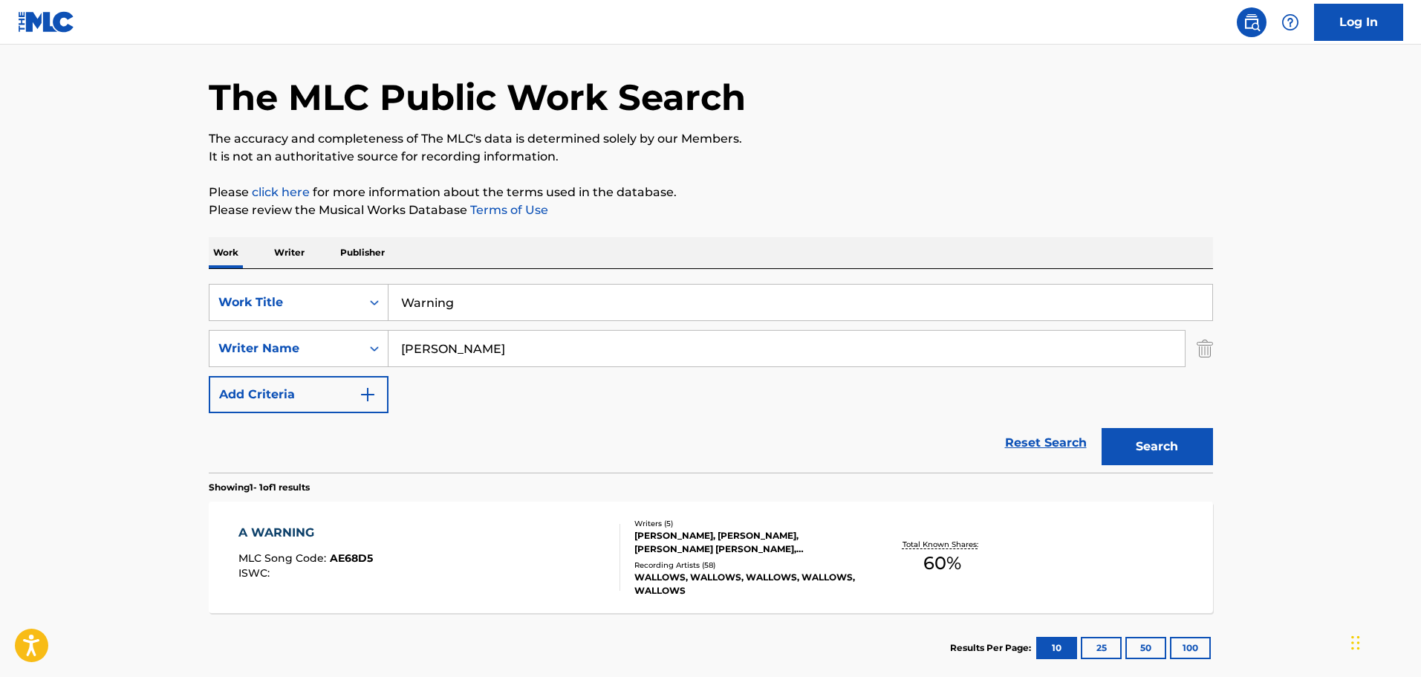
click at [485, 306] on input "Warning" at bounding box center [801, 303] width 824 height 36
drag, startPoint x: 485, startPoint y: 306, endPoint x: 354, endPoint y: 320, distance: 131.5
click at [357, 319] on div "SearchWithCriteria9f620a7e-91f4-4736-82a7-731756b63203 Work Title Warning" at bounding box center [711, 302] width 1004 height 37
type input "Waverly"
click at [932, 403] on button "Search" at bounding box center [1157, 446] width 111 height 37
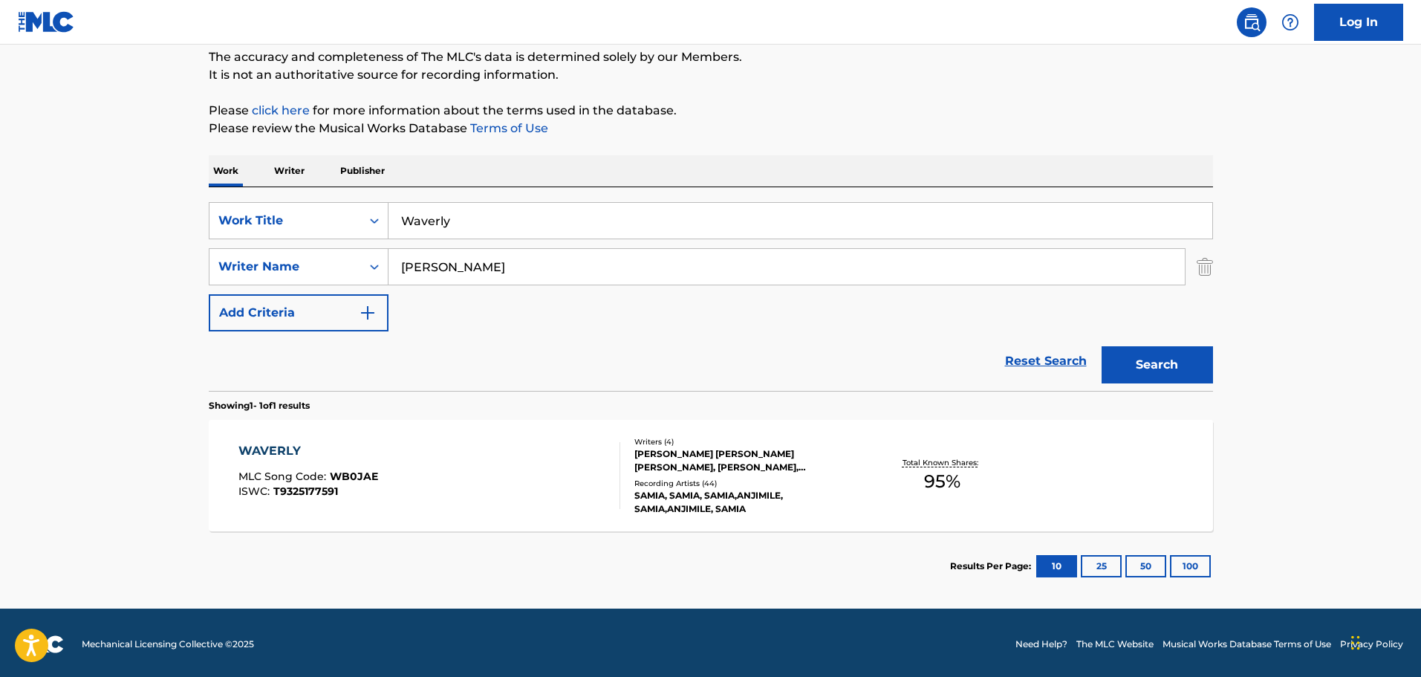
scroll to position [131, 0]
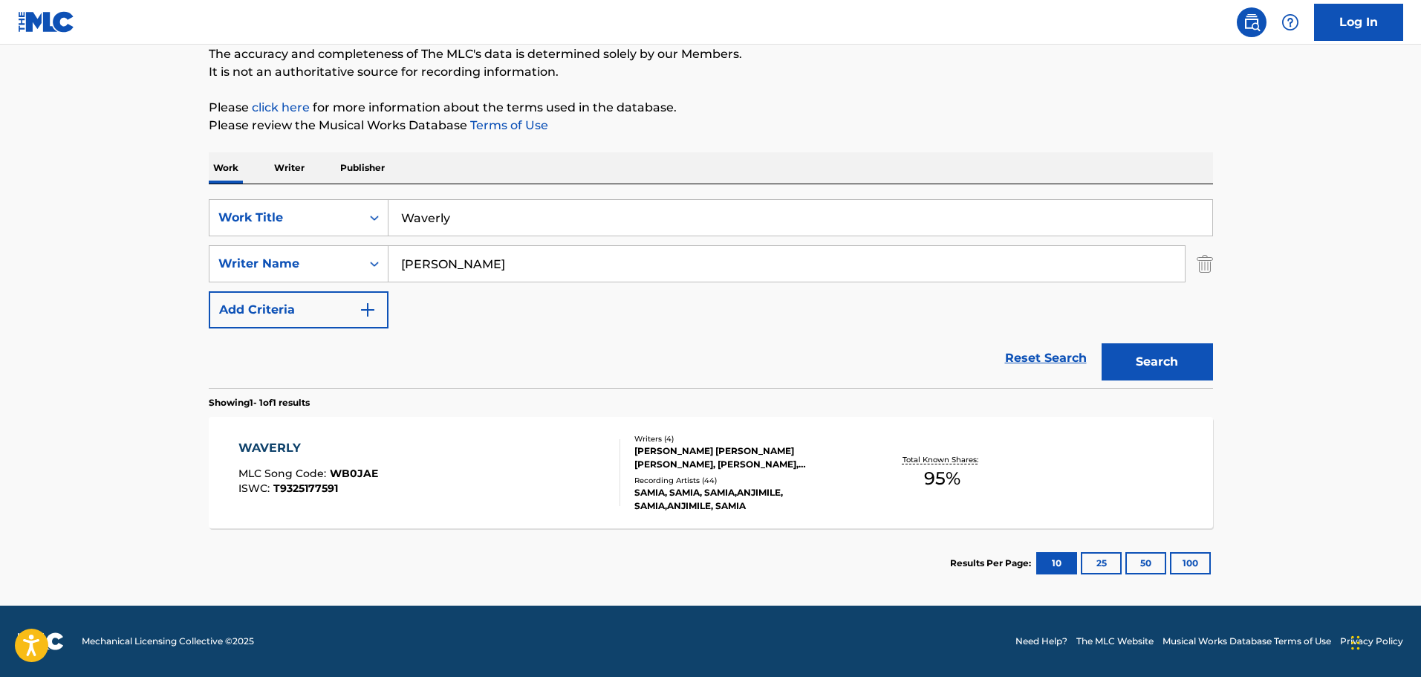
click at [669, 403] on div "[PERSON_NAME] [PERSON_NAME] [PERSON_NAME], [PERSON_NAME], [PERSON_NAME]" at bounding box center [746, 457] width 224 height 27
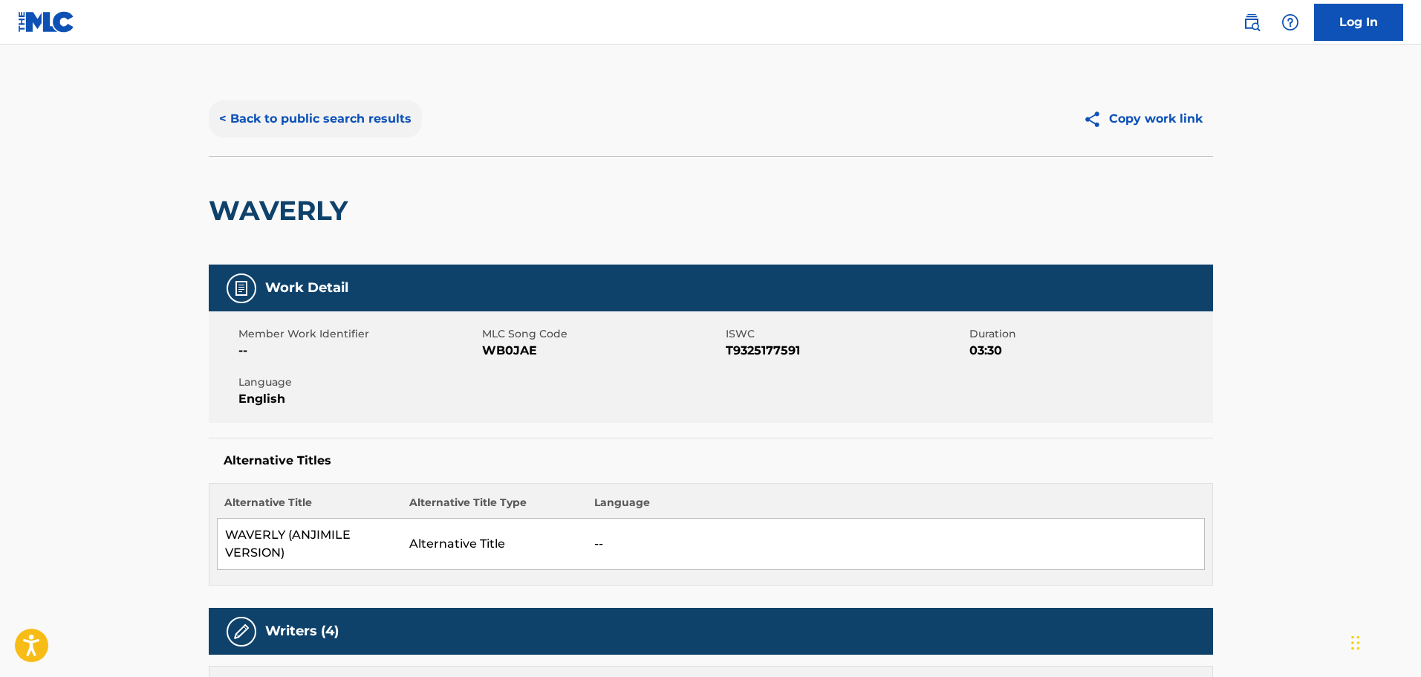
click at [259, 115] on button "< Back to public search results" at bounding box center [315, 118] width 213 height 37
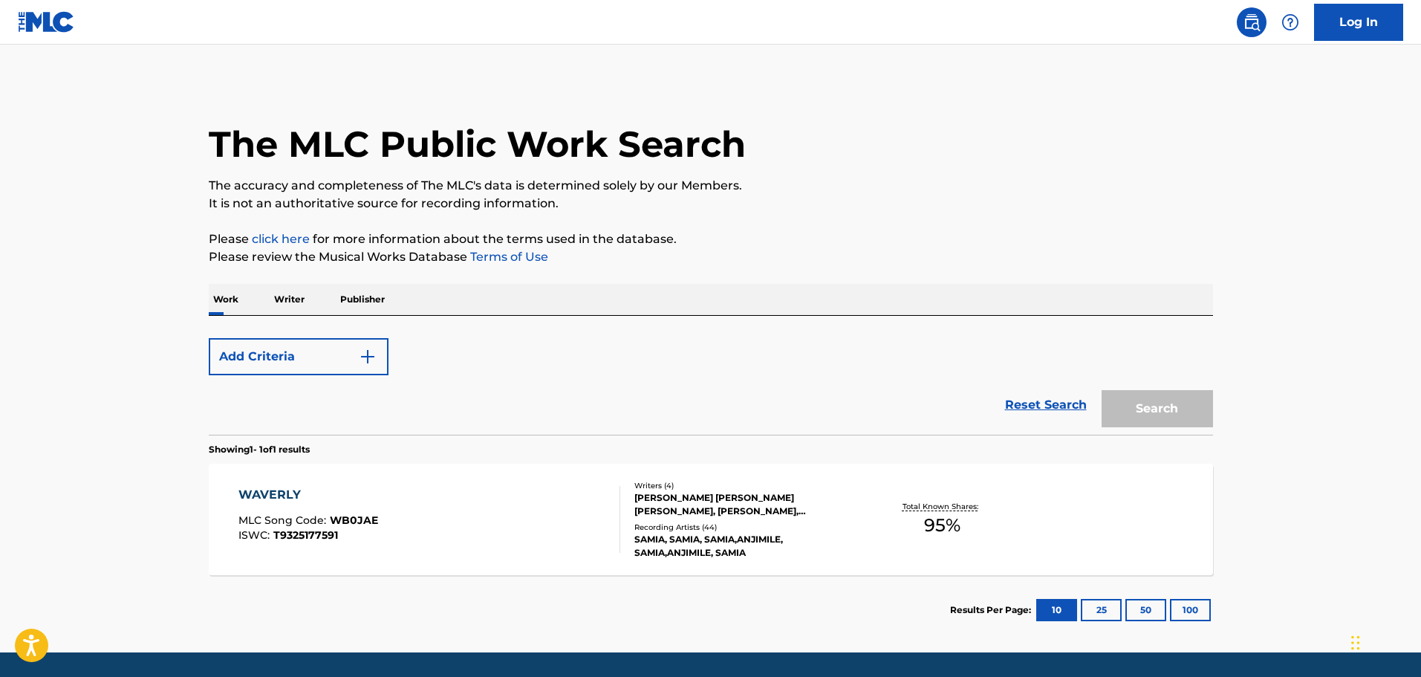
scroll to position [47, 0]
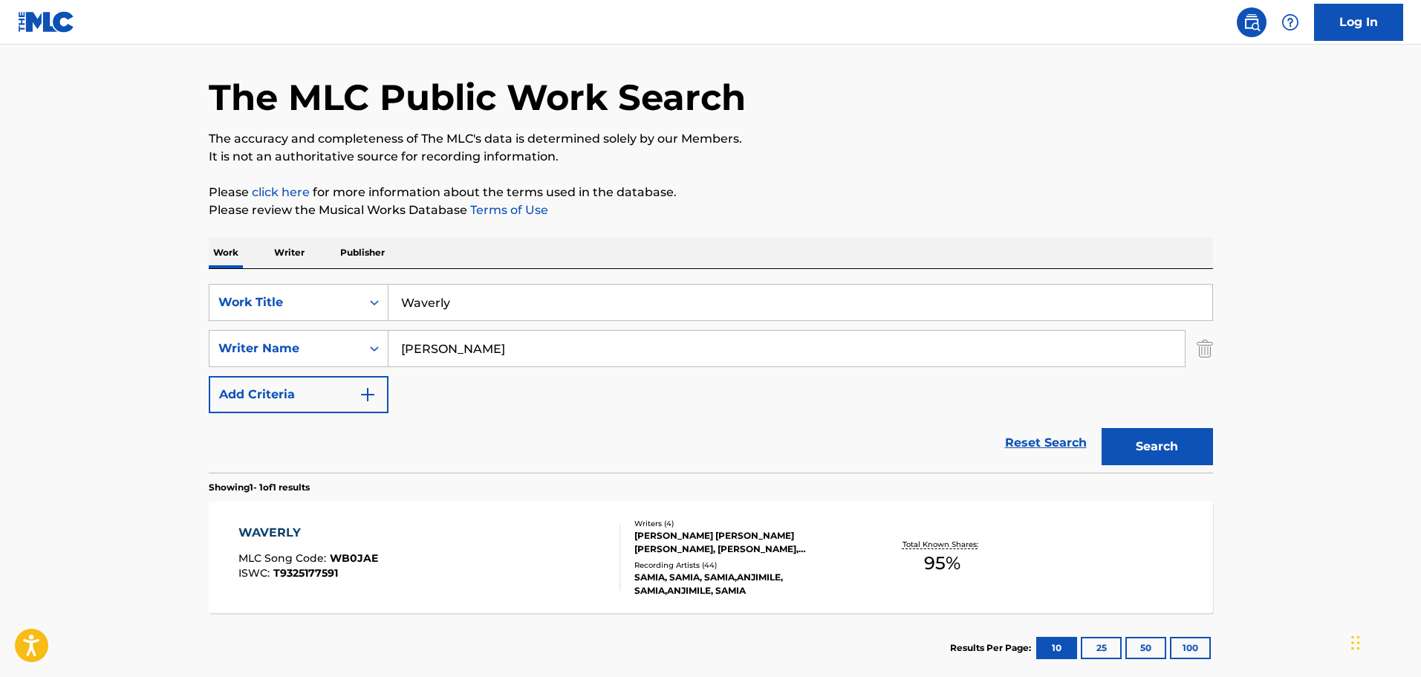
drag, startPoint x: 430, startPoint y: 313, endPoint x: 357, endPoint y: 322, distance: 74.2
click at [358, 322] on div "SearchWithCriteria9f620a7e-91f4-4736-82a7-731756b63203 Work Title Waverly Searc…" at bounding box center [711, 348] width 1004 height 129
type input "Weekend"
click at [932, 403] on button "Search" at bounding box center [1157, 446] width 111 height 37
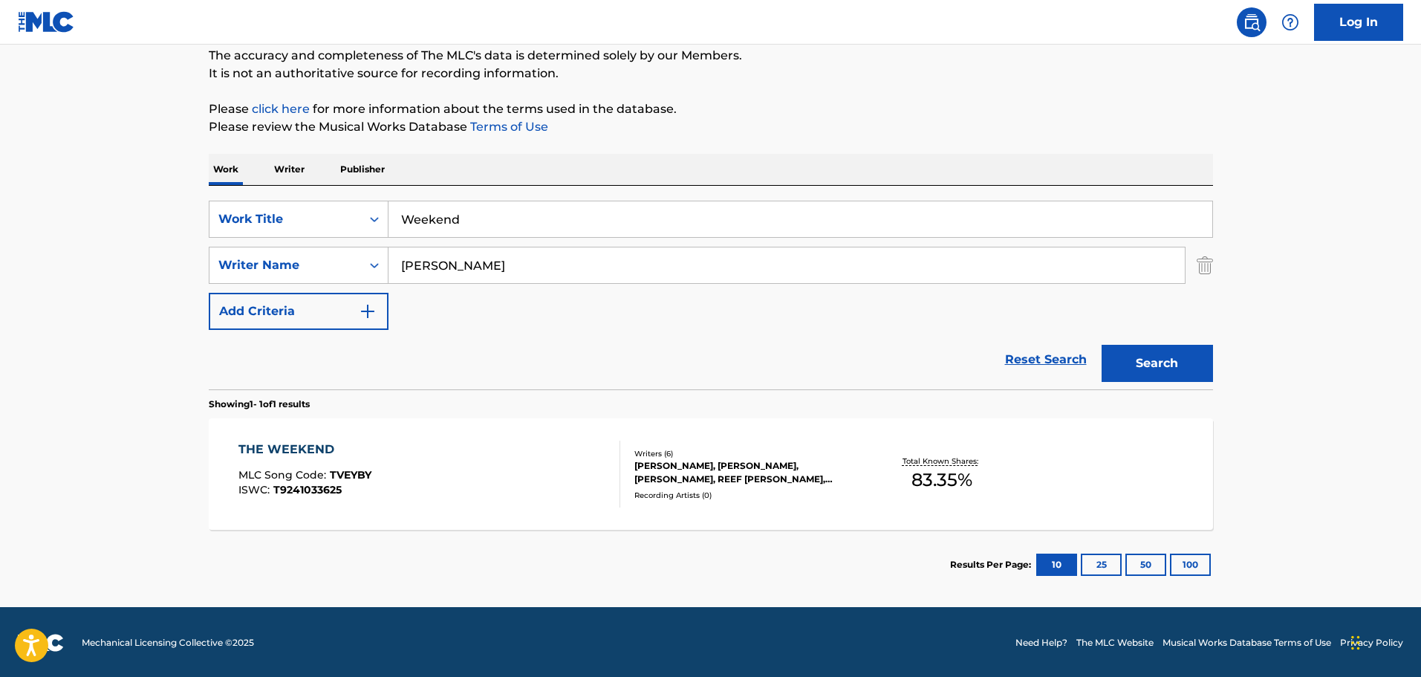
scroll to position [131, 0]
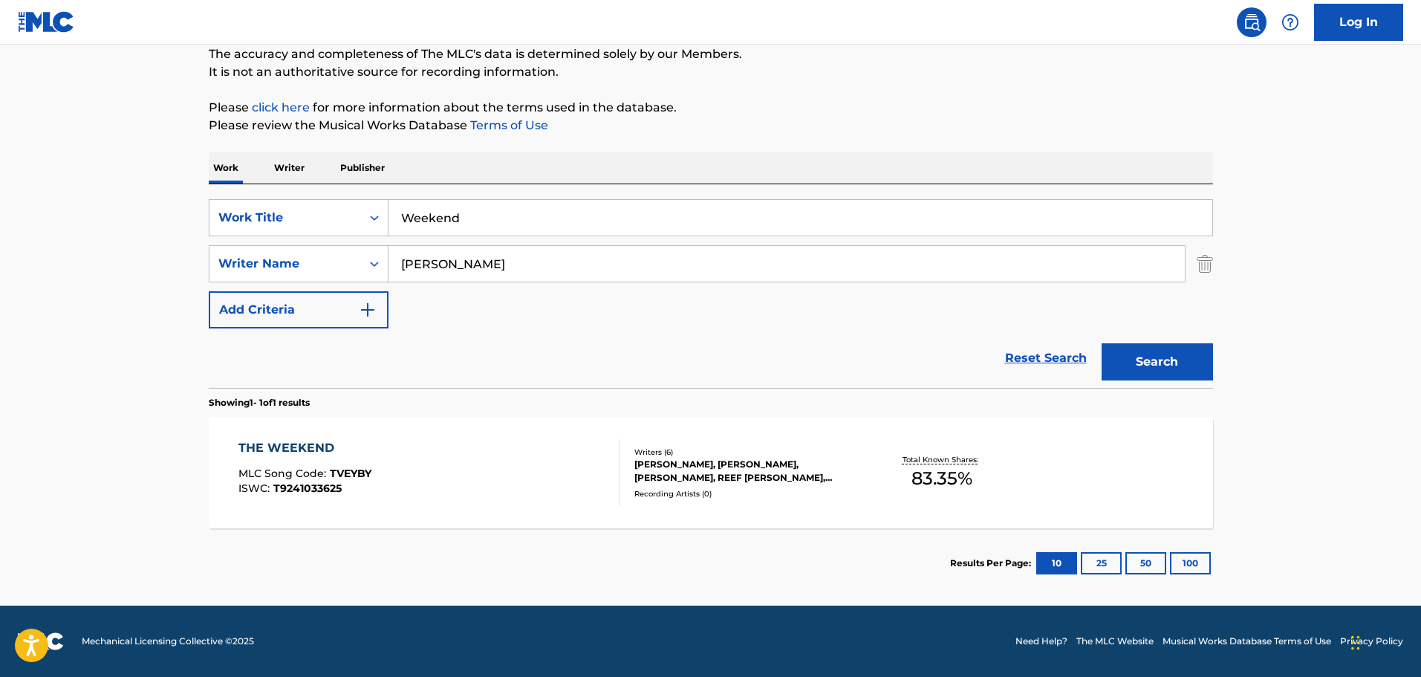
click at [738, 403] on div "[PERSON_NAME], [PERSON_NAME], [PERSON_NAME], REEF [PERSON_NAME], [PERSON_NAME] …" at bounding box center [746, 471] width 224 height 27
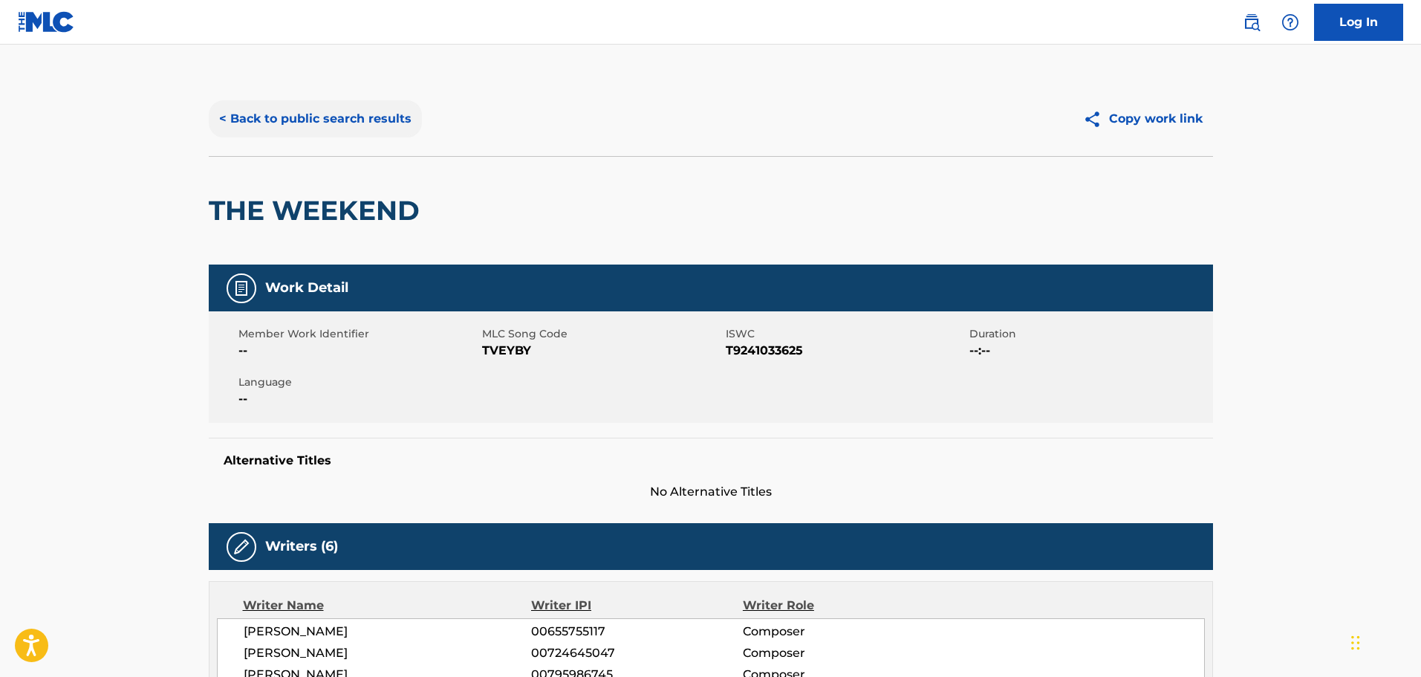
click at [226, 114] on button "< Back to public search results" at bounding box center [315, 118] width 213 height 37
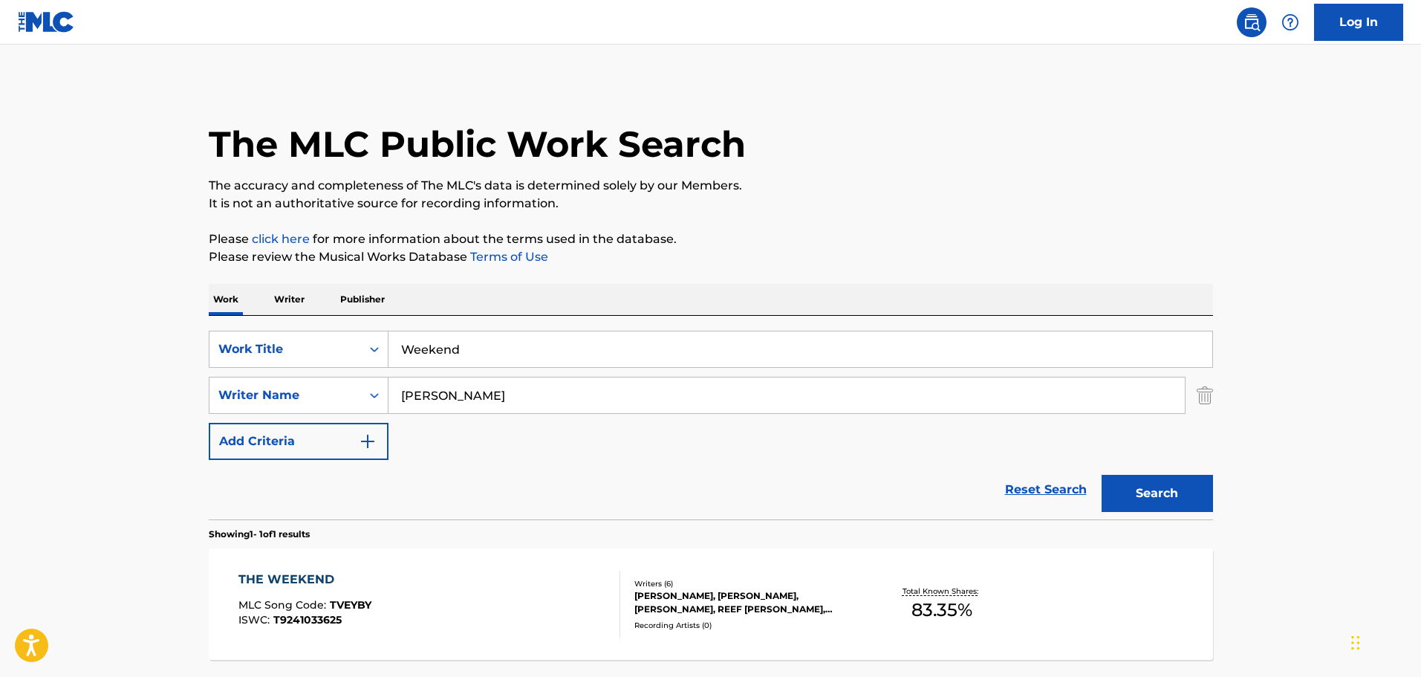
drag, startPoint x: 455, startPoint y: 351, endPoint x: 282, endPoint y: 368, distance: 174.7
click at [282, 368] on div "SearchWithCriteria9f620a7e-91f4-4736-82a7-731756b63203 Work Title Weekend Searc…" at bounding box center [711, 395] width 1004 height 129
type input "What Do U Like"
click at [932, 403] on button "Search" at bounding box center [1157, 493] width 111 height 37
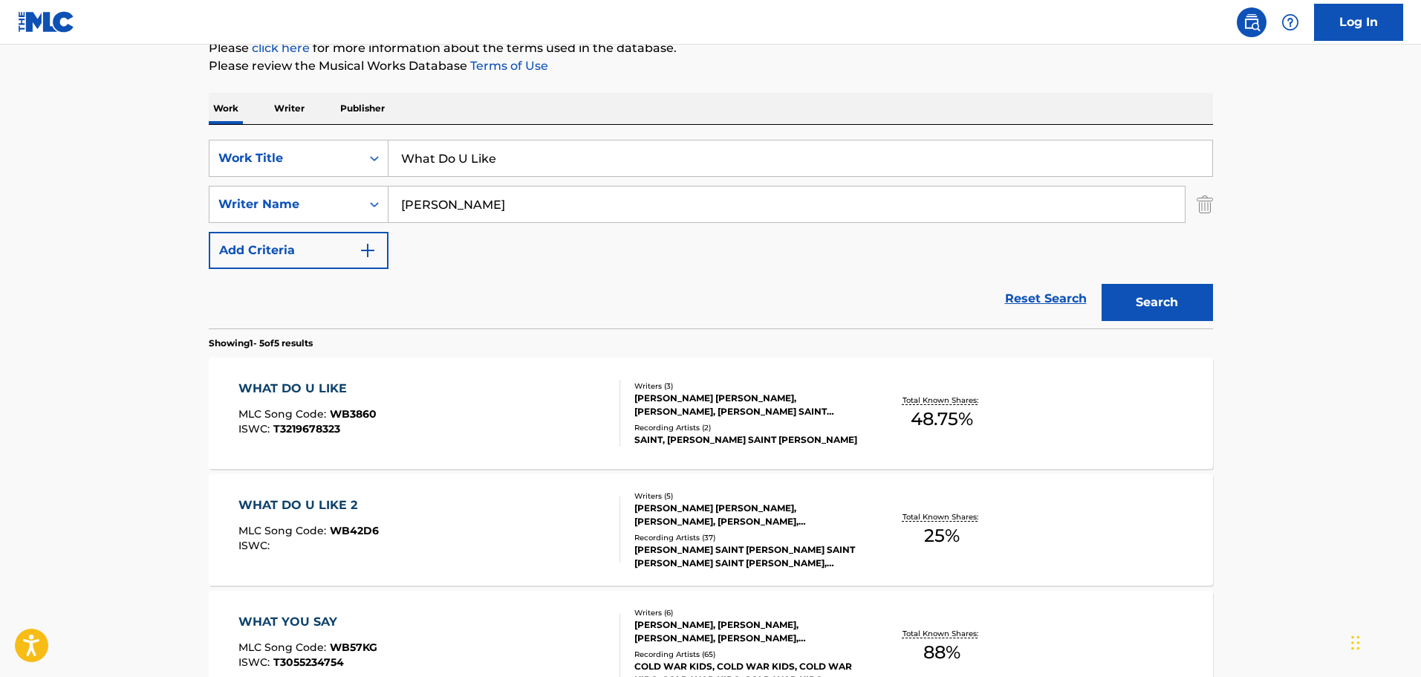
scroll to position [297, 0]
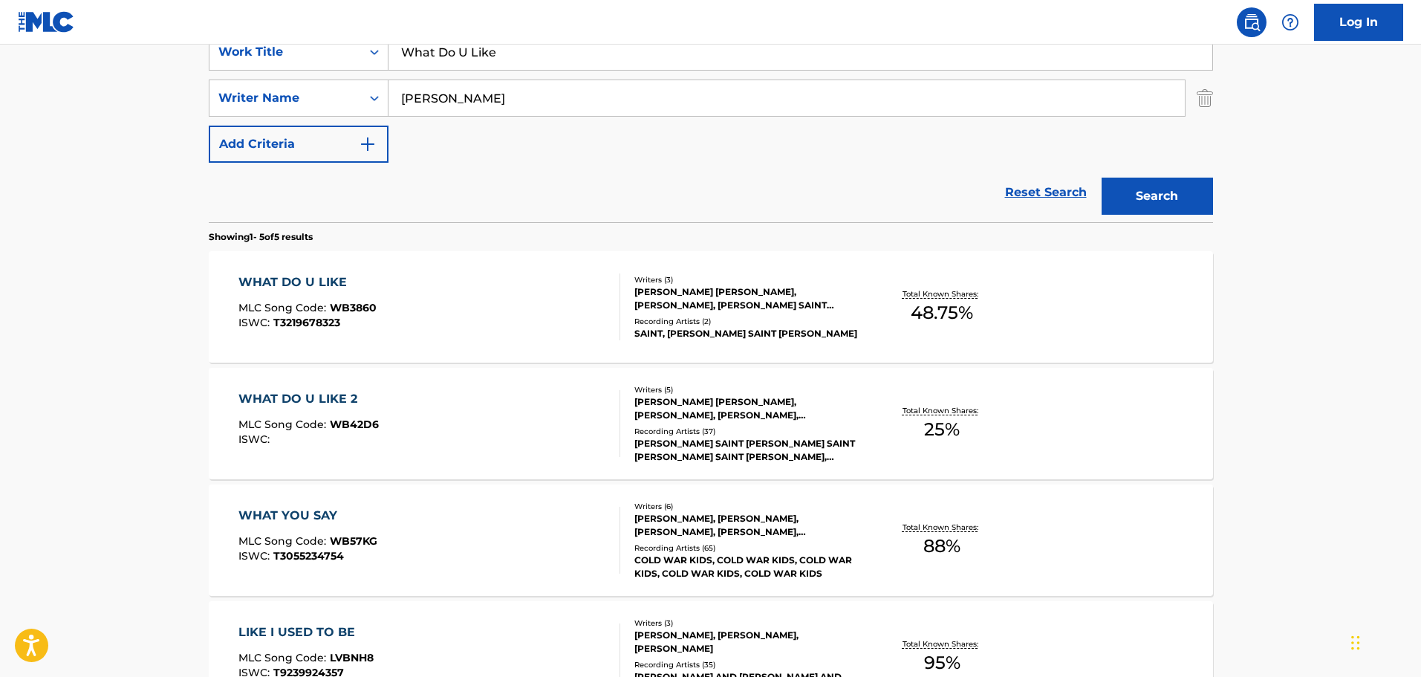
click at [687, 297] on div "[PERSON_NAME] [PERSON_NAME], [PERSON_NAME], [PERSON_NAME] SAINT [PERSON_NAME]" at bounding box center [746, 298] width 224 height 27
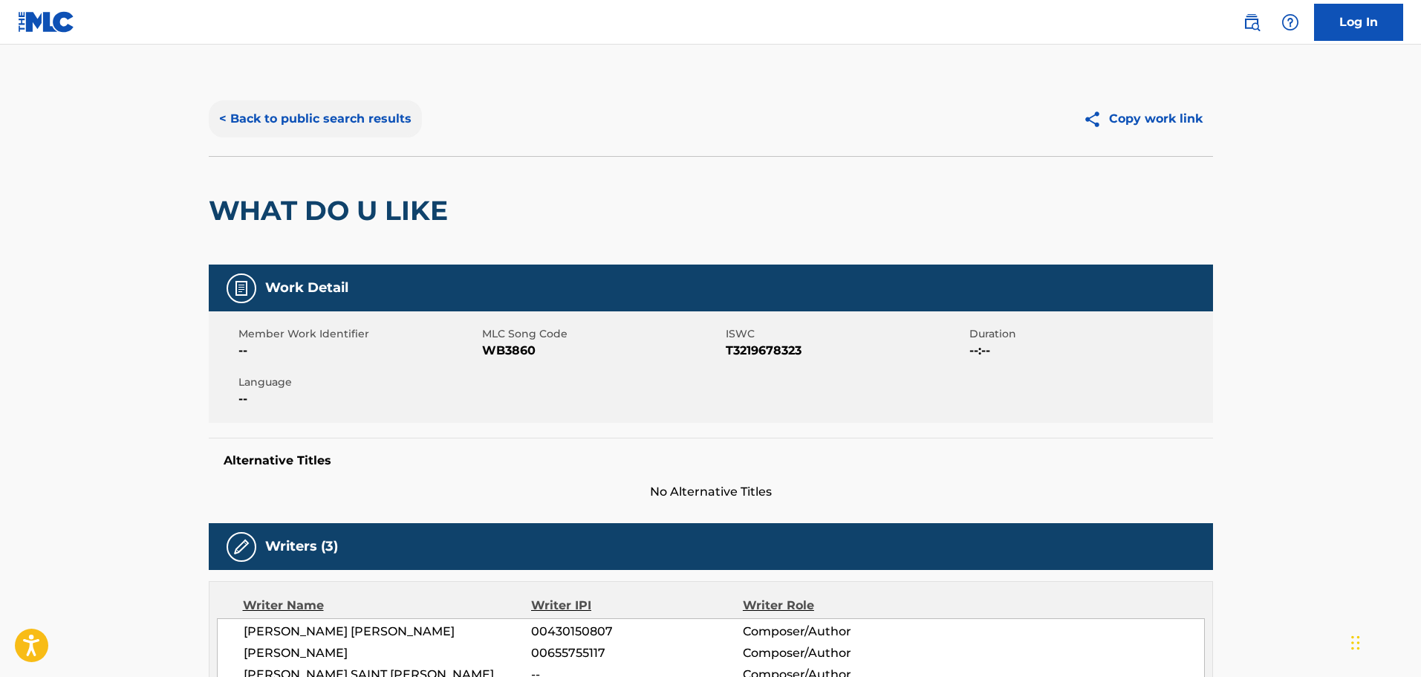
click at [230, 116] on button "< Back to public search results" at bounding box center [315, 118] width 213 height 37
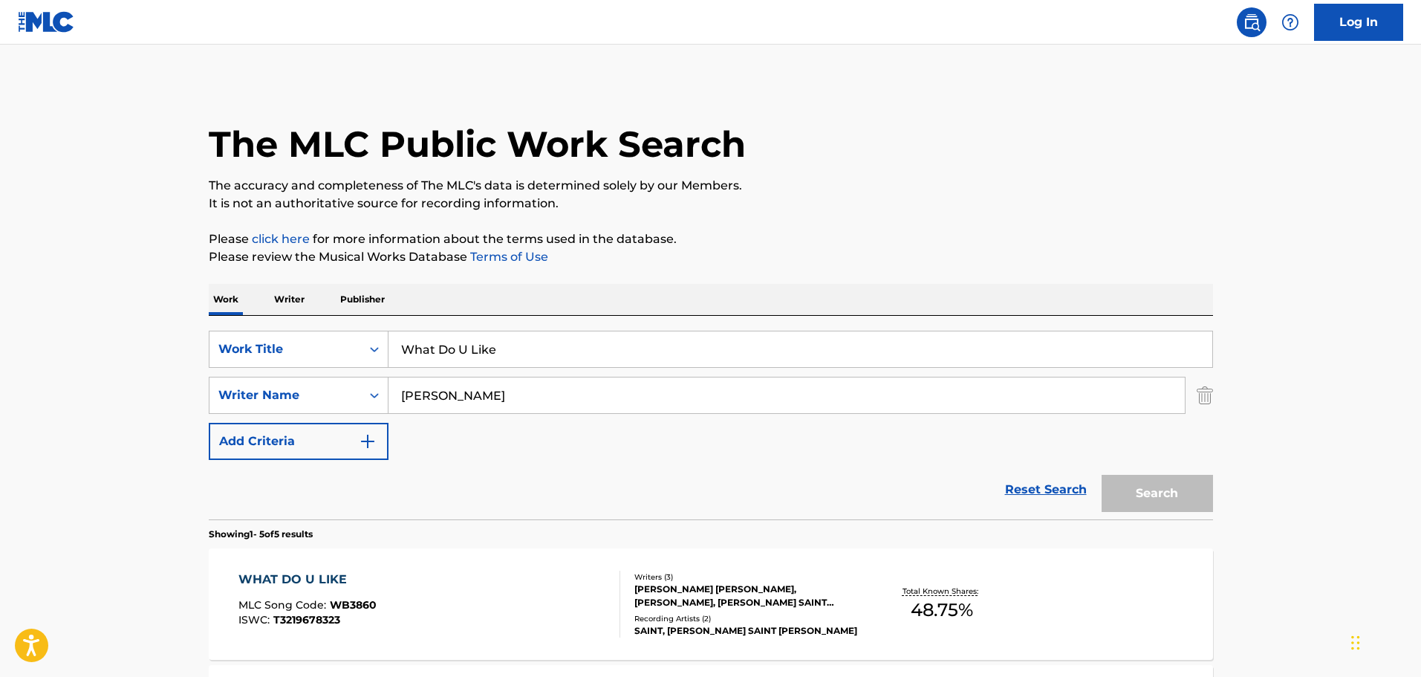
scroll to position [297, 0]
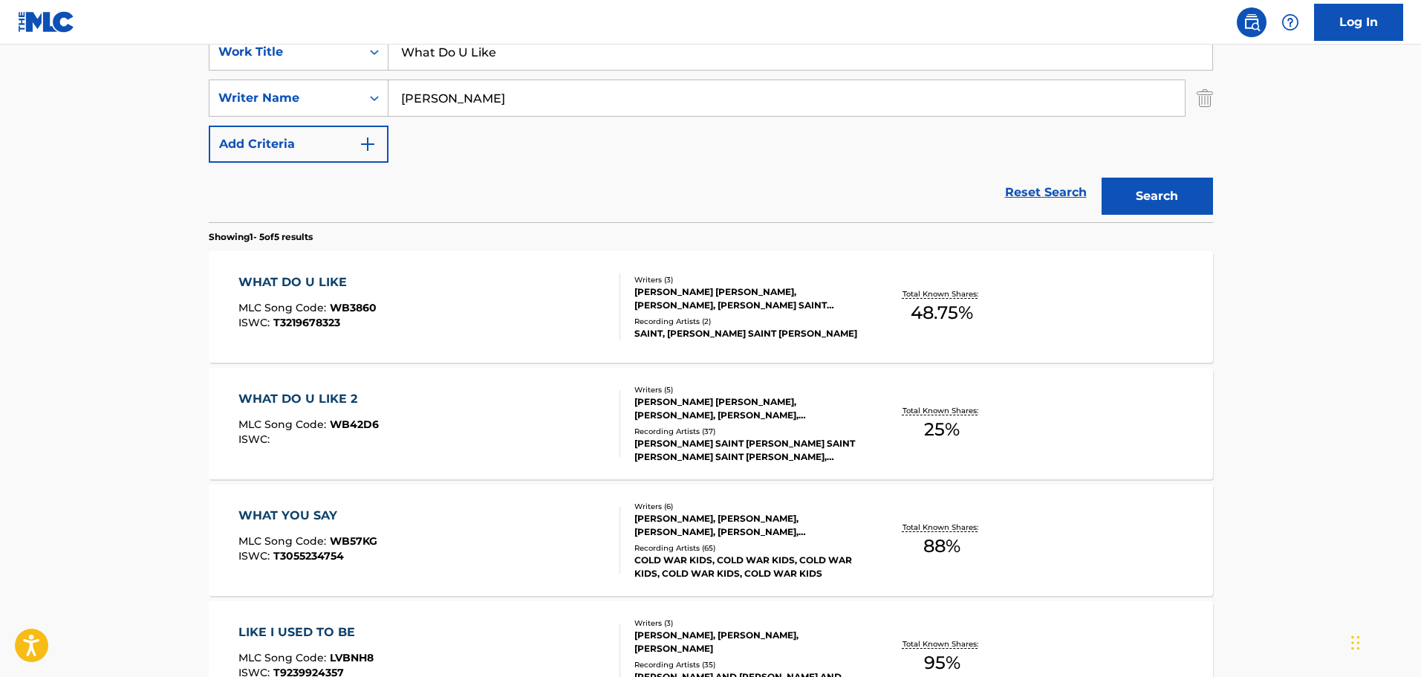
click at [730, 403] on div "[PERSON_NAME], [PERSON_NAME], [PERSON_NAME], [PERSON_NAME], [PERSON_NAME], [PER…" at bounding box center [746, 525] width 224 height 27
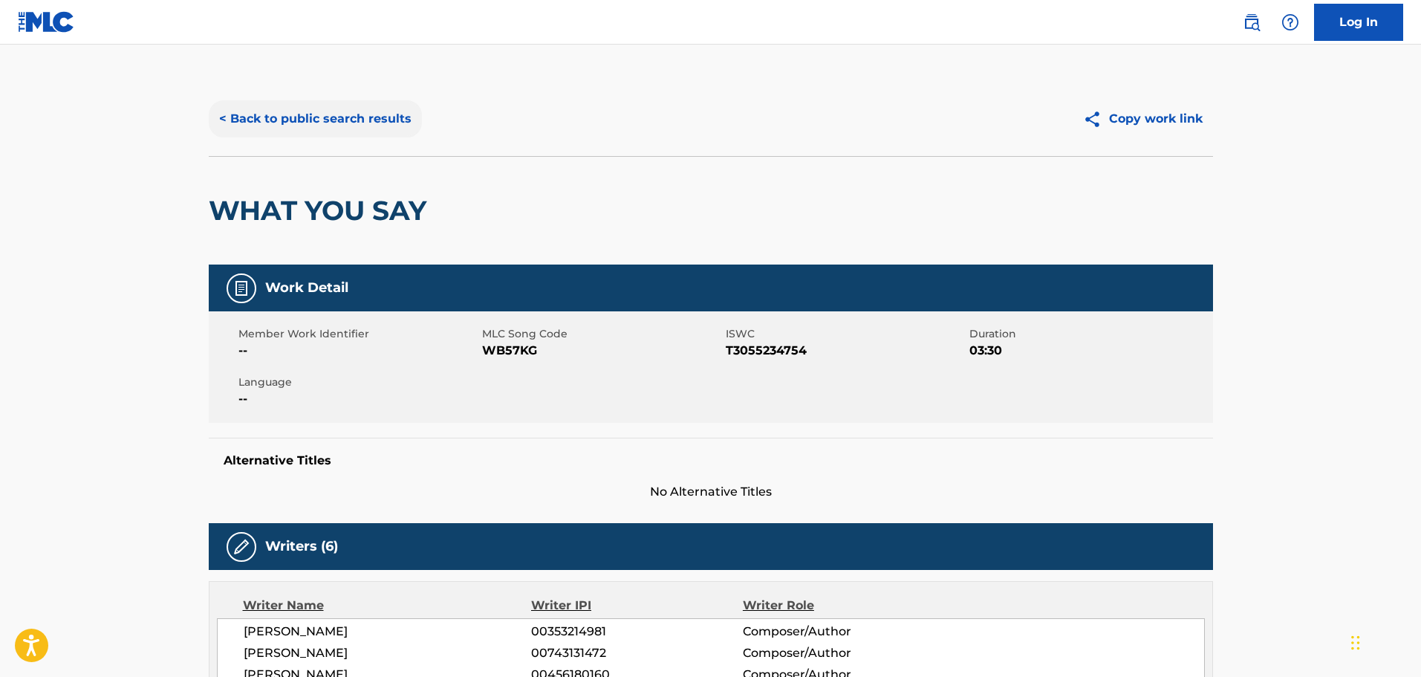
click at [246, 118] on button "< Back to public search results" at bounding box center [315, 118] width 213 height 37
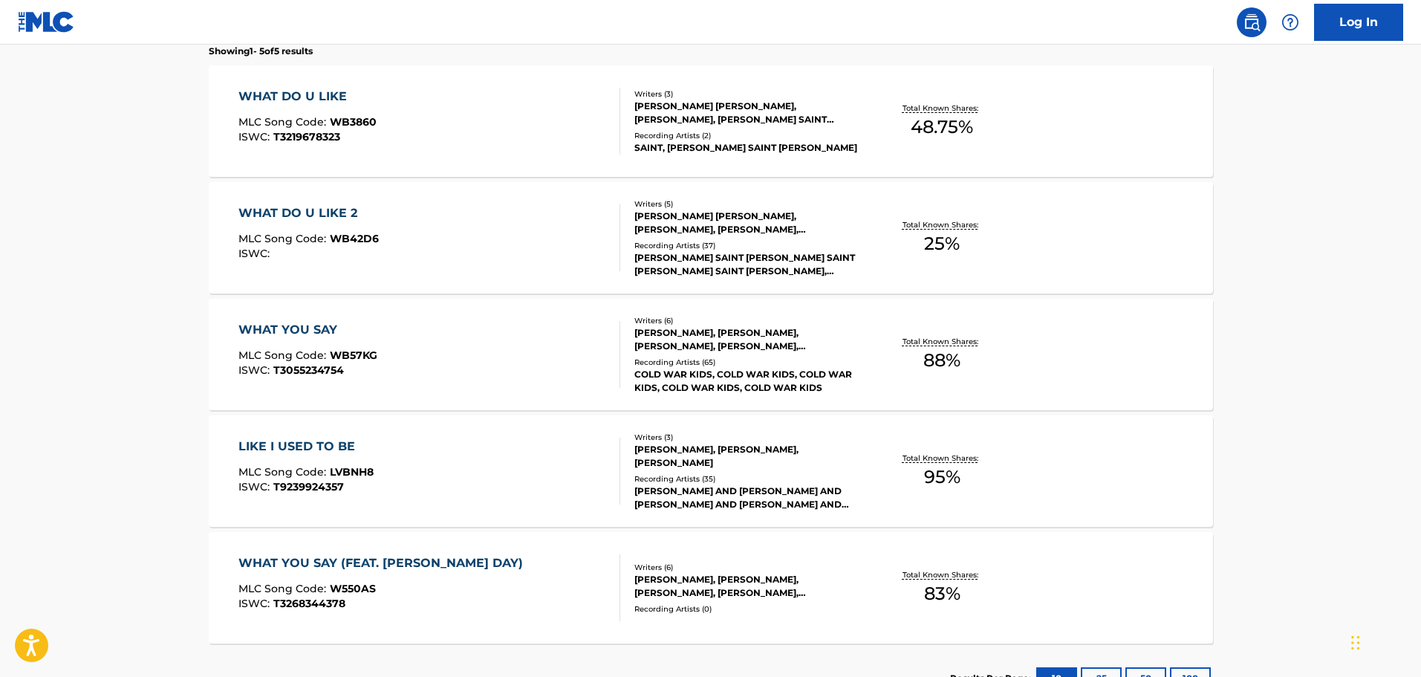
scroll to position [520, 0]
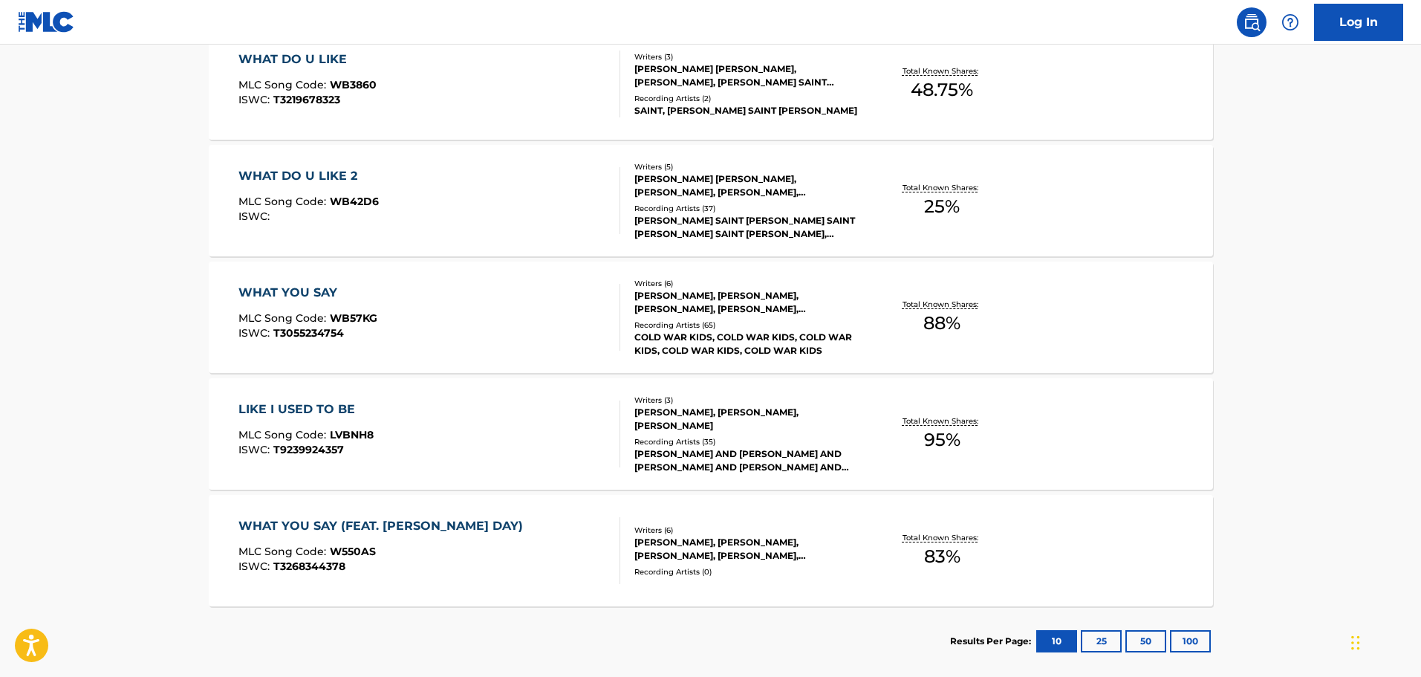
click at [689, 403] on div "Writers ( 6 )" at bounding box center [746, 529] width 224 height 11
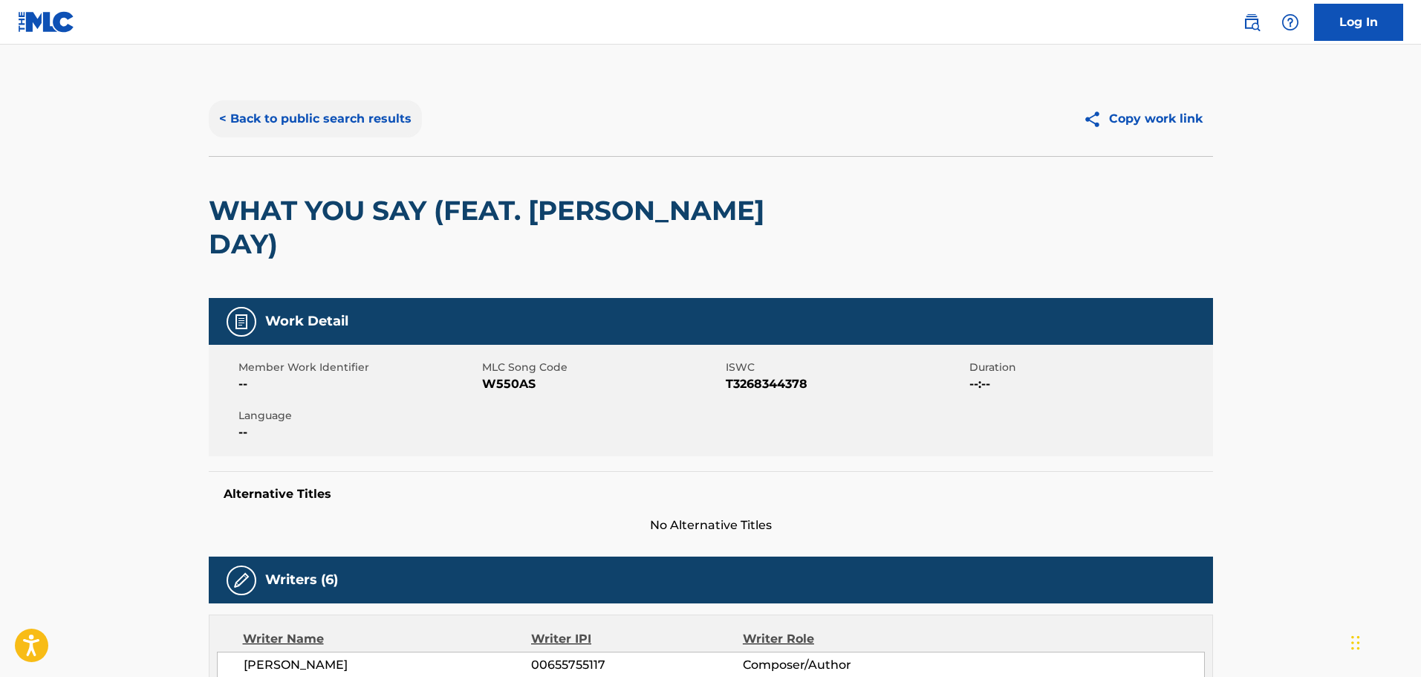
click at [226, 114] on button "< Back to public search results" at bounding box center [315, 118] width 213 height 37
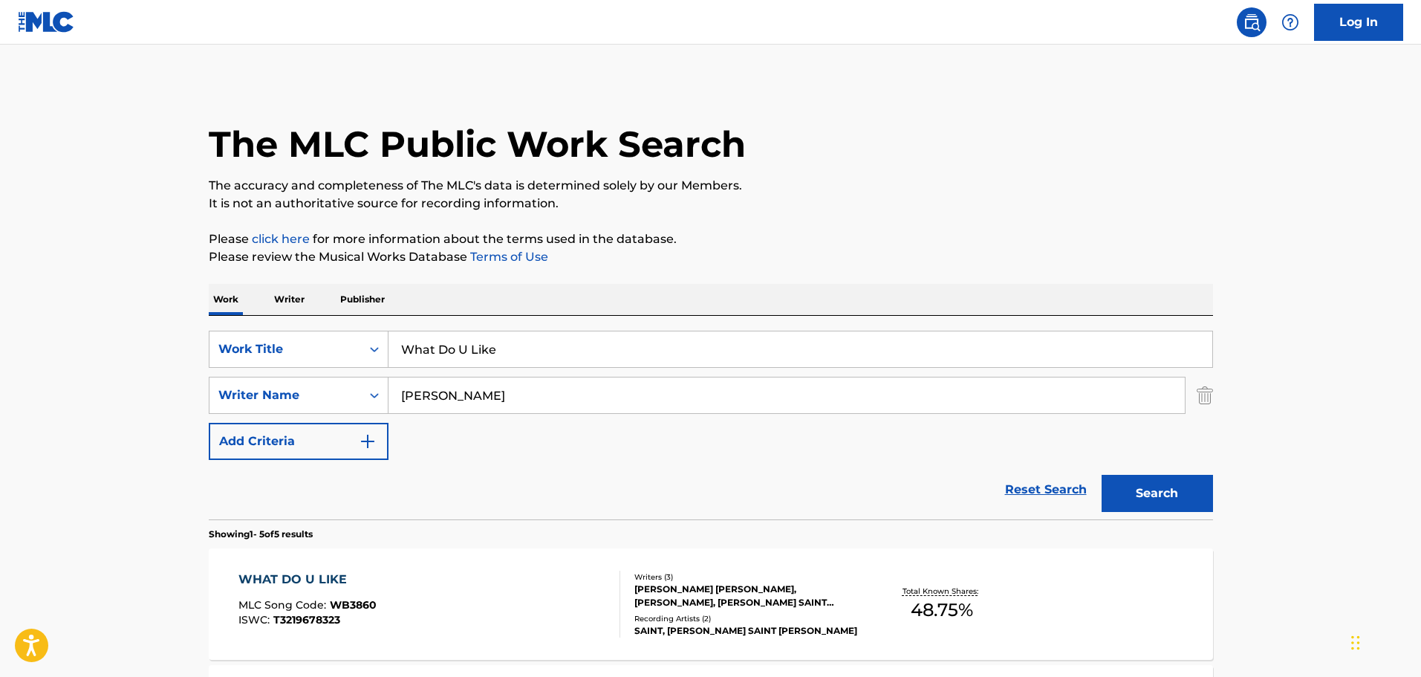
drag, startPoint x: 519, startPoint y: 354, endPoint x: 360, endPoint y: 371, distance: 159.8
click at [360, 371] on div "SearchWithCriteria9f620a7e-91f4-4736-82a7-731756b63203 Work Title What Do U Lik…" at bounding box center [711, 395] width 1004 height 129
type input "When We Were Kids"
click at [932, 403] on button "Search" at bounding box center [1157, 493] width 111 height 37
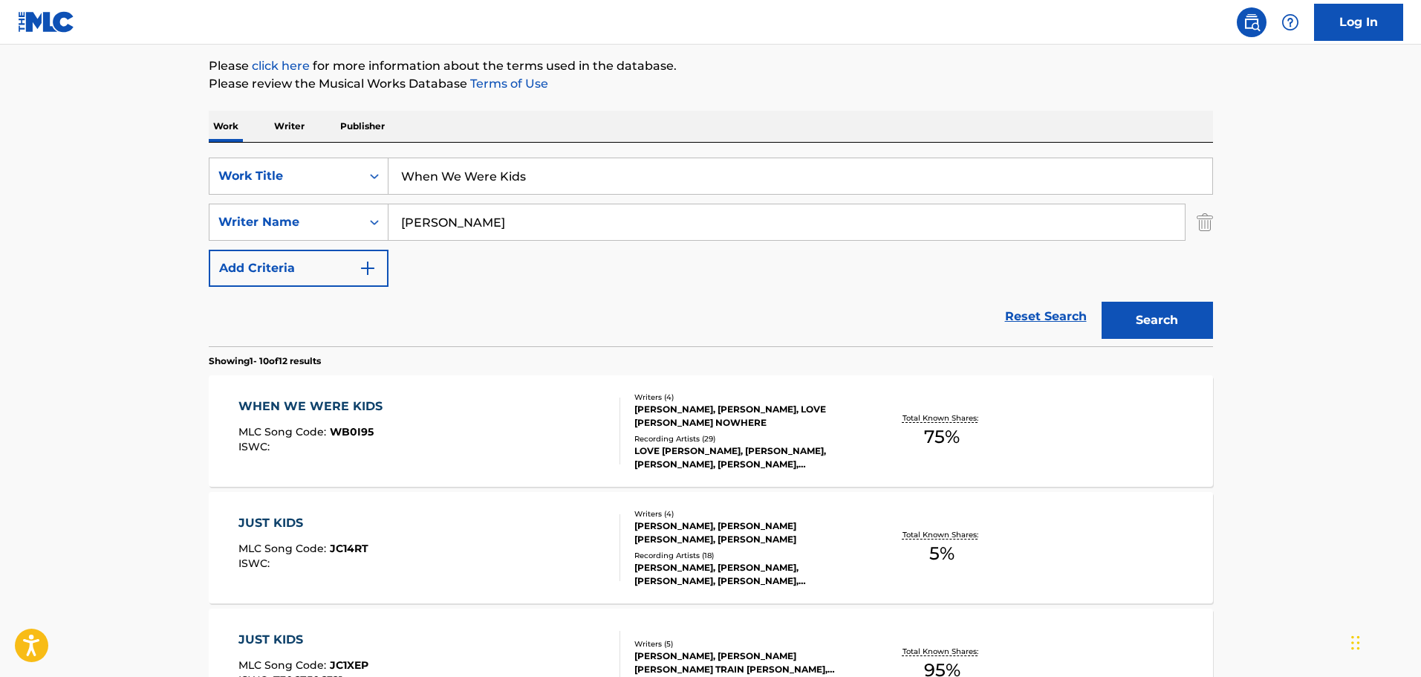
scroll to position [223, 0]
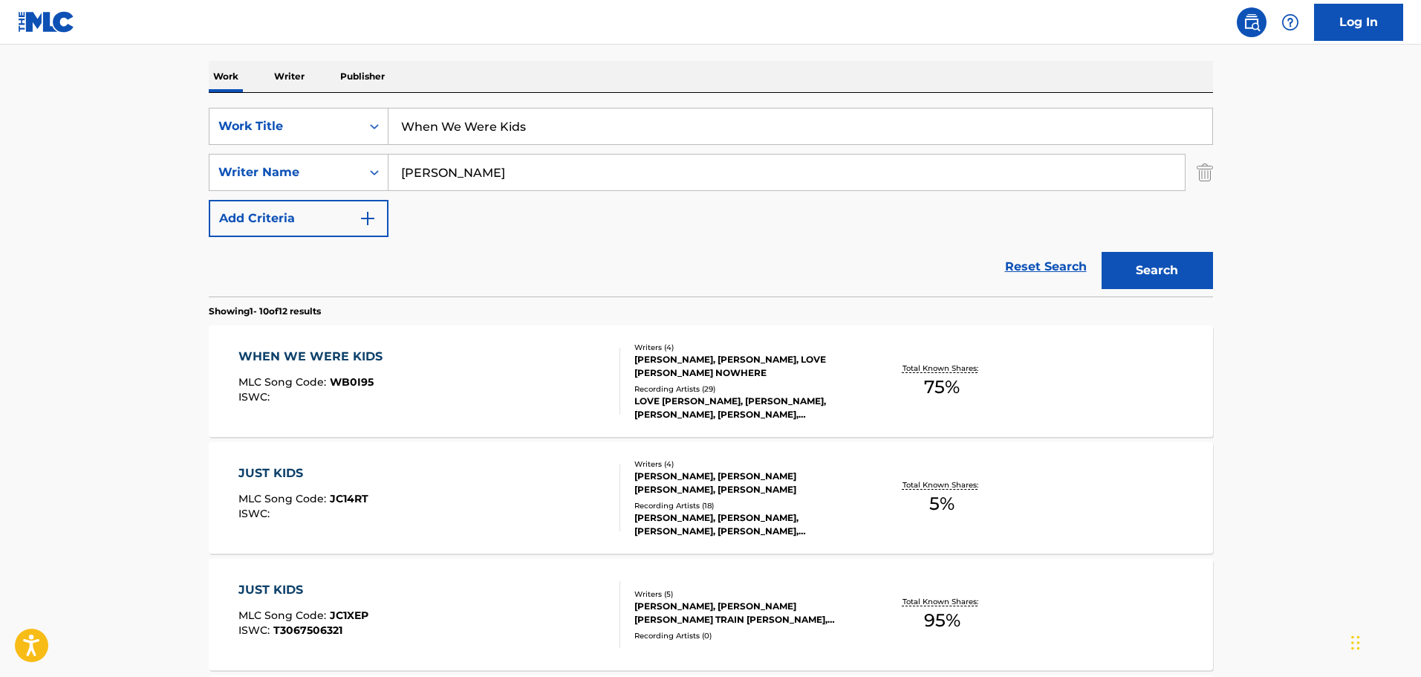
click at [695, 361] on div "[PERSON_NAME], [PERSON_NAME], LOVE [PERSON_NAME] NOWHERE" at bounding box center [746, 366] width 224 height 27
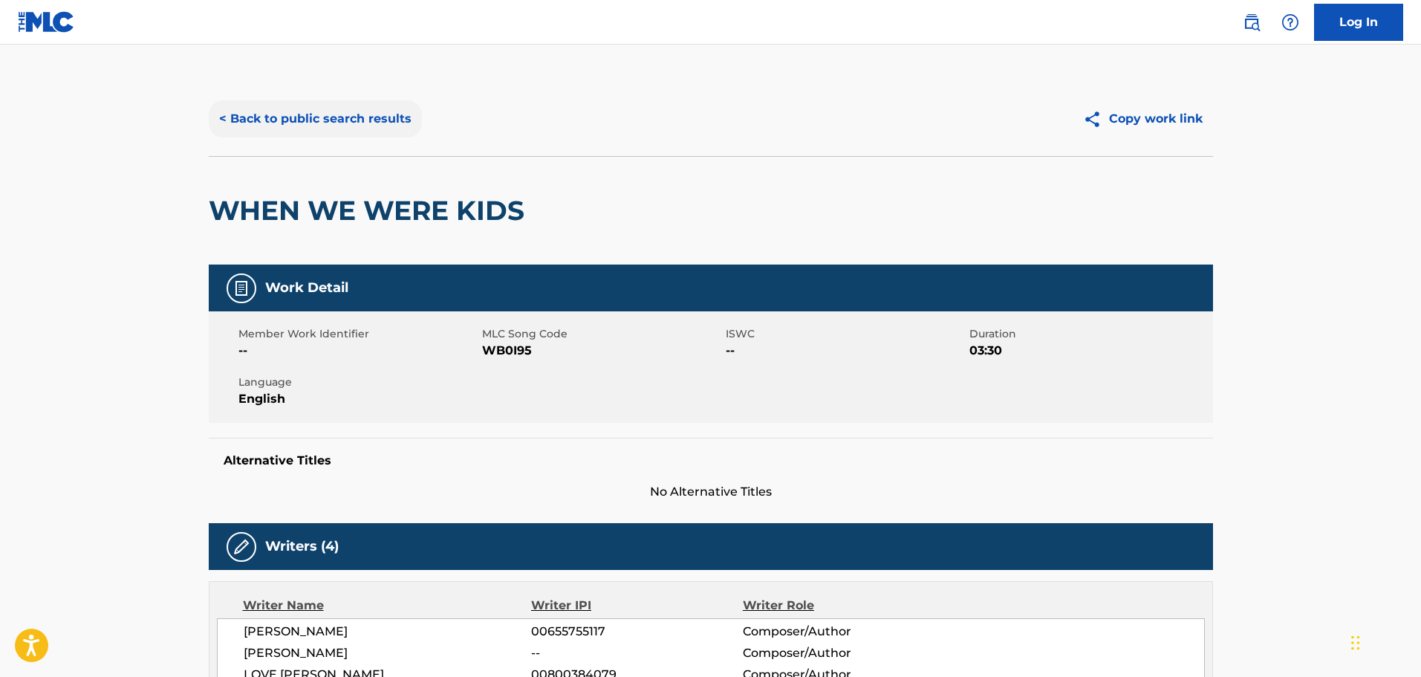
click at [227, 119] on button "< Back to public search results" at bounding box center [315, 118] width 213 height 37
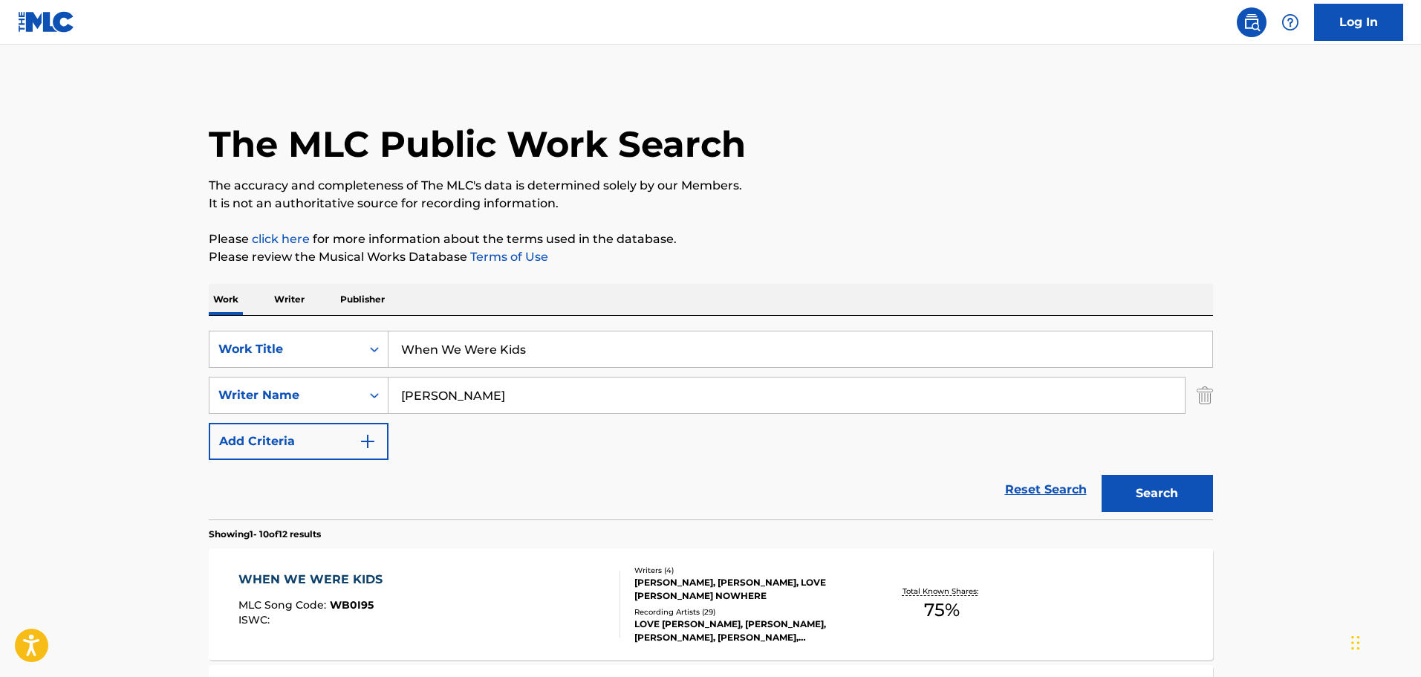
scroll to position [223, 0]
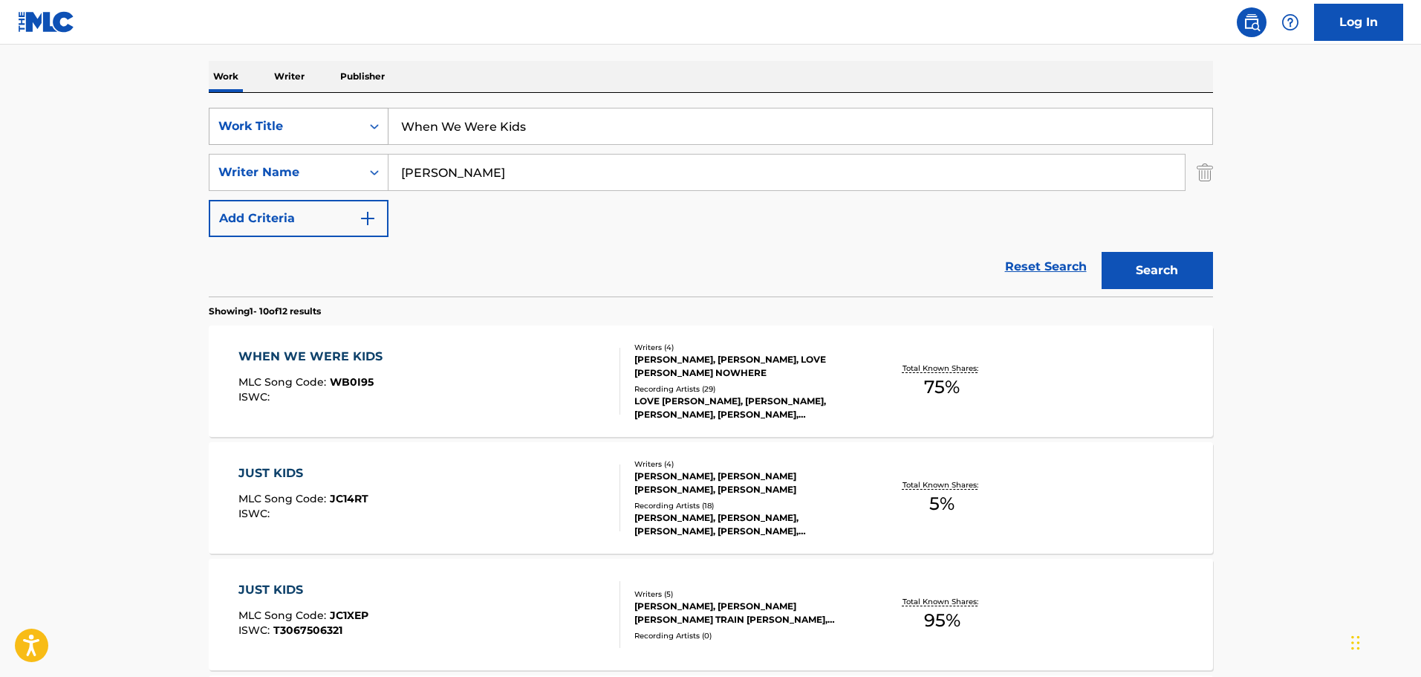
drag, startPoint x: 533, startPoint y: 129, endPoint x: 322, endPoint y: 143, distance: 210.7
click at [322, 143] on div "SearchWithCriteria9f620a7e-91f4-4736-82a7-731756b63203 Work Title When We Were …" at bounding box center [711, 126] width 1004 height 37
type input "Wilshire Protest"
click at [932, 262] on button "Search" at bounding box center [1157, 270] width 111 height 37
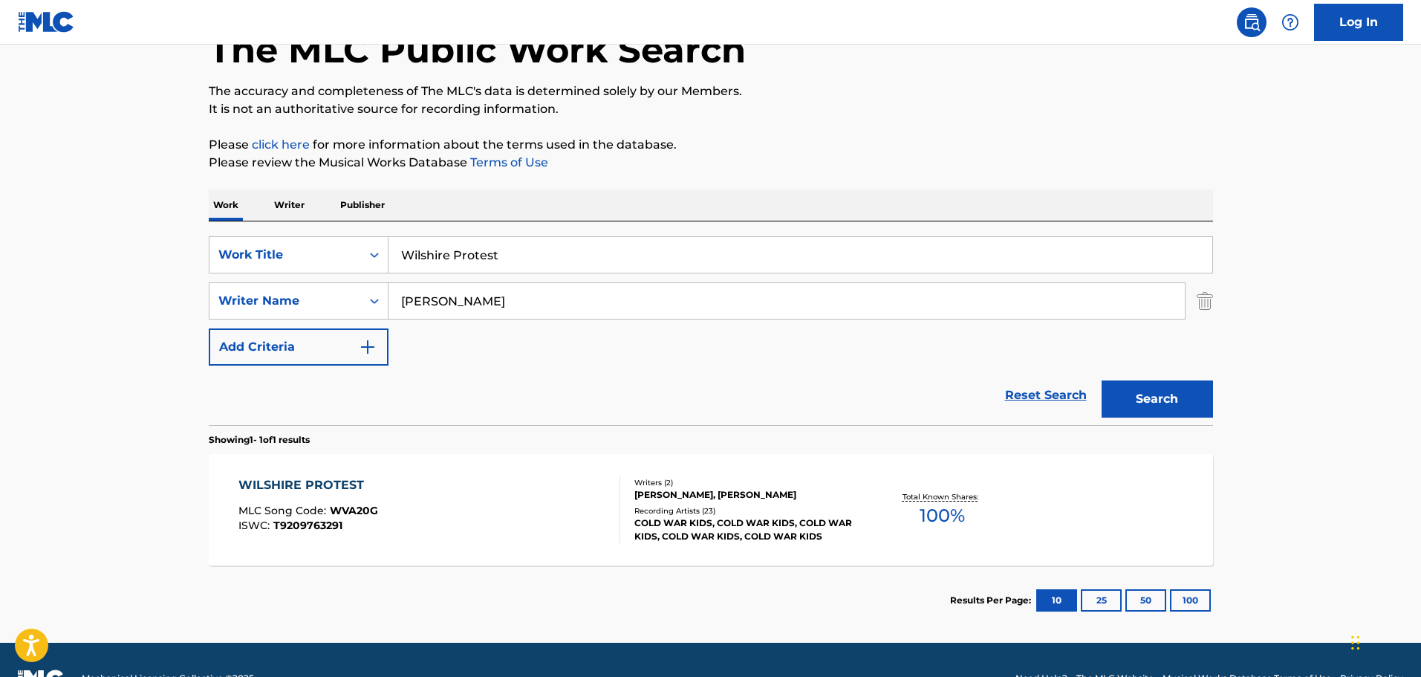
scroll to position [131, 0]
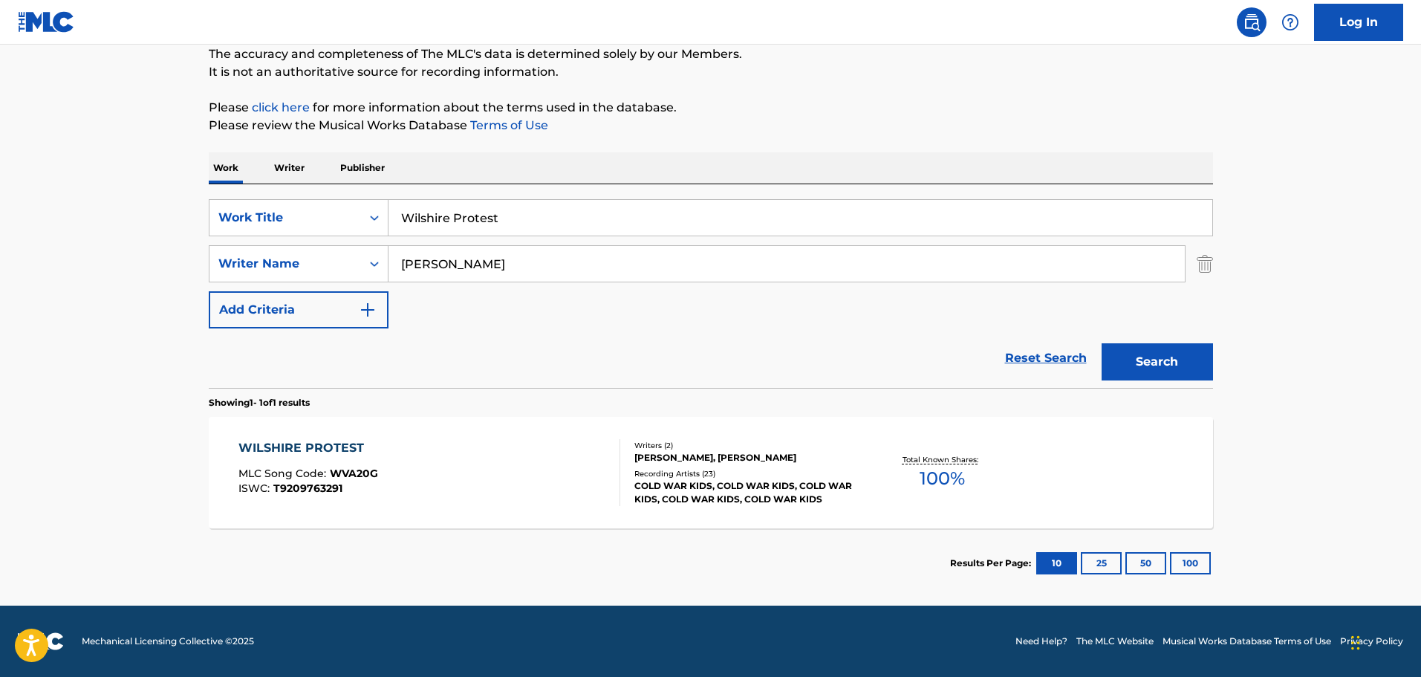
click at [691, 403] on div "[PERSON_NAME], [PERSON_NAME]" at bounding box center [746, 457] width 224 height 13
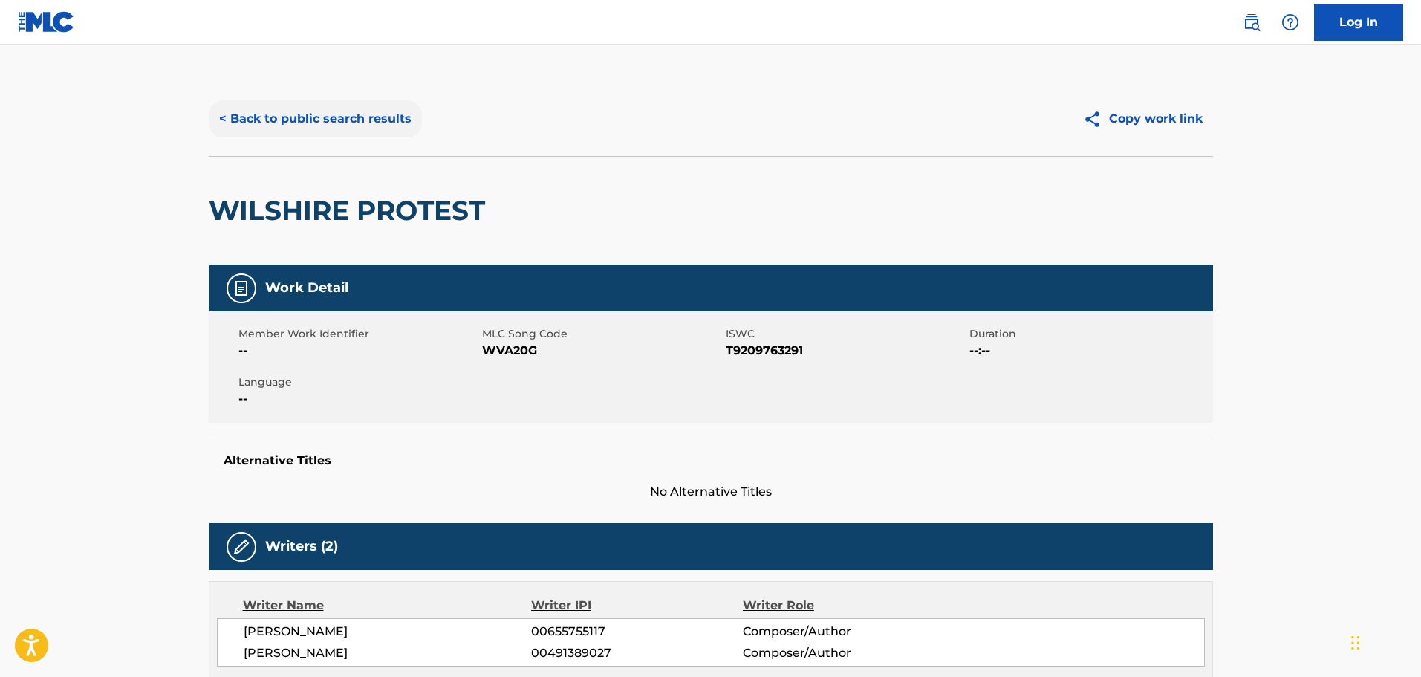
click at [221, 115] on button "< Back to public search results" at bounding box center [315, 118] width 213 height 37
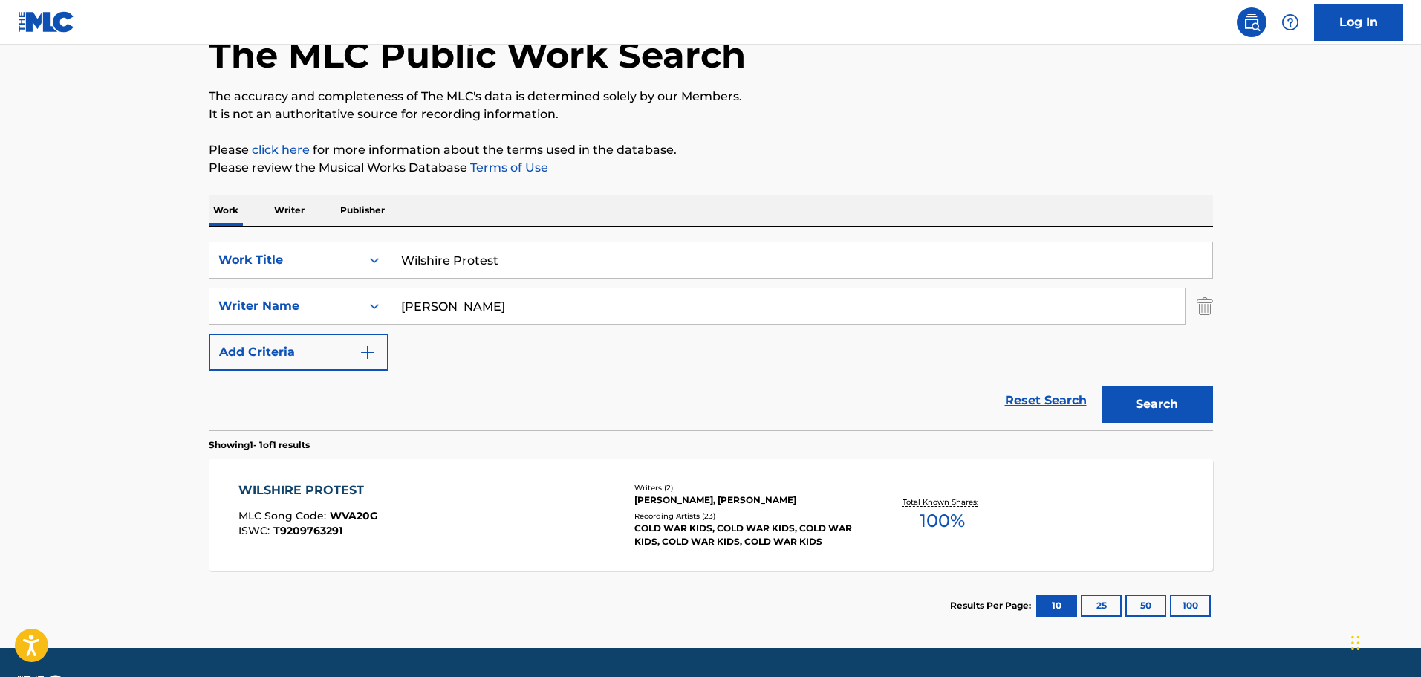
scroll to position [131, 0]
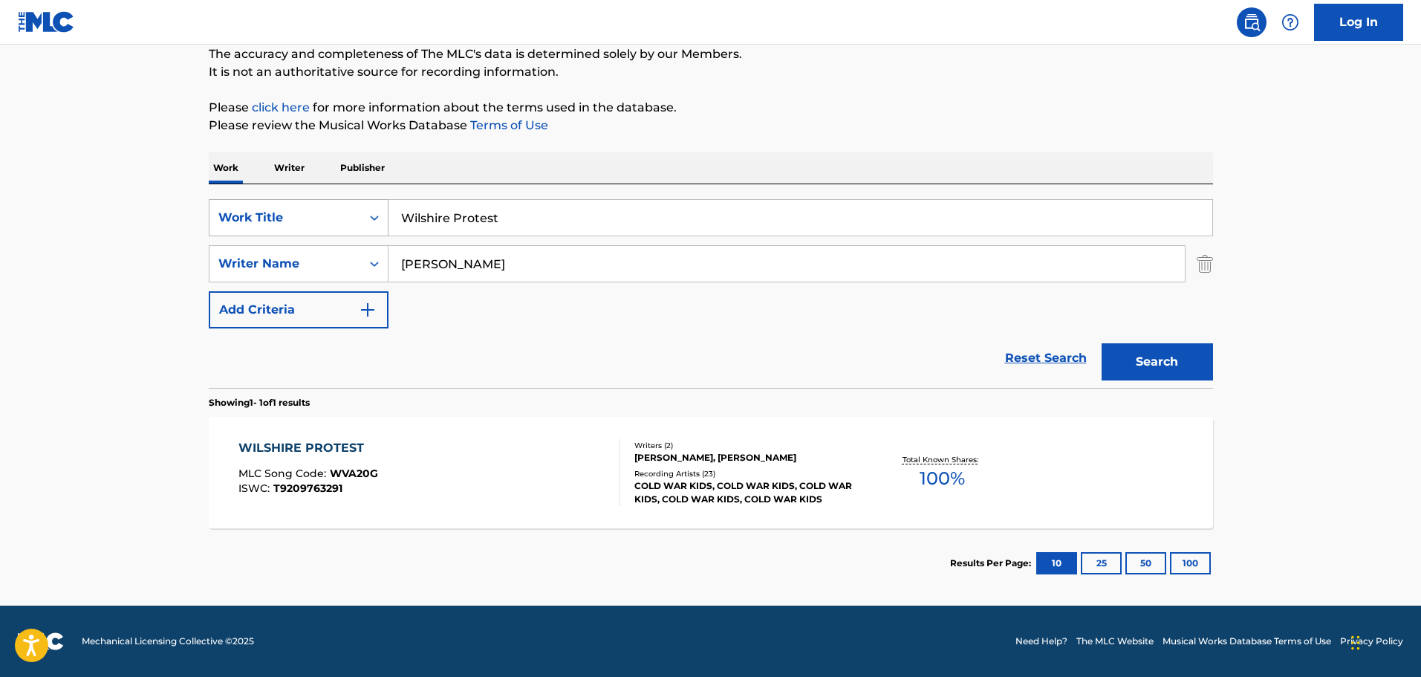
drag, startPoint x: 513, startPoint y: 219, endPoint x: 299, endPoint y: 230, distance: 213.5
click at [301, 229] on div "SearchWithCriteria9f620a7e-91f4-4736-82a7-731756b63203 Work Title Wilshire Prot…" at bounding box center [711, 217] width 1004 height 37
type input "Winnebago"
click at [932, 360] on button "Search" at bounding box center [1157, 361] width 111 height 37
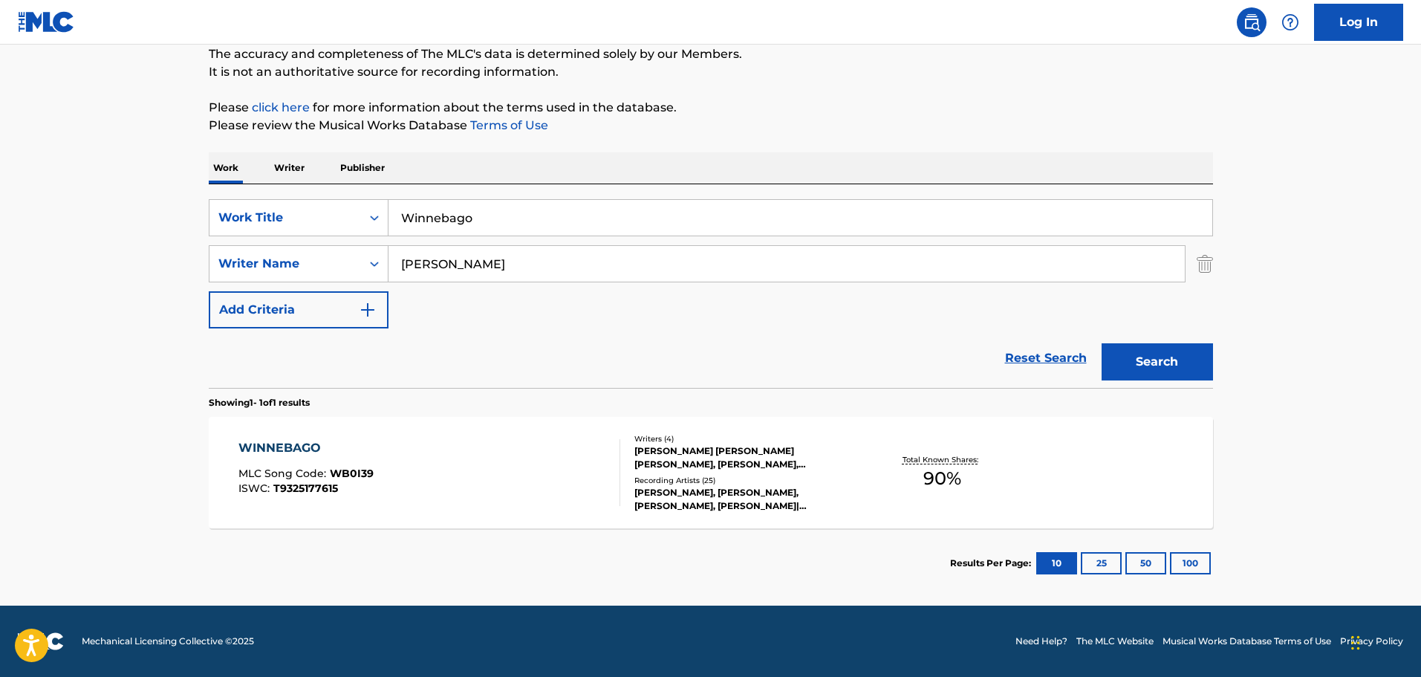
click at [675, 403] on div "[PERSON_NAME] [PERSON_NAME] [PERSON_NAME], [PERSON_NAME], [PERSON_NAME]" at bounding box center [746, 457] width 224 height 27
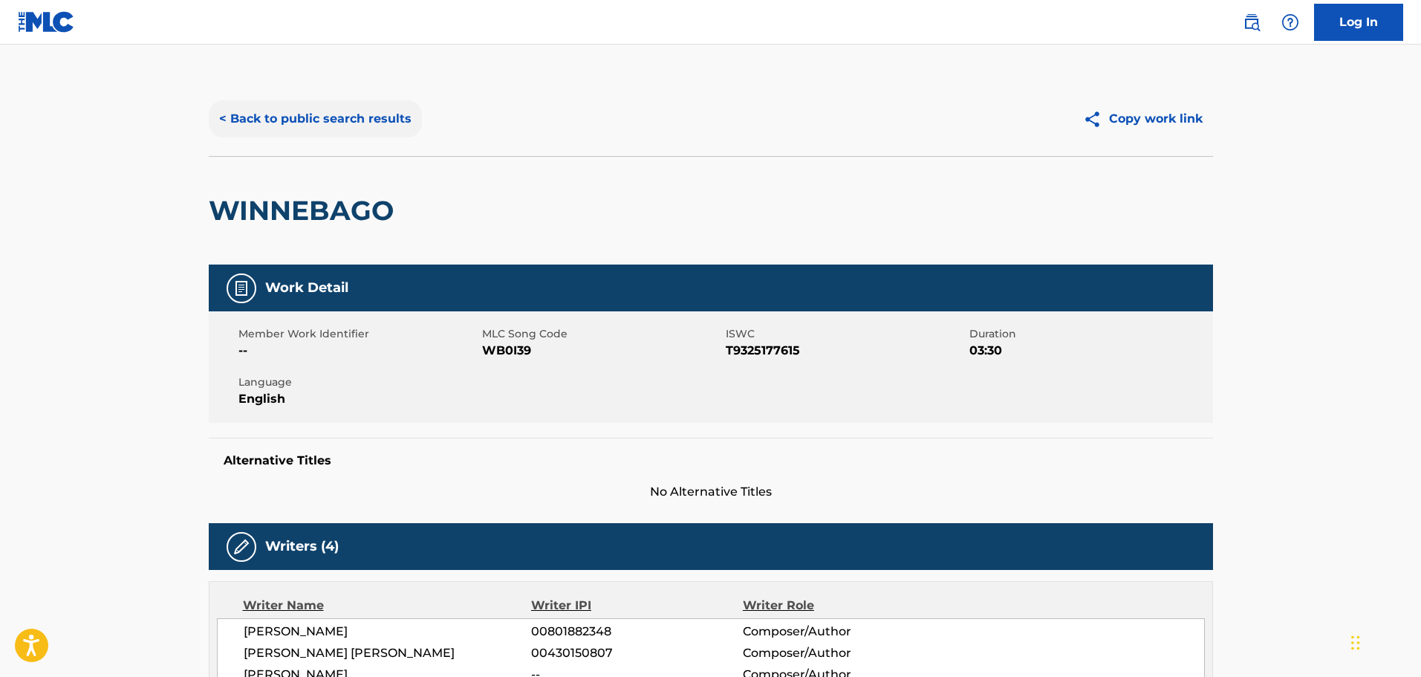
click at [237, 113] on button "< Back to public search results" at bounding box center [315, 118] width 213 height 37
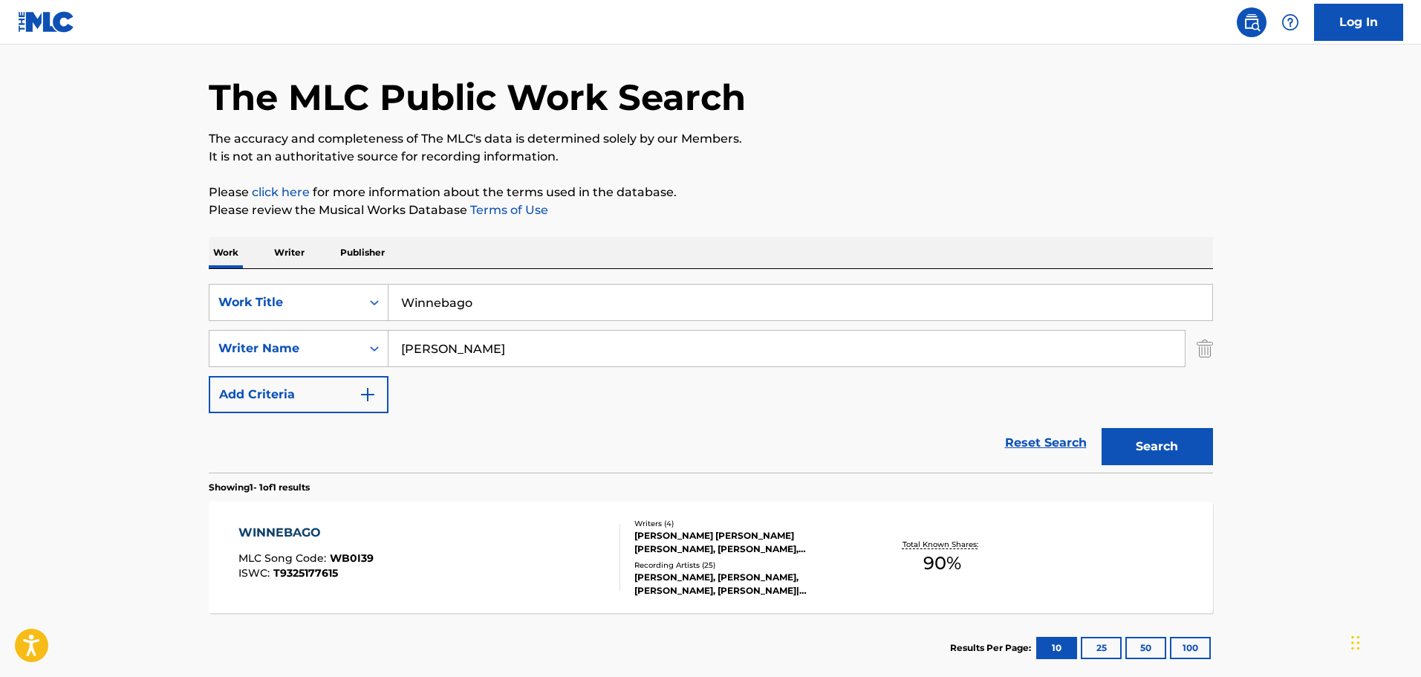
click at [493, 293] on input "Winnebago" at bounding box center [801, 303] width 824 height 36
drag, startPoint x: 480, startPoint y: 298, endPoint x: 314, endPoint y: 319, distance: 167.7
click at [317, 317] on div "SearchWithCriteria9f620a7e-91f4-4736-82a7-731756b63203 Work Title Winnebago" at bounding box center [711, 302] width 1004 height 37
type input "Wish Me Luck"
click at [932, 403] on button "Search" at bounding box center [1157, 446] width 111 height 37
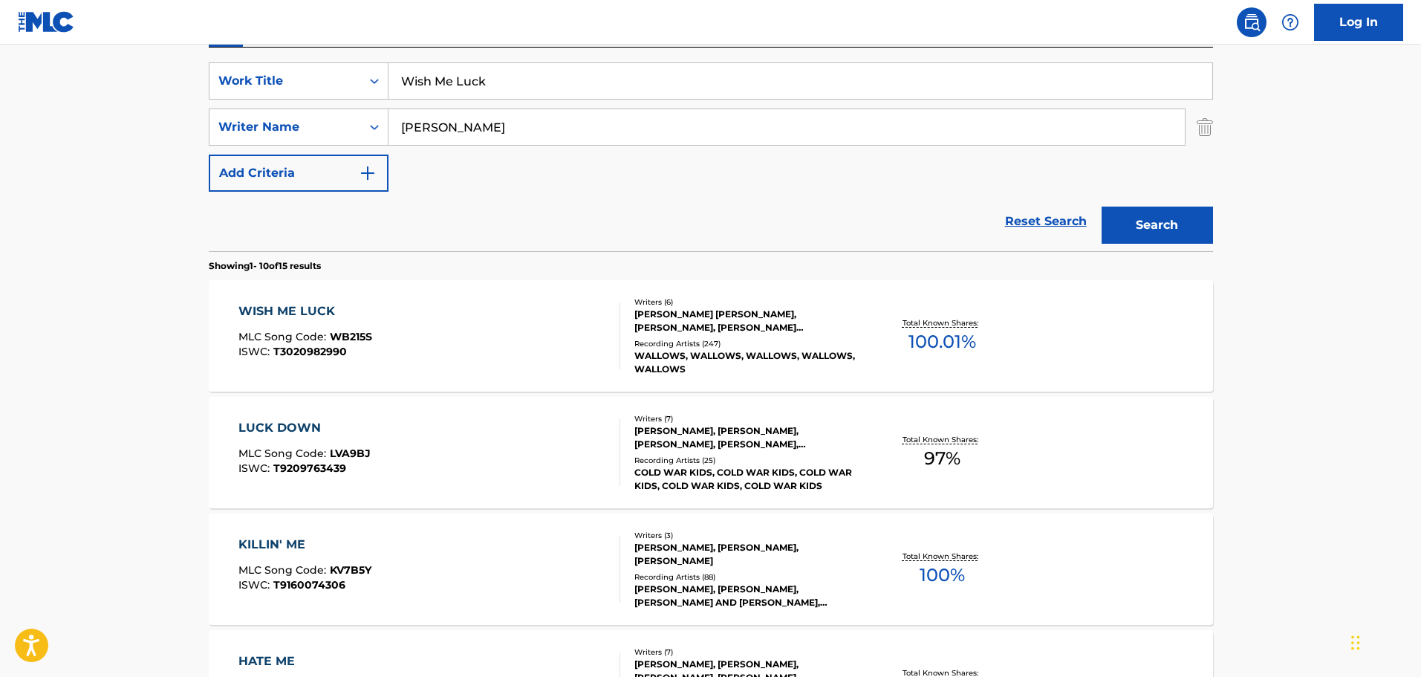
scroll to position [297, 0]
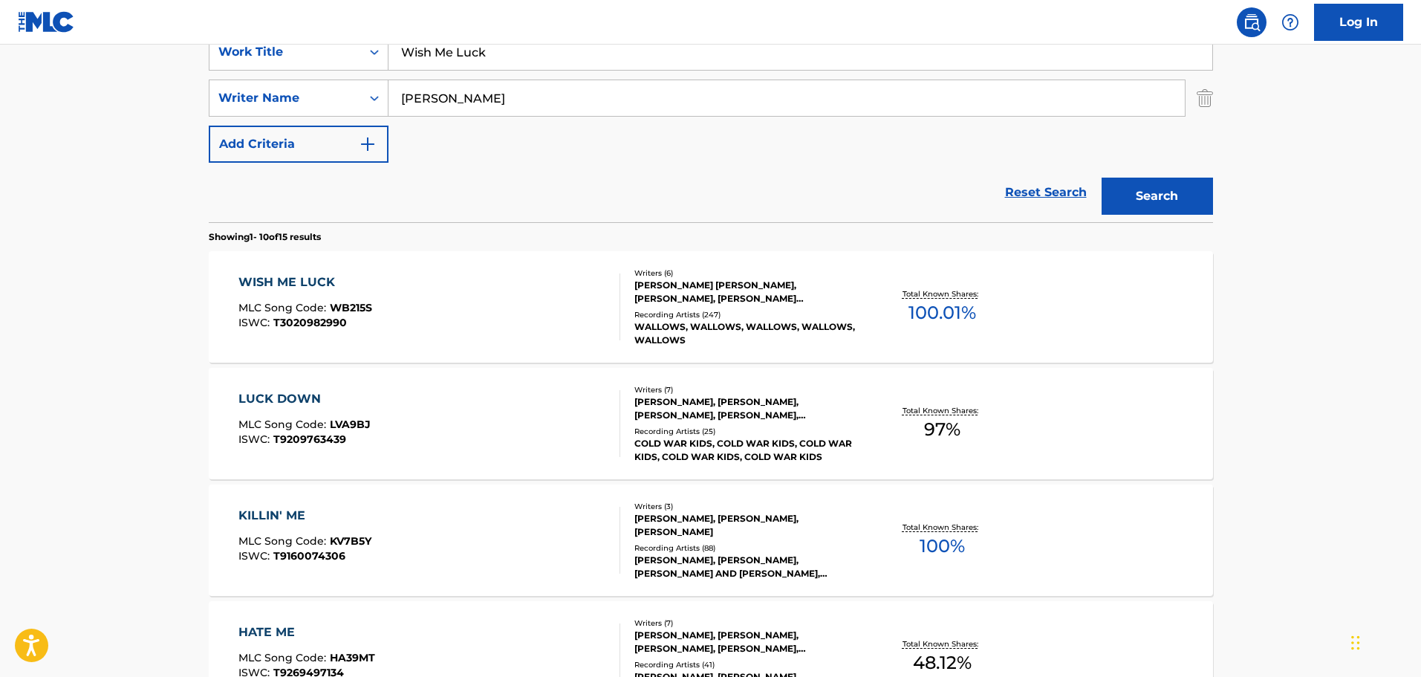
click at [685, 288] on div "[PERSON_NAME] [PERSON_NAME], [PERSON_NAME], [PERSON_NAME] [PERSON_NAME] NIGHT, …" at bounding box center [746, 292] width 224 height 27
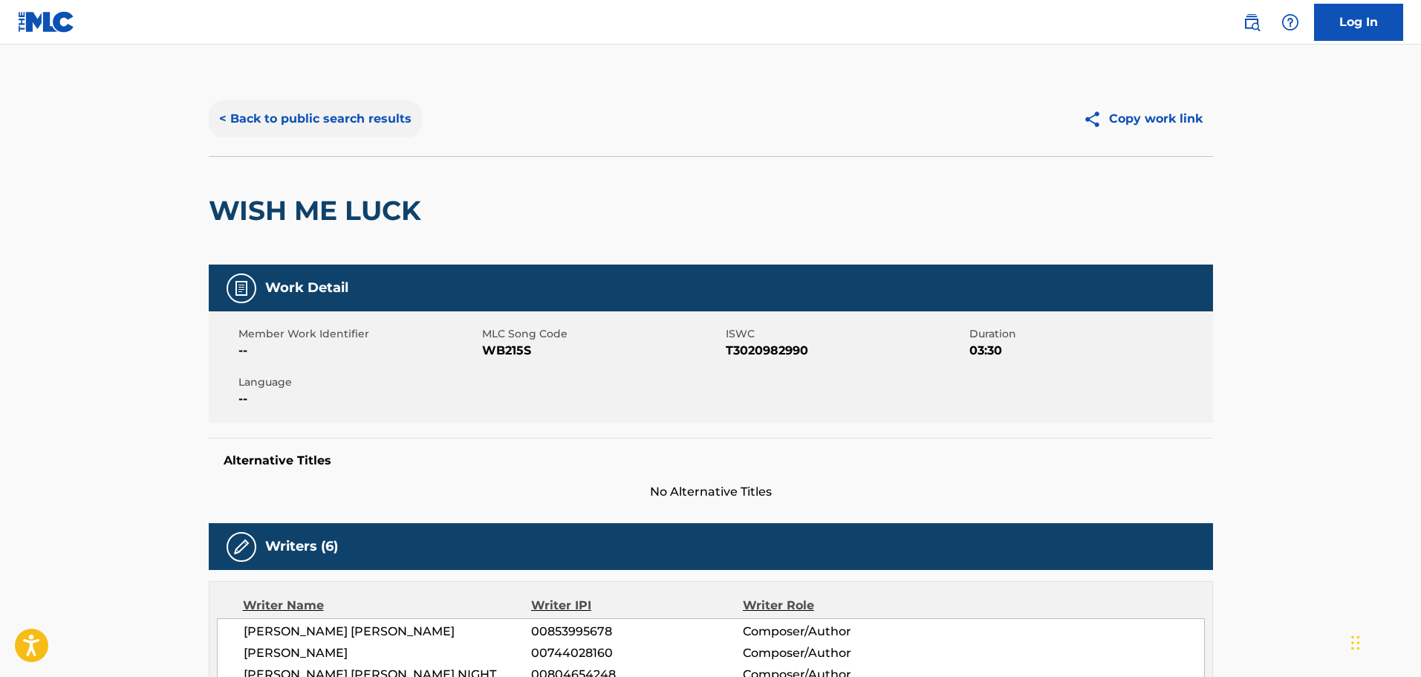
click at [241, 113] on button "< Back to public search results" at bounding box center [315, 118] width 213 height 37
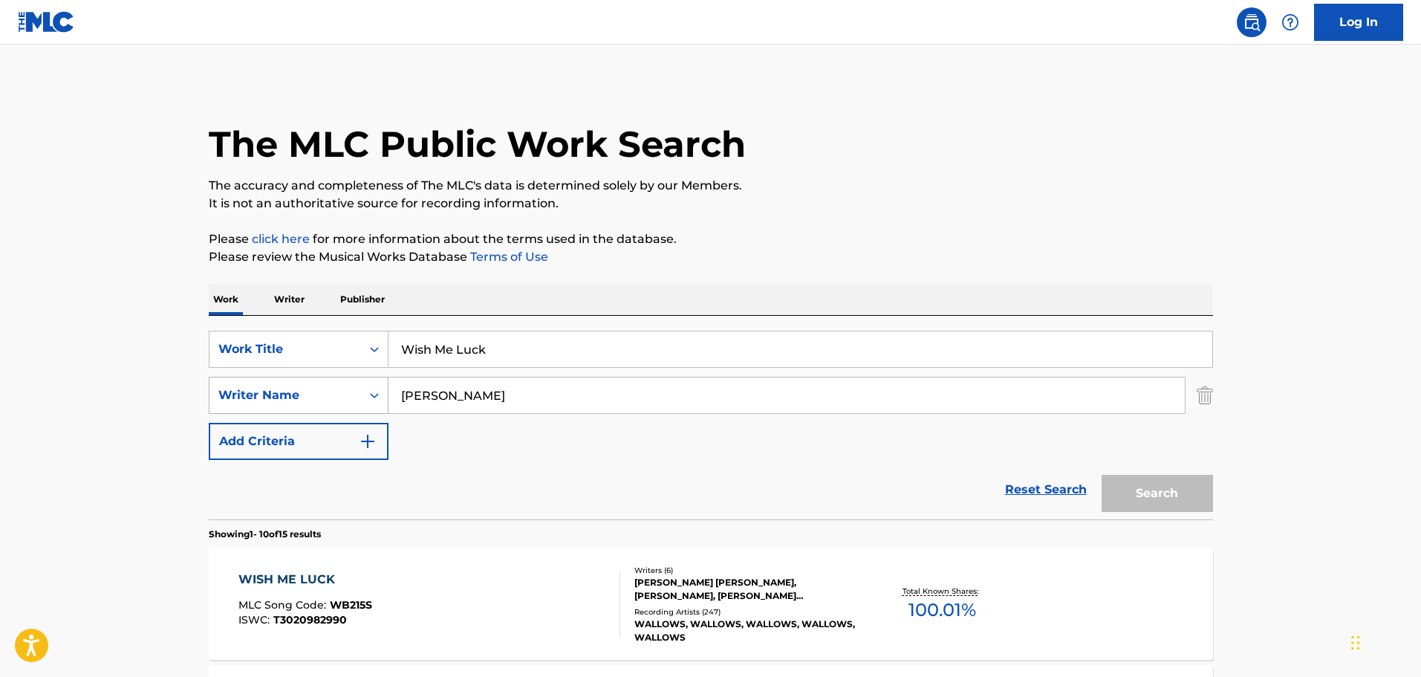
scroll to position [297, 0]
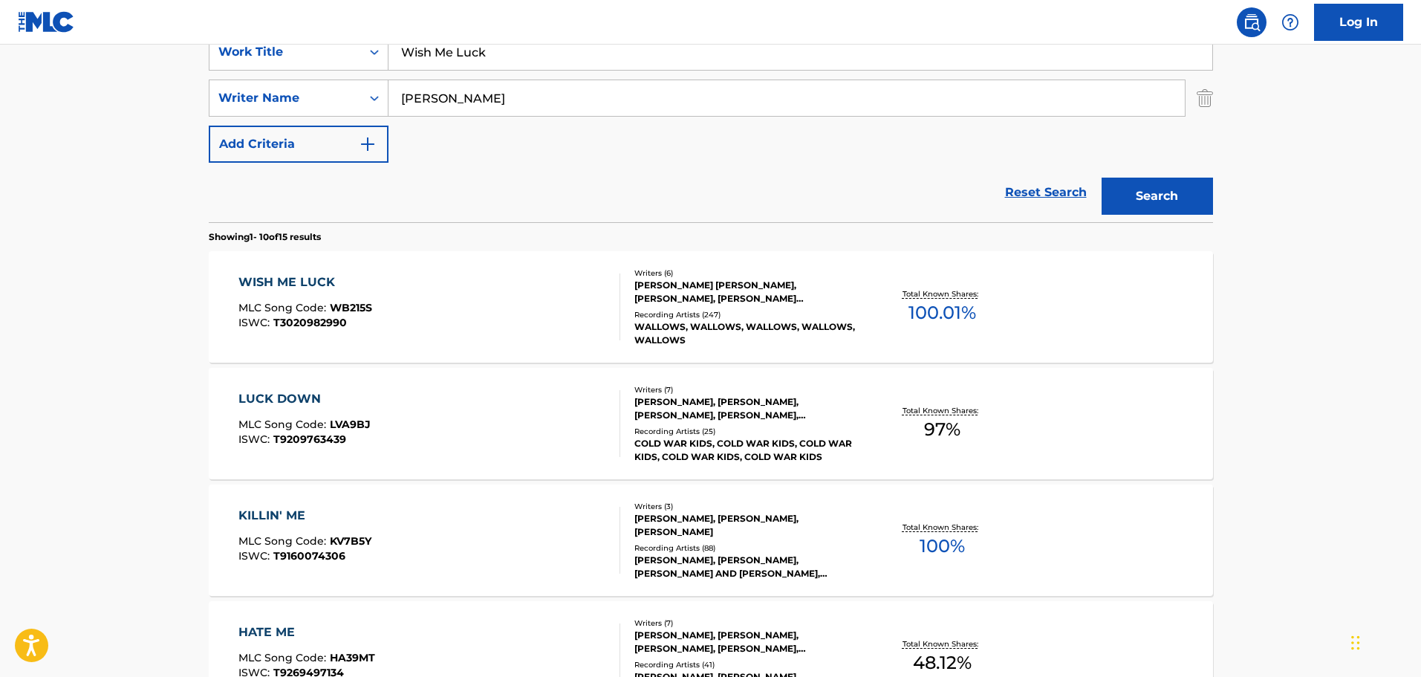
click at [513, 56] on input "Wish Me Luck" at bounding box center [801, 52] width 824 height 36
drag, startPoint x: 496, startPoint y: 48, endPoint x: 199, endPoint y: 53, distance: 297.2
click at [229, 51] on div "SearchWithCriteria9f620a7e-91f4-4736-82a7-731756b63203 Work Title Wish Me Luck" at bounding box center [711, 51] width 1004 height 37
type input "Without Love"
click at [932, 178] on button "Search" at bounding box center [1157, 196] width 111 height 37
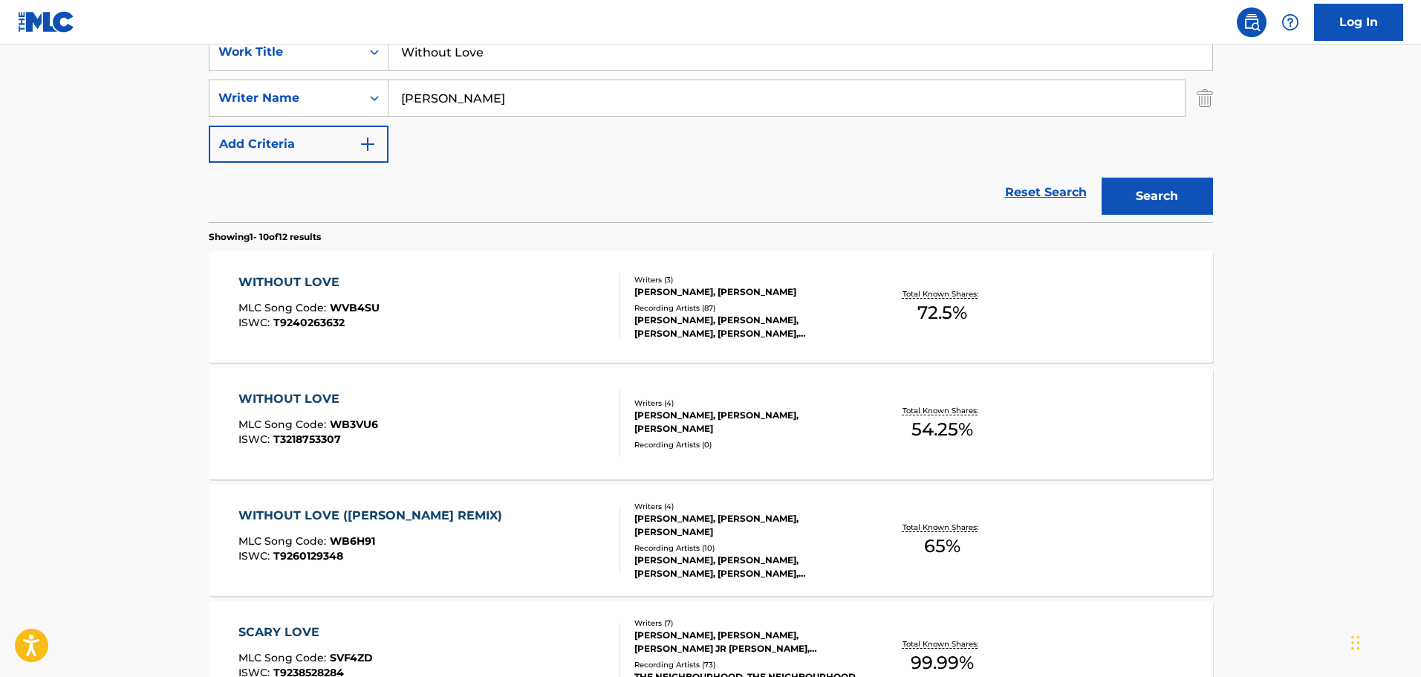
click at [664, 290] on div "[PERSON_NAME], [PERSON_NAME]" at bounding box center [746, 291] width 224 height 13
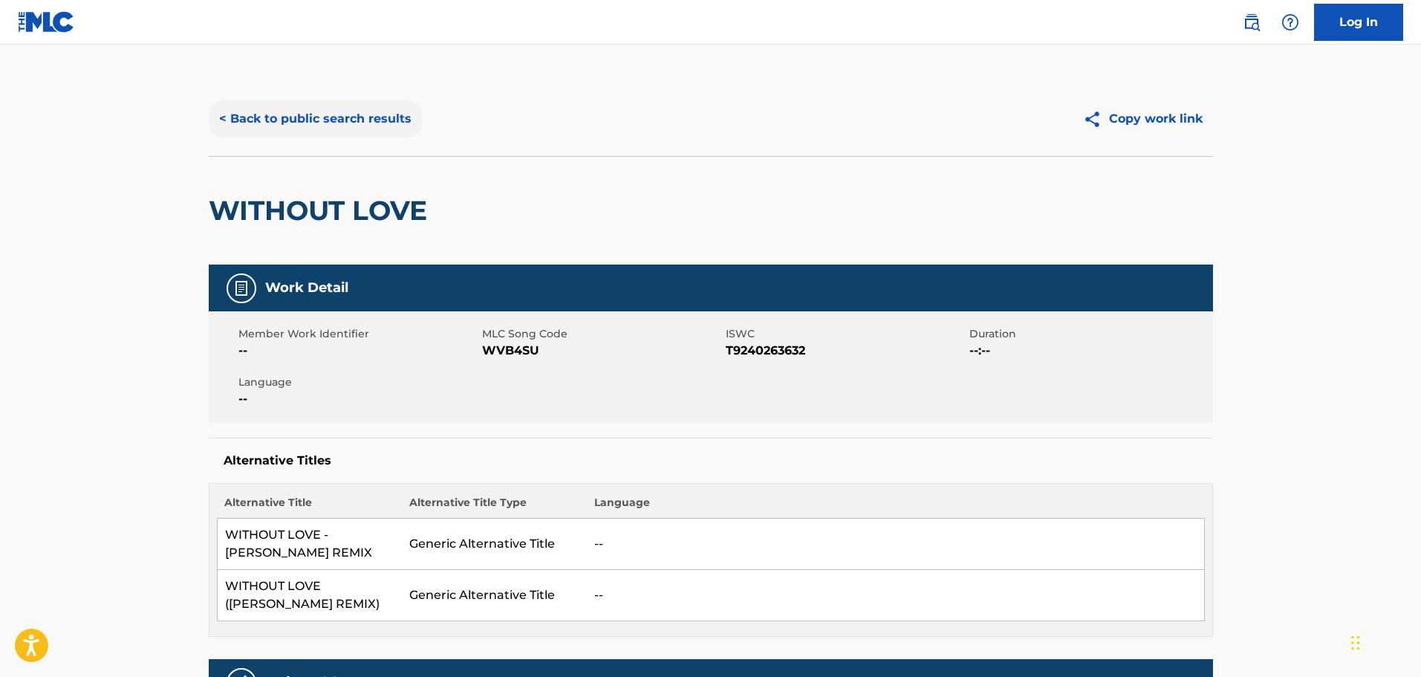
click at [263, 115] on button "< Back to public search results" at bounding box center [315, 118] width 213 height 37
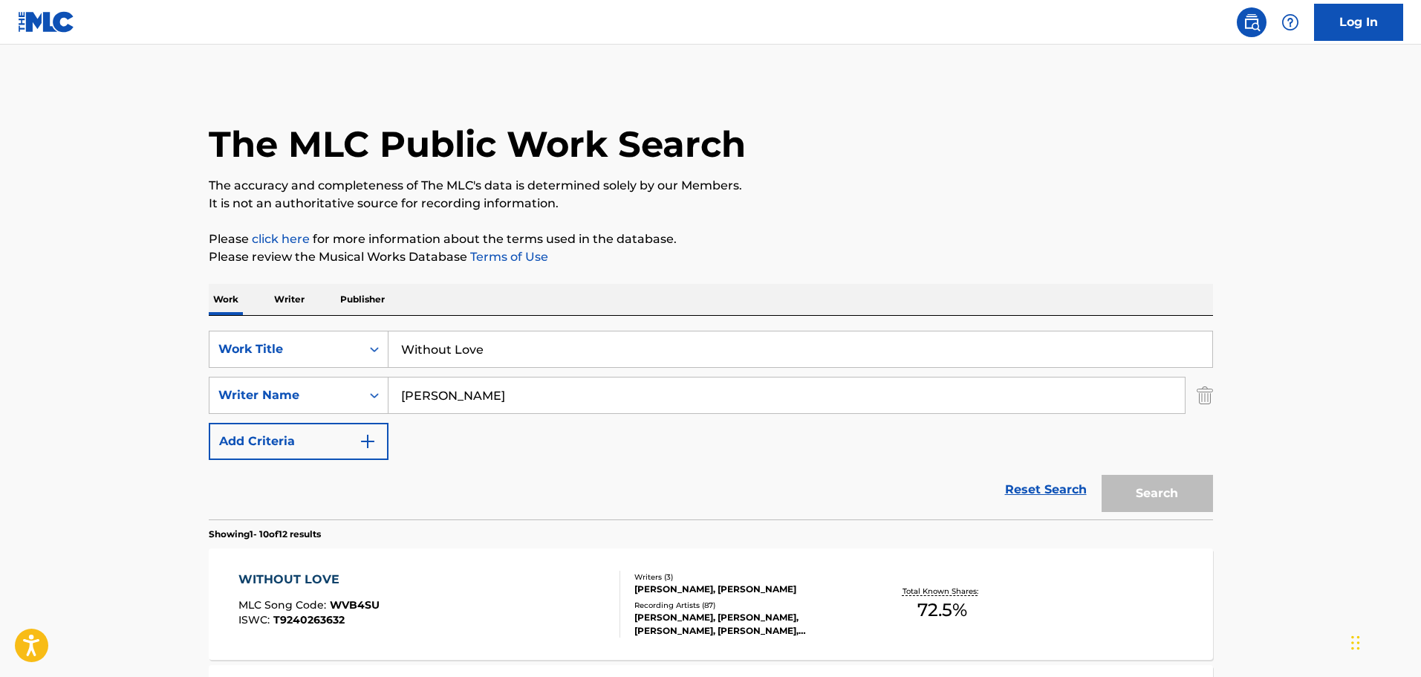
scroll to position [297, 0]
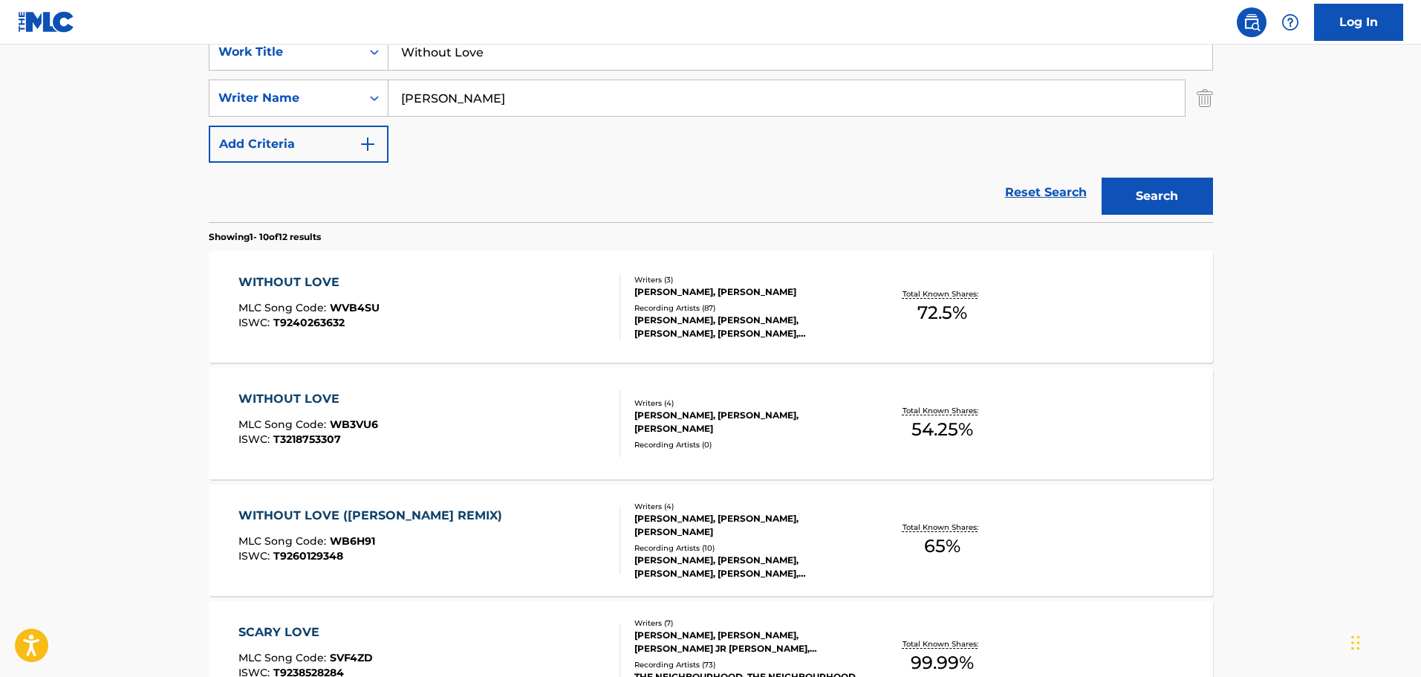
click at [518, 47] on input "Without Love" at bounding box center [801, 52] width 824 height 36
drag, startPoint x: 518, startPoint y: 47, endPoint x: 294, endPoint y: 69, distance: 224.7
click at [302, 67] on div "SearchWithCriteria9f620a7e-91f4-4736-82a7-731756b63203 Work Title Without Love" at bounding box center [711, 51] width 1004 height 37
type input "Won't Let This Go"
click at [932, 184] on button "Search" at bounding box center [1157, 196] width 111 height 37
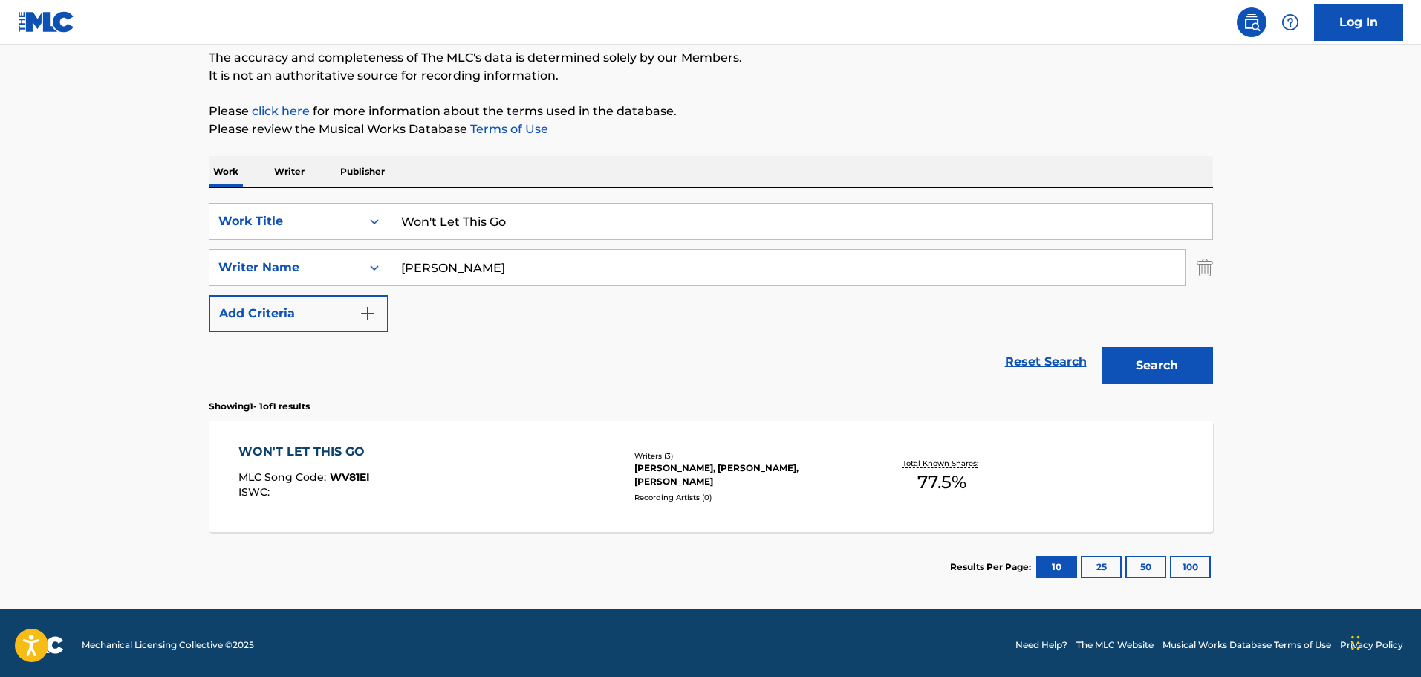
scroll to position [131, 0]
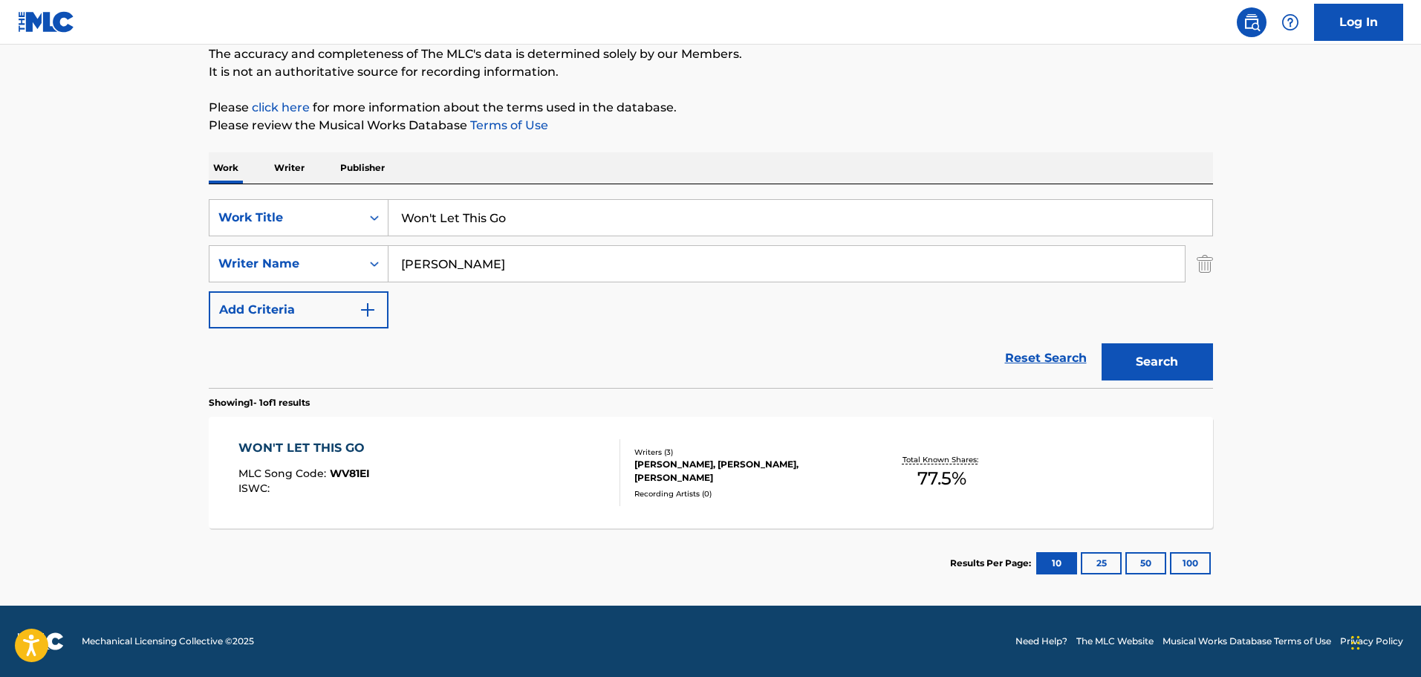
click at [689, 403] on div "[PERSON_NAME], [PERSON_NAME], [PERSON_NAME]" at bounding box center [746, 471] width 224 height 27
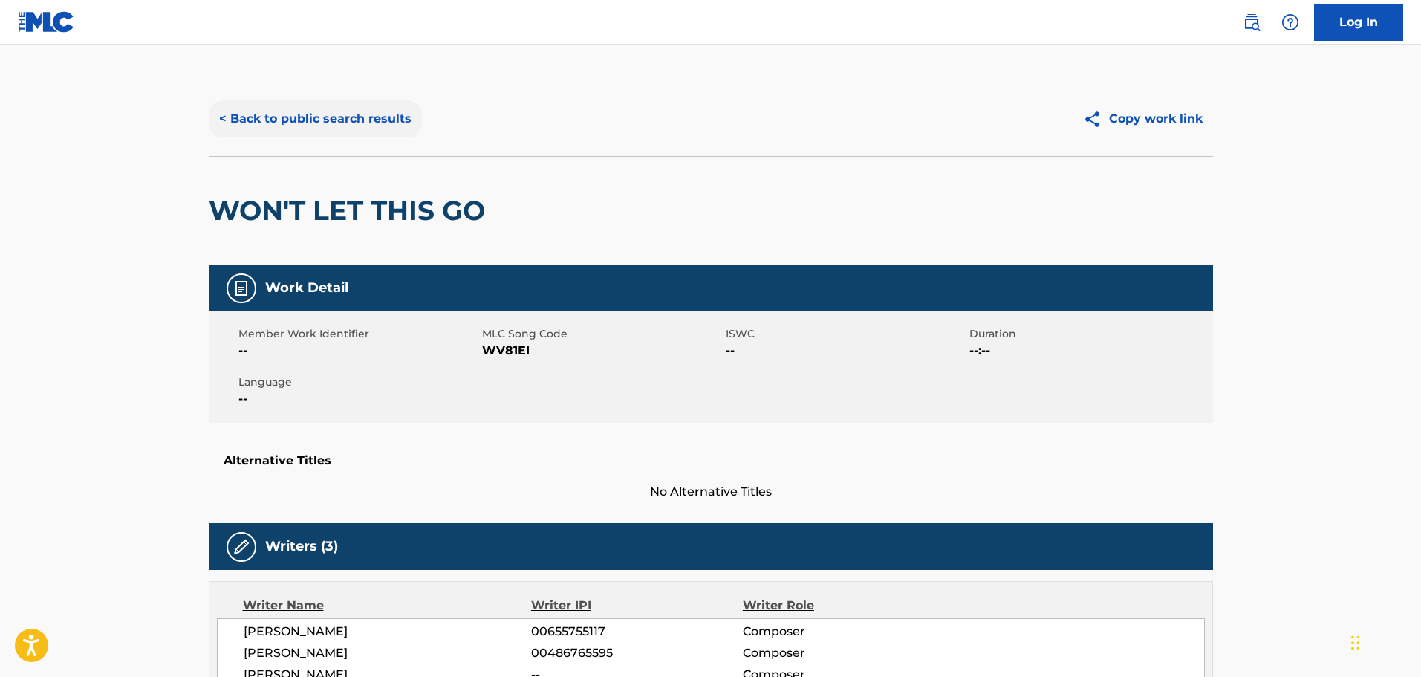
click at [230, 115] on button "< Back to public search results" at bounding box center [315, 118] width 213 height 37
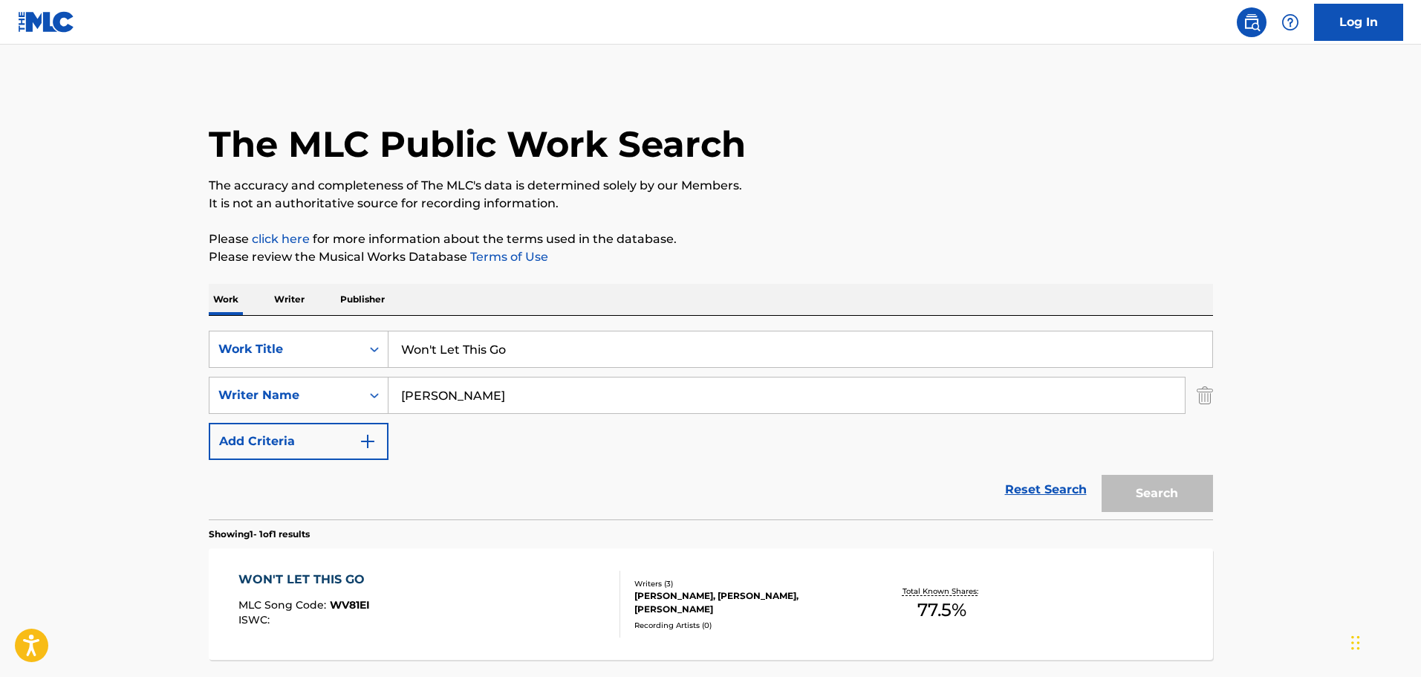
scroll to position [47, 0]
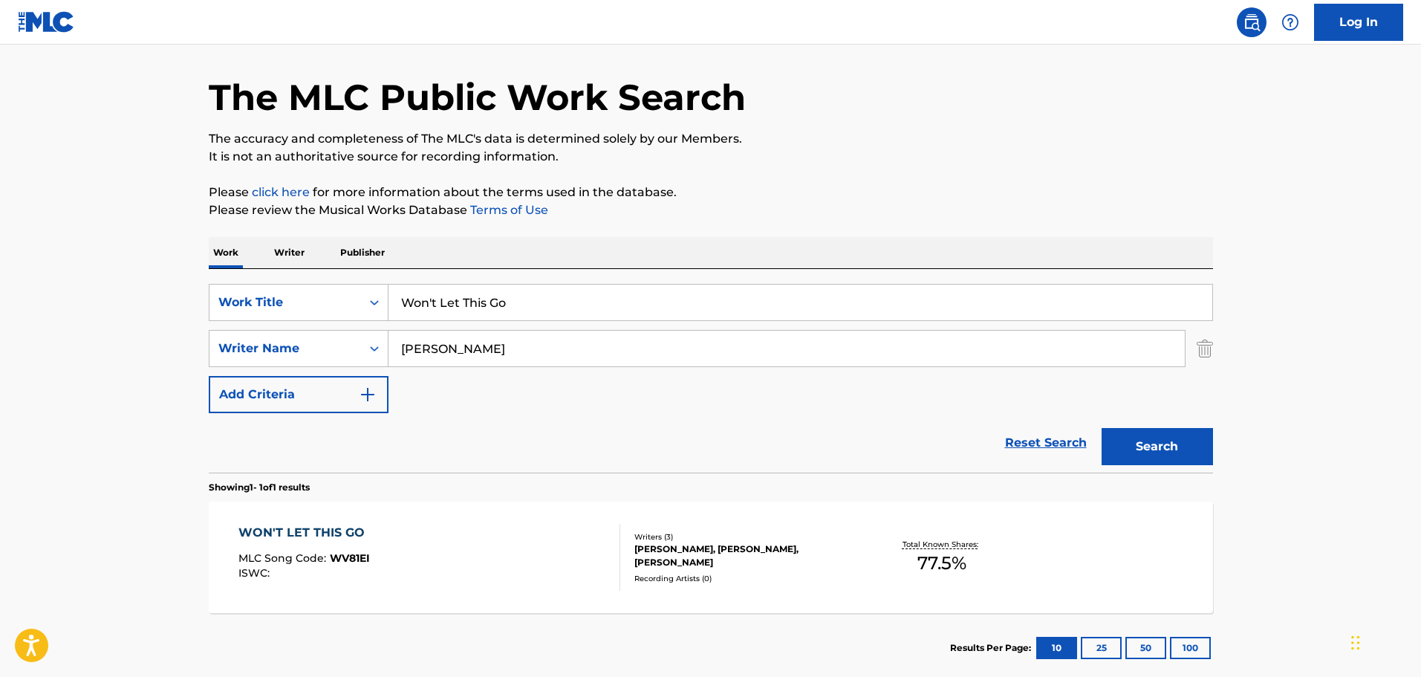
click at [520, 302] on input "Won't Let This Go" at bounding box center [801, 303] width 824 height 36
drag, startPoint x: 520, startPoint y: 302, endPoint x: 357, endPoint y: 322, distance: 164.8
click at [357, 322] on div "SearchWithCriteria9f620a7e-91f4-4736-82a7-731756b63203 Work Title Won't Let Thi…" at bounding box center [711, 348] width 1004 height 129
type input "Woof"
click at [932, 403] on button "Search" at bounding box center [1157, 446] width 111 height 37
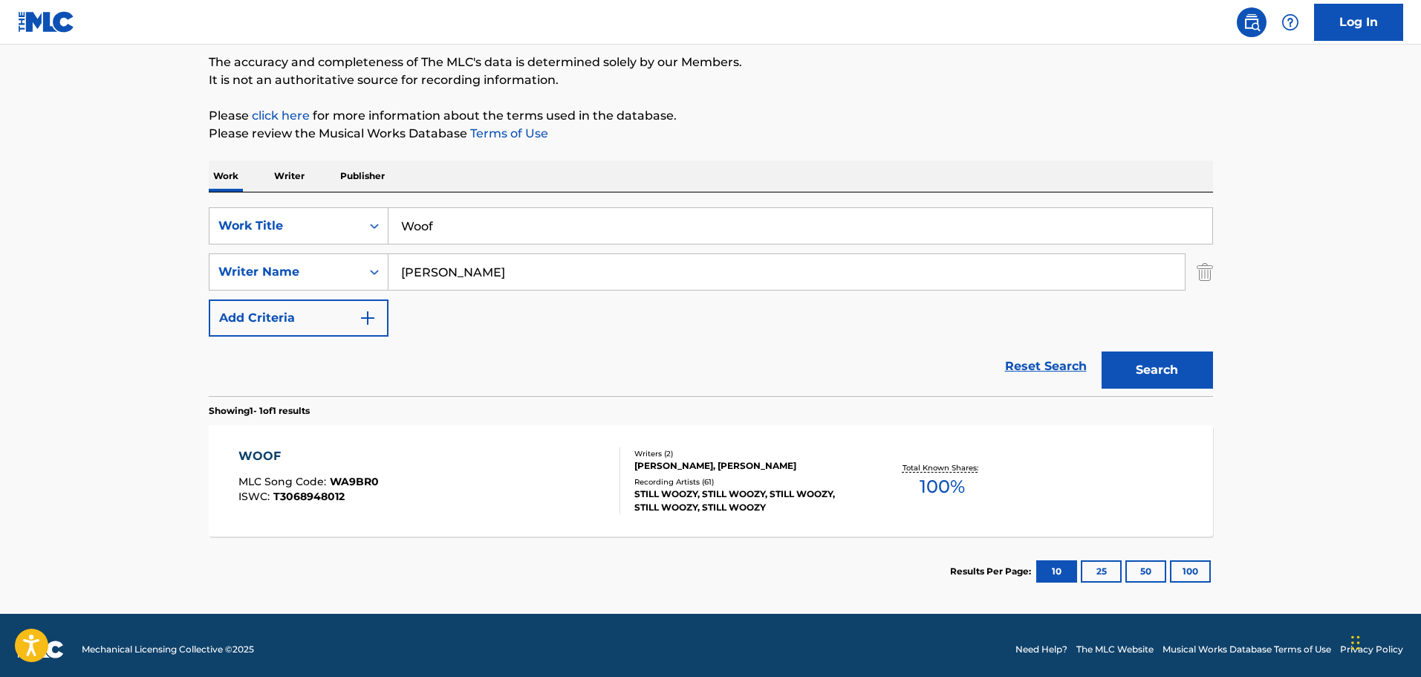
scroll to position [131, 0]
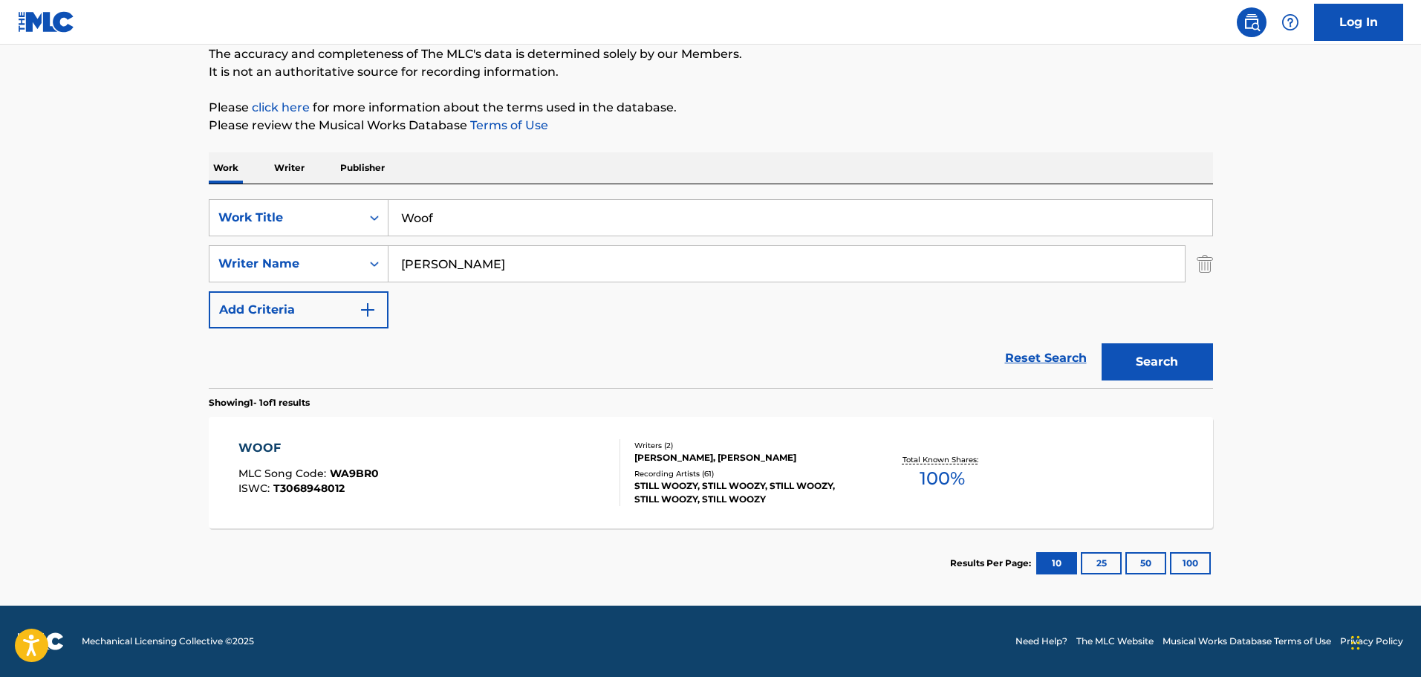
click at [711, 403] on div "[PERSON_NAME], [PERSON_NAME]" at bounding box center [746, 457] width 224 height 13
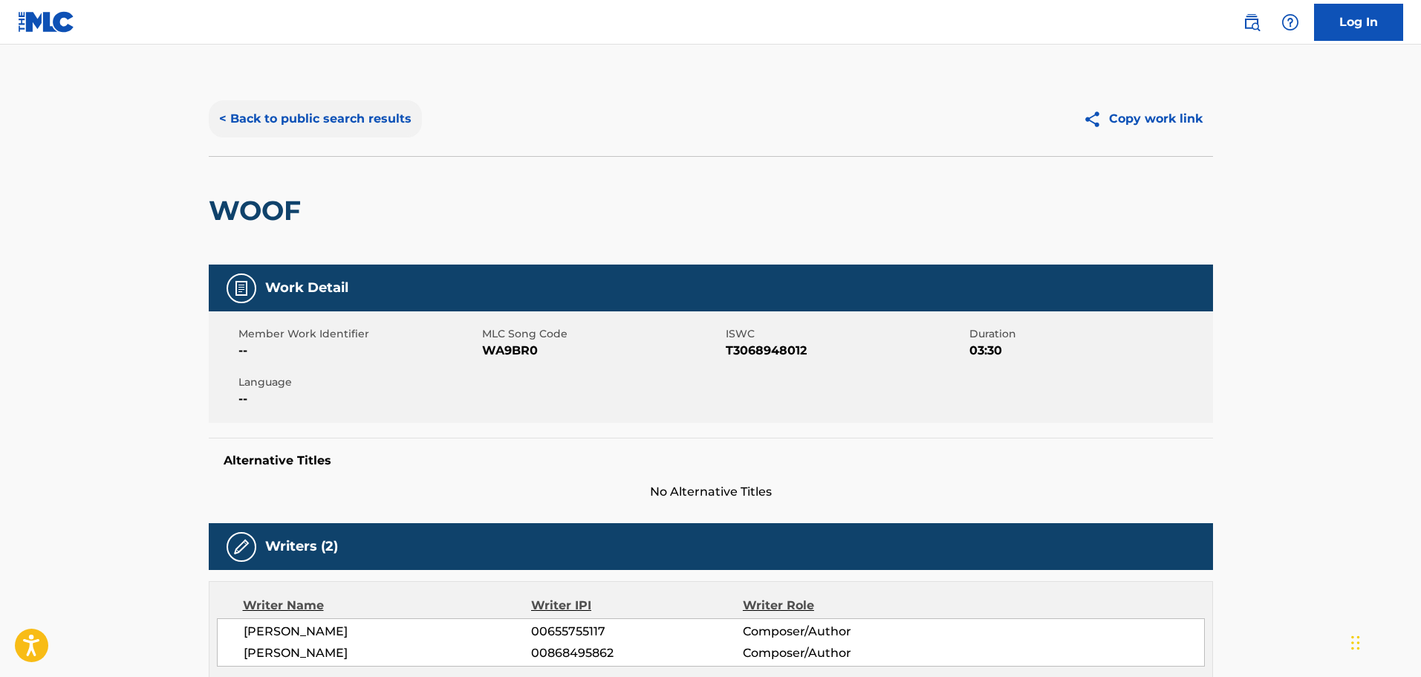
click at [229, 113] on button "< Back to public search results" at bounding box center [315, 118] width 213 height 37
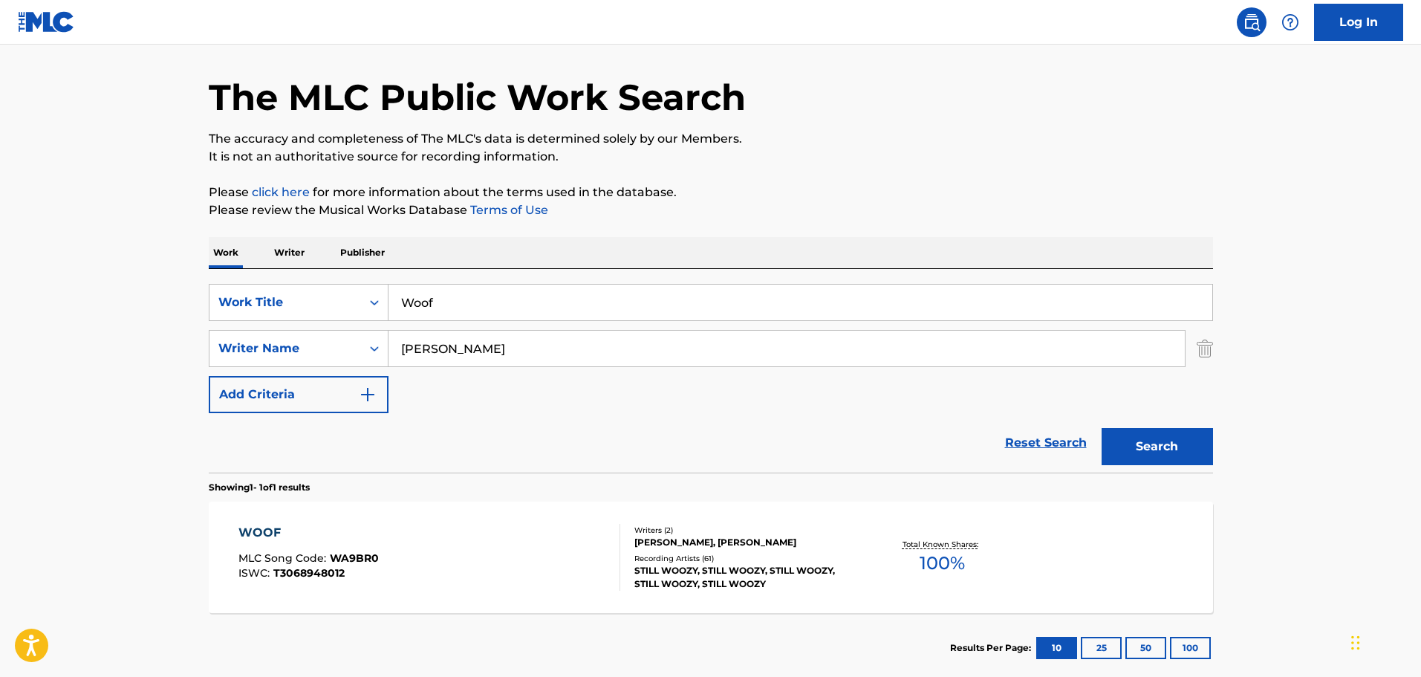
click at [461, 296] on input "Woof" at bounding box center [801, 303] width 824 height 36
drag, startPoint x: 459, startPoint y: 297, endPoint x: 120, endPoint y: 328, distance: 340.2
click at [133, 328] on main "The MLC Public Work Search The accuracy and completeness of The MLC's data is d…" at bounding box center [710, 344] width 1421 height 692
type input "Woopie"
click at [932, 403] on button "Search" at bounding box center [1157, 446] width 111 height 37
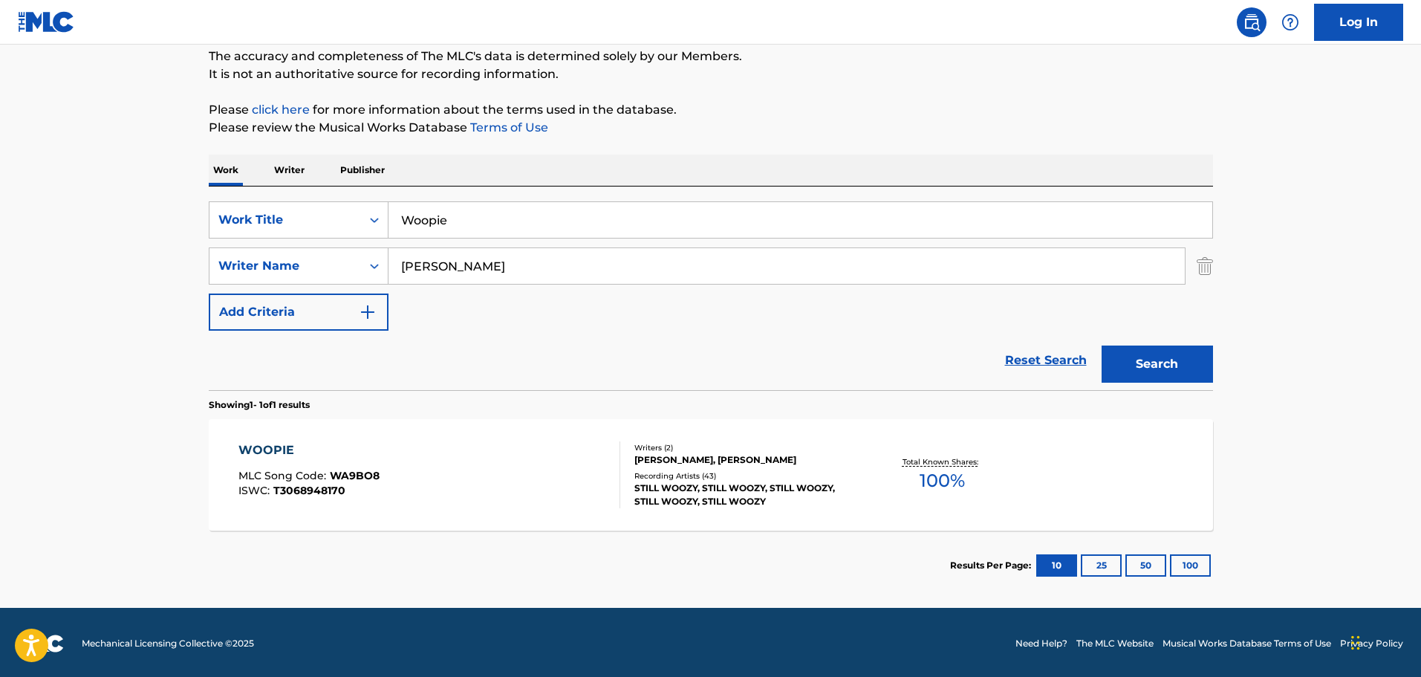
scroll to position [131, 0]
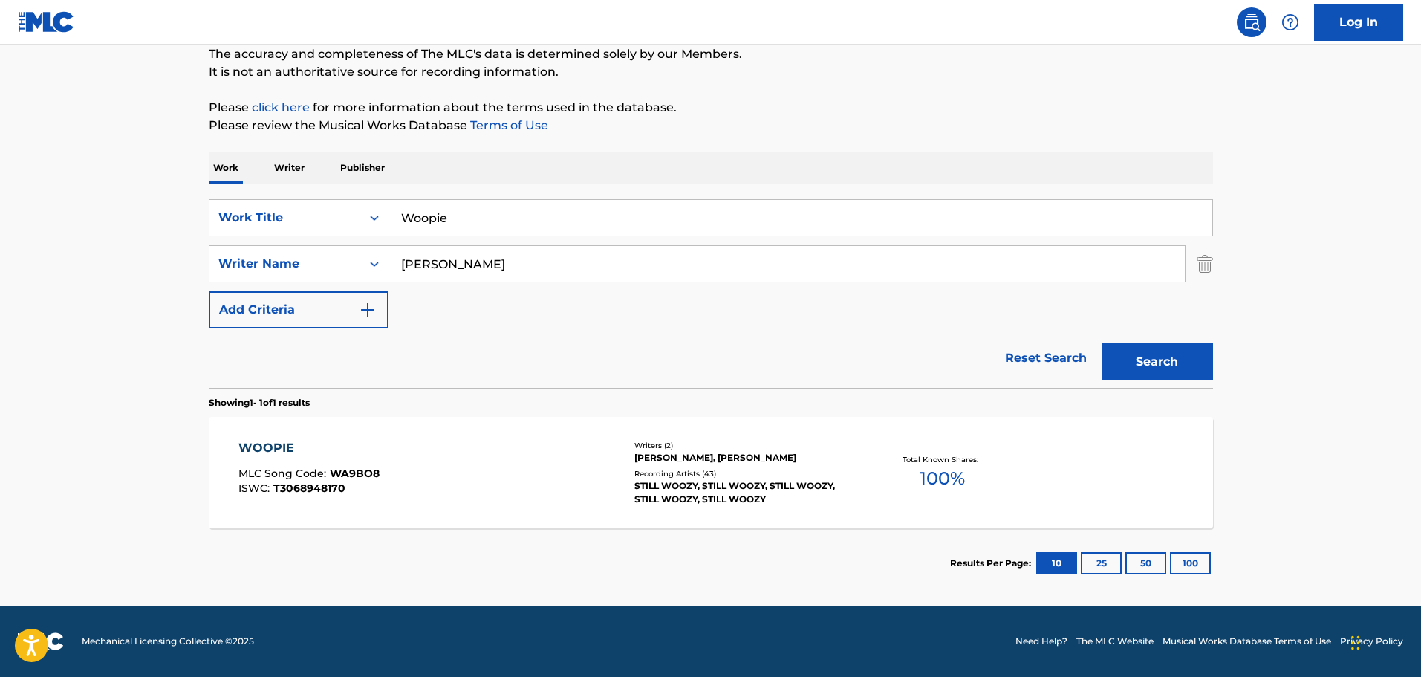
click at [668, 403] on div "Writers ( 2 ) [PERSON_NAME], [PERSON_NAME] Recording Artists ( 43 ) STILL [PERS…" at bounding box center [739, 473] width 238 height 66
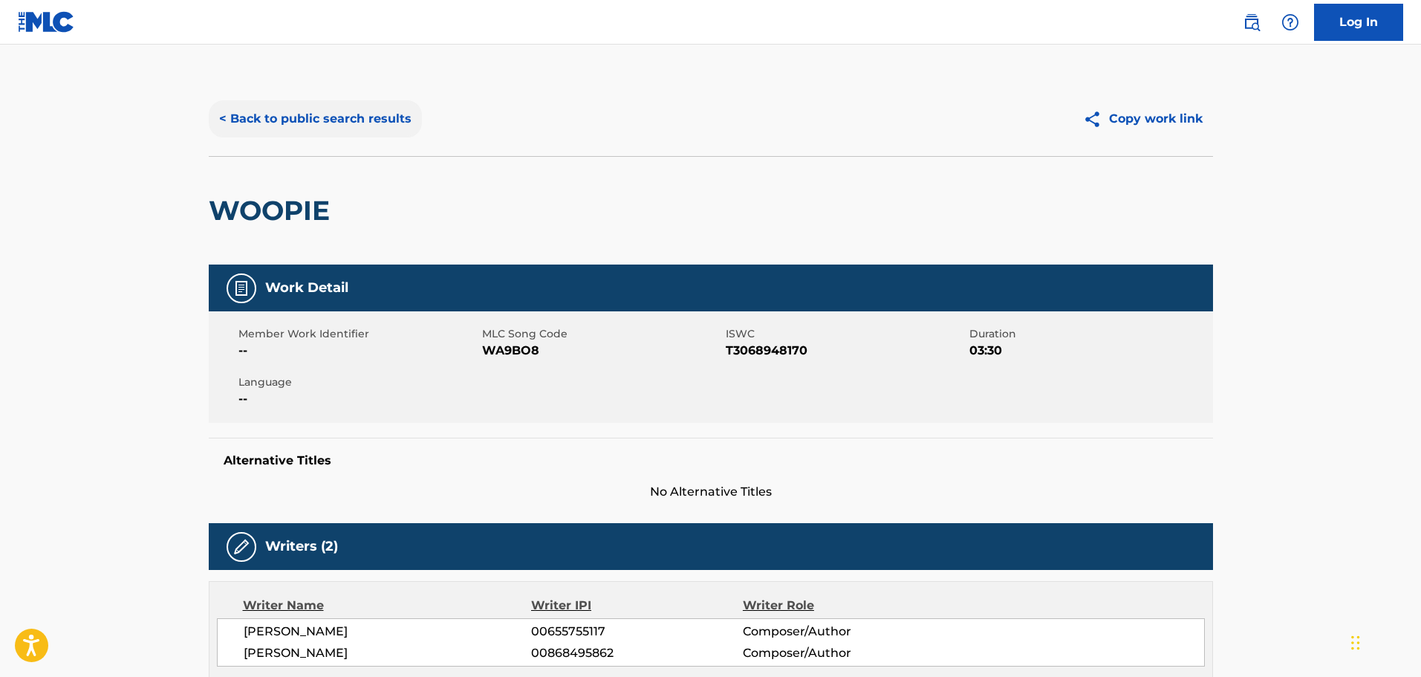
click at [251, 120] on button "< Back to public search results" at bounding box center [315, 118] width 213 height 37
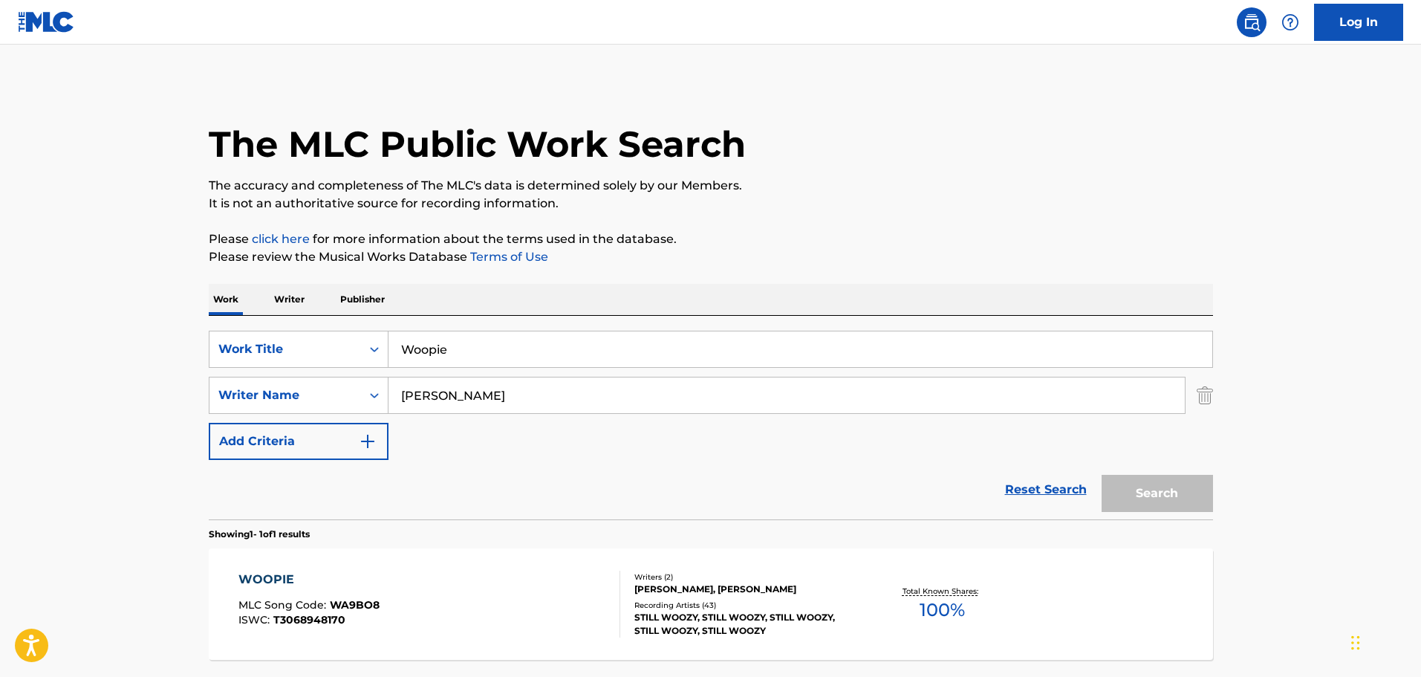
scroll to position [47, 0]
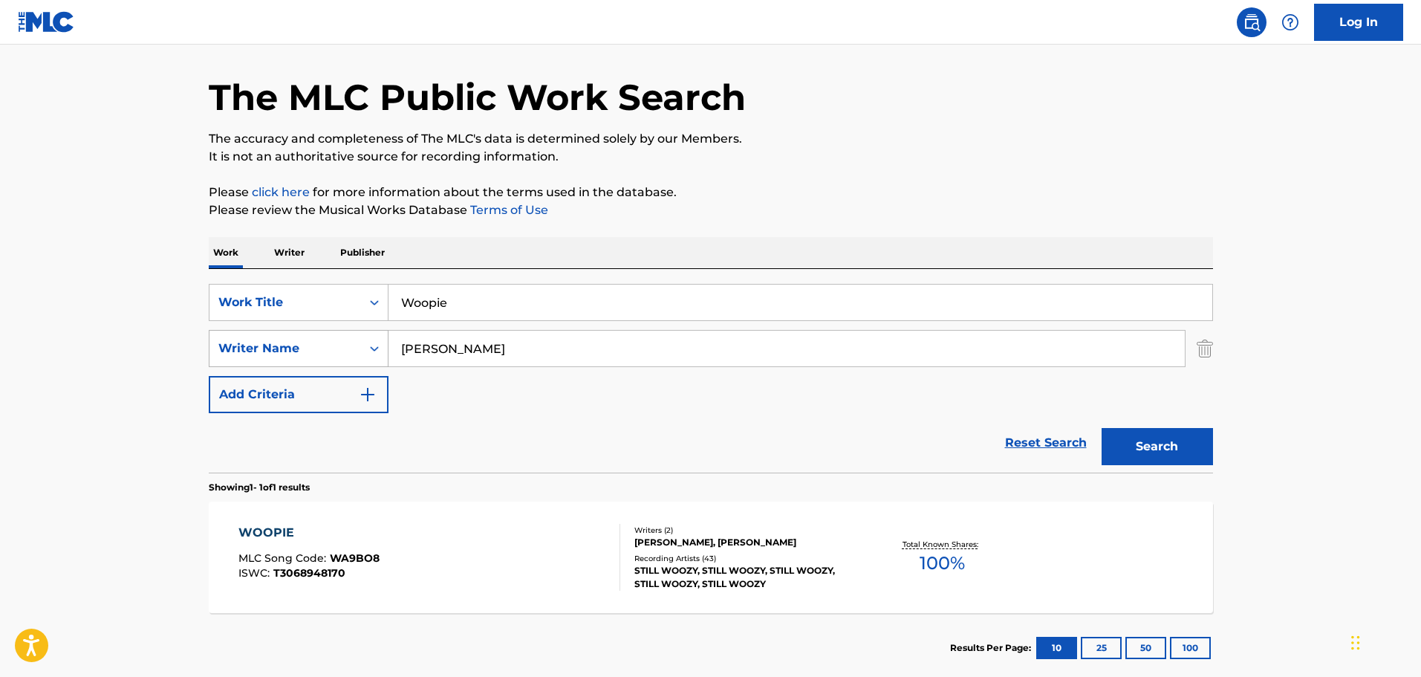
drag, startPoint x: 478, startPoint y: 307, endPoint x: 328, endPoint y: 334, distance: 153.3
click at [337, 335] on div "SearchWithCriteria9f620a7e-91f4-4736-82a7-731756b63203 Work Title Woopie Search…" at bounding box center [711, 348] width 1004 height 129
type input "Wrong Time"
click at [932, 403] on button "Search" at bounding box center [1157, 446] width 111 height 37
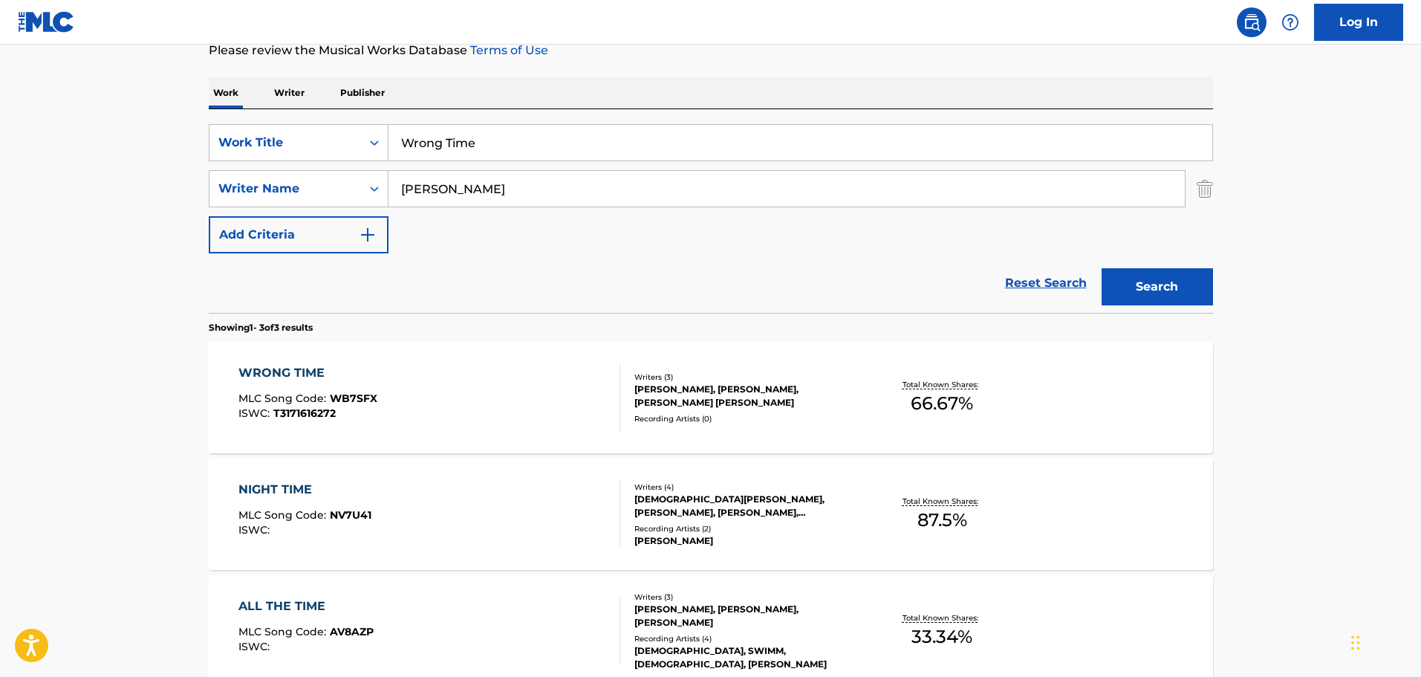
scroll to position [223, 0]
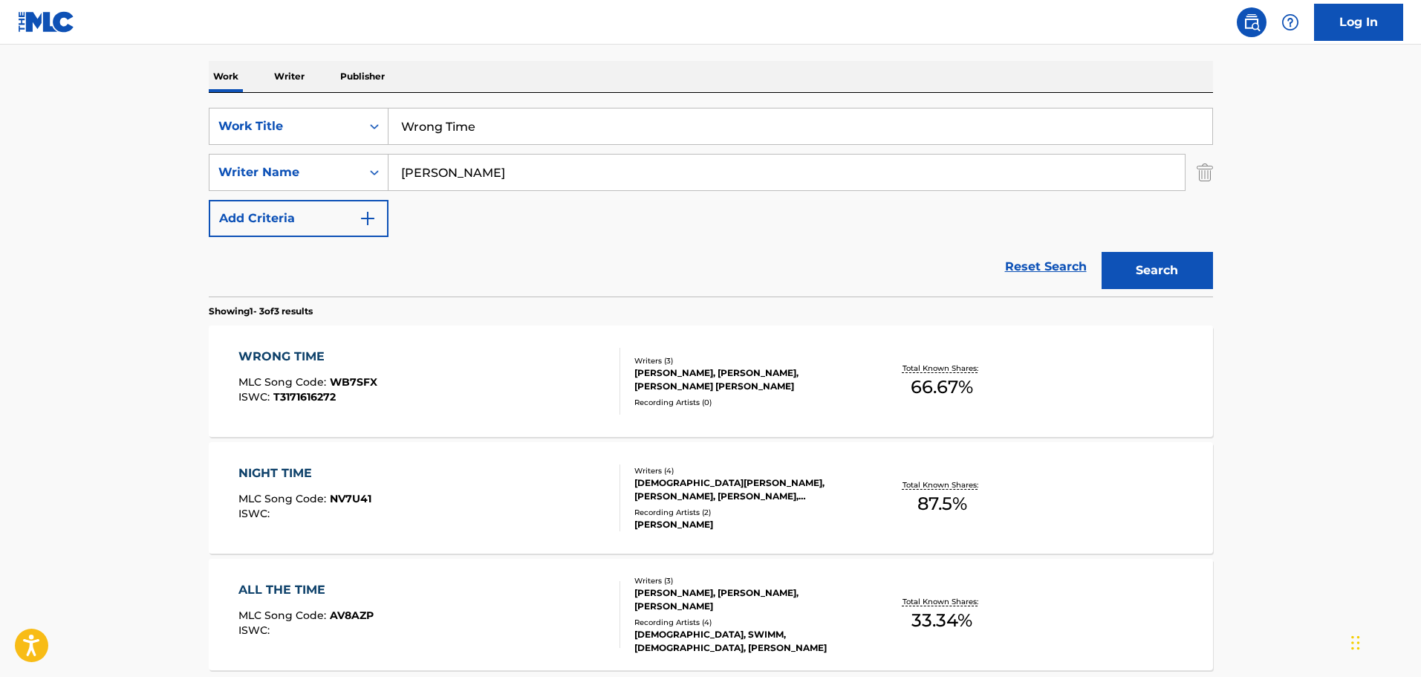
click at [704, 363] on div "Writers ( 3 )" at bounding box center [746, 360] width 224 height 11
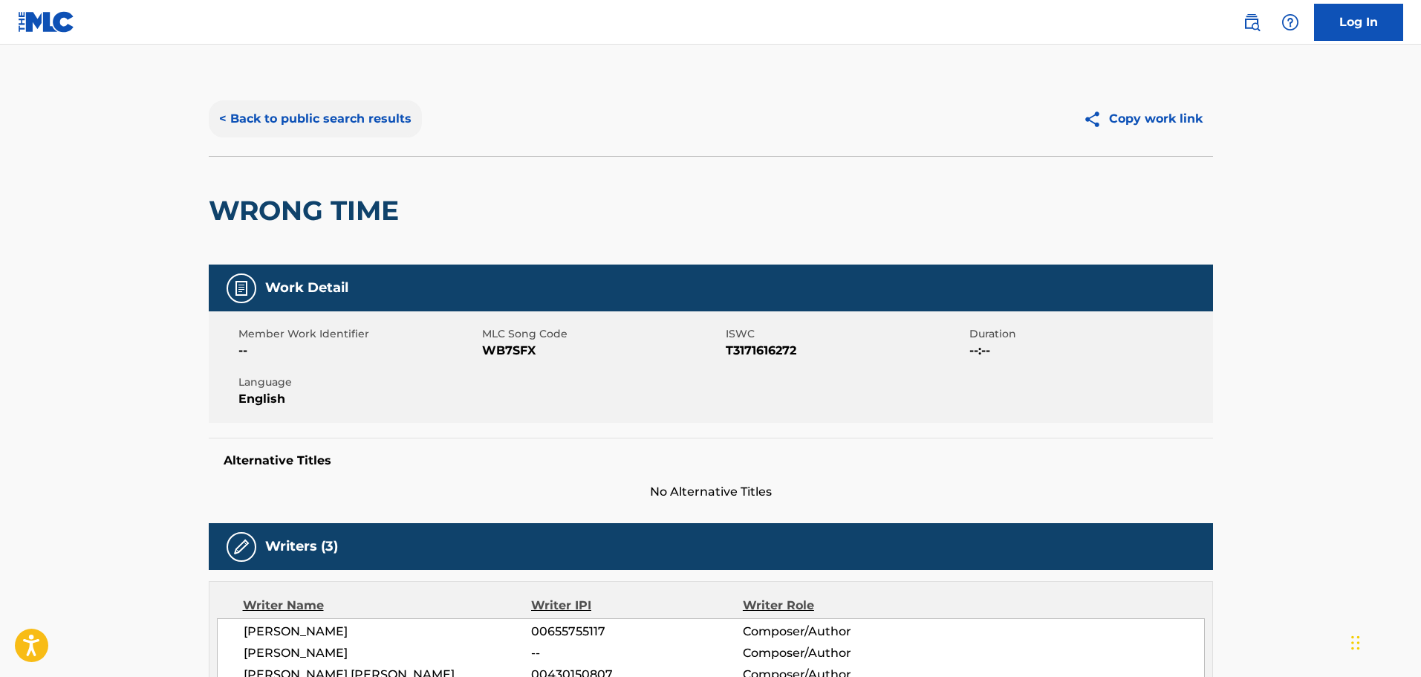
click at [235, 116] on button "< Back to public search results" at bounding box center [315, 118] width 213 height 37
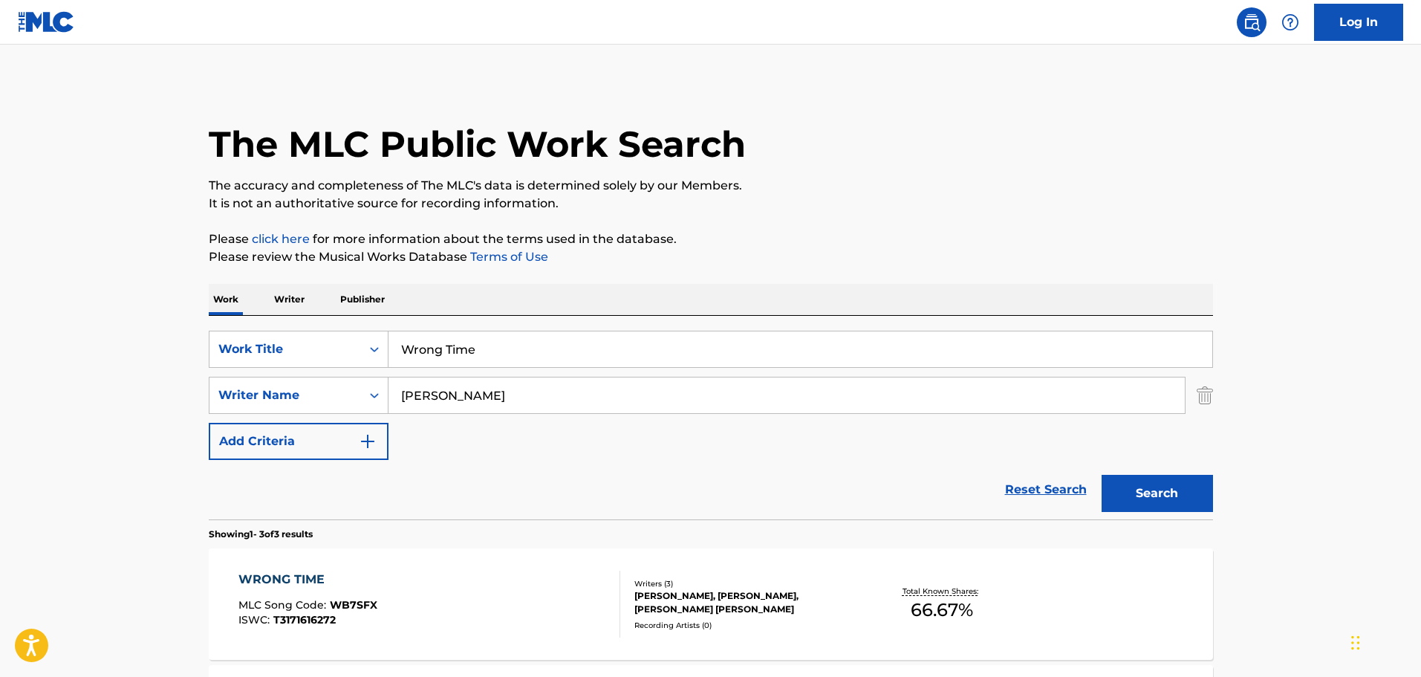
scroll to position [223, 0]
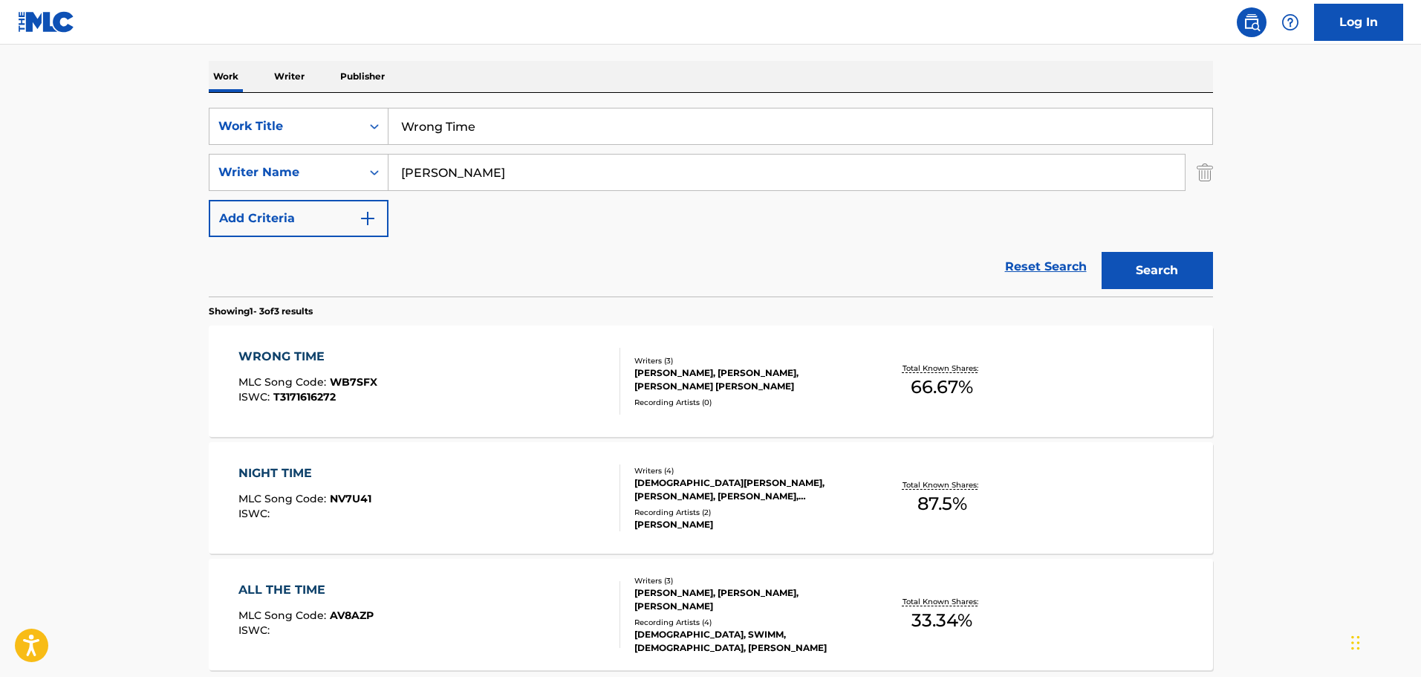
drag, startPoint x: 491, startPoint y: 131, endPoint x: 342, endPoint y: 150, distance: 150.5
click at [343, 150] on div "SearchWithCriteria9f620a7e-91f4-4736-82a7-731756b63203 Work Title Wrong Time Se…" at bounding box center [711, 172] width 1004 height 129
type input "WTF"
click at [932, 266] on button "Search" at bounding box center [1157, 270] width 111 height 37
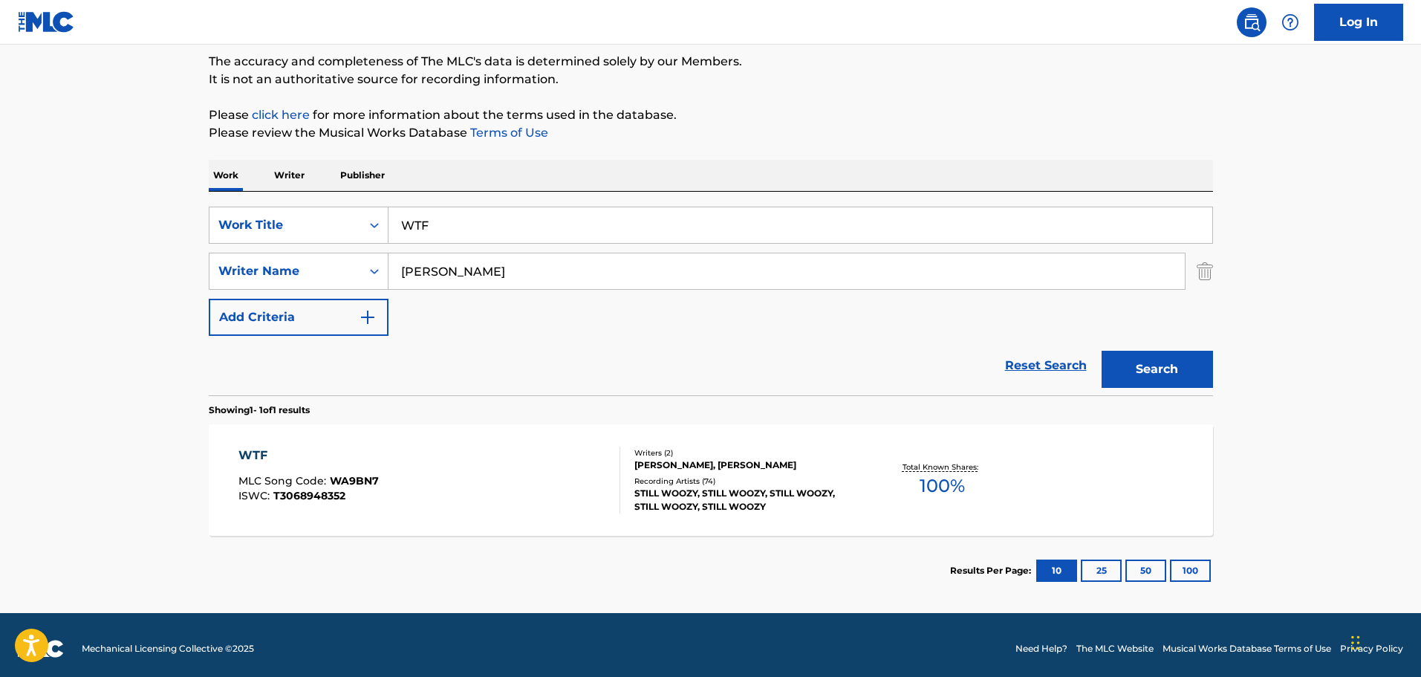
scroll to position [131, 0]
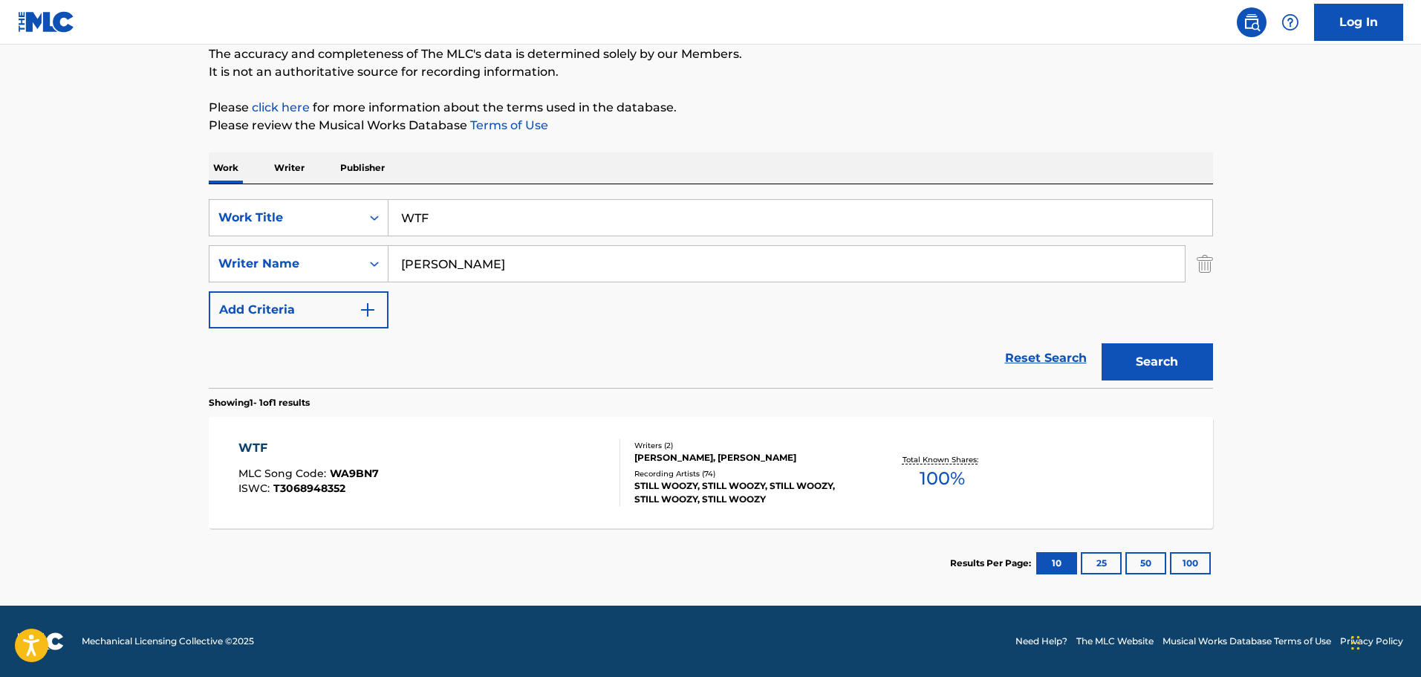
click at [662, 403] on div "[PERSON_NAME], [PERSON_NAME]" at bounding box center [746, 457] width 224 height 13
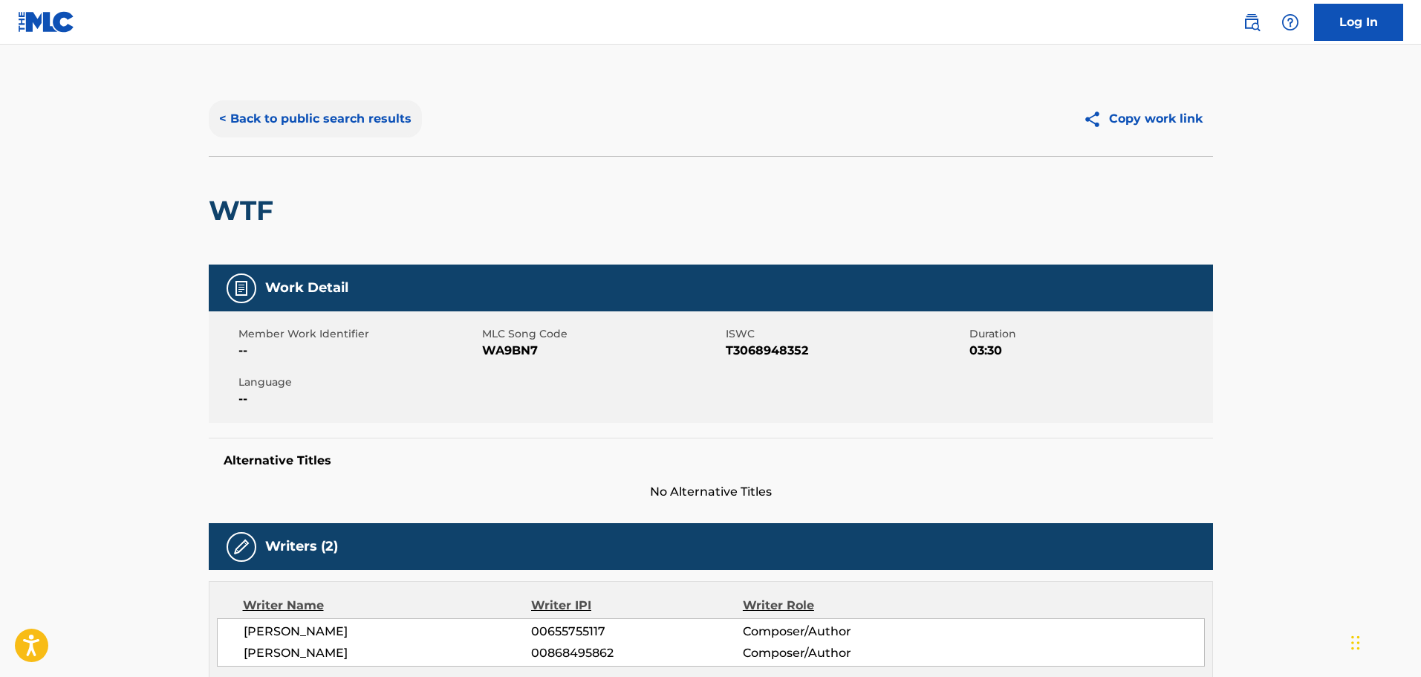
click at [229, 115] on button "< Back to public search results" at bounding box center [315, 118] width 213 height 37
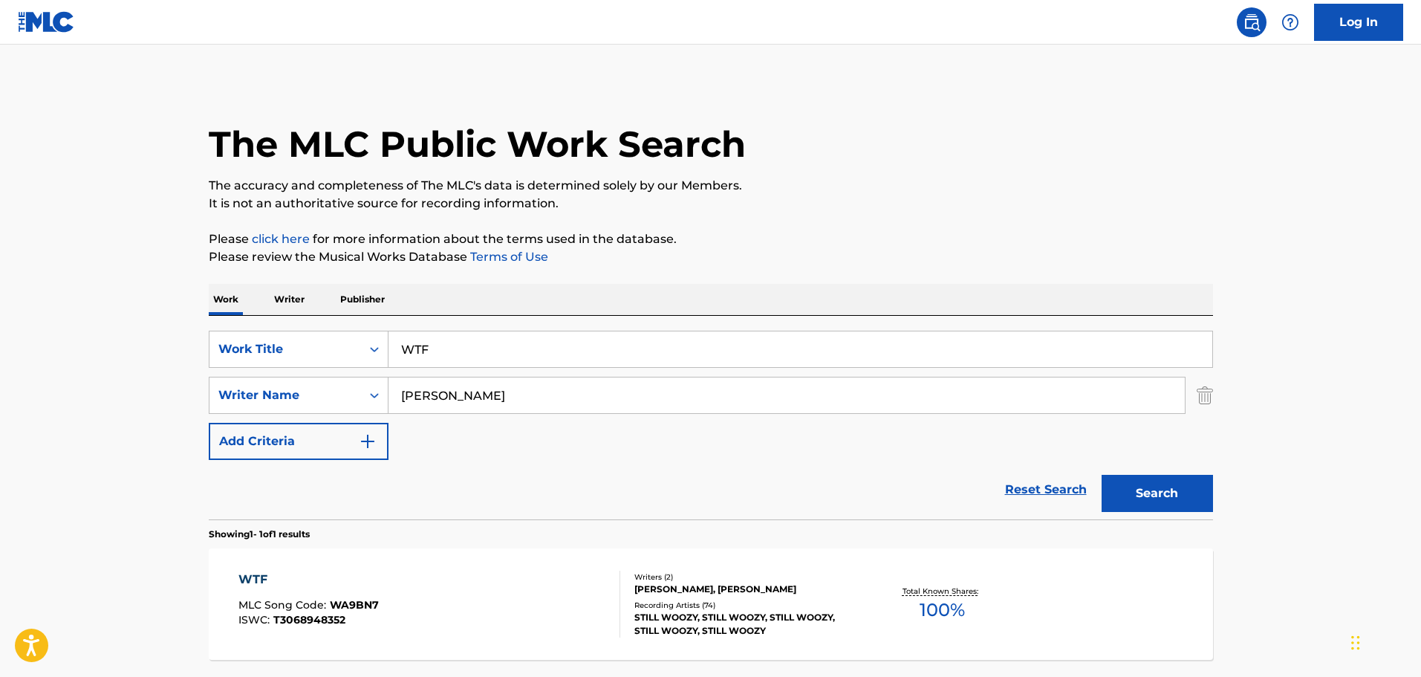
scroll to position [47, 0]
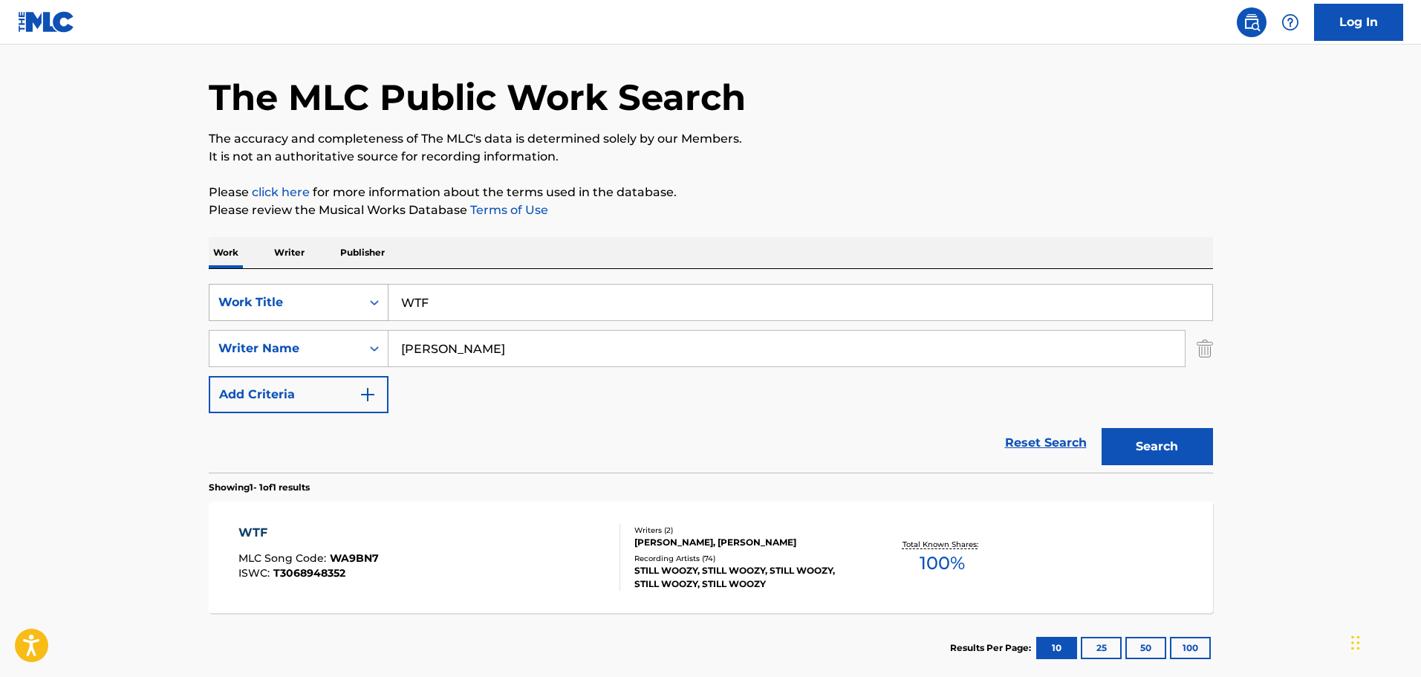
drag, startPoint x: 451, startPoint y: 301, endPoint x: 366, endPoint y: 303, distance: 84.7
click at [367, 303] on div "SearchWithCriteria9f620a7e-91f4-4736-82a7-731756b63203 Work Title WTF" at bounding box center [711, 302] width 1004 height 37
type input "You Get Me So High"
click at [932, 403] on button "Search" at bounding box center [1157, 446] width 111 height 37
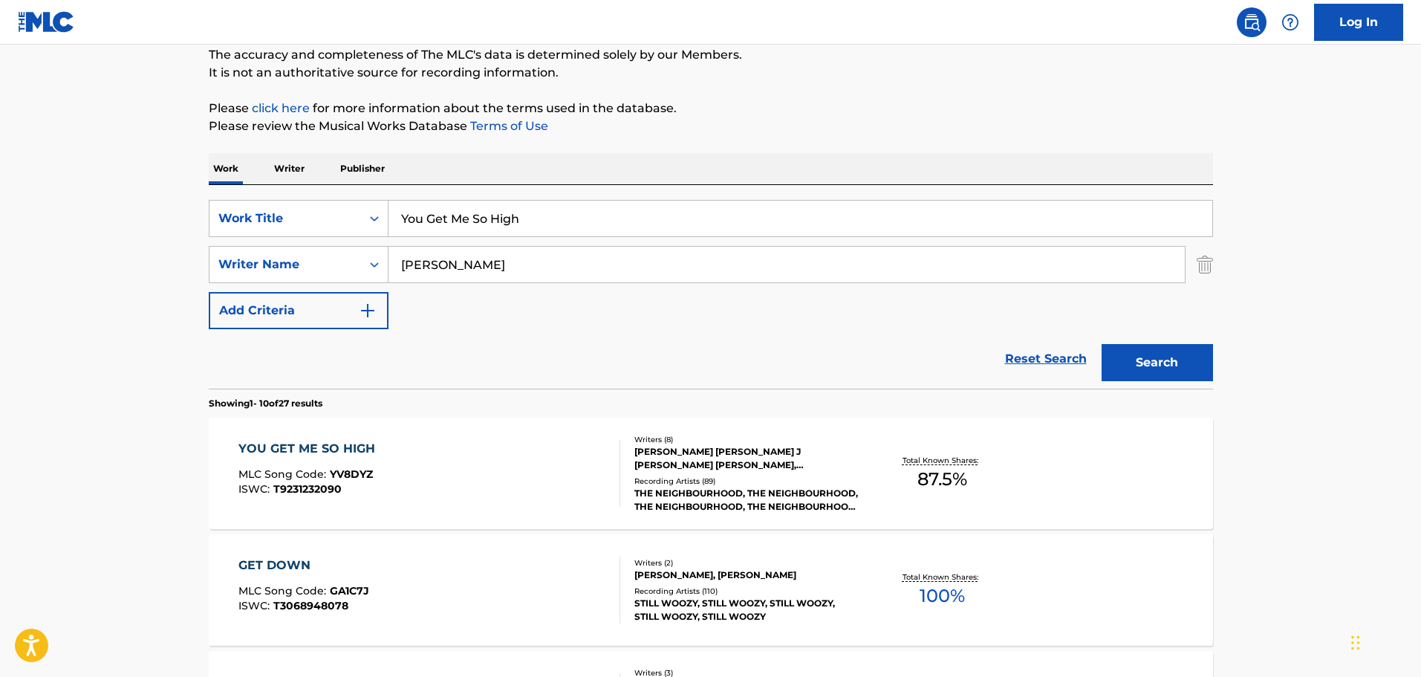
scroll to position [223, 0]
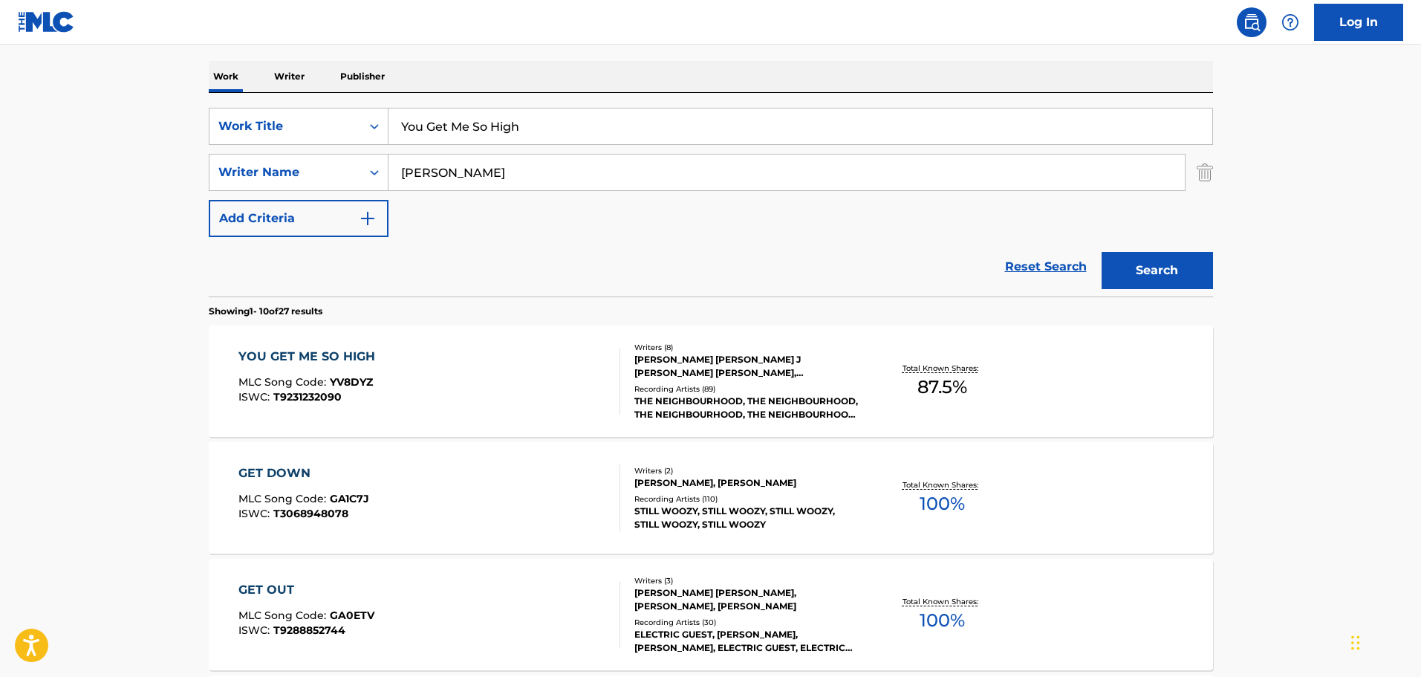
click at [331, 343] on div "YOU GET ME SO HIGH MLC Song Code : YV8DYZ ISWC : T9231232090 Writers ( 8 ) [PER…" at bounding box center [711, 380] width 1004 height 111
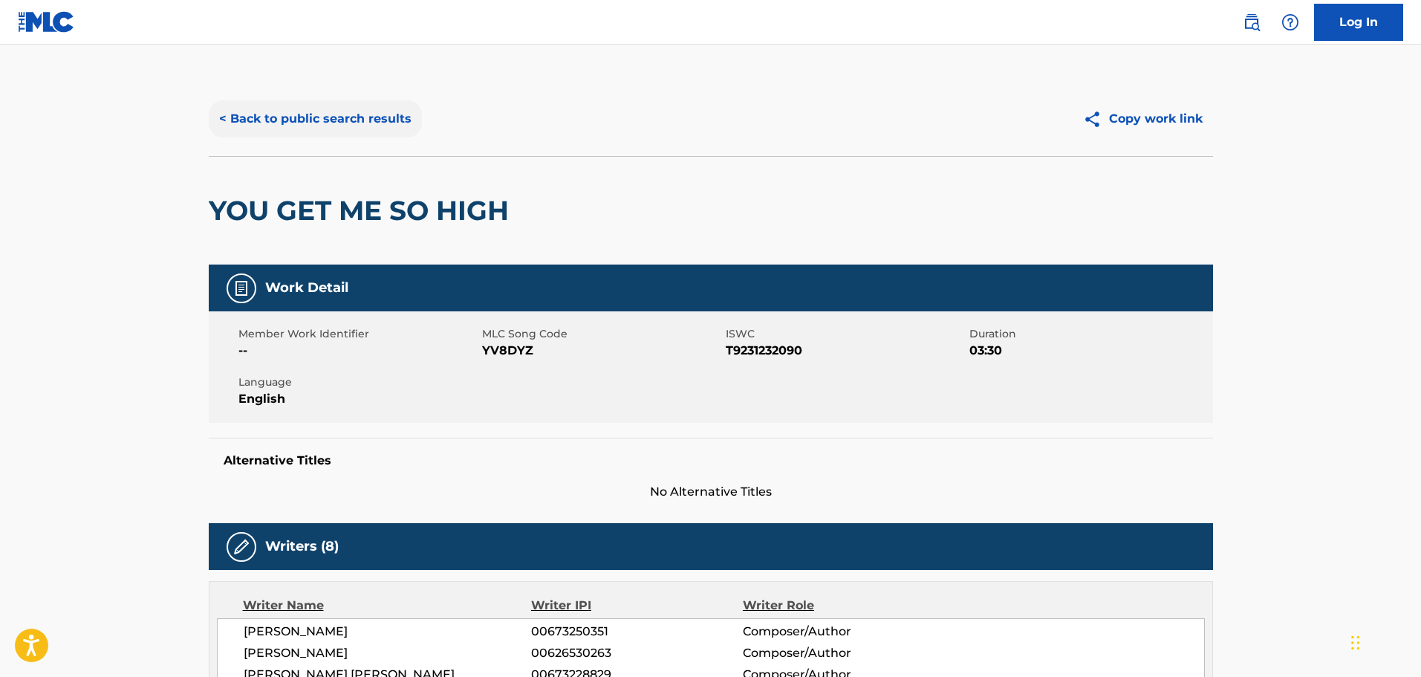
click at [228, 113] on button "< Back to public search results" at bounding box center [315, 118] width 213 height 37
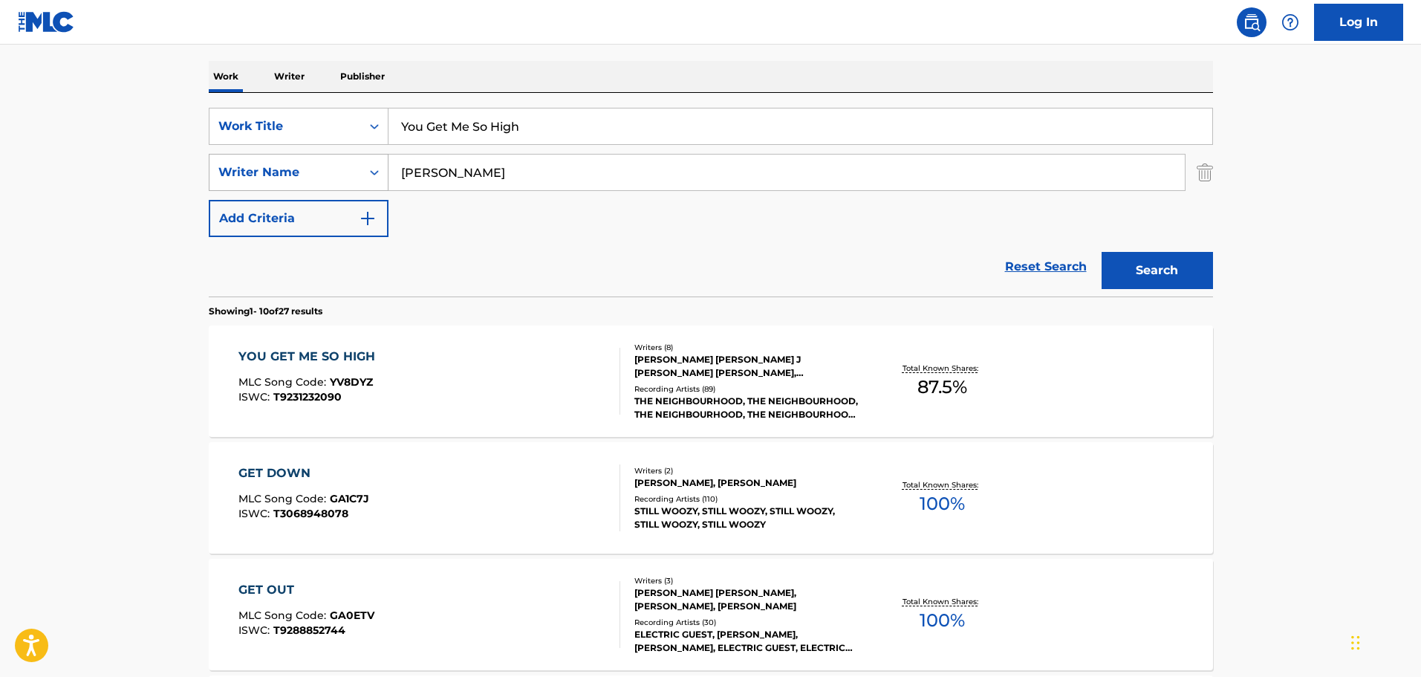
drag, startPoint x: 544, startPoint y: 131, endPoint x: 357, endPoint y: 155, distance: 188.0
click at [357, 155] on div "SearchWithCriteria9f620a7e-91f4-4736-82a7-731756b63203 Work Title You Get Me So…" at bounding box center [711, 172] width 1004 height 129
type input "Youngest I Will Be"
click at [932, 262] on button "Search" at bounding box center [1157, 270] width 111 height 37
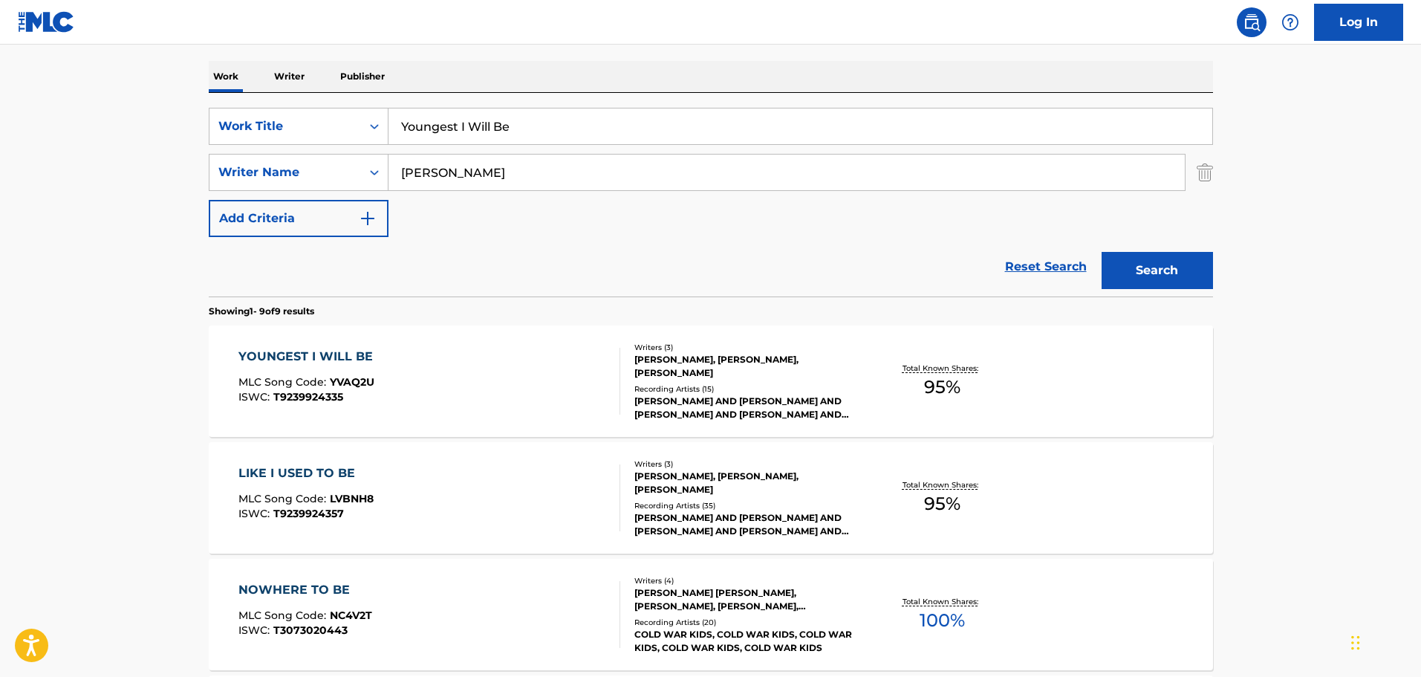
click at [683, 364] on div "[PERSON_NAME], [PERSON_NAME], [PERSON_NAME]" at bounding box center [746, 366] width 224 height 27
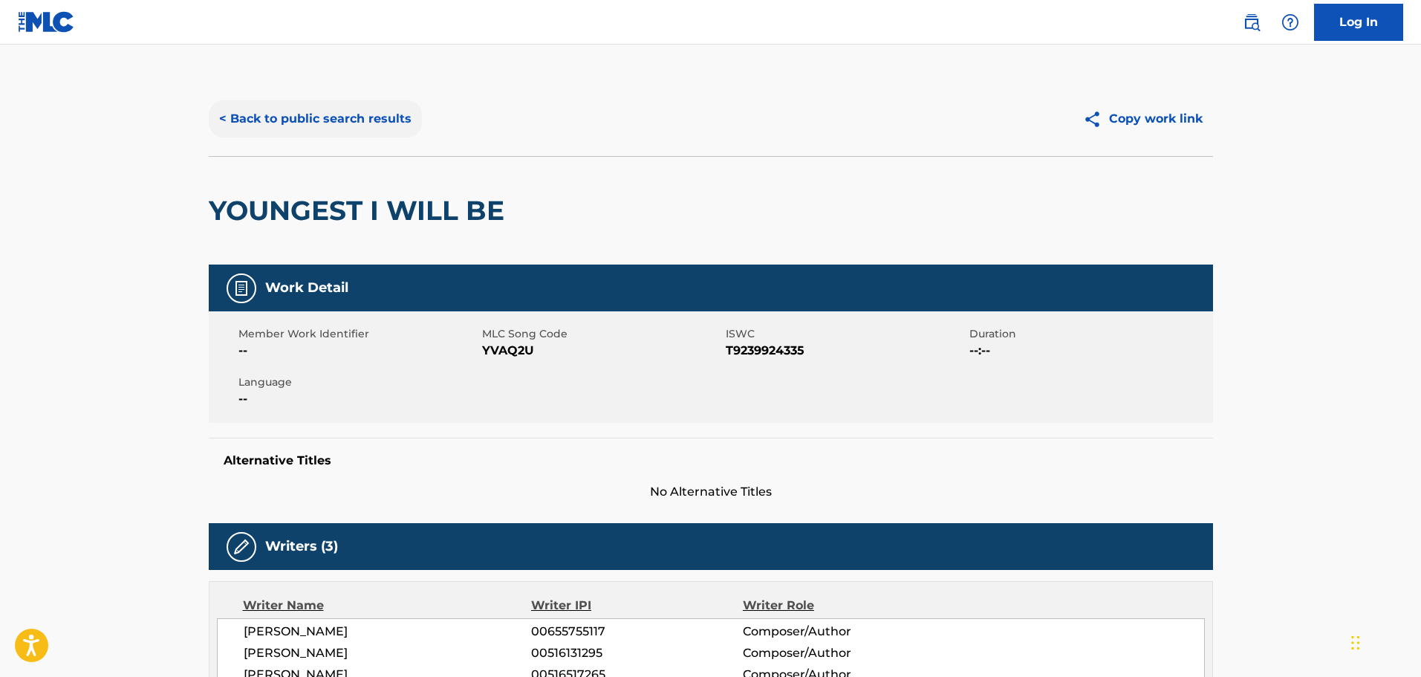
click at [244, 117] on button "< Back to public search results" at bounding box center [315, 118] width 213 height 37
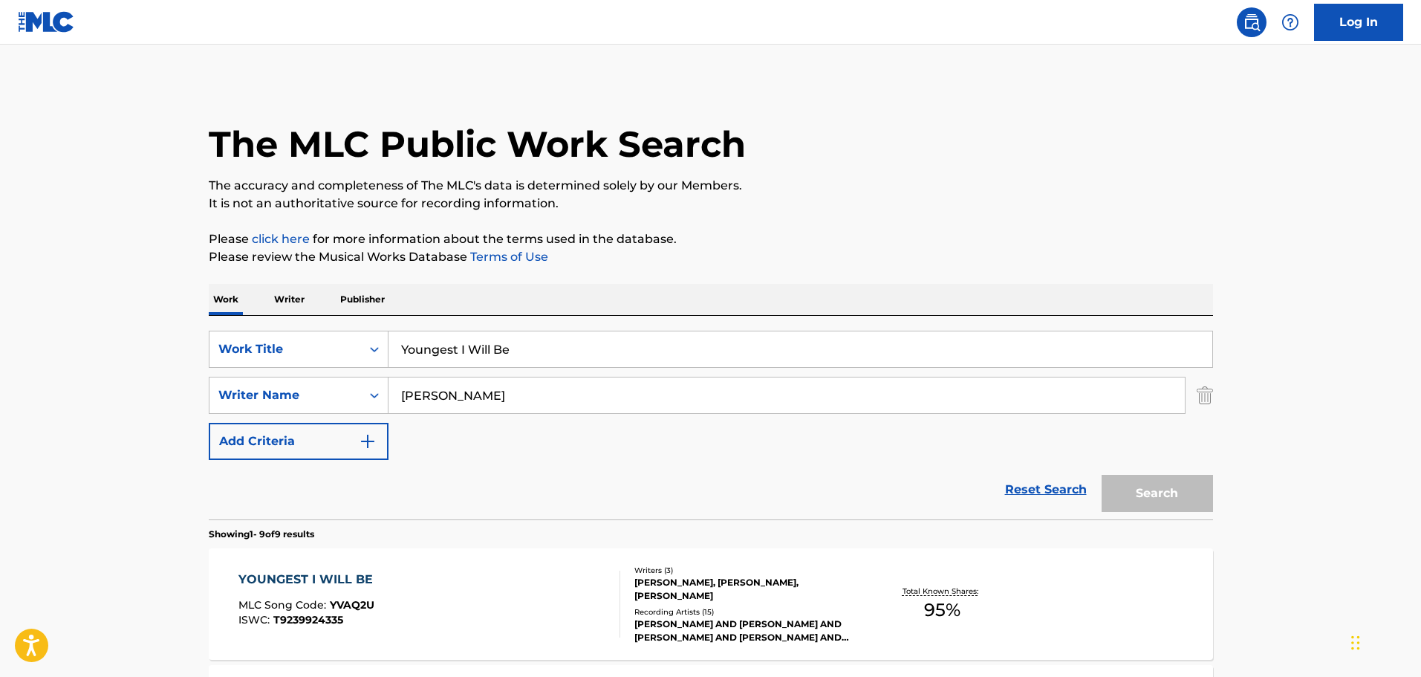
scroll to position [223, 0]
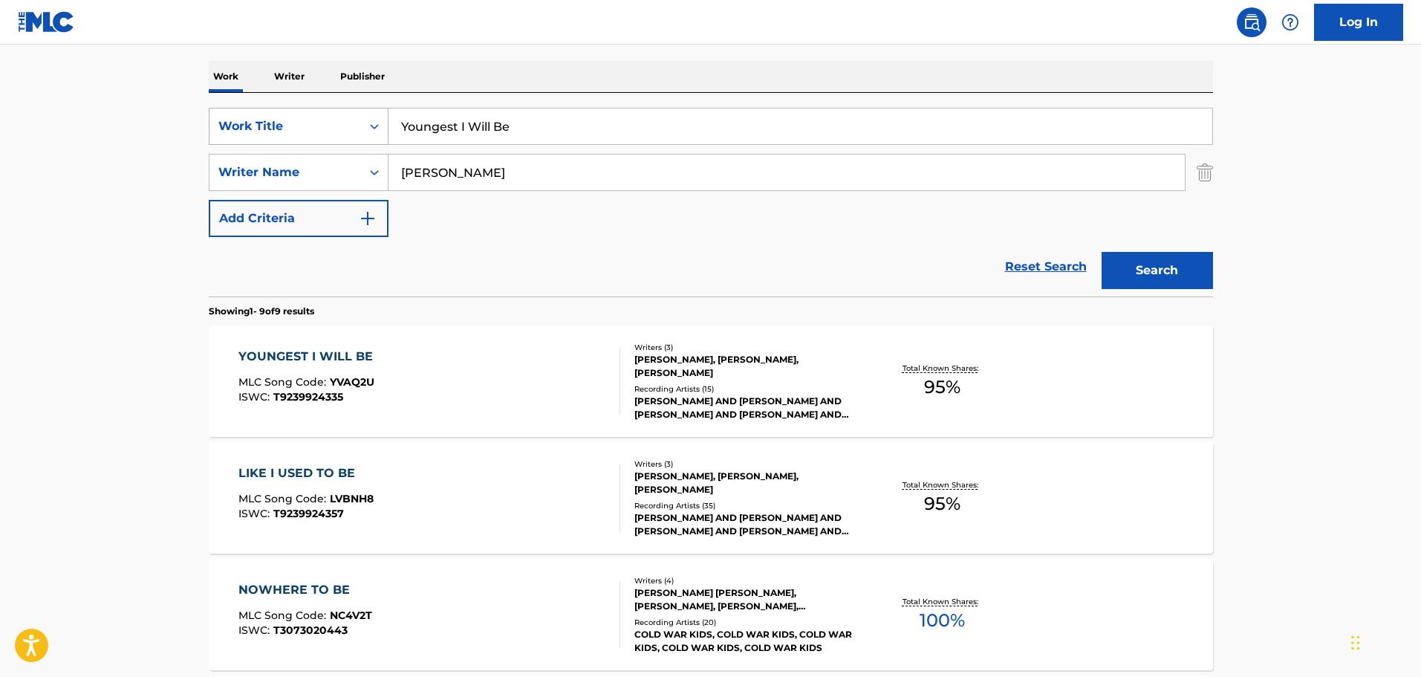
drag, startPoint x: 544, startPoint y: 120, endPoint x: 321, endPoint y: 144, distance: 224.2
click at [322, 144] on div "SearchWithCriteria9f620a7e-91f4-4736-82a7-731756b63203 Work Title Youngest I Wi…" at bounding box center [711, 126] width 1004 height 37
type input "Health"
click at [932, 252] on button "Search" at bounding box center [1157, 270] width 111 height 37
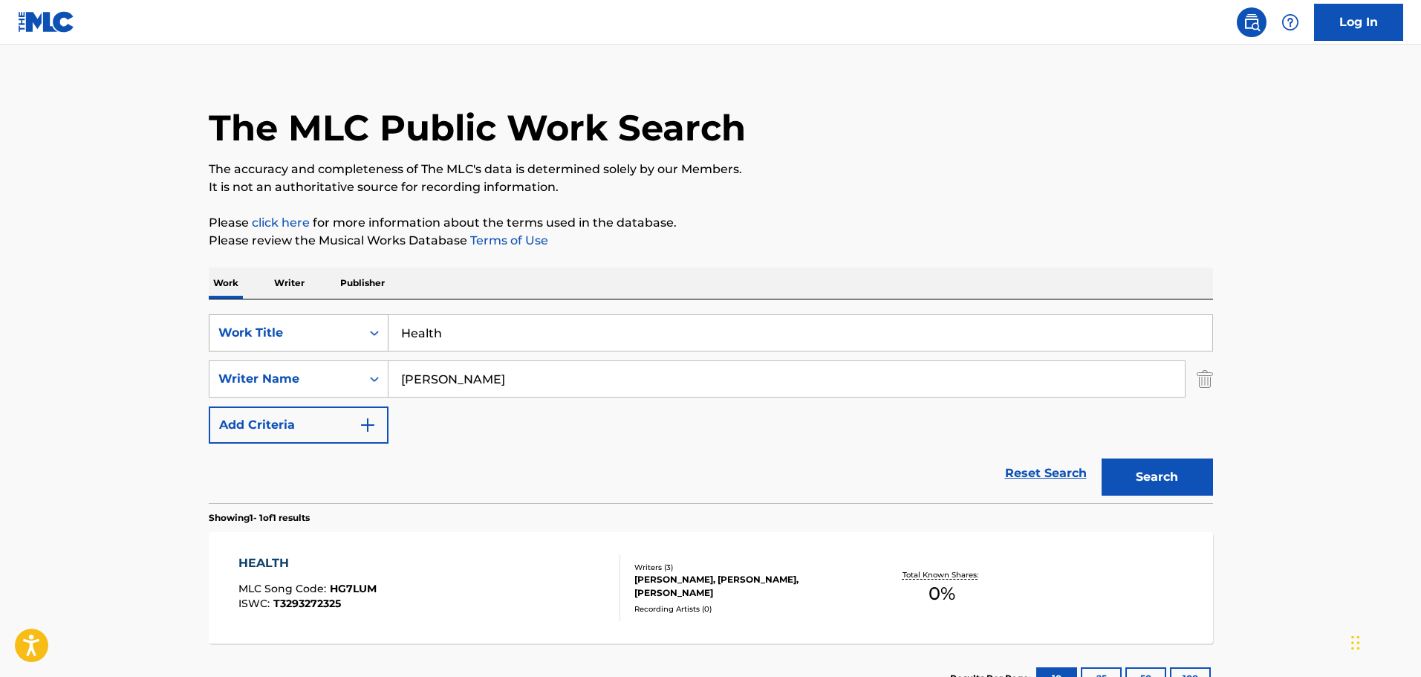
scroll to position [131, 0]
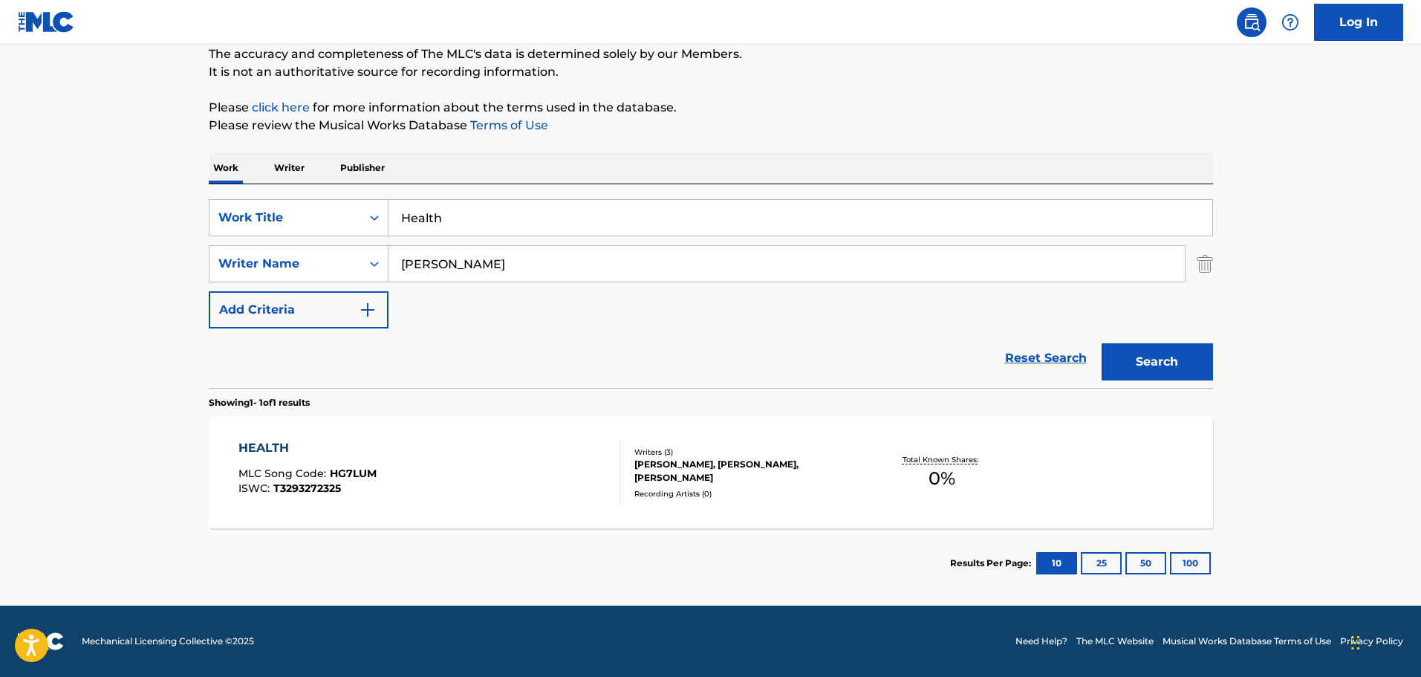
click at [674, 403] on div "[PERSON_NAME], [PERSON_NAME], [PERSON_NAME]" at bounding box center [746, 471] width 224 height 27
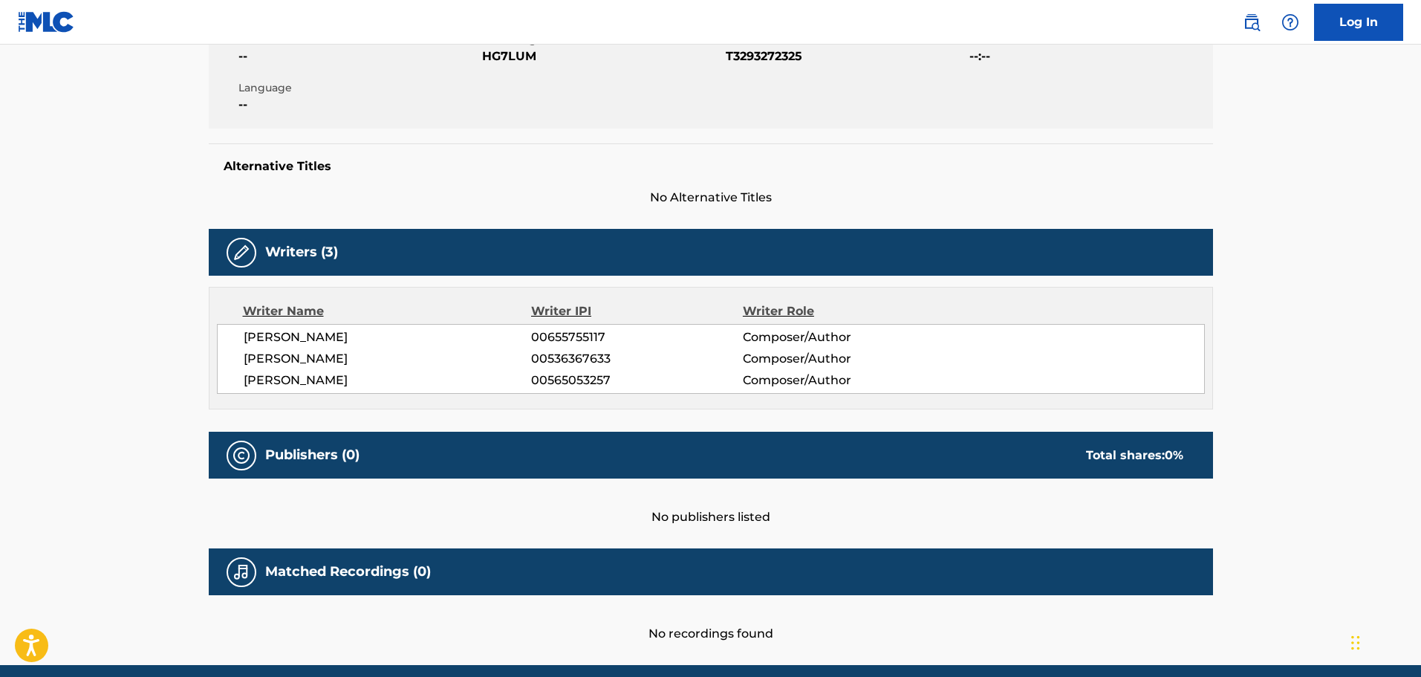
scroll to position [131, 0]
